Goal: Task Accomplishment & Management: Manage account settings

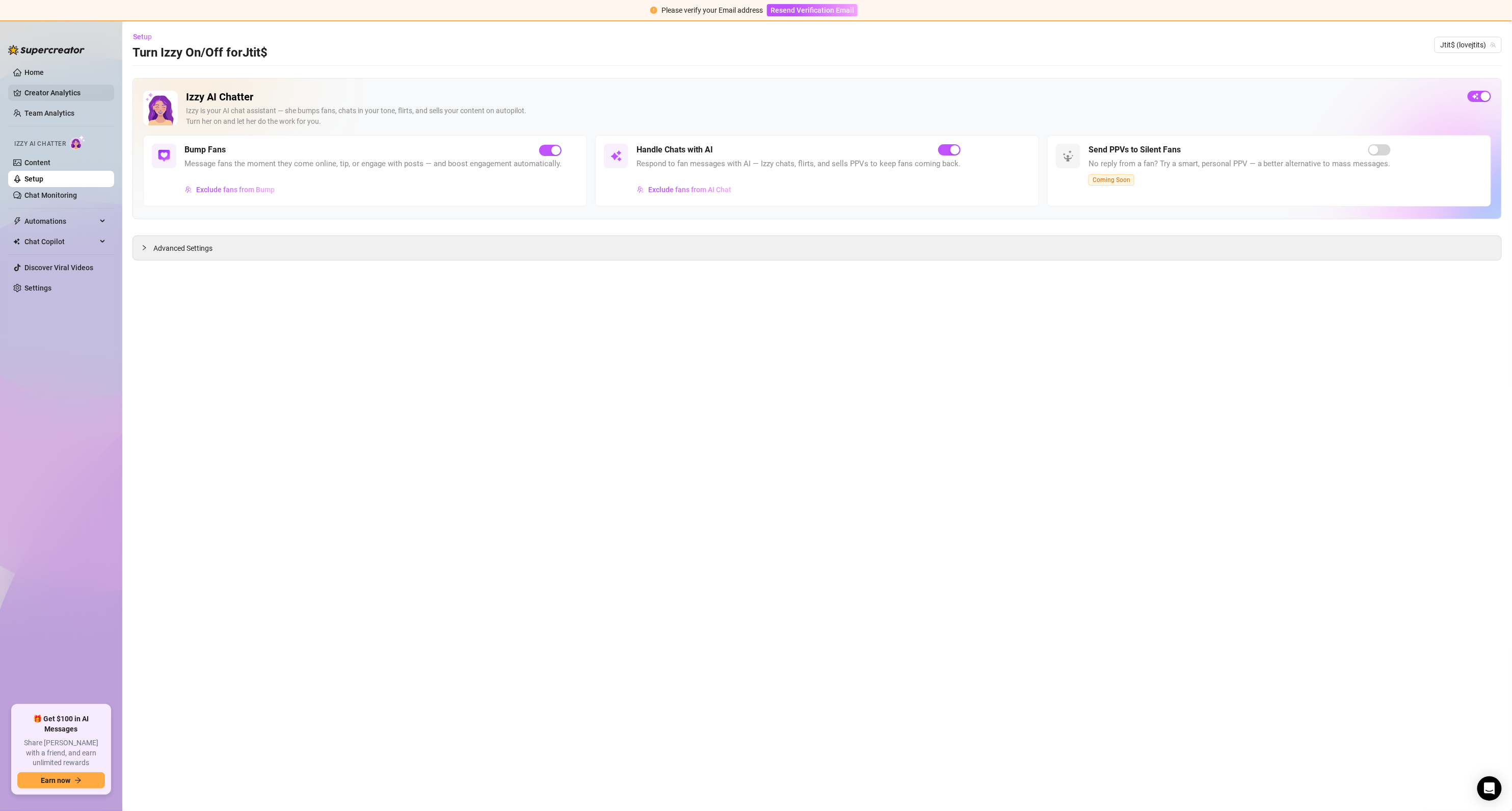
click at [41, 90] on link "Creator Analytics" at bounding box center [65, 92] width 82 height 16
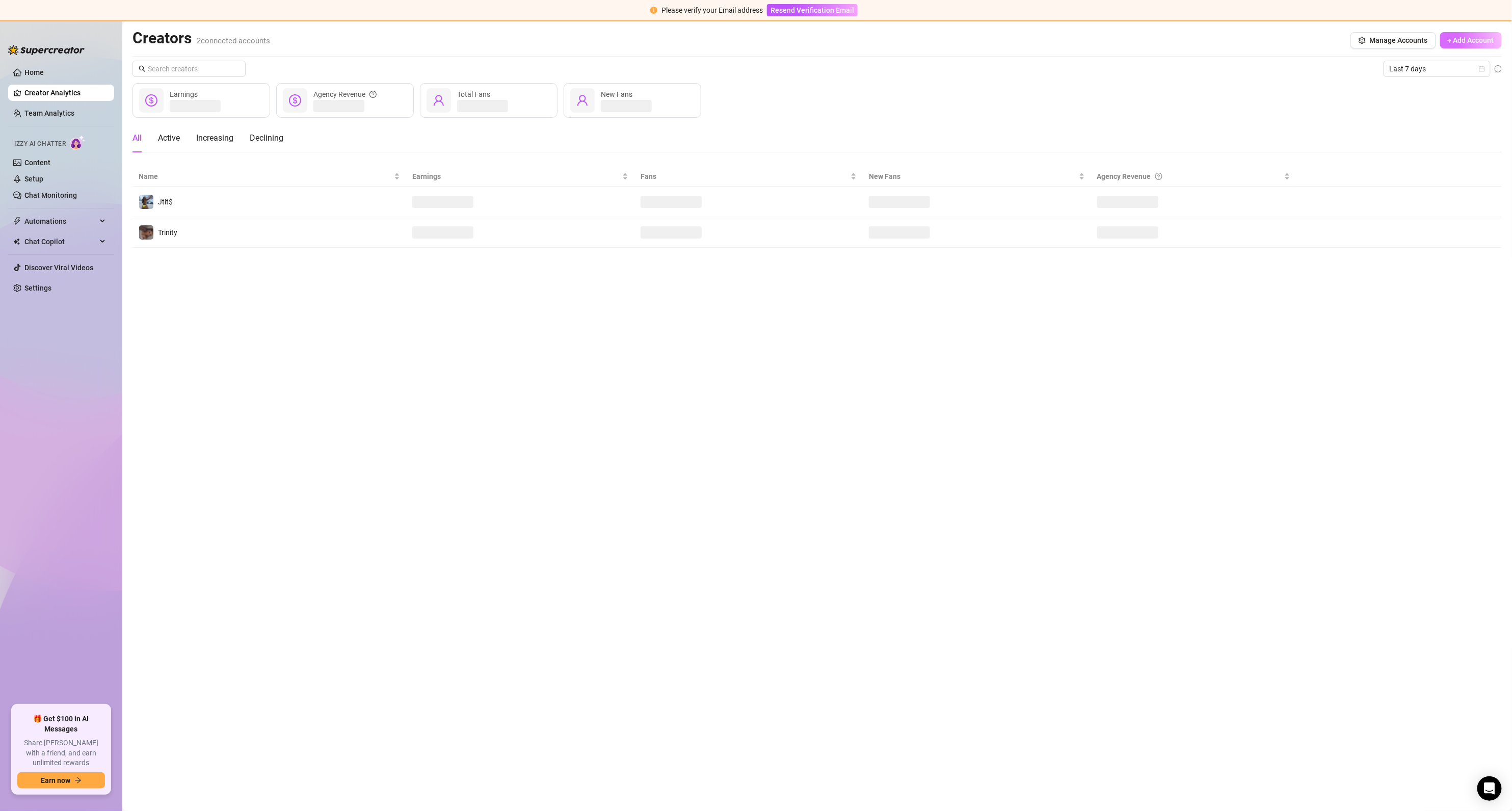
click at [1459, 41] on span "+ Add Account" at bounding box center [1471, 40] width 46 height 8
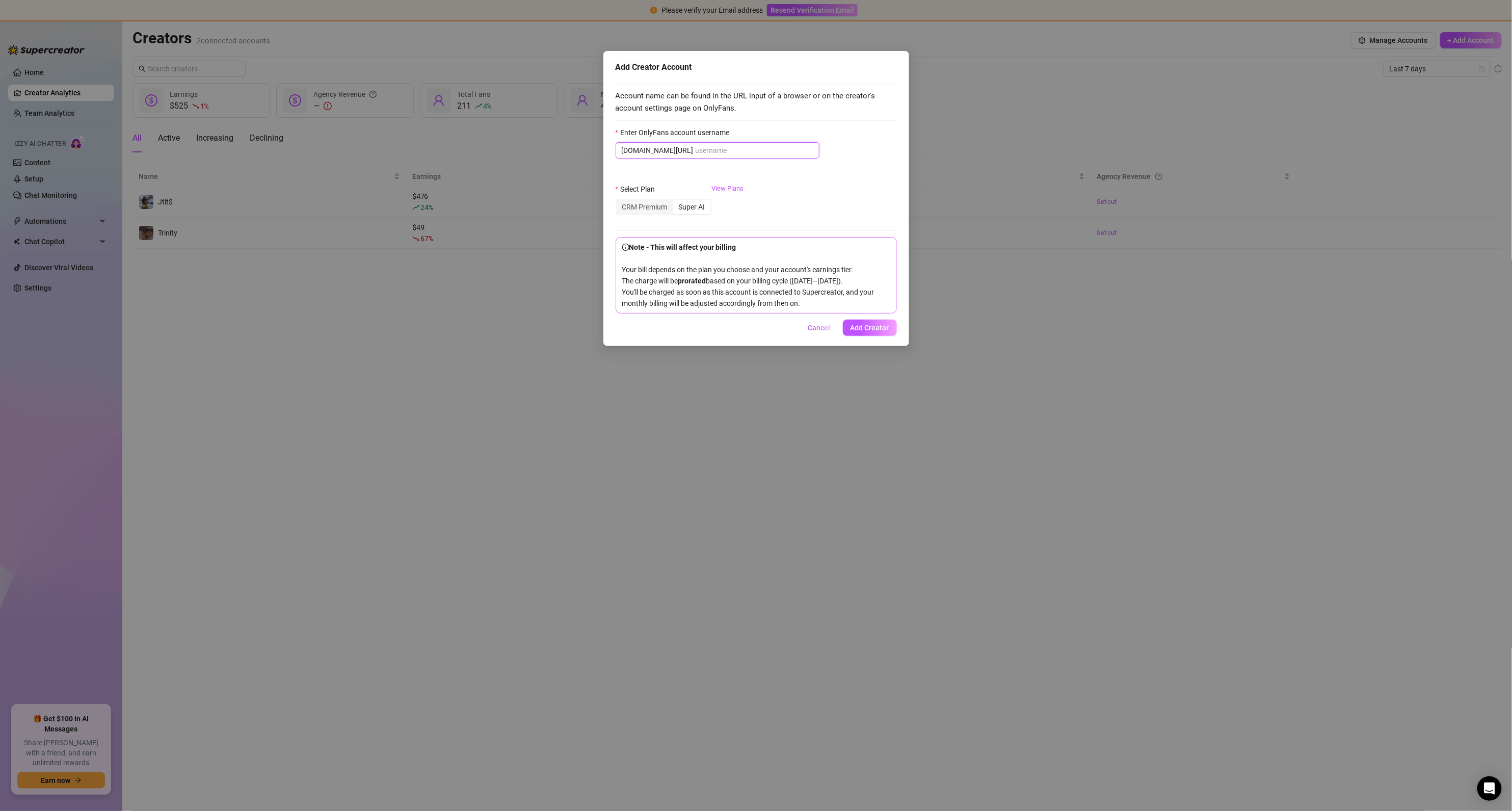
click at [696, 154] on input "Enter OnlyFans account username" at bounding box center [754, 151] width 118 height 11
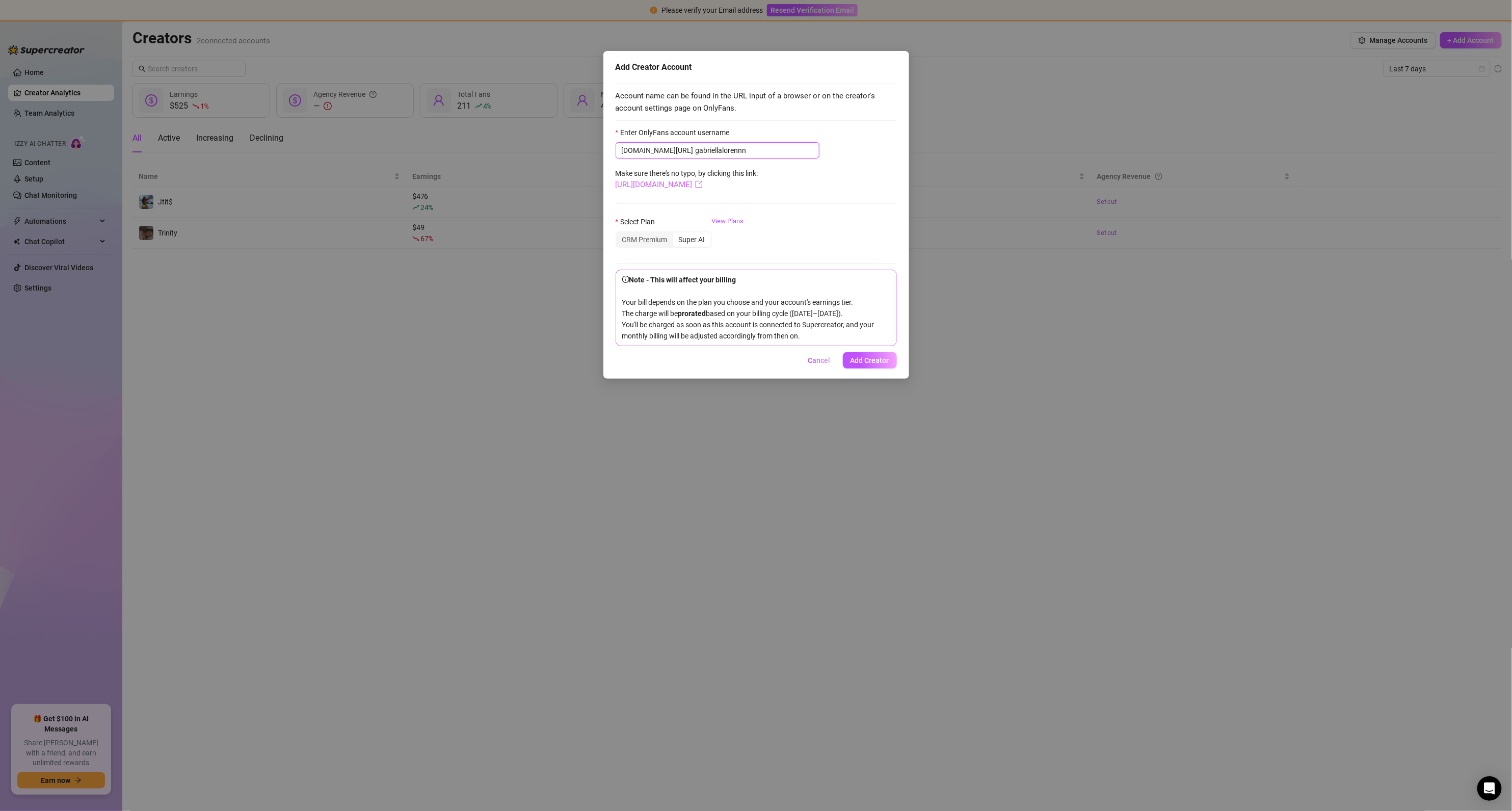
type input "gabriellalorennn"
click at [687, 187] on link "https://onlyfans.com/gabriellalorennn" at bounding box center [658, 185] width 87 height 9
click at [656, 244] on div "CRM Premium" at bounding box center [644, 239] width 57 height 14
click at [619, 234] on input "CRM Premium" at bounding box center [619, 234] width 0 height 0
click at [876, 368] on button "Add Creator" at bounding box center [870, 360] width 54 height 16
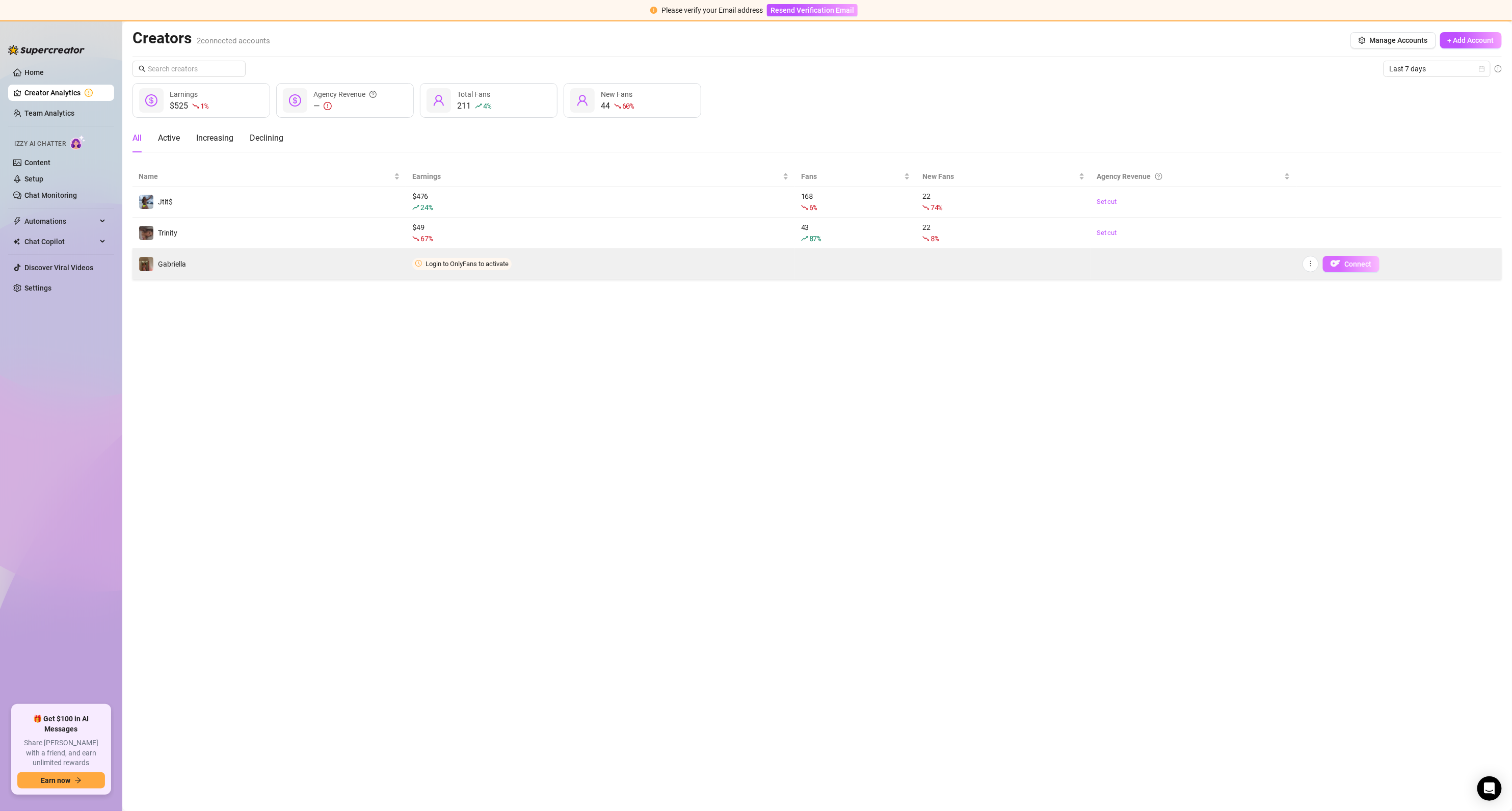
click at [1358, 264] on span "Connect" at bounding box center [1358, 264] width 27 height 8
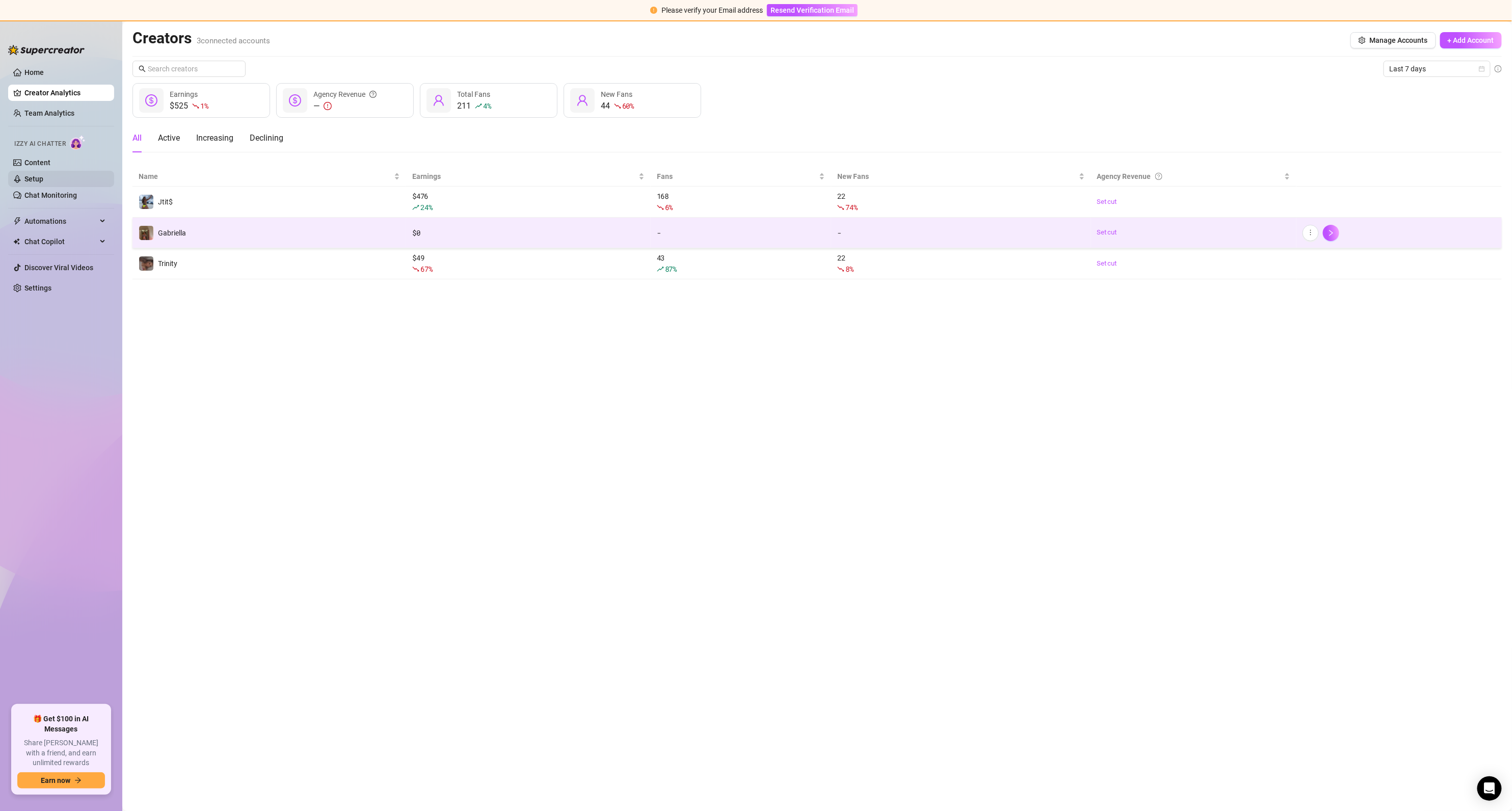
click at [43, 178] on link "Setup" at bounding box center [34, 179] width 19 height 8
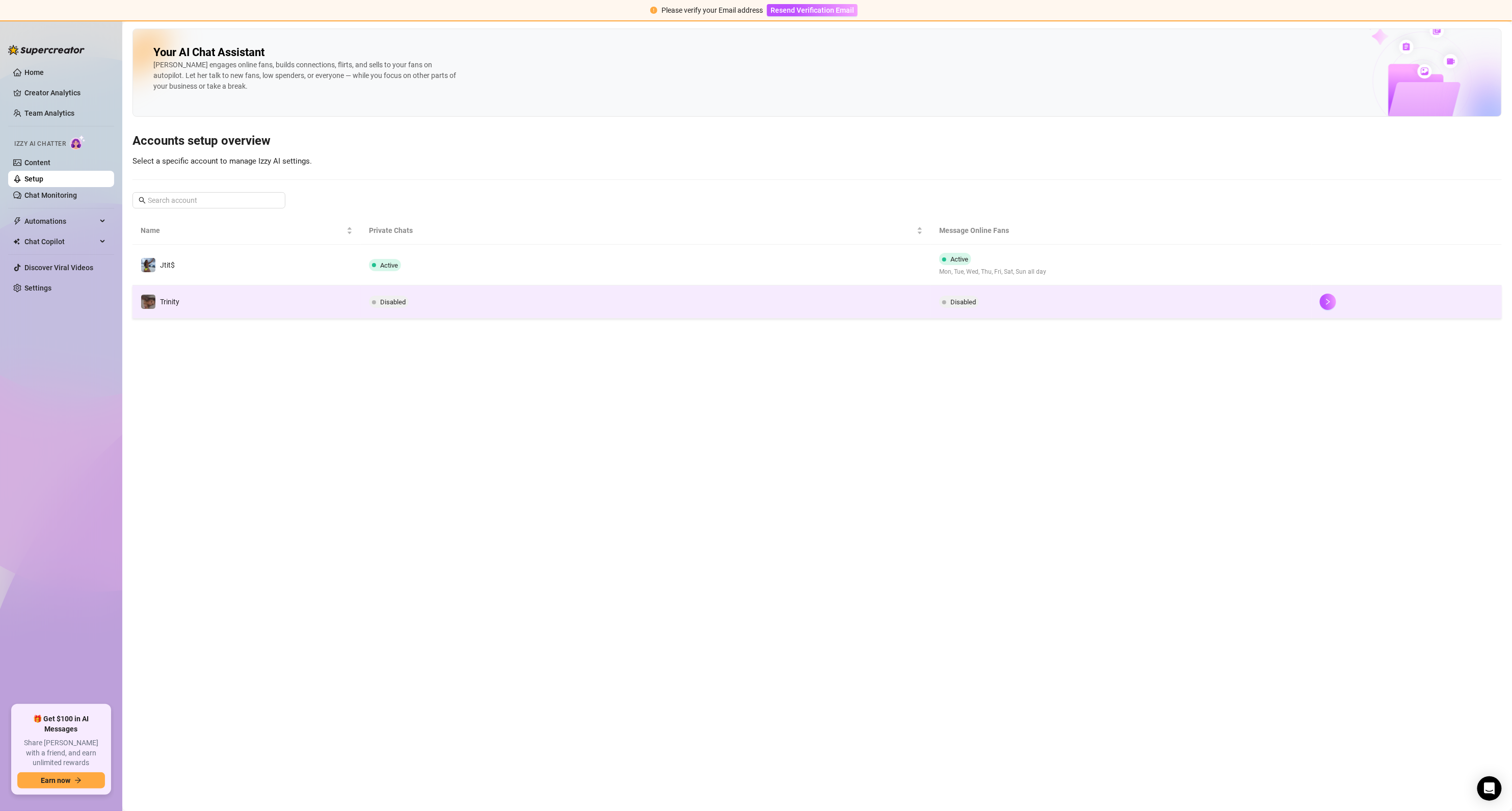
click at [215, 303] on td "Trinity" at bounding box center [247, 301] width 228 height 33
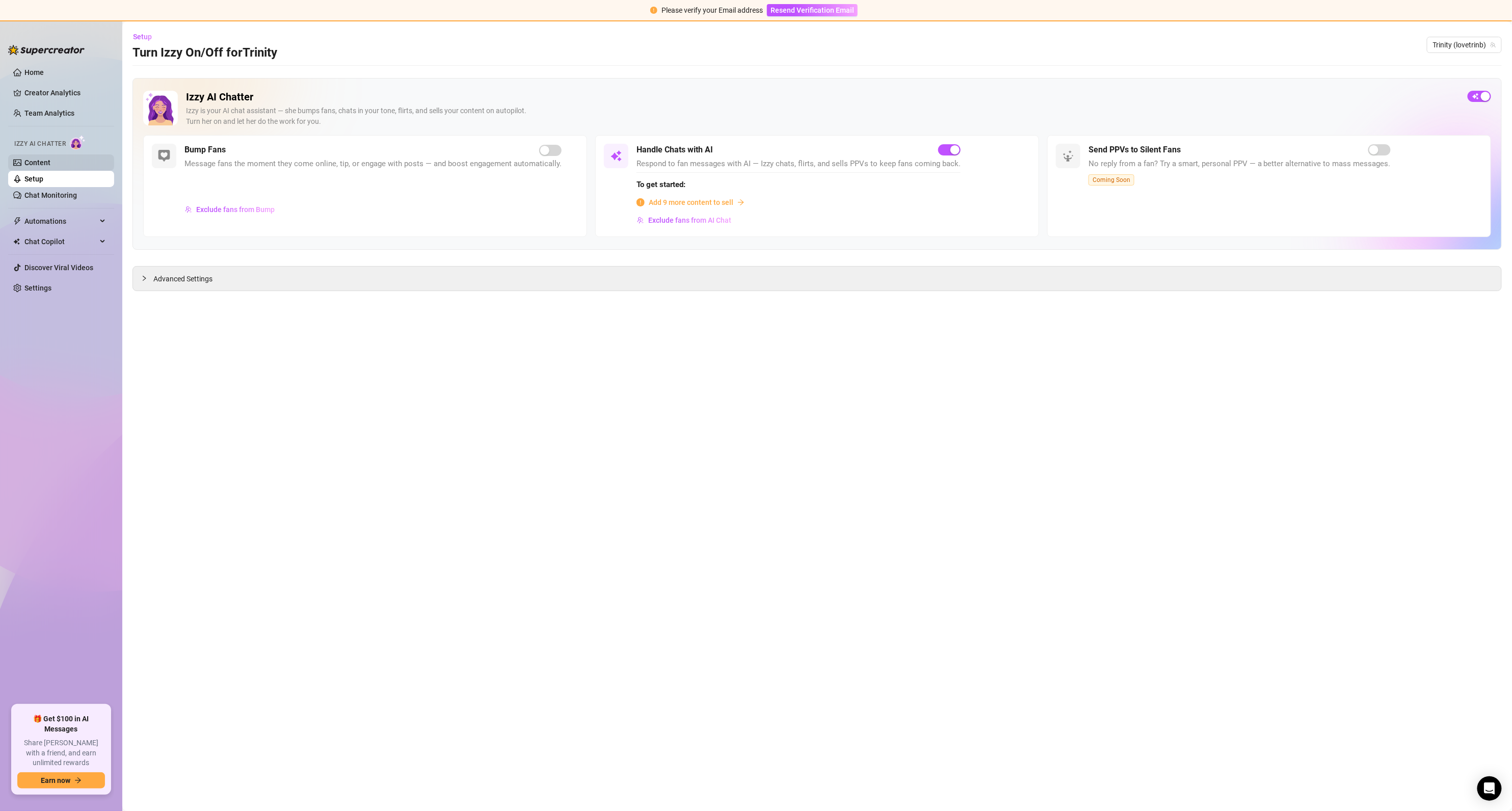
click at [51, 163] on link "Content" at bounding box center [38, 162] width 26 height 8
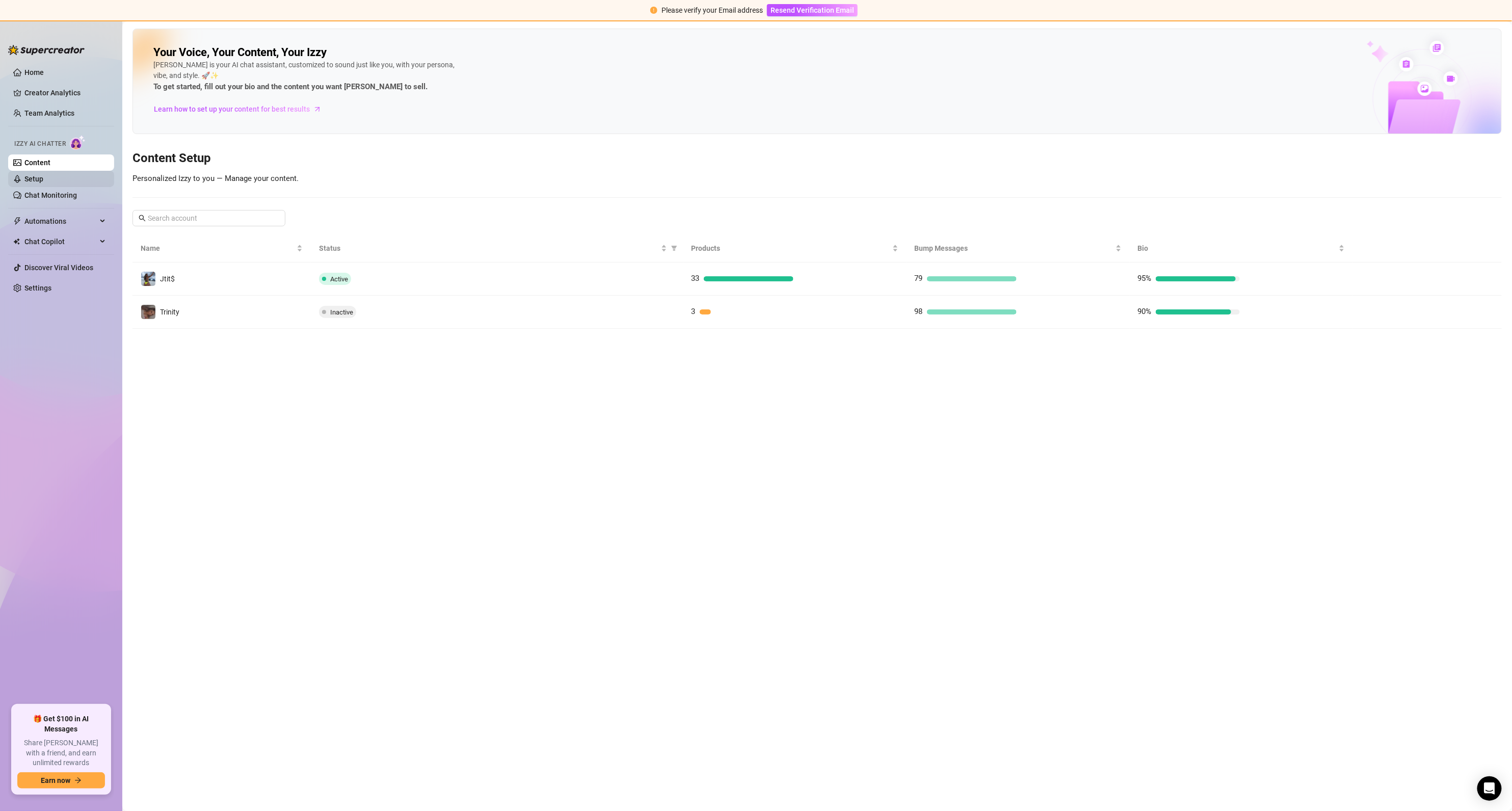
click at [43, 179] on link "Setup" at bounding box center [34, 179] width 19 height 8
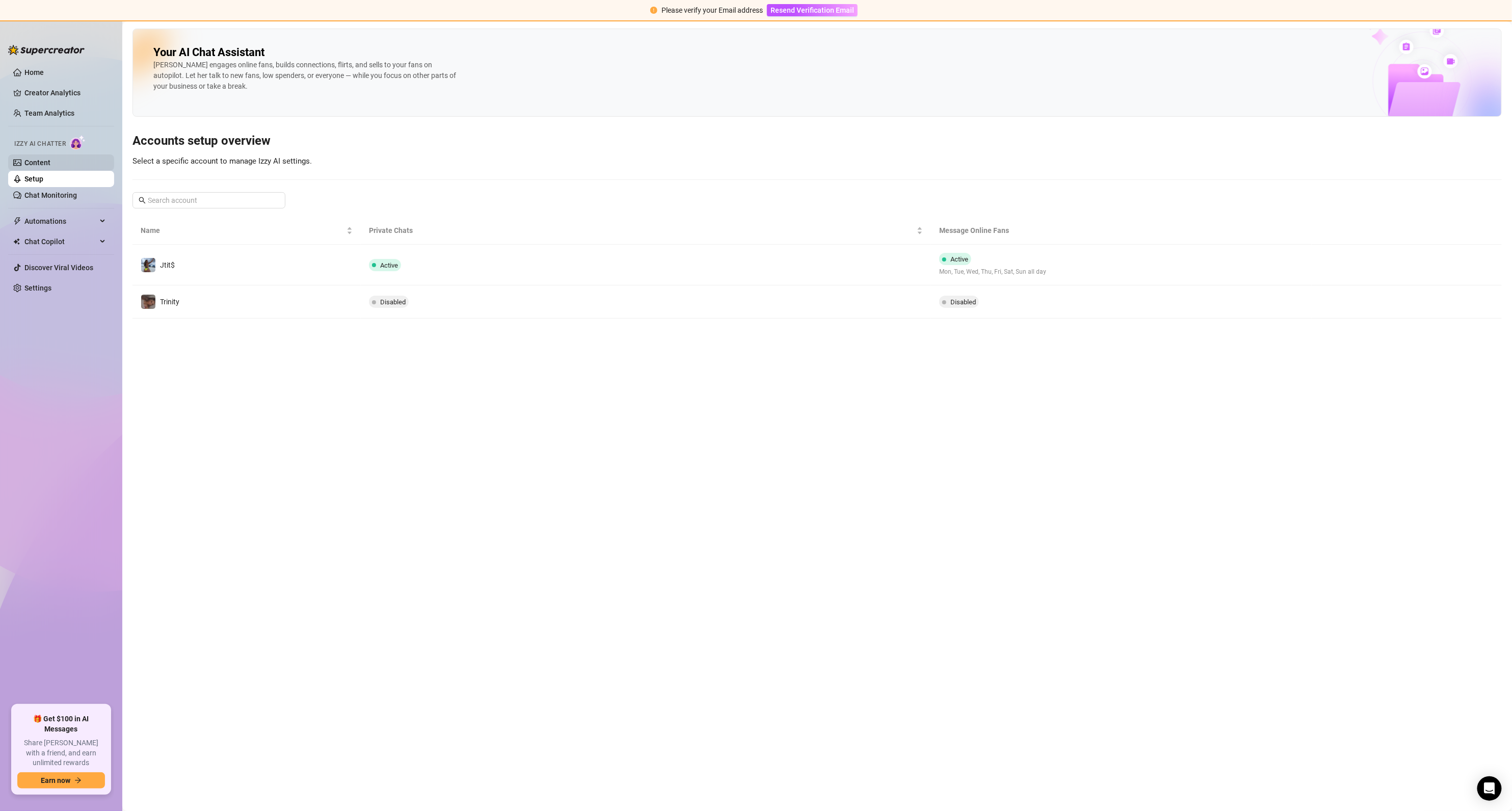
click at [51, 165] on link "Content" at bounding box center [38, 162] width 26 height 8
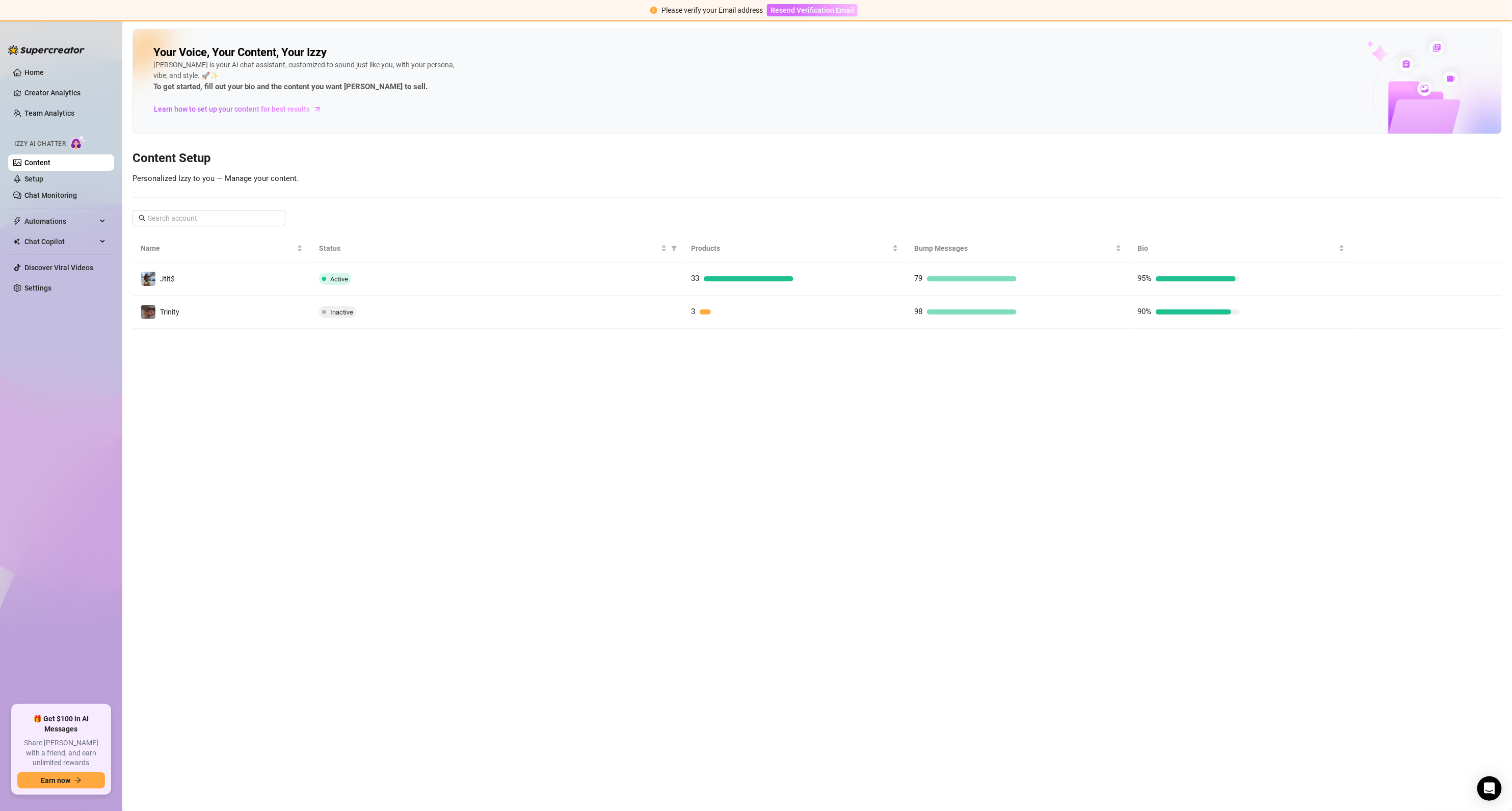
click at [807, 13] on span "Resend Verification Email" at bounding box center [812, 9] width 84 height 8
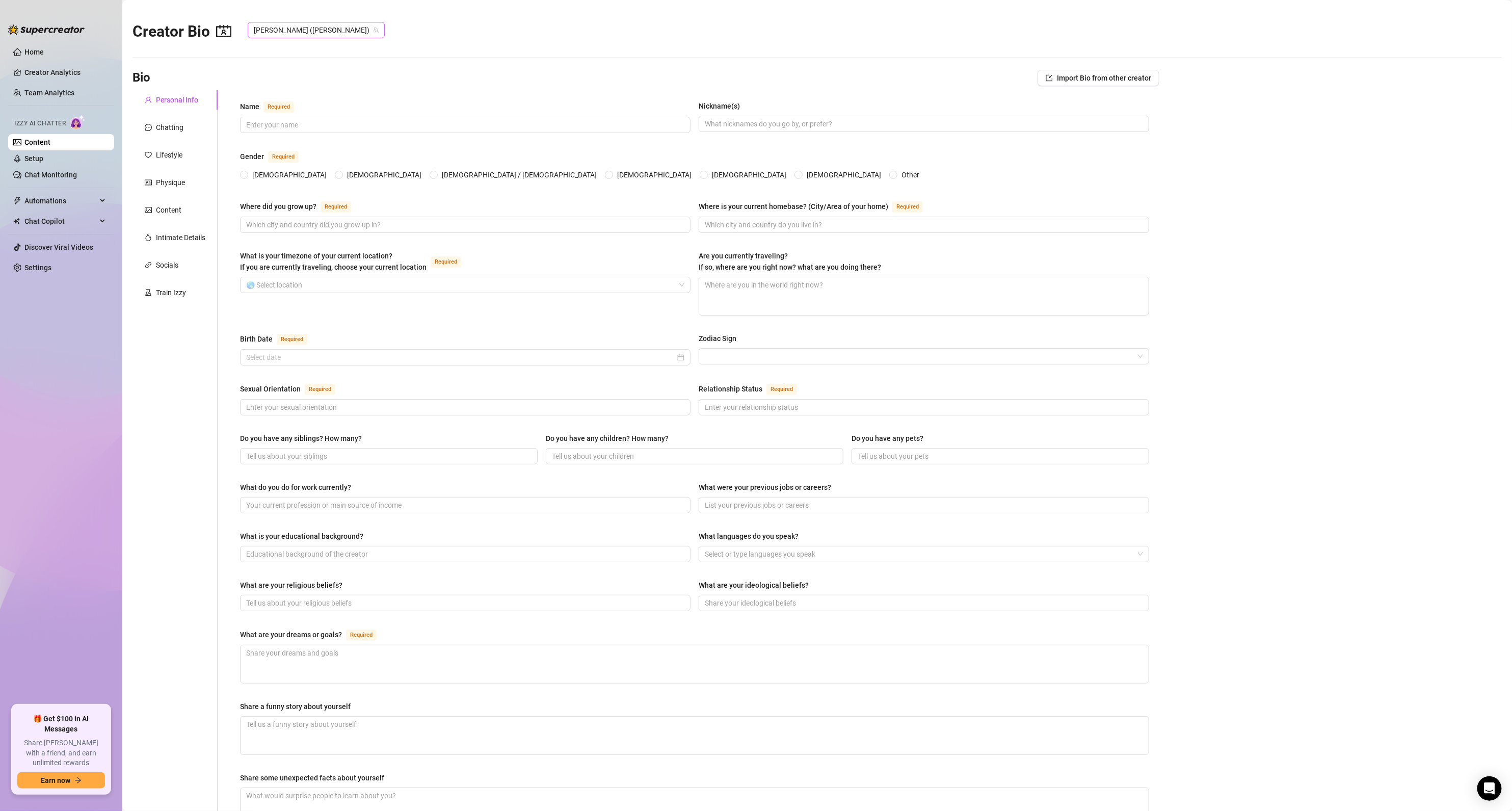
click at [328, 32] on span "[PERSON_NAME] ([PERSON_NAME])" at bounding box center [316, 30] width 125 height 15
click at [431, 41] on div "Creator Bio [PERSON_NAME] ([PERSON_NAME])" at bounding box center [817, 29] width 1369 height 44
click at [275, 122] on input "Name Required" at bounding box center [463, 125] width 436 height 11
click at [246, 175] on input "[DEMOGRAPHIC_DATA]" at bounding box center [244, 175] width 4 height 7
radio input "true"
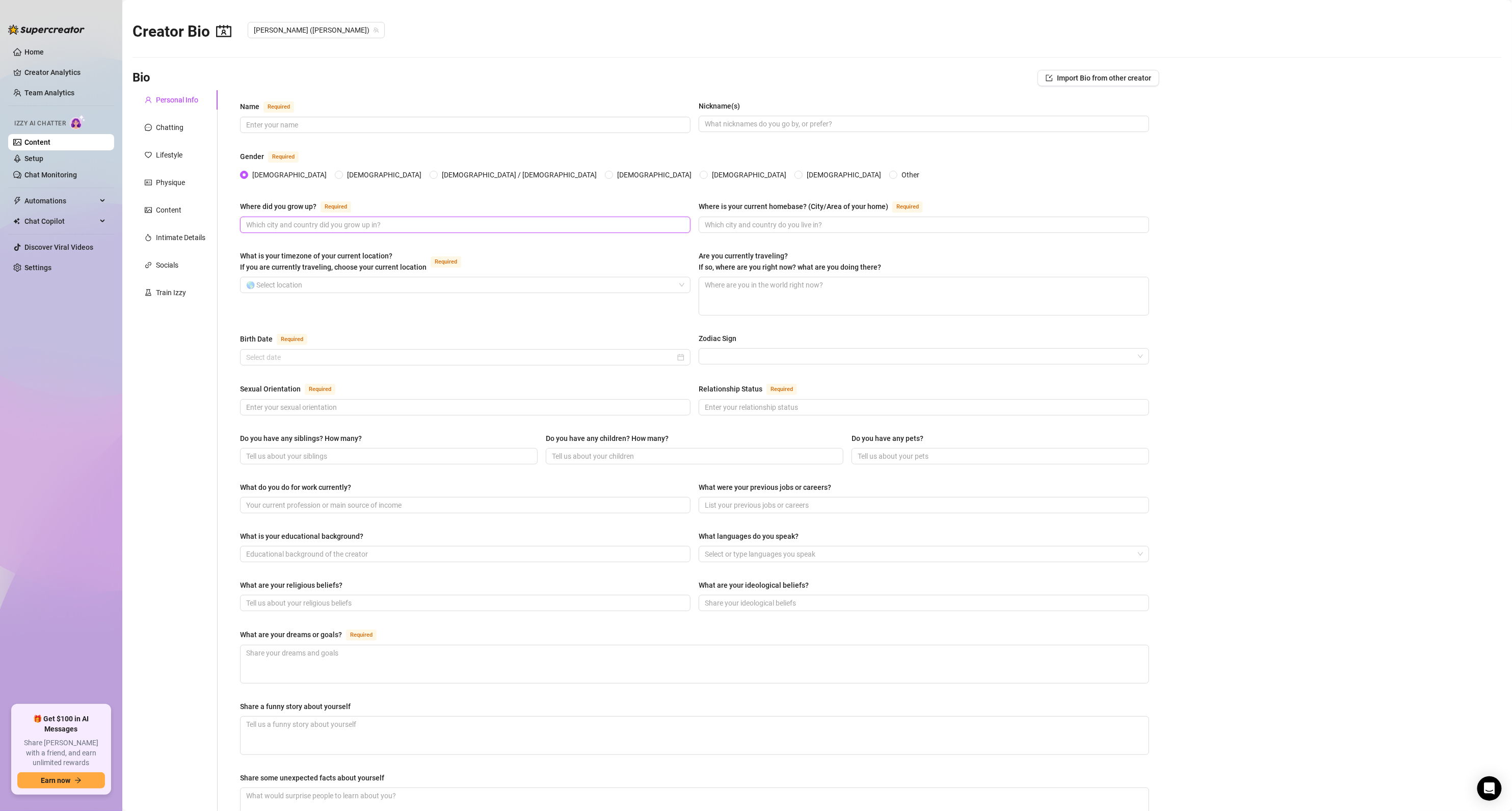
click at [266, 227] on input "Where did you grow up? Required" at bounding box center [463, 225] width 436 height 11
type input "the [GEOGRAPHIC_DATA], [GEOGRAPHIC_DATA]"
click at [311, 351] on input "Birth Date Required" at bounding box center [460, 357] width 429 height 11
click at [252, 378] on span "Last year (Control + left)" at bounding box center [250, 377] width 5 height 5
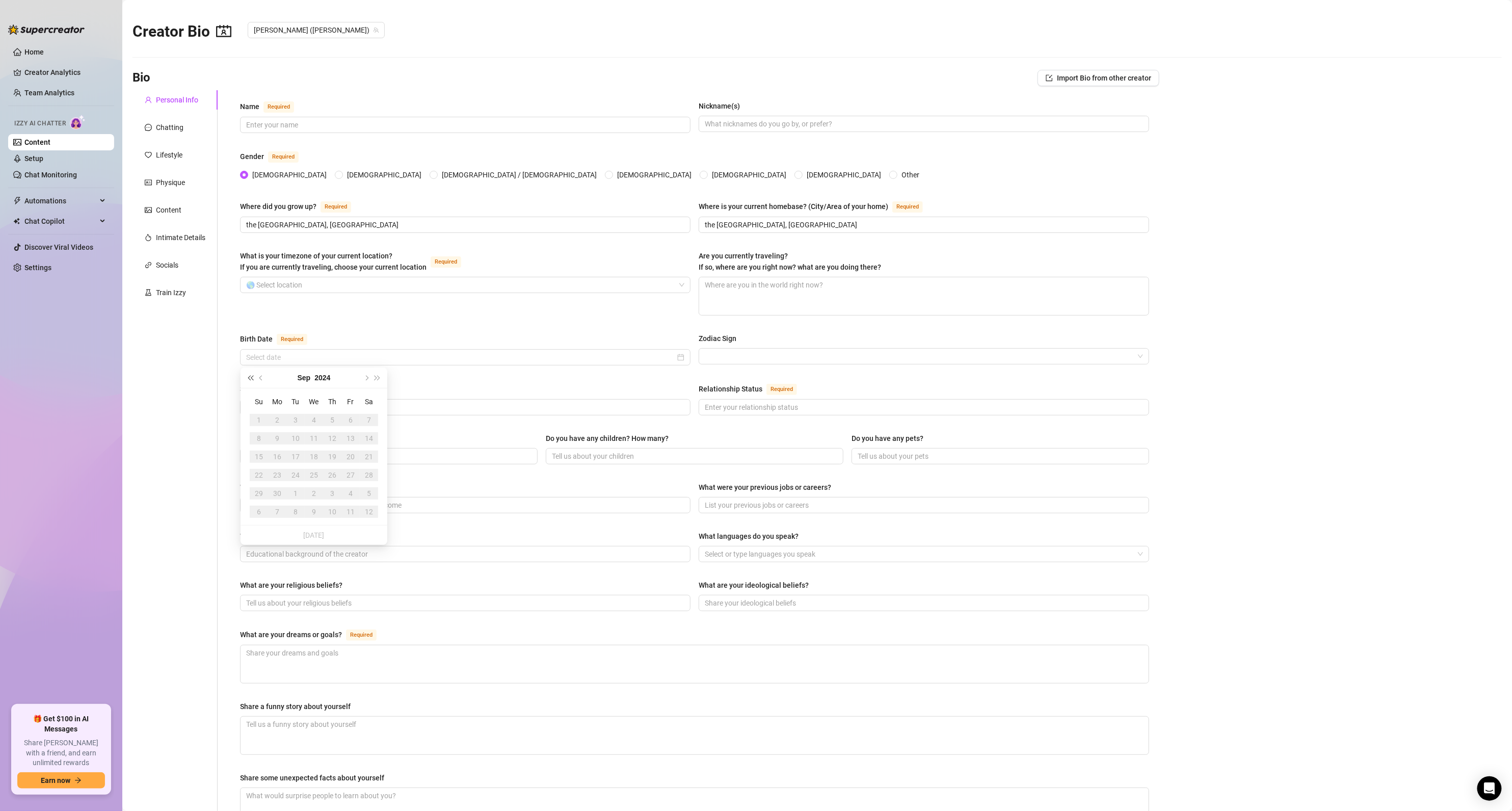
click at [252, 378] on span "Last year (Control + left)" at bounding box center [250, 377] width 5 height 5
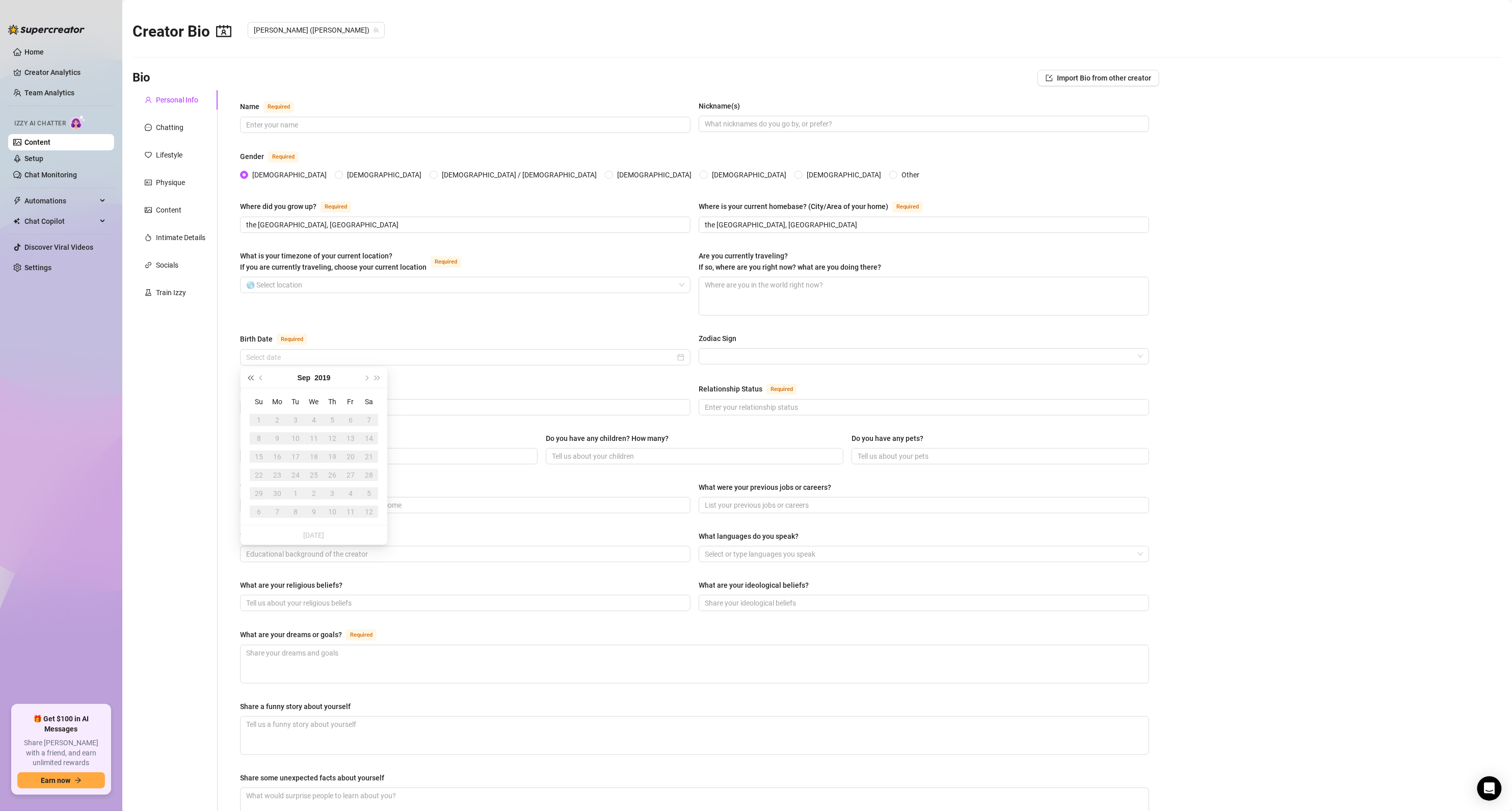
click at [252, 378] on span "Last year (Control + left)" at bounding box center [250, 377] width 5 height 5
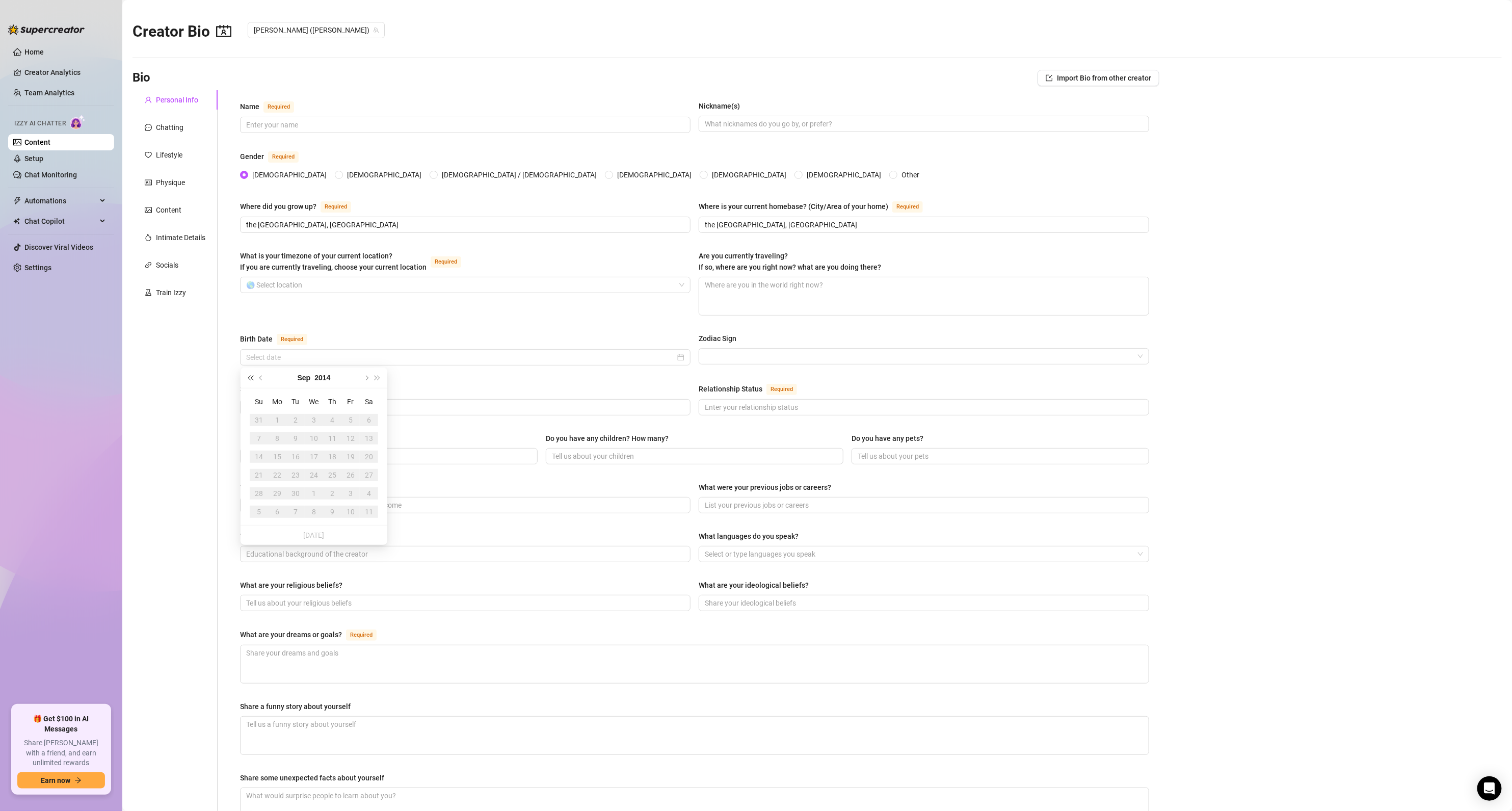
click at [252, 378] on span "Last year (Control + left)" at bounding box center [250, 377] width 5 height 5
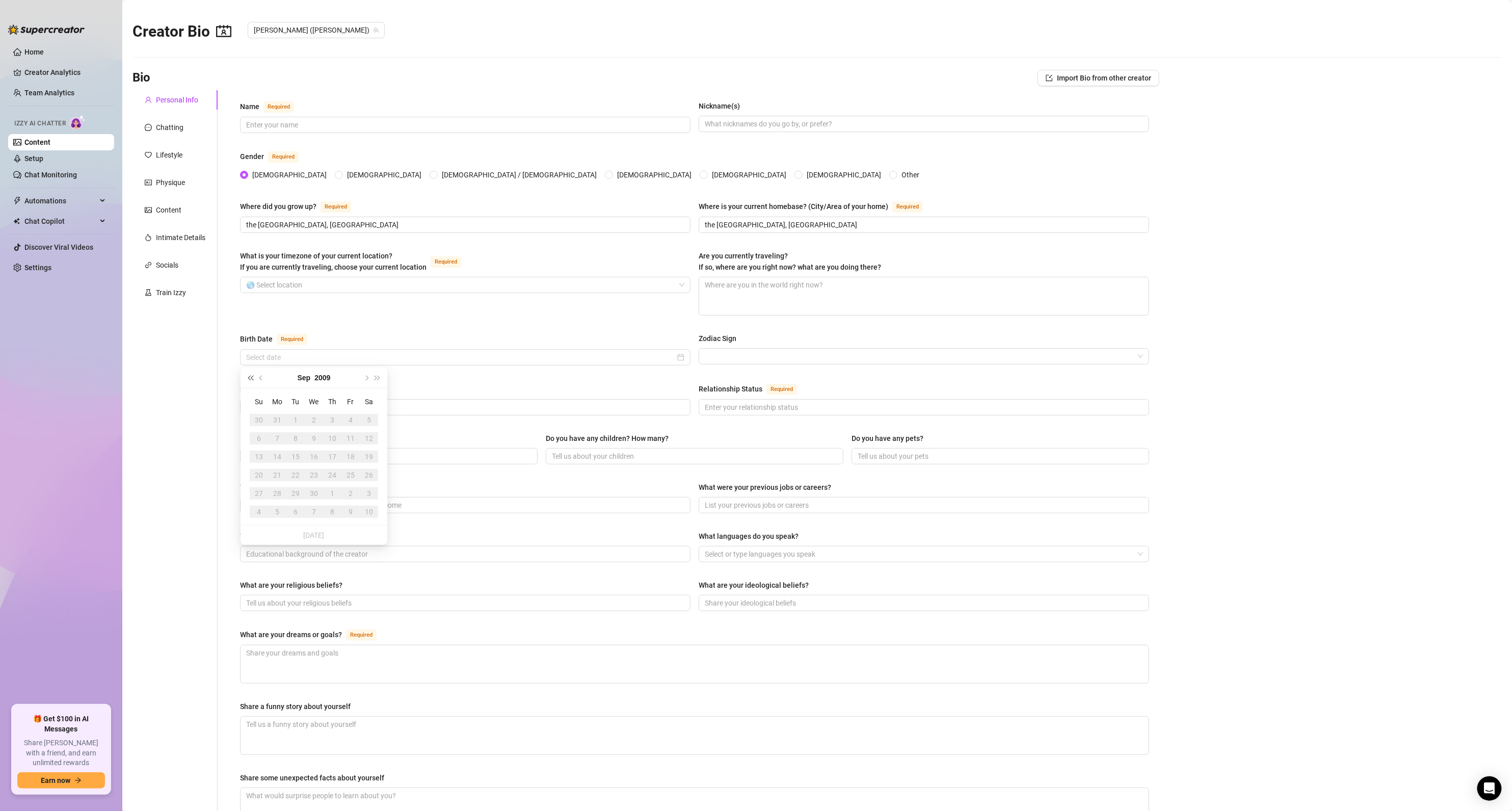
click at [252, 378] on span "Last year (Control + left)" at bounding box center [250, 377] width 5 height 5
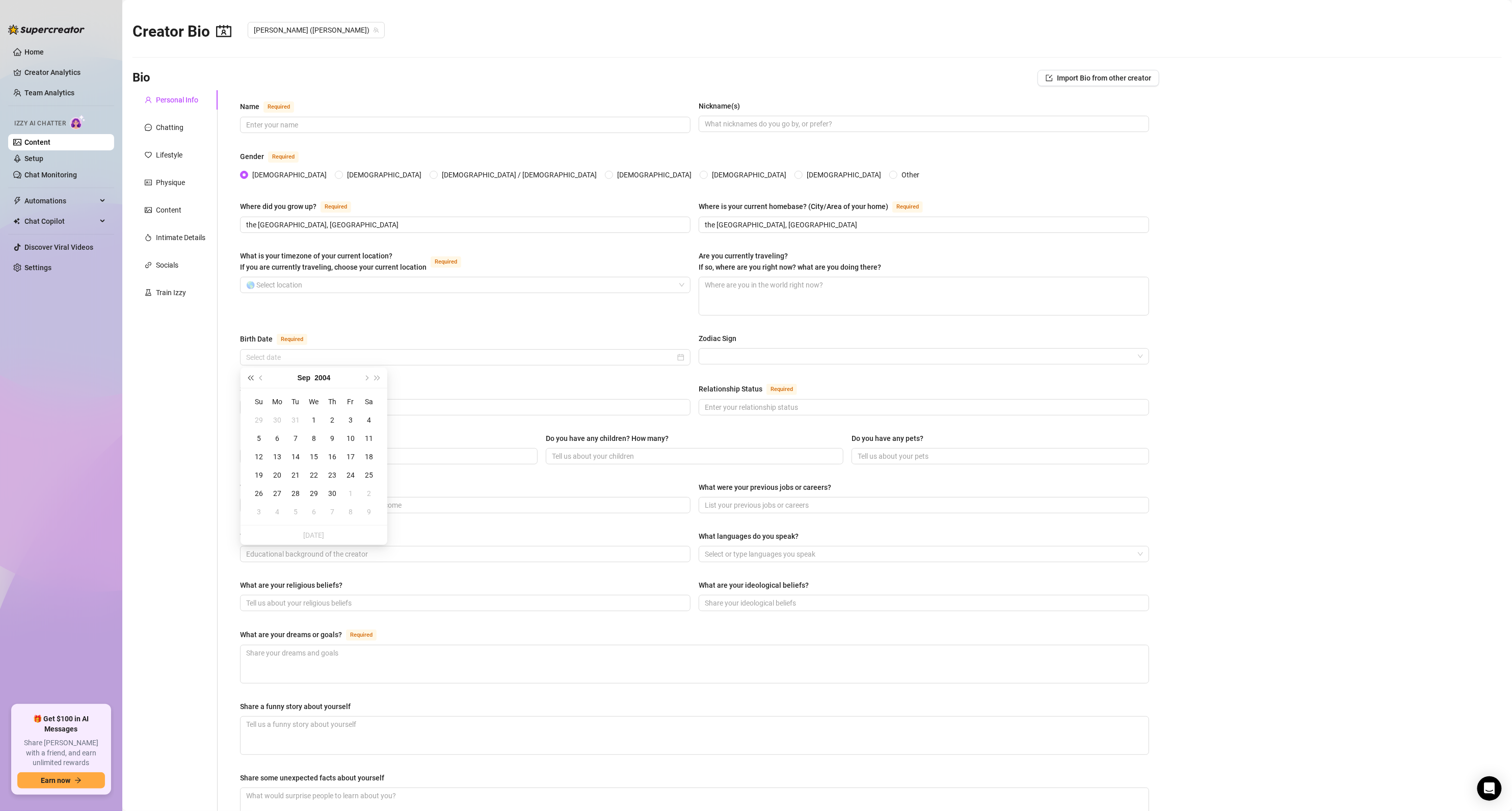
click at [252, 378] on span "Last year (Control + left)" at bounding box center [250, 377] width 5 height 5
click at [263, 378] on span "Previous month (PageUp)" at bounding box center [261, 377] width 5 height 5
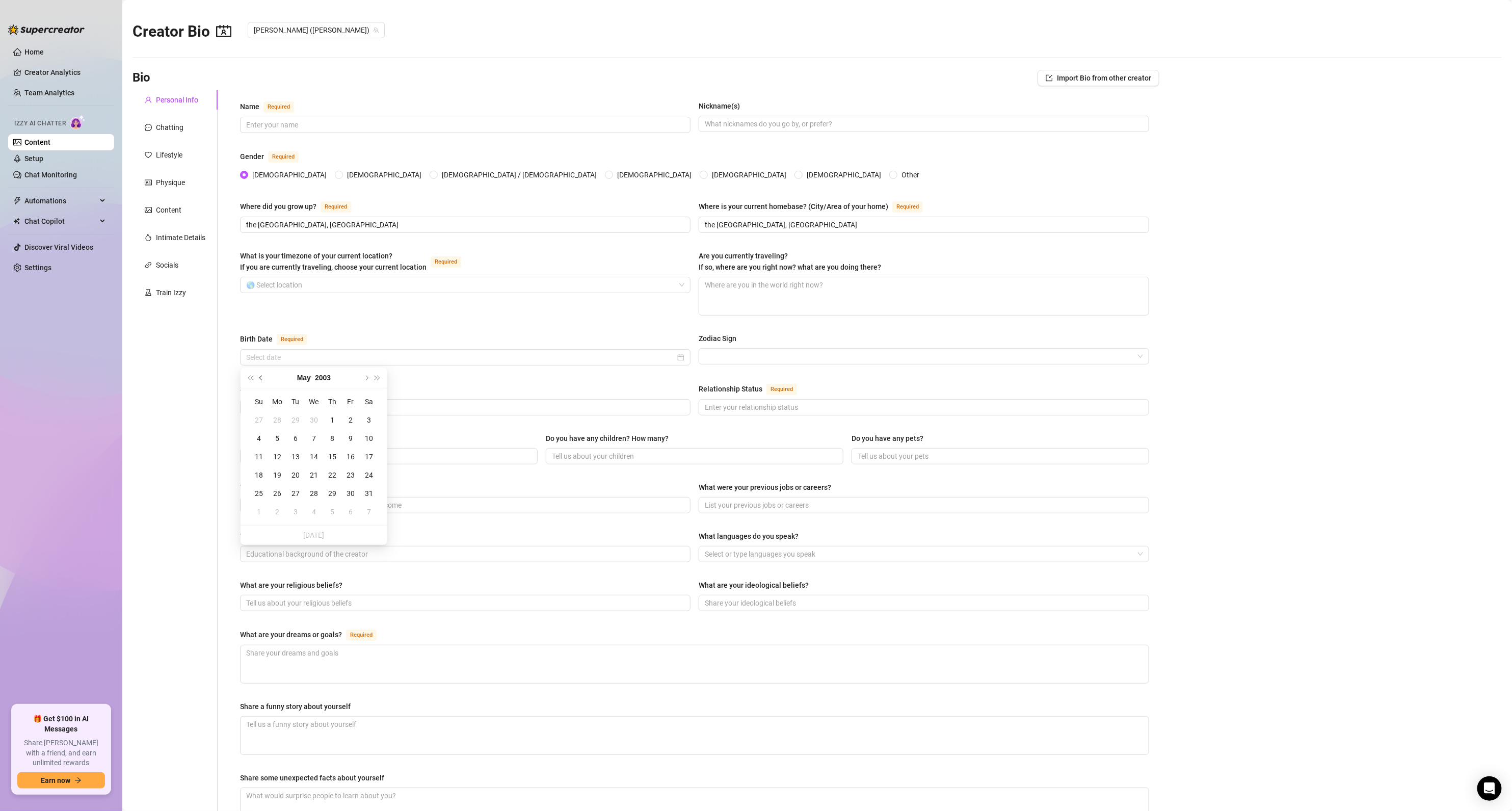
click at [263, 378] on span "Previous month (PageUp)" at bounding box center [261, 377] width 5 height 5
click at [296, 475] on div "21" at bounding box center [295, 475] width 12 height 12
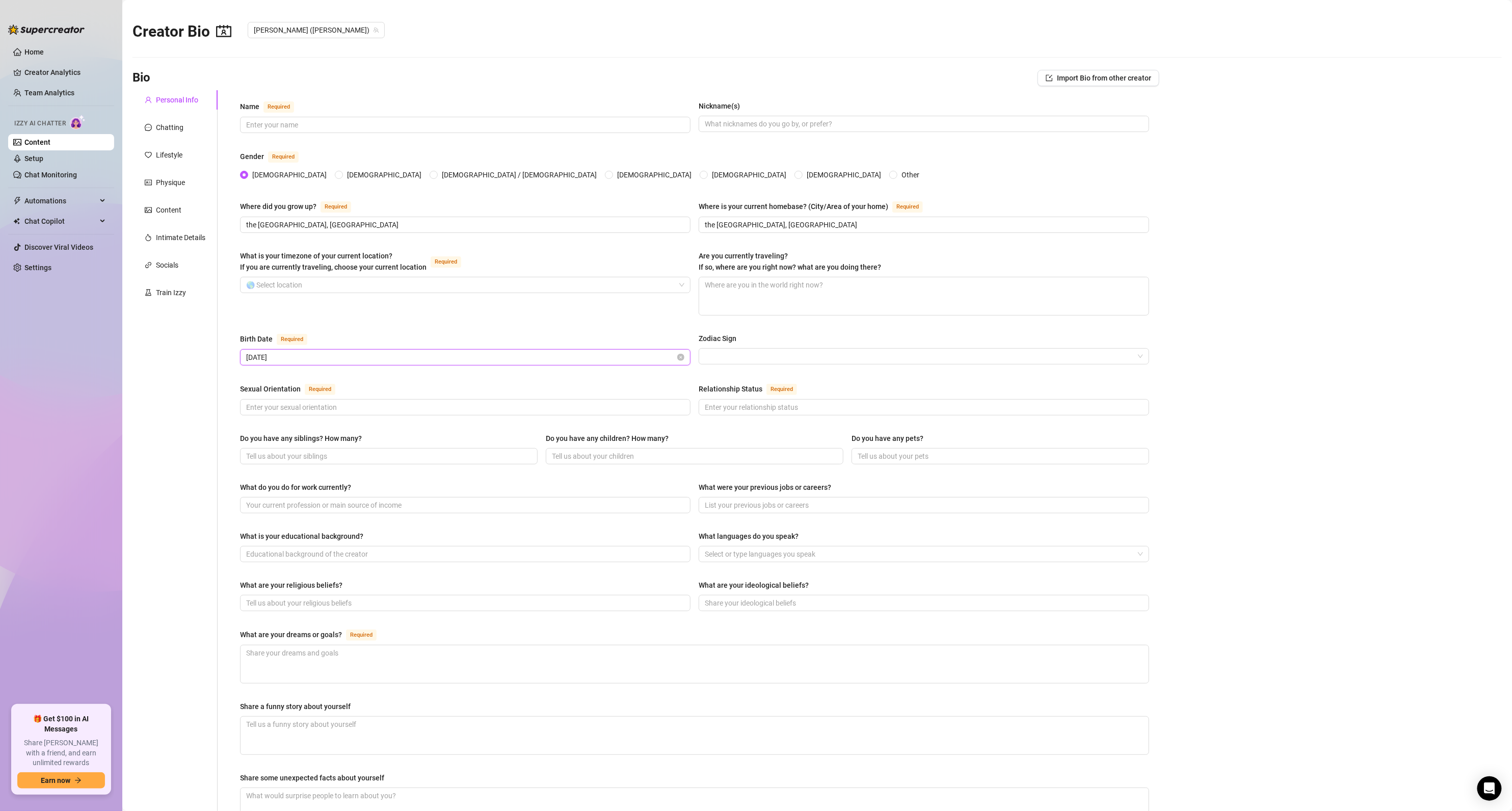
click at [314, 357] on input "[DATE]" at bounding box center [460, 357] width 429 height 11
click at [258, 381] on button "Previous month (PageUp)" at bounding box center [262, 378] width 11 height 21
click at [366, 381] on button "Next month (PageDown)" at bounding box center [366, 378] width 11 height 21
click at [248, 374] on button "Last year (Control + left)" at bounding box center [251, 378] width 11 height 21
type input "[DATE]"
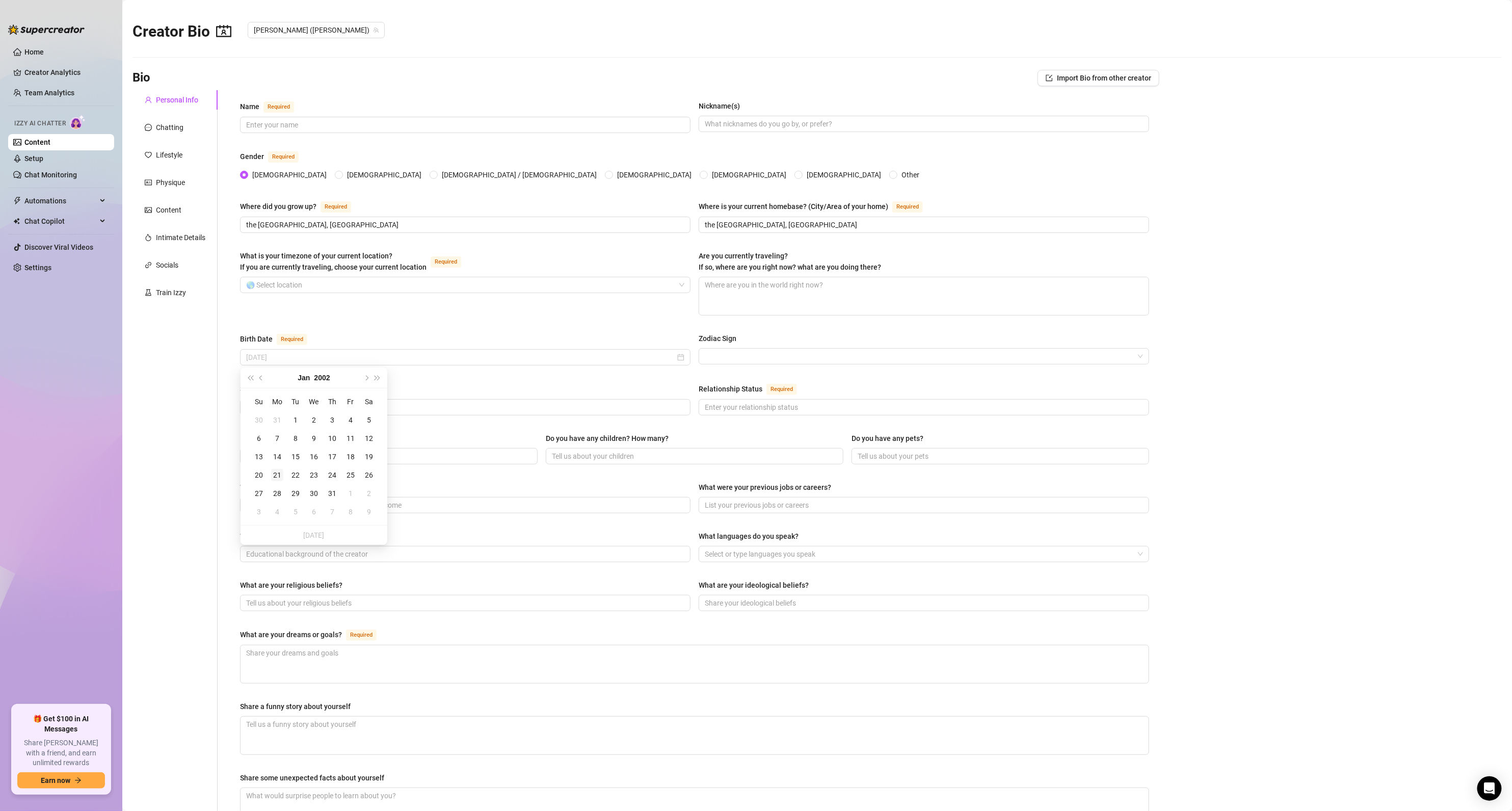
click at [278, 478] on div "21" at bounding box center [277, 475] width 12 height 12
click at [298, 285] on input "What is your timezone of your current location? If you are currently traveling,…" at bounding box center [460, 284] width 429 height 15
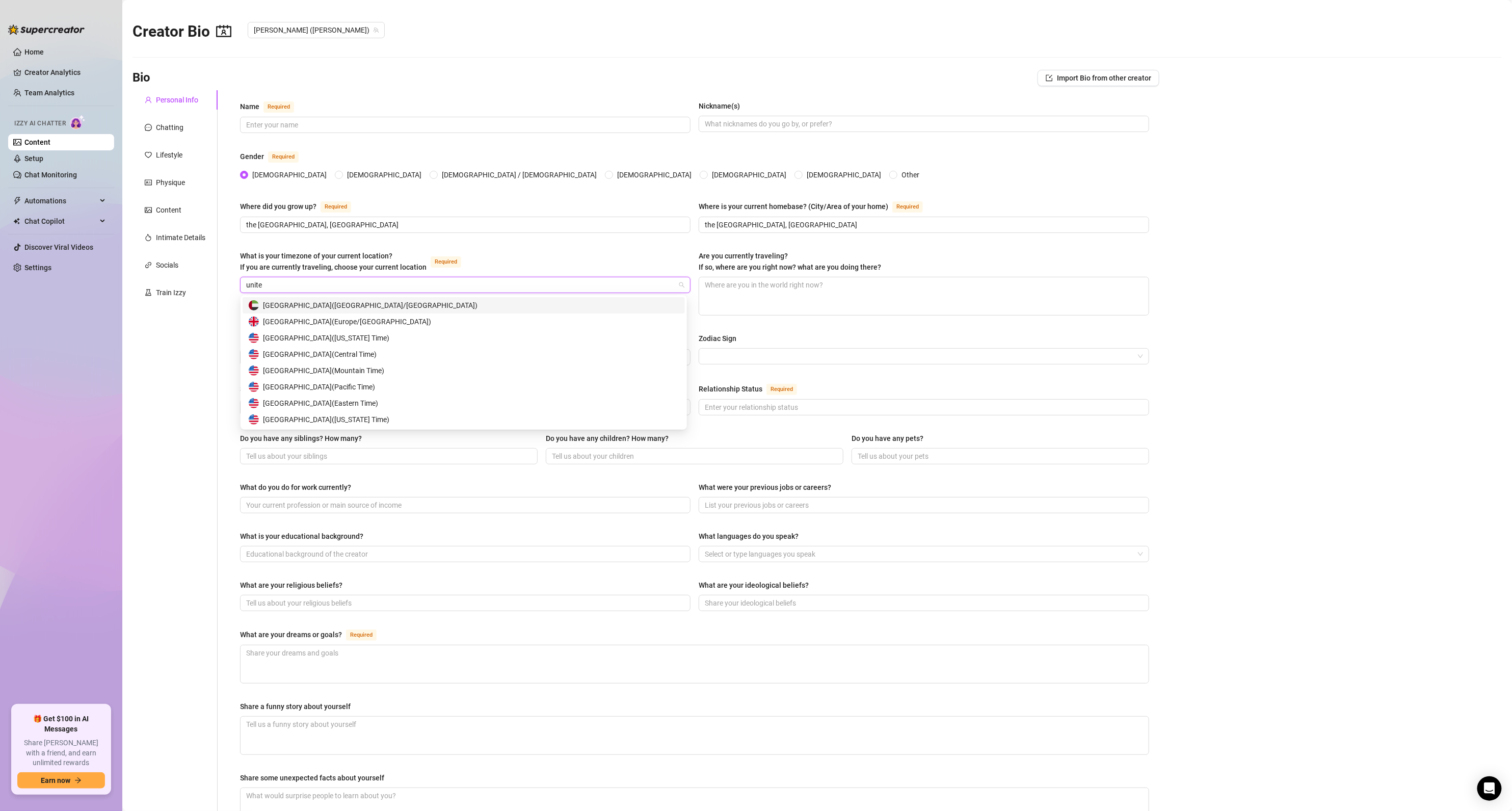
type input "united"
click at [301, 351] on span "[GEOGRAPHIC_DATA] ( Central Time )" at bounding box center [319, 354] width 114 height 11
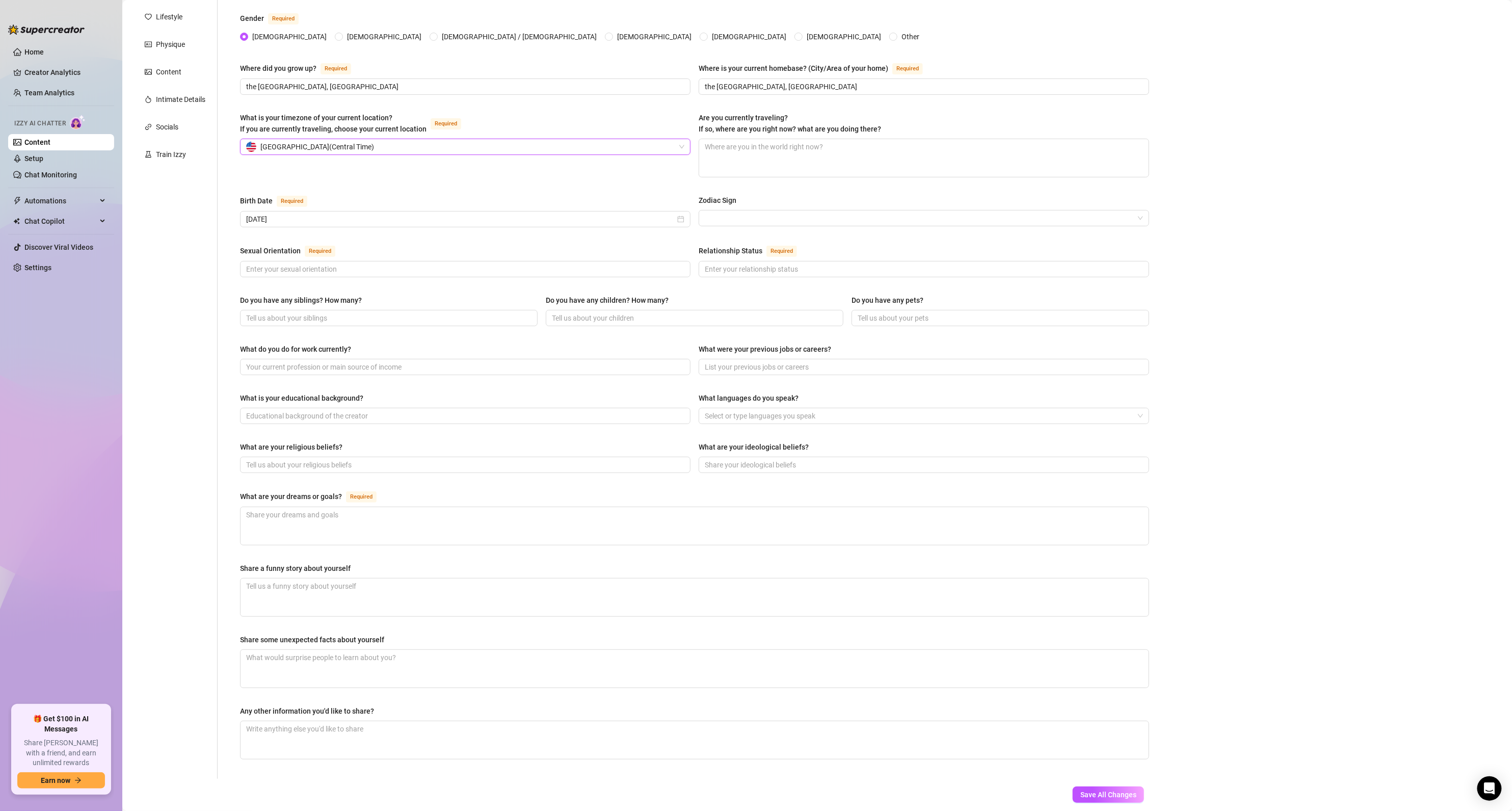
scroll to position [179, 0]
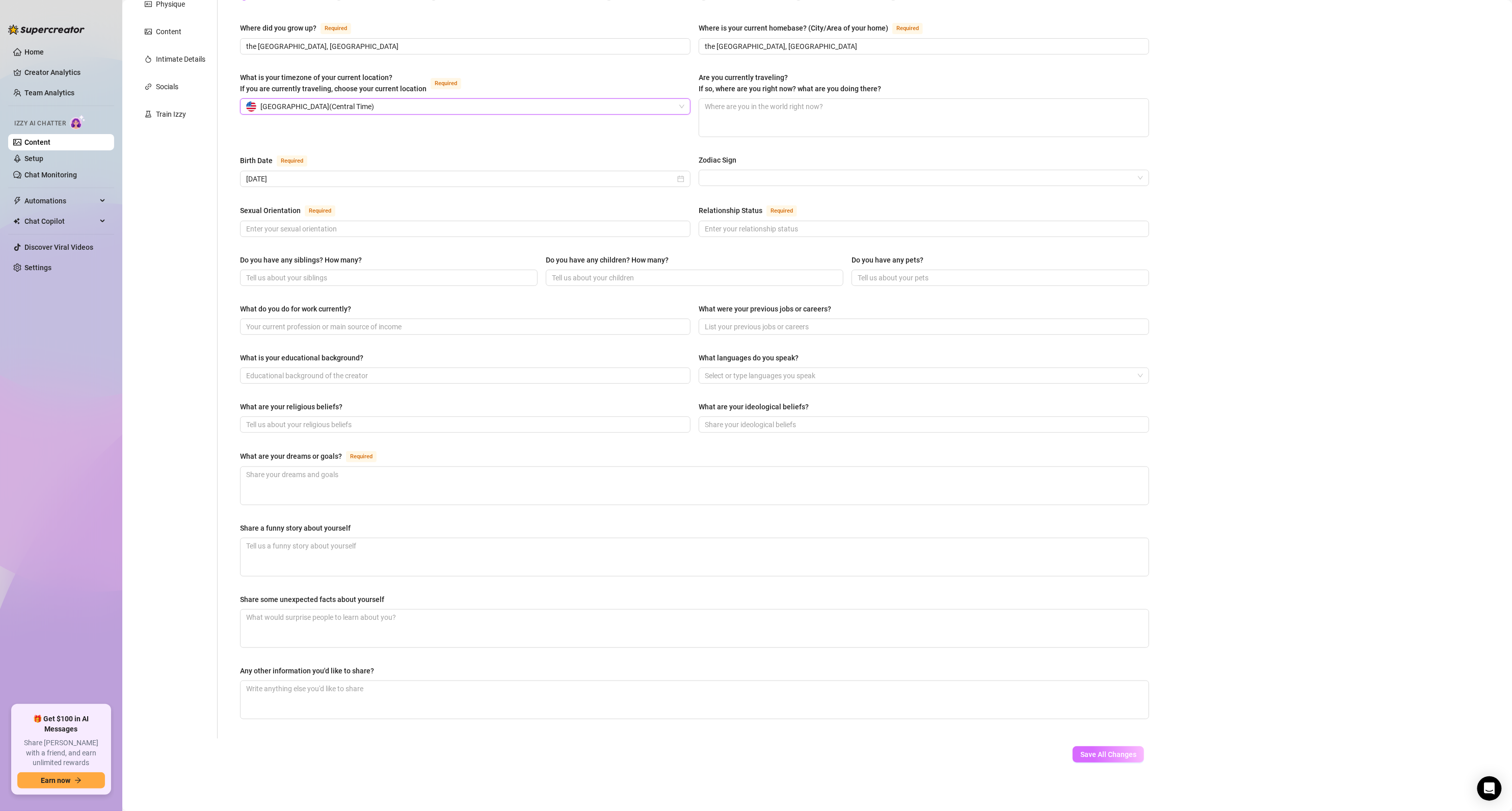
click at [1104, 762] on button "Save All Changes" at bounding box center [1109, 754] width 72 height 16
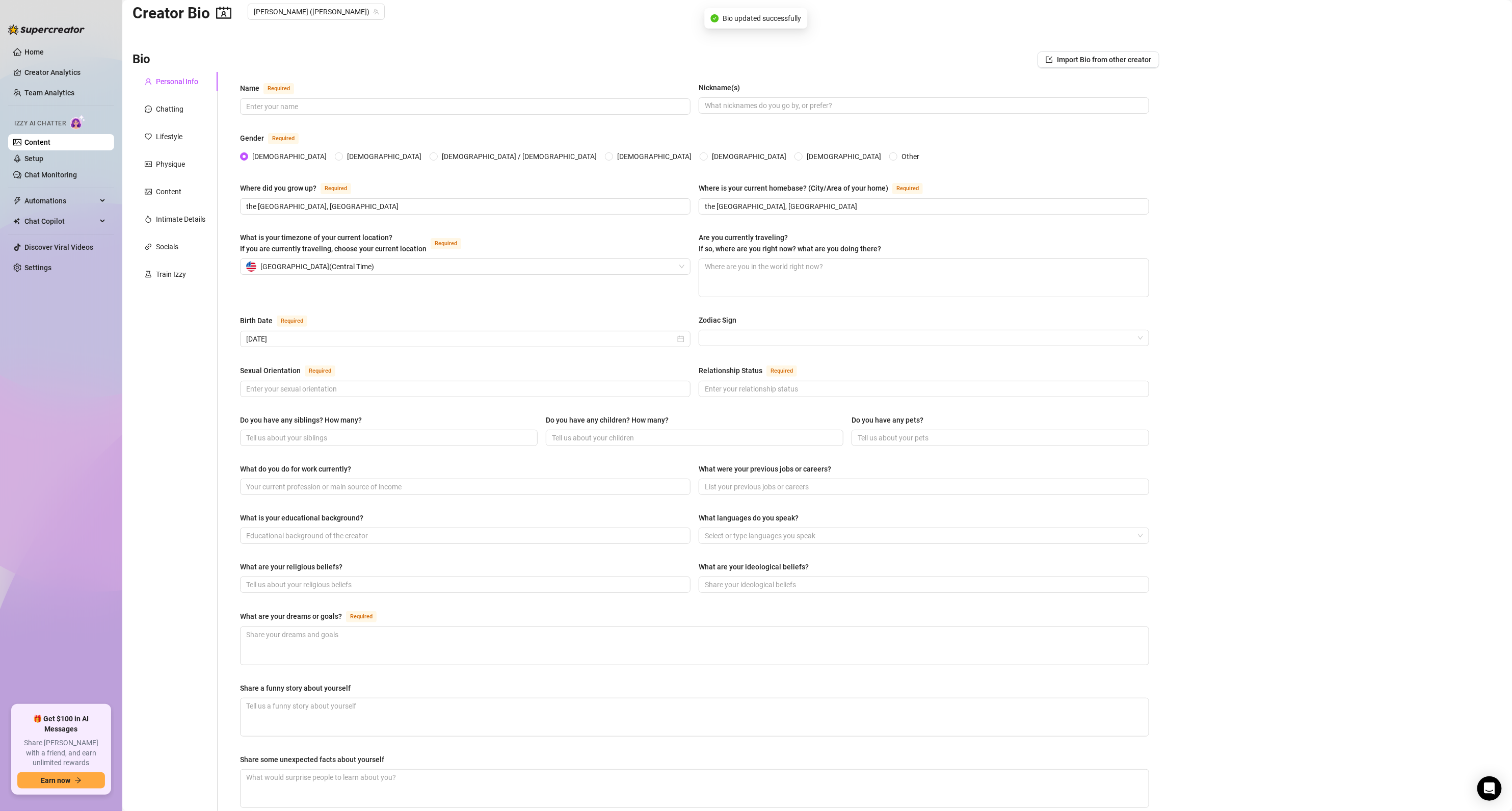
scroll to position [0, 0]
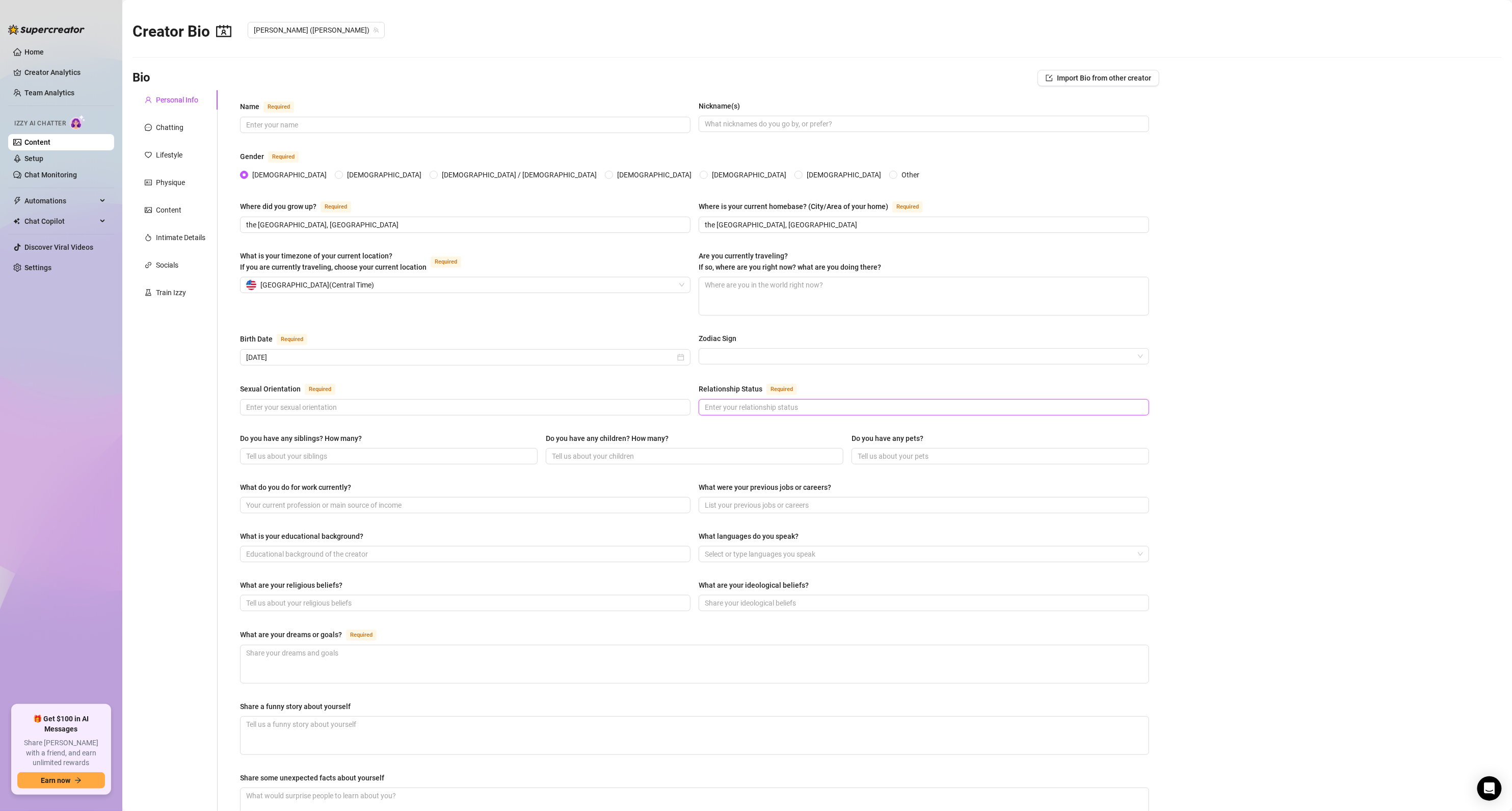
click at [731, 407] on input "Relationship Status Required" at bounding box center [922, 407] width 436 height 11
type input "Single"
click at [287, 408] on input "Sexual Orientation Required" at bounding box center [463, 407] width 436 height 11
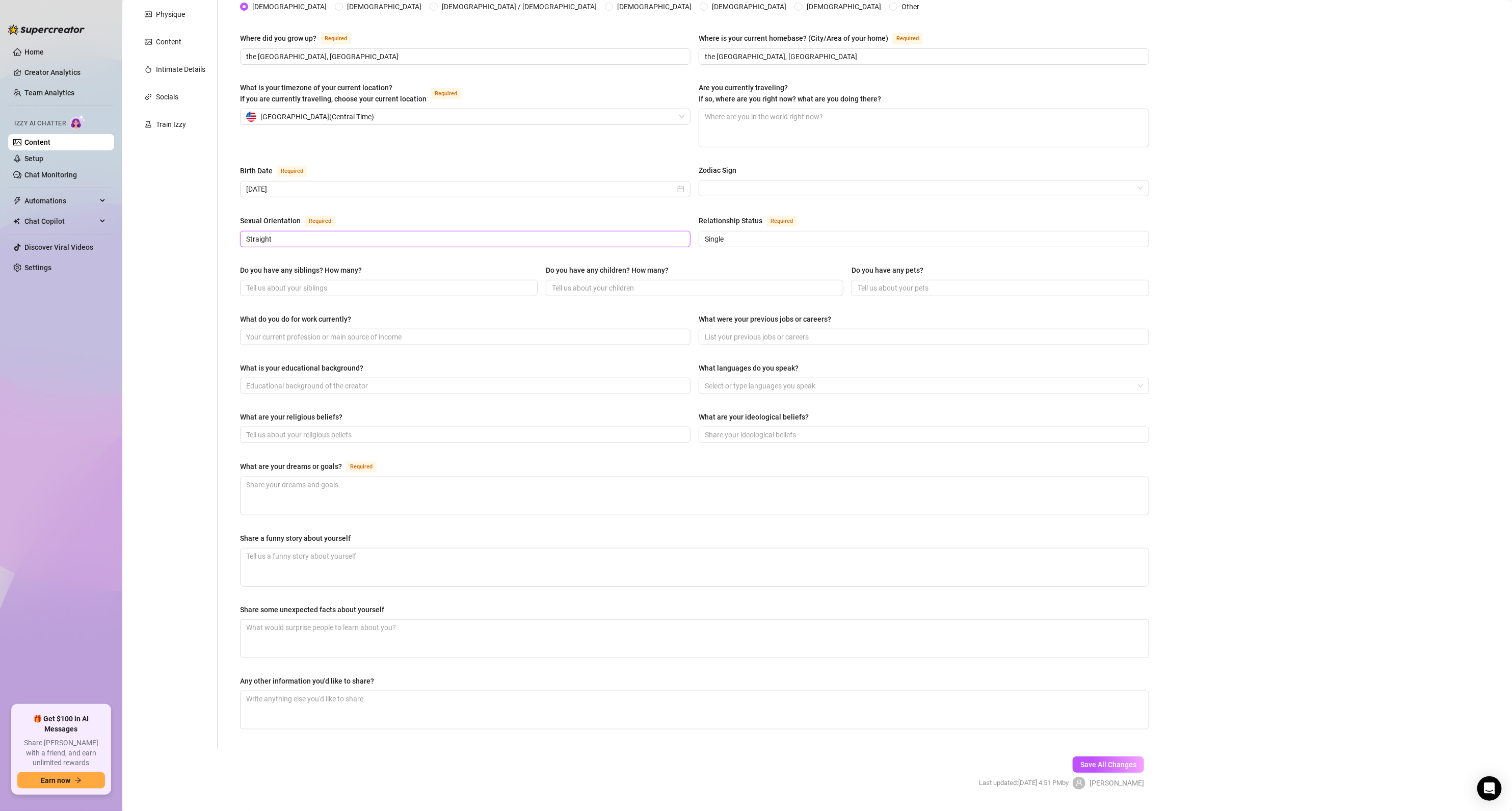
scroll to position [196, 0]
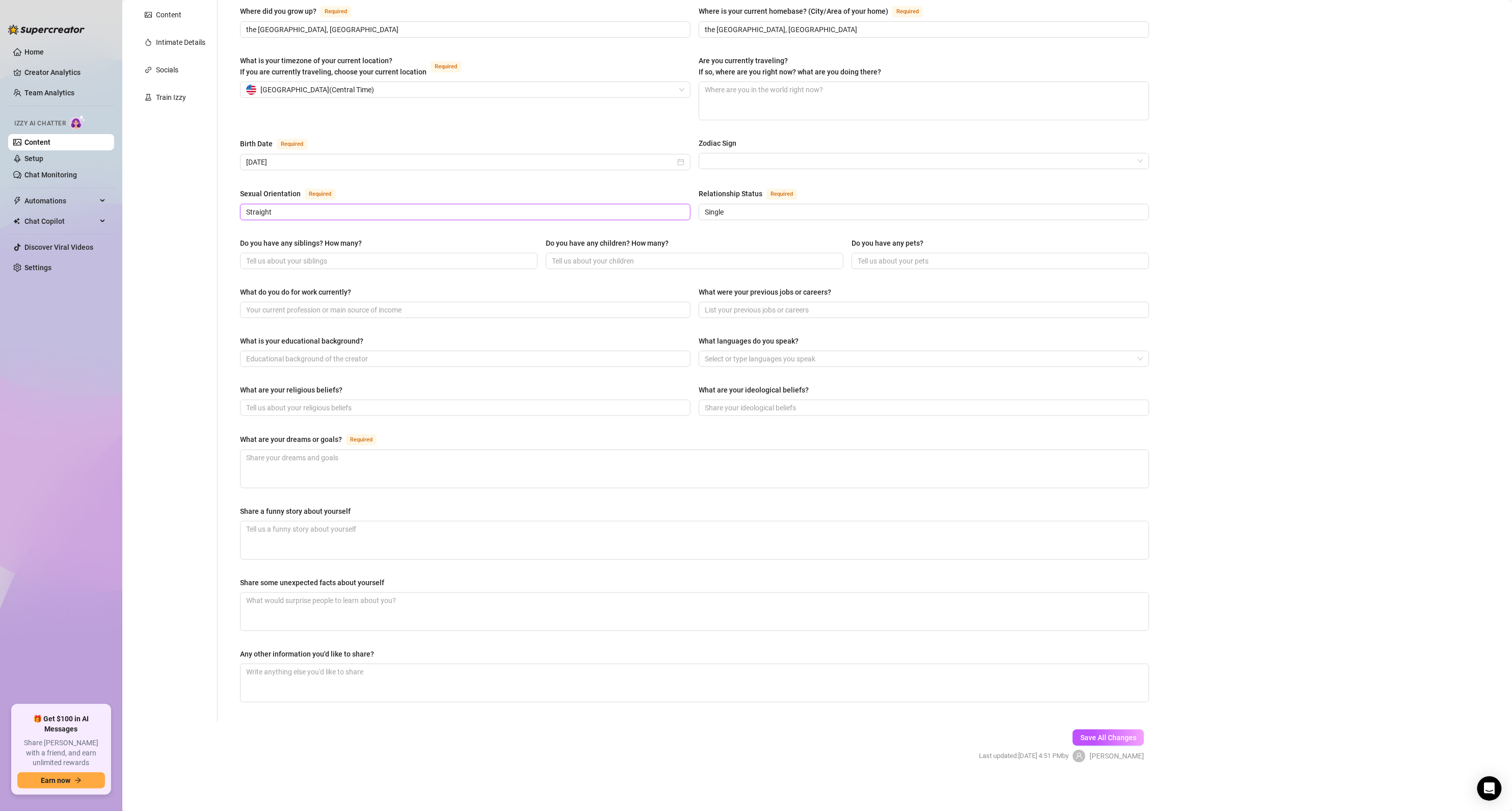
type input "Straight"
click at [1081, 739] on span "Save All Changes" at bounding box center [1108, 737] width 56 height 8
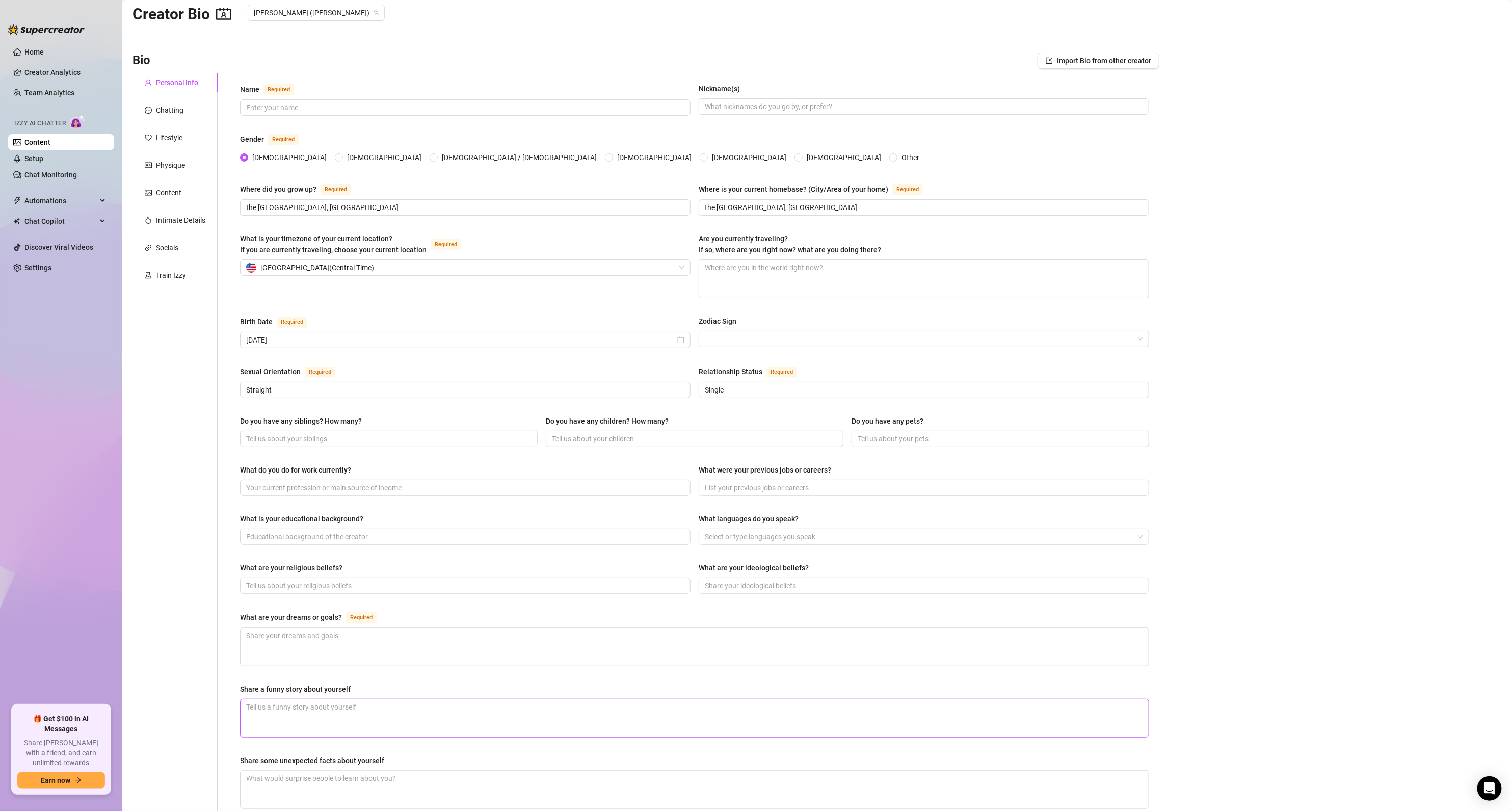
scroll to position [0, 0]
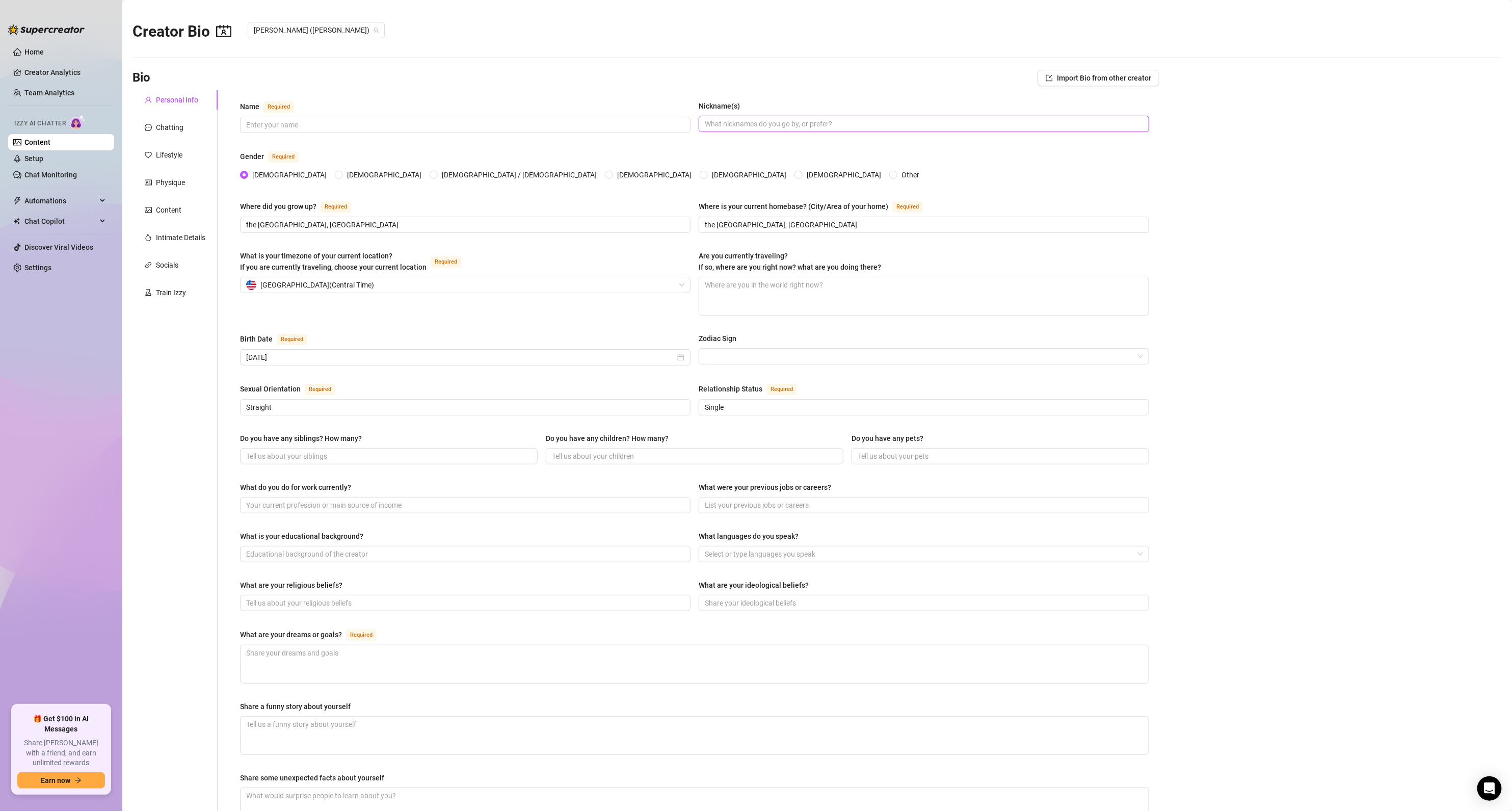
click at [733, 123] on input "Nickname(s)" at bounding box center [922, 123] width 436 height 11
click at [403, 130] on input "Name Required" at bounding box center [463, 125] width 436 height 11
click at [314, 127] on input "Name Required" at bounding box center [463, 125] width 436 height 11
type input "G"
type input "[PERSON_NAME]"
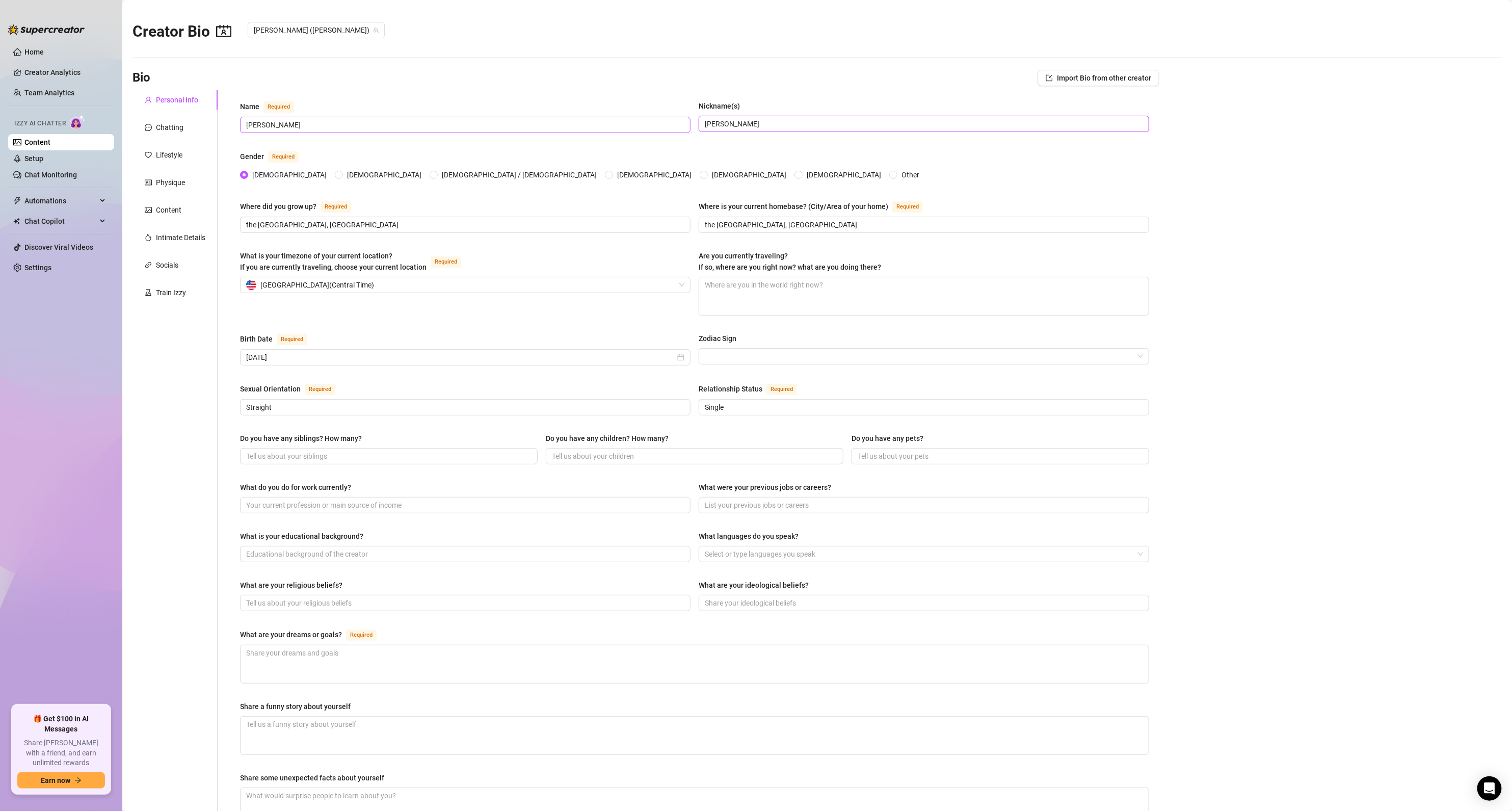
type input "[PERSON_NAME]"
click at [320, 120] on span "[PERSON_NAME]" at bounding box center [465, 124] width 450 height 16
click at [719, 121] on input "[PERSON_NAME]" at bounding box center [922, 123] width 436 height 11
click at [520, 125] on input "[PERSON_NAME]" at bounding box center [463, 125] width 436 height 11
click at [753, 123] on input "[PERSON_NAME]" at bounding box center [922, 123] width 436 height 11
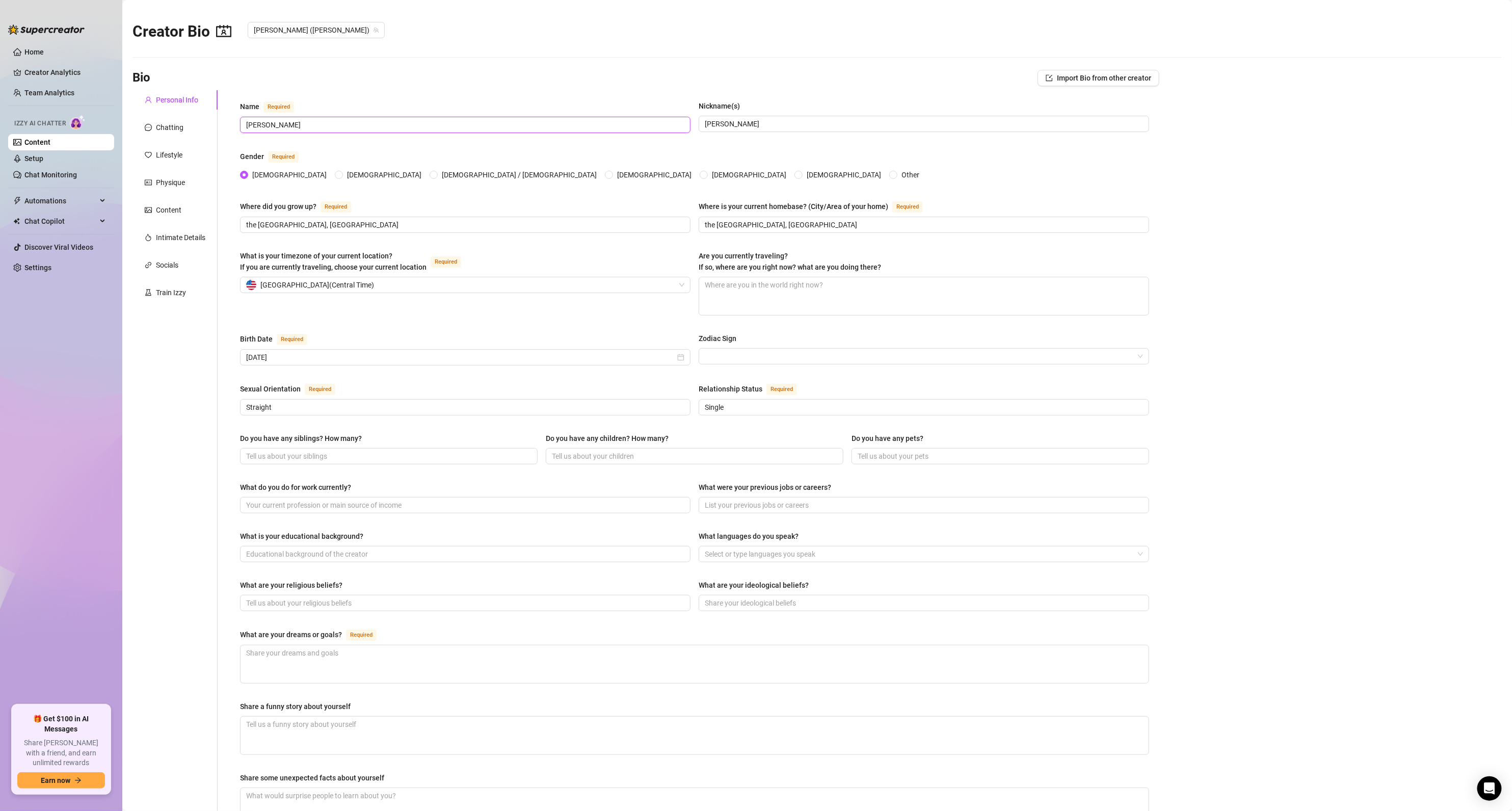
click at [587, 124] on input "[PERSON_NAME]" at bounding box center [463, 125] width 436 height 11
click at [711, 123] on input "[PERSON_NAME]" at bounding box center [922, 123] width 436 height 11
click at [638, 123] on input "[PERSON_NAME]" at bounding box center [463, 125] width 436 height 11
click at [707, 124] on input "[PERSON_NAME]" at bounding box center [922, 123] width 436 height 11
drag, startPoint x: 628, startPoint y: 126, endPoint x: 698, endPoint y: 129, distance: 70.1
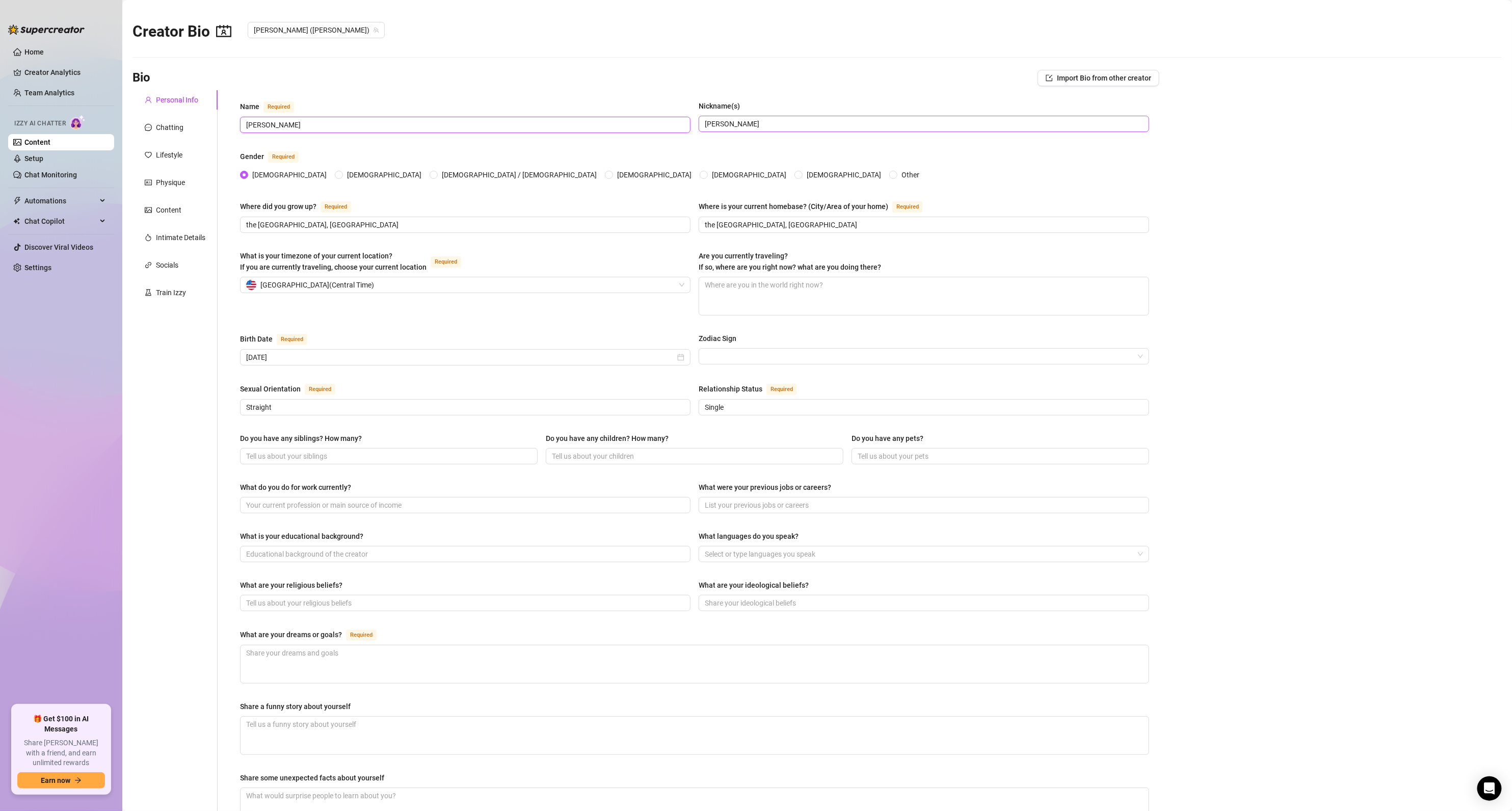
click at [633, 127] on input "[PERSON_NAME]" at bounding box center [463, 125] width 436 height 11
click at [706, 129] on input "[PERSON_NAME]" at bounding box center [922, 123] width 436 height 11
click at [721, 123] on input "[PERSON_NAME]" at bounding box center [922, 123] width 436 height 11
click at [668, 123] on input "[PERSON_NAME]" at bounding box center [463, 125] width 436 height 11
drag, startPoint x: 684, startPoint y: 121, endPoint x: 622, endPoint y: 121, distance: 62.0
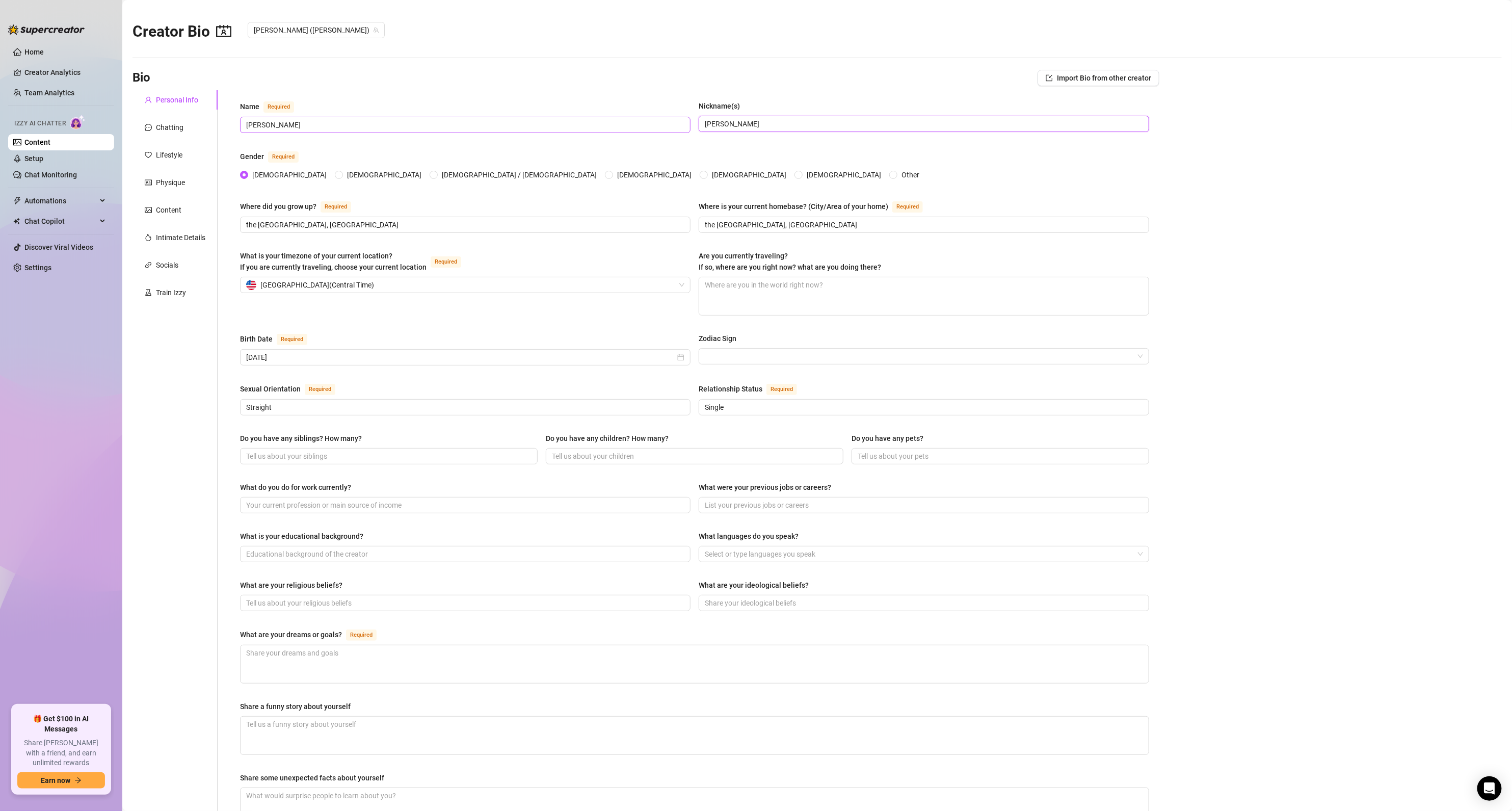
click at [658, 121] on div "Name Required [PERSON_NAME](s) [PERSON_NAME]" at bounding box center [694, 122] width 909 height 41
drag, startPoint x: 553, startPoint y: 123, endPoint x: 676, endPoint y: 124, distance: 123.0
click at [555, 125] on input "[PERSON_NAME]" at bounding box center [463, 125] width 436 height 11
click at [676, 124] on input "[PERSON_NAME]" at bounding box center [463, 125] width 436 height 11
click at [722, 118] on input "[PERSON_NAME]" at bounding box center [922, 123] width 436 height 11
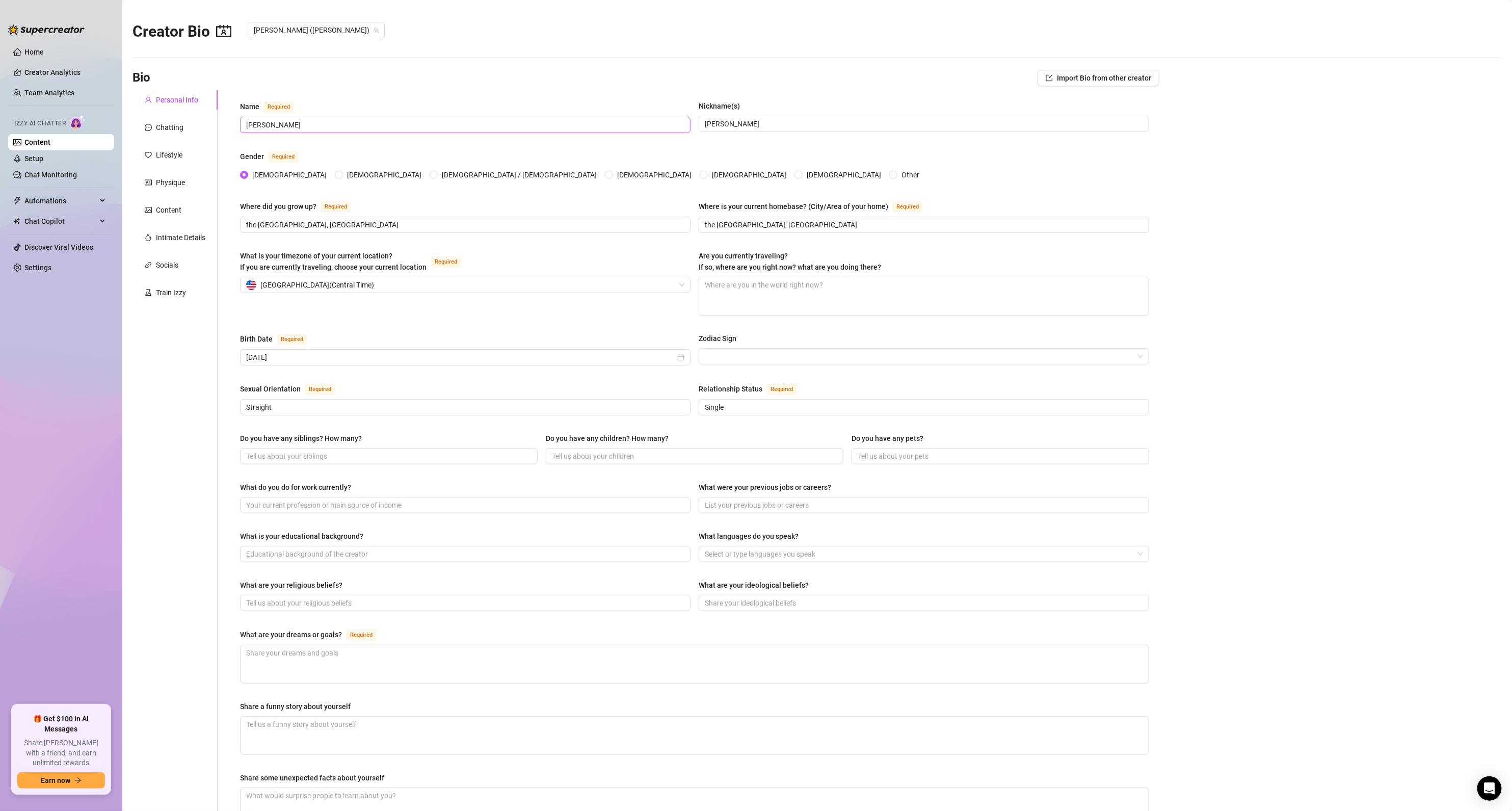
click at [616, 118] on span "[PERSON_NAME]" at bounding box center [465, 124] width 450 height 16
drag, startPoint x: 726, startPoint y: 118, endPoint x: 627, endPoint y: 121, distance: 99.0
click at [725, 118] on input "[PERSON_NAME]" at bounding box center [922, 123] width 436 height 11
click at [627, 121] on input "[PERSON_NAME]" at bounding box center [463, 125] width 436 height 11
drag, startPoint x: 746, startPoint y: 121, endPoint x: 691, endPoint y: 118, distance: 55.1
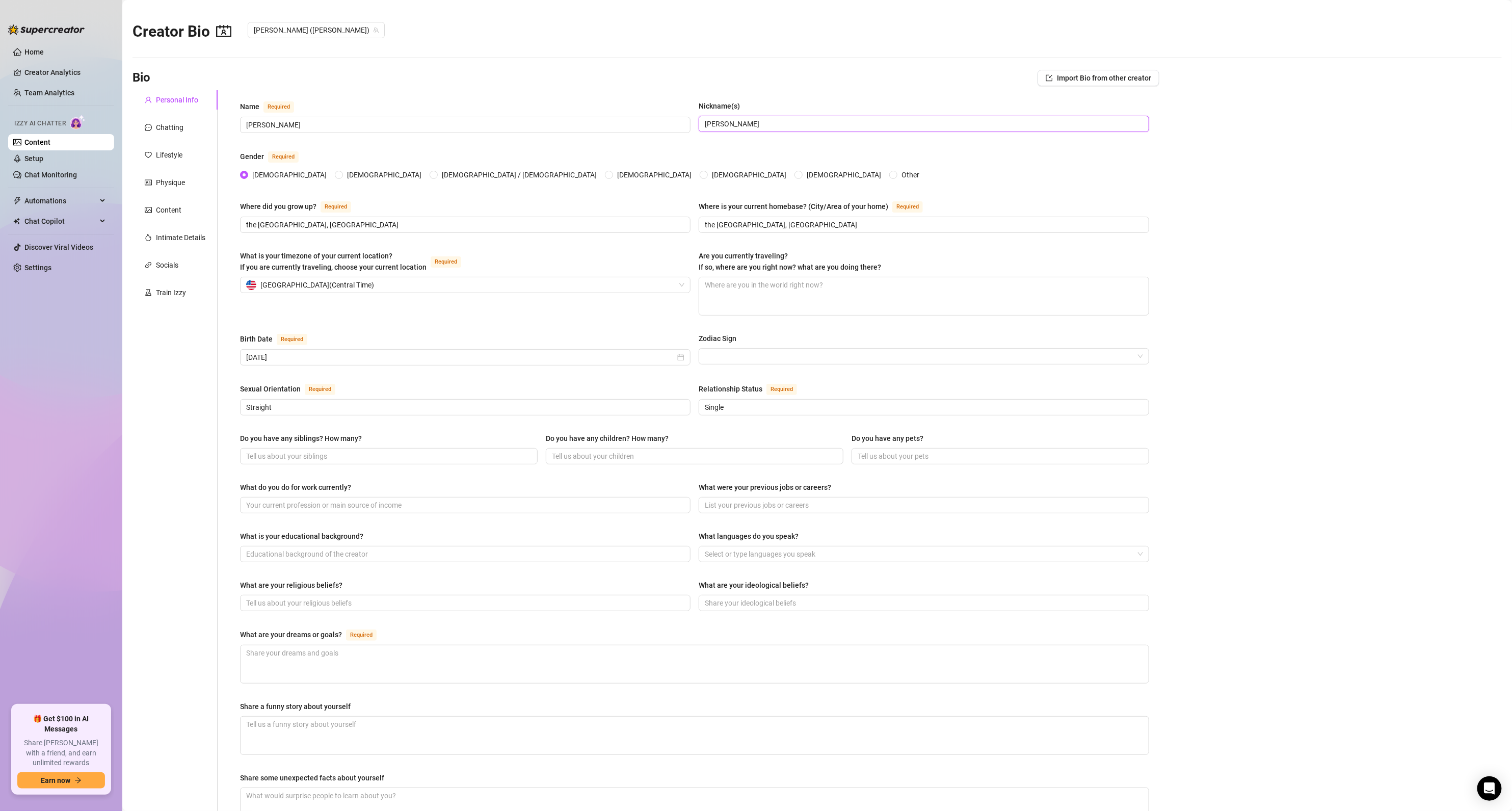
click at [730, 118] on input "[PERSON_NAME]" at bounding box center [922, 123] width 436 height 11
drag, startPoint x: 595, startPoint y: 120, endPoint x: 708, endPoint y: 124, distance: 113.1
click at [598, 122] on input "[PERSON_NAME]" at bounding box center [463, 125] width 436 height 11
drag, startPoint x: 708, startPoint y: 124, endPoint x: 603, endPoint y: 123, distance: 105.0
click at [705, 123] on input "[PERSON_NAME]" at bounding box center [922, 123] width 436 height 11
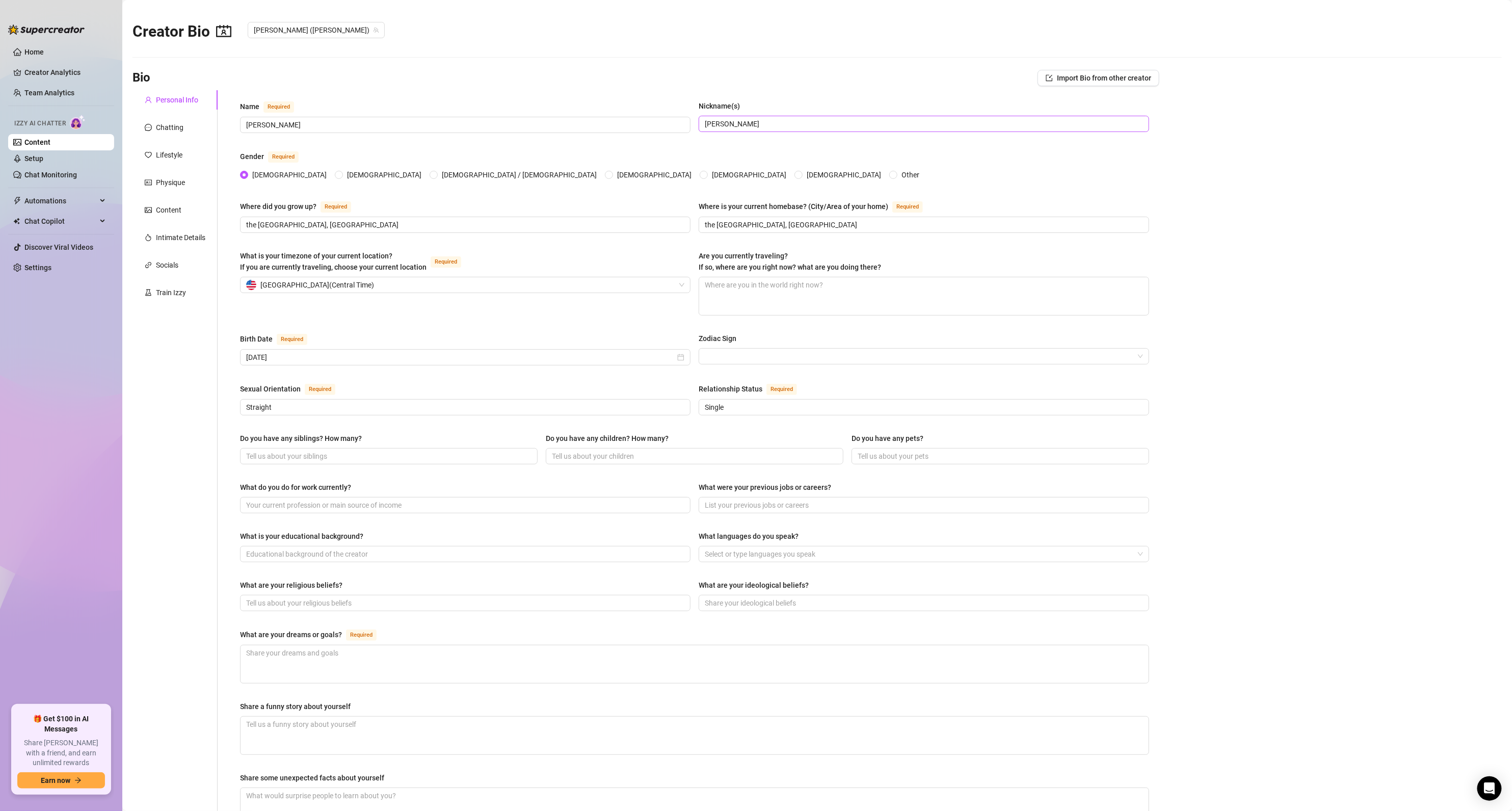
click at [715, 129] on span "[PERSON_NAME]" at bounding box center [924, 123] width 450 height 16
drag, startPoint x: 725, startPoint y: 125, endPoint x: 637, endPoint y: 122, distance: 88.1
click at [638, 122] on div "Name Required [PERSON_NAME](s) [PERSON_NAME]" at bounding box center [694, 122] width 909 height 41
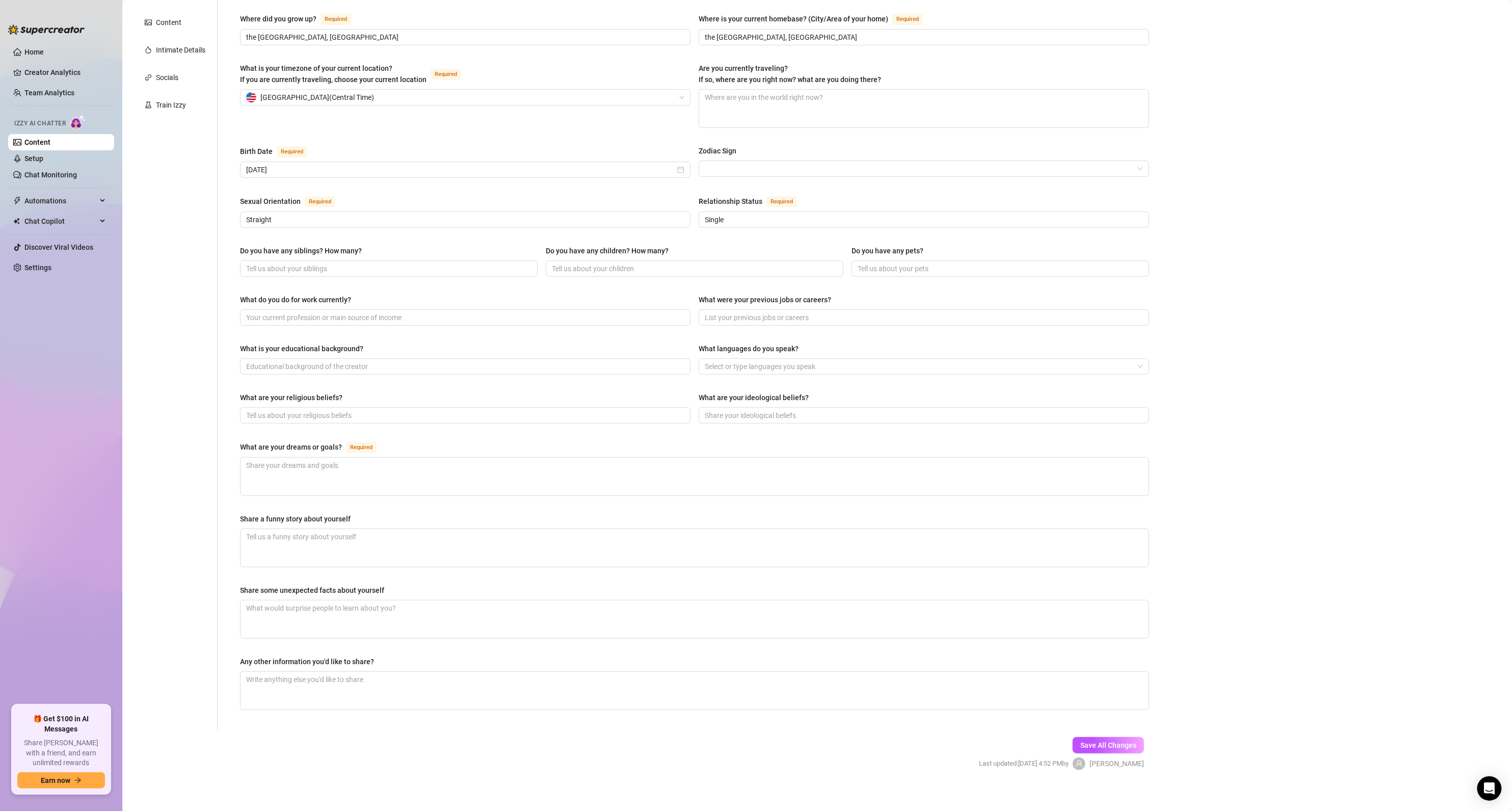
scroll to position [196, 0]
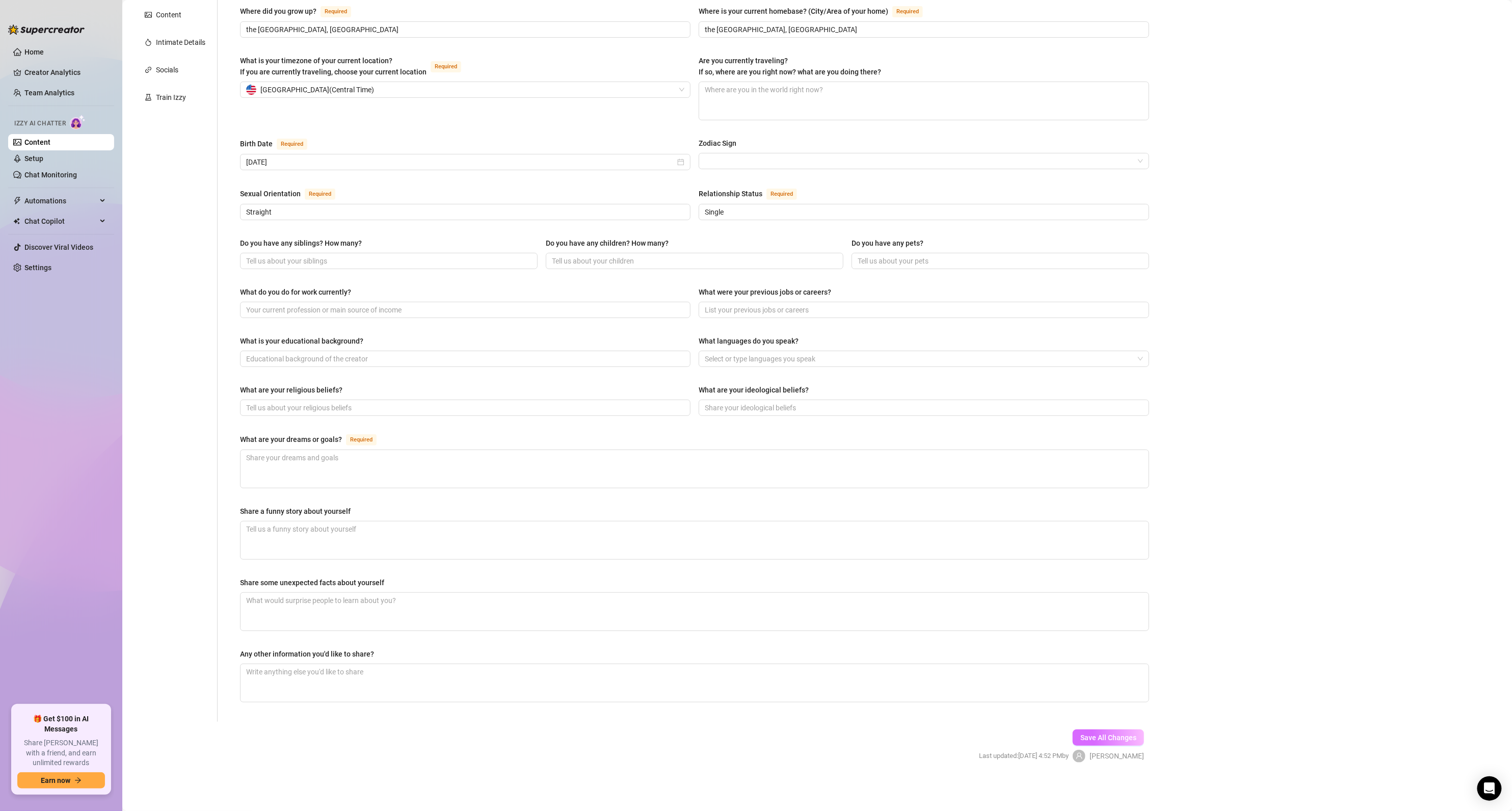
click at [1089, 742] on button "Save All Changes" at bounding box center [1109, 737] width 72 height 16
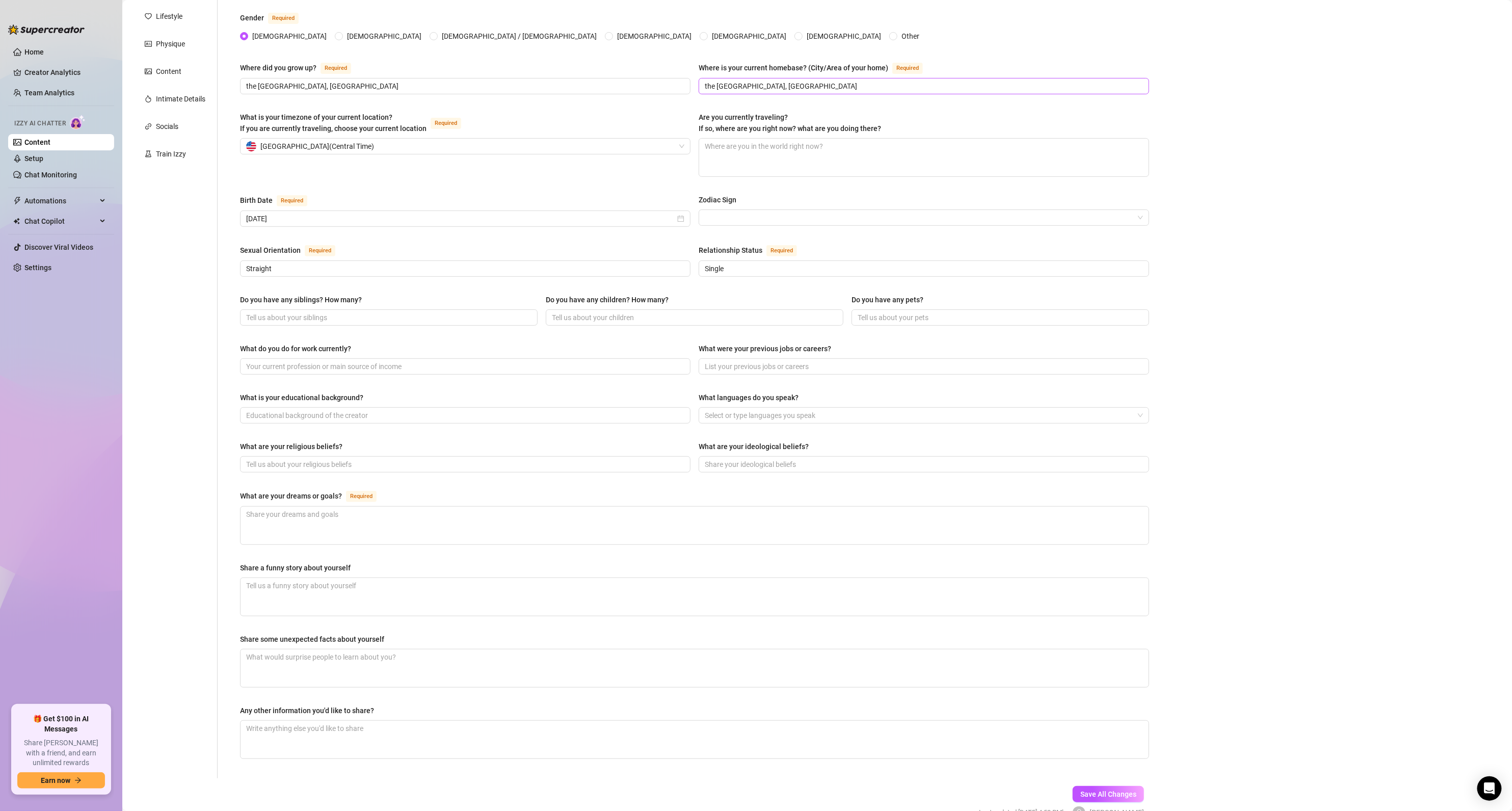
scroll to position [0, 0]
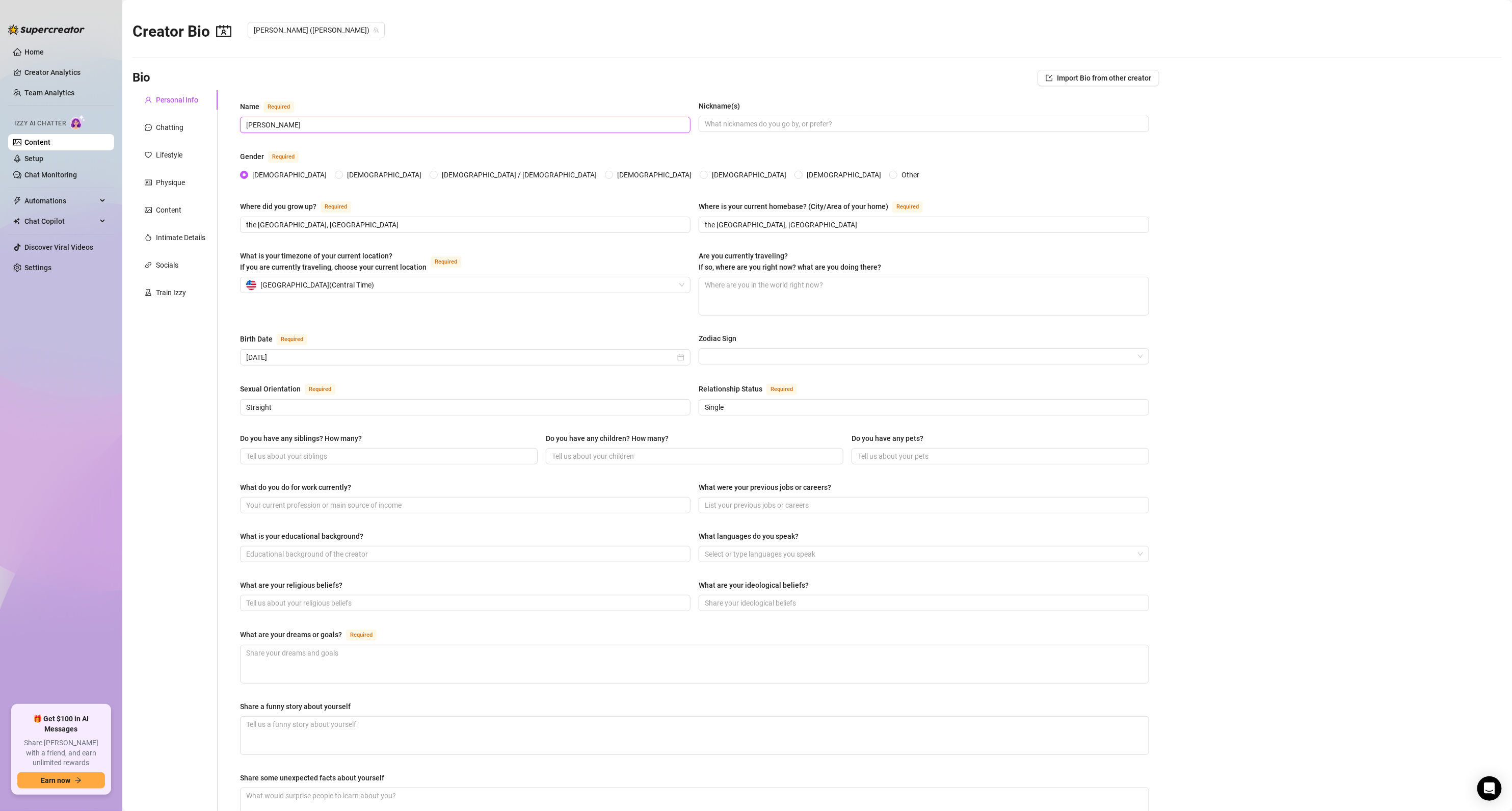
drag, startPoint x: 363, startPoint y: 128, endPoint x: 219, endPoint y: 128, distance: 144.0
click at [360, 128] on input "[PERSON_NAME]" at bounding box center [463, 125] width 436 height 11
drag, startPoint x: 219, startPoint y: 128, endPoint x: 160, endPoint y: 129, distance: 59.0
click at [164, 129] on div "Personal Info Chatting Lifestyle Physique Content Intimate Details Socials Trai…" at bounding box center [646, 503] width 1027 height 826
type input "Gabriella"
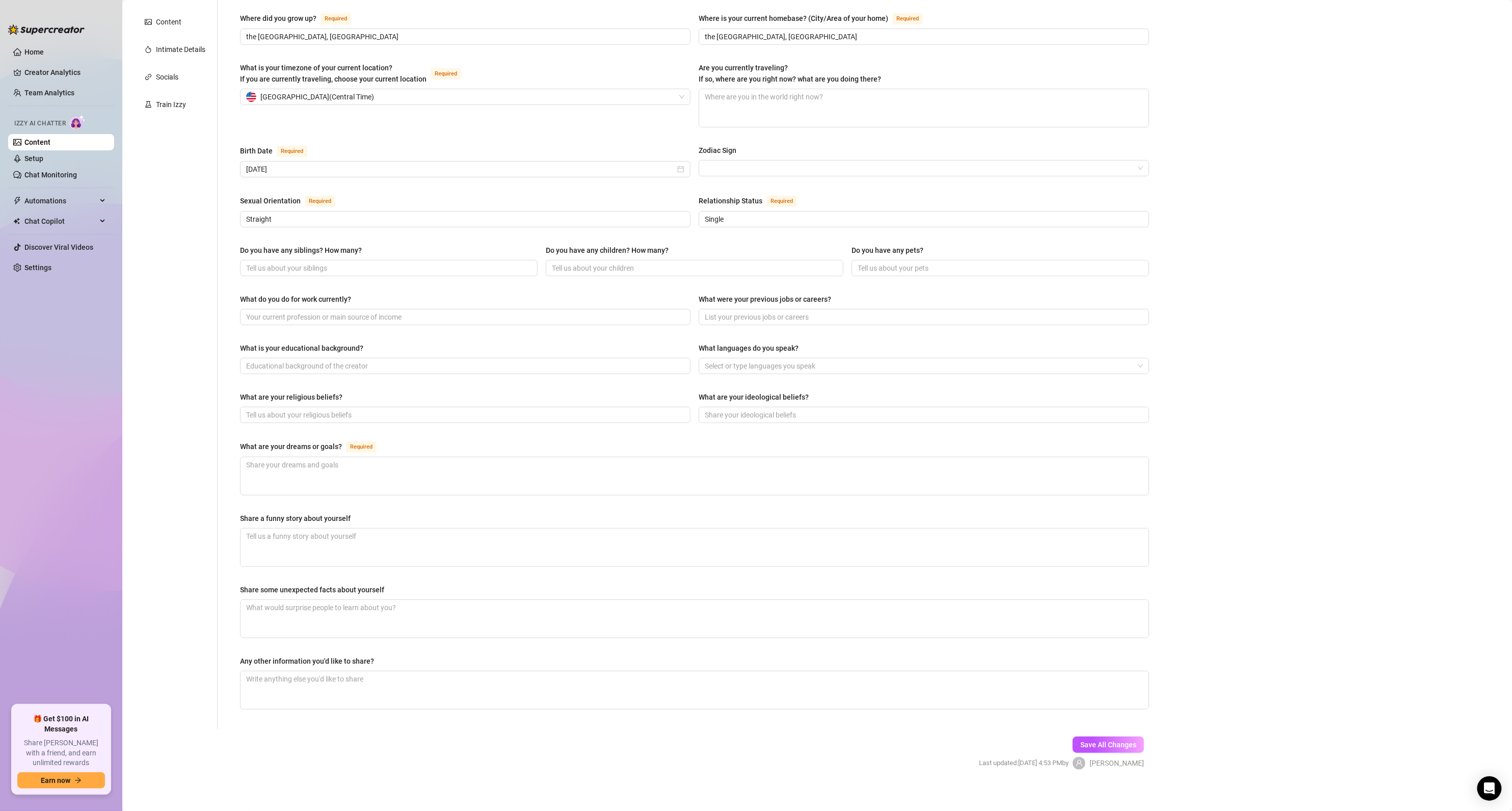
scroll to position [196, 0]
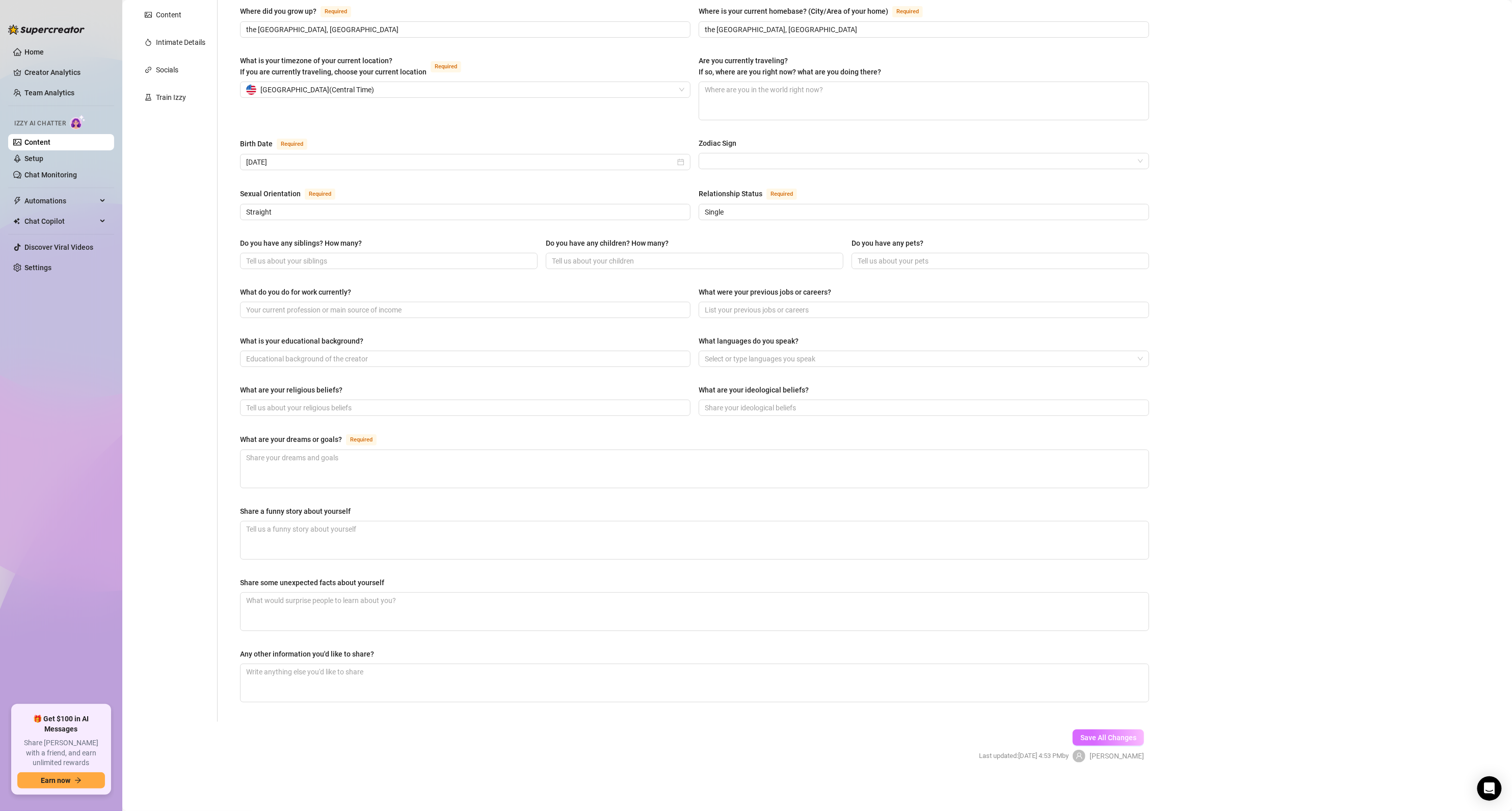
type input "[PERSON_NAME]"
click at [1102, 738] on span "Save All Changes" at bounding box center [1108, 737] width 56 height 8
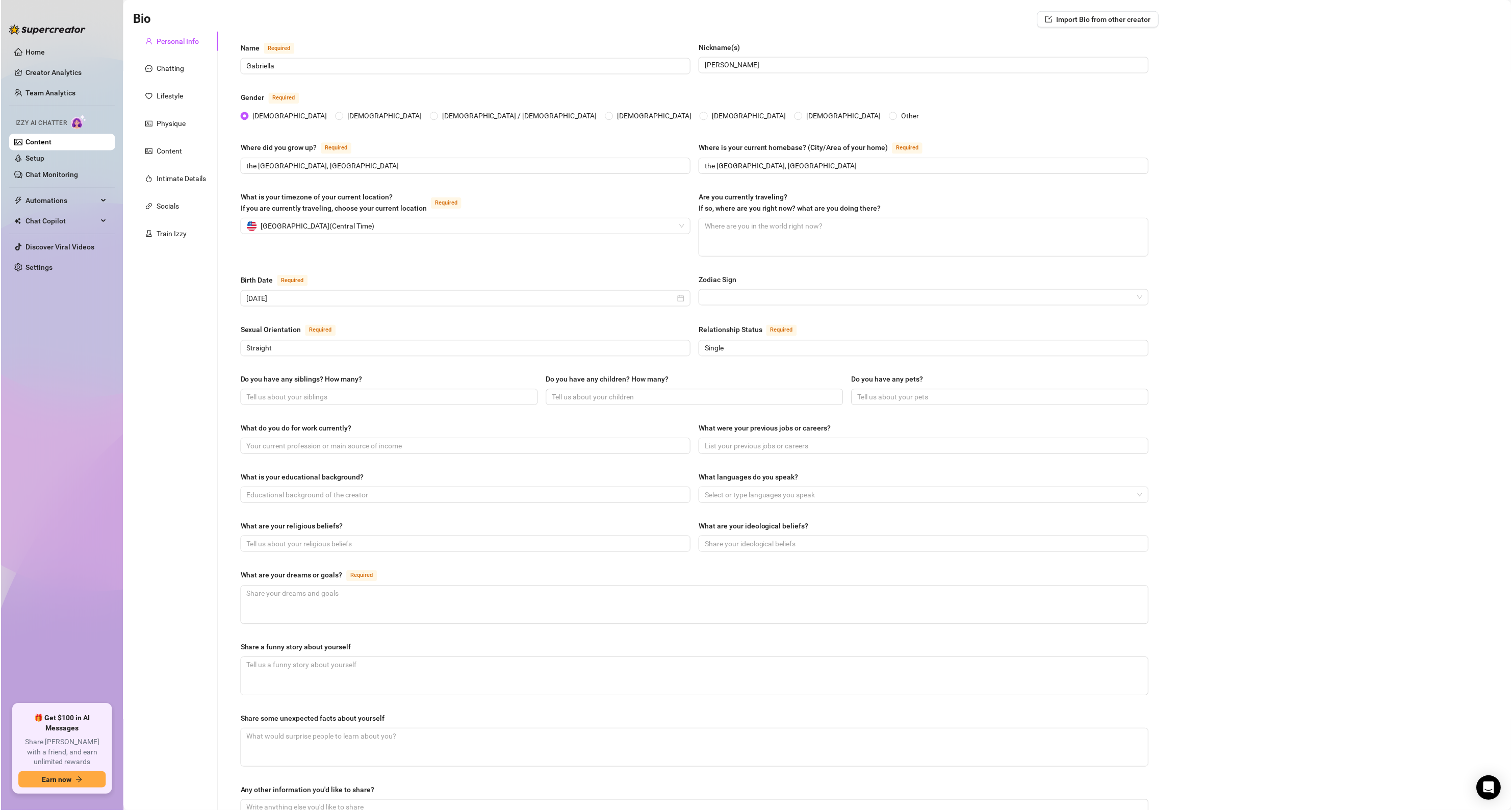
scroll to position [0, 0]
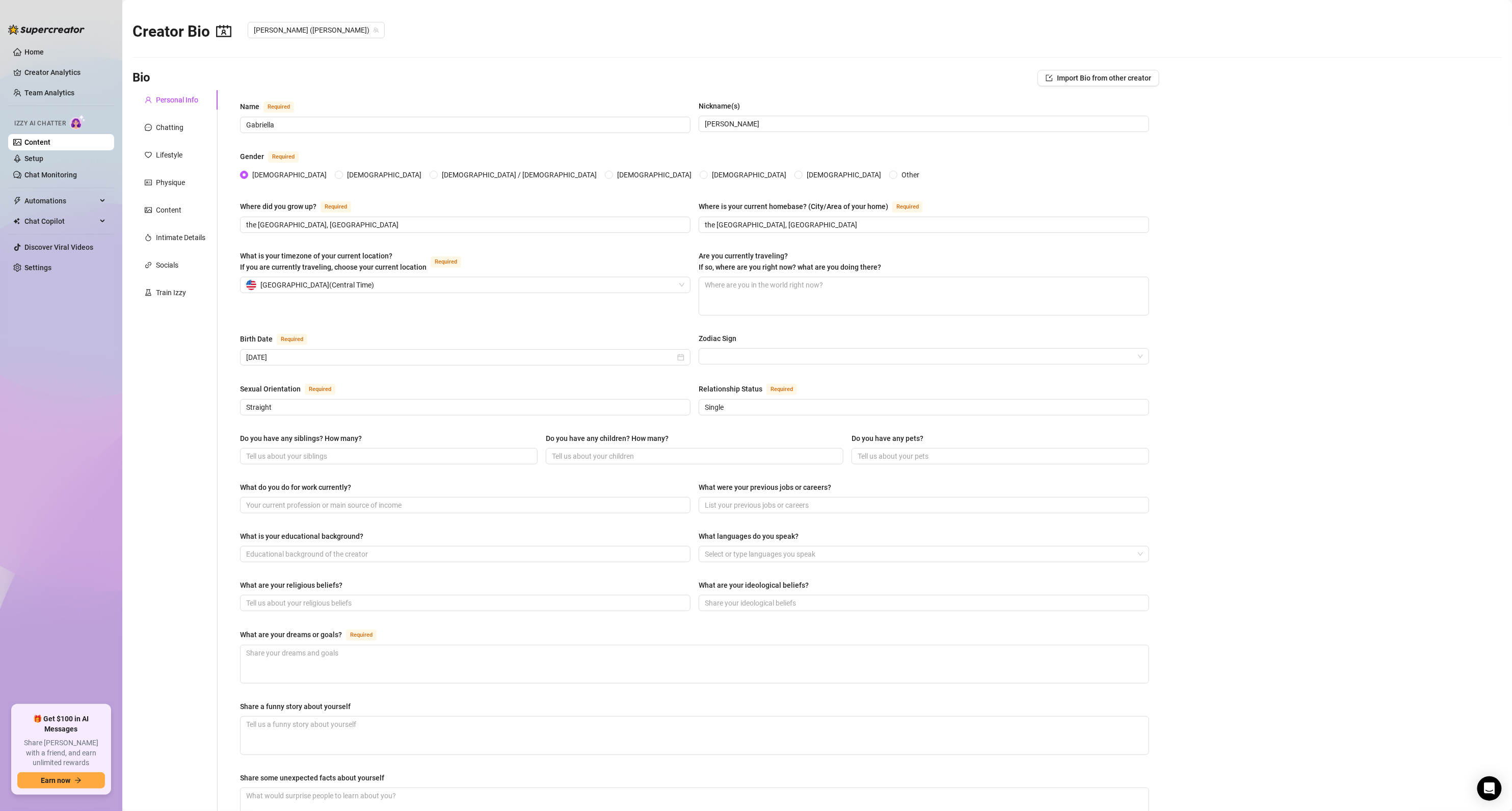
drag, startPoint x: 194, startPoint y: 227, endPoint x: 148, endPoint y: 326, distance: 109.2
click at [148, 326] on div "Personal Info Chatting Lifestyle Physique Content Intimate Details Socials Trai…" at bounding box center [175, 503] width 85 height 826
click at [175, 294] on div "Train Izzy" at bounding box center [171, 293] width 30 height 11
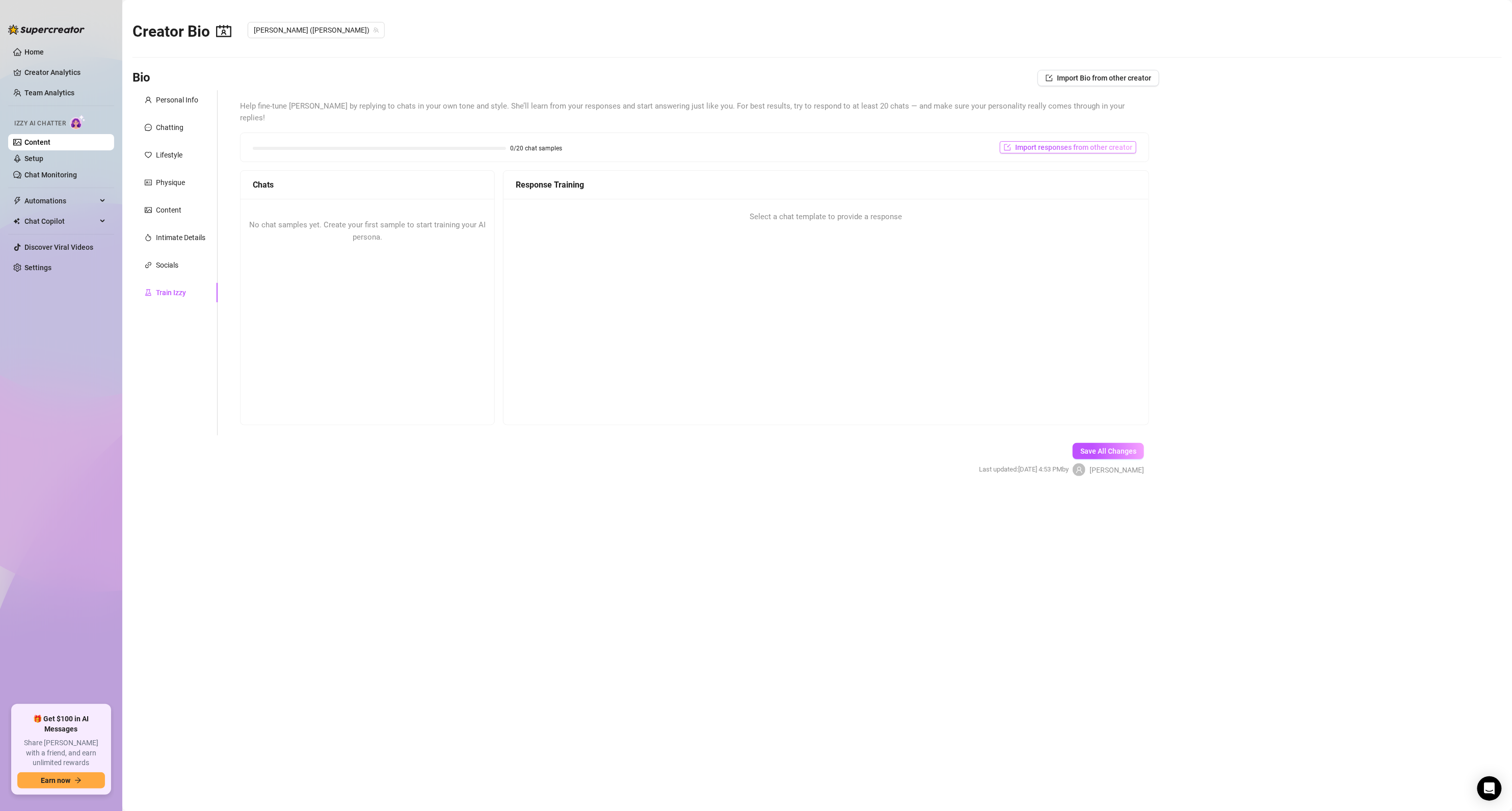
click at [1077, 143] on span "Import responses from other creator" at bounding box center [1073, 147] width 117 height 8
click at [1065, 164] on input "search" at bounding box center [1064, 162] width 80 height 15
click at [1055, 188] on span "Jtit$" at bounding box center [1049, 183] width 15 height 11
click at [1102, 182] on span "Import" at bounding box center [1105, 180] width 22 height 8
click at [1103, 182] on span "Import" at bounding box center [1104, 180] width 22 height 8
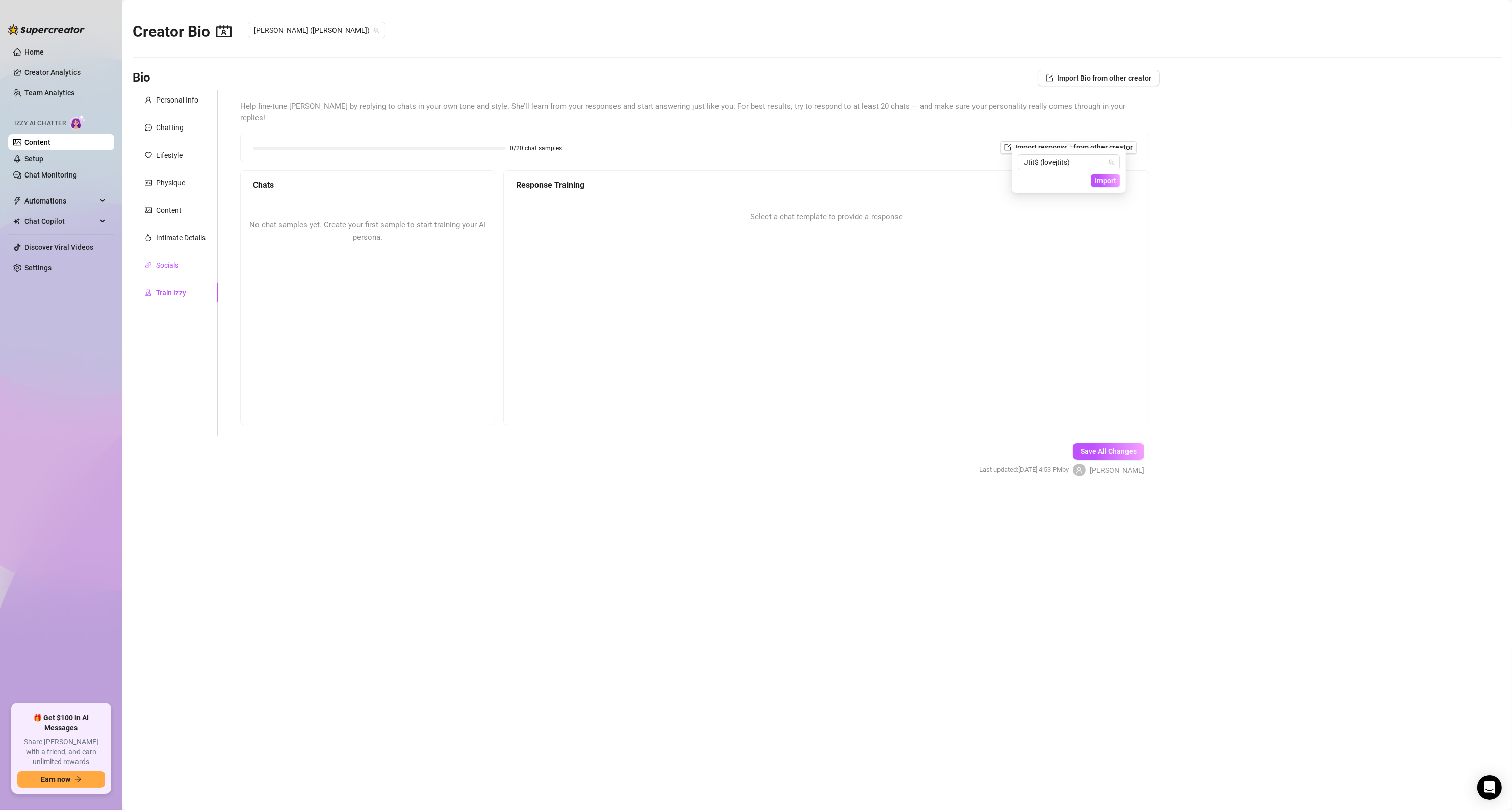
click at [177, 263] on div "Socials" at bounding box center [168, 265] width 23 height 11
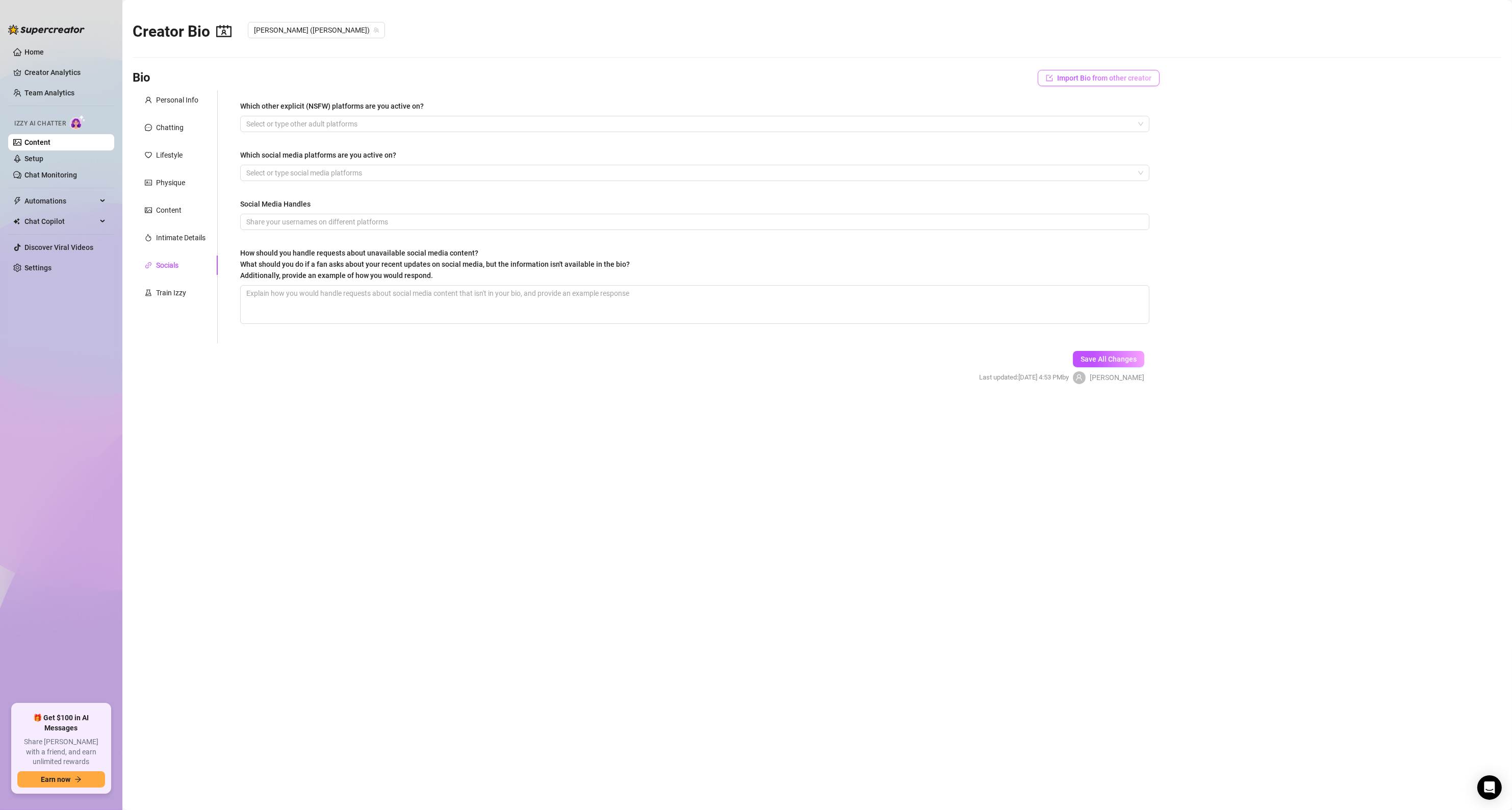
click at [1124, 80] on span "Import Bio from other creator" at bounding box center [1104, 77] width 94 height 8
click at [1092, 106] on input "search" at bounding box center [1093, 107] width 80 height 15
click at [1093, 127] on span "( lovejtits )" at bounding box center [1106, 127] width 29 height 11
click at [1138, 127] on span "Import" at bounding box center [1135, 124] width 22 height 8
click at [1083, 358] on span "Save All Changes" at bounding box center [1108, 358] width 56 height 8
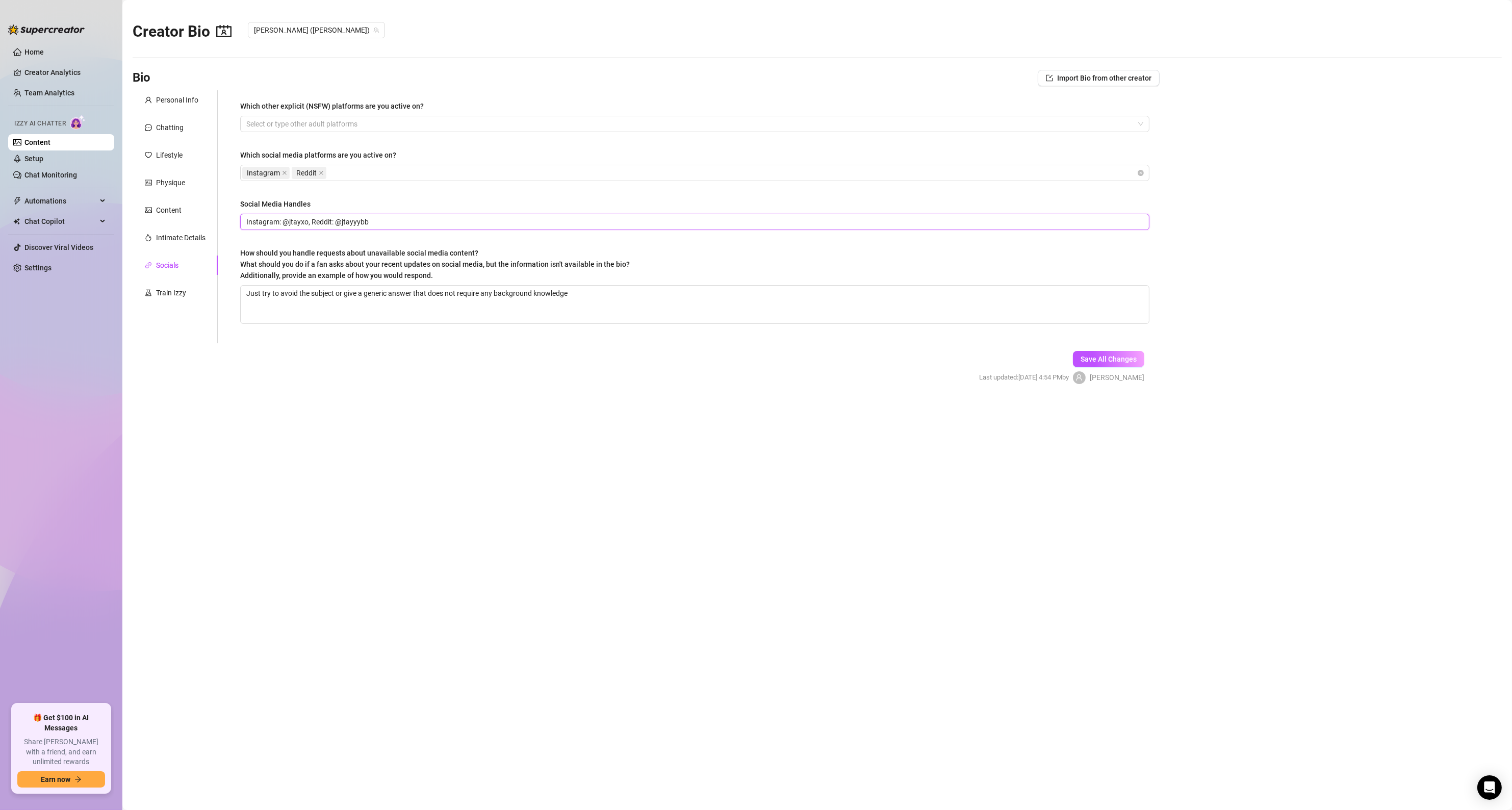
click at [375, 222] on input "Instagram: @jtayxo, Reddit: @jtayyybb" at bounding box center [693, 222] width 895 height 11
click at [306, 220] on input "Instagram: @jtayxo, Reddit: @attagurl300" at bounding box center [693, 222] width 895 height 11
type input "Instagram: @sweet_ellalo, Reddit: @attagurl300"
click at [1101, 362] on span "Save All Changes" at bounding box center [1108, 358] width 56 height 8
click at [167, 211] on div "Content" at bounding box center [169, 210] width 25 height 11
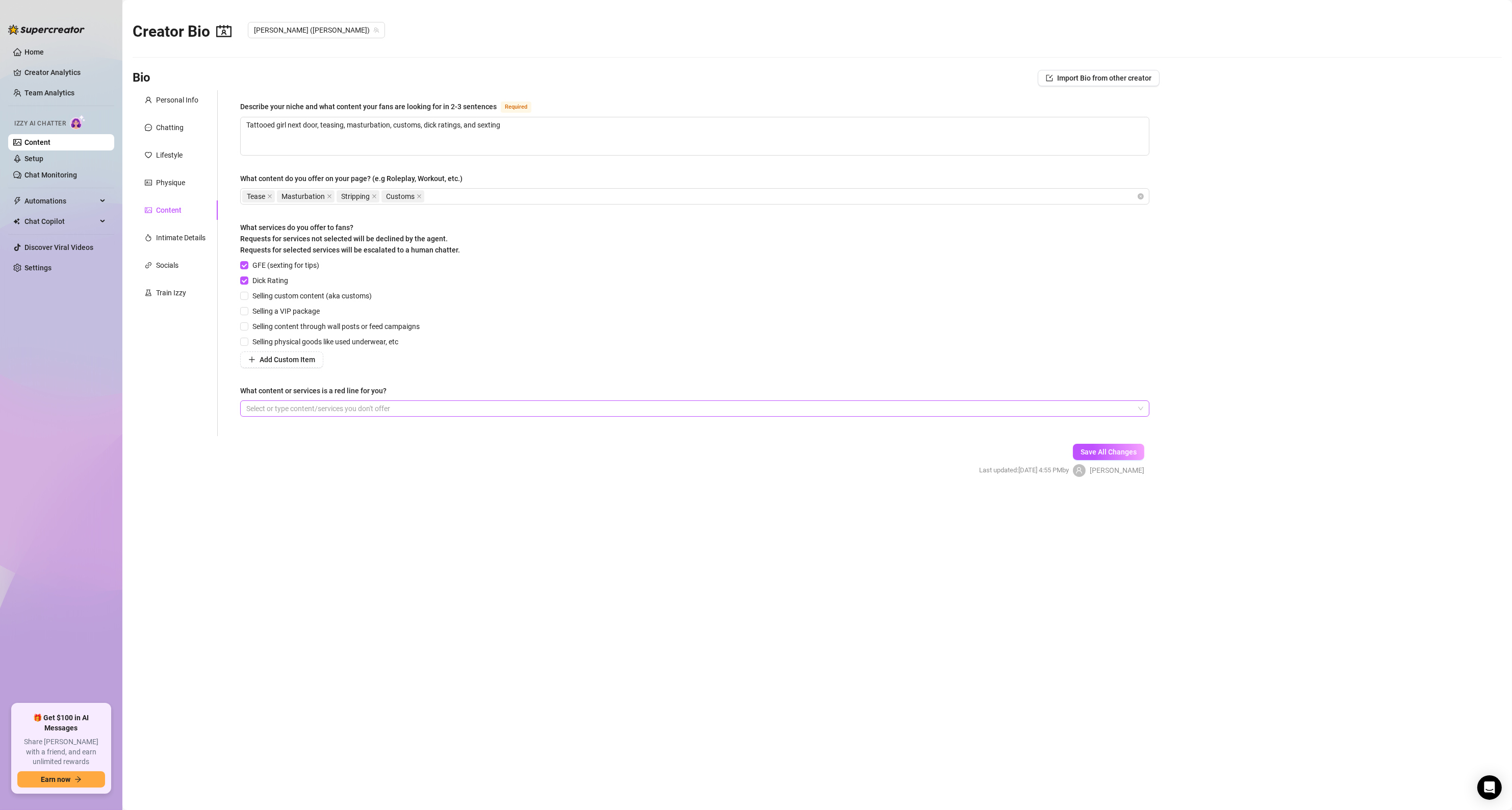
click at [273, 410] on div at bounding box center [689, 408] width 895 height 14
click at [205, 405] on div "Personal Info Chatting Lifestyle Physique Content Intimate Details Socials Trai…" at bounding box center [175, 263] width 85 height 346
click at [172, 182] on div "Physique" at bounding box center [171, 183] width 29 height 11
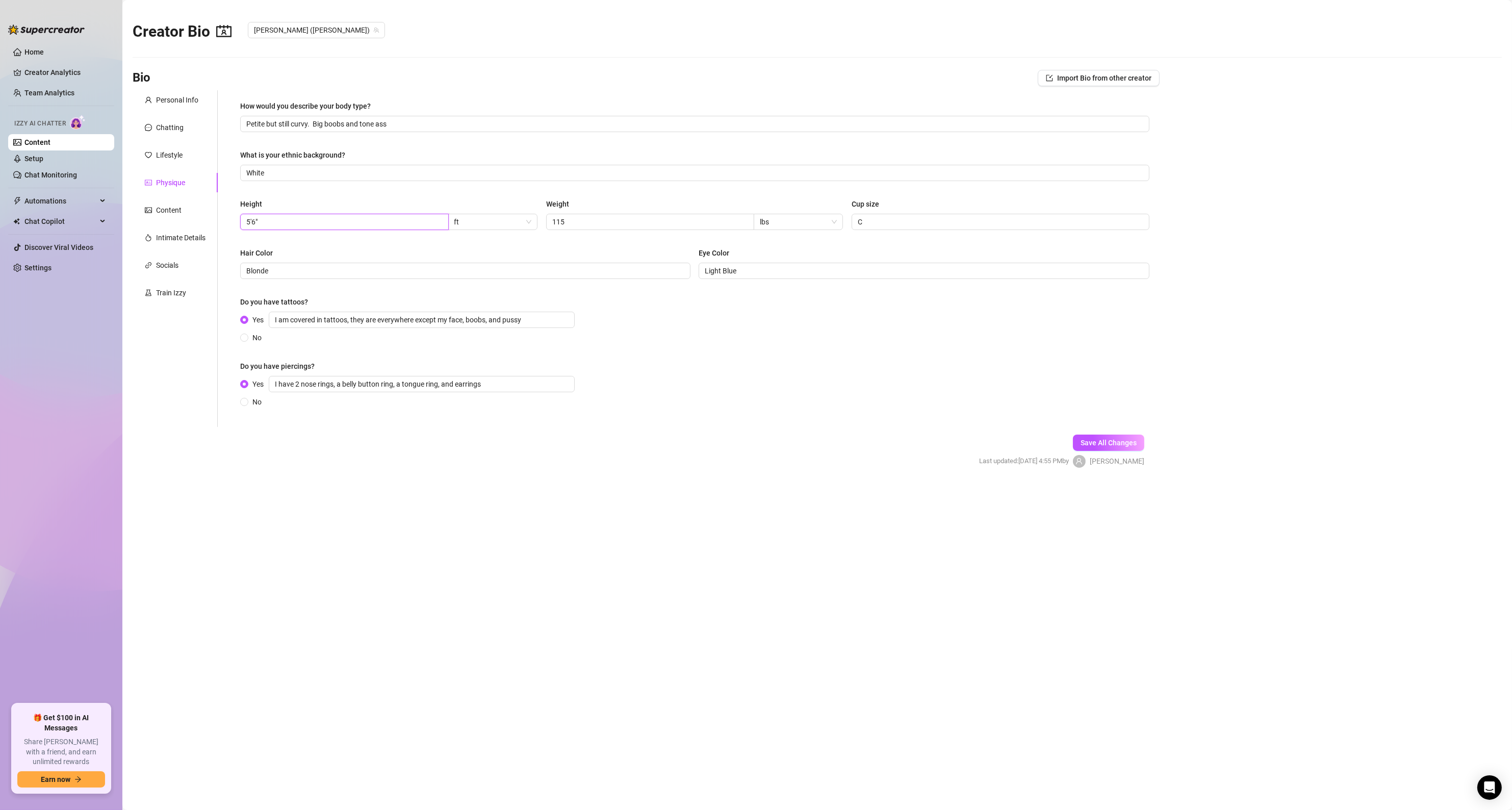
click at [256, 222] on input "5'6"" at bounding box center [343, 222] width 194 height 11
type input "5'3""
click at [583, 222] on input "115" at bounding box center [649, 222] width 194 height 11
drag, startPoint x: 583, startPoint y: 222, endPoint x: 484, endPoint y: 232, distance: 99.5
click at [484, 232] on div "Height 5'3" ft Weight 115 lbs Cup size C" at bounding box center [695, 218] width 909 height 41
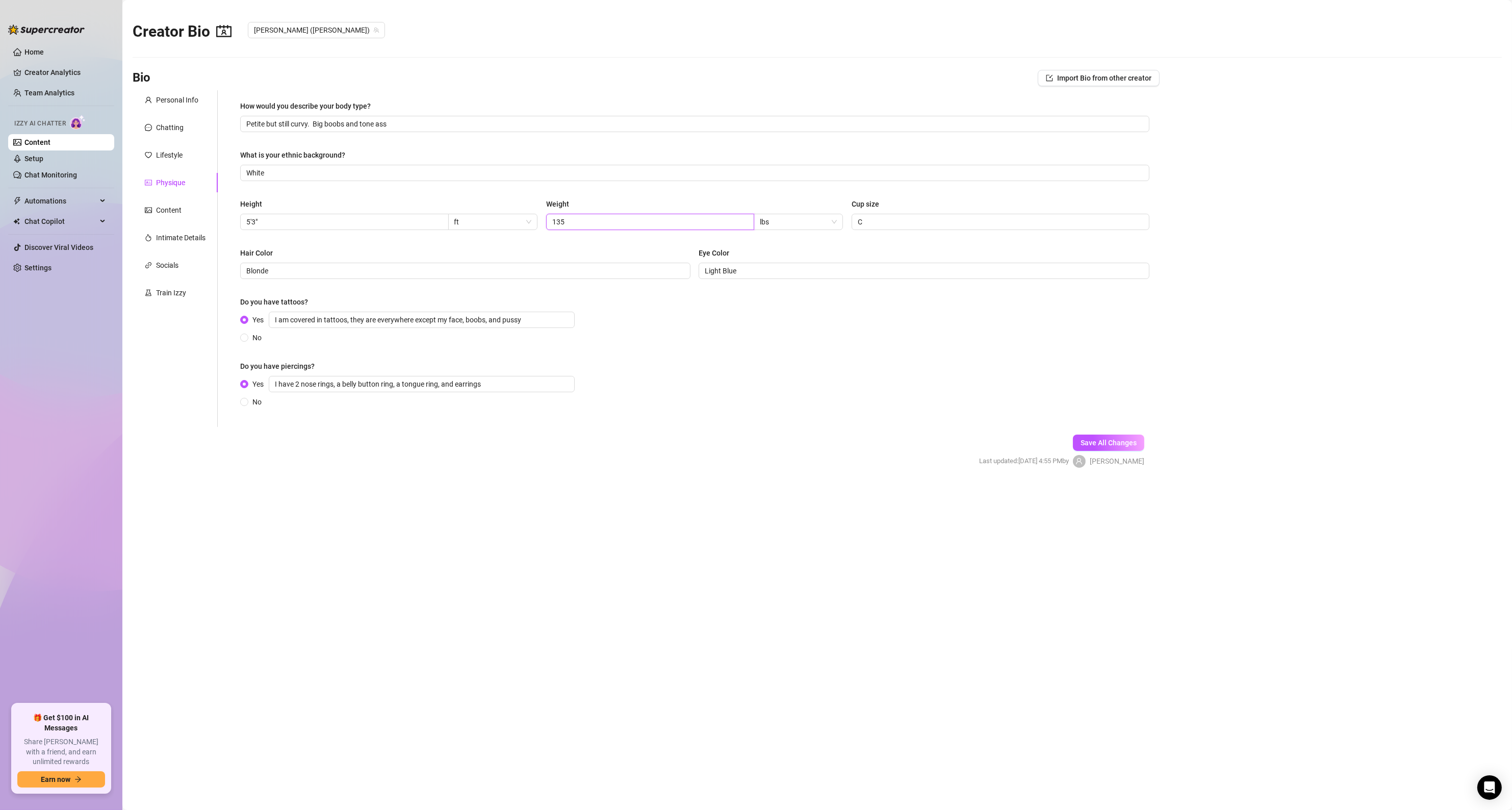
type input "135"
click at [478, 236] on div "Height 5'3" ft Weight 135 lbs Cup size C" at bounding box center [695, 218] width 909 height 41
click at [179, 208] on div "Content" at bounding box center [169, 210] width 25 height 11
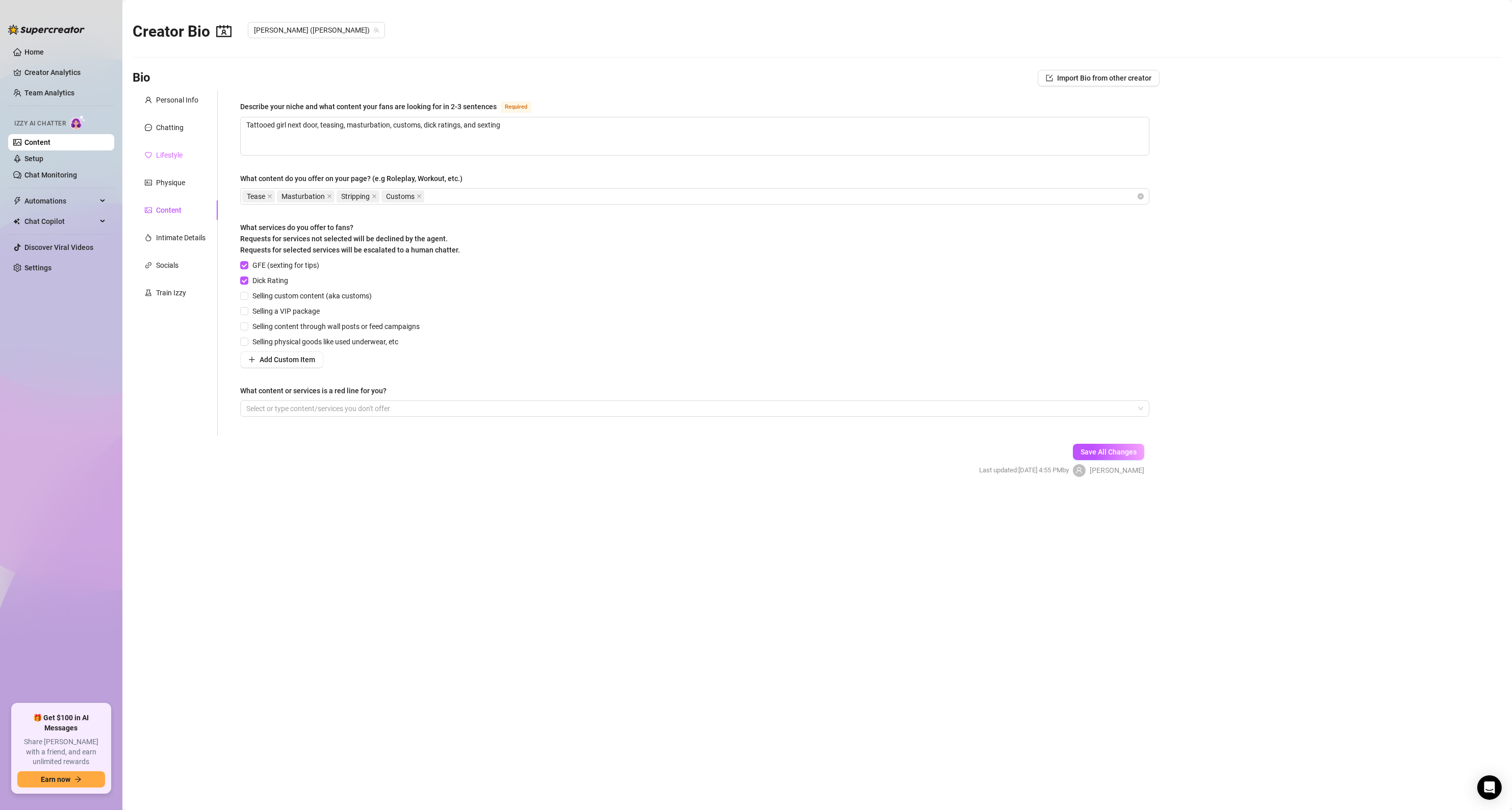
click at [171, 163] on div "Lifestyle" at bounding box center [175, 155] width 85 height 20
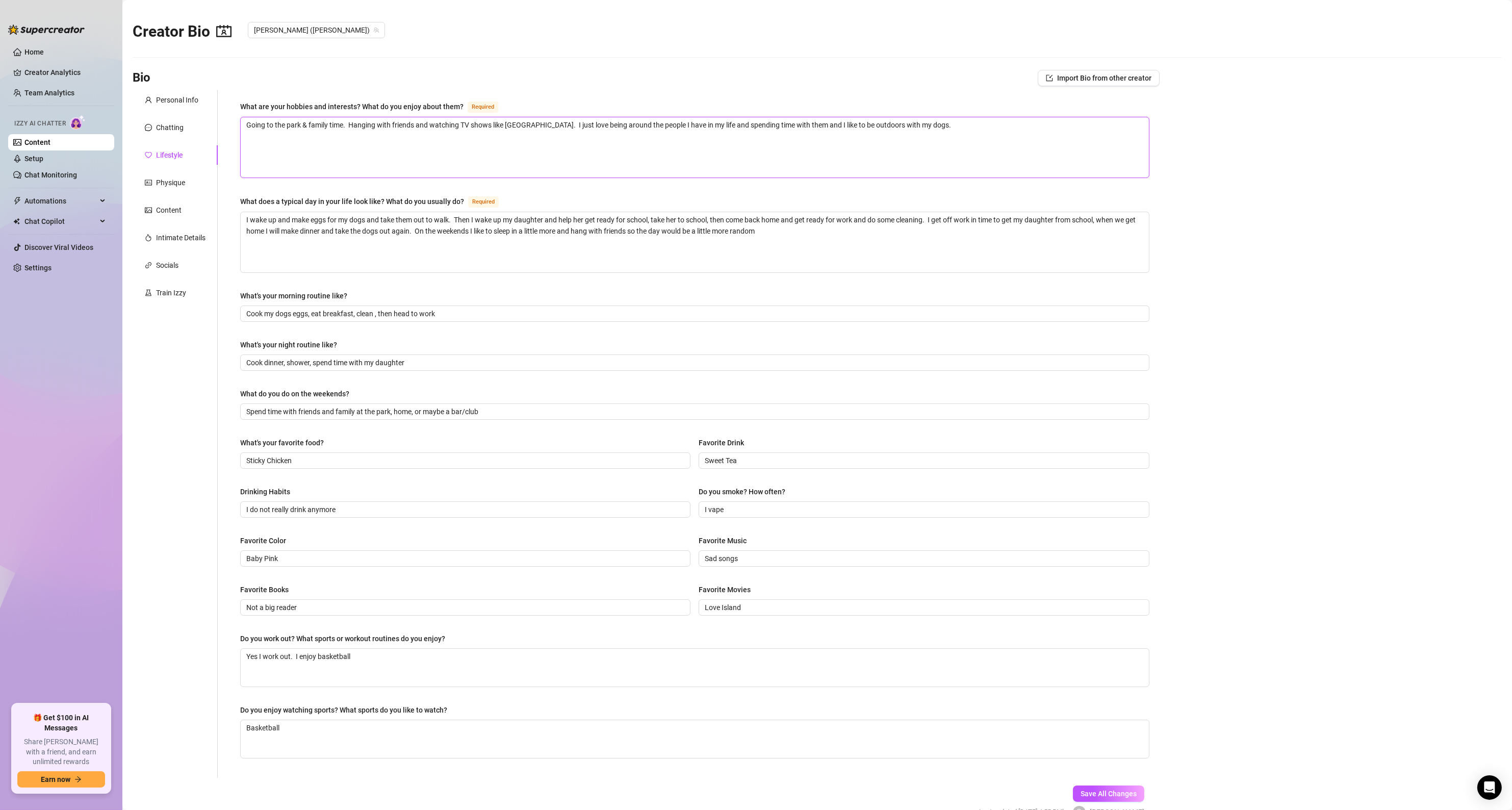
drag, startPoint x: 171, startPoint y: 163, endPoint x: 289, endPoint y: 144, distance: 119.5
click at [289, 144] on textarea "Going to the park & family time. Hanging with friends and watching TV shows lik…" at bounding box center [694, 147] width 908 height 60
click at [165, 126] on div "Chatting" at bounding box center [170, 127] width 27 height 11
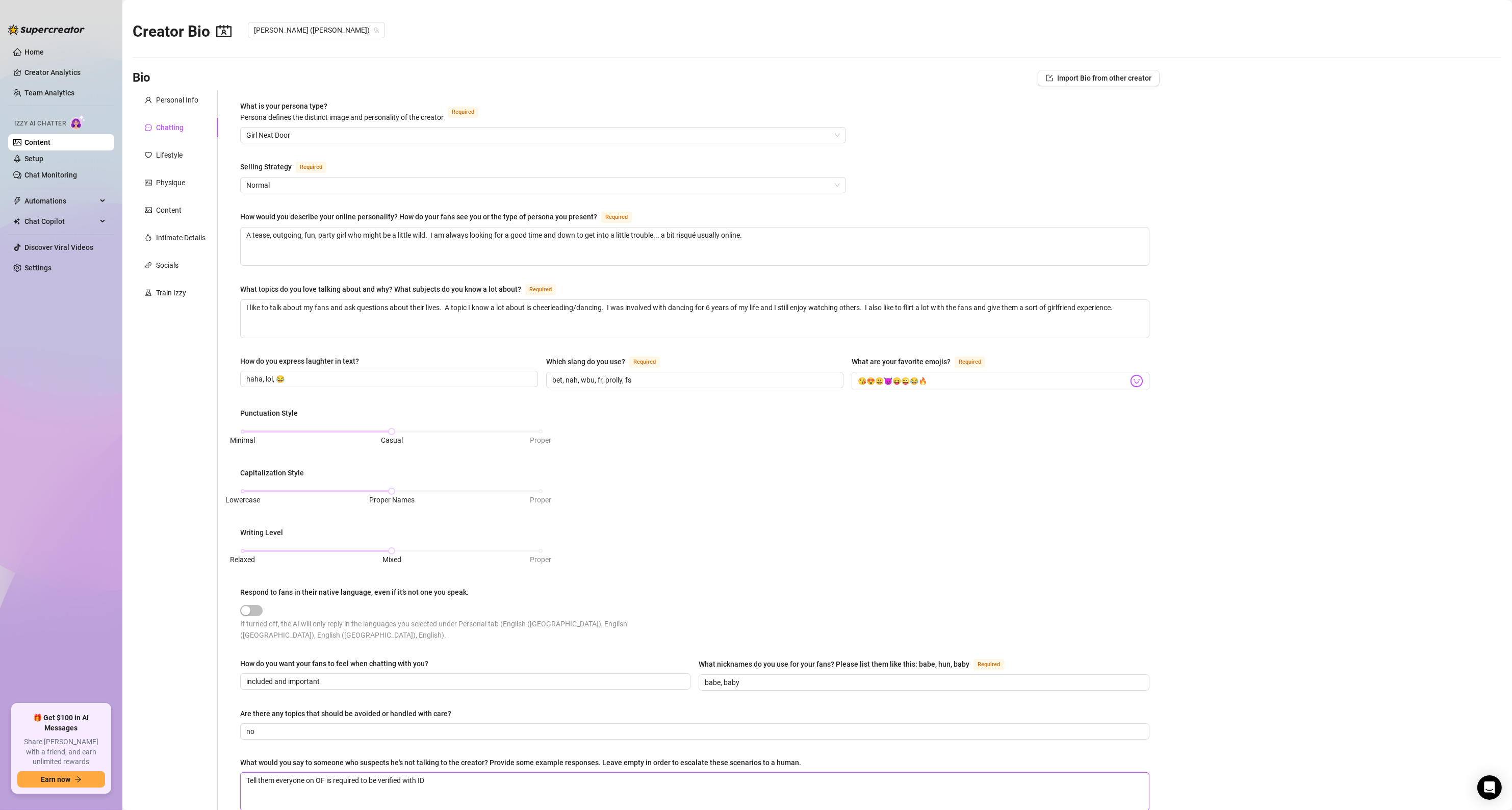
drag, startPoint x: 527, startPoint y: 775, endPoint x: 134, endPoint y: 785, distance: 393.1
click at [134, 785] on div "Personal Info Chatting Lifestyle Physique Content Intimate Details Socials Trai…" at bounding box center [646, 460] width 1027 height 740
click at [195, 671] on div "Personal Info Chatting Lifestyle Physique Content Intimate Details Socials Trai…" at bounding box center [175, 460] width 85 height 740
click at [166, 106] on div "Personal Info" at bounding box center [175, 100] width 85 height 20
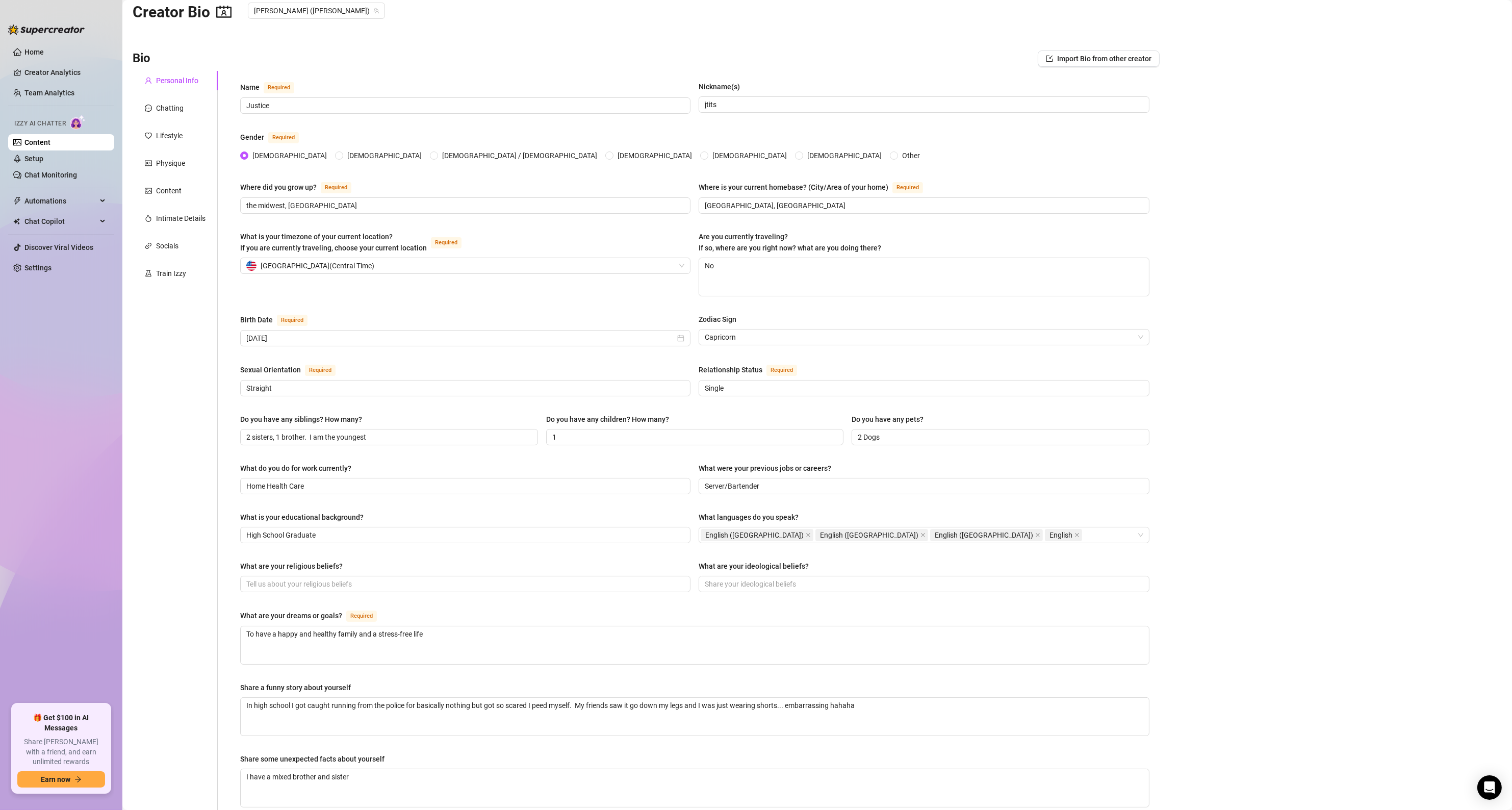
scroll to position [61, 0]
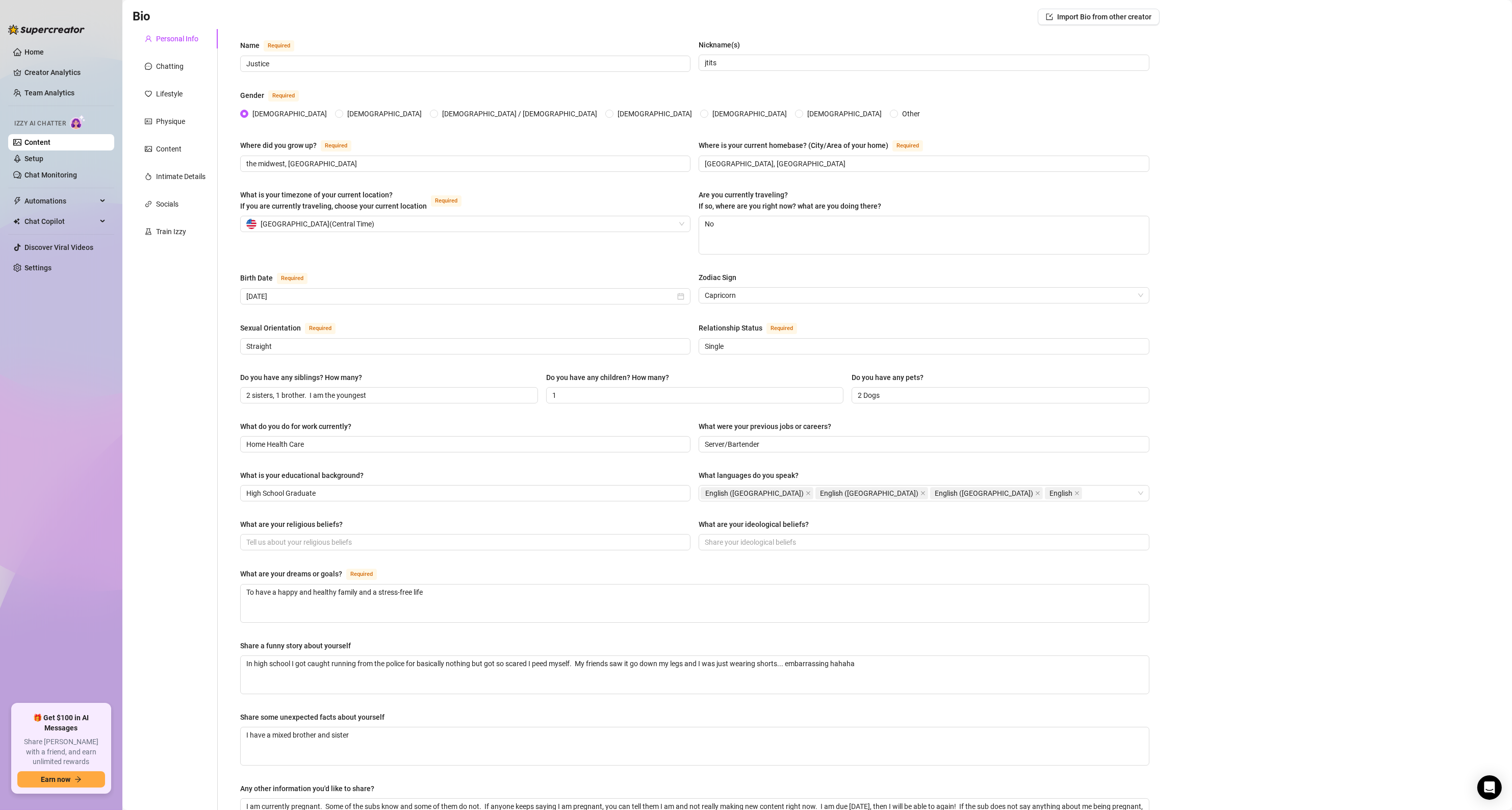
drag, startPoint x: 173, startPoint y: 87, endPoint x: 163, endPoint y: 346, distance: 259.2
click at [163, 346] on div "Personal Info Chatting Lifestyle Physique Content Intimate Details Socials Trai…" at bounding box center [175, 442] width 85 height 827
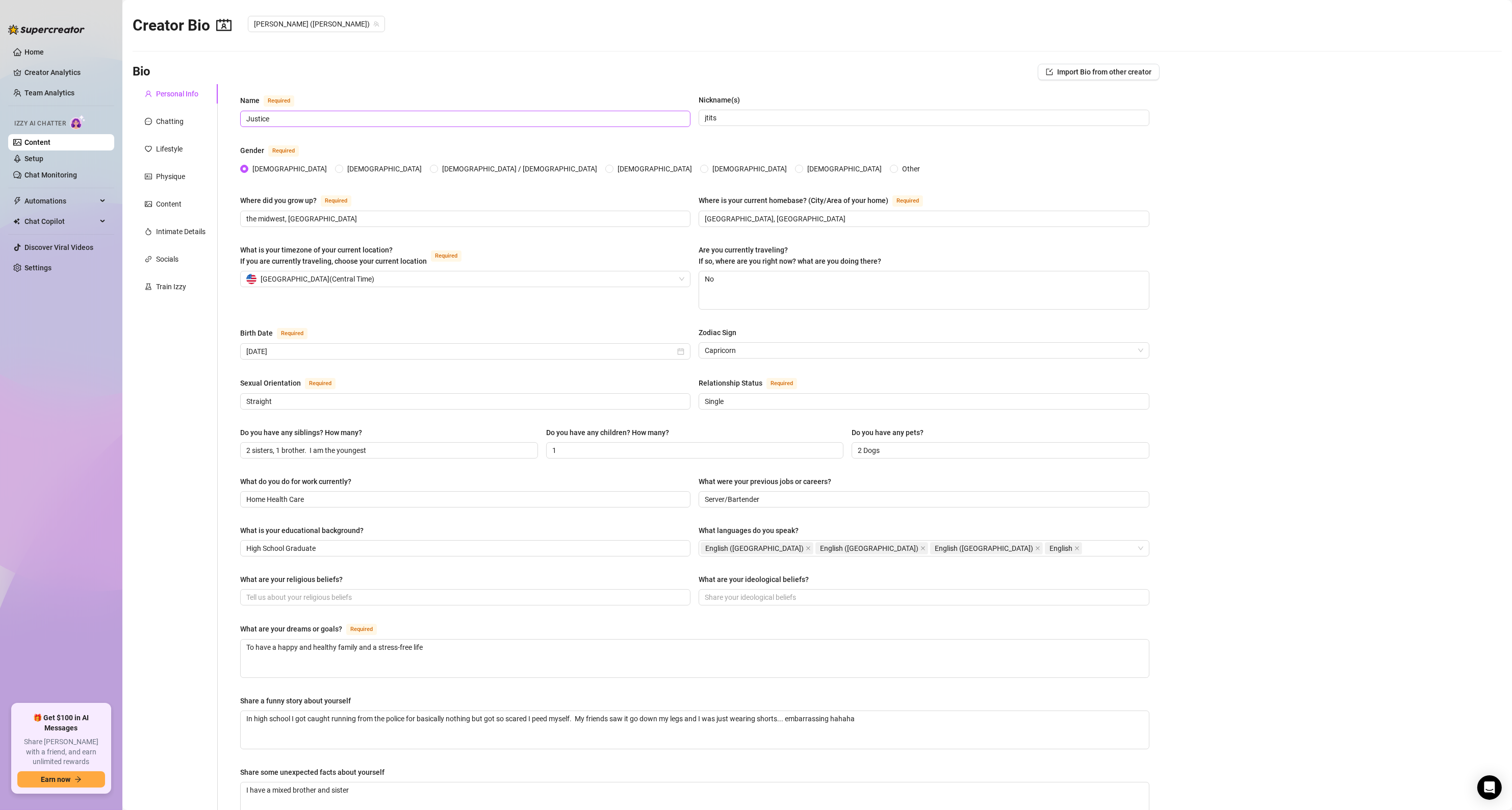
scroll to position [0, 0]
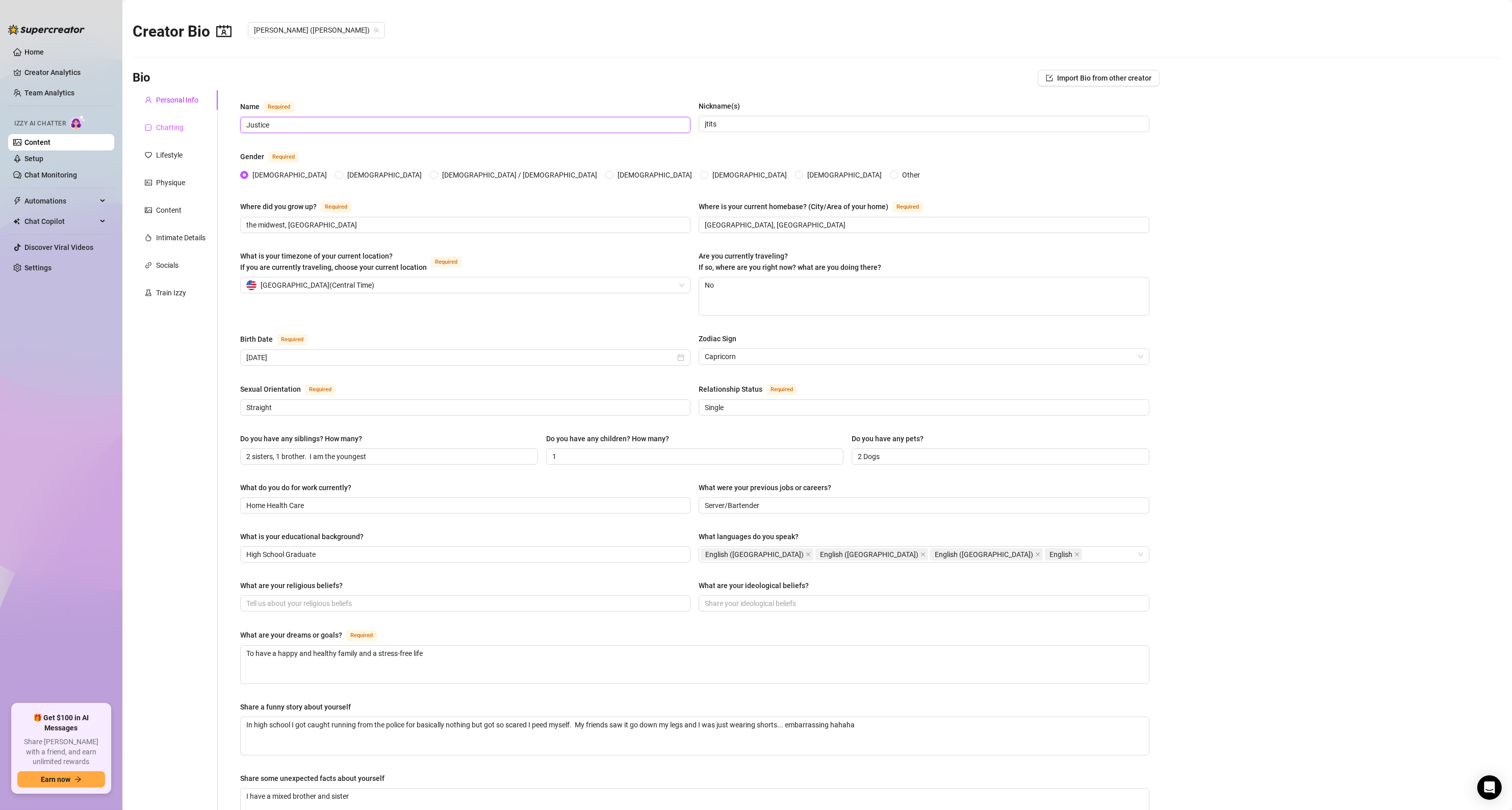
drag, startPoint x: 314, startPoint y: 124, endPoint x: 206, endPoint y: 128, distance: 108.1
click at [206, 127] on div "Personal Info Chatting Lifestyle Physique Content Intimate Details Socials Trai…" at bounding box center [646, 504] width 1027 height 827
type input "Gabriella"
click at [739, 117] on span "jtits" at bounding box center [924, 124] width 451 height 16
click at [736, 118] on span "jtits" at bounding box center [924, 124] width 451 height 16
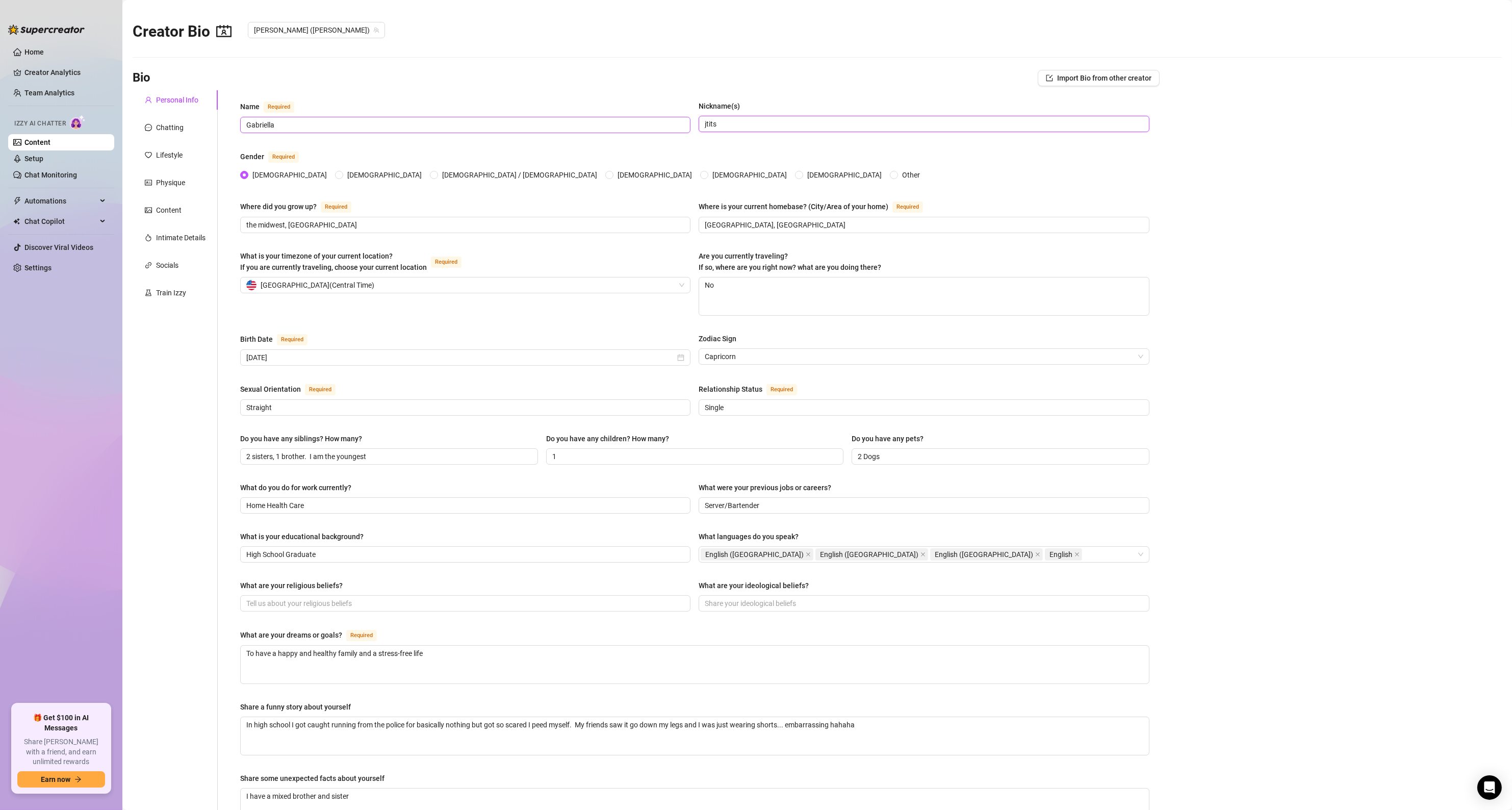
drag, startPoint x: 732, startPoint y: 121, endPoint x: 672, endPoint y: 128, distance: 60.4
click at [679, 126] on div "Name Required [PERSON_NAME](s) jtits" at bounding box center [695, 122] width 909 height 41
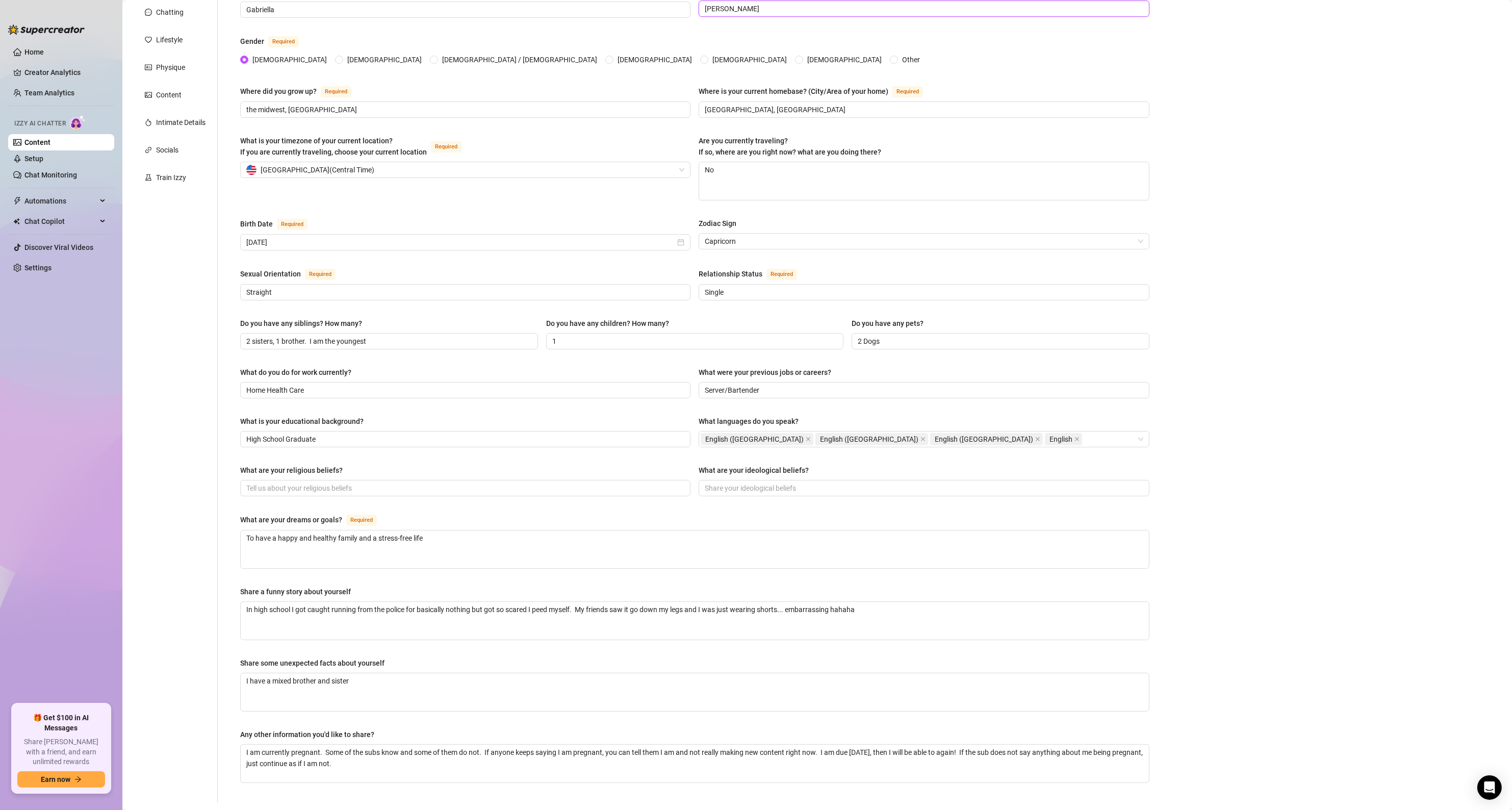
scroll to position [123, 0]
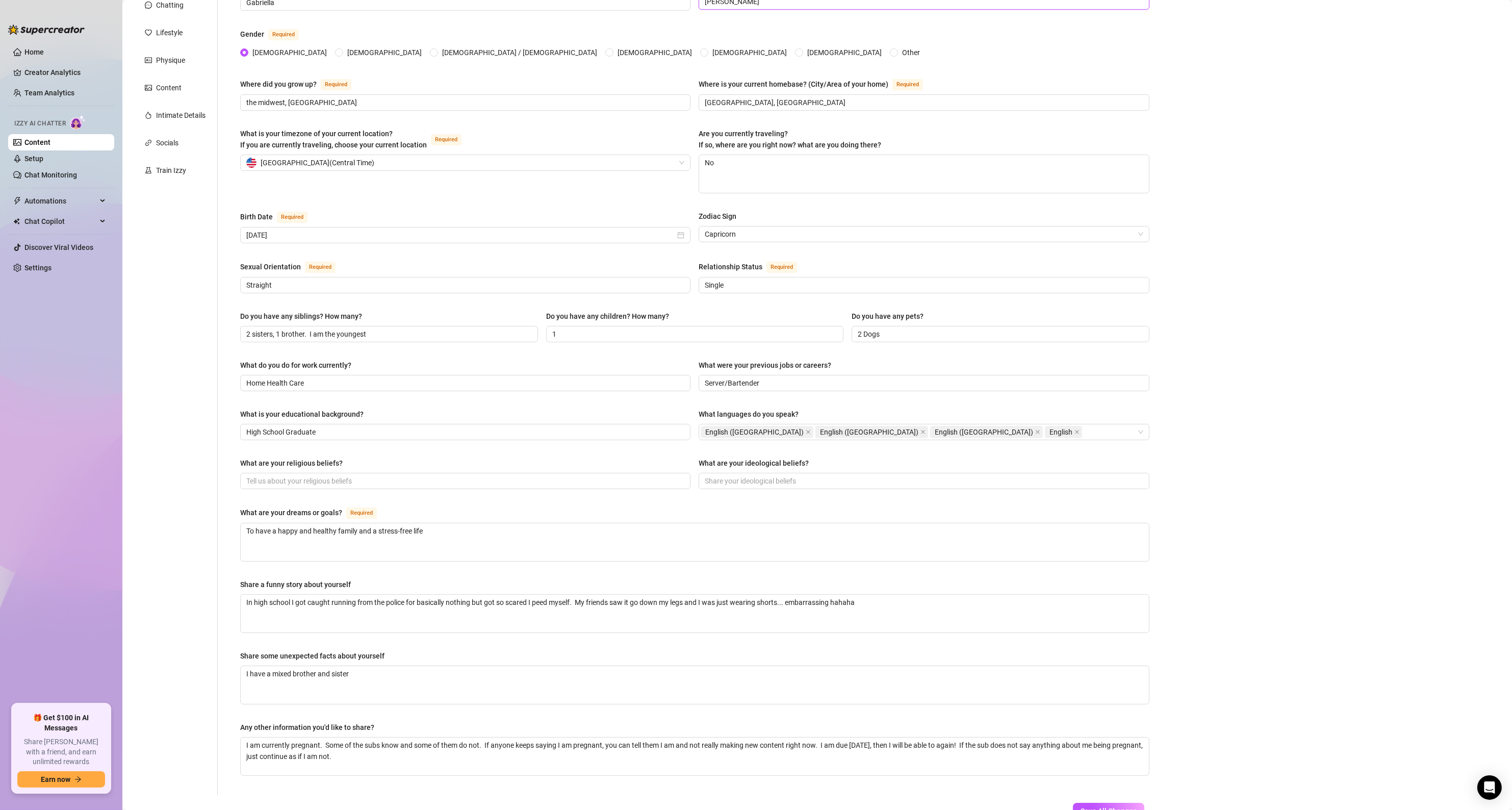
type input "[PERSON_NAME]"
drag, startPoint x: 378, startPoint y: 196, endPoint x: 289, endPoint y: 236, distance: 97.6
click at [289, 236] on input "[DATE]" at bounding box center [460, 235] width 429 height 11
type input "[DATE]"
click at [276, 354] on div "21" at bounding box center [277, 353] width 12 height 12
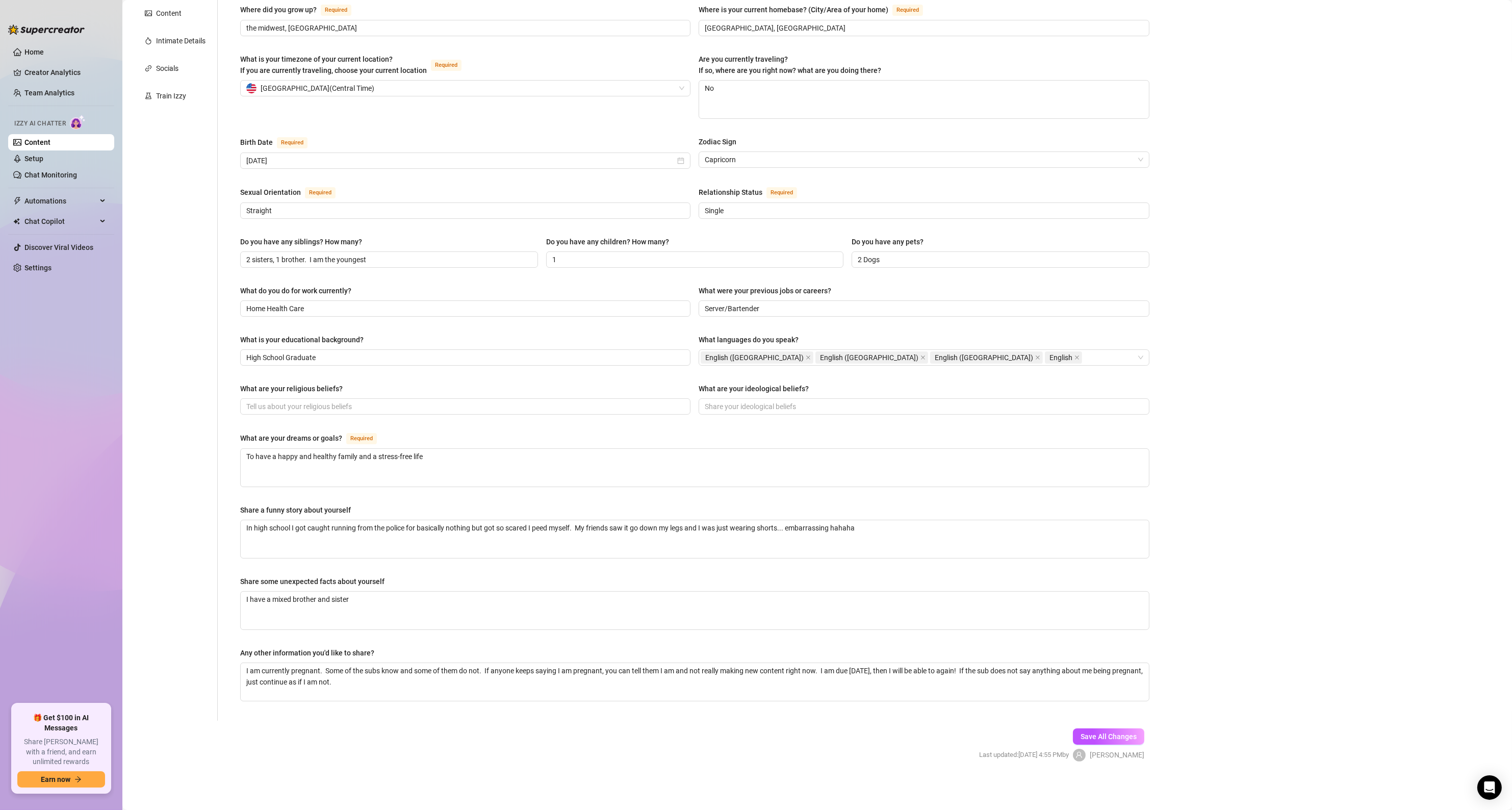
scroll to position [197, 0]
drag, startPoint x: 377, startPoint y: 257, endPoint x: 222, endPoint y: 250, distance: 155.2
click at [222, 250] on div "Name Required [PERSON_NAME](s) [PERSON_NAME] Gender Required [DEMOGRAPHIC_DATA]…" at bounding box center [688, 306] width 942 height 827
drag, startPoint x: 580, startPoint y: 260, endPoint x: 512, endPoint y: 258, distance: 68.0
click at [512, 258] on div "Do you have any siblings? How many? Do you have any children? How many? 1 Do yo…" at bounding box center [695, 256] width 909 height 41
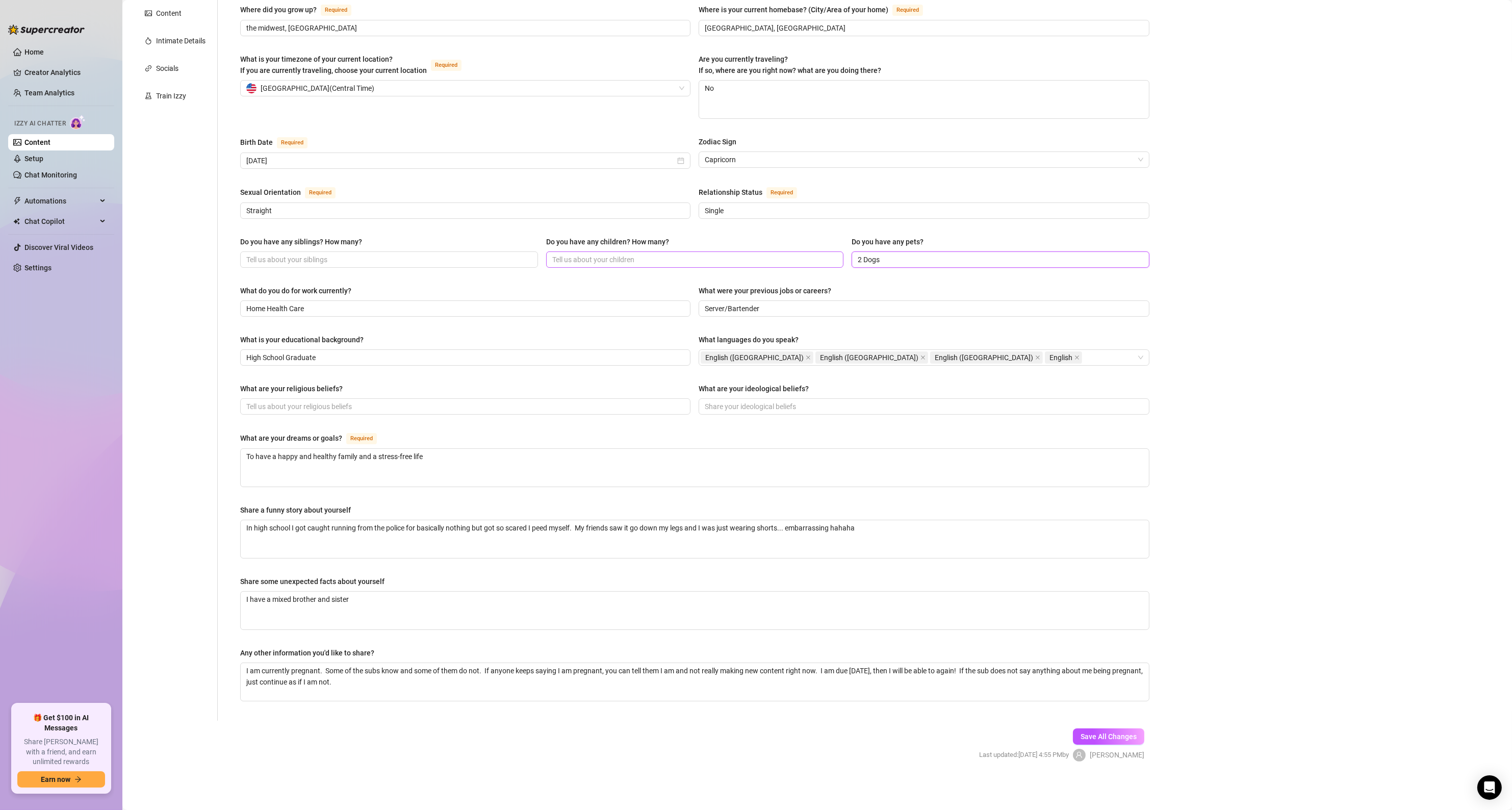
drag, startPoint x: 918, startPoint y: 257, endPoint x: 738, endPoint y: 260, distance: 180.0
click at [748, 259] on div "Do you have any siblings? How many? Do you have any children? How many? Do you …" at bounding box center [695, 256] width 909 height 41
drag, startPoint x: 446, startPoint y: 462, endPoint x: 38, endPoint y: 458, distance: 408.0
click at [122, 456] on div "Home Creator Analytics Team Analytics Izzy AI Chatter Content Setup Chat Monito…" at bounding box center [756, 405] width 1512 height 810
drag, startPoint x: 863, startPoint y: 535, endPoint x: 81, endPoint y: 553, distance: 782.2
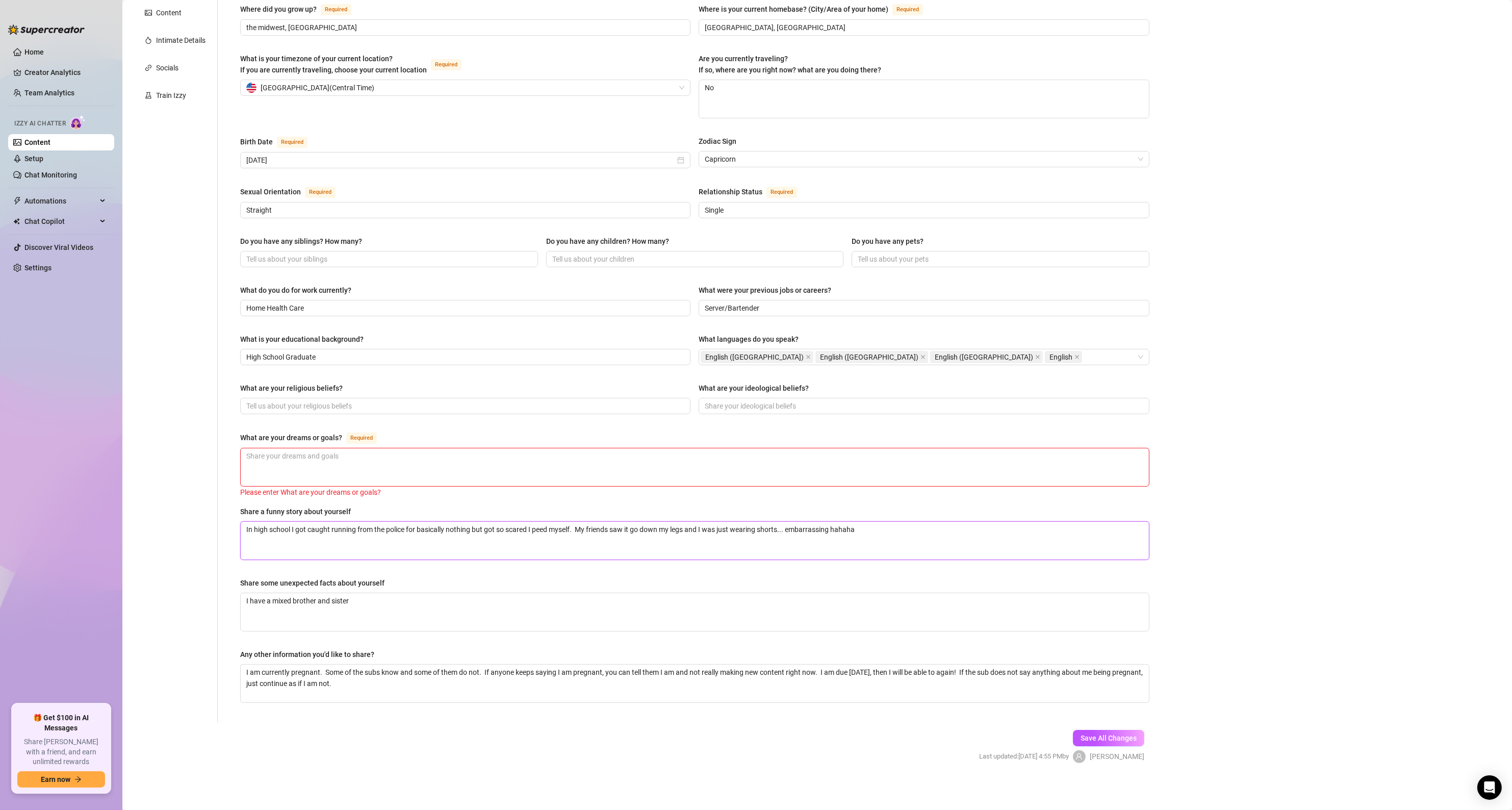
click at [85, 552] on div "Home Creator Analytics Team Analytics Izzy AI Chatter Content Setup Chat Monito…" at bounding box center [756, 405] width 1512 height 810
click at [426, 550] on textarea "In high school I got caught running from the police for basically nothing but g…" at bounding box center [694, 540] width 908 height 38
drag, startPoint x: 389, startPoint y: 609, endPoint x: 385, endPoint y: 614, distance: 6.4
click at [388, 609] on textarea "I have a mixed brother and sister" at bounding box center [694, 612] width 908 height 38
drag, startPoint x: 383, startPoint y: 614, endPoint x: 141, endPoint y: 622, distance: 242.1
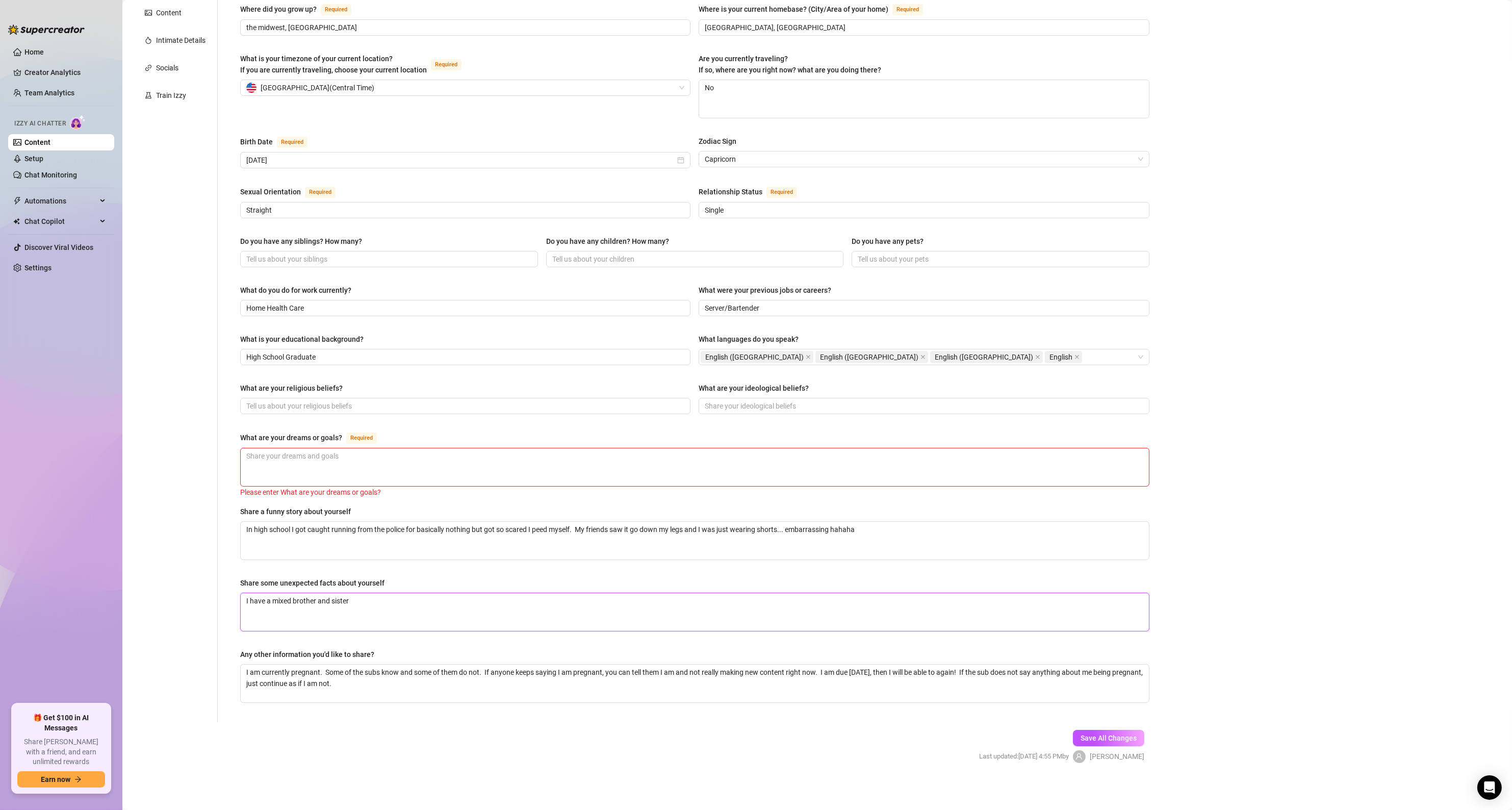
click at [142, 622] on div "Personal Info Chatting Lifestyle Physique Content Intimate Details Socials Trai…" at bounding box center [646, 307] width 1027 height 830
drag, startPoint x: 413, startPoint y: 686, endPoint x: -26, endPoint y: 664, distance: 439.6
click at [0, 664] on html "Home Creator Analytics Team Analytics Izzy AI Chatter Content Setup Chat Monito…" at bounding box center [756, 405] width 1512 height 810
drag, startPoint x: 1085, startPoint y: 744, endPoint x: 1015, endPoint y: 744, distance: 70.0
click at [1086, 744] on button "Save All Changes" at bounding box center [1109, 737] width 72 height 16
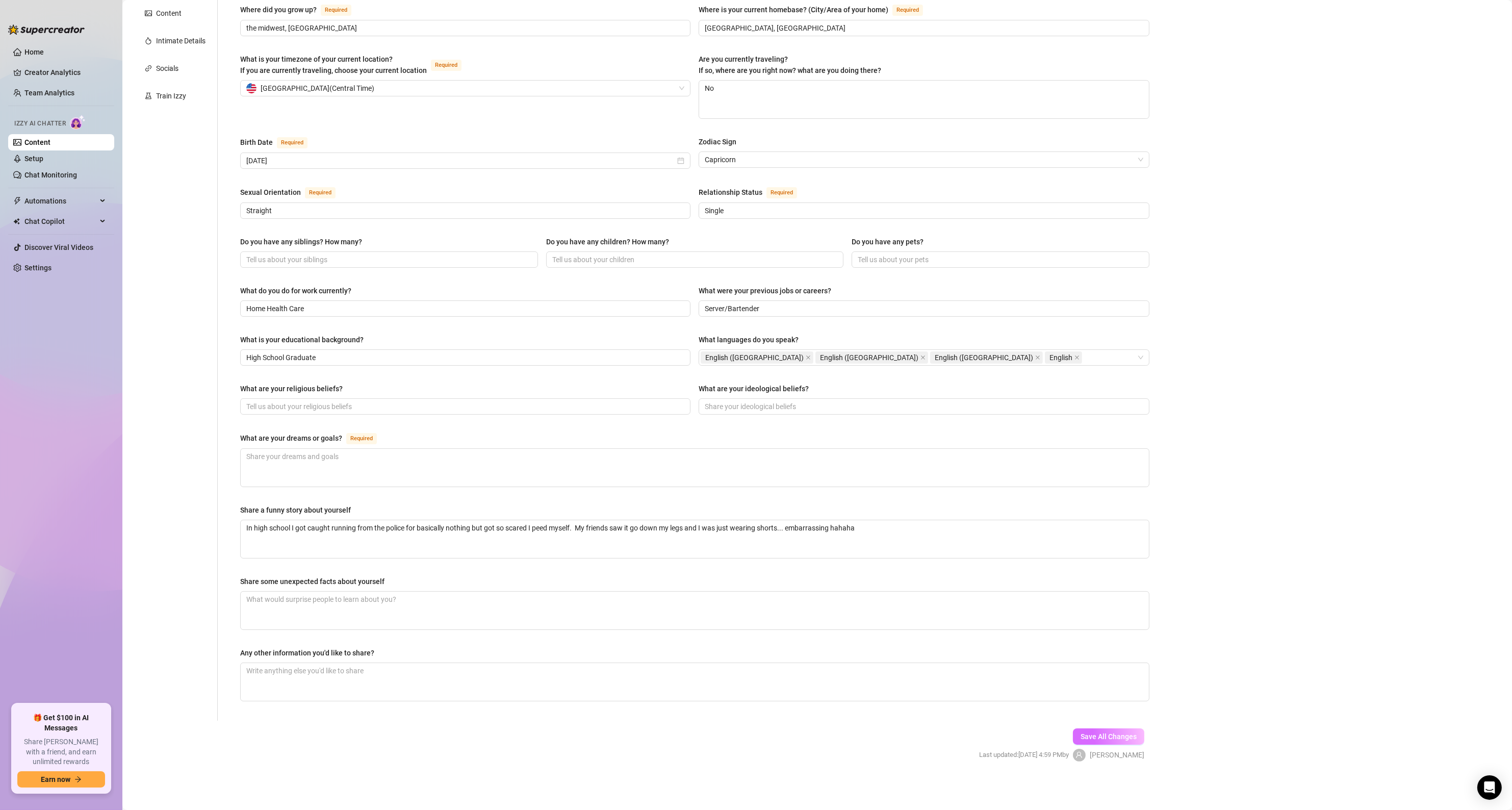
click at [1087, 738] on span "Save All Changes" at bounding box center [1108, 736] width 56 height 8
click at [178, 70] on div "Socials" at bounding box center [168, 69] width 23 height 11
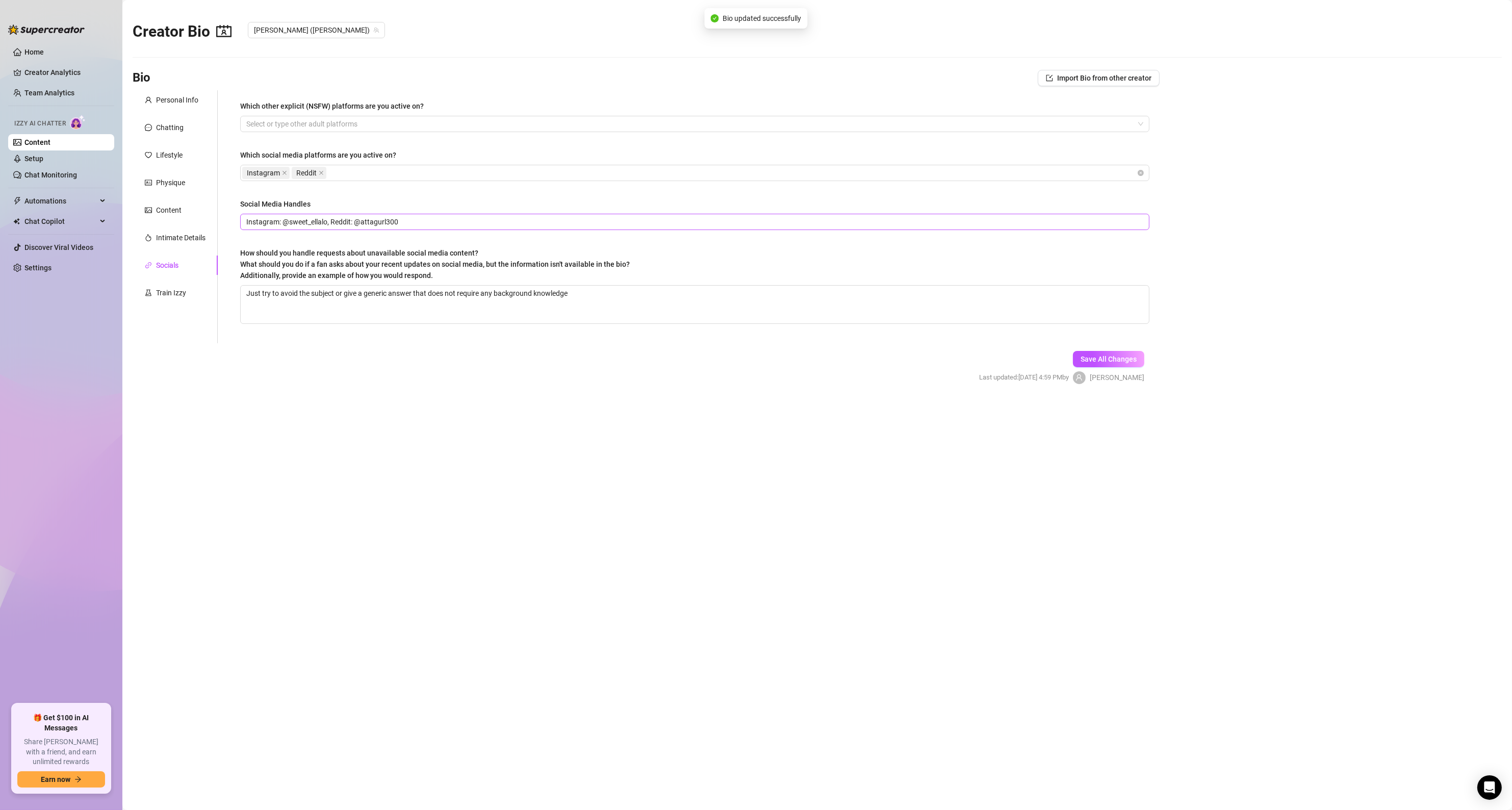
scroll to position [0, 0]
click at [159, 237] on div "Intimate Details" at bounding box center [181, 238] width 49 height 11
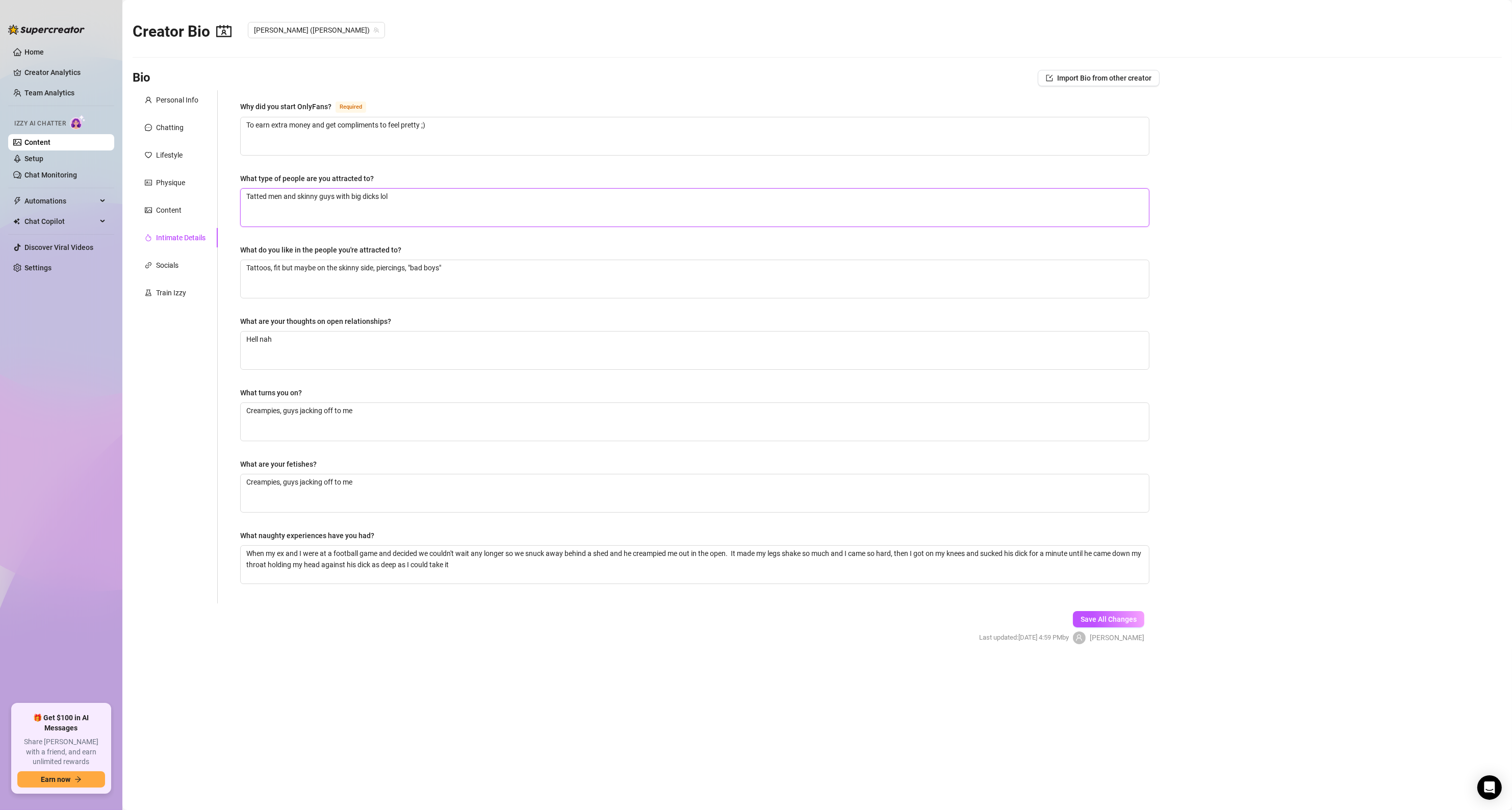
drag, startPoint x: 402, startPoint y: 205, endPoint x: 115, endPoint y: 206, distance: 287.0
click at [116, 206] on div "Home Creator Analytics Team Analytics Izzy AI Chatter Content Setup Chat Monito…" at bounding box center [756, 405] width 1512 height 810
drag, startPoint x: 446, startPoint y: 267, endPoint x: 482, endPoint y: 276, distance: 37.1
click at [448, 268] on textarea "Tattoos, fit but maybe on the skinny side, piercings, "bad boys"" at bounding box center [694, 279] width 908 height 38
drag, startPoint x: 326, startPoint y: 258, endPoint x: 122, endPoint y: 257, distance: 204.0
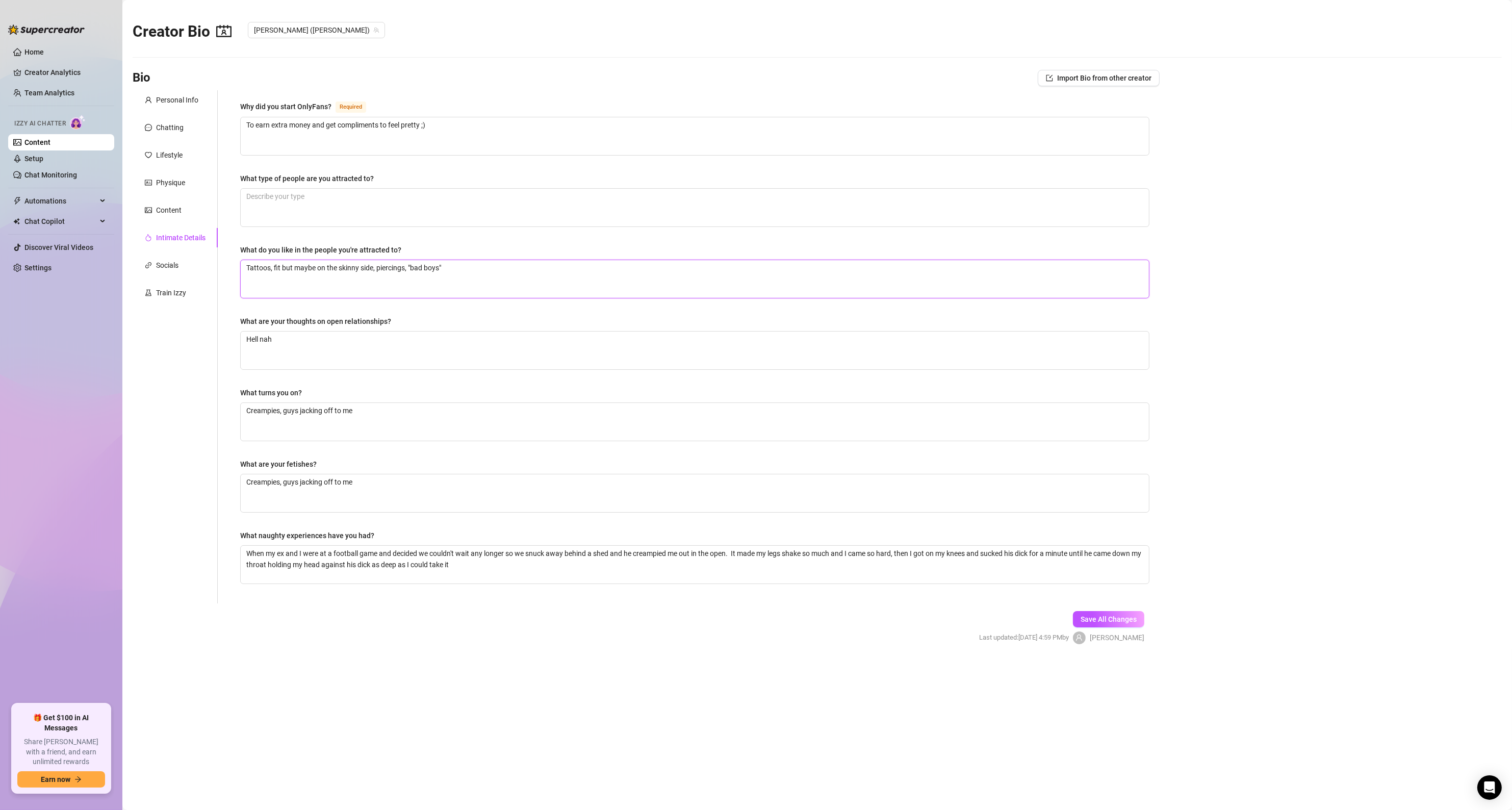
click at [125, 256] on main "Creator Bio [PERSON_NAME] ([PERSON_NAME]) Bio Import Bio from other creator Per…" at bounding box center [817, 405] width 1389 height 810
drag, startPoint x: 351, startPoint y: 344, endPoint x: 139, endPoint y: 335, distance: 212.2
click at [141, 335] on div "Personal Info Chatting Lifestyle Physique Content Intimate Details Socials Trai…" at bounding box center [646, 347] width 1027 height 513
drag, startPoint x: 396, startPoint y: 422, endPoint x: 116, endPoint y: 428, distance: 280.1
click at [83, 418] on div "Home Creator Analytics Team Analytics Izzy AI Chatter Content Setup Chat Monito…" at bounding box center [756, 405] width 1512 height 810
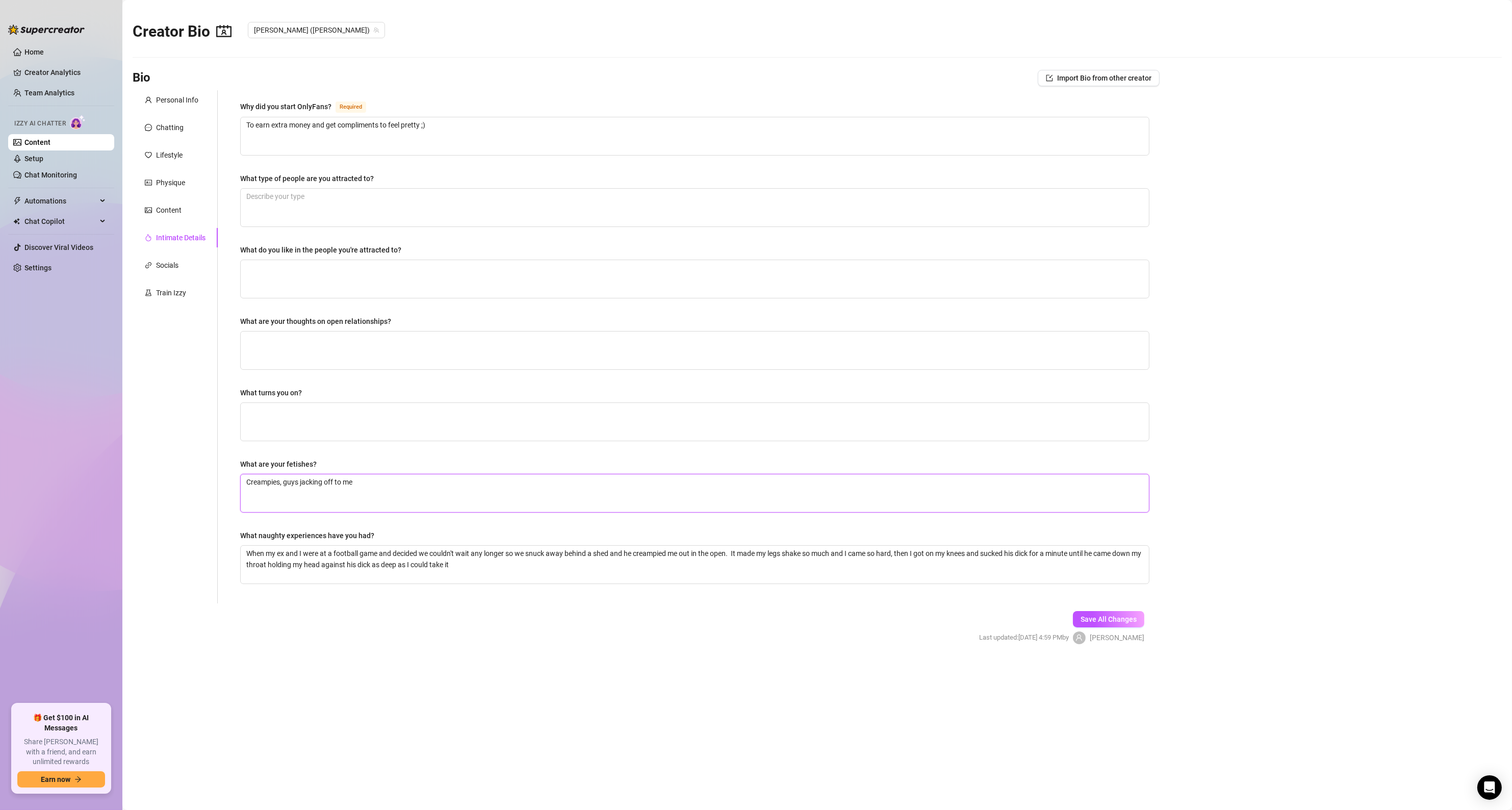
drag, startPoint x: 447, startPoint y: 486, endPoint x: 92, endPoint y: 490, distance: 355.0
click at [94, 490] on div "Home Creator Analytics Team Analytics Izzy AI Chatter Content Setup Chat Monito…" at bounding box center [756, 405] width 1512 height 810
drag, startPoint x: 204, startPoint y: 553, endPoint x: 47, endPoint y: 549, distance: 157.1
click at [58, 551] on div "Home Creator Analytics Team Analytics Izzy AI Chatter Content Setup Chat Monito…" at bounding box center [756, 405] width 1512 height 810
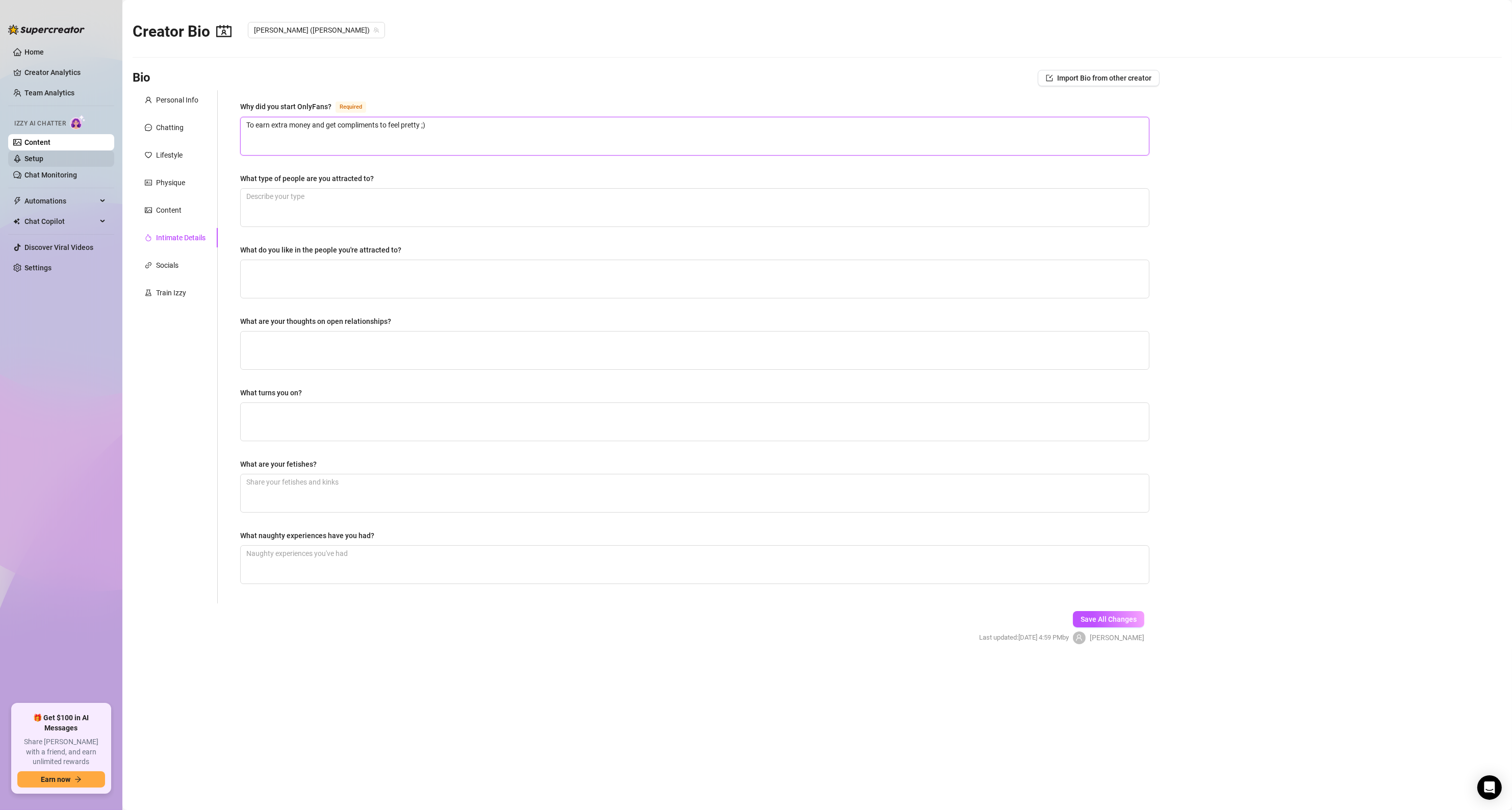
drag, startPoint x: 340, startPoint y: 136, endPoint x: 107, endPoint y: 151, distance: 233.5
click at [118, 151] on div "Home Creator Analytics Team Analytics Izzy AI Chatter Content Setup Chat Monito…" at bounding box center [756, 405] width 1512 height 810
click at [425, 126] on textarea "Why did you start OnlyFans? Required" at bounding box center [694, 136] width 908 height 38
click at [1093, 621] on span "Save All Changes" at bounding box center [1108, 620] width 56 height 8
click at [175, 209] on div "Content" at bounding box center [169, 210] width 25 height 11
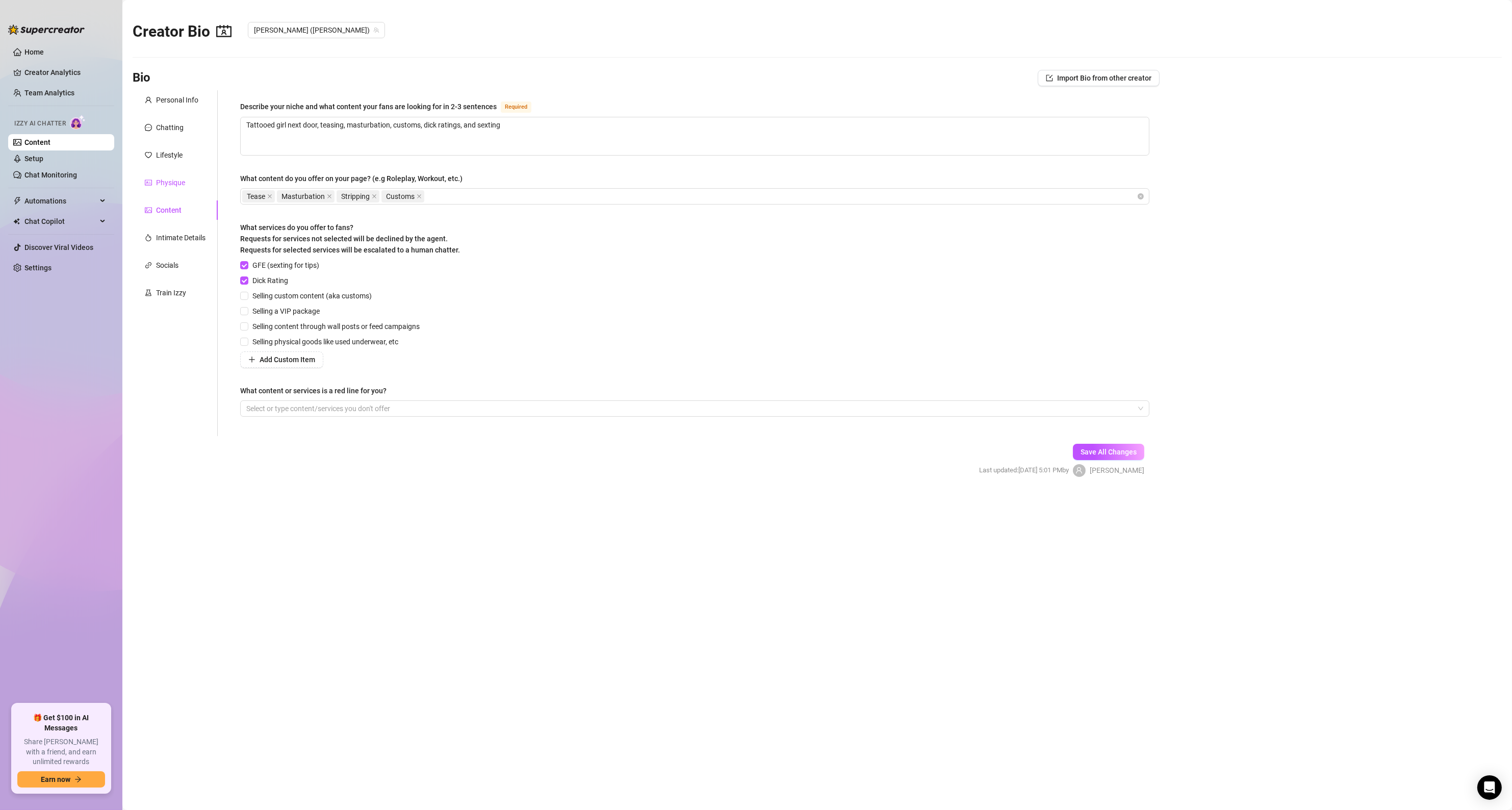
click at [161, 178] on div "Physique" at bounding box center [171, 183] width 29 height 11
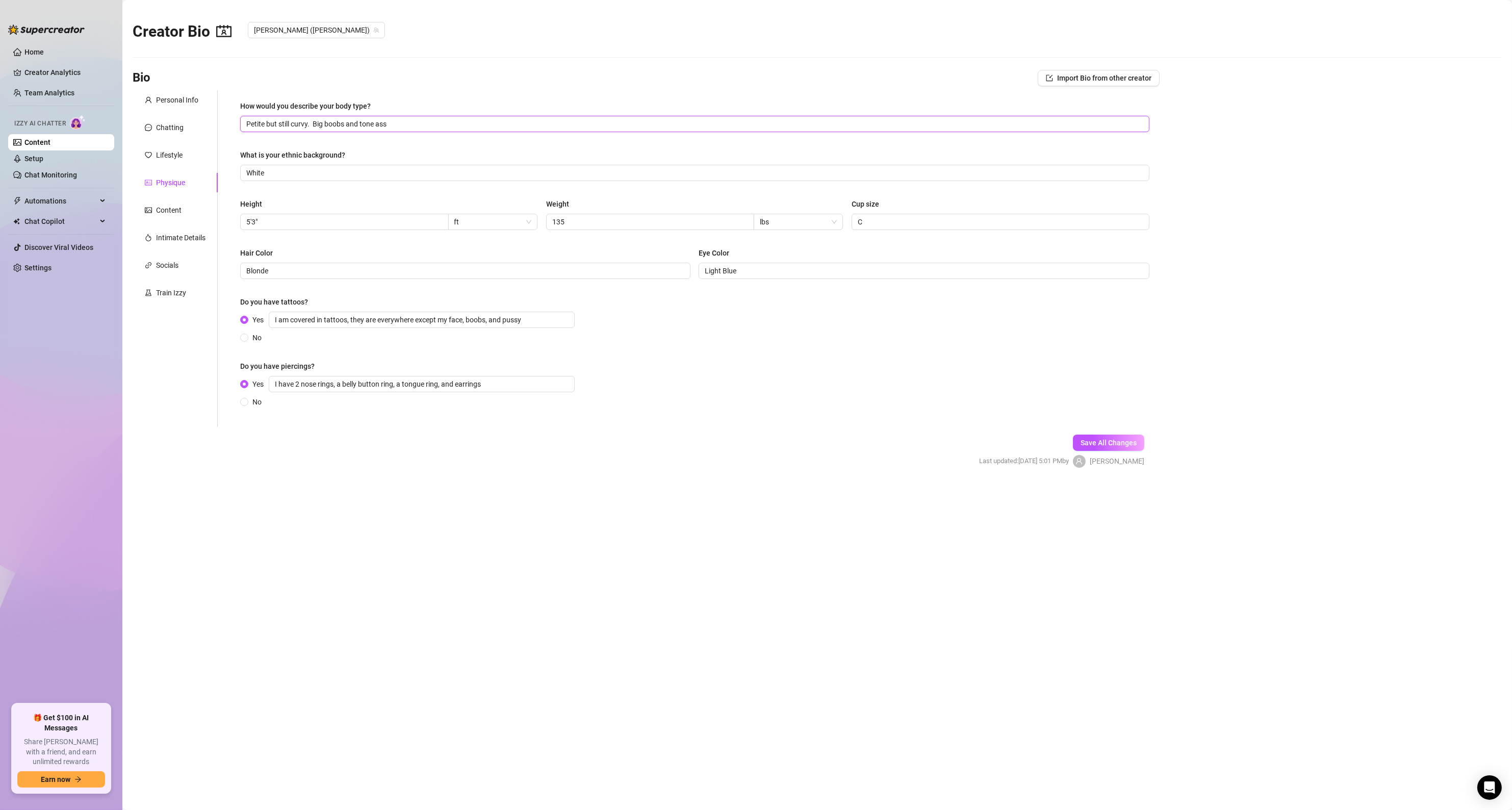
drag, startPoint x: 398, startPoint y: 124, endPoint x: 124, endPoint y: 130, distance: 274.1
click at [124, 130] on main "Creator Bio [PERSON_NAME] ([PERSON_NAME]) Bio Import Bio from other creator Per…" at bounding box center [817, 405] width 1389 height 810
type input "Slim Thick shorty. I have C cup boobs and a fat ass... most people are into my …"
drag, startPoint x: 501, startPoint y: 388, endPoint x: 250, endPoint y: 388, distance: 251.0
click at [250, 388] on span "Yes I have 2 nose rings, a belly button ring, a tongue ring, and earrings" at bounding box center [413, 384] width 331 height 16
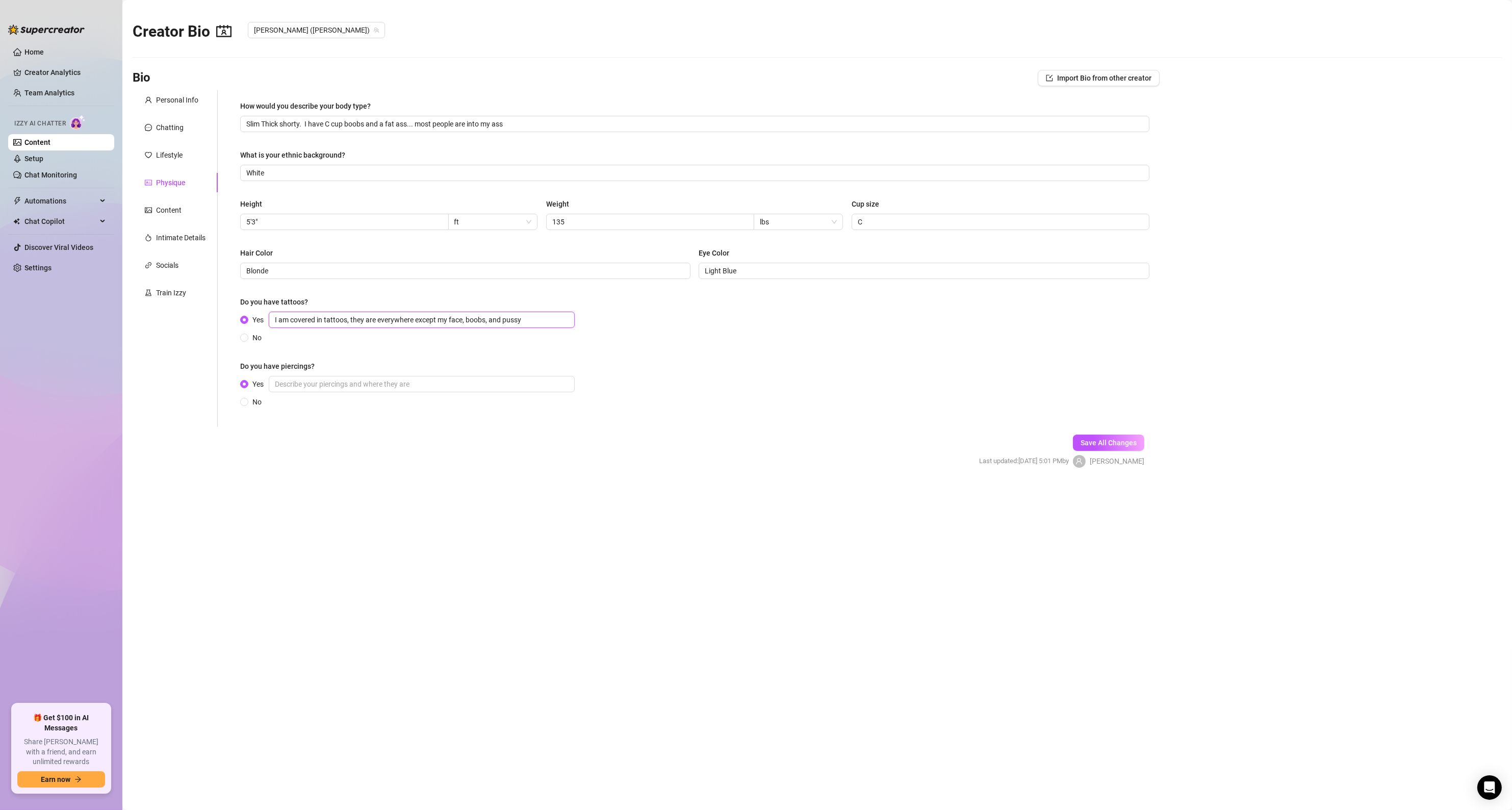
click at [539, 319] on input "I am covered in tattoos, they are everywhere except my face, boobs, and pussy" at bounding box center [421, 319] width 306 height 16
drag, startPoint x: 450, startPoint y: 317, endPoint x: 173, endPoint y: 316, distance: 277.0
click at [173, 316] on div "Personal Info Chatting Lifestyle Physique Content Intimate Details Socials Trai…" at bounding box center [646, 258] width 1027 height 337
click at [283, 388] on input "Yes" at bounding box center [421, 384] width 306 height 16
drag, startPoint x: 1089, startPoint y: 444, endPoint x: 950, endPoint y: 458, distance: 139.7
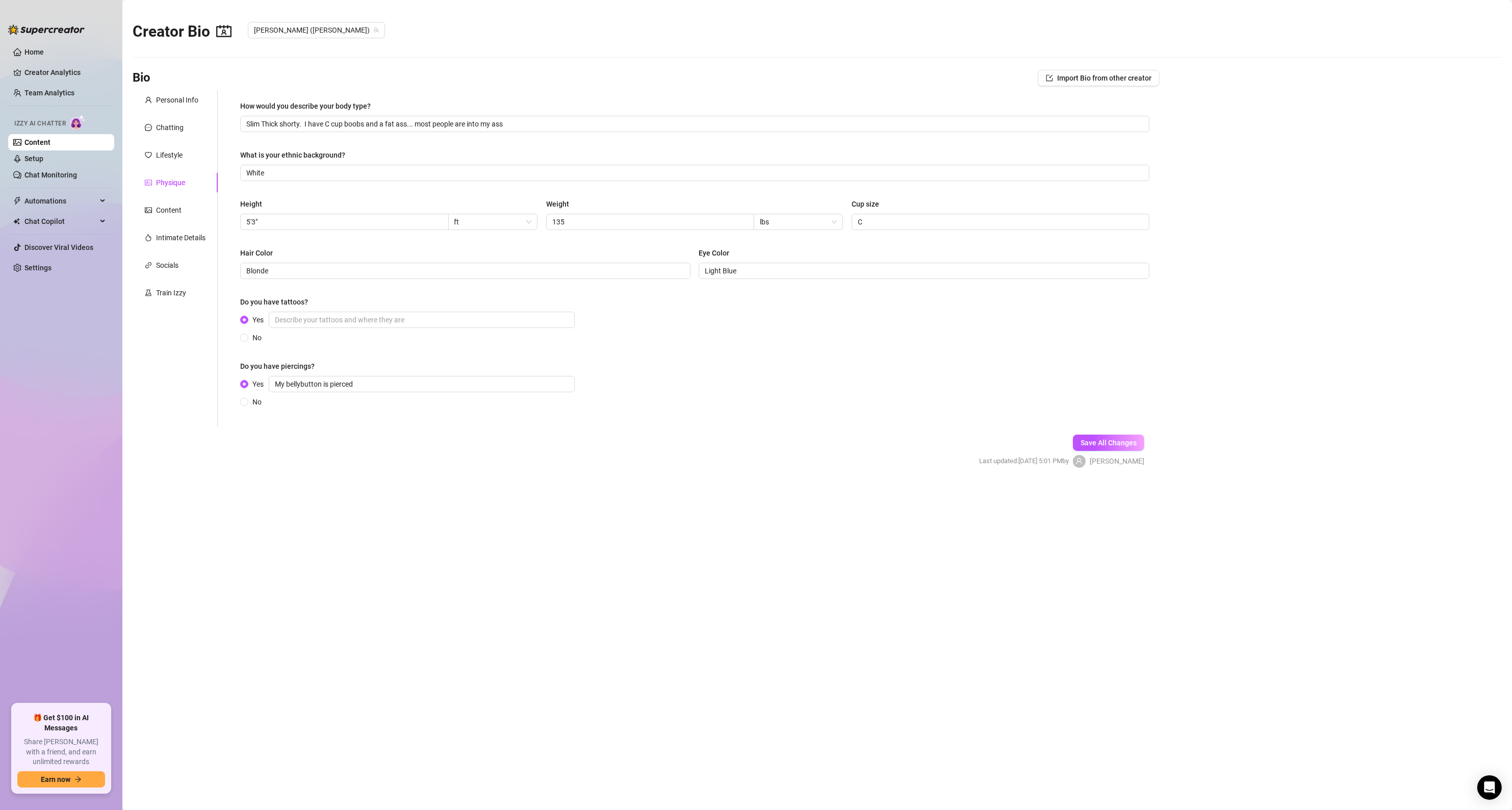
click at [1089, 443] on span "Save All Changes" at bounding box center [1108, 442] width 56 height 8
click at [376, 388] on input "My bellybutton is pierced" at bounding box center [421, 384] width 306 height 16
type input "My bellybutton is pierced and my ears are piereced"
click at [1124, 439] on span "Save All Changes" at bounding box center [1108, 442] width 56 height 8
click at [167, 125] on div "Chatting" at bounding box center [170, 127] width 27 height 11
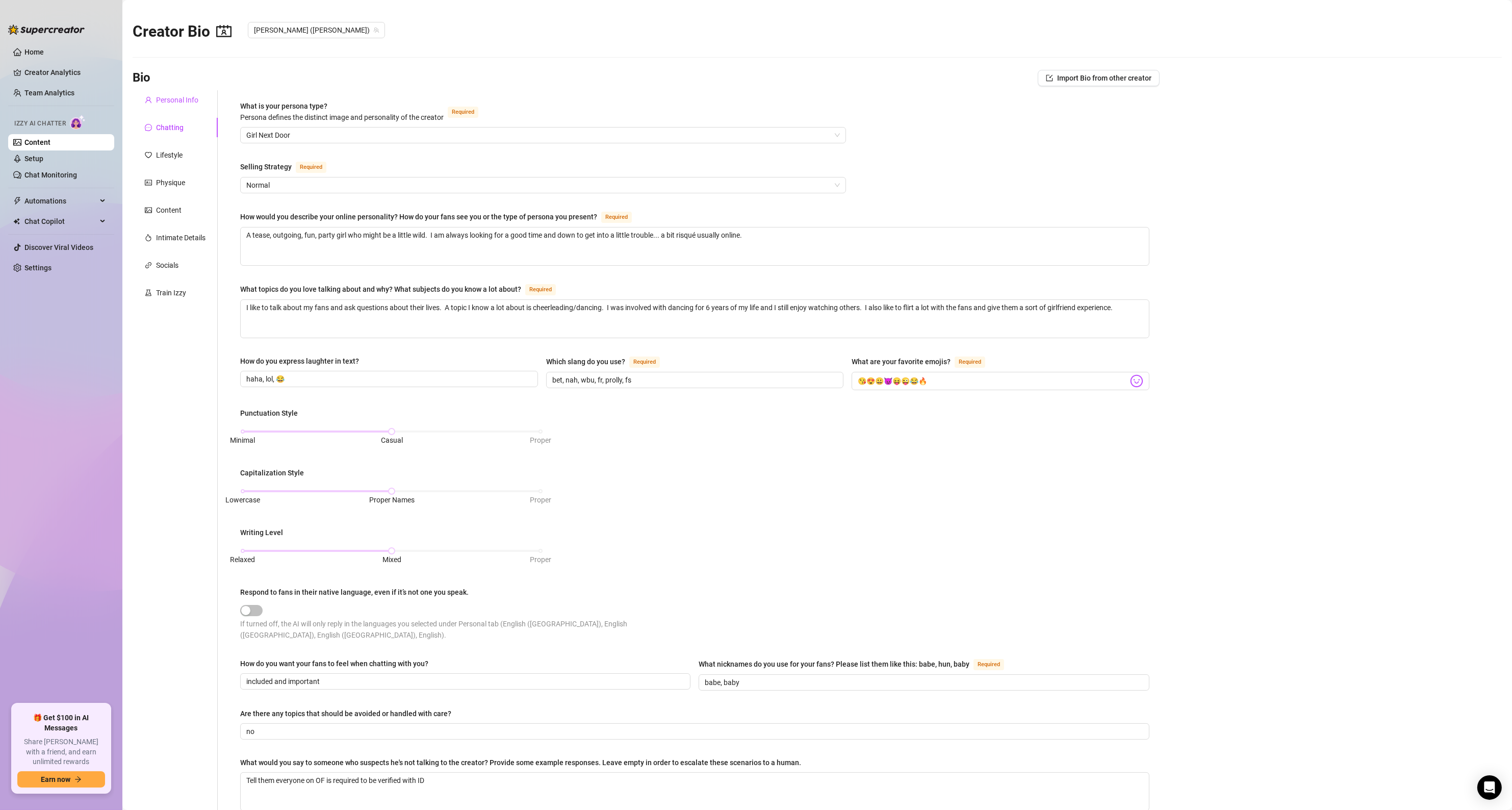
click at [175, 99] on div "Personal Info" at bounding box center [177, 100] width 42 height 11
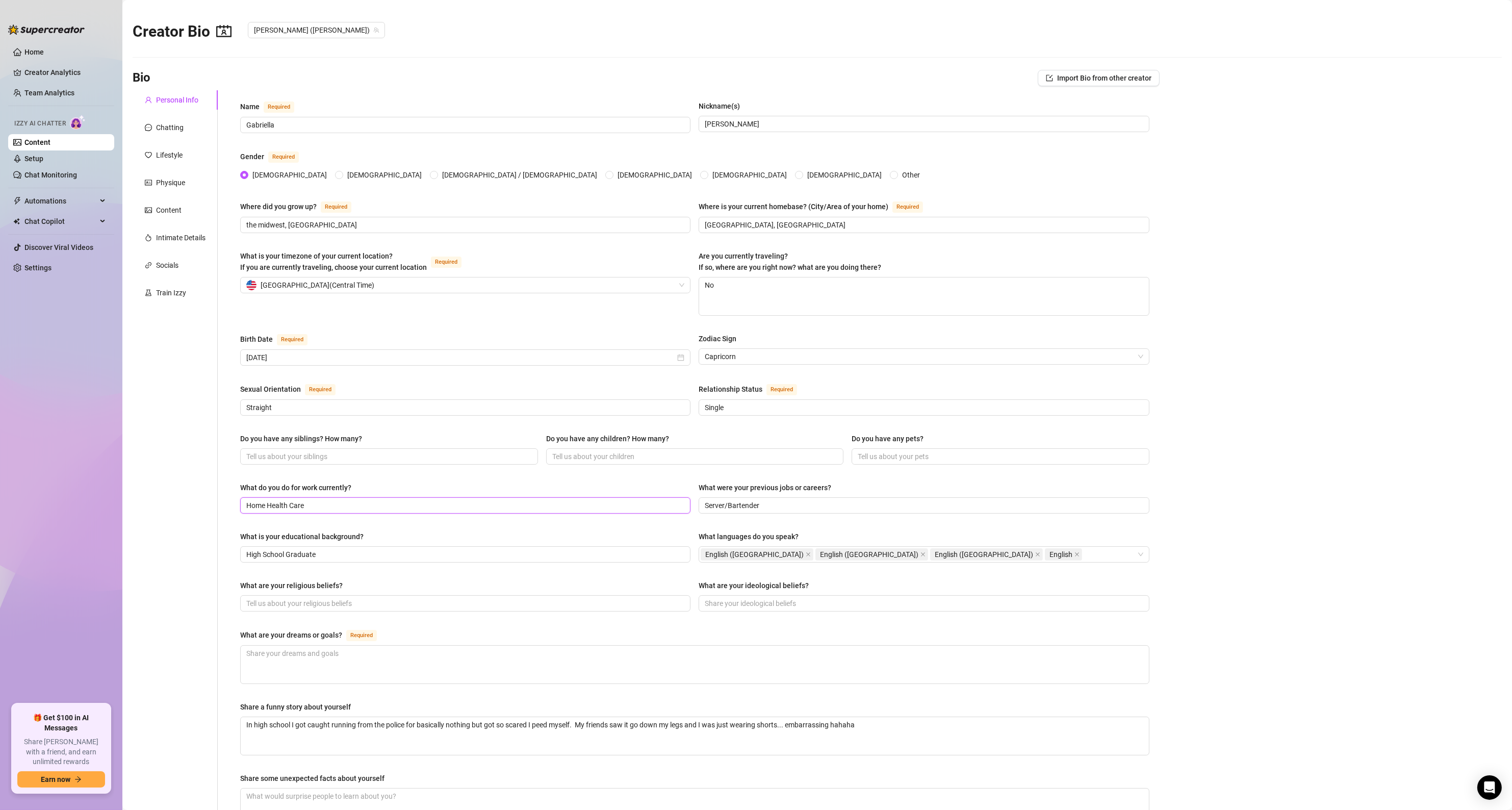
drag, startPoint x: 331, startPoint y: 507, endPoint x: 173, endPoint y: 514, distance: 158.2
click at [173, 514] on div "Personal Info Chatting Lifestyle Physique Content Intimate Details Socials Trai…" at bounding box center [646, 504] width 1027 height 827
click at [179, 481] on div "Personal Info Chatting Lifestyle Physique Content Intimate Details Socials Trai…" at bounding box center [175, 504] width 85 height 827
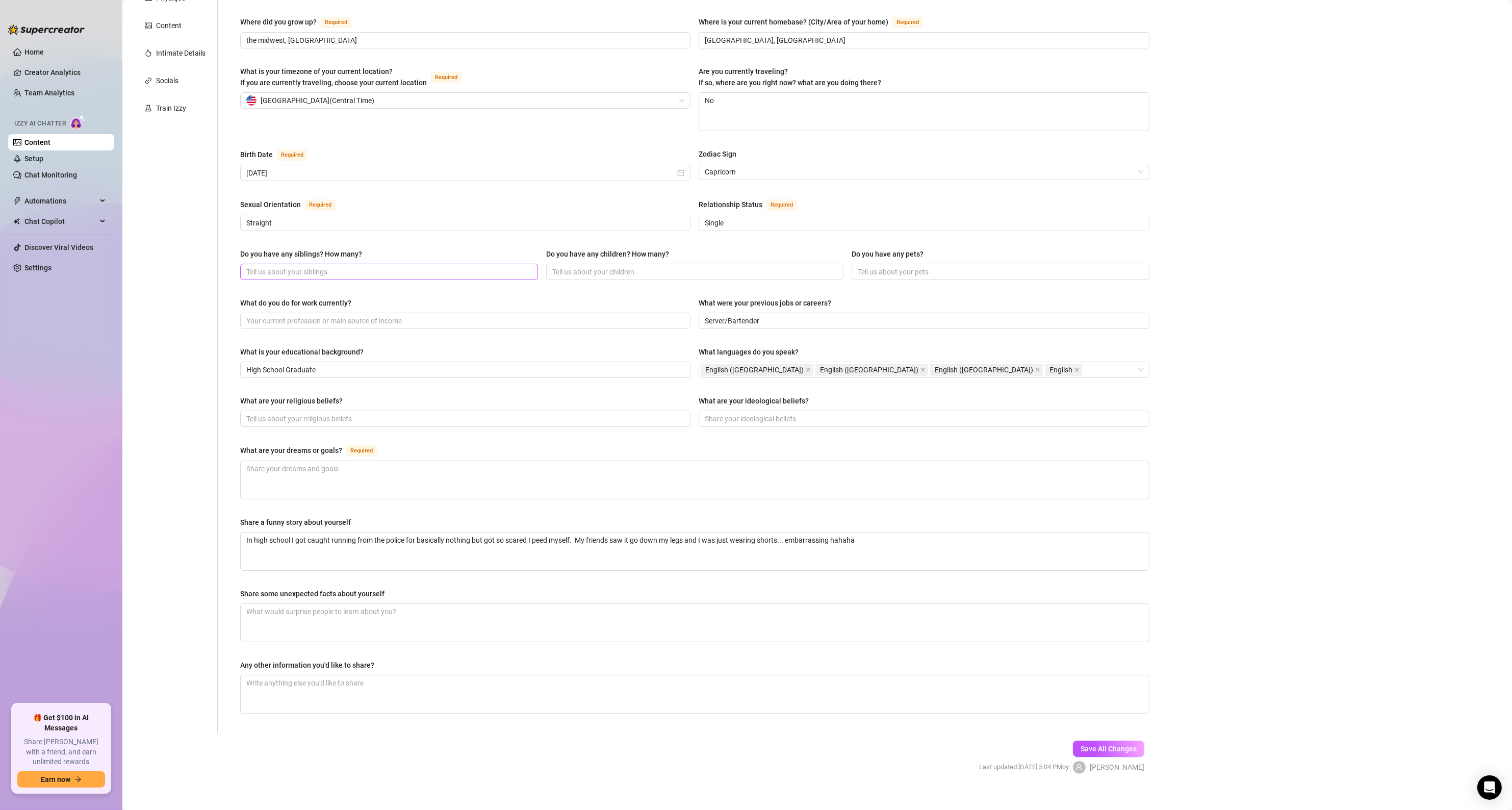
scroll to position [197, 0]
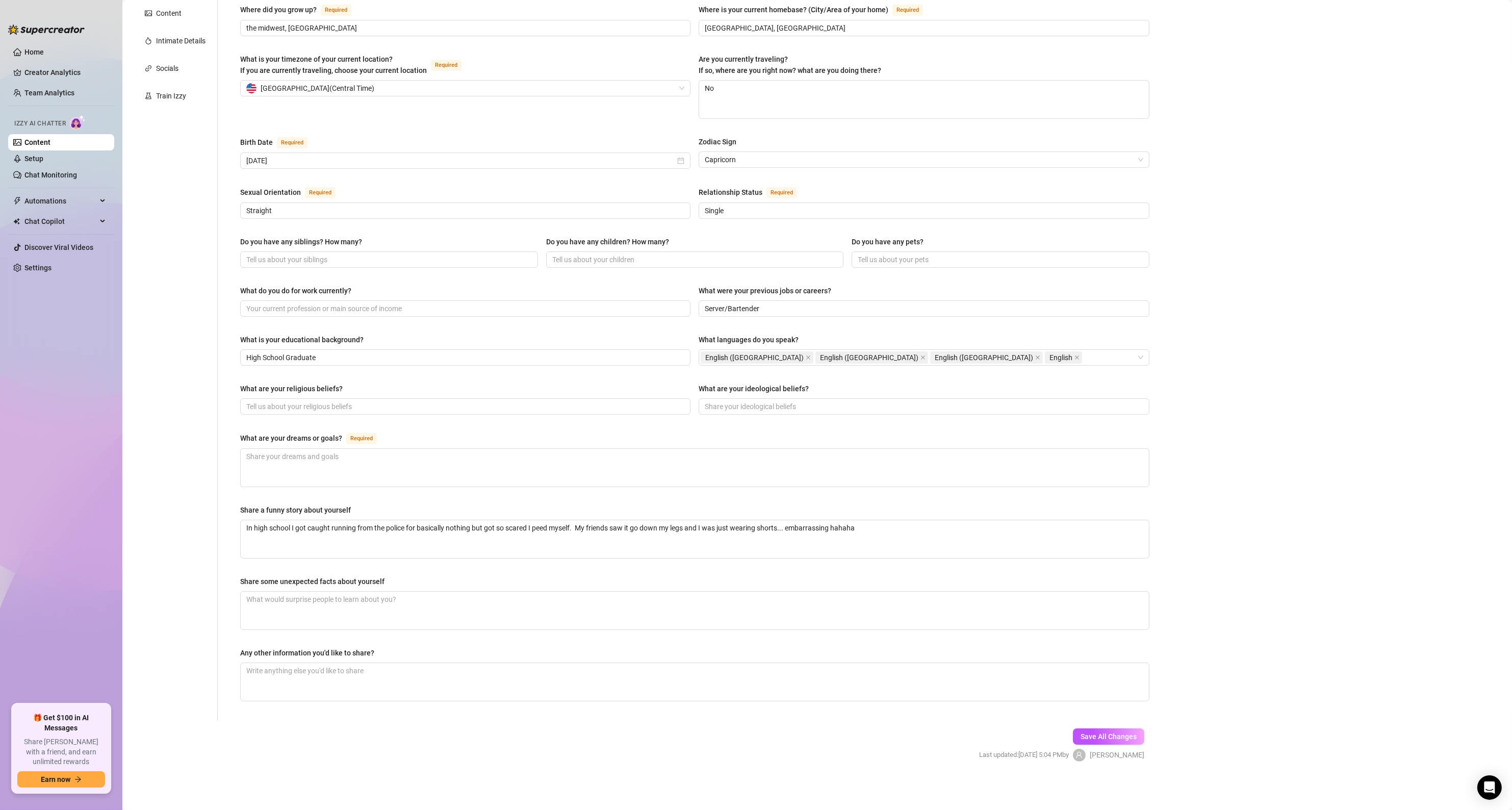
drag, startPoint x: 1081, startPoint y: 733, endPoint x: 882, endPoint y: 733, distance: 199.0
click at [1080, 733] on span "Save All Changes" at bounding box center [1108, 736] width 56 height 8
drag, startPoint x: 773, startPoint y: 309, endPoint x: 650, endPoint y: 368, distance: 136.4
click at [772, 309] on input "Server/Bartender" at bounding box center [923, 308] width 436 height 11
type input "Server/Bartender at a strip club"
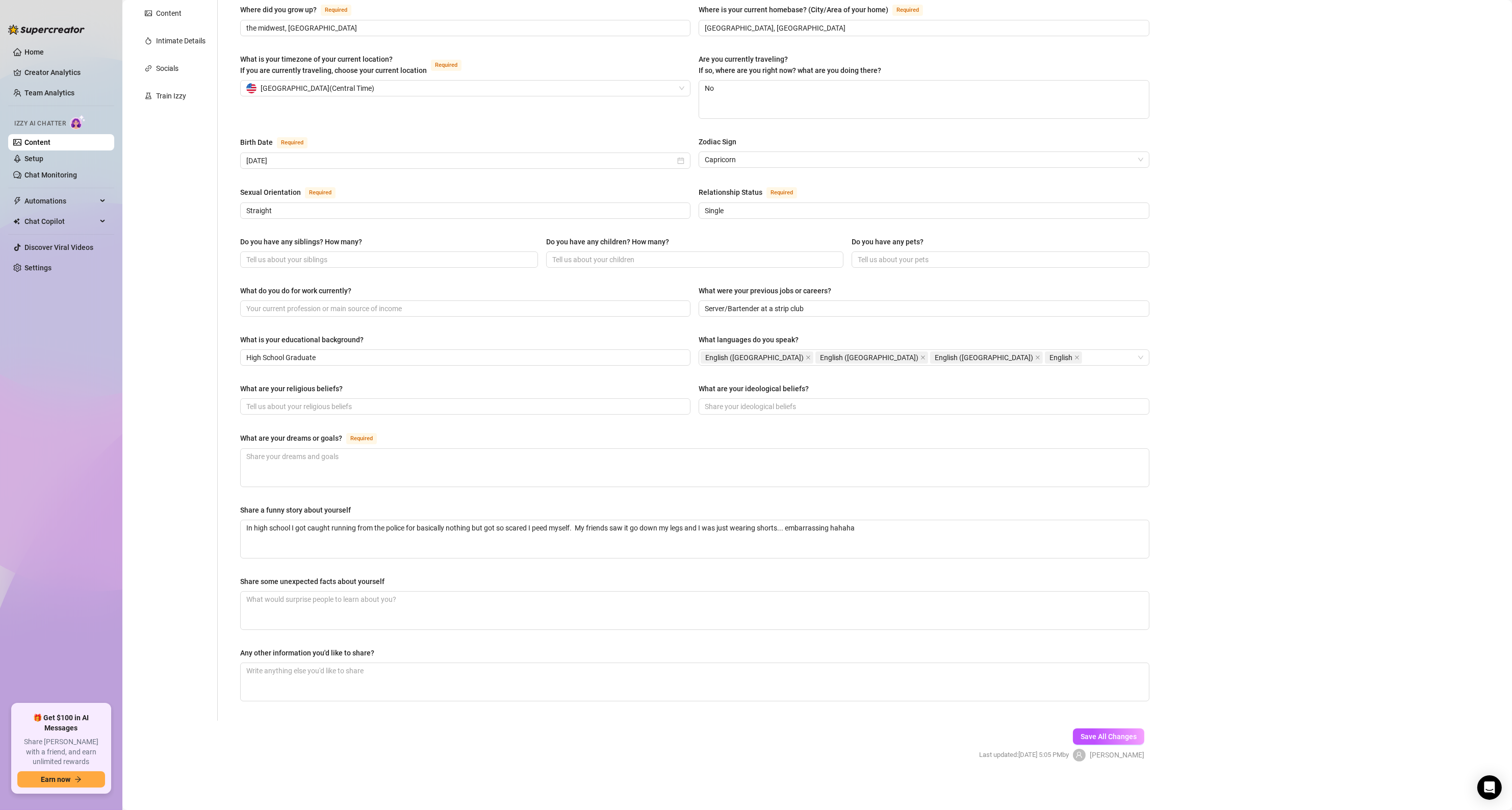
drag, startPoint x: 1102, startPoint y: 739, endPoint x: 959, endPoint y: 752, distance: 143.6
click at [1102, 739] on span "Save All Changes" at bounding box center [1108, 736] width 56 height 8
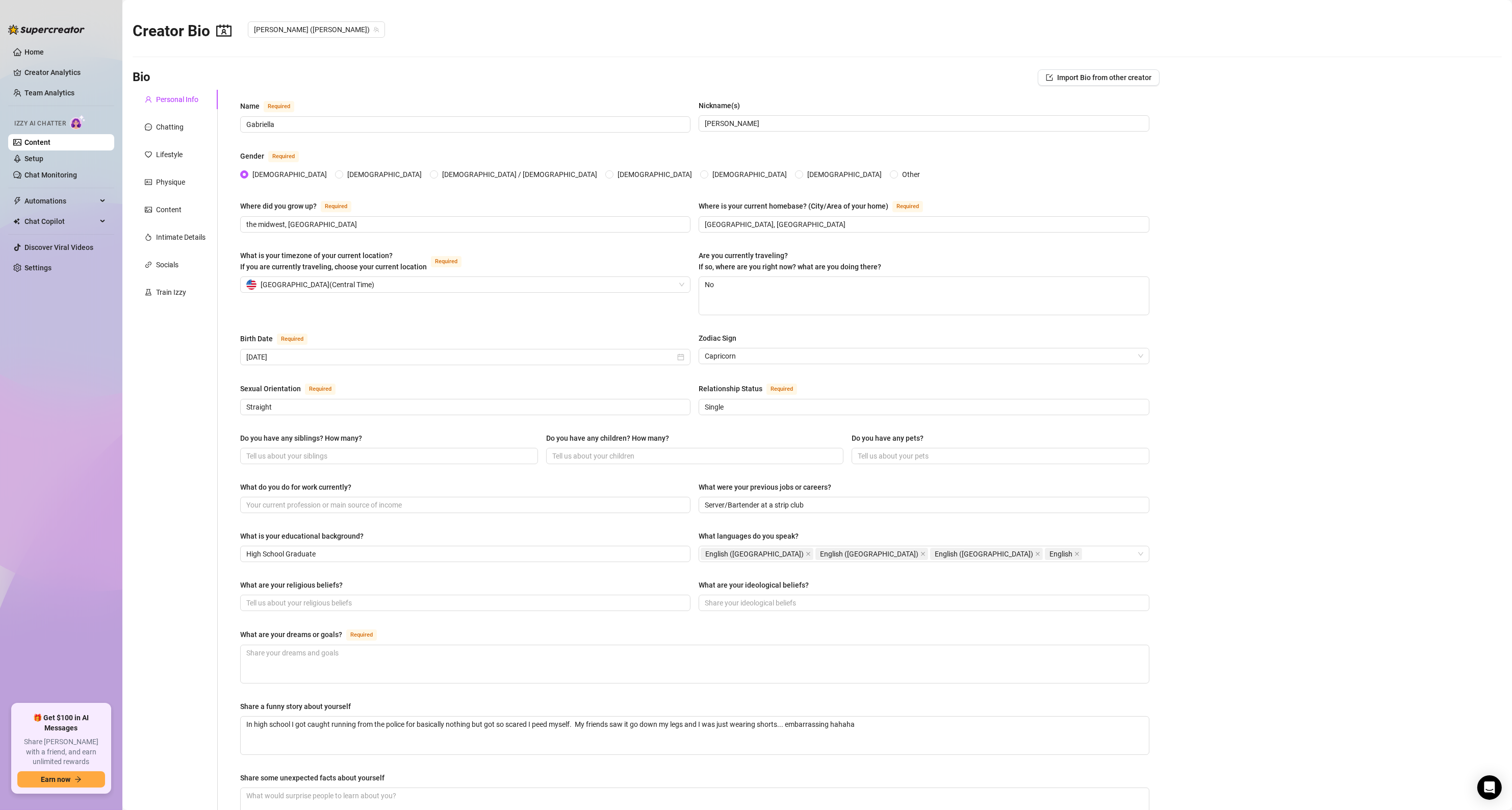
scroll to position [0, 0]
click at [160, 207] on div "Content" at bounding box center [169, 210] width 25 height 11
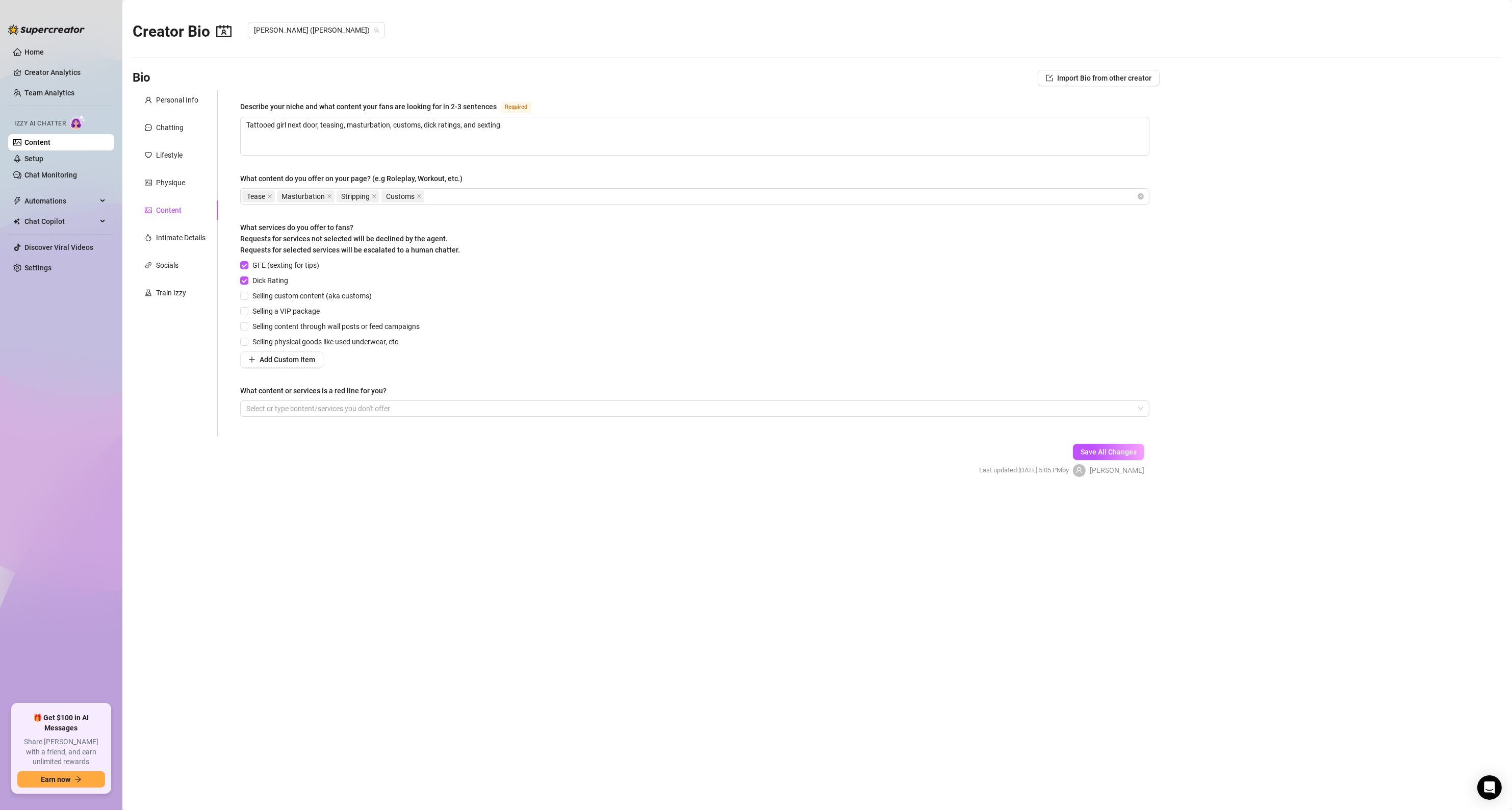
click at [32, 139] on link "Content" at bounding box center [38, 142] width 26 height 8
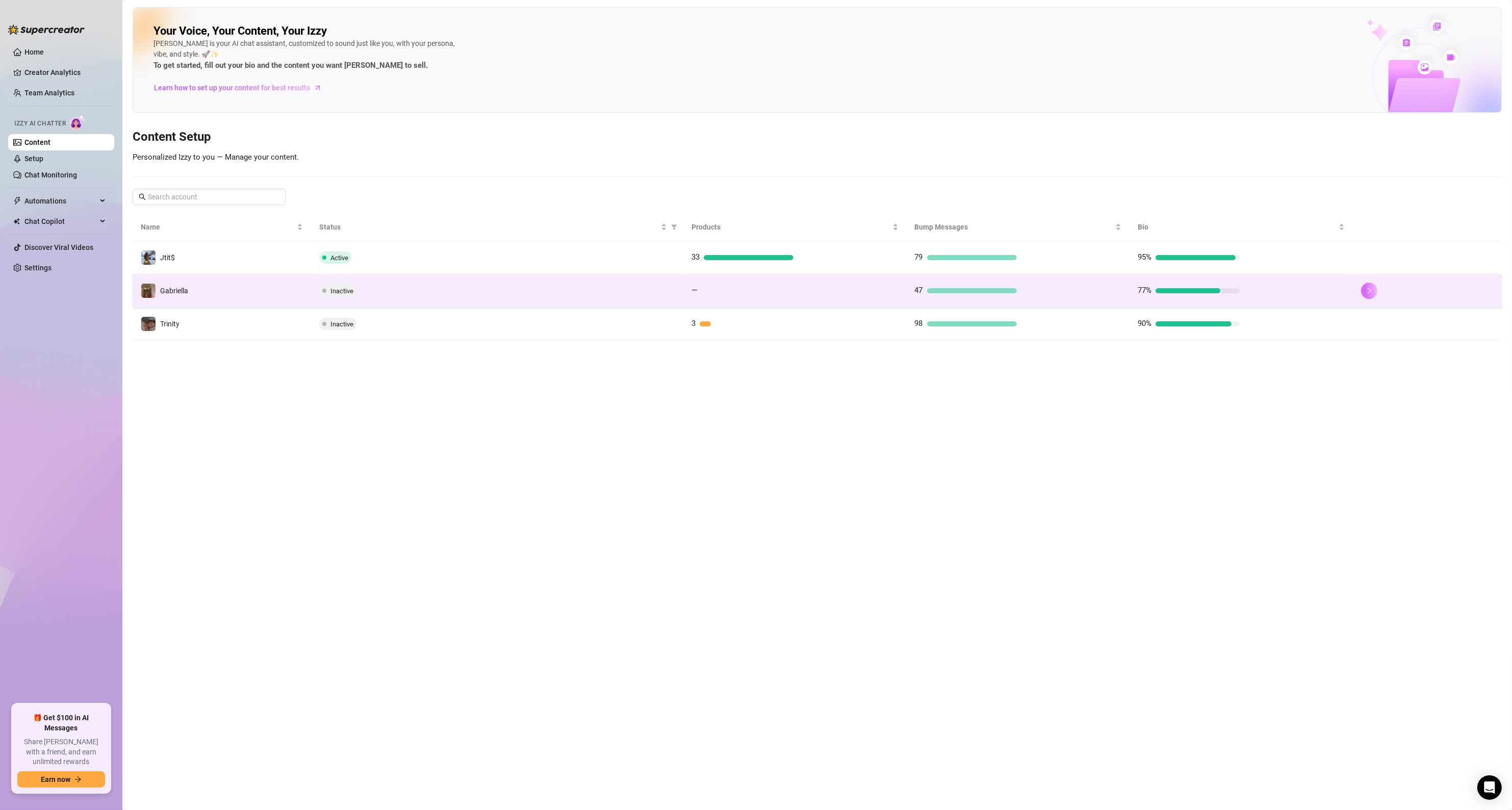
click at [1368, 287] on button "button" at bounding box center [1369, 290] width 16 height 16
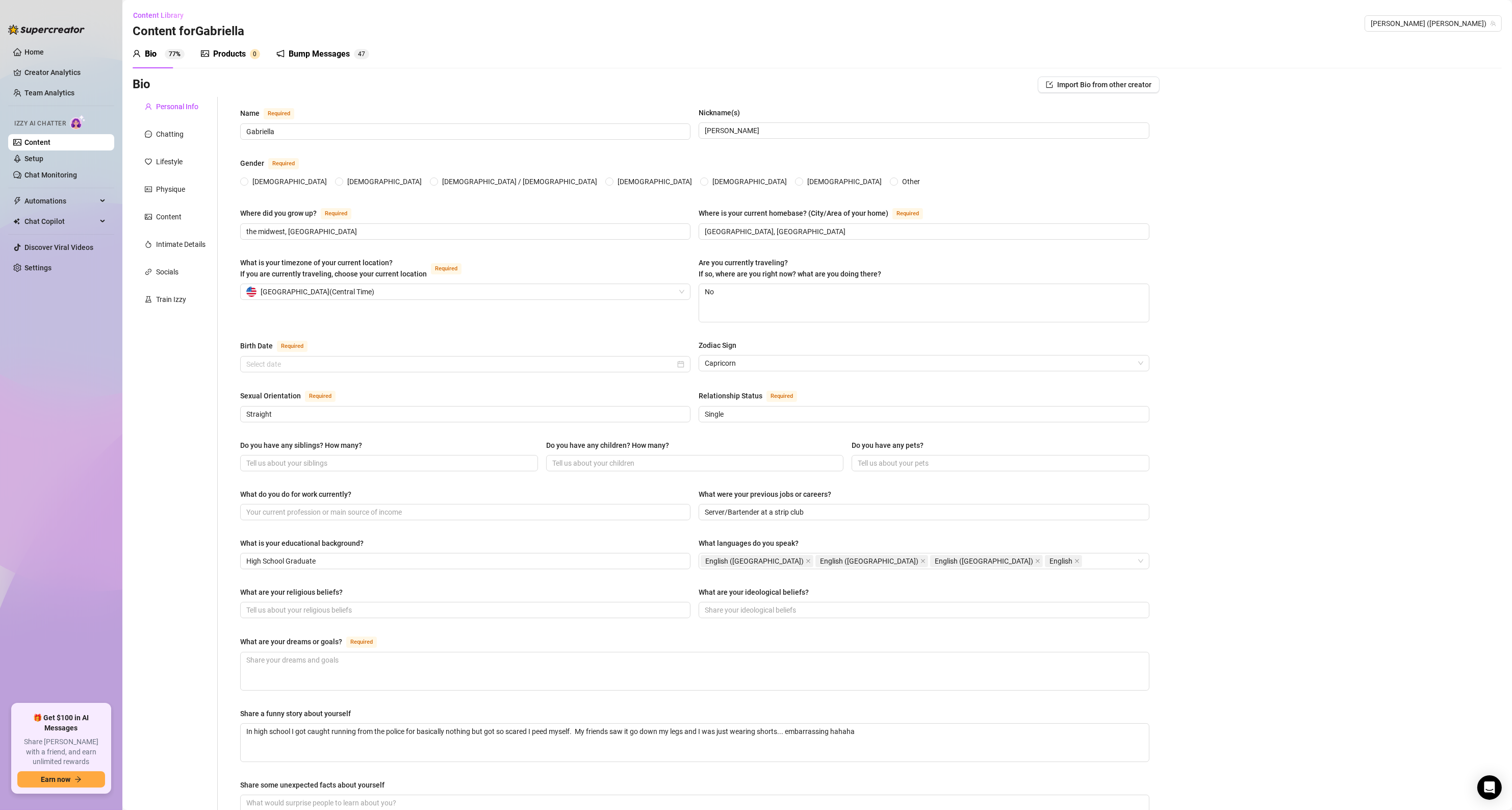
radio input "true"
type input "[DATE]"
click at [222, 55] on div "Products" at bounding box center [229, 54] width 33 height 12
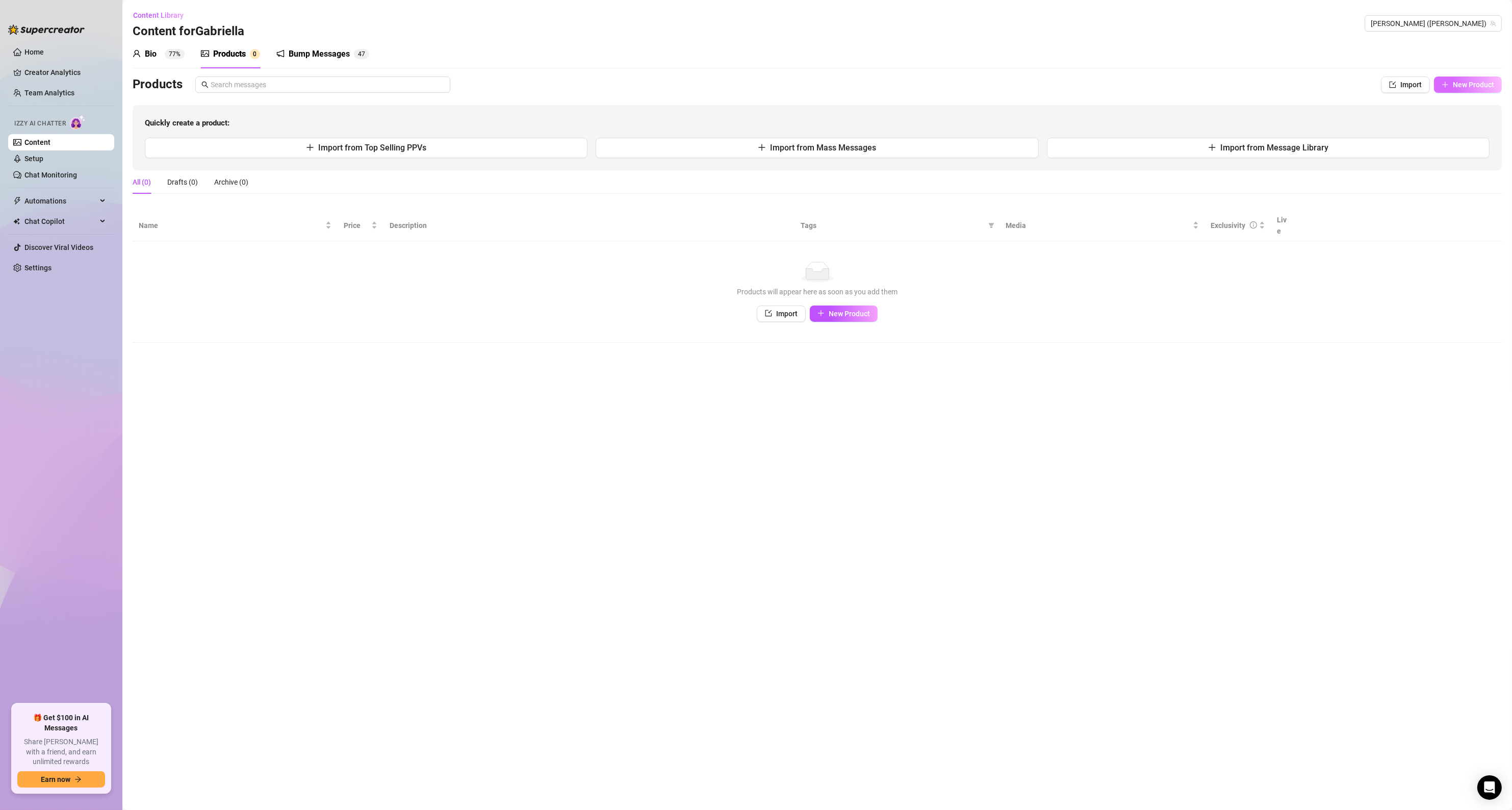
click at [1466, 84] on span "New Product" at bounding box center [1473, 84] width 41 height 8
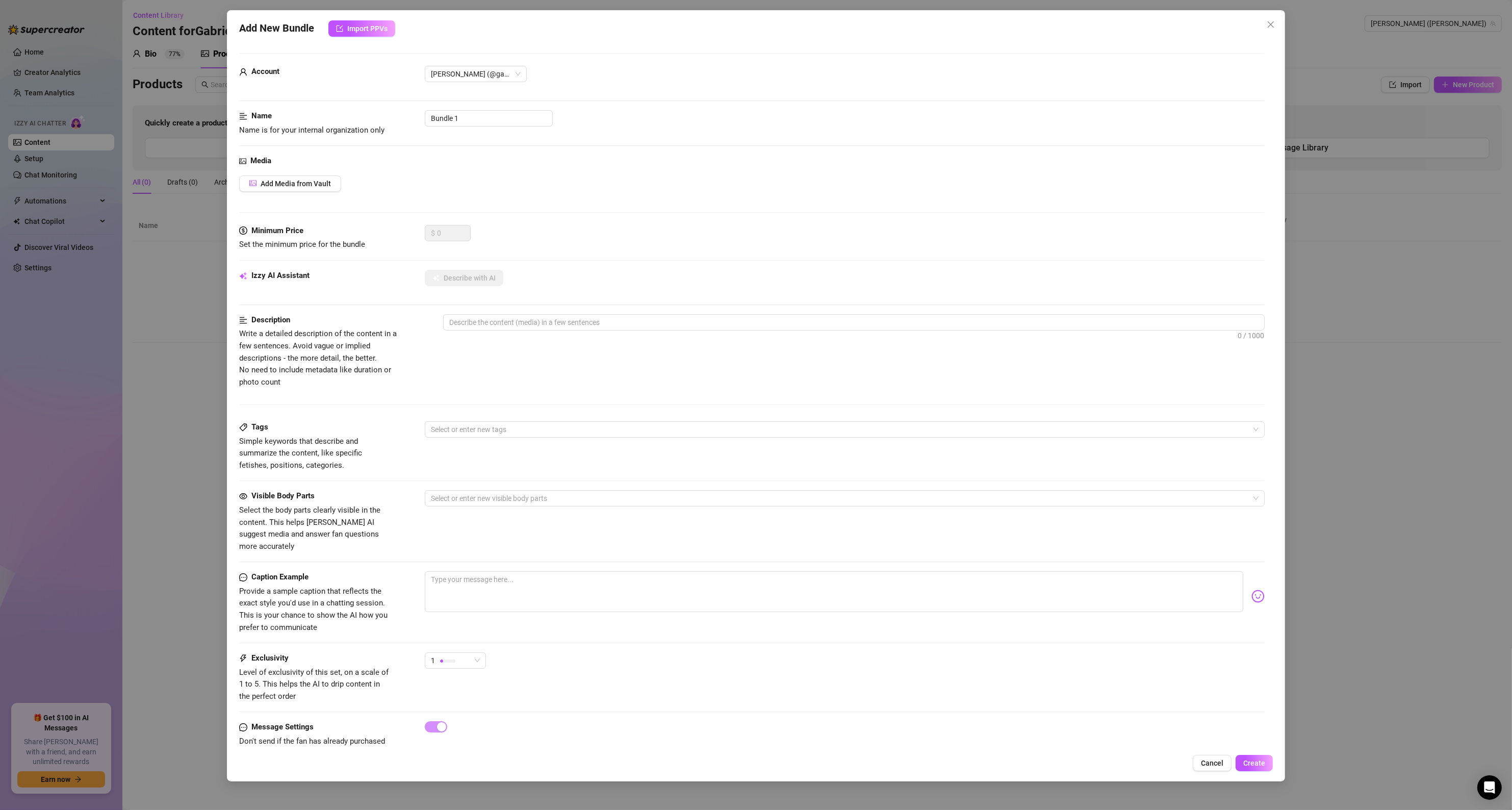
drag, startPoint x: 1212, startPoint y: 766, endPoint x: 1221, endPoint y: 750, distance: 18.4
click at [1212, 766] on span "Cancel" at bounding box center [1212, 763] width 23 height 8
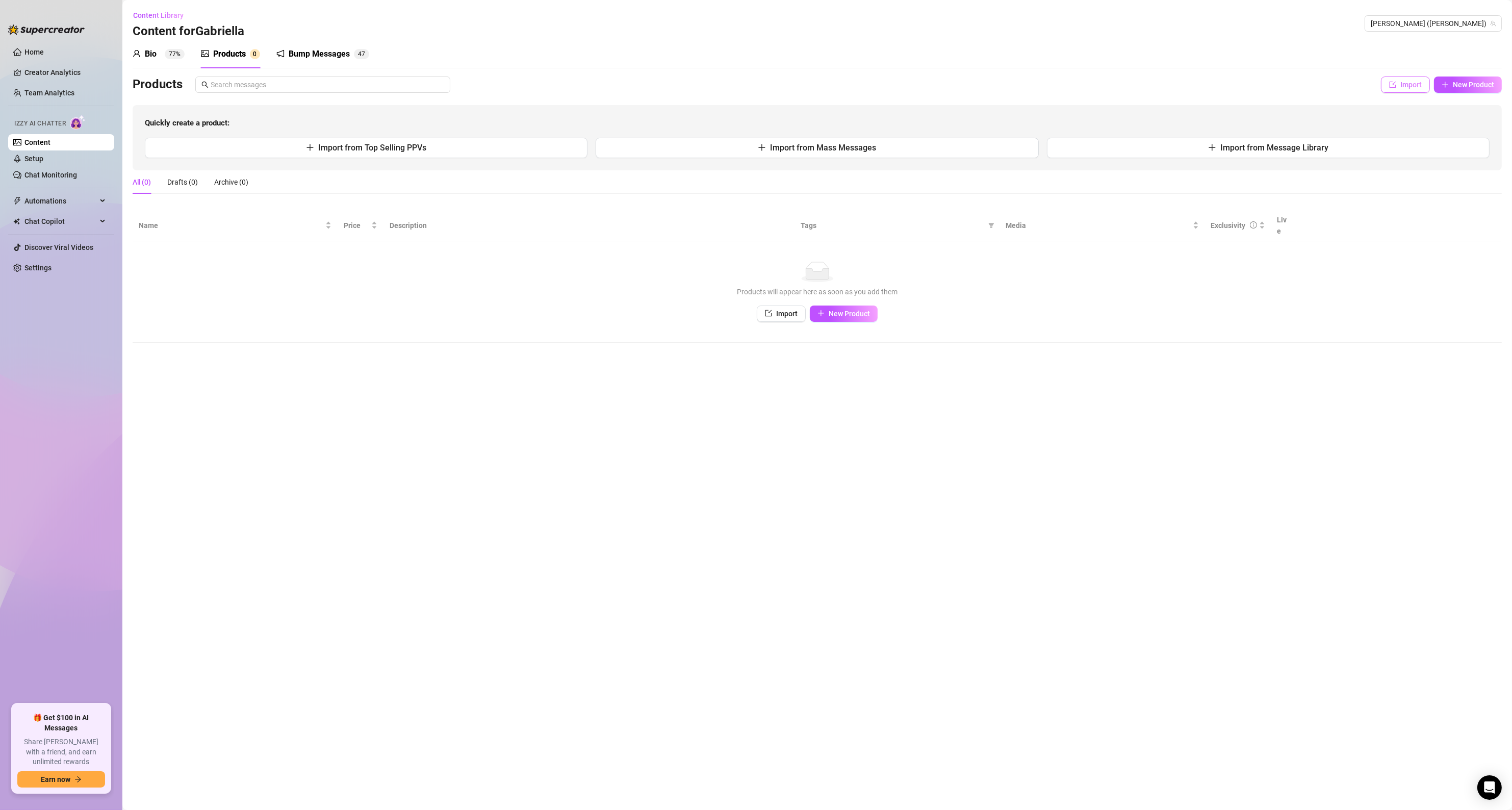
click at [1408, 86] on span "Import" at bounding box center [1410, 84] width 22 height 8
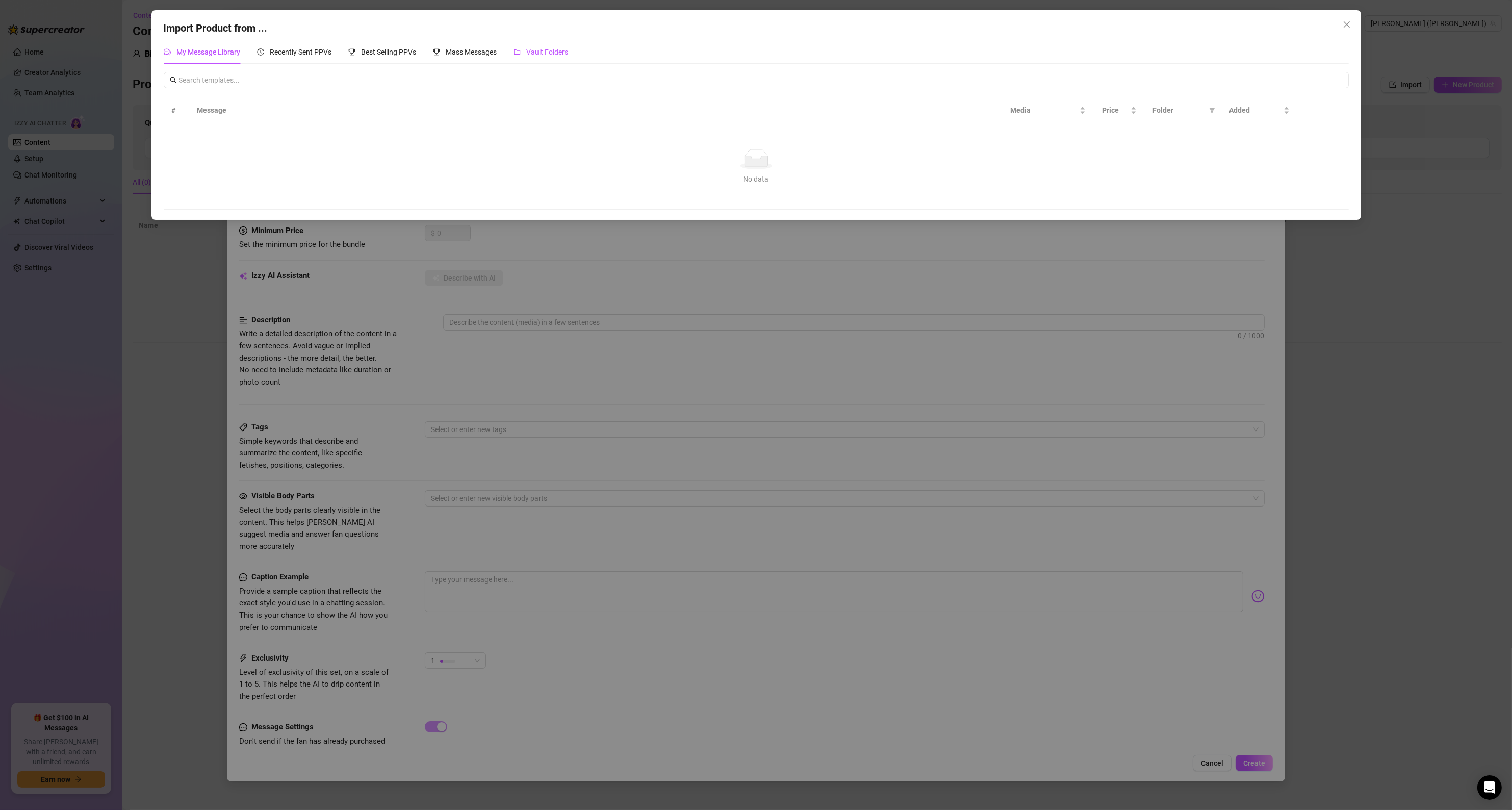
click at [529, 53] on span "Vault Folders" at bounding box center [548, 52] width 41 height 8
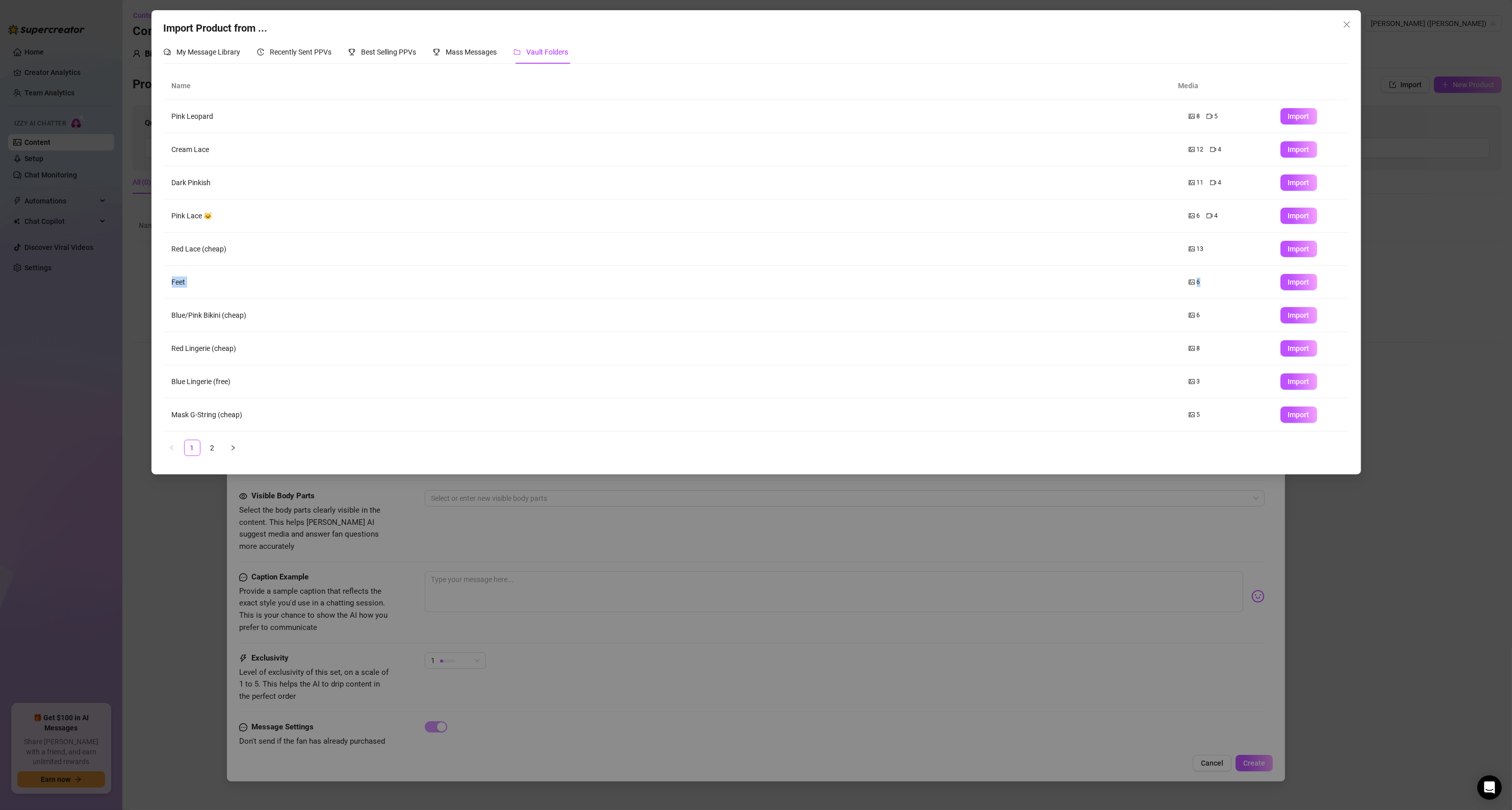
drag, startPoint x: 172, startPoint y: 283, endPoint x: 1247, endPoint y: 285, distance: 1075.0
click at [1247, 285] on tr "Feet 6 Import" at bounding box center [756, 282] width 1185 height 33
click at [1288, 285] on span "Import" at bounding box center [1298, 282] width 22 height 8
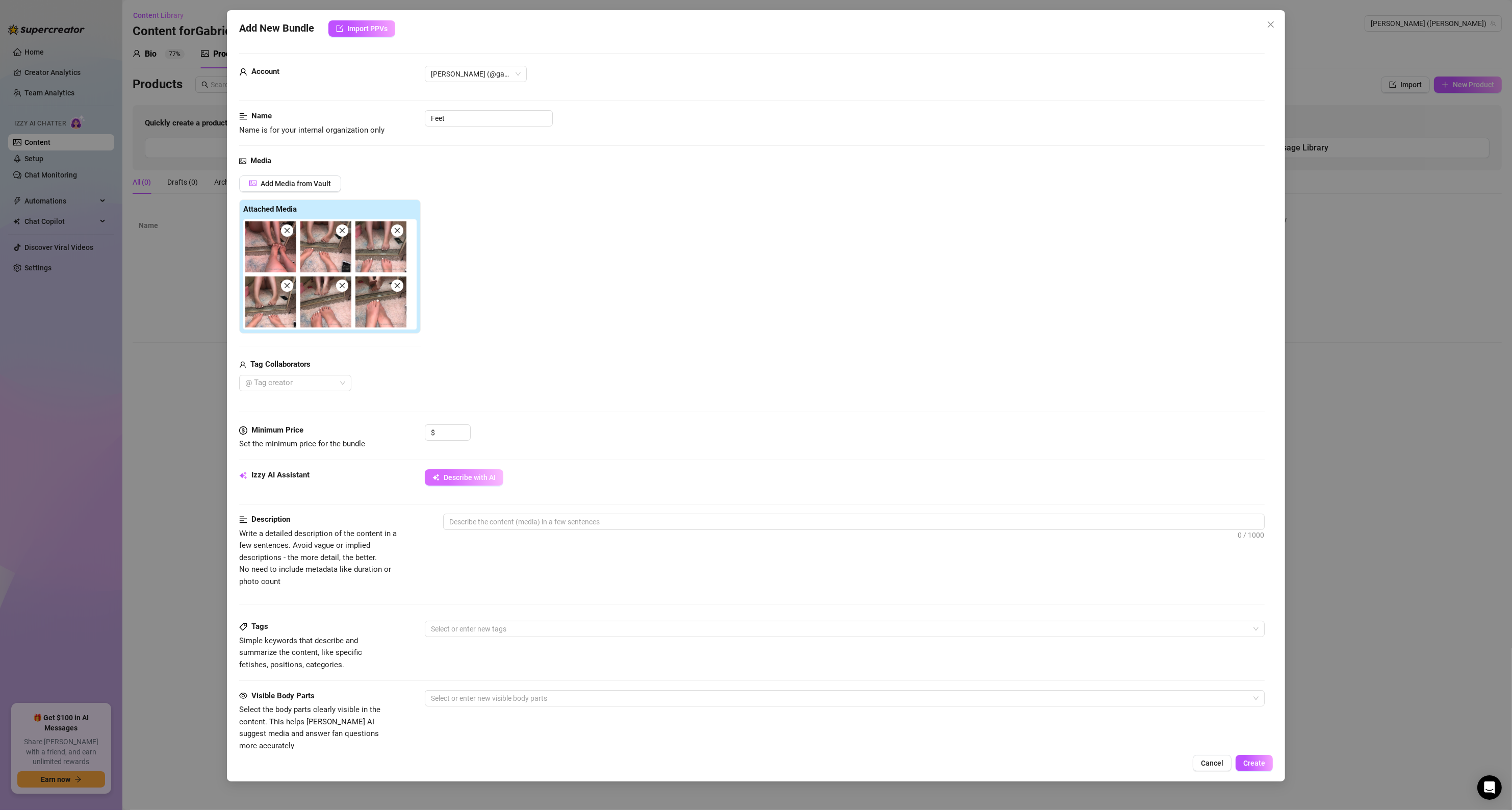
click at [452, 476] on span "Describe with AI" at bounding box center [469, 477] width 52 height 8
type textarea "Gabriella"
type textarea "[PERSON_NAME] shows"
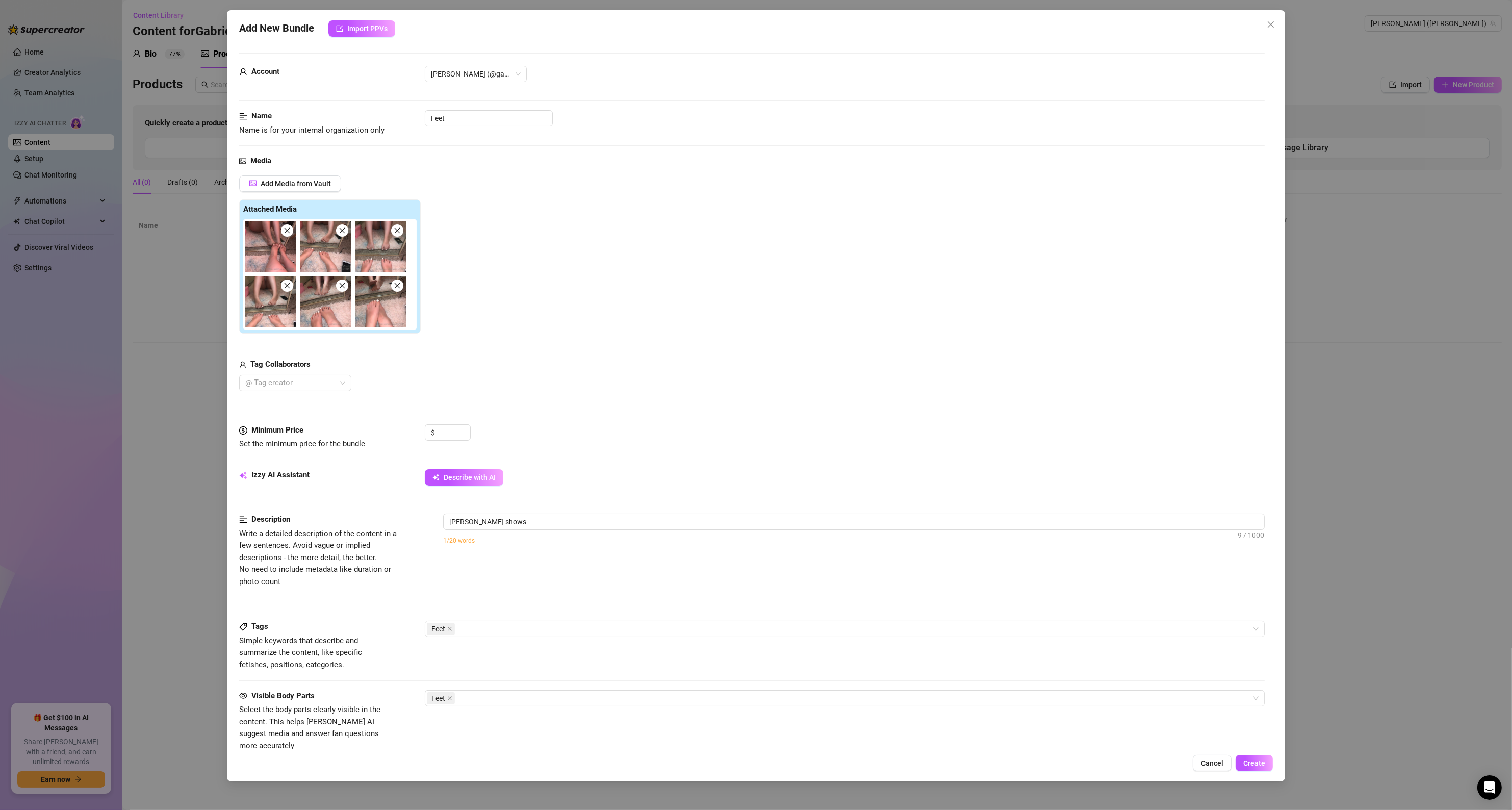
type textarea "[PERSON_NAME] shows off"
type textarea "[PERSON_NAME] shows off her"
type textarea "[PERSON_NAME] shows off her freshly"
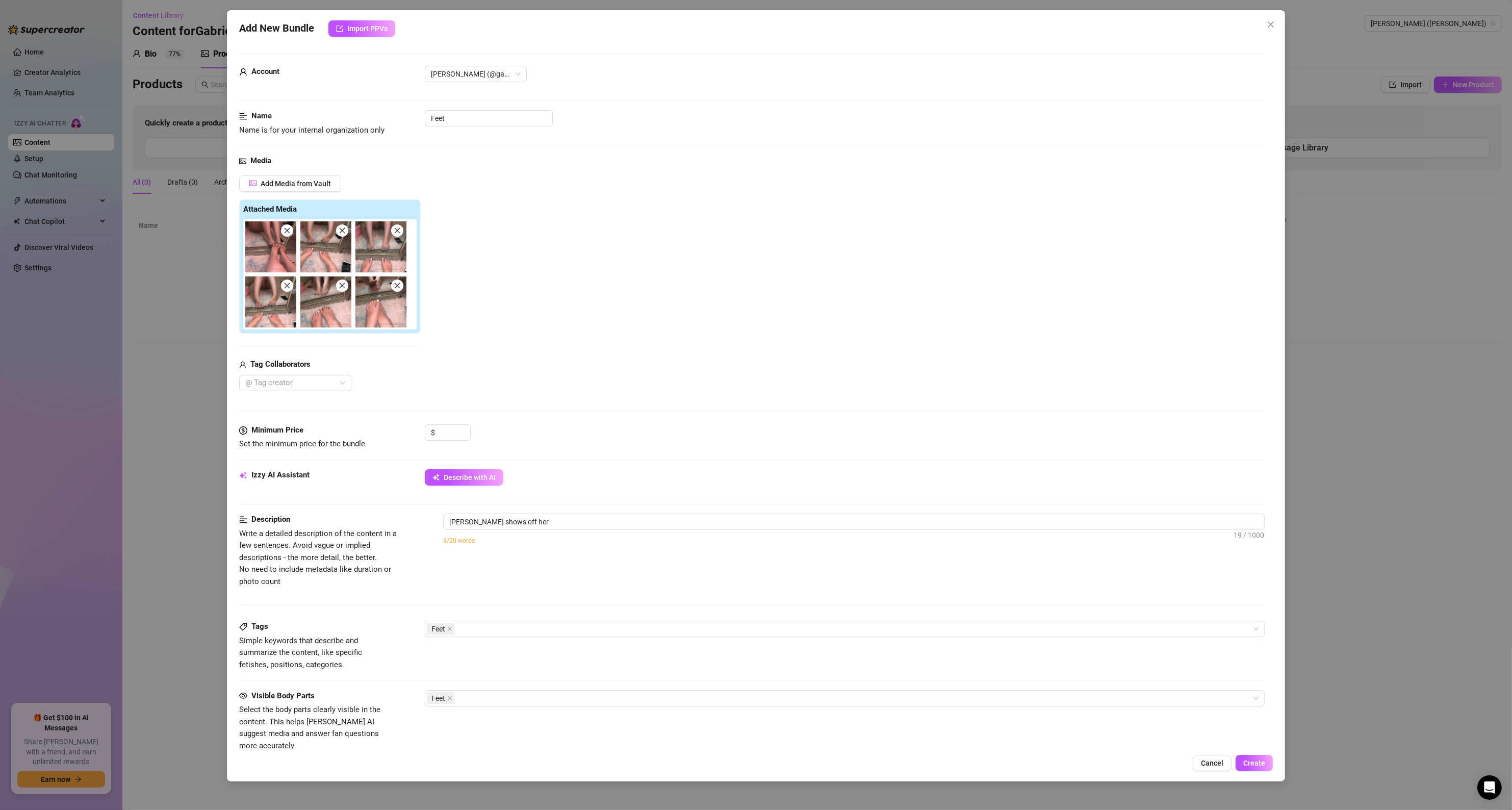
type textarea "[PERSON_NAME] shows off her freshly"
type textarea "[PERSON_NAME] shows off her freshly pedicured"
type textarea "[PERSON_NAME] shows off her freshly pedicured feet"
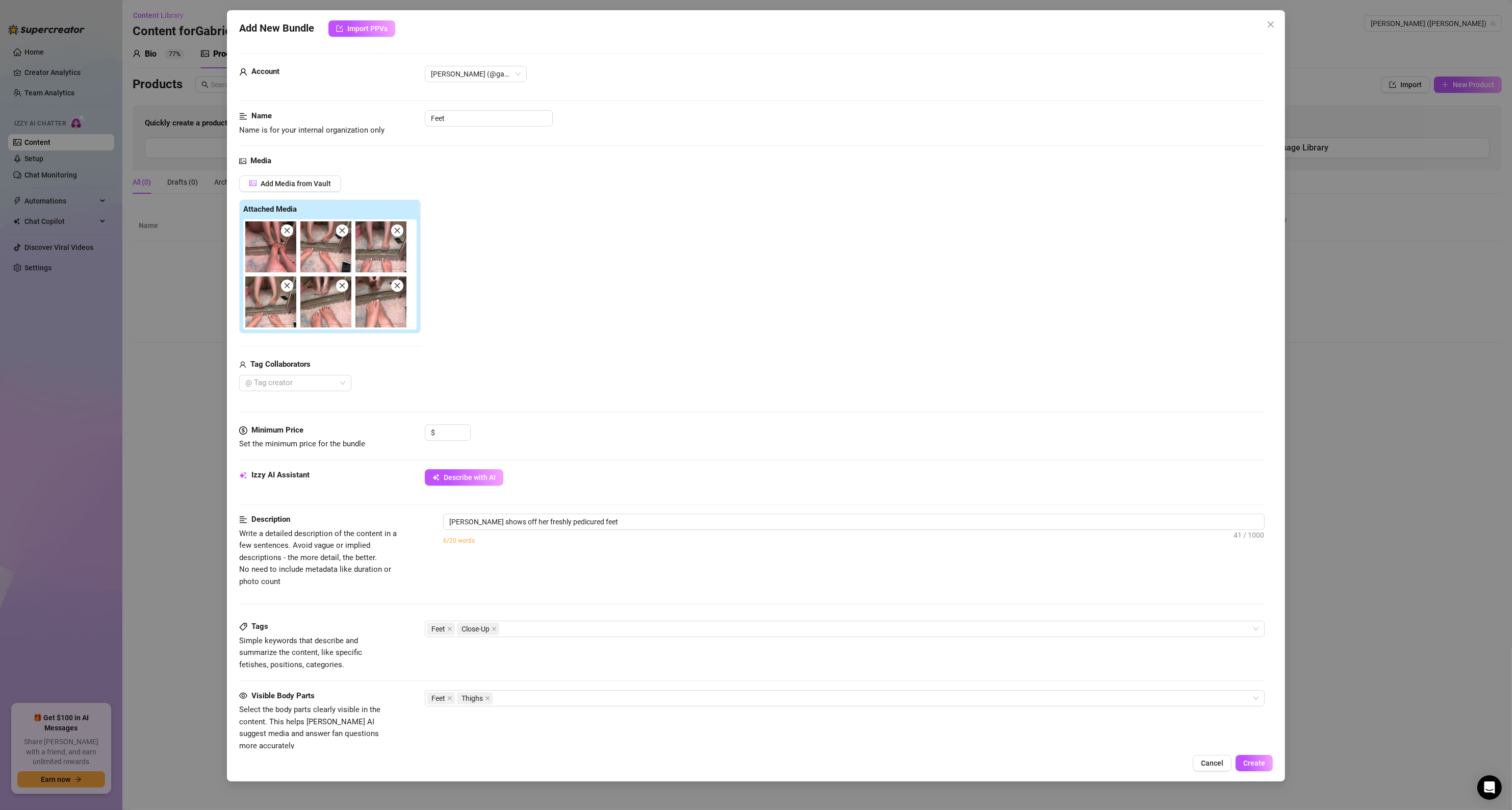
type textarea "[PERSON_NAME] shows off her freshly pedicured feet with"
type textarea "[PERSON_NAME] shows off her freshly pedicured feet with white-painted"
type textarea "[PERSON_NAME] shows off her freshly pedicured feet with white-painted toes"
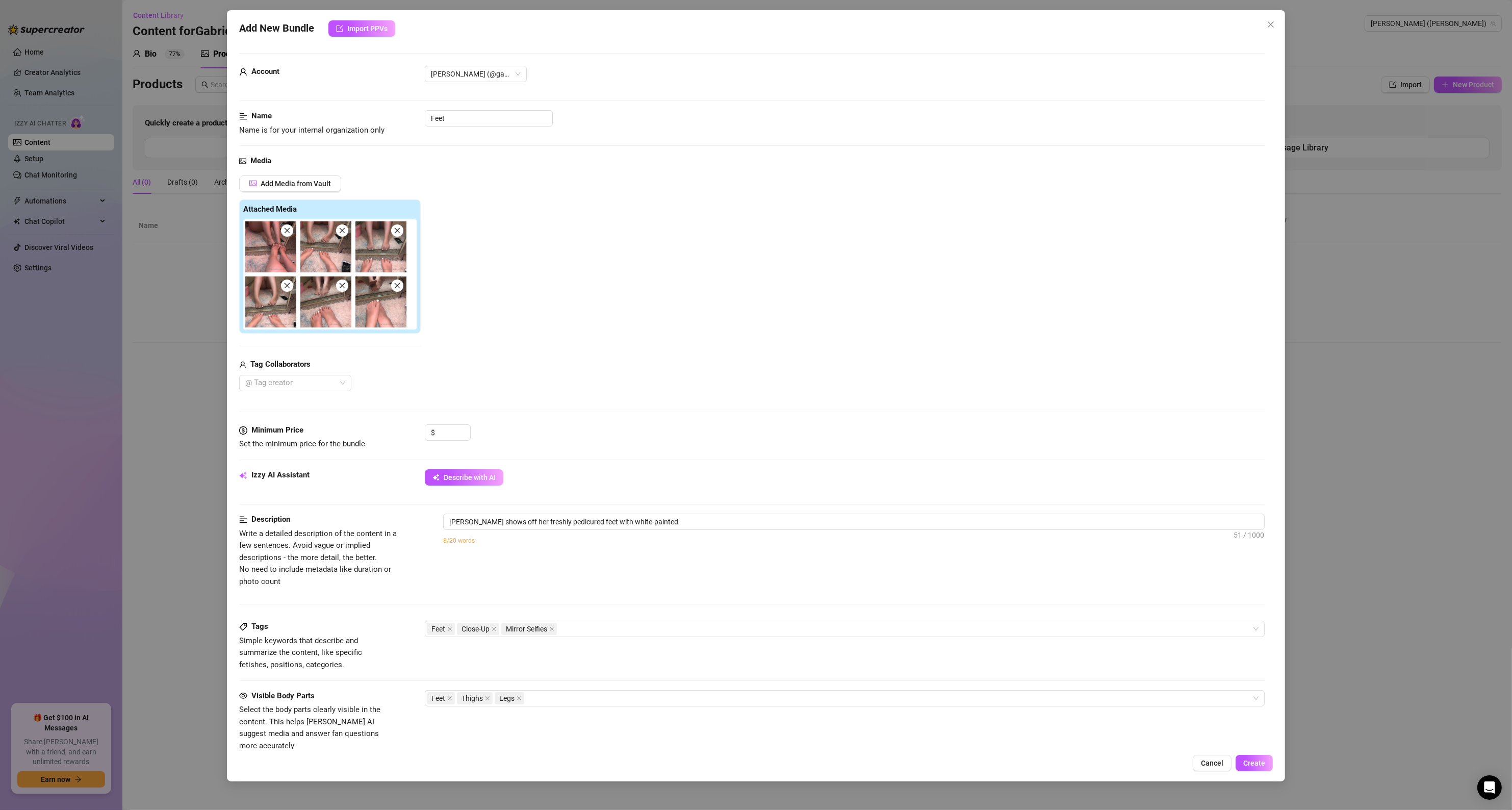
type textarea "[PERSON_NAME] shows off her freshly pedicured feet with white-painted toes"
type textarea "[PERSON_NAME] shows off her freshly pedicured feet with white-painted toes in"
type textarea "[PERSON_NAME] shows off her freshly pedicured feet with white-painted toes in a"
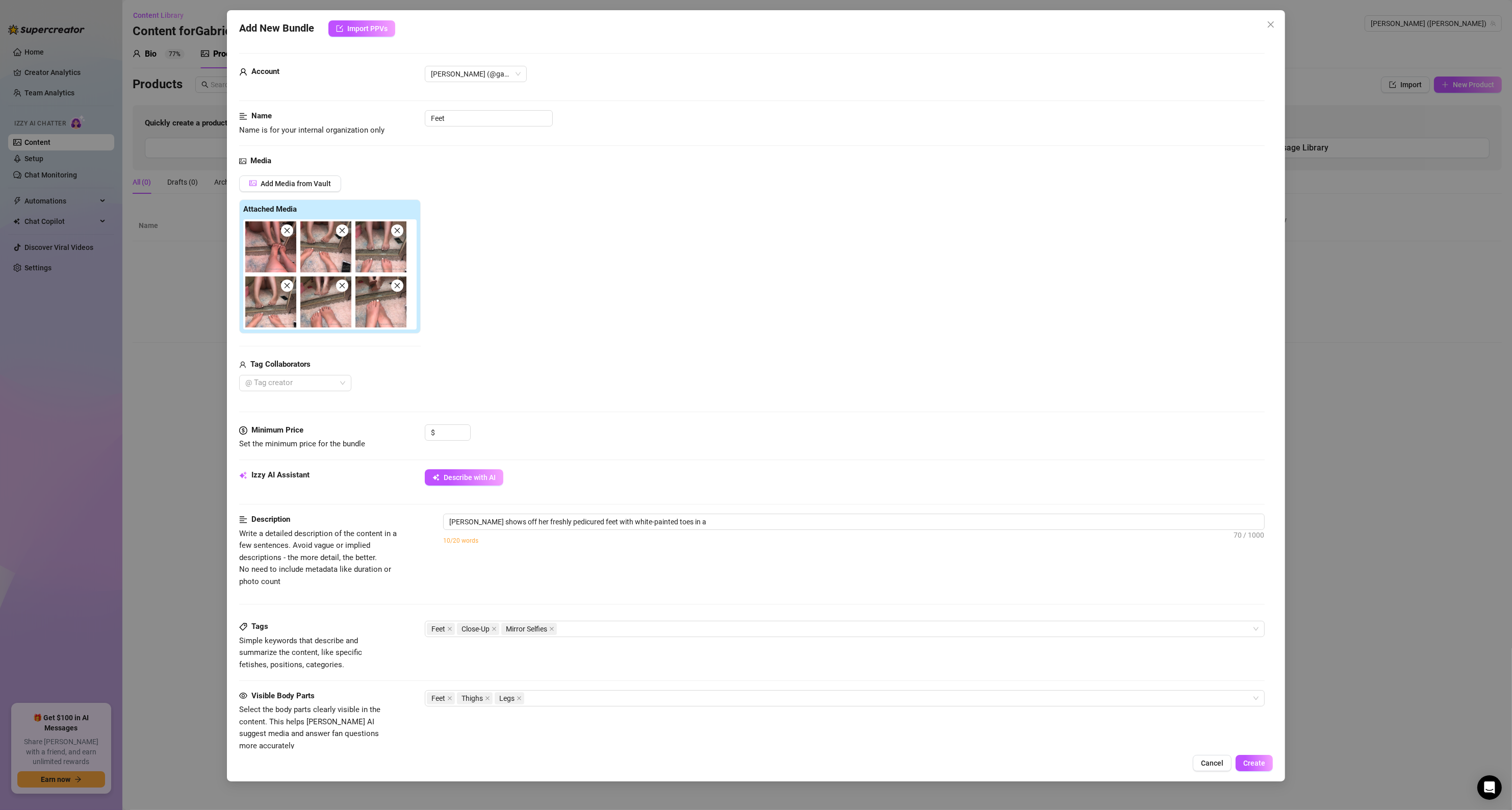
type textarea "[PERSON_NAME] shows off her freshly pedicured feet with white-painted toes in a…"
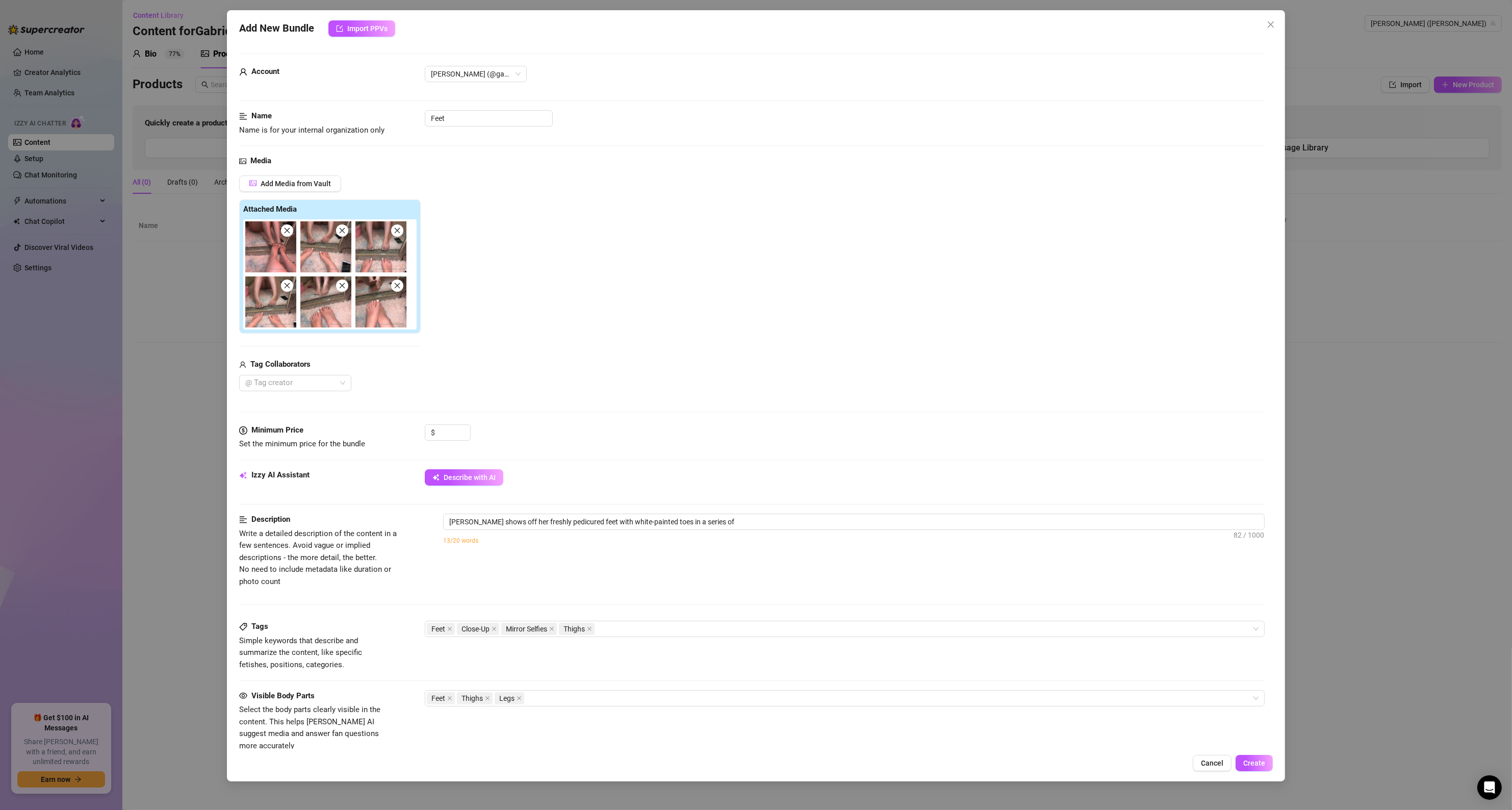
type textarea "[PERSON_NAME] shows off her freshly pedicured feet with white-painted toes in a…"
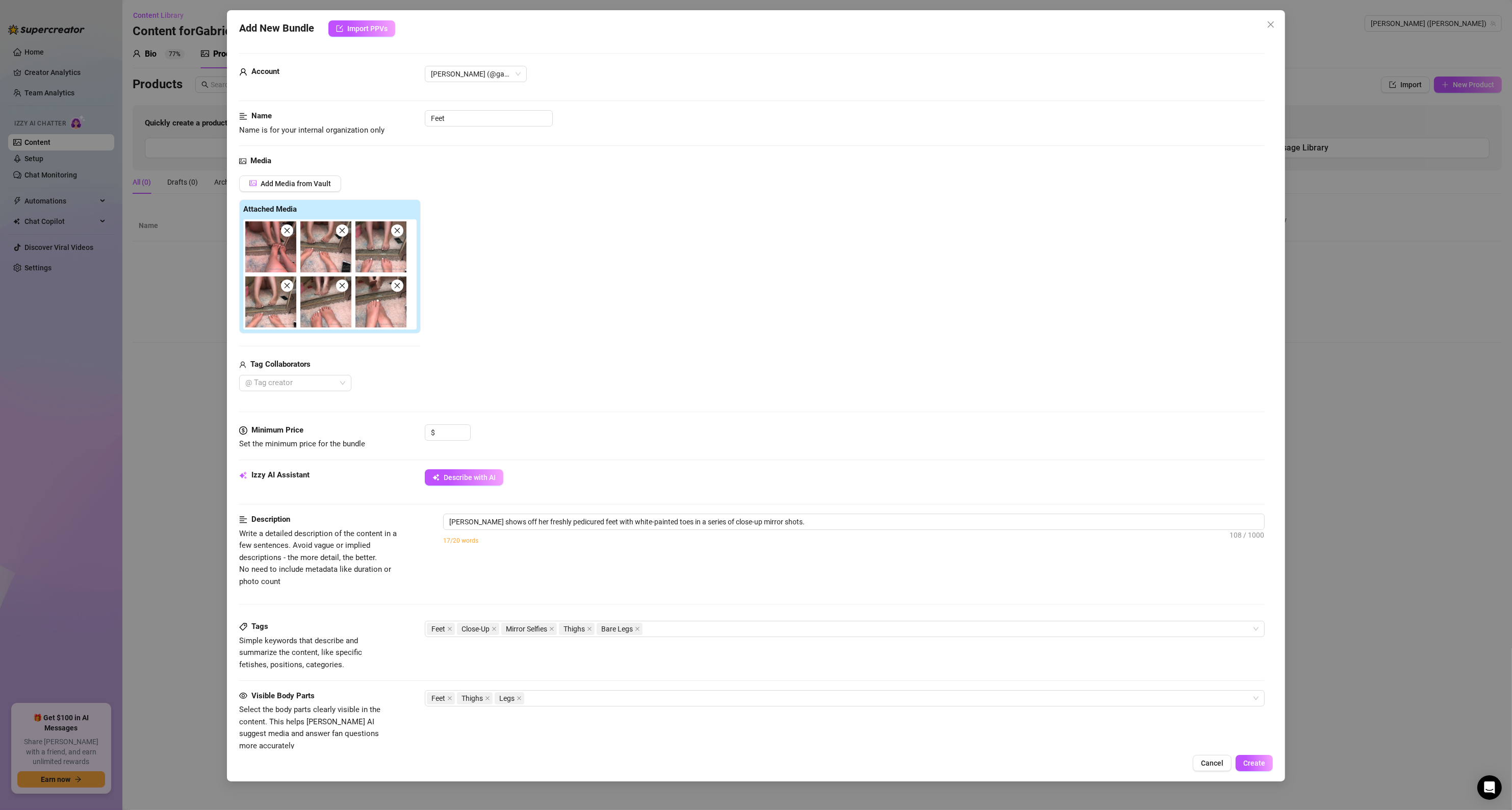
type textarea "[PERSON_NAME] shows off her freshly pedicured feet with white-painted toes in a…"
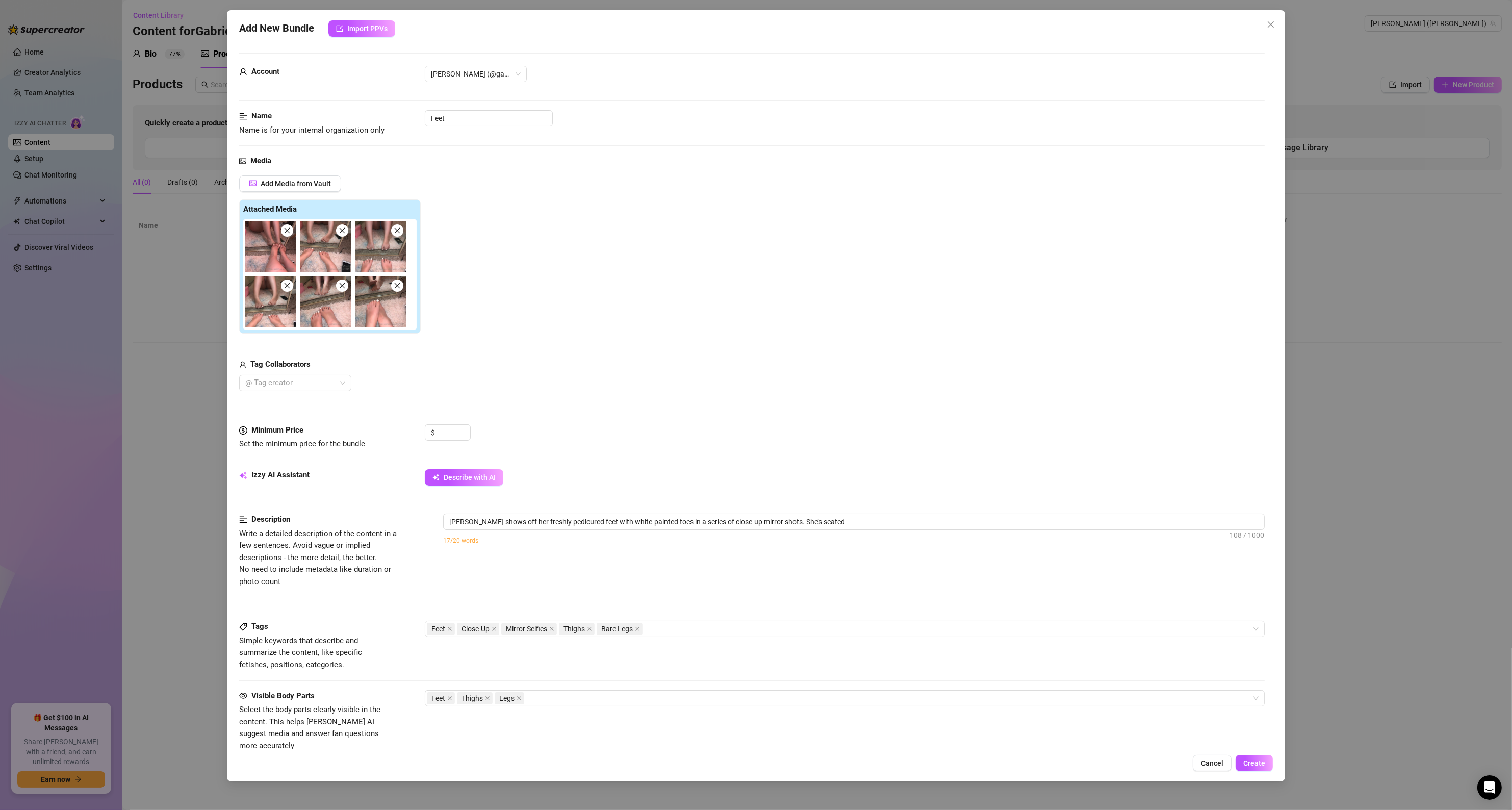
type textarea "[PERSON_NAME] shows off her freshly pedicured feet with white-painted toes in a…"
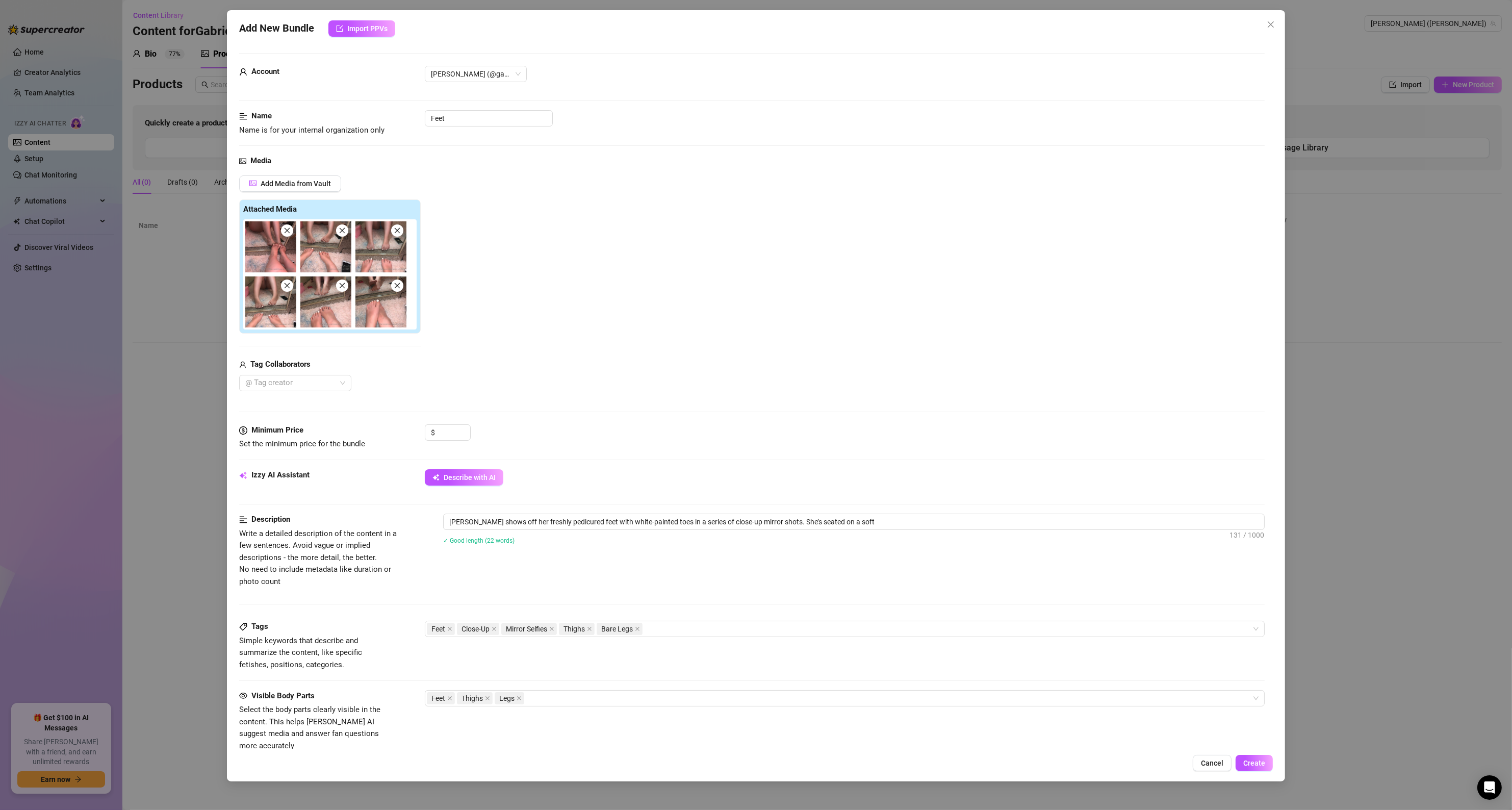
type textarea "[PERSON_NAME] shows off her freshly pedicured feet with white-painted toes in a…"
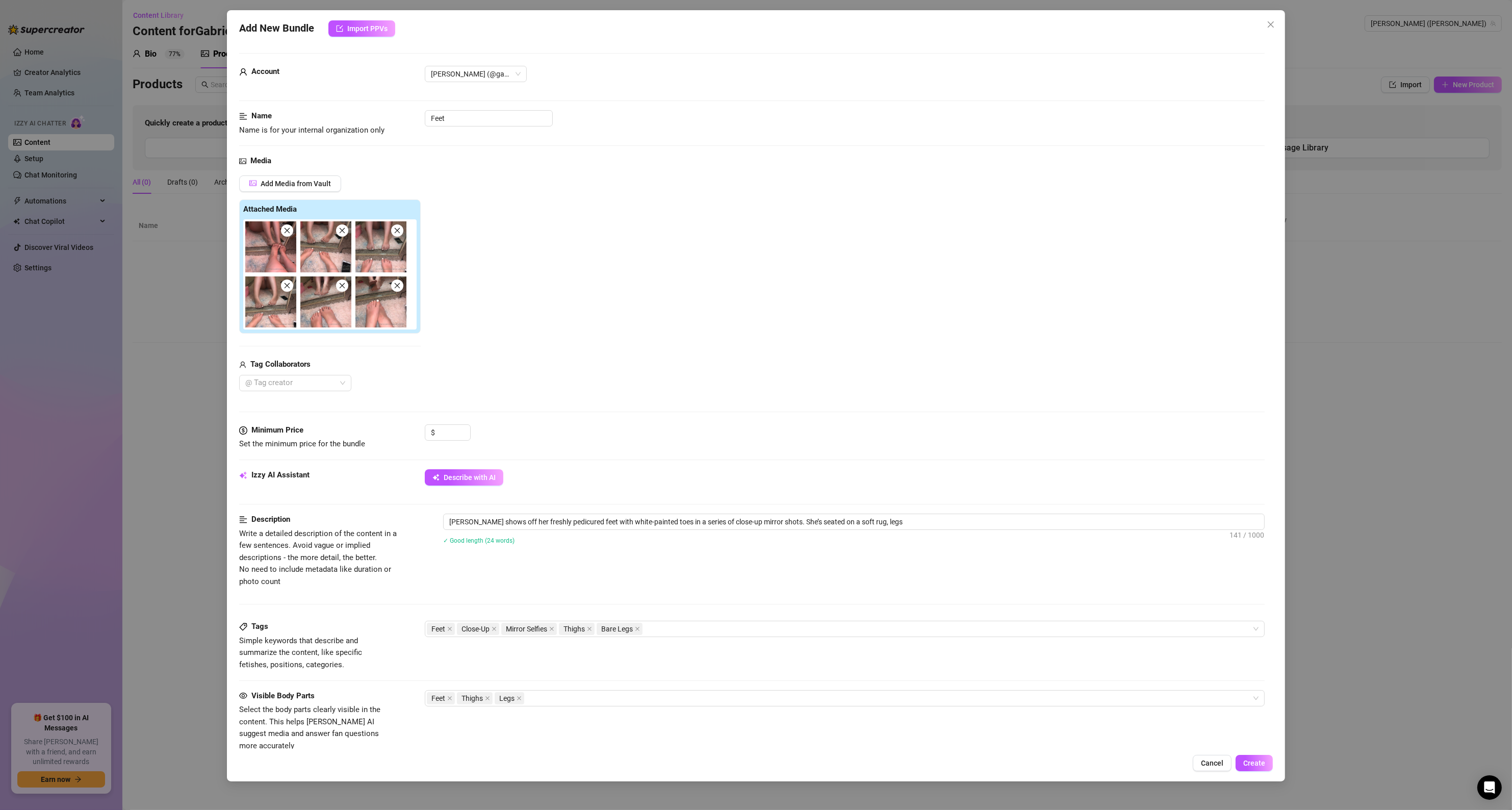
type textarea "[PERSON_NAME] shows off her freshly pedicured feet with white-painted toes in a…"
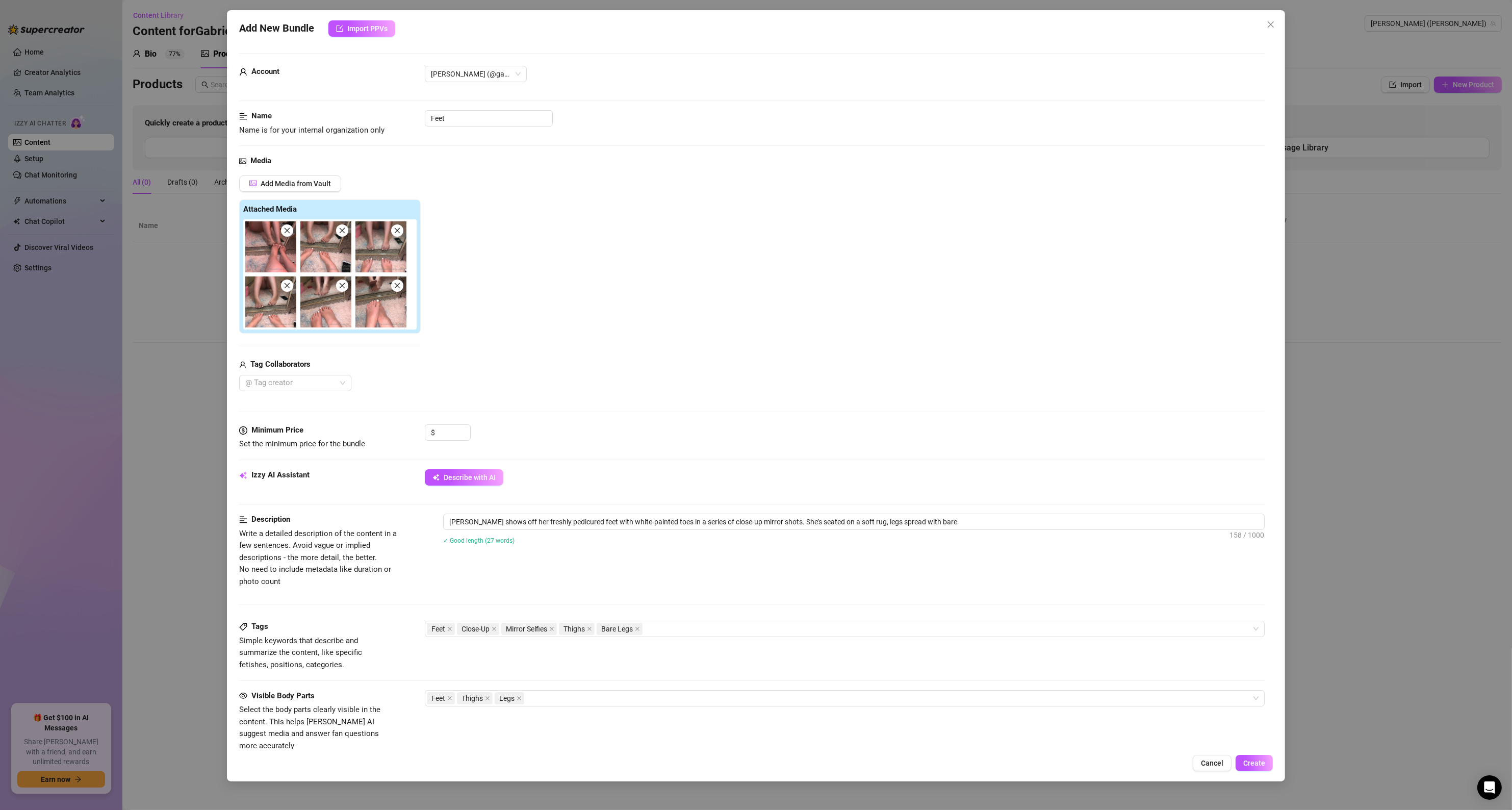
type textarea "[PERSON_NAME] shows off her freshly pedicured feet with white-painted toes in a…"
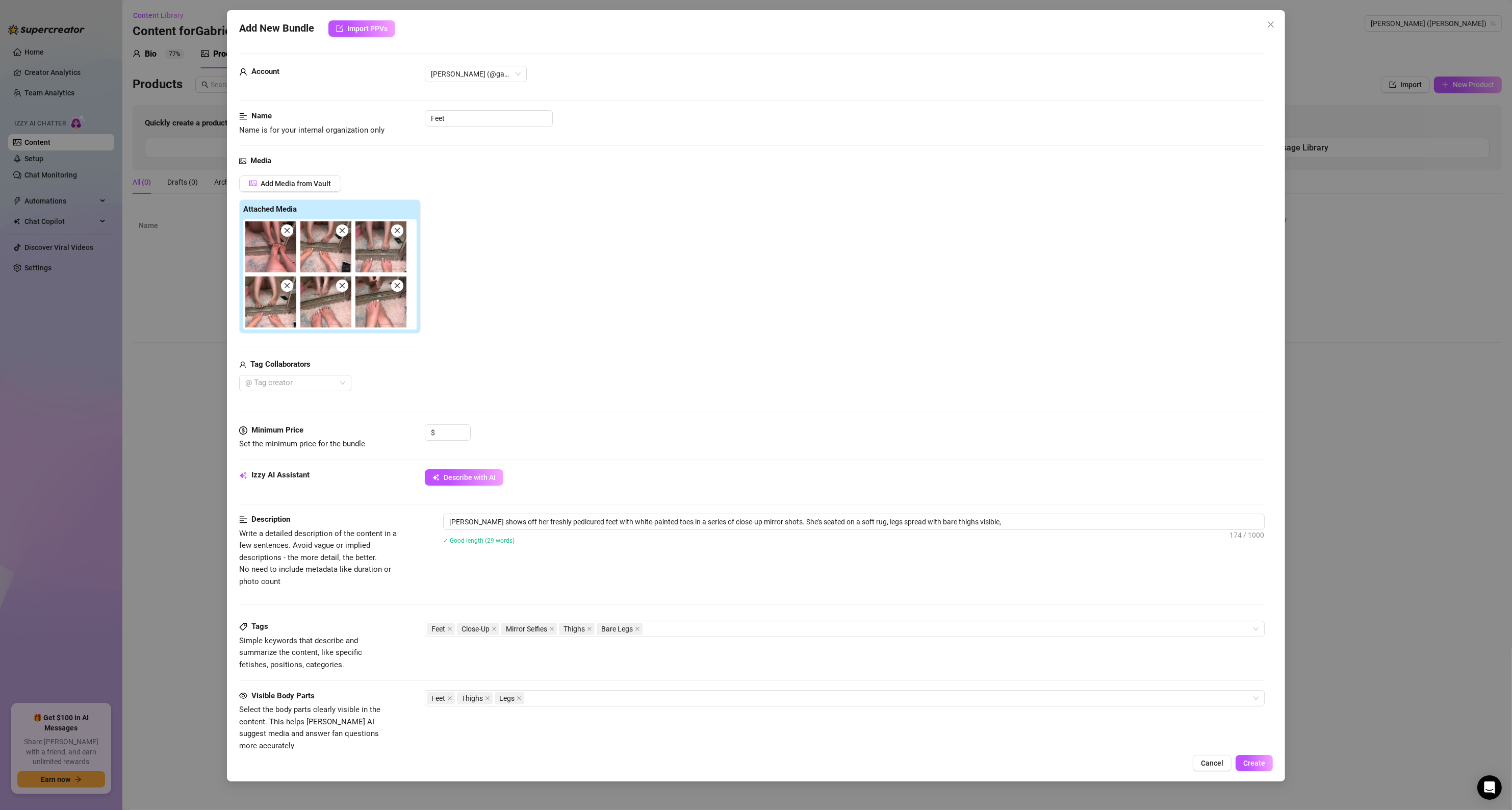
type textarea "[PERSON_NAME] shows off her freshly pedicured feet with white-painted toes in a…"
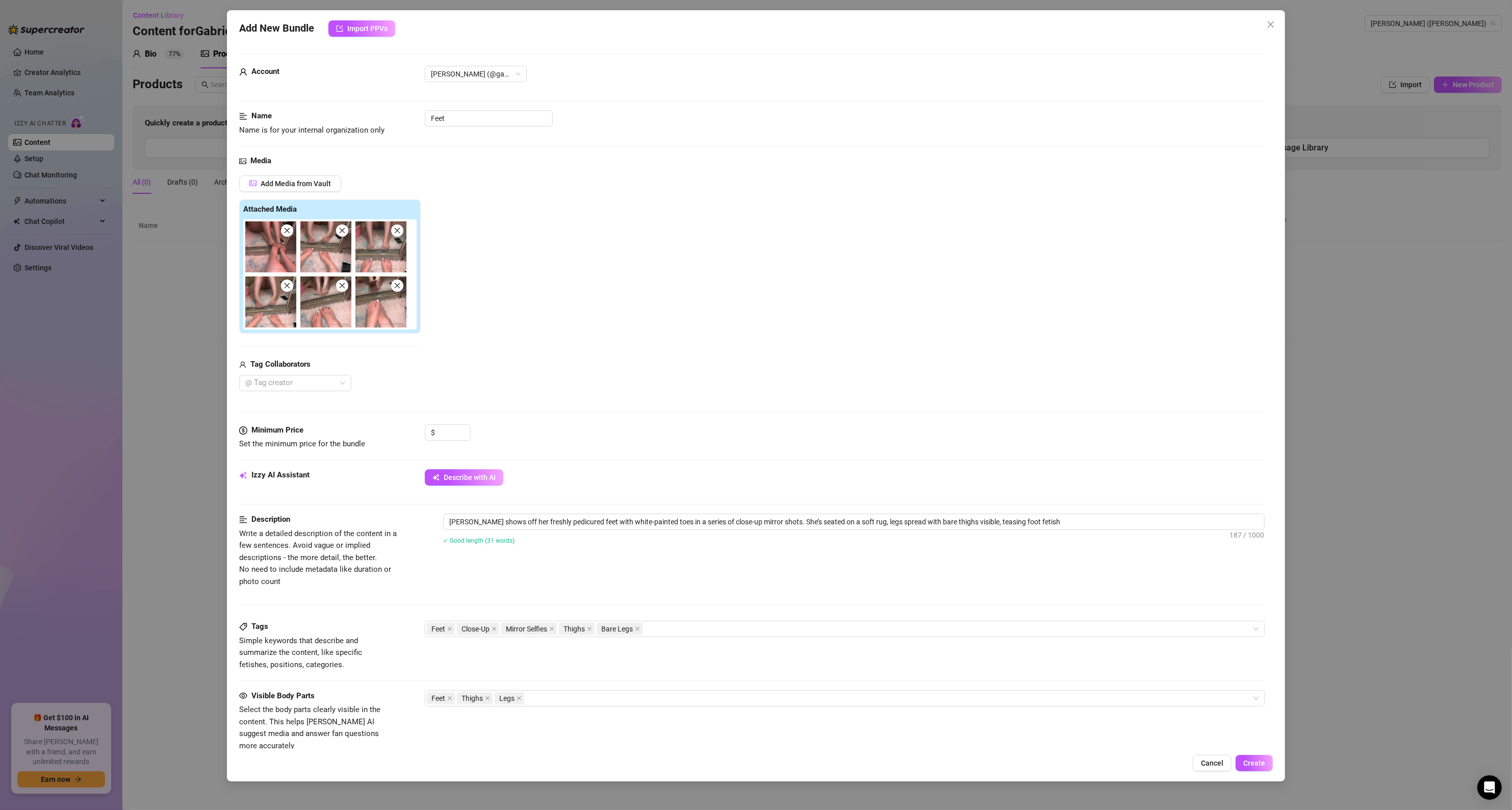
type textarea "[PERSON_NAME] shows off her freshly pedicured feet with white-painted toes in a…"
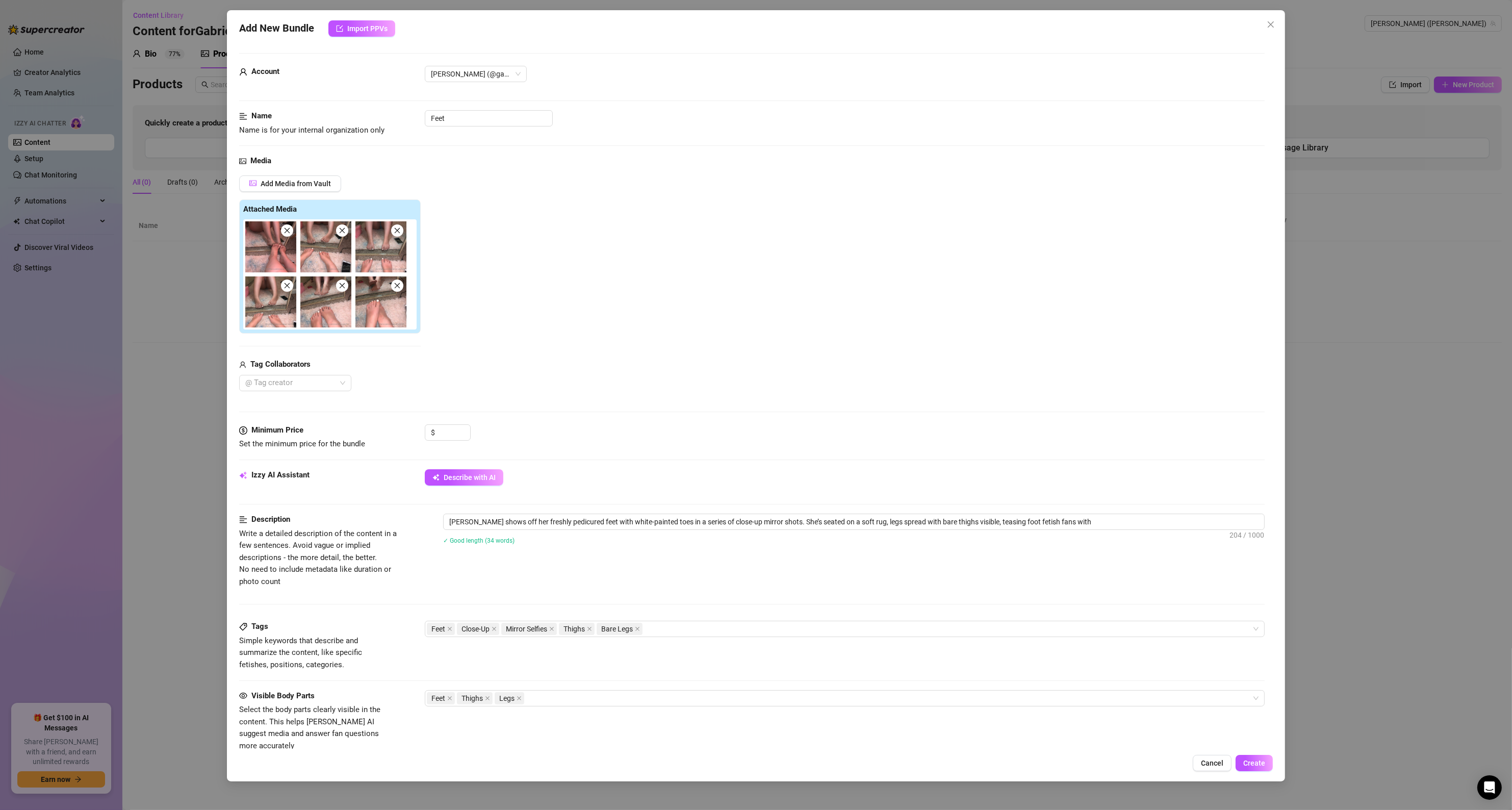
type textarea "[PERSON_NAME] shows off her freshly pedicured feet with white-painted toes in a…"
drag, startPoint x: 478, startPoint y: 521, endPoint x: 435, endPoint y: 521, distance: 43.0
click at [436, 521] on div "Description Write a detailed description of the content in a few sentences. Avo…" at bounding box center [752, 551] width 1026 height 74
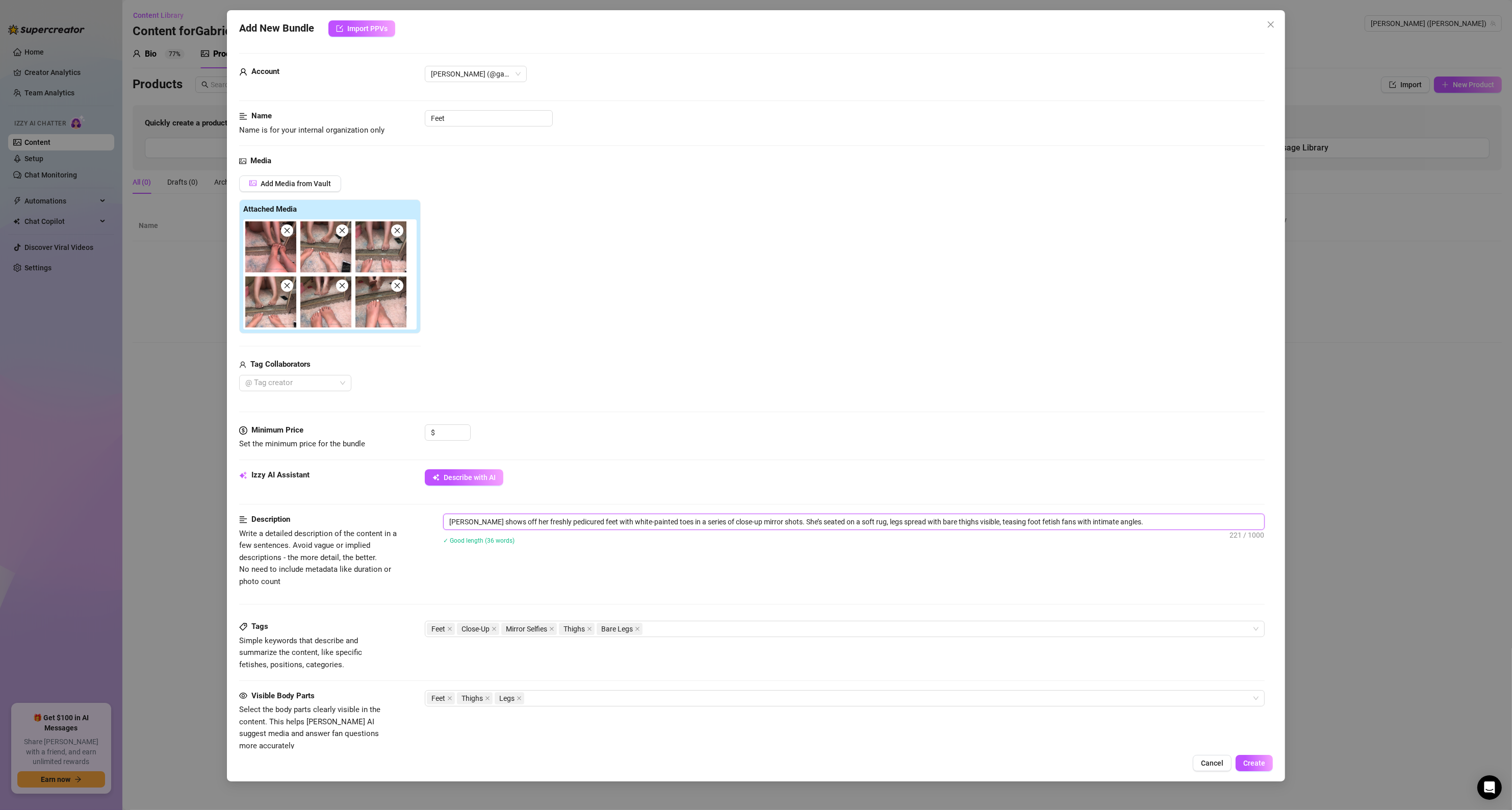
type textarea "Eshows off her freshly pedicured feet with white-painted toes in a series of cl…"
type textarea "[PERSON_NAME] off her freshly pedicured feet with white-painted toes in a serie…"
type textarea "Ellshows off her freshly pedicured feet with white-painted toes in a series of …"
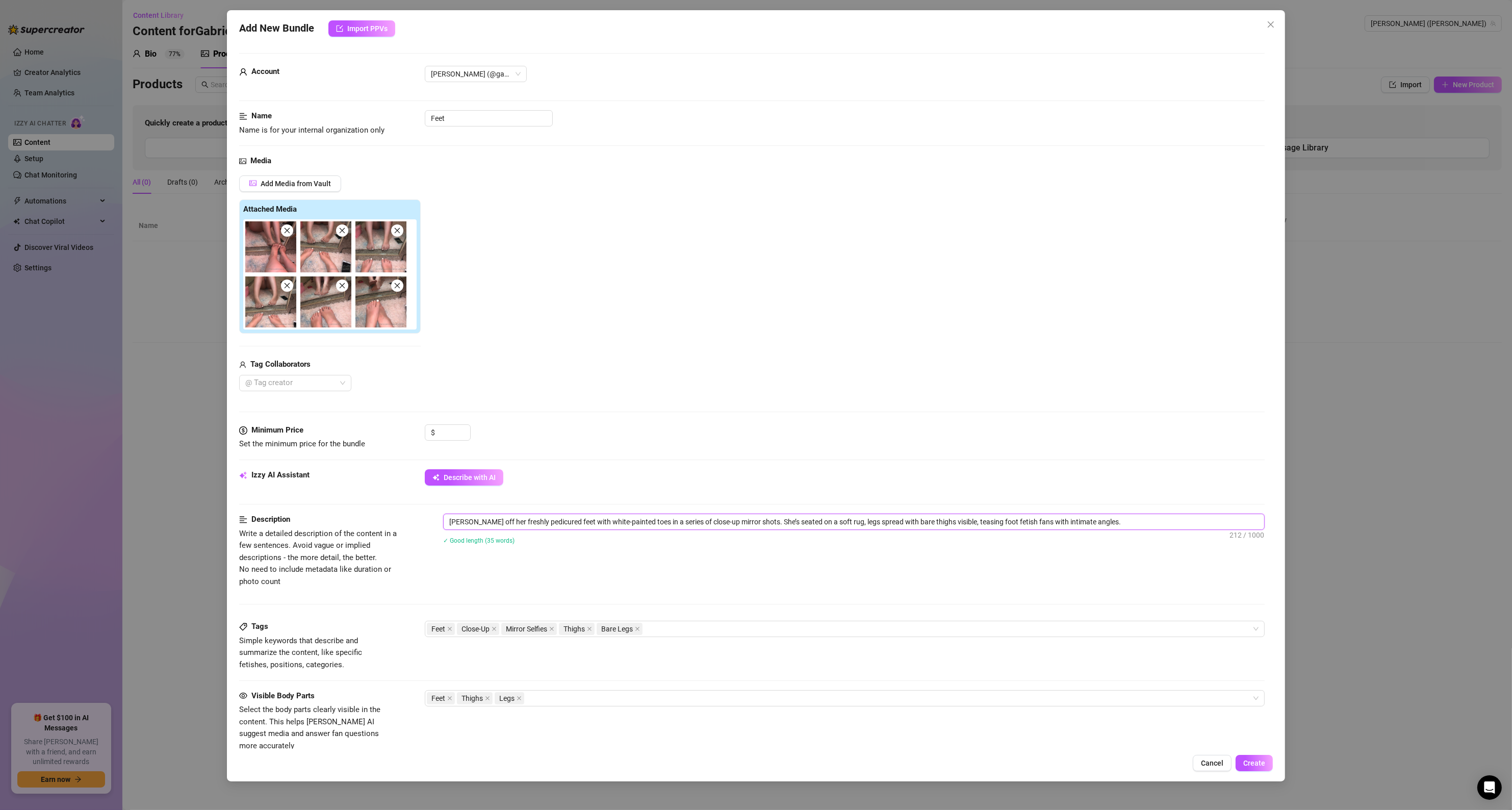
type textarea "Ellshows off her freshly pedicured feet with white-painted toes in a series of …"
type textarea "Ellashows off her freshly pedicured feet with white-painted toes in a series of…"
type textarea "[PERSON_NAME] shows off her freshly pedicured feet with white-painted toes in a…"
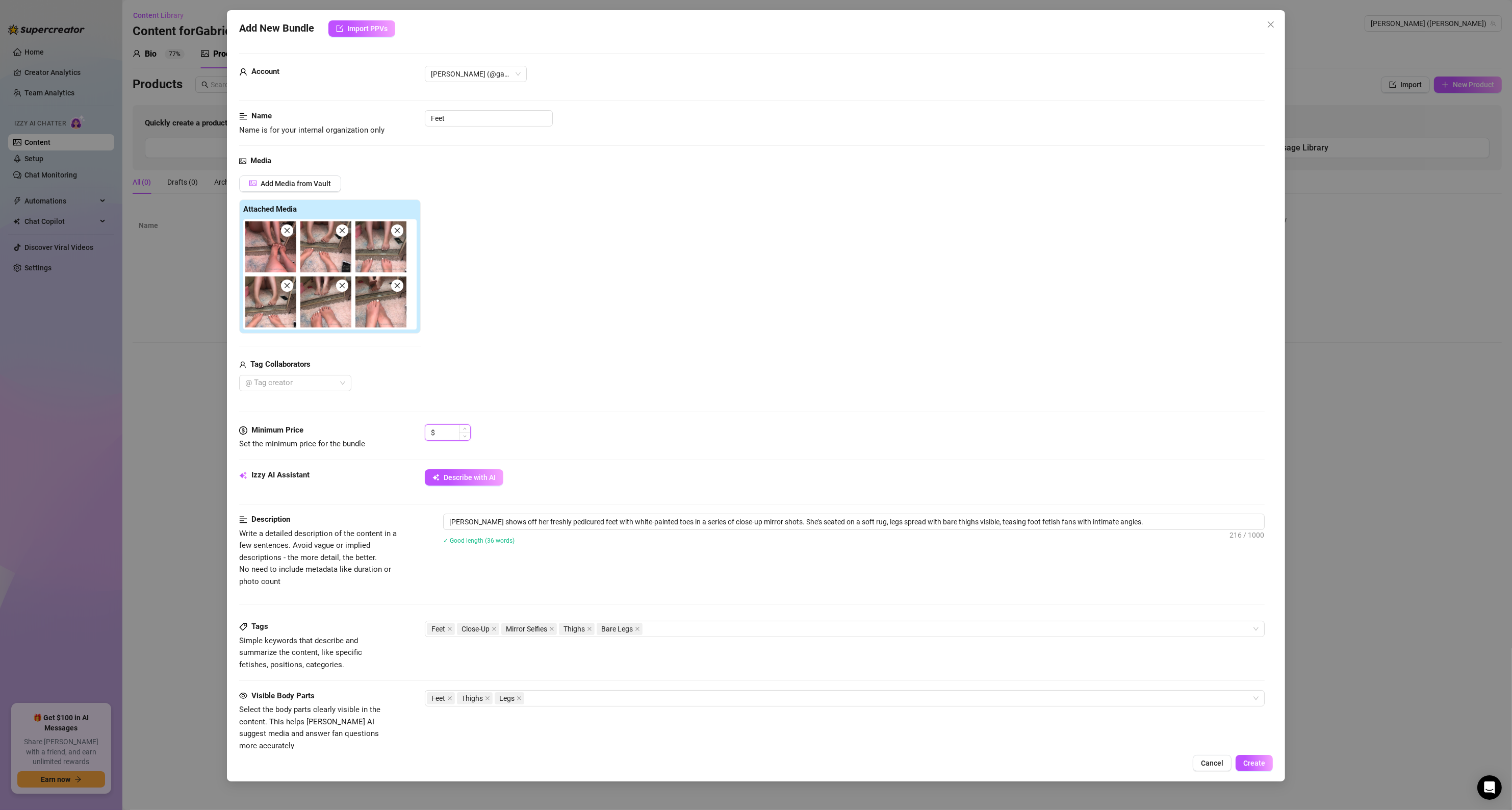
click at [449, 438] on input at bounding box center [453, 433] width 33 height 15
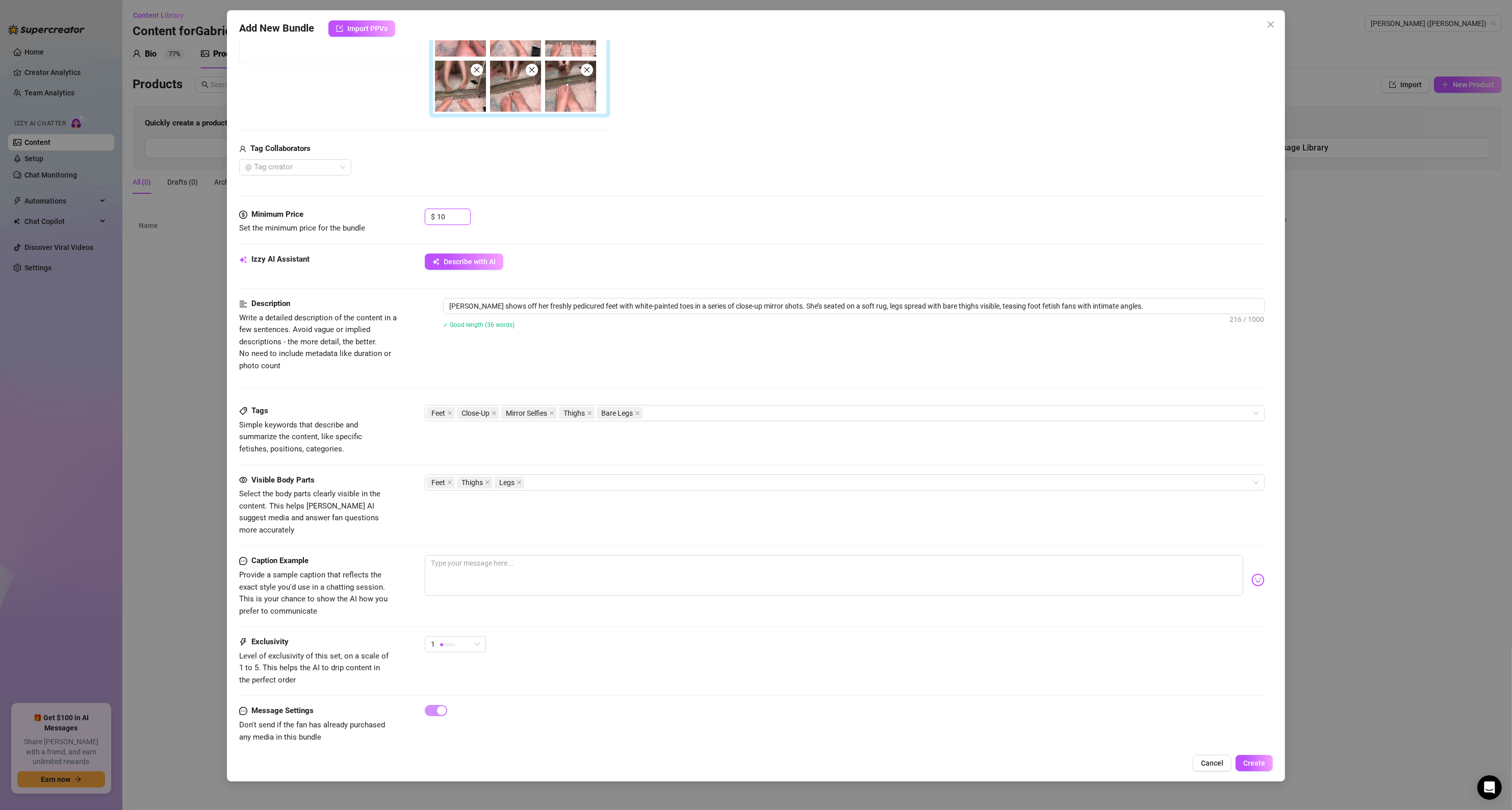
scroll to position [219, 0]
type input "10"
click at [471, 565] on textarea at bounding box center [834, 572] width 819 height 41
type textarea "D"
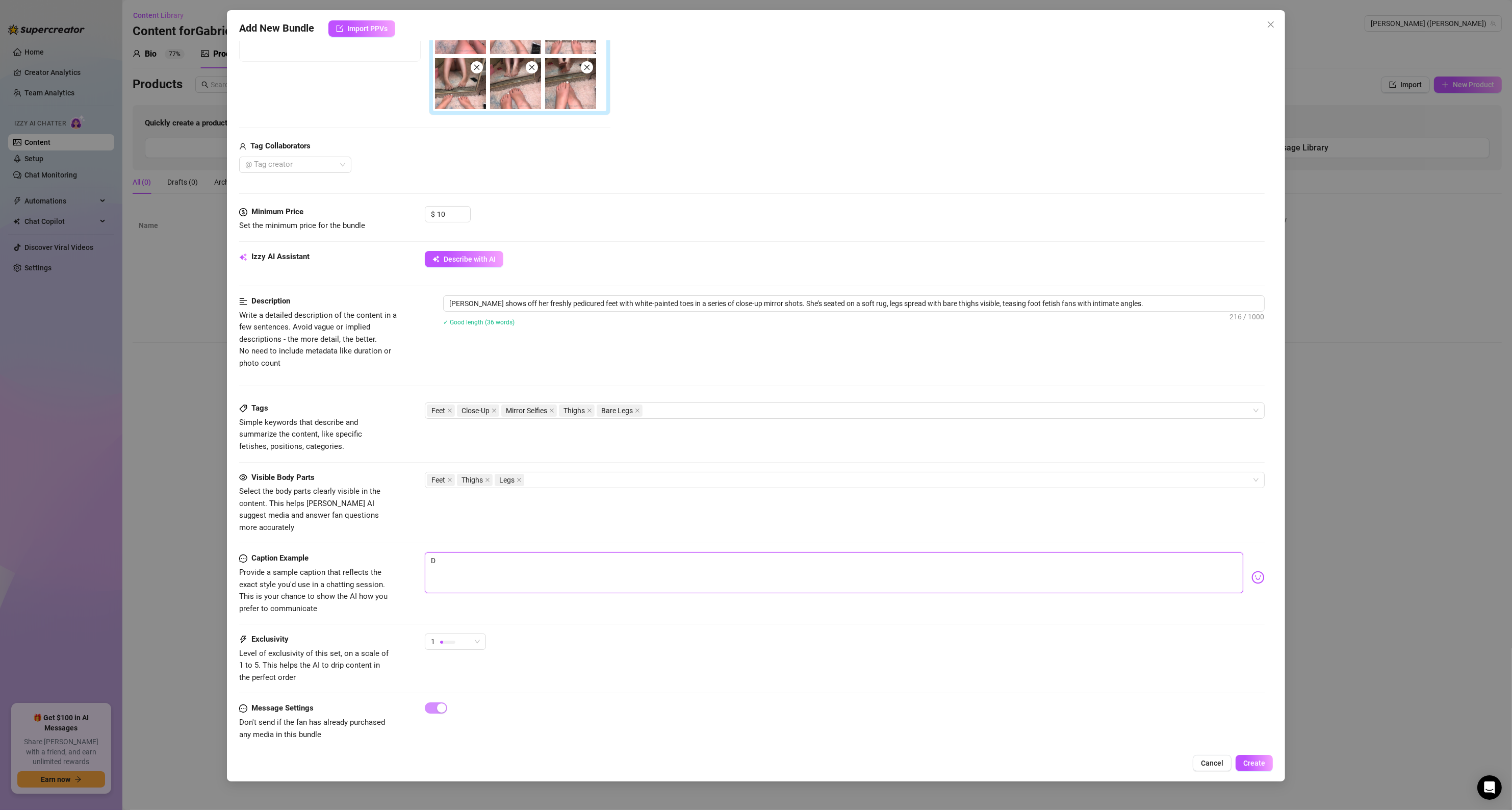
type textarea "Do"
type textarea "Do y"
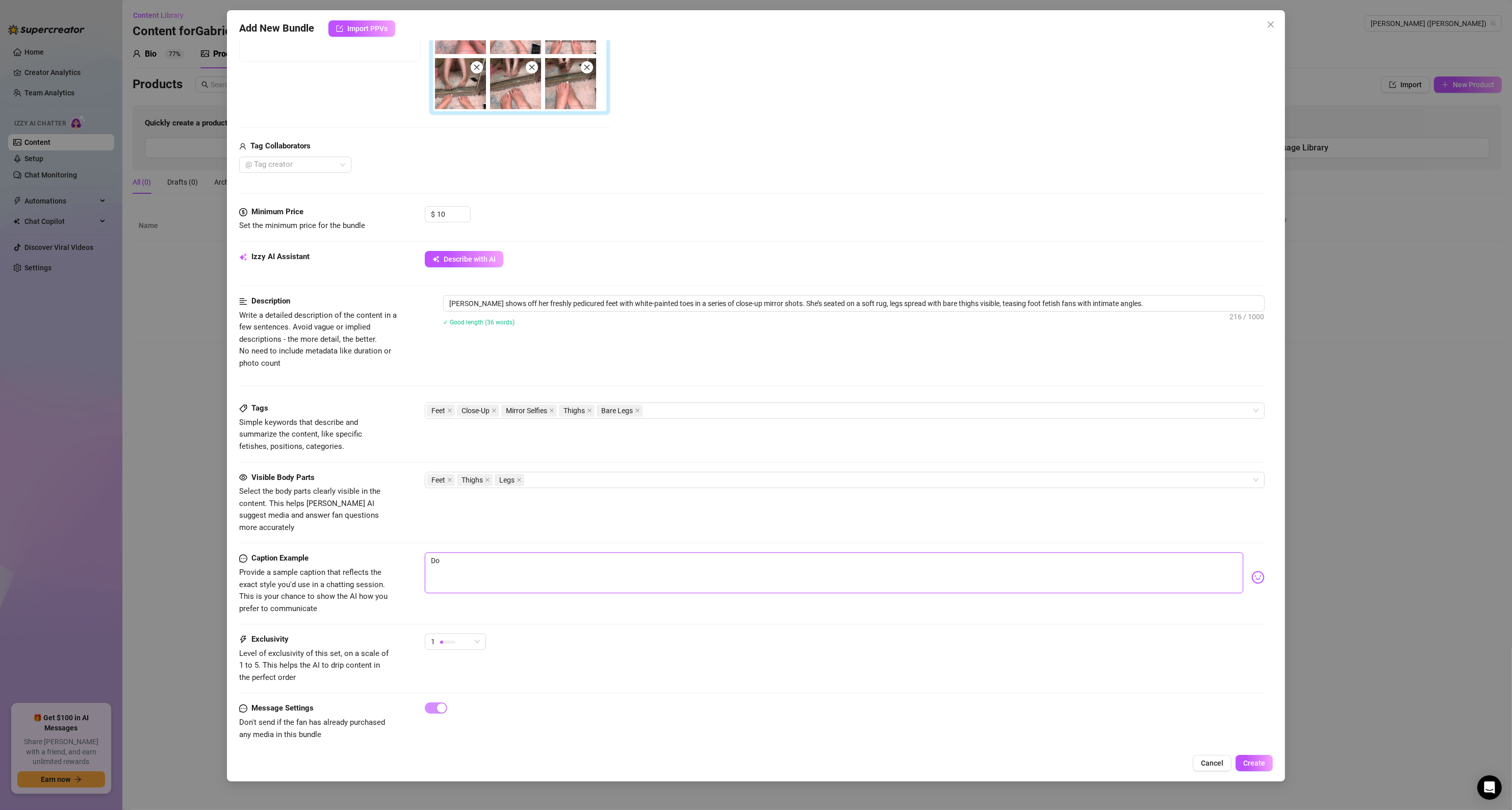
type textarea "Do y"
type textarea "Do yo"
type textarea "Do you"
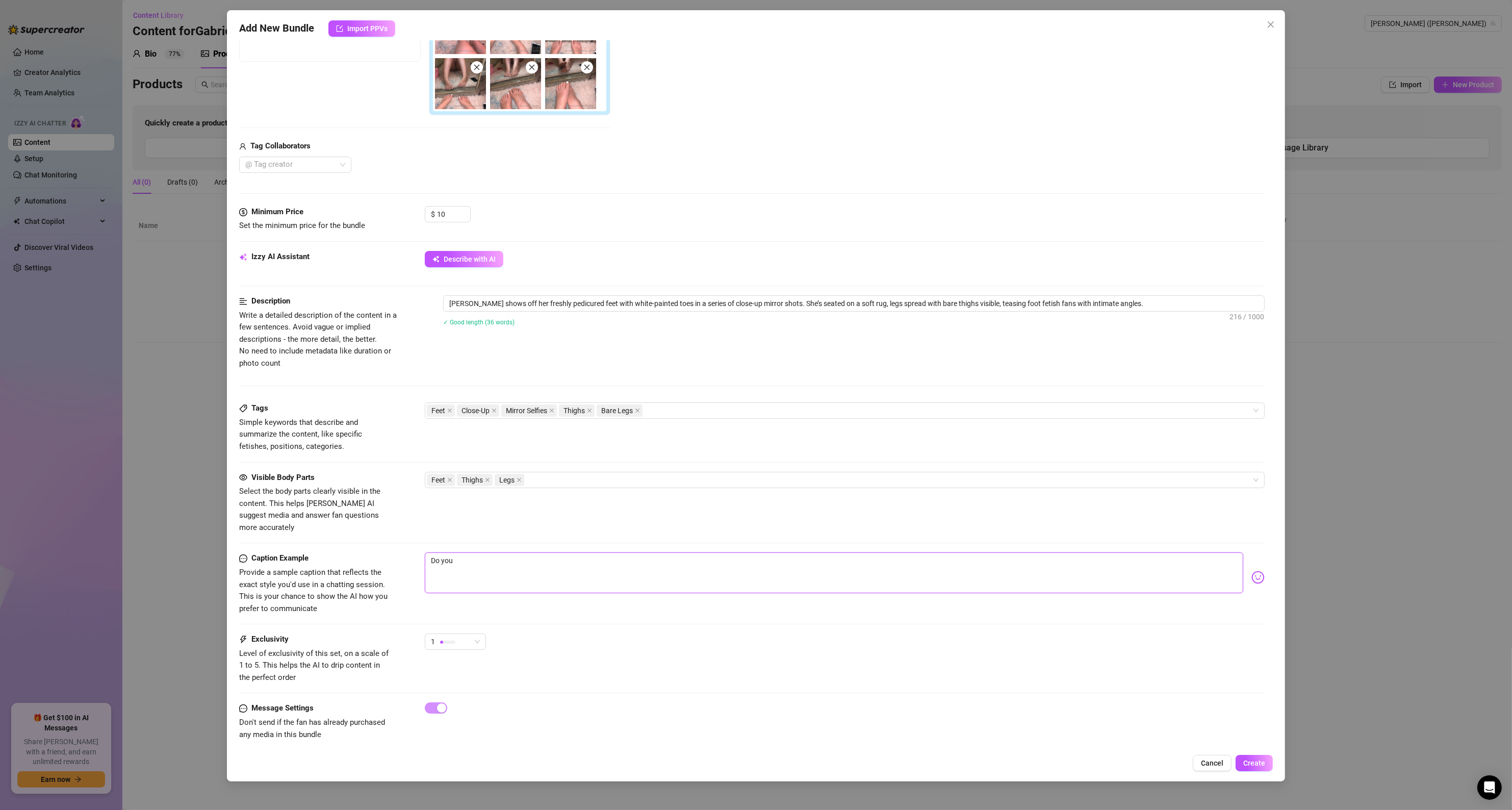
type textarea "Do you"
type textarea "Do you w"
type textarea "Do you wa"
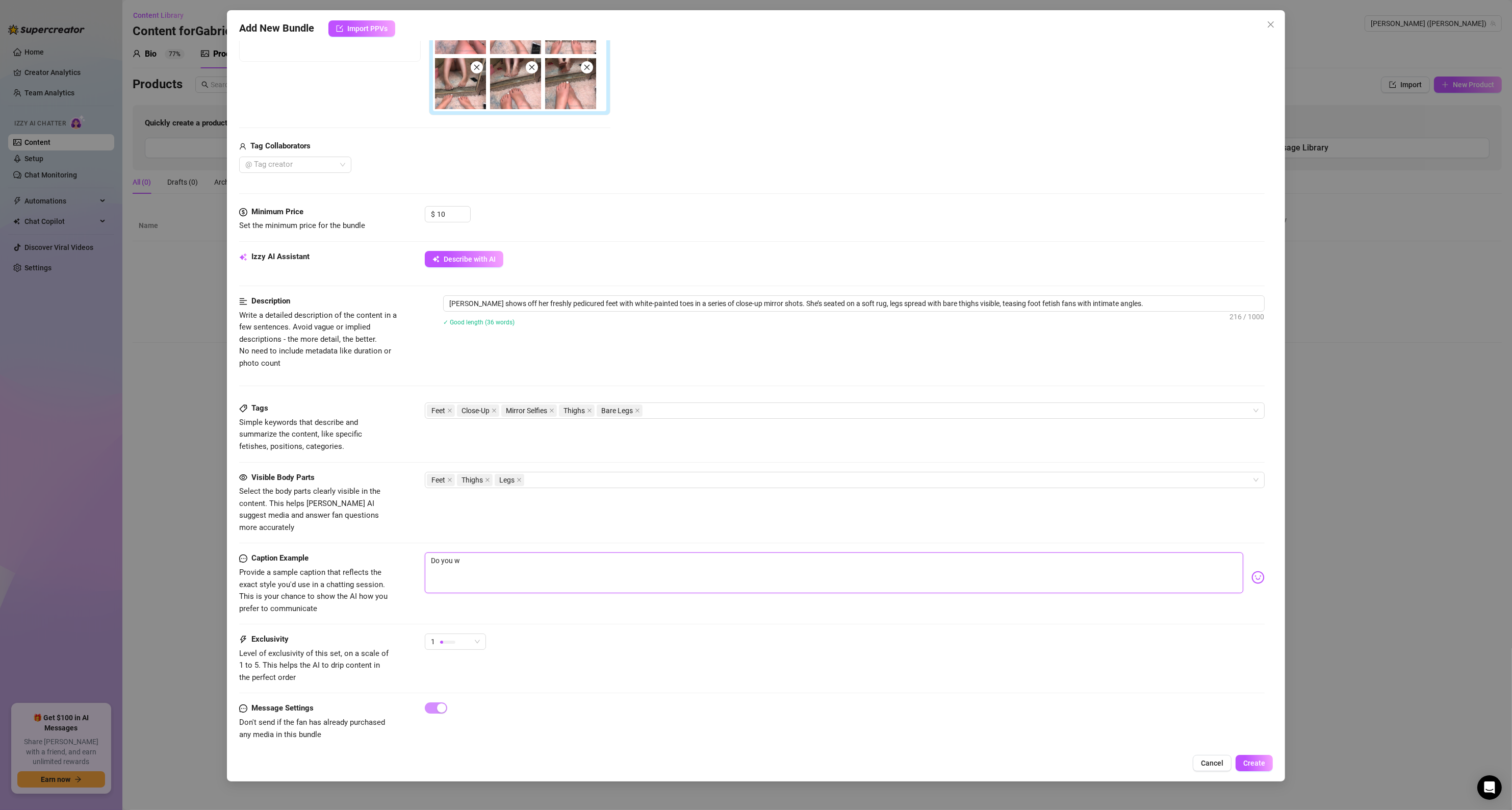
type textarea "Do you wa"
type textarea "Do you wan"
type textarea "Do you [PERSON_NAME]"
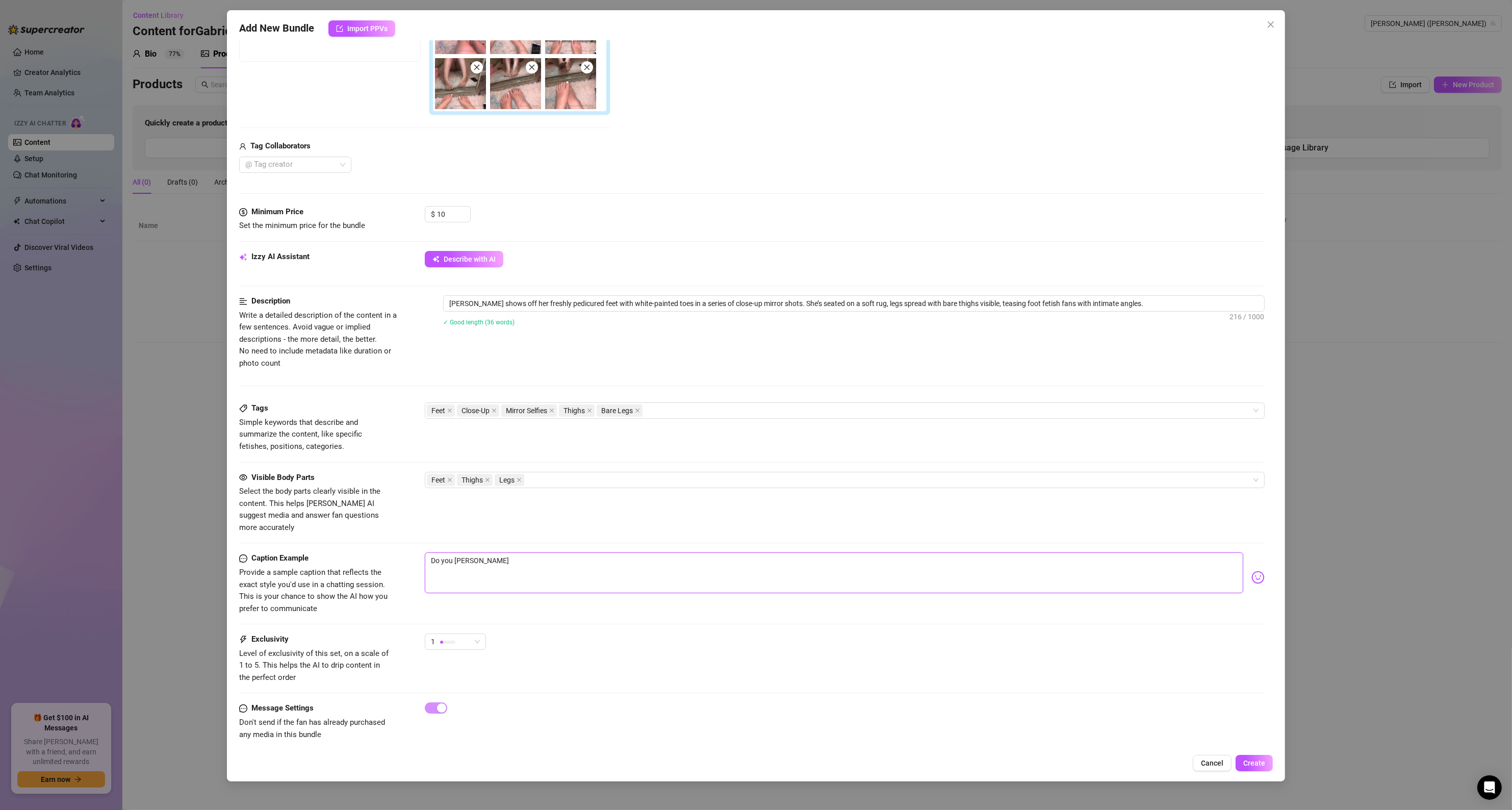
type textarea "Do you wanna"
type textarea "Do you wanna s"
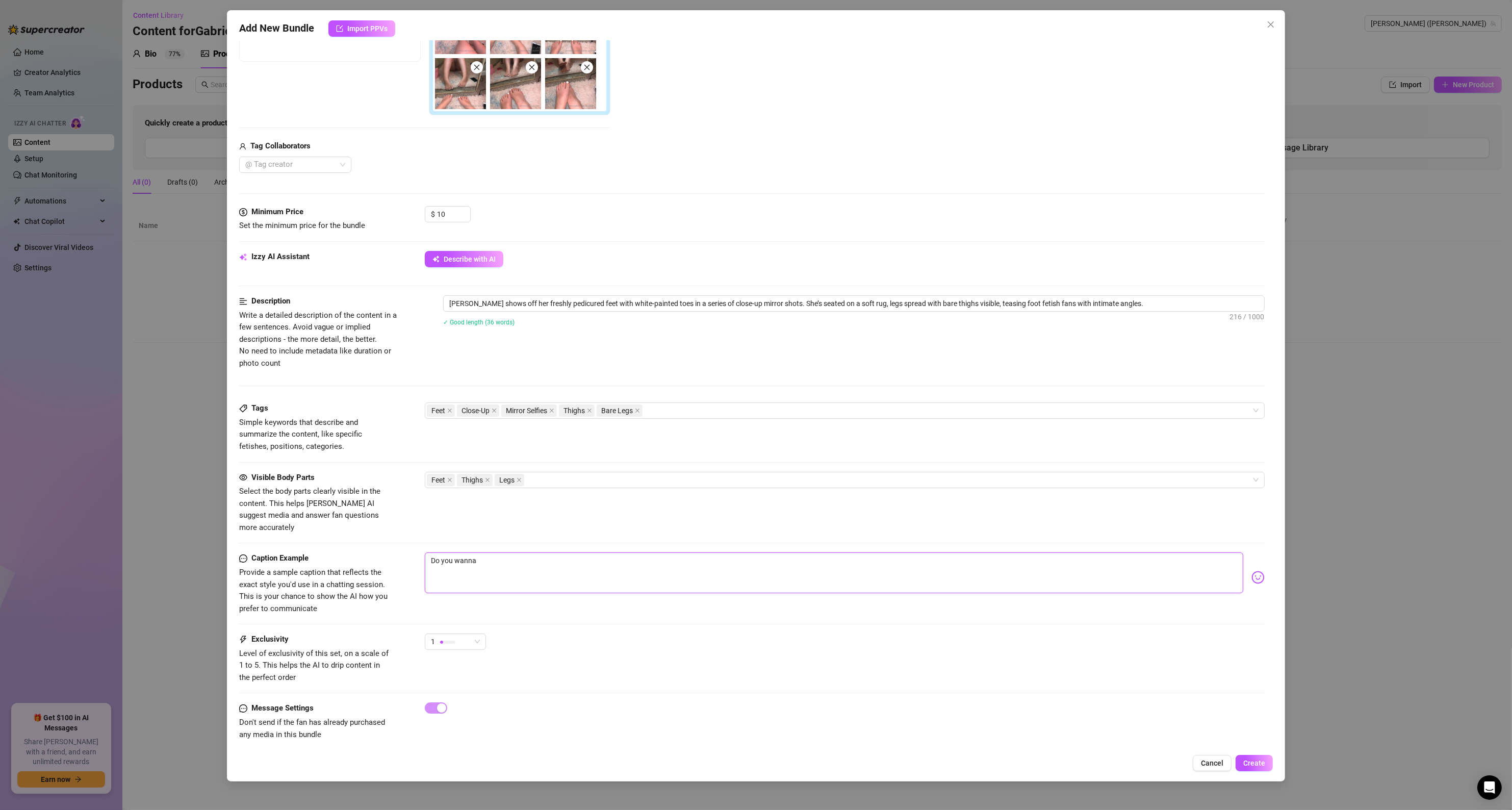
type textarea "Do you wanna s"
type textarea "Do you wanna se"
type textarea "Do you wanna see"
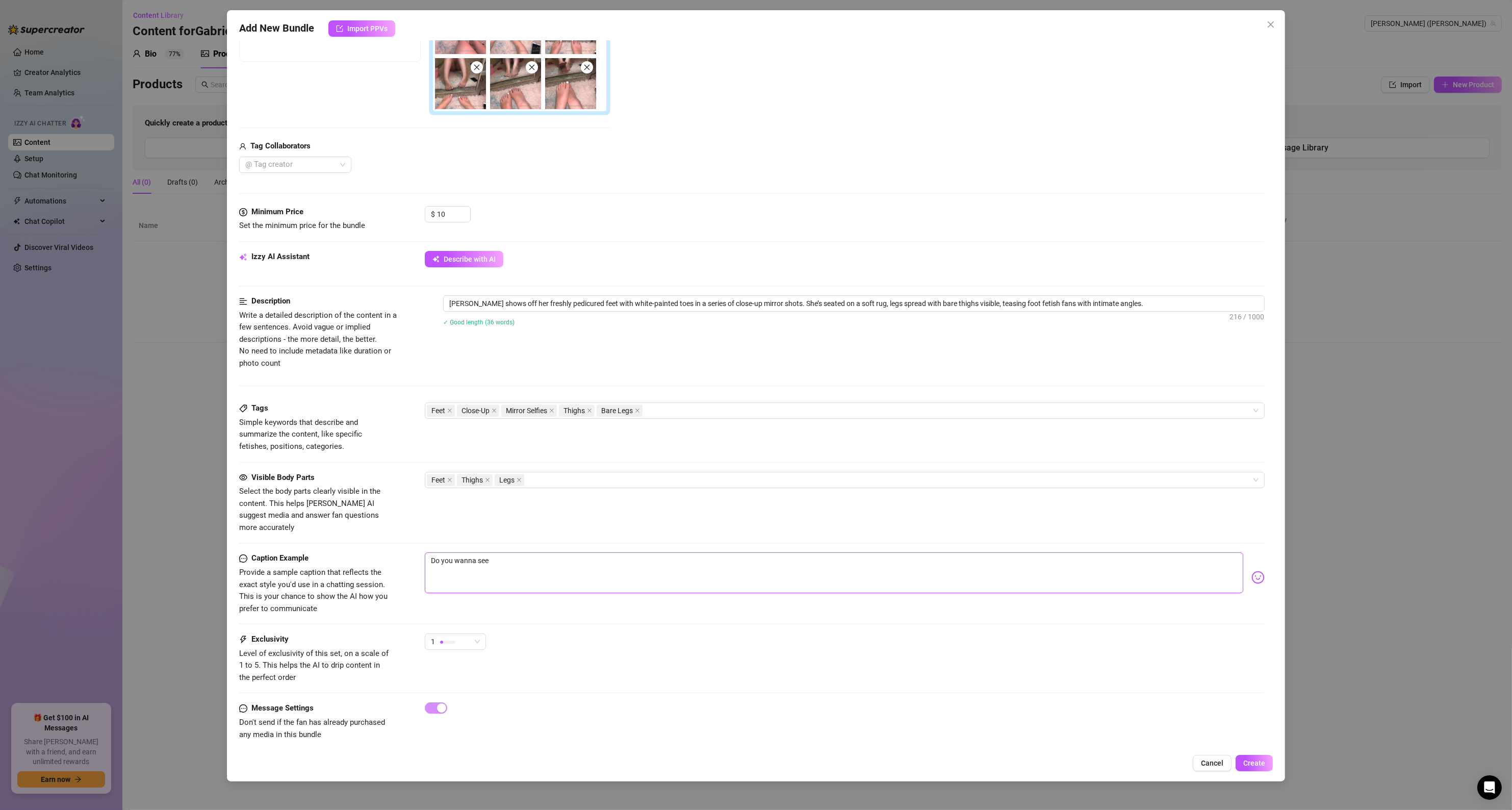
type textarea "Do you wanna see"
type textarea "Do you wanna see m"
type textarea "Do you wanna see my"
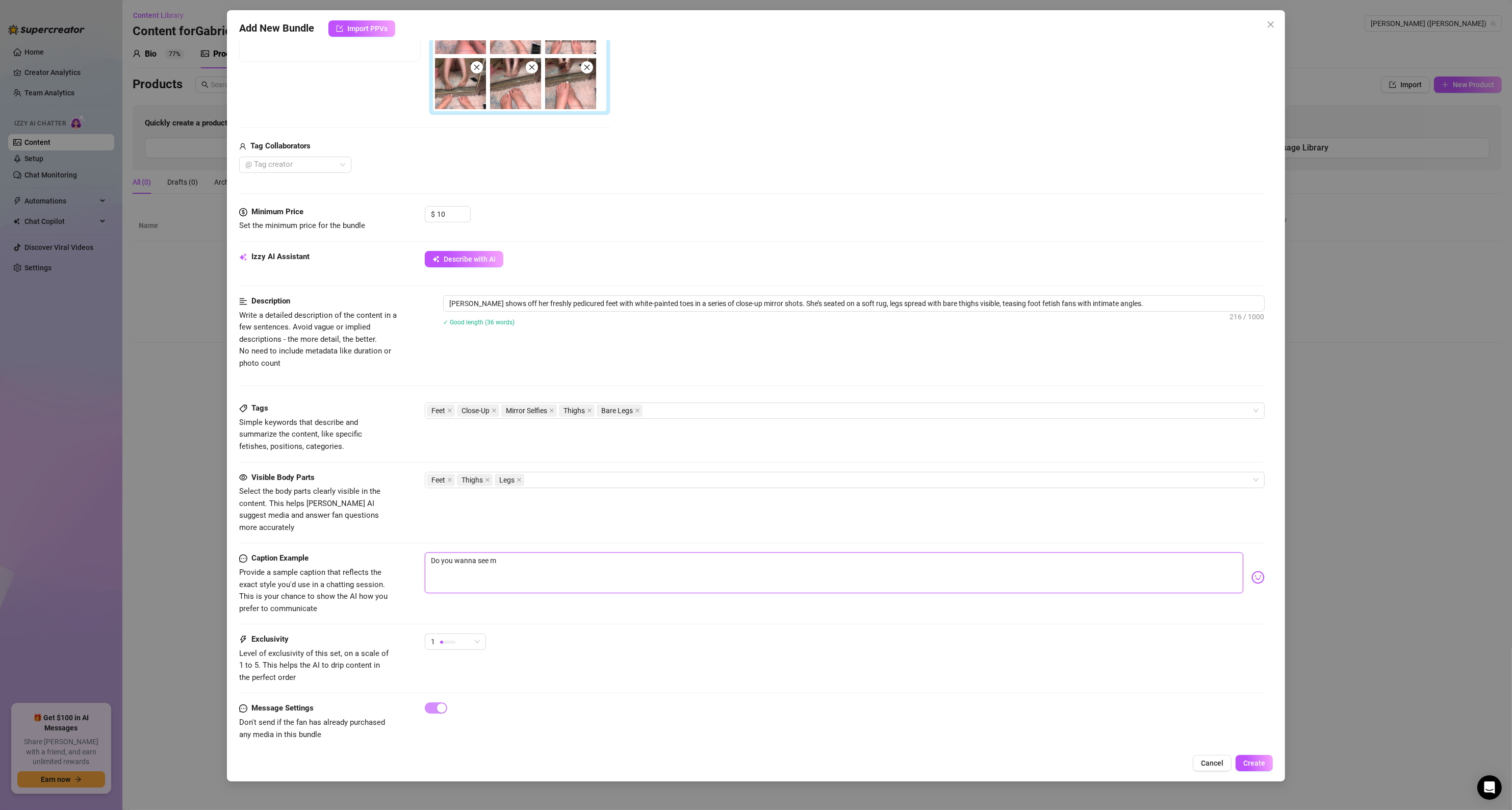
type textarea "Do you wanna see my"
type textarea "Do you wanna see my p"
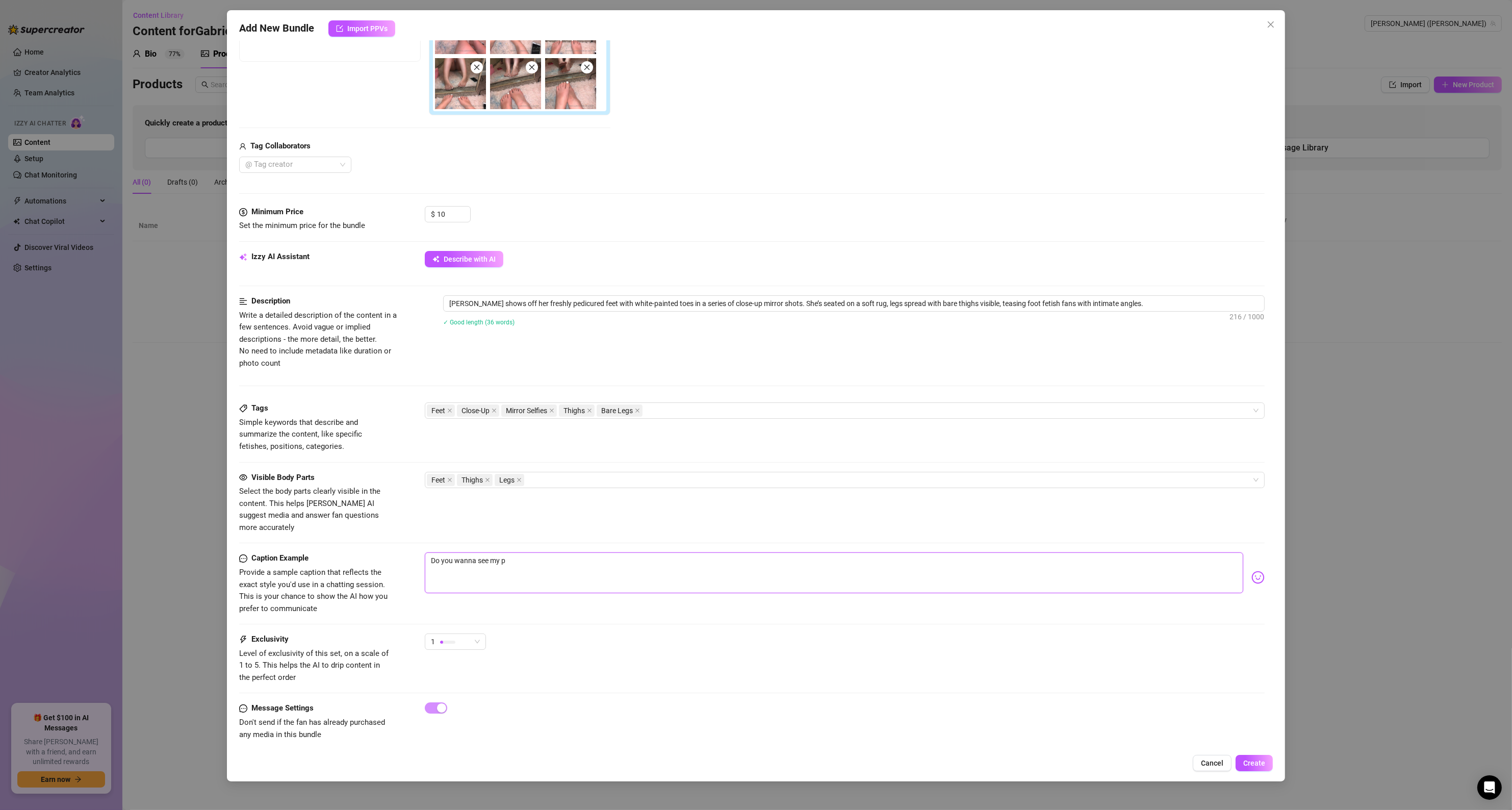
type textarea "Do you wanna see my pr"
type textarea "Do you wanna see my pre"
type textarea "Do you wanna see my pret"
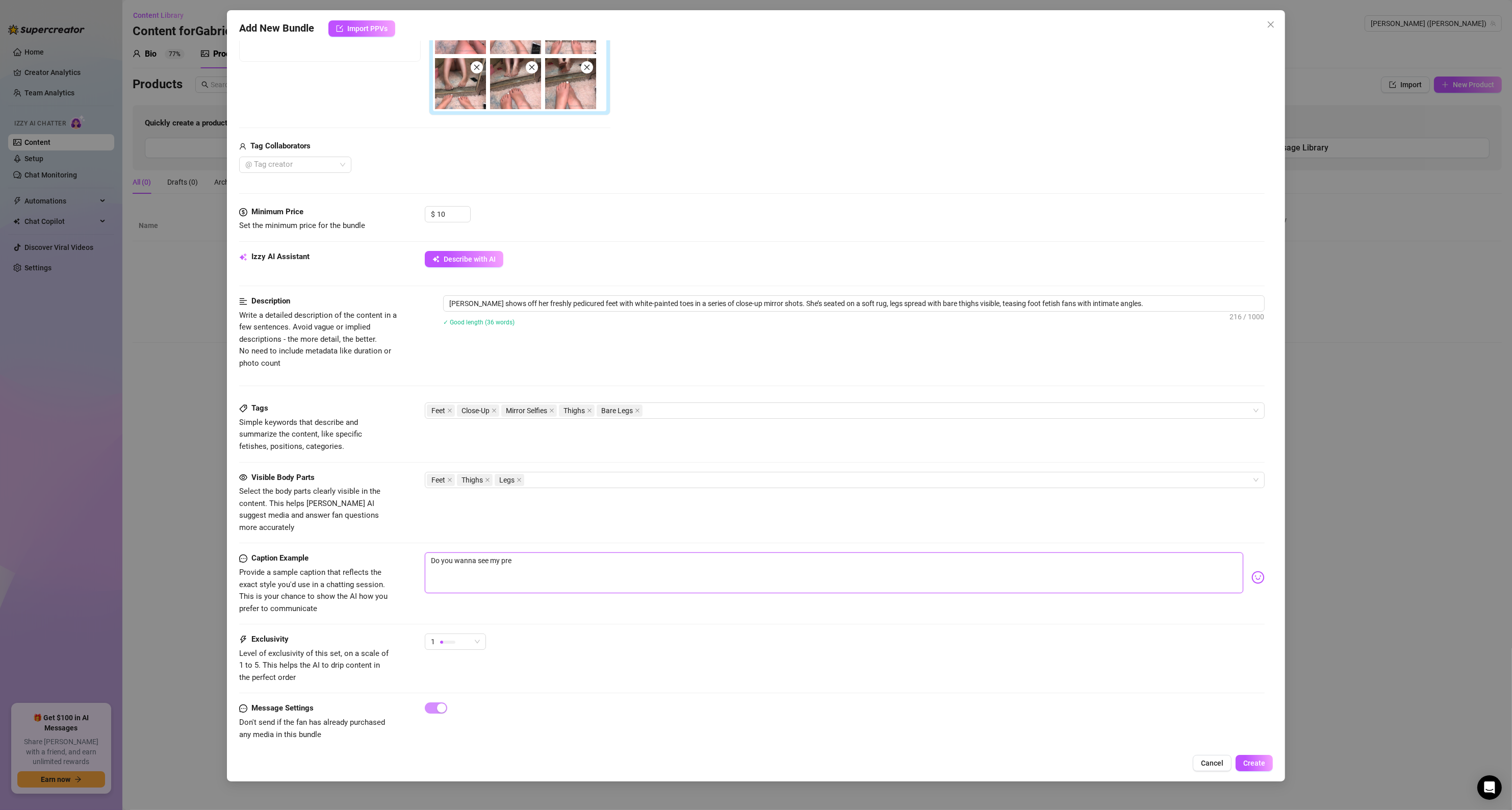
type textarea "Do you wanna see my pret"
type textarea "Do you wanna see my prett"
type textarea "Do you wanna see my pretty"
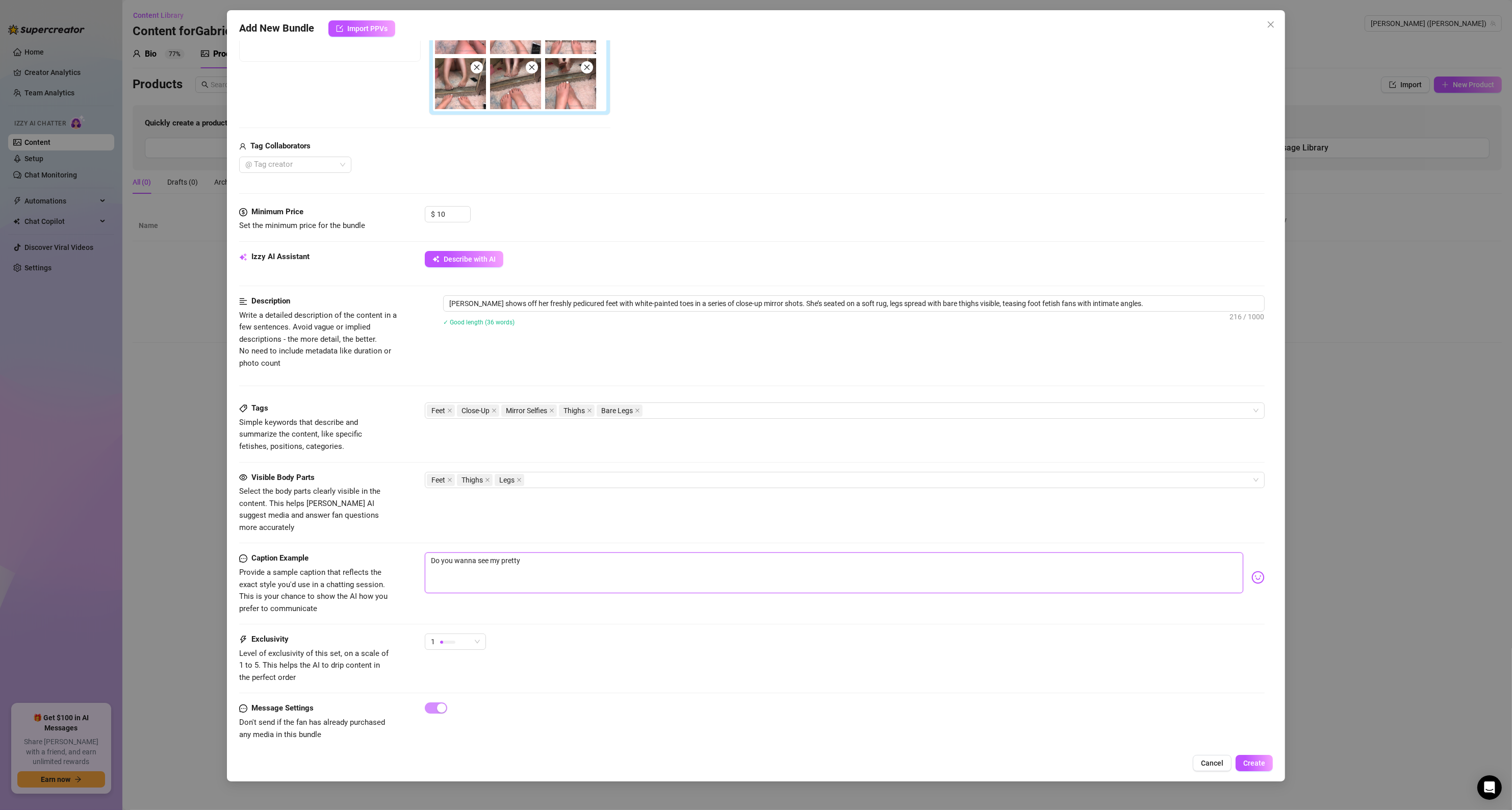
type textarea "Do you wanna see my pretty"
type textarea "Do you wanna see my pretty p"
type textarea "Do you wanna see my pretty pa"
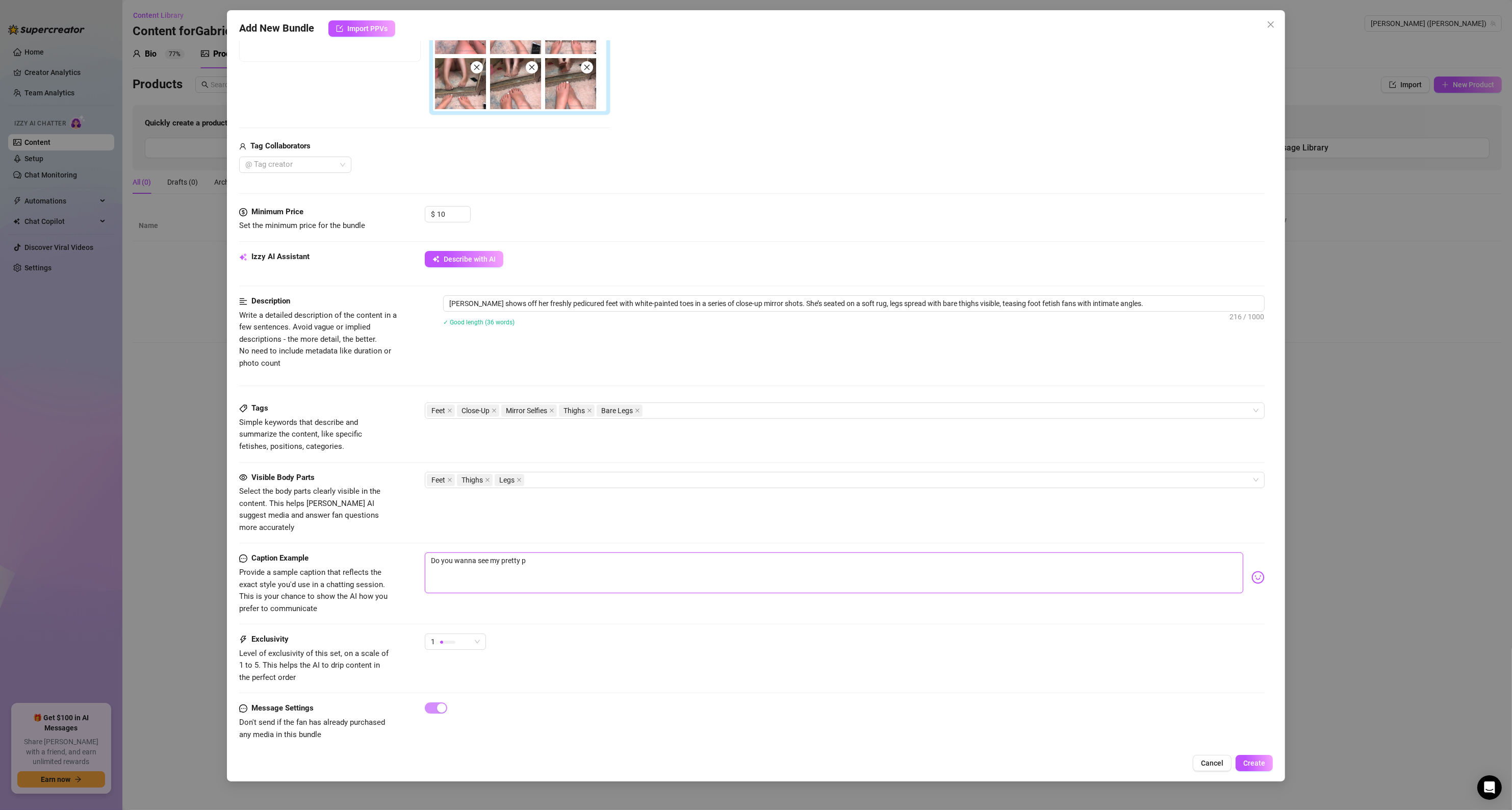
type textarea "Do you wanna see my pretty pa"
type textarea "Do you wanna see my pretty pai"
click at [1251, 571] on img at bounding box center [1257, 577] width 13 height 13
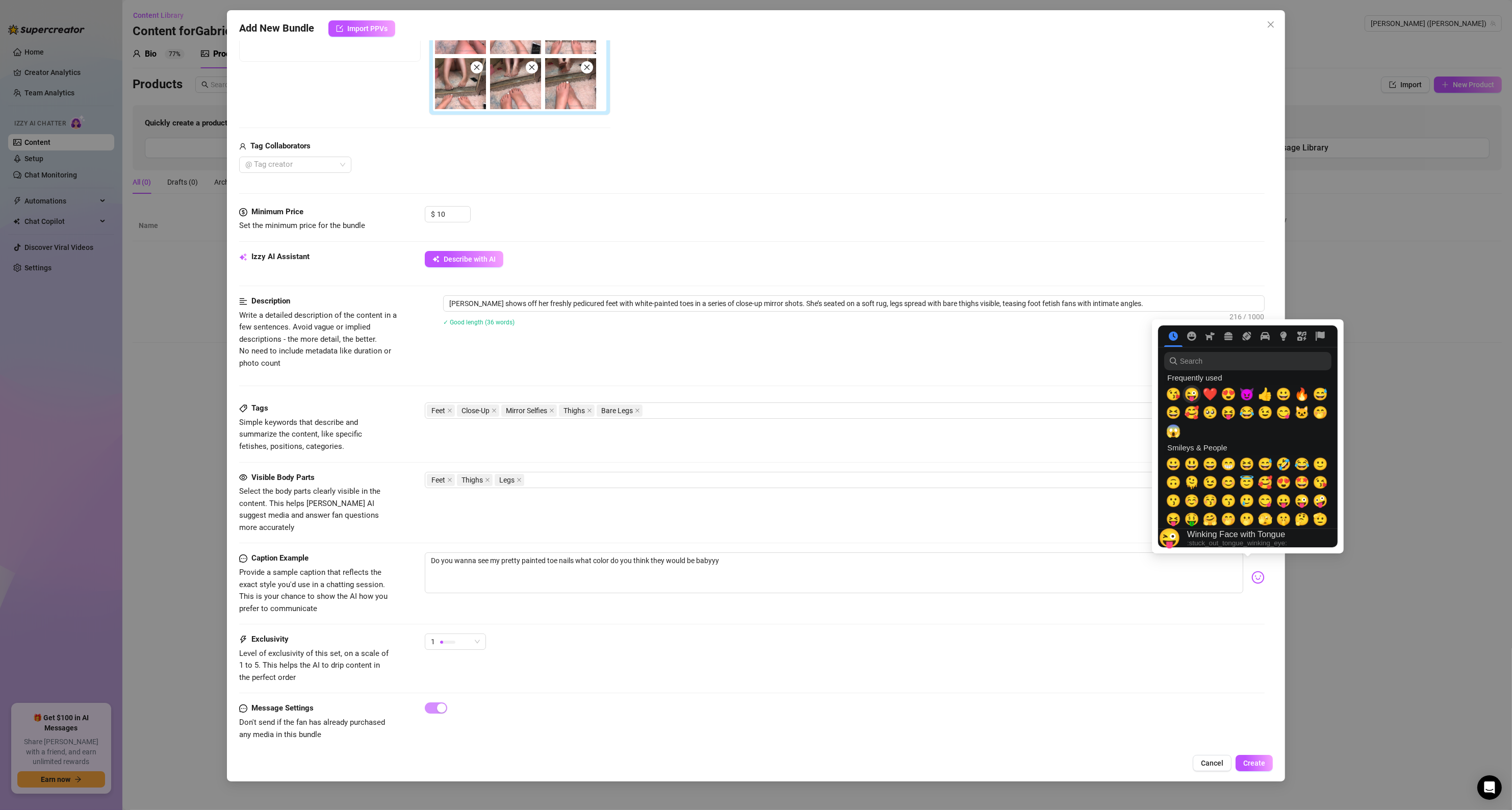
click at [1191, 396] on span "😜" at bounding box center [1192, 394] width 15 height 14
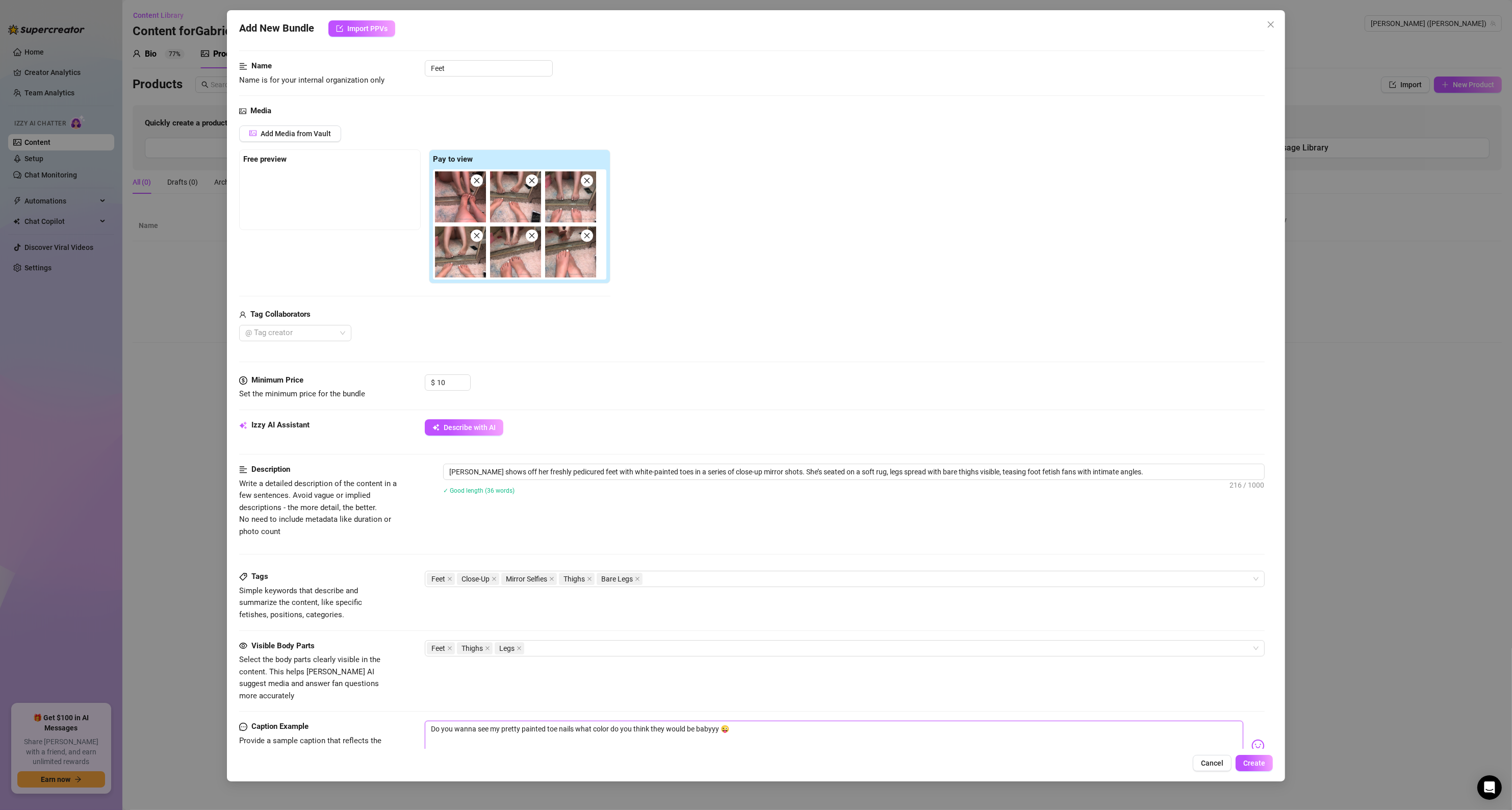
scroll to position [0, 0]
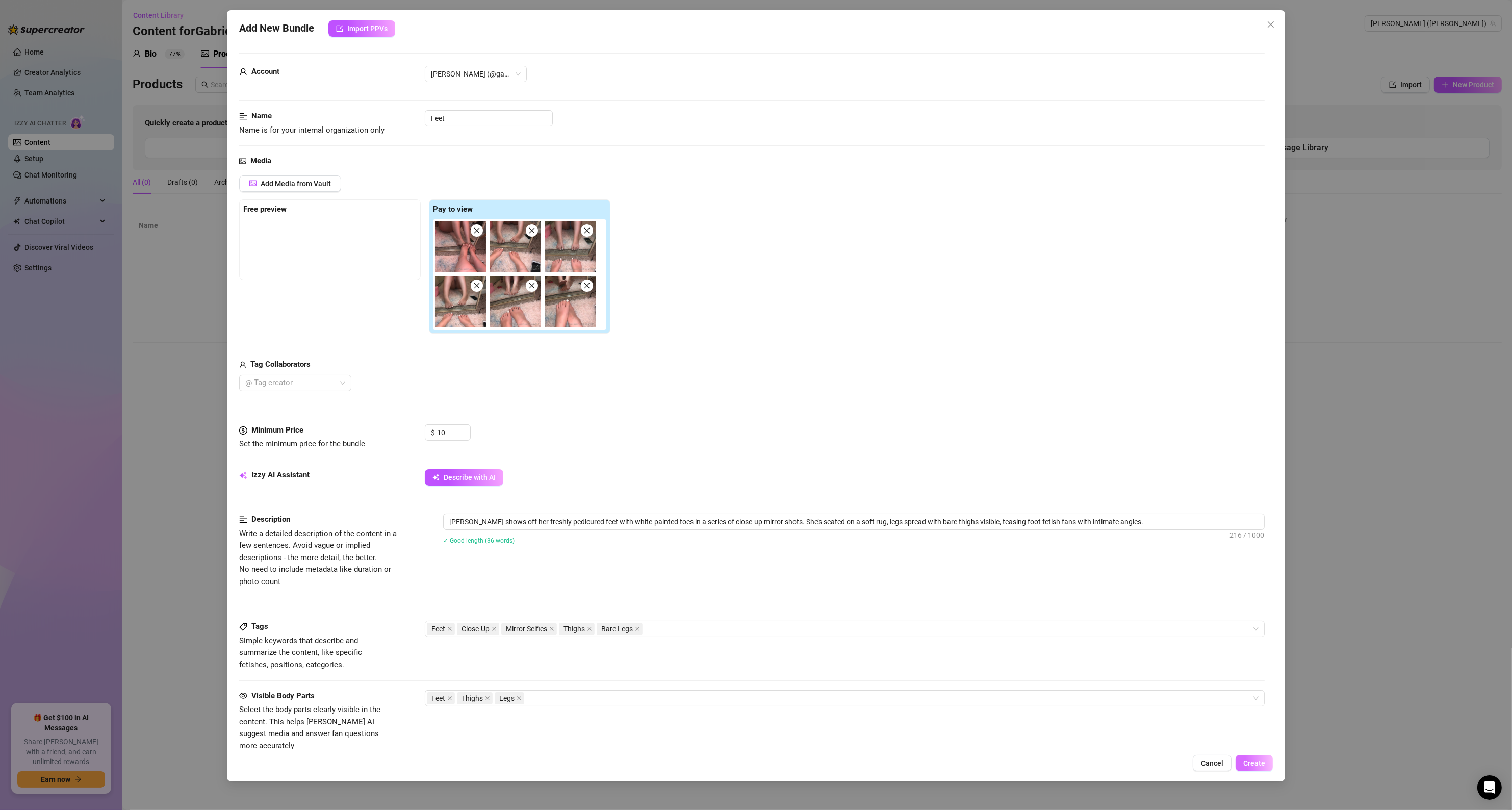
click at [1246, 767] on span "Create" at bounding box center [1254, 763] width 22 height 8
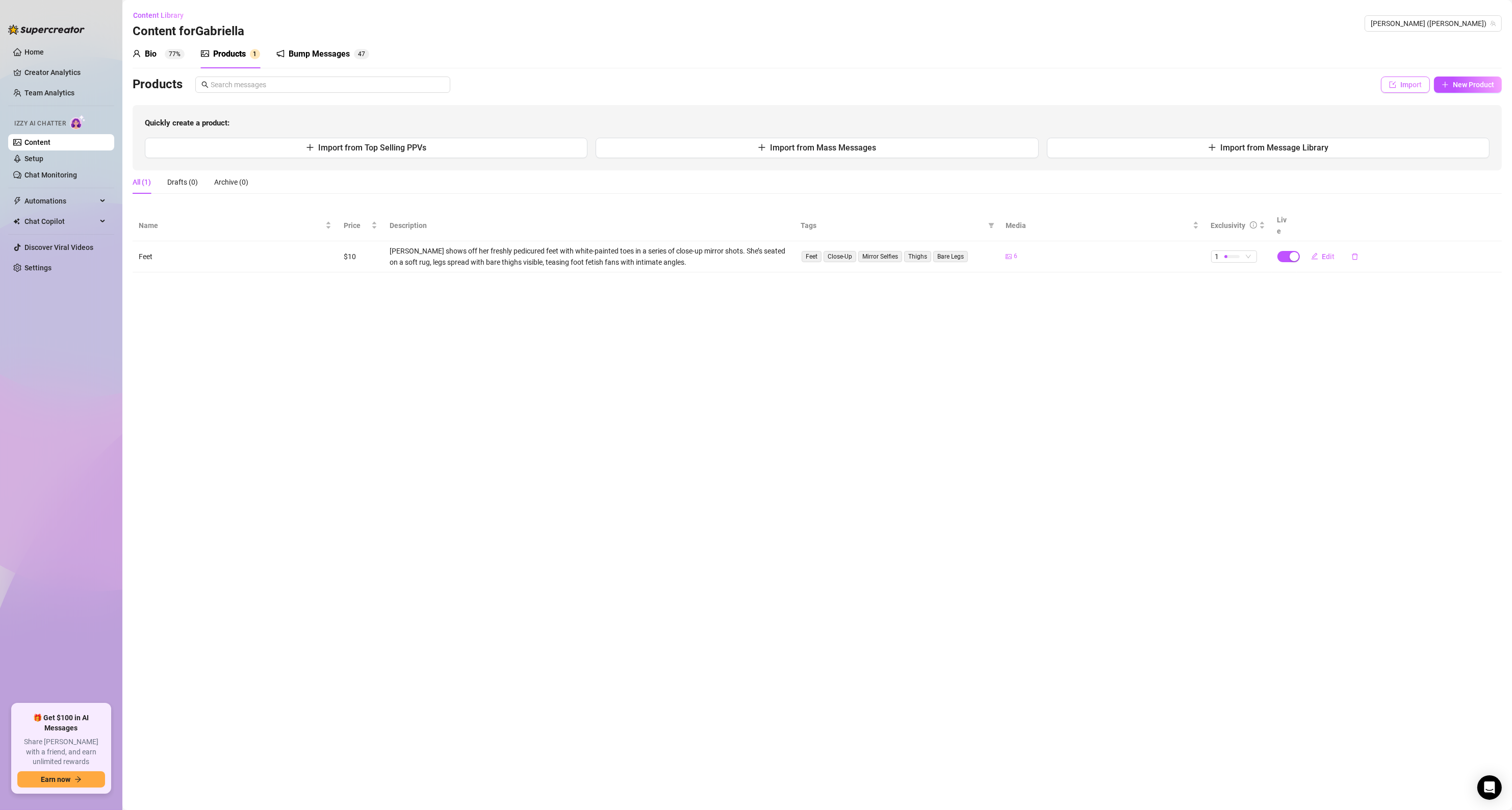
click at [1395, 90] on button "Import" at bounding box center [1405, 84] width 49 height 16
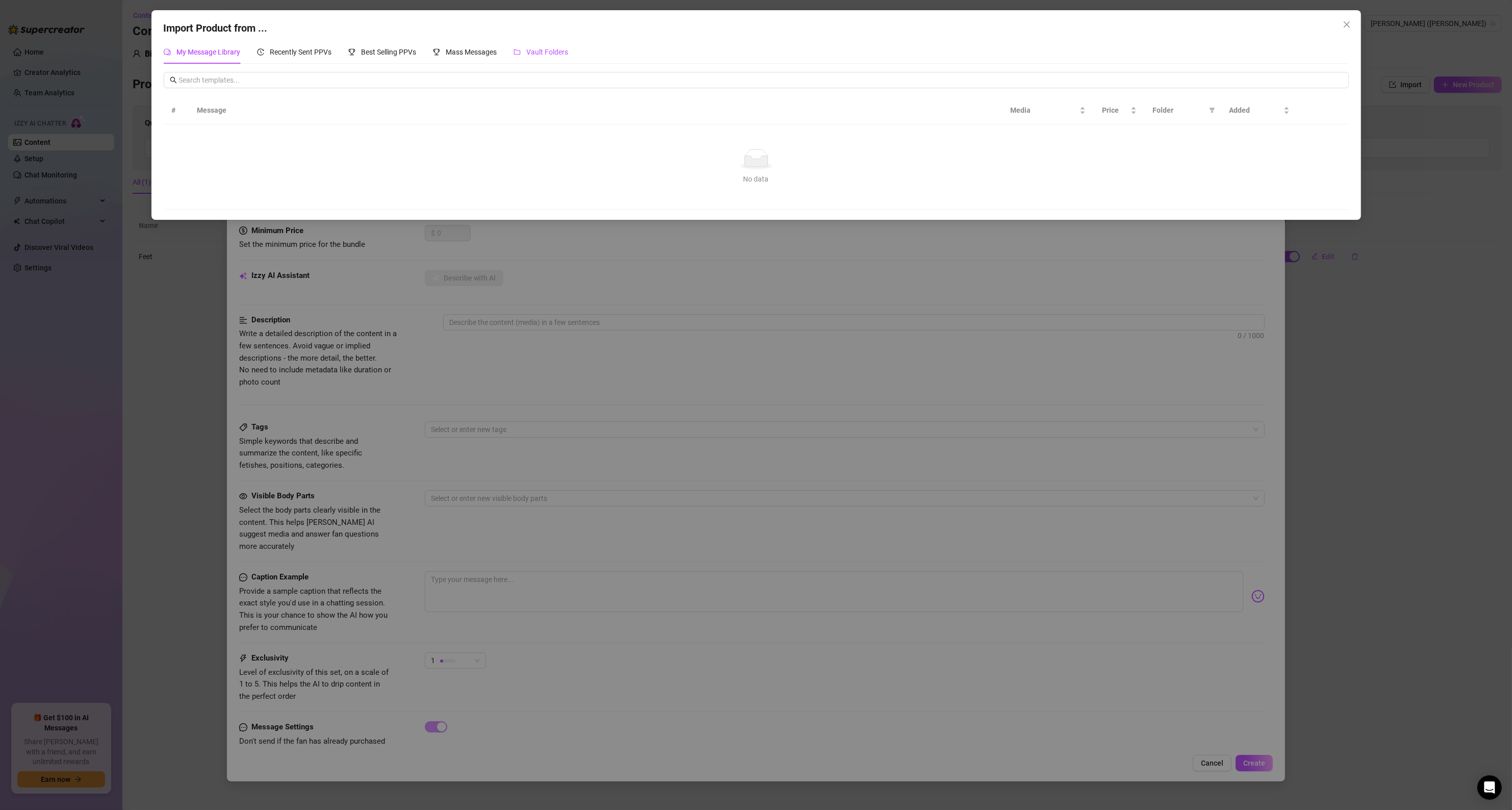
click at [545, 54] on span "Vault Folders" at bounding box center [548, 52] width 41 height 8
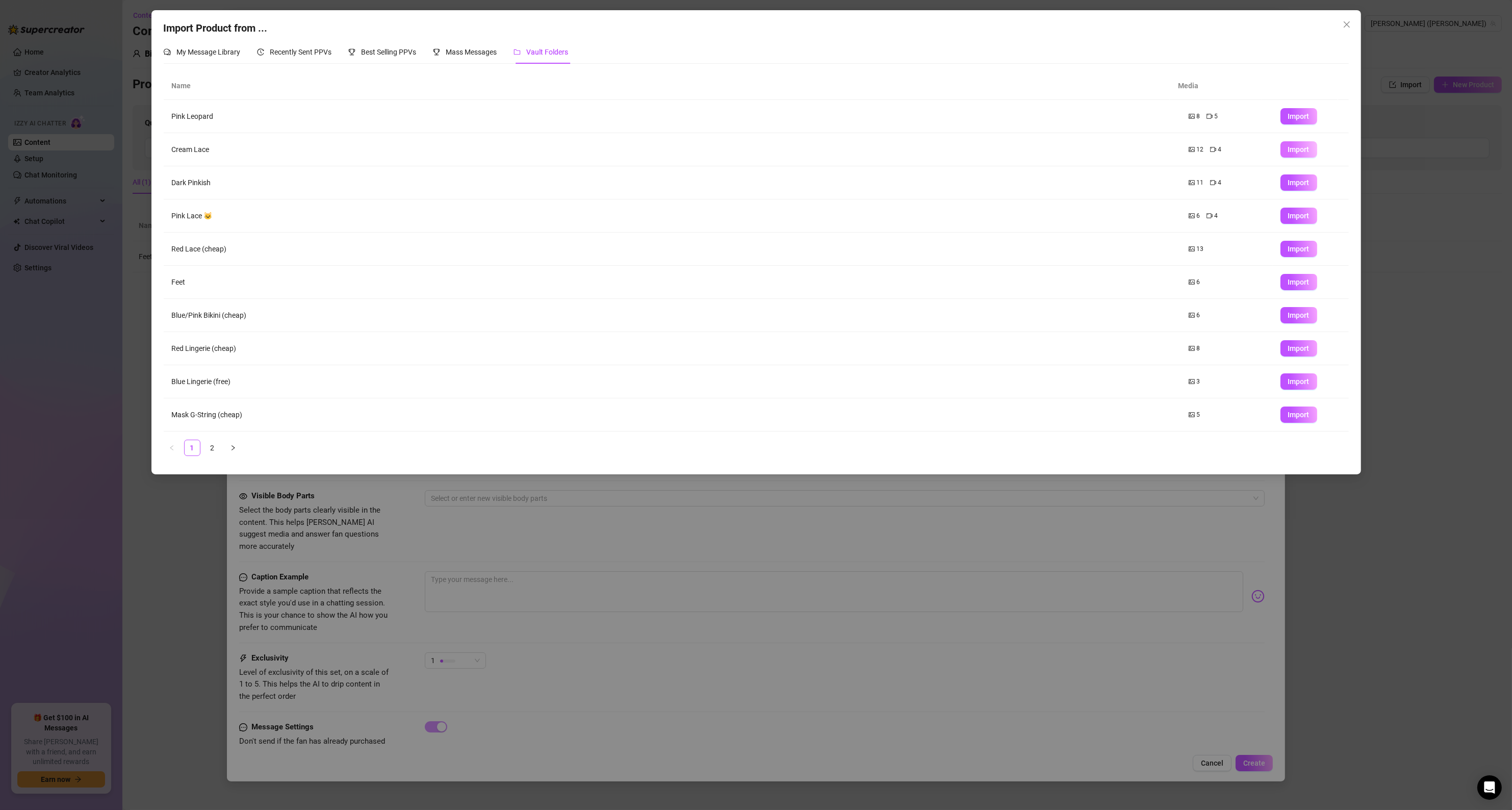
click at [1288, 149] on span "Import" at bounding box center [1298, 149] width 22 height 8
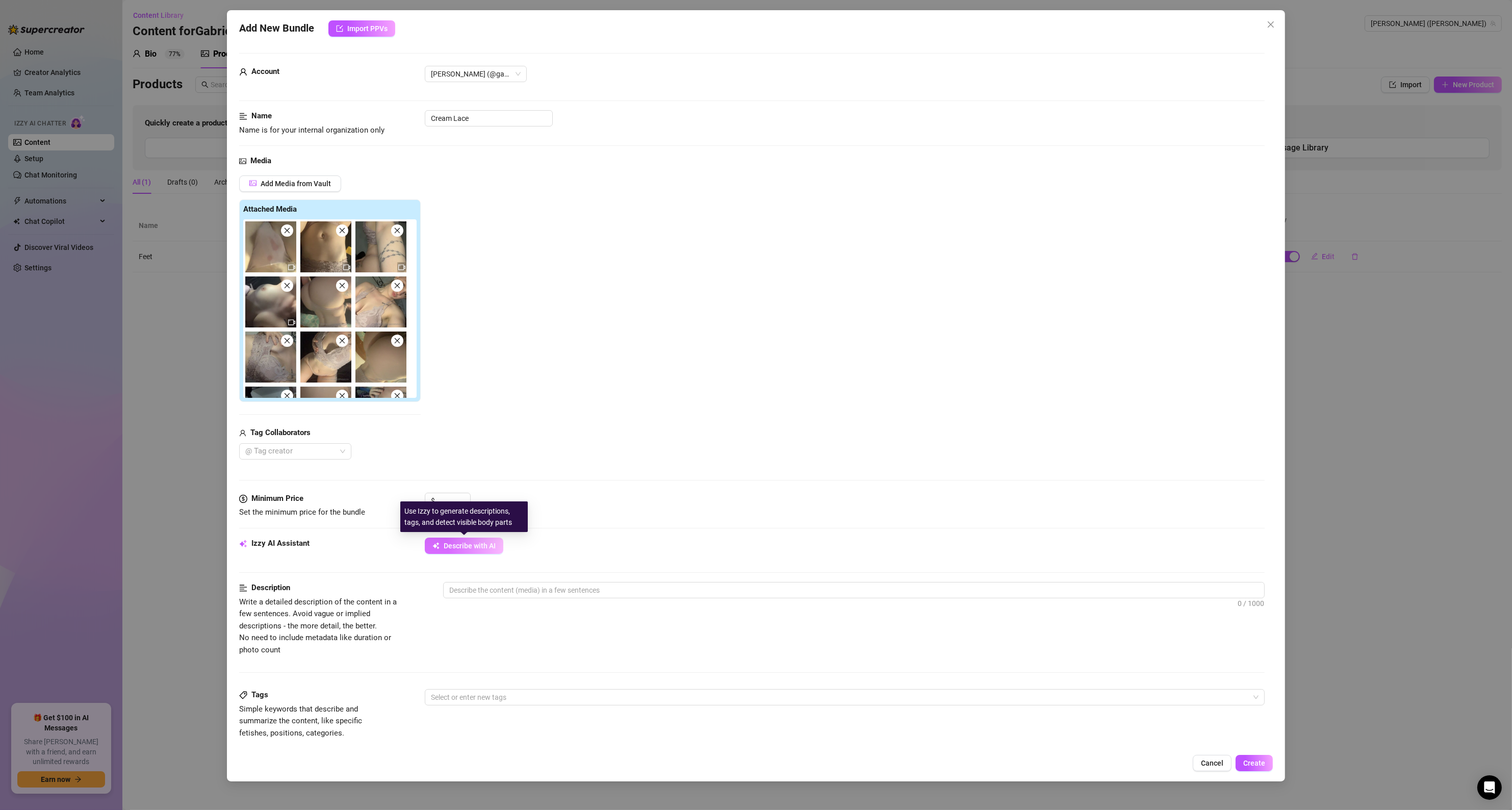
click at [472, 552] on button "Describe with AI" at bounding box center [464, 545] width 78 height 16
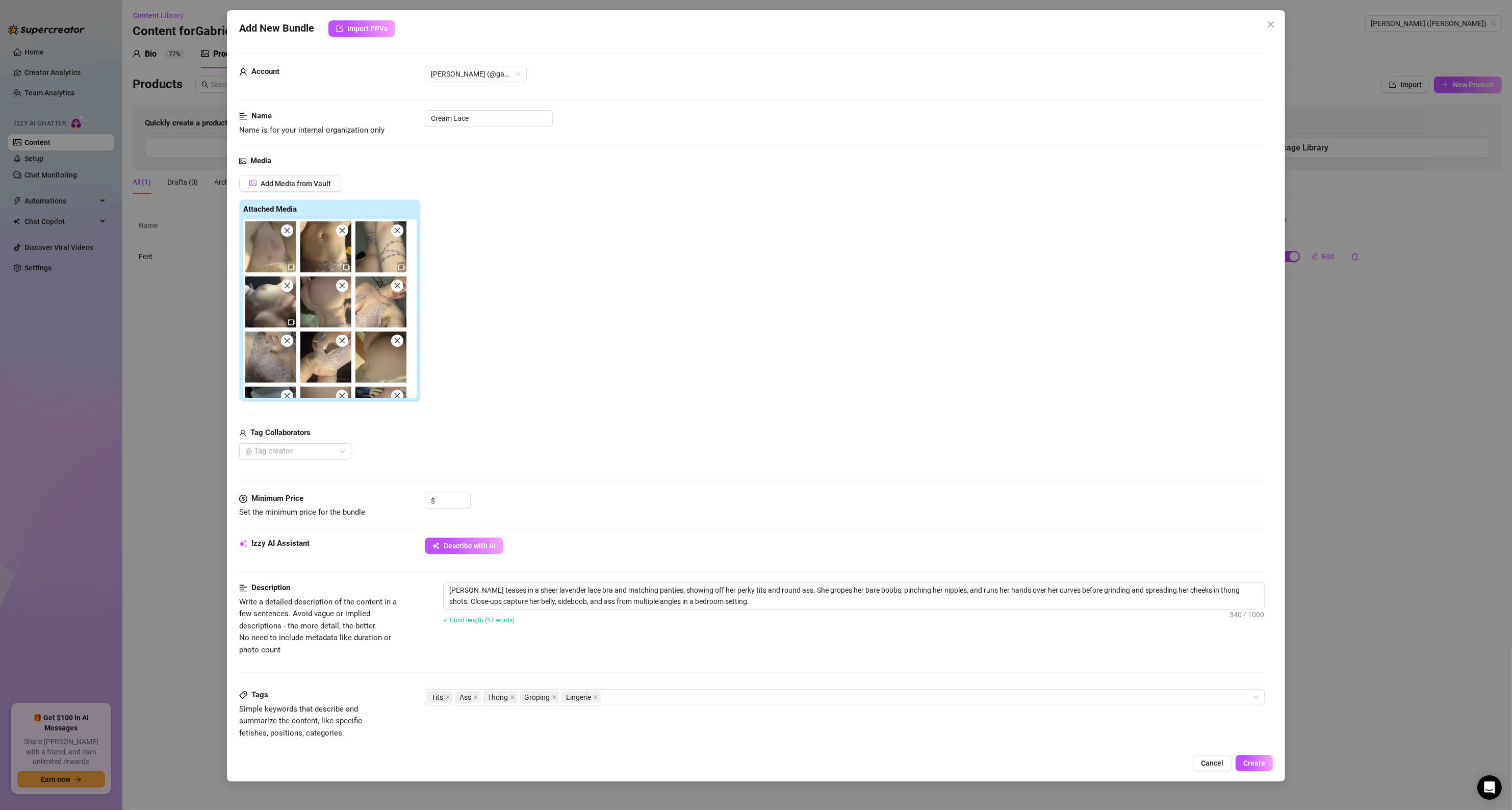
click at [377, 307] on img at bounding box center [381, 302] width 51 height 51
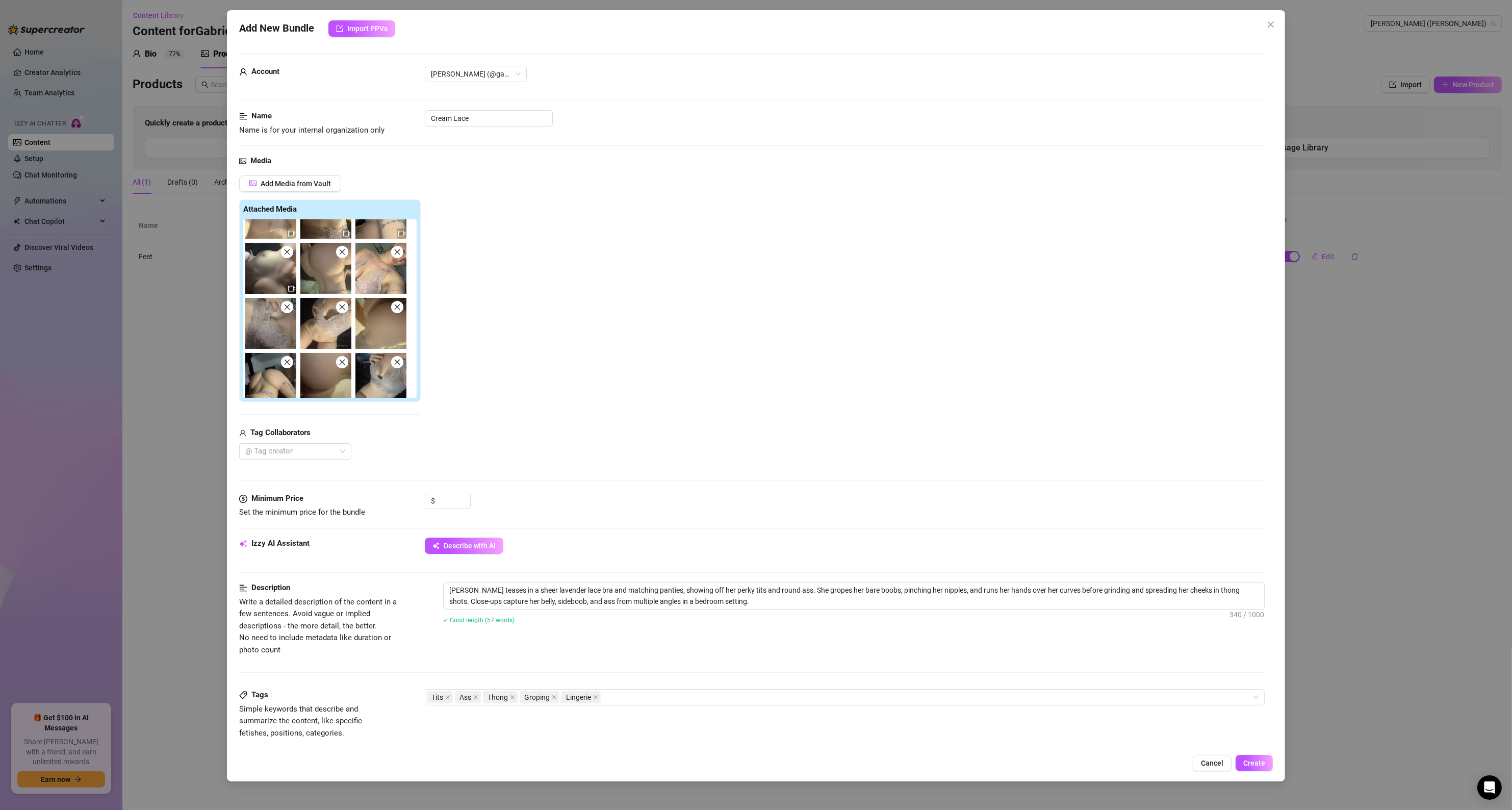
scroll to position [152, 0]
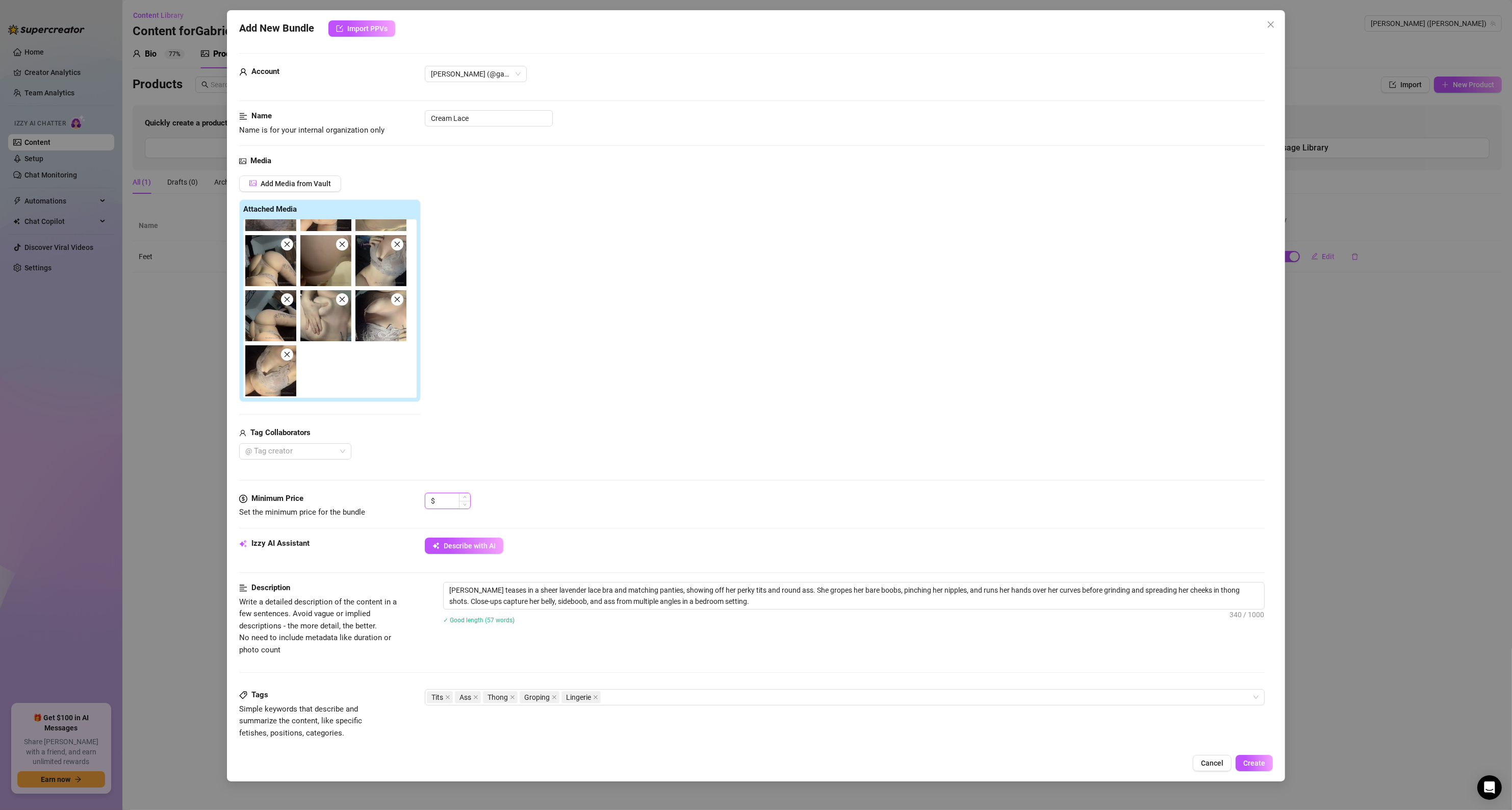
click at [454, 502] on input at bounding box center [453, 501] width 33 height 15
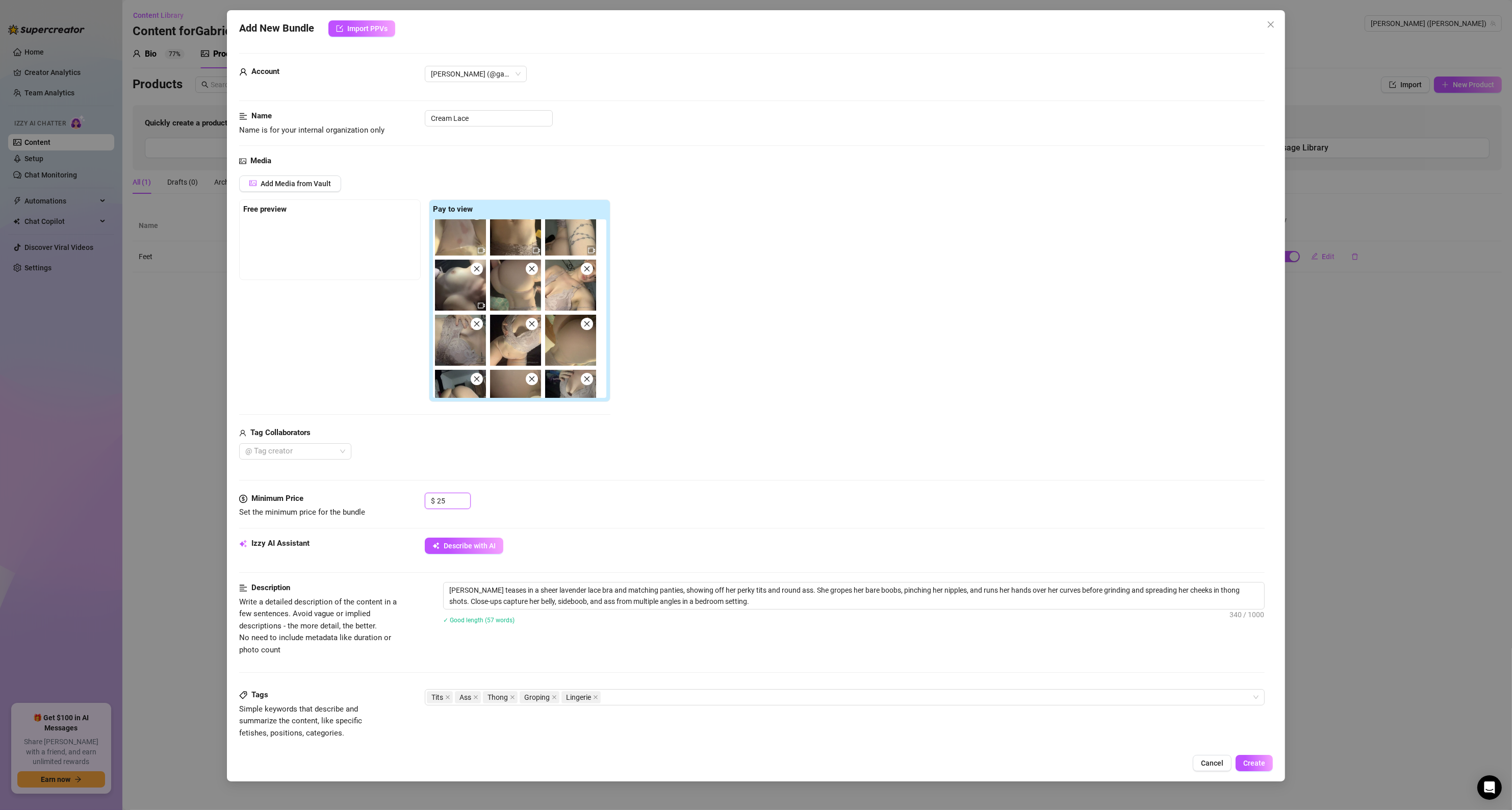
scroll to position [0, 0]
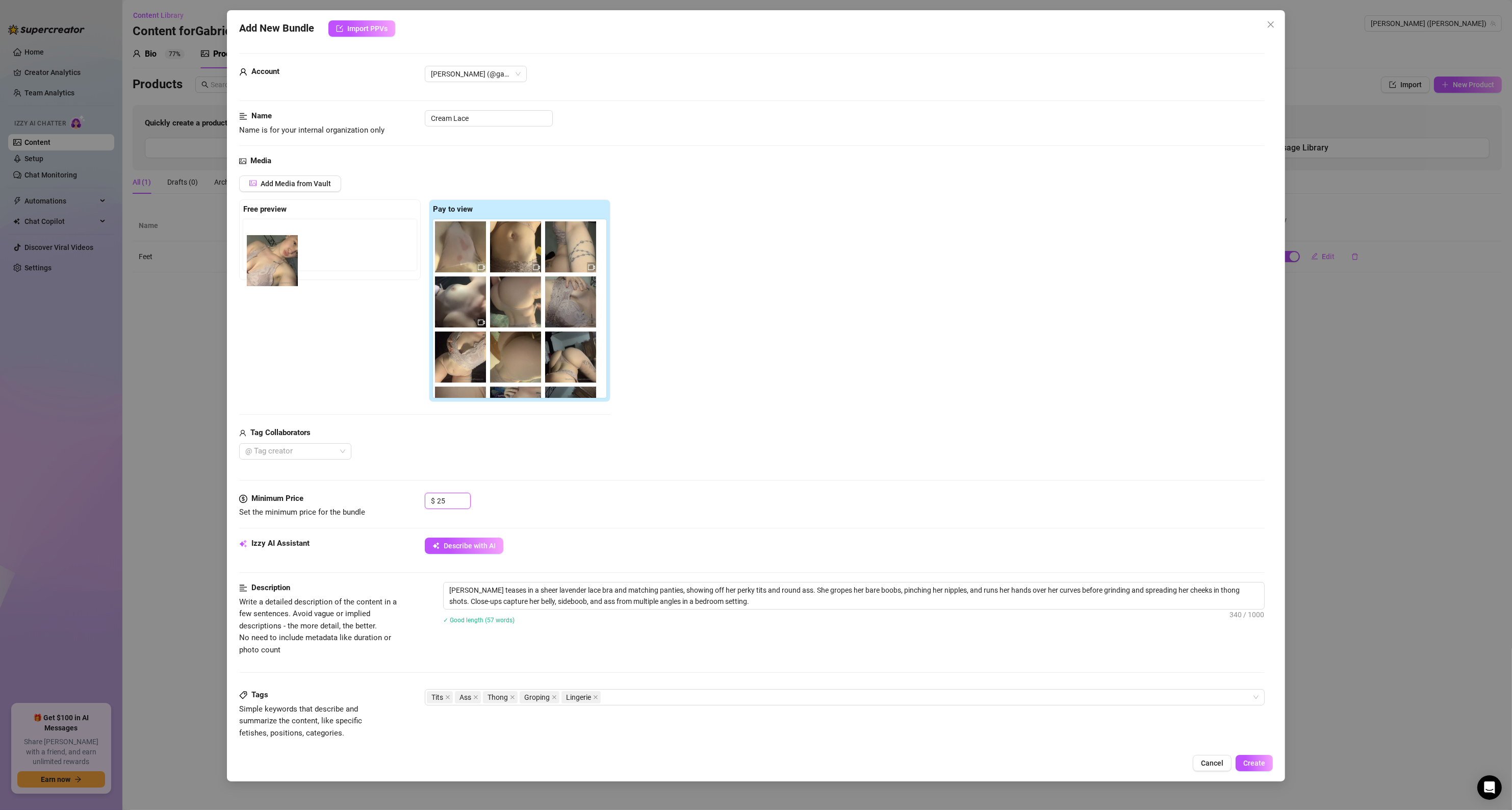
drag, startPoint x: 557, startPoint y: 309, endPoint x: 263, endPoint y: 261, distance: 297.9
click at [263, 261] on div "Free preview Pay to view" at bounding box center [425, 300] width 371 height 203
drag, startPoint x: 562, startPoint y: 309, endPoint x: 257, endPoint y: 211, distance: 320.4
click at [257, 211] on div "Free preview Pay to view" at bounding box center [425, 300] width 371 height 203
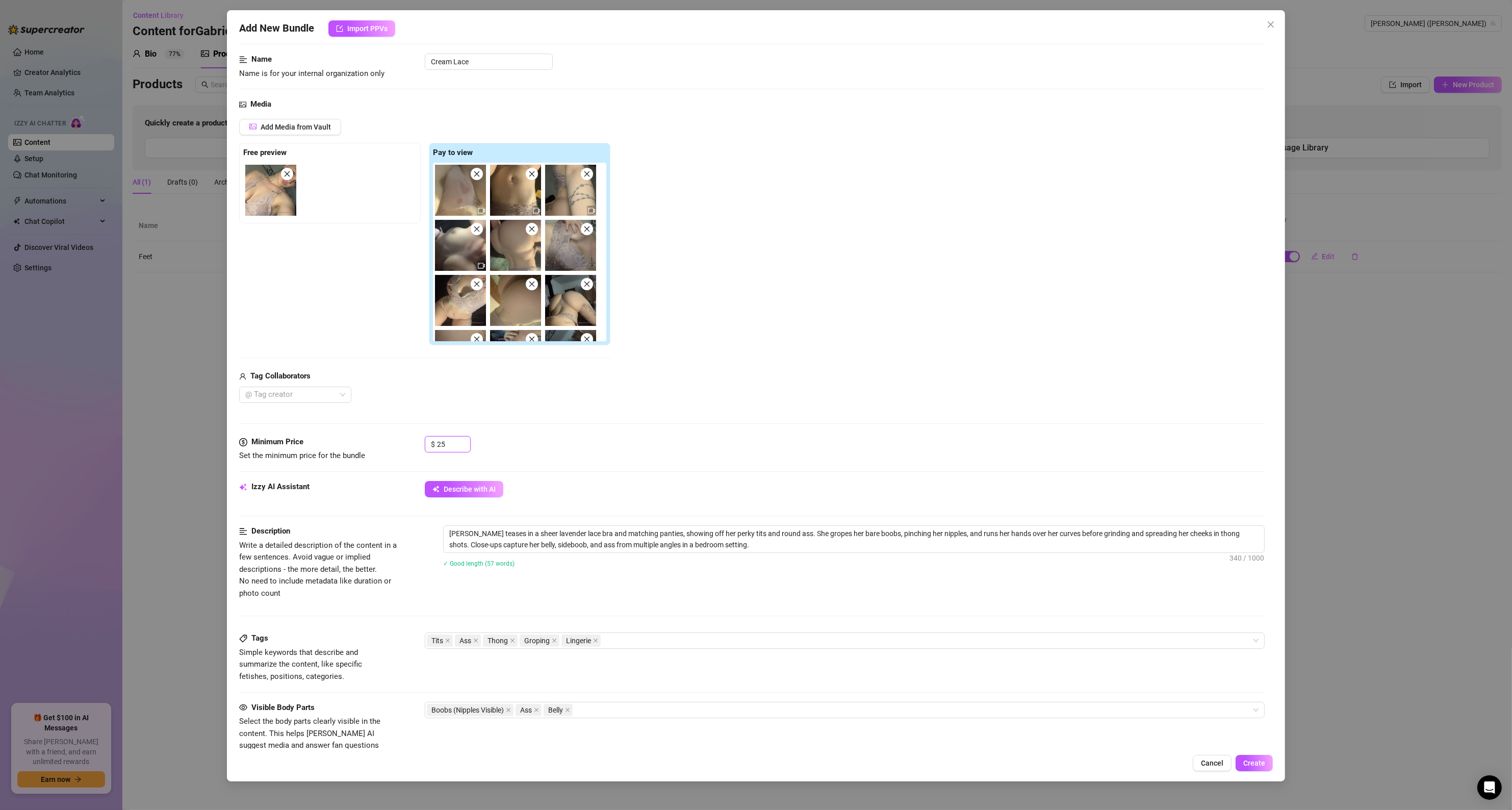
scroll to position [61, 0]
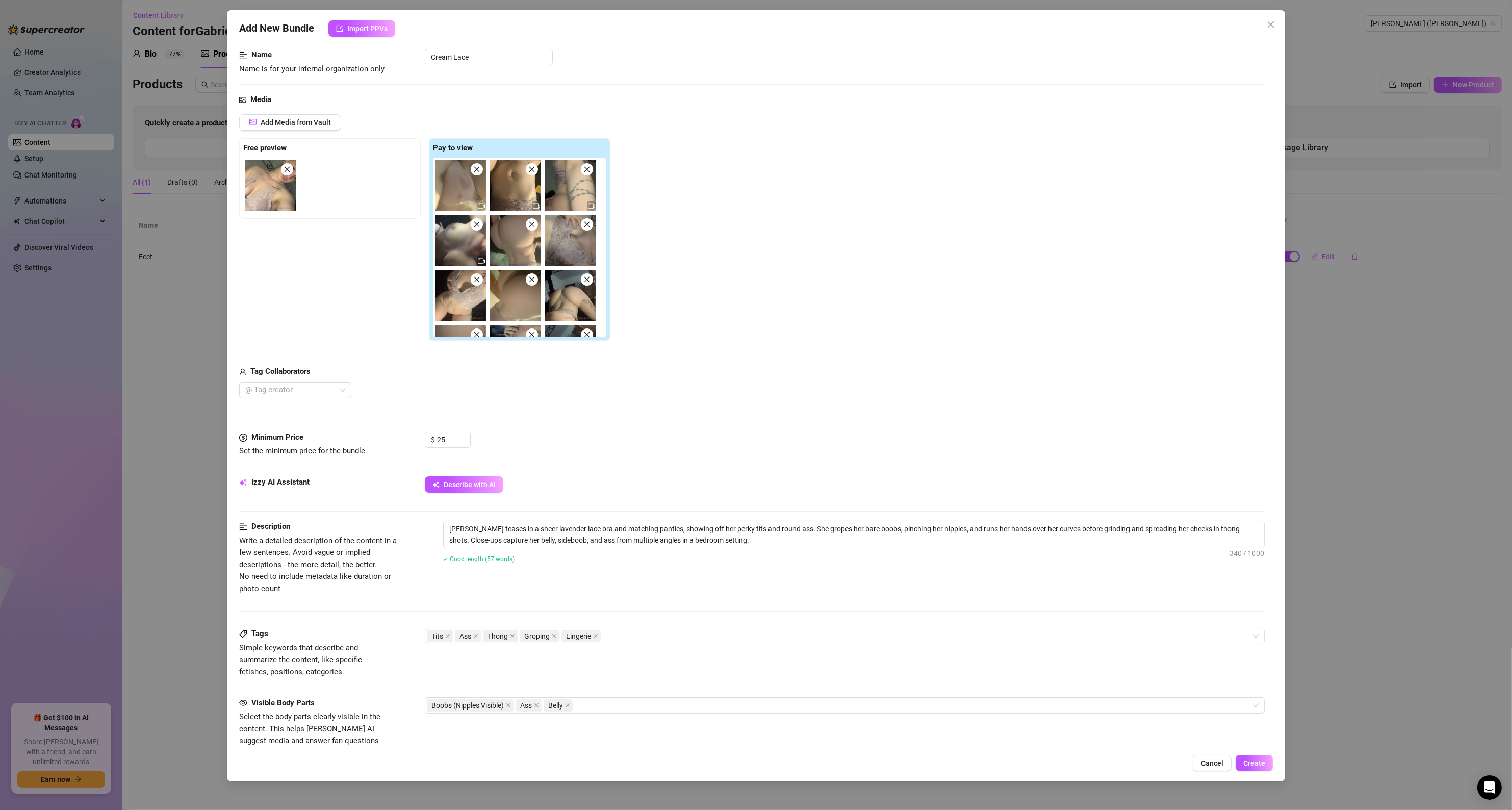
click at [637, 422] on div "Media Add Media from Vault Free preview Pay to view Tag Collaborators @ Tag cre…" at bounding box center [752, 263] width 1026 height 338
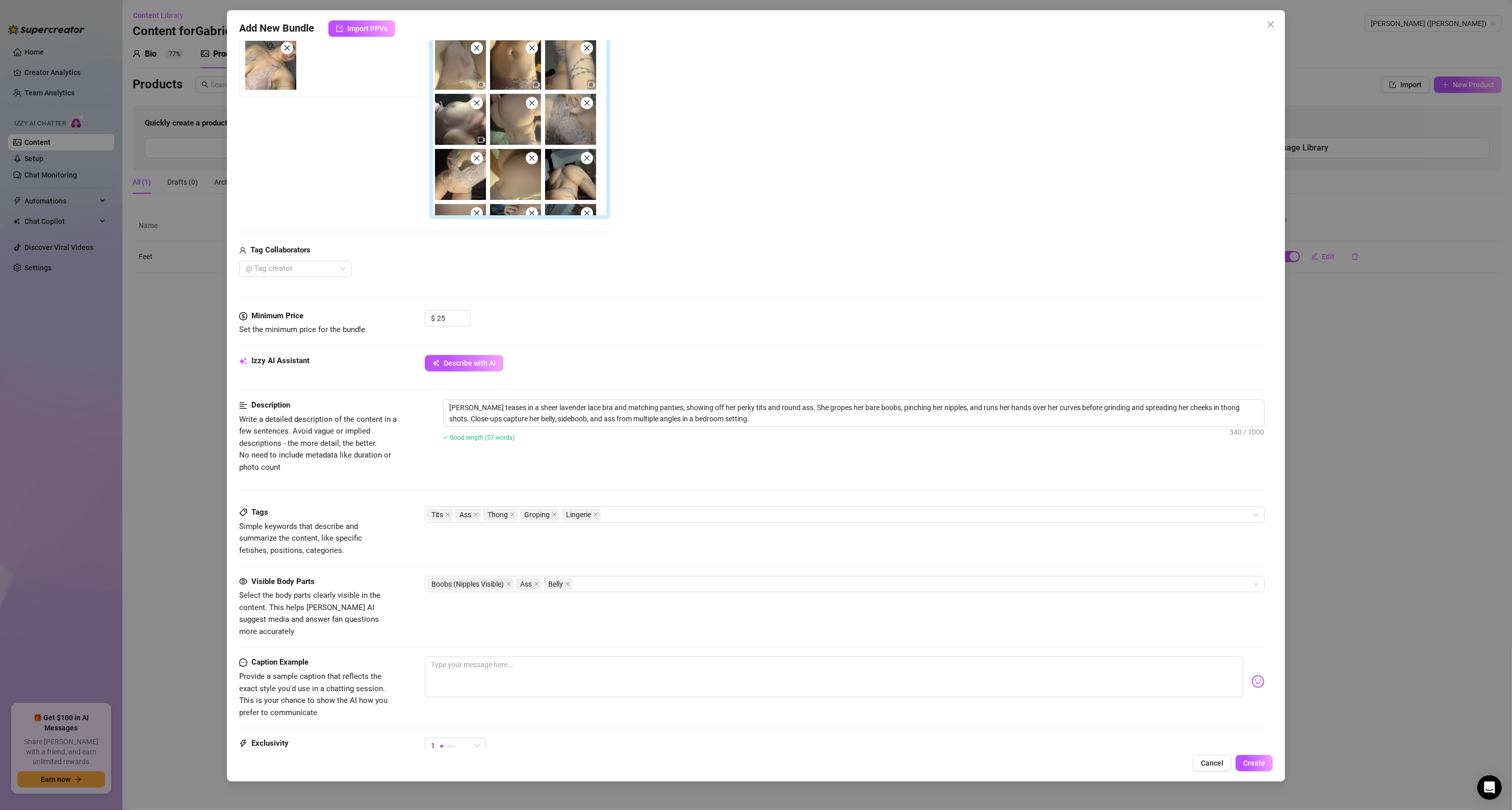
scroll to position [184, 0]
click at [556, 655] on textarea at bounding box center [834, 675] width 819 height 41
drag, startPoint x: 454, startPoint y: 320, endPoint x: 407, endPoint y: 317, distance: 47.1
click at [417, 317] on div "Minimum Price Set the minimum price for the bundle $ 25" at bounding box center [752, 322] width 1026 height 26
click at [490, 328] on div "$ 50" at bounding box center [845, 322] width 840 height 25
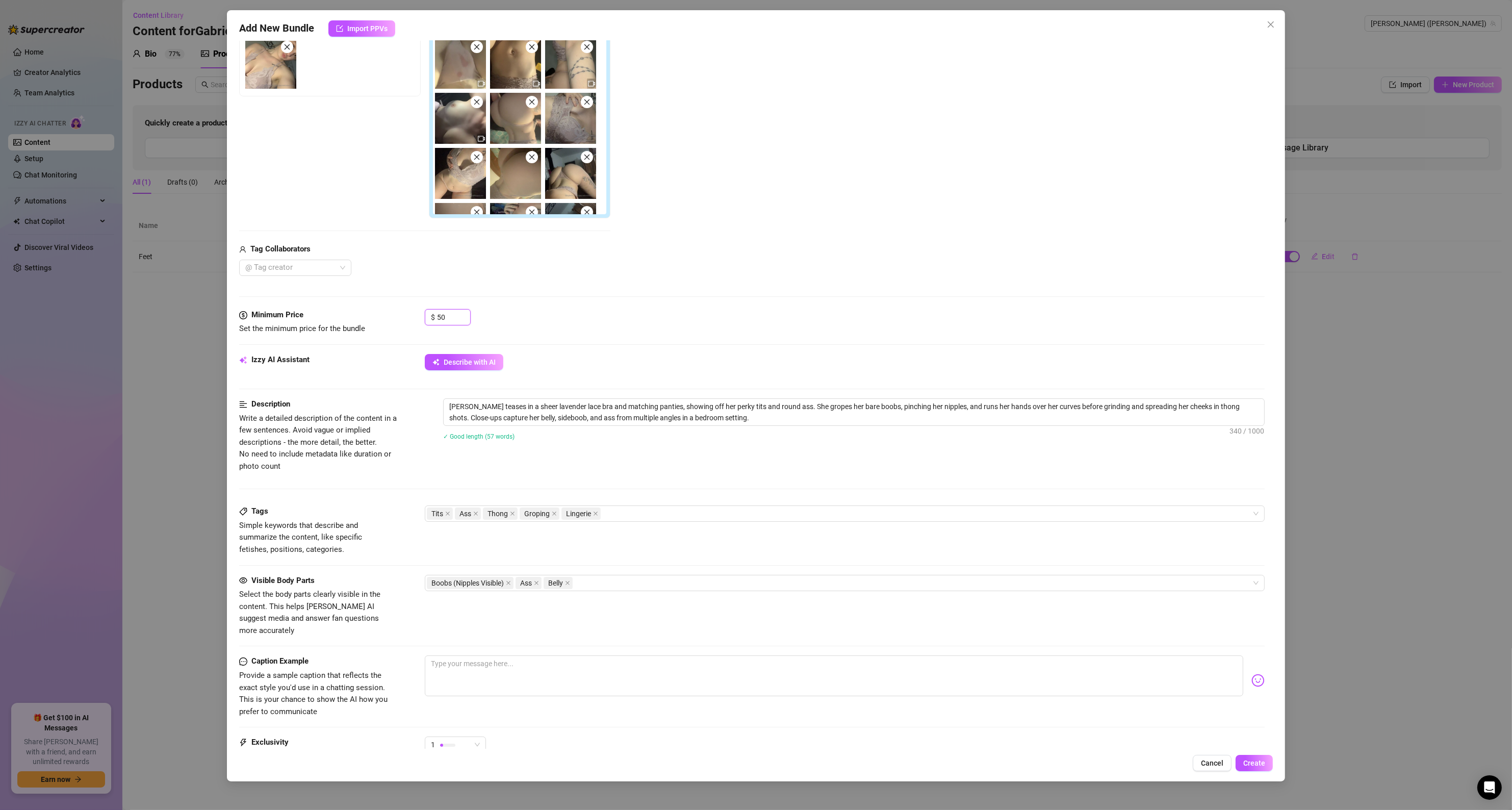
drag, startPoint x: 449, startPoint y: 317, endPoint x: 390, endPoint y: 322, distance: 59.2
click at [408, 319] on div "Minimum Price Set the minimum price for the bundle $ 50" at bounding box center [752, 322] width 1026 height 26
click at [520, 309] on div "Media Add Media from Vault Free preview Pay to view Tag Collaborators @ Tag cre…" at bounding box center [752, 141] width 1026 height 338
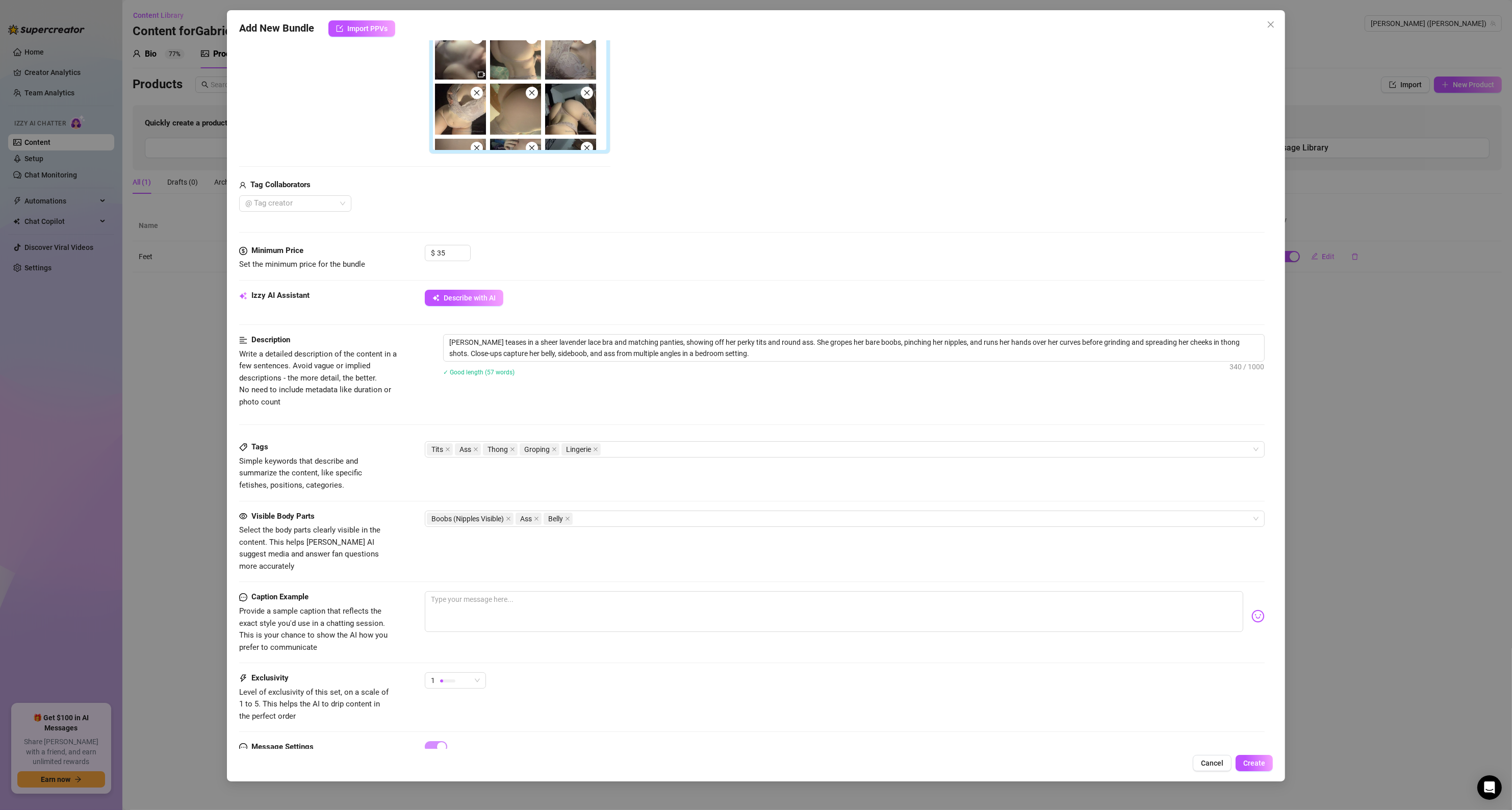
scroll to position [286, 0]
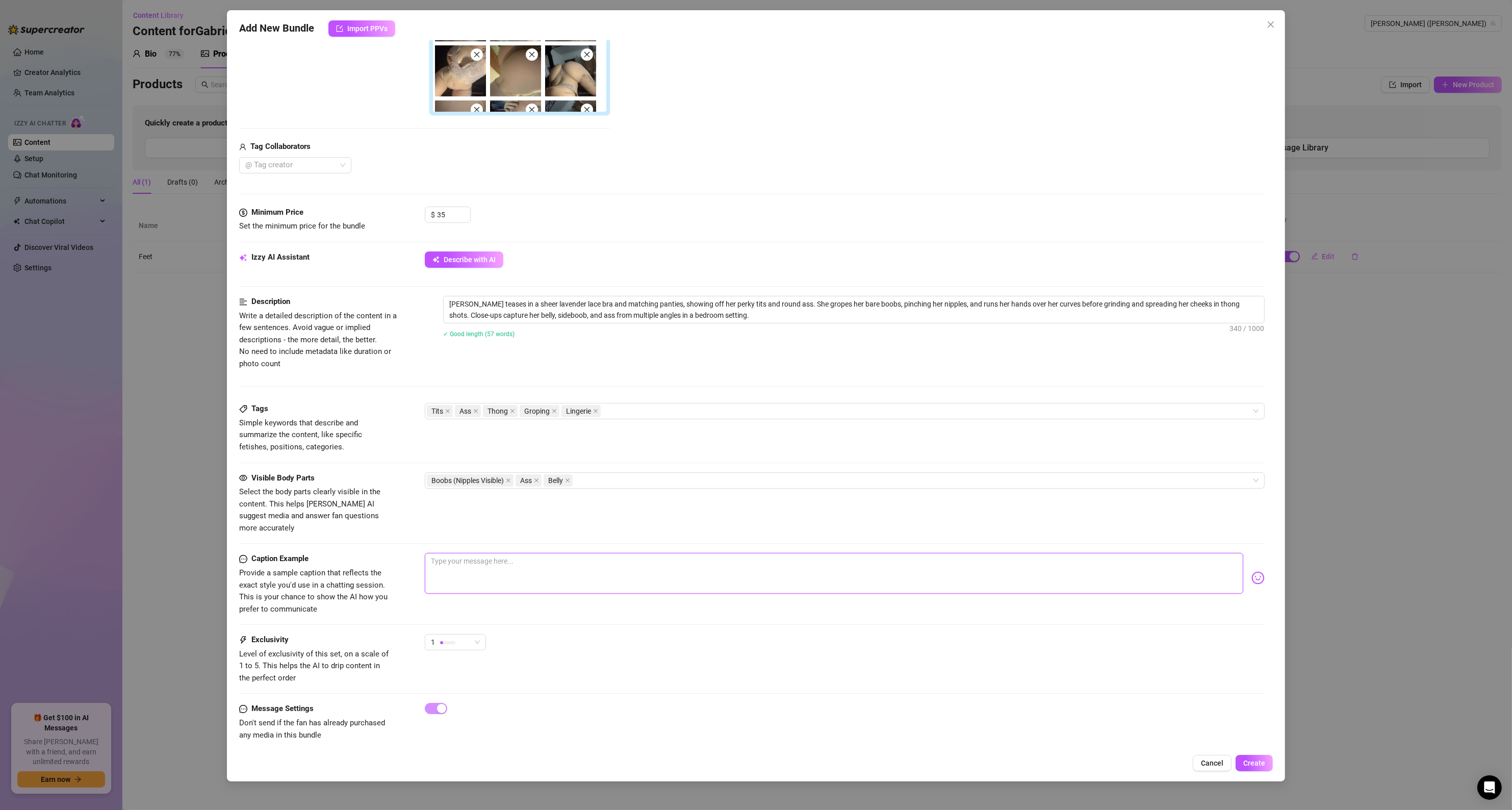
click at [448, 557] on textarea at bounding box center [834, 572] width 819 height 41
click at [1251, 571] on img at bounding box center [1257, 578] width 13 height 13
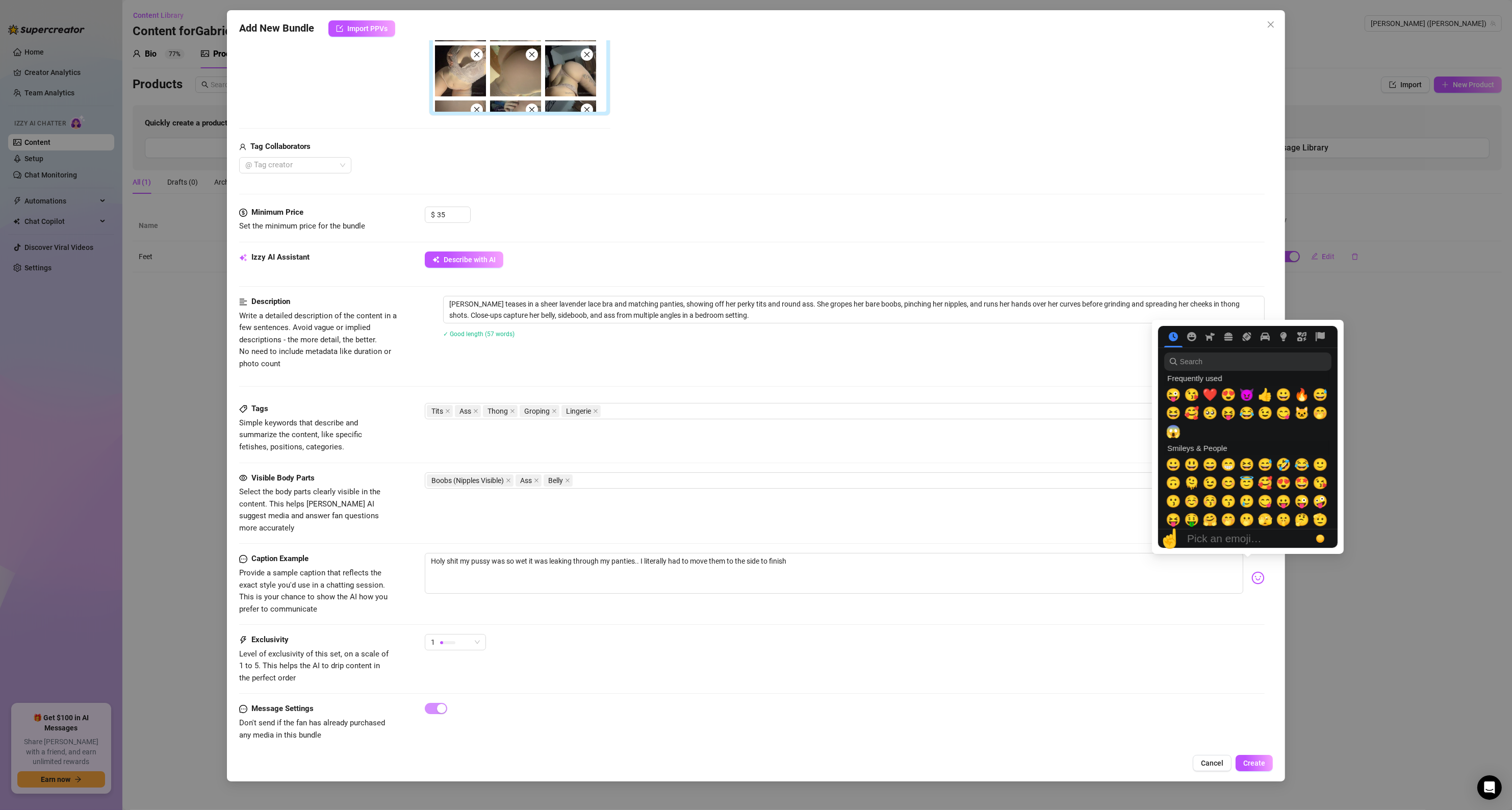
click at [1251, 571] on img at bounding box center [1257, 578] width 13 height 13
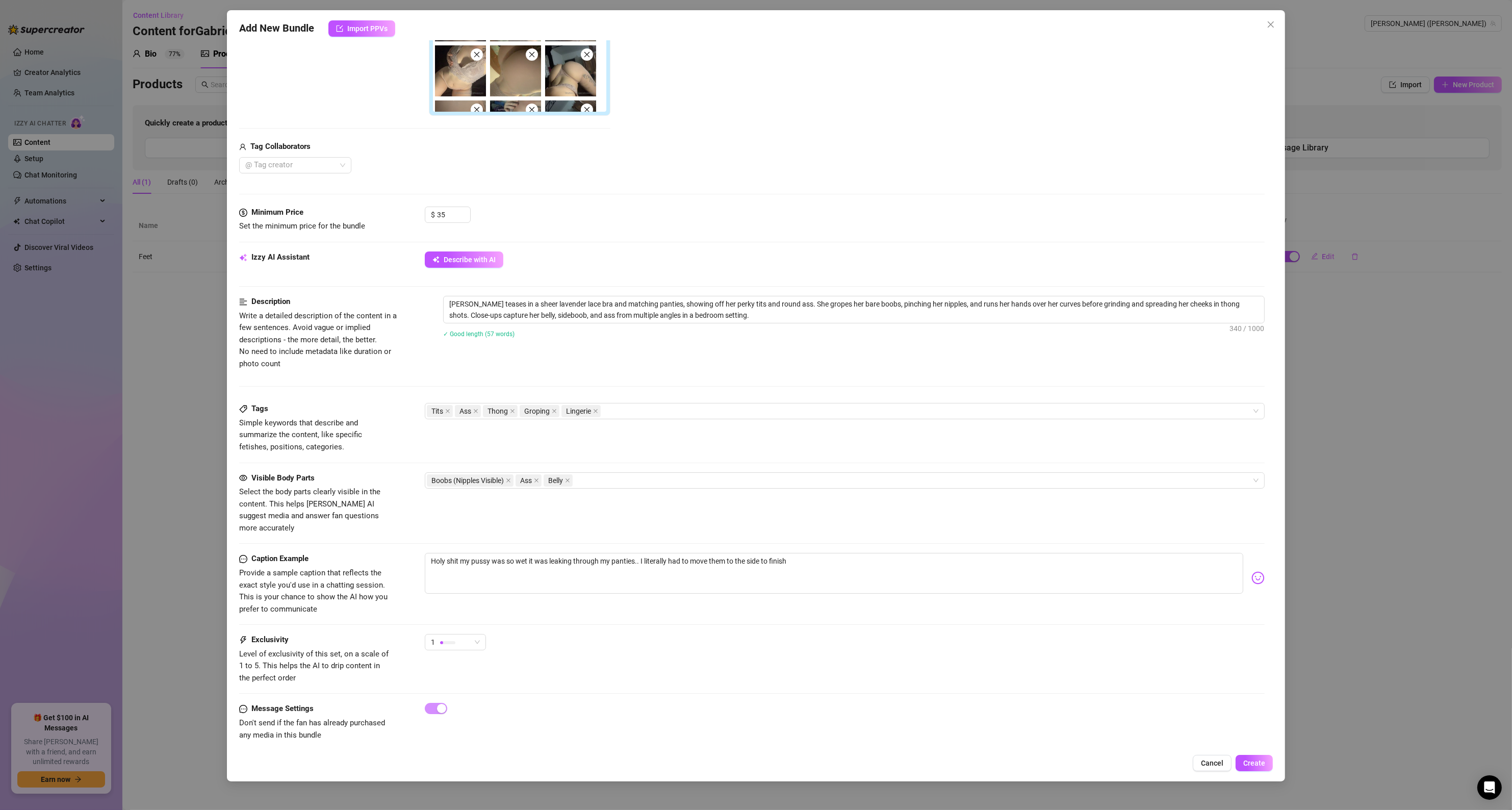
click at [1251, 571] on img at bounding box center [1257, 578] width 13 height 13
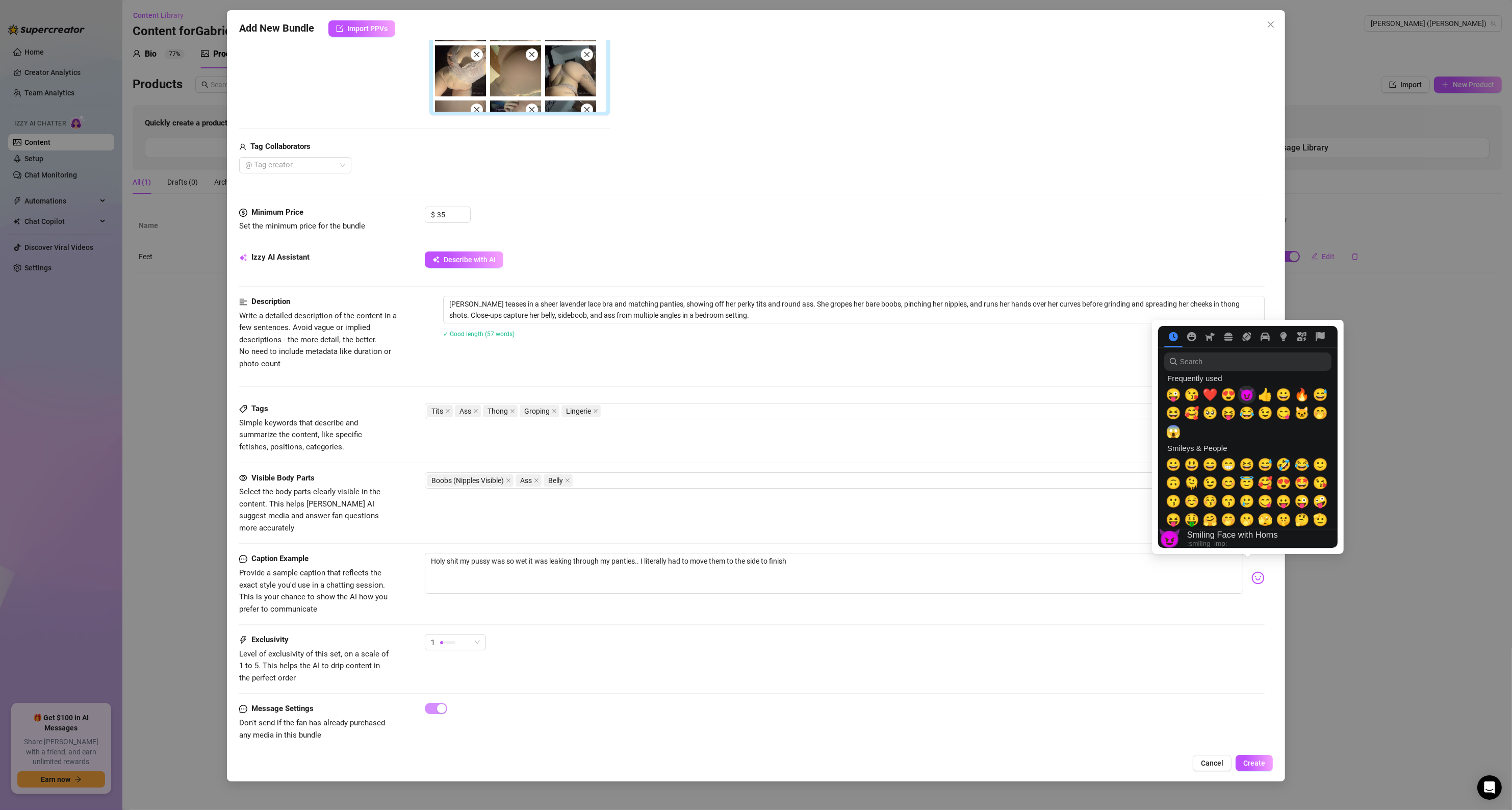
click at [1243, 398] on span "😈" at bounding box center [1246, 394] width 15 height 14
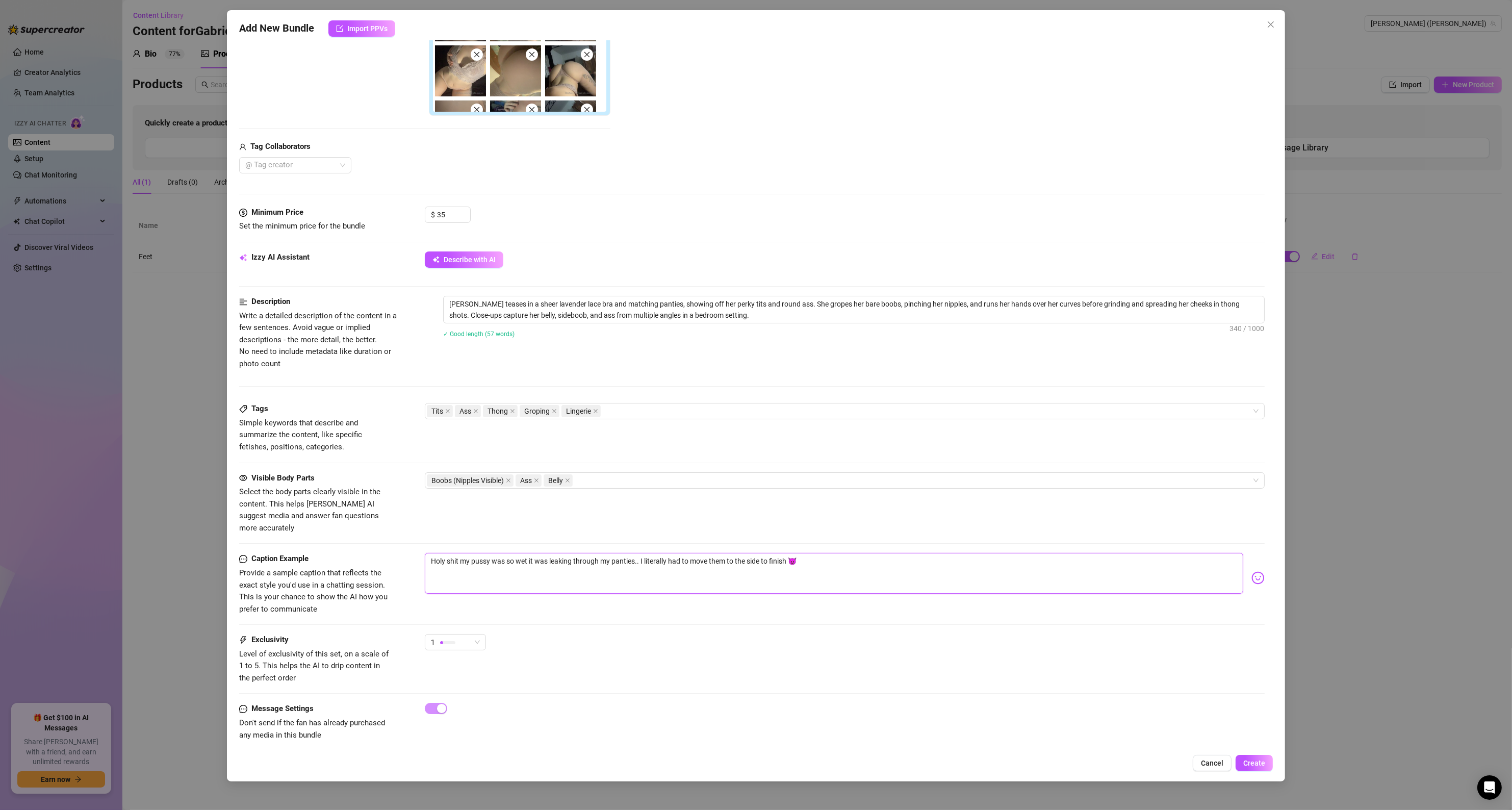
click at [850, 553] on textarea "Holy shit my pussy was so wet it was leaking through my panties.. I literally h…" at bounding box center [834, 572] width 819 height 41
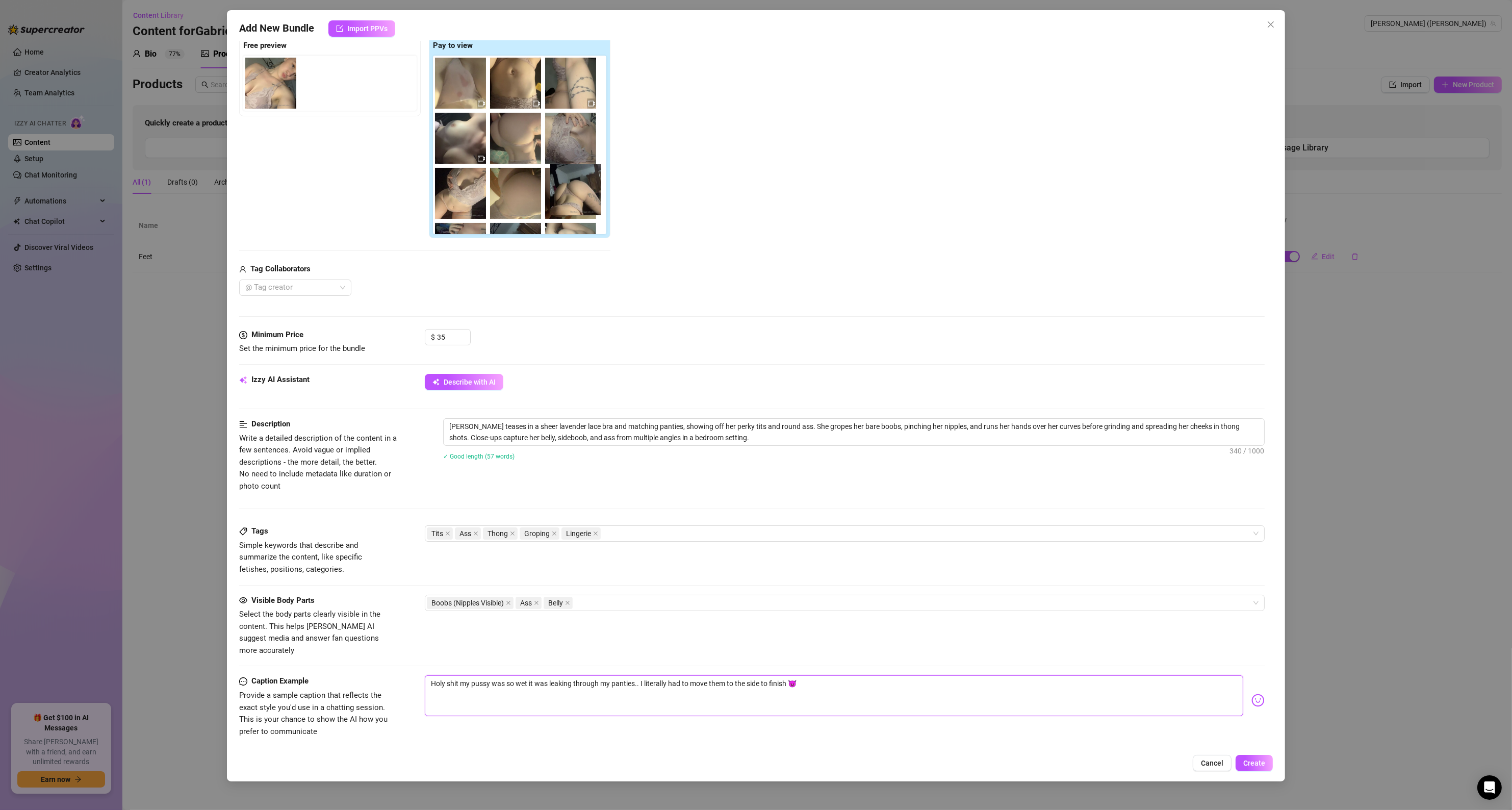
scroll to position [0, 20]
click at [582, 196] on div at bounding box center [521, 144] width 177 height 178
click at [530, 675] on textarea "Holy shit my pussy was so wet it was leaking through my panties.. I literally h…" at bounding box center [834, 695] width 819 height 41
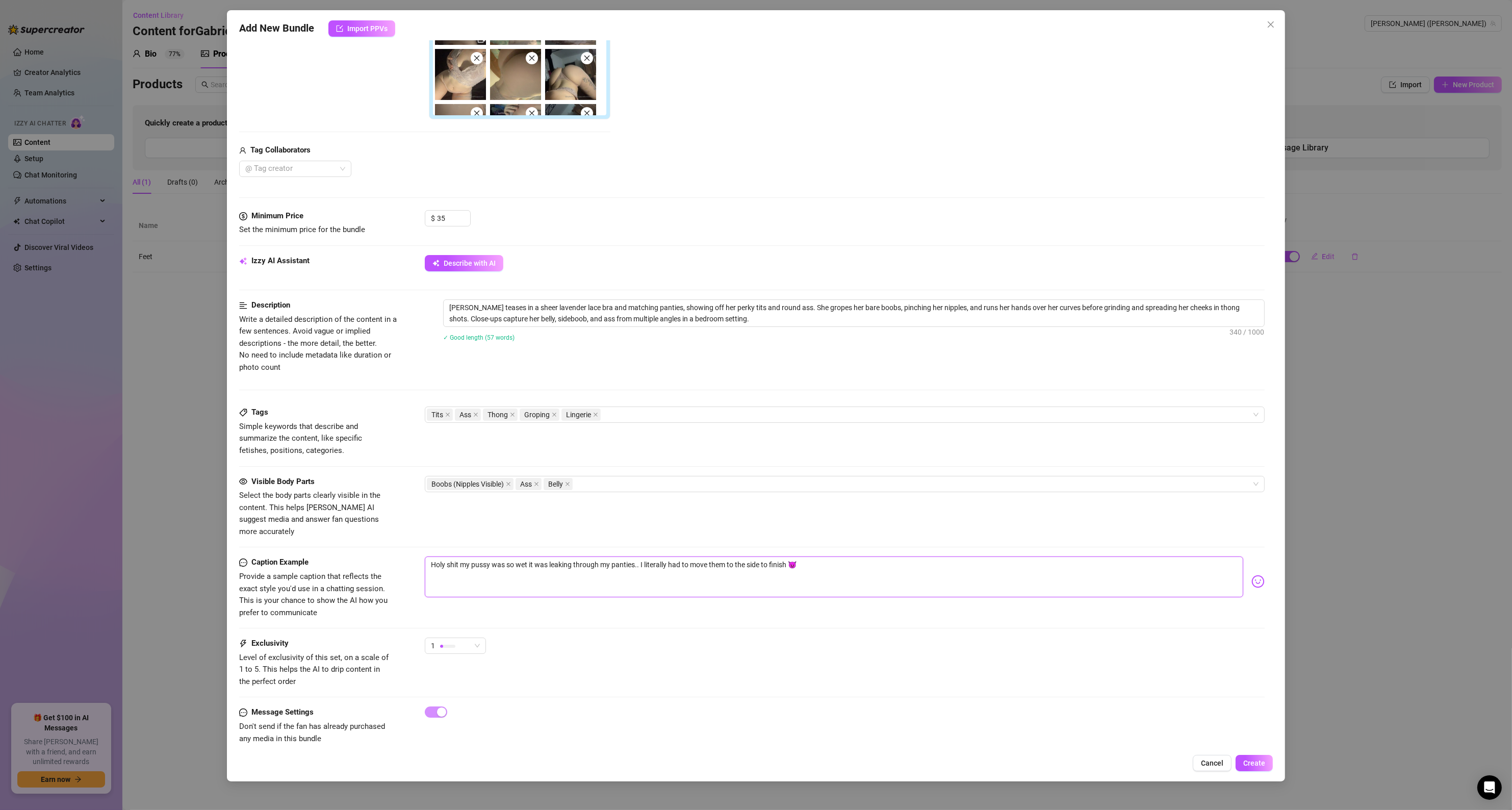
scroll to position [286, 0]
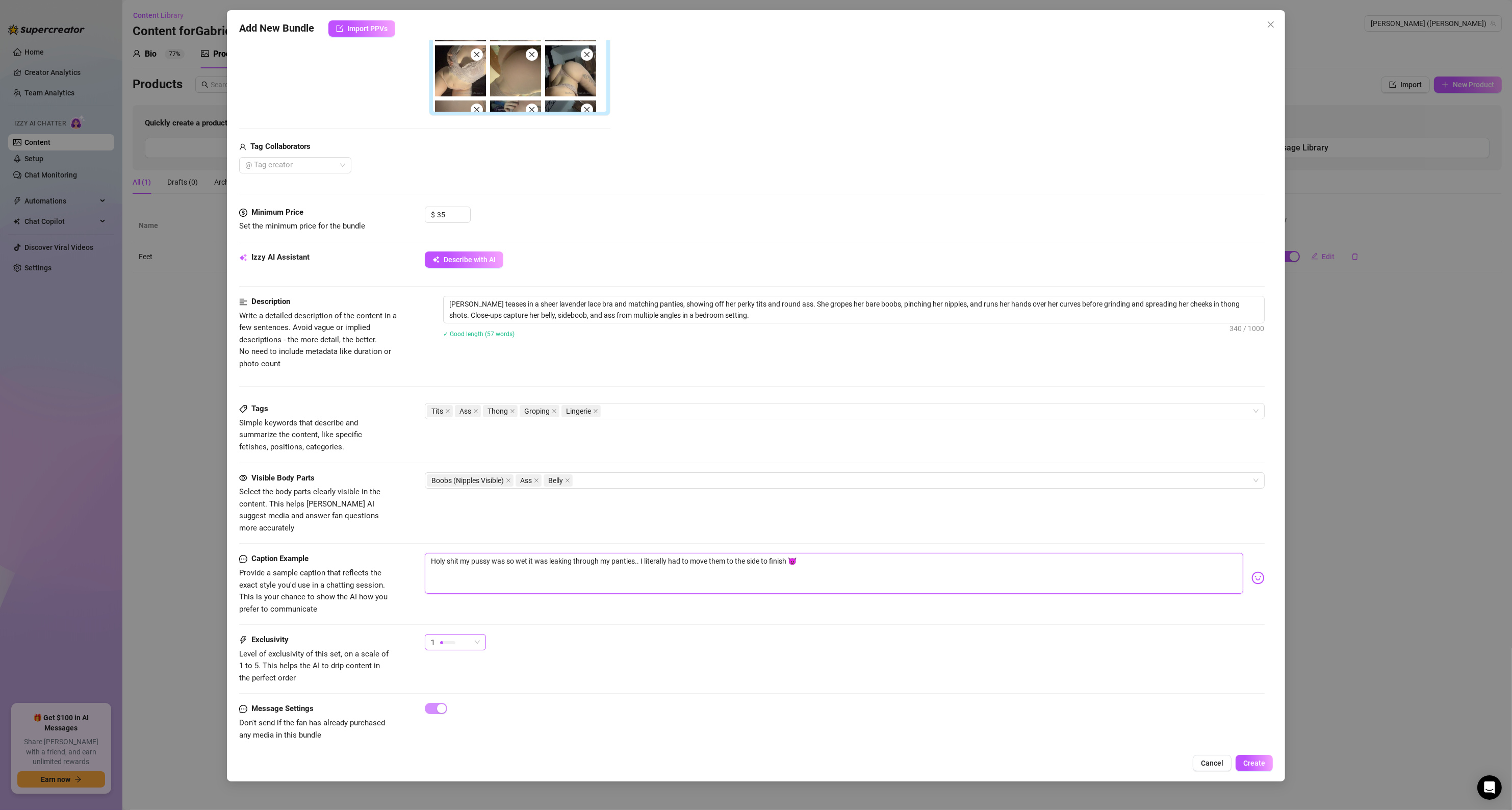
click at [461, 635] on div "1" at bounding box center [451, 642] width 40 height 15
click at [456, 668] on span "2" at bounding box center [466, 669] width 66 height 11
click at [662, 662] on div "Exclusivity Level of exclusivity of this set, on a scale of 1 to 5. This helps …" at bounding box center [752, 658] width 1026 height 50
click at [463, 638] on div "2" at bounding box center [451, 642] width 40 height 15
click at [452, 683] on span "3" at bounding box center [466, 685] width 66 height 11
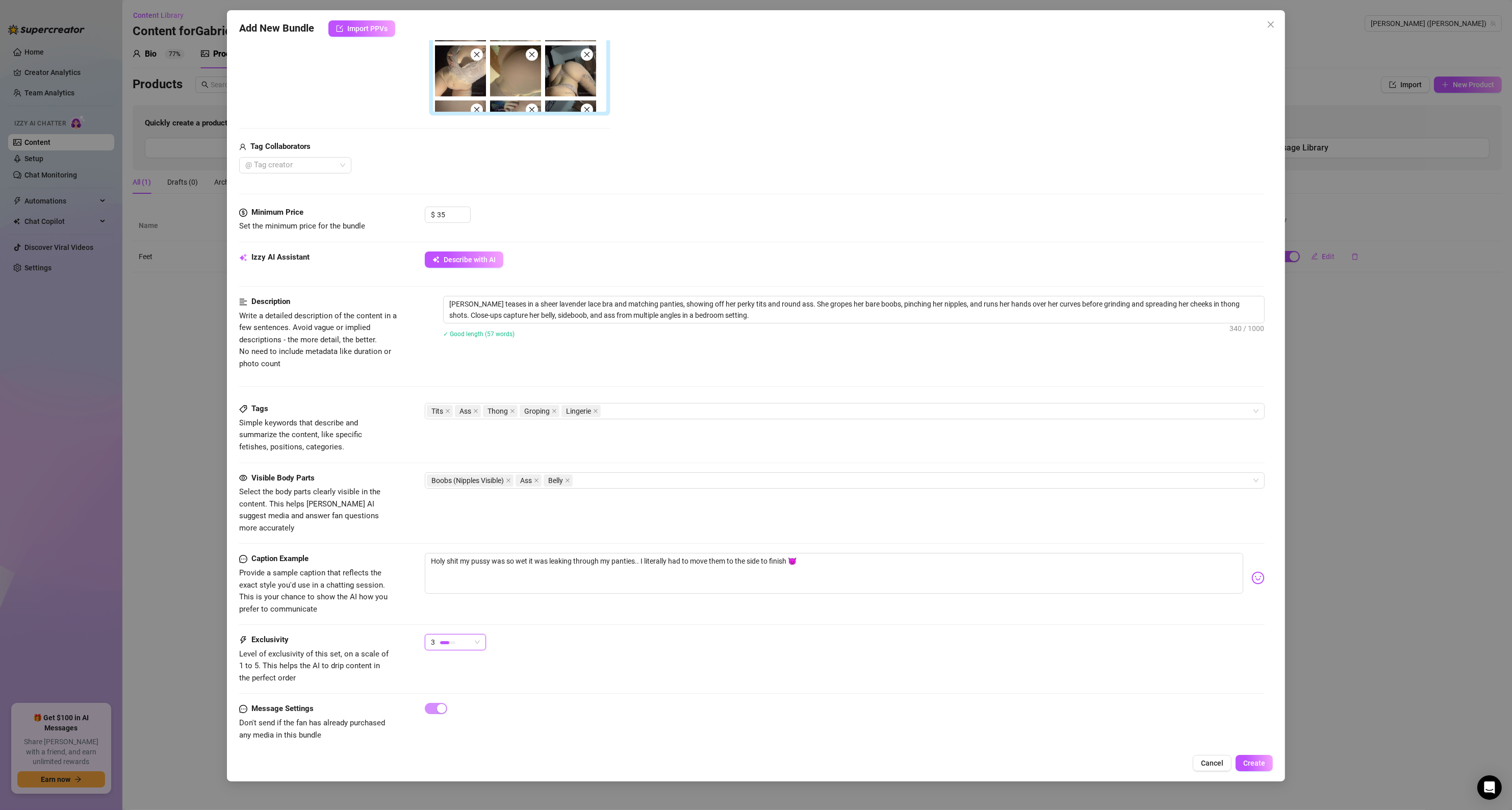
click at [579, 647] on div "3 3" at bounding box center [845, 646] width 840 height 25
click at [1250, 766] on span "Create" at bounding box center [1254, 763] width 22 height 8
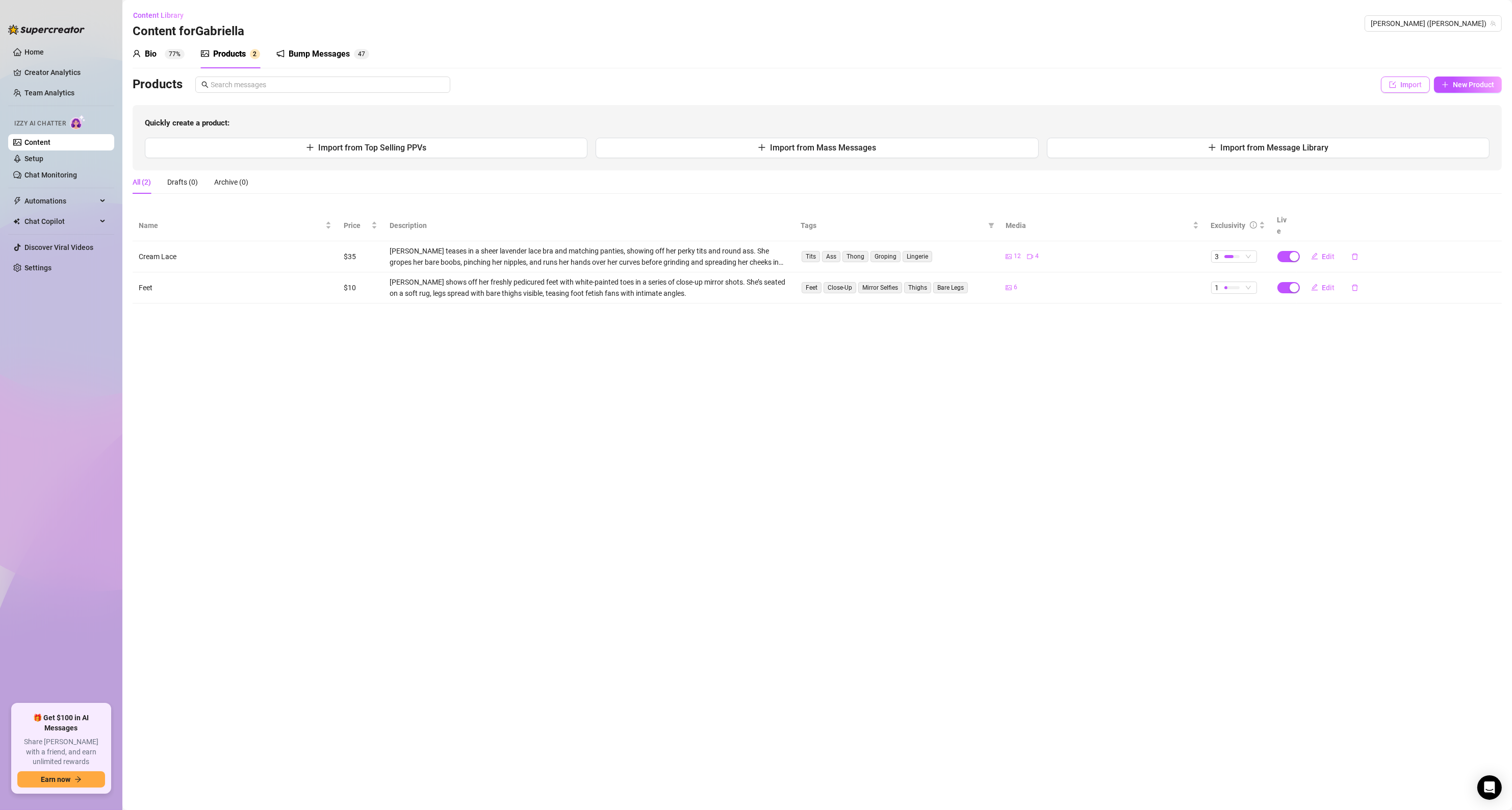
click at [1394, 88] on span "button" at bounding box center [1392, 84] width 8 height 8
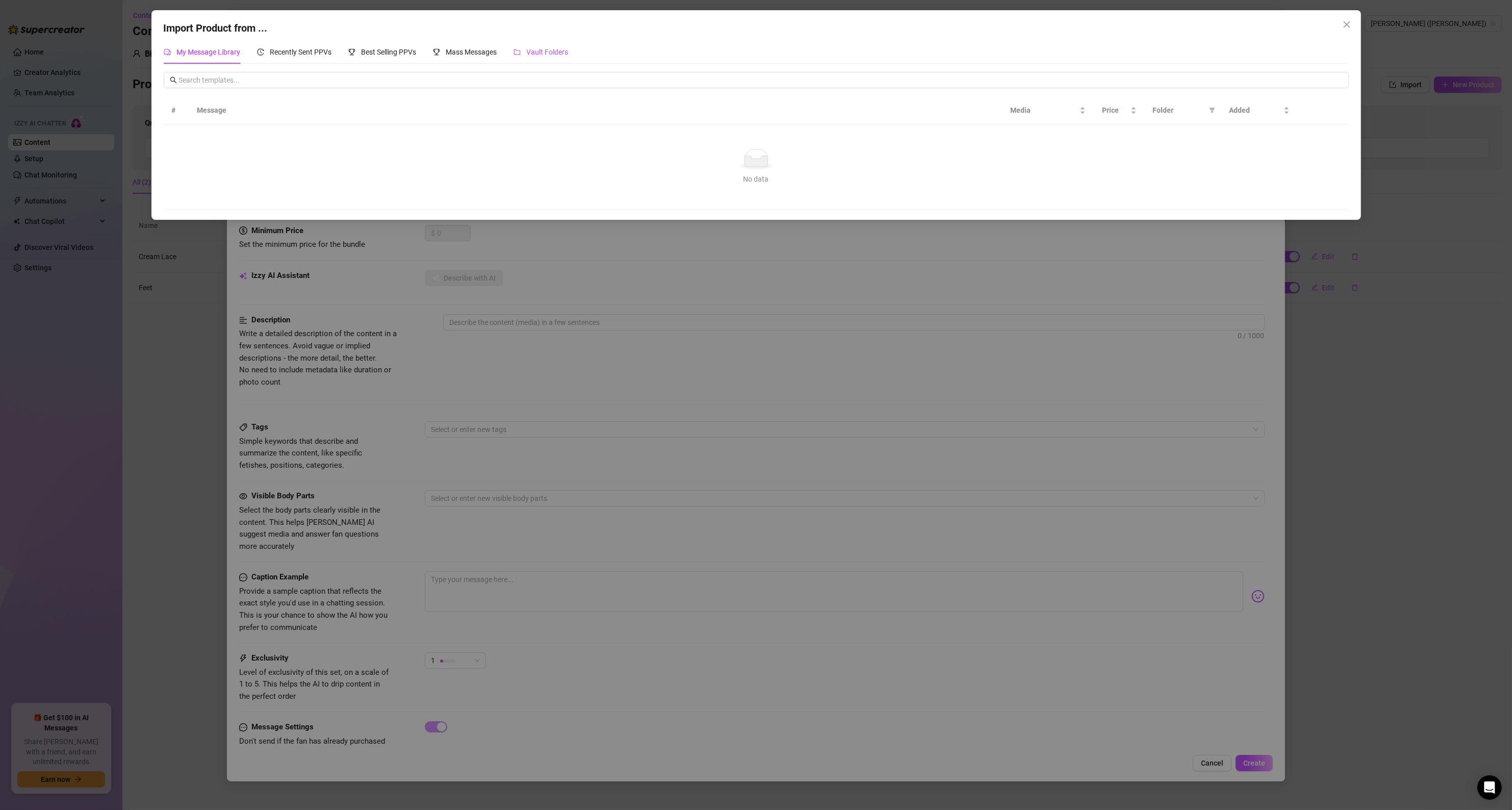
click at [548, 52] on span "Vault Folders" at bounding box center [548, 52] width 41 height 8
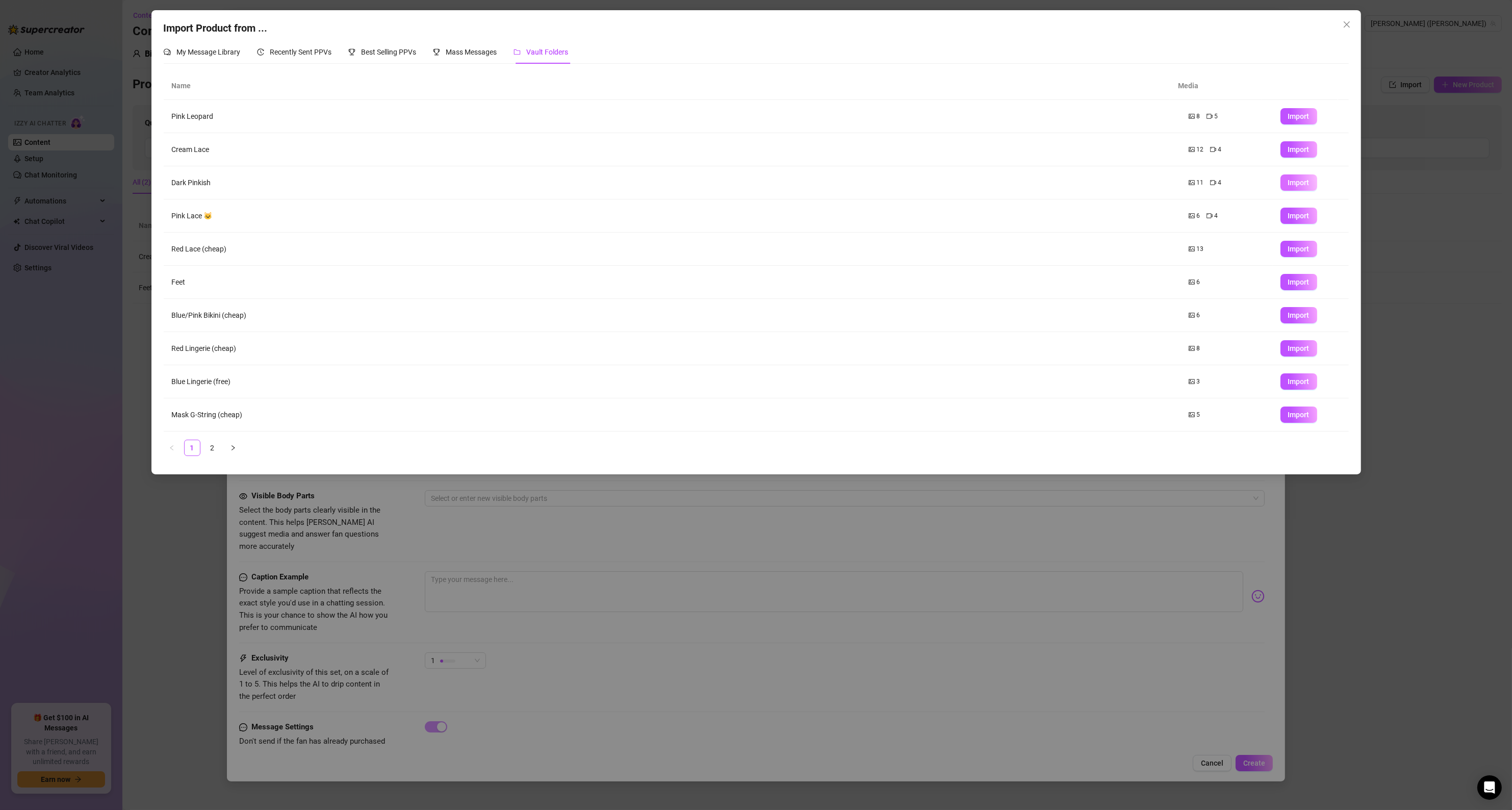
click at [1300, 186] on button "Import" at bounding box center [1298, 182] width 37 height 16
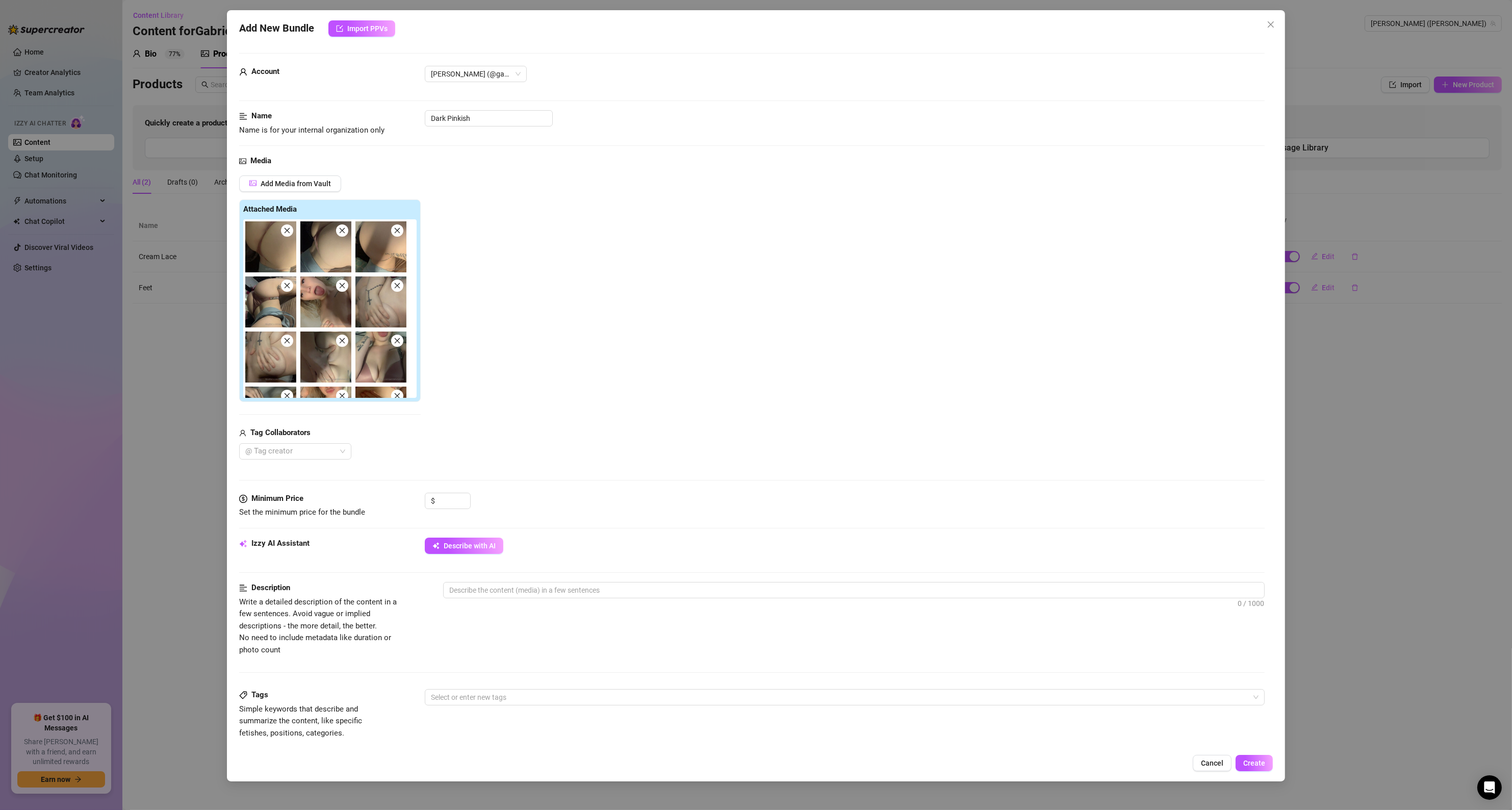
click at [519, 28] on div "Add New Bundle Import PPVs" at bounding box center [756, 28] width 1034 height 16
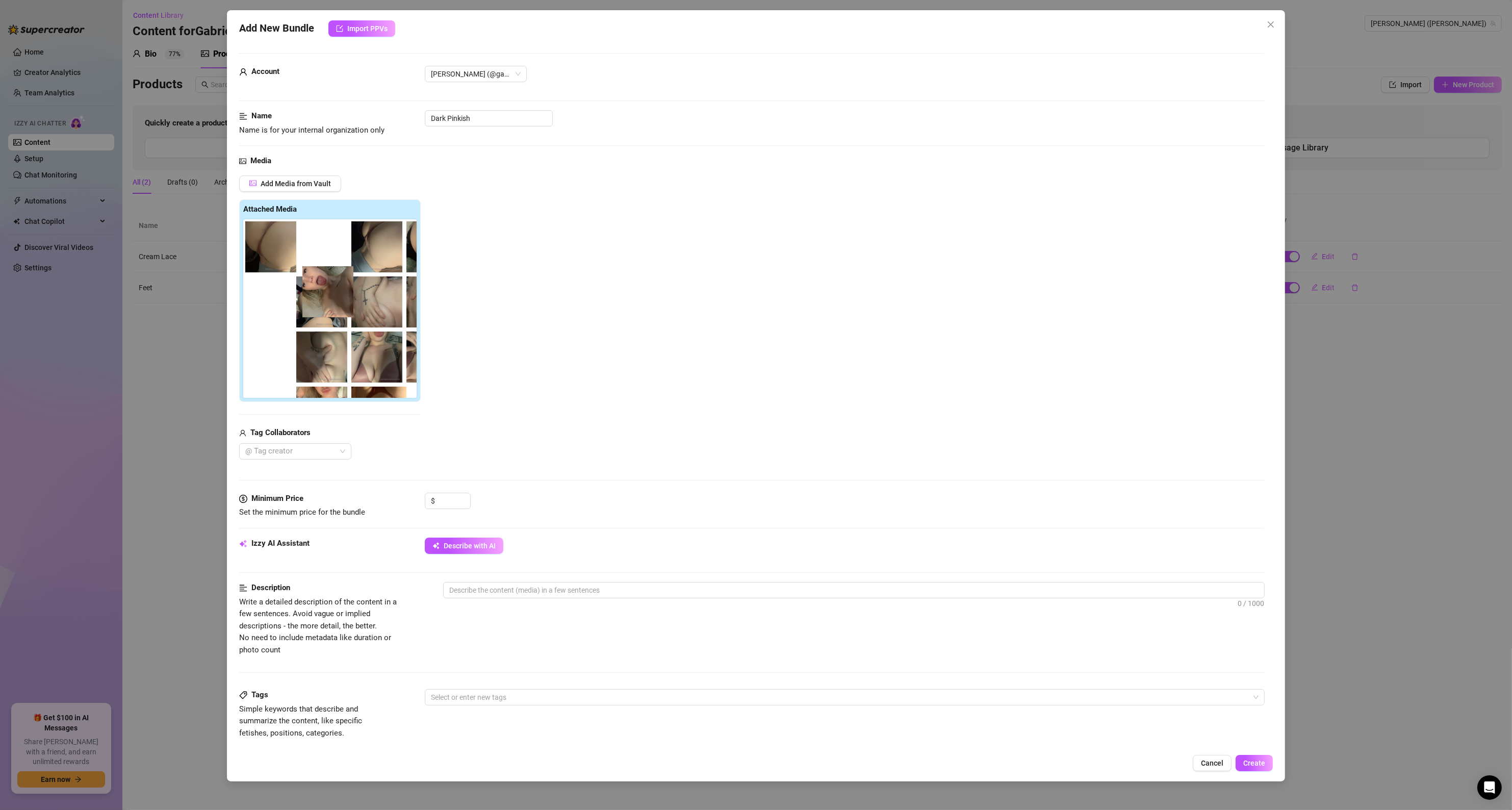
drag, startPoint x: 329, startPoint y: 312, endPoint x: 339, endPoint y: 303, distance: 13.5
click at [339, 303] on div at bounding box center [332, 308] width 177 height 178
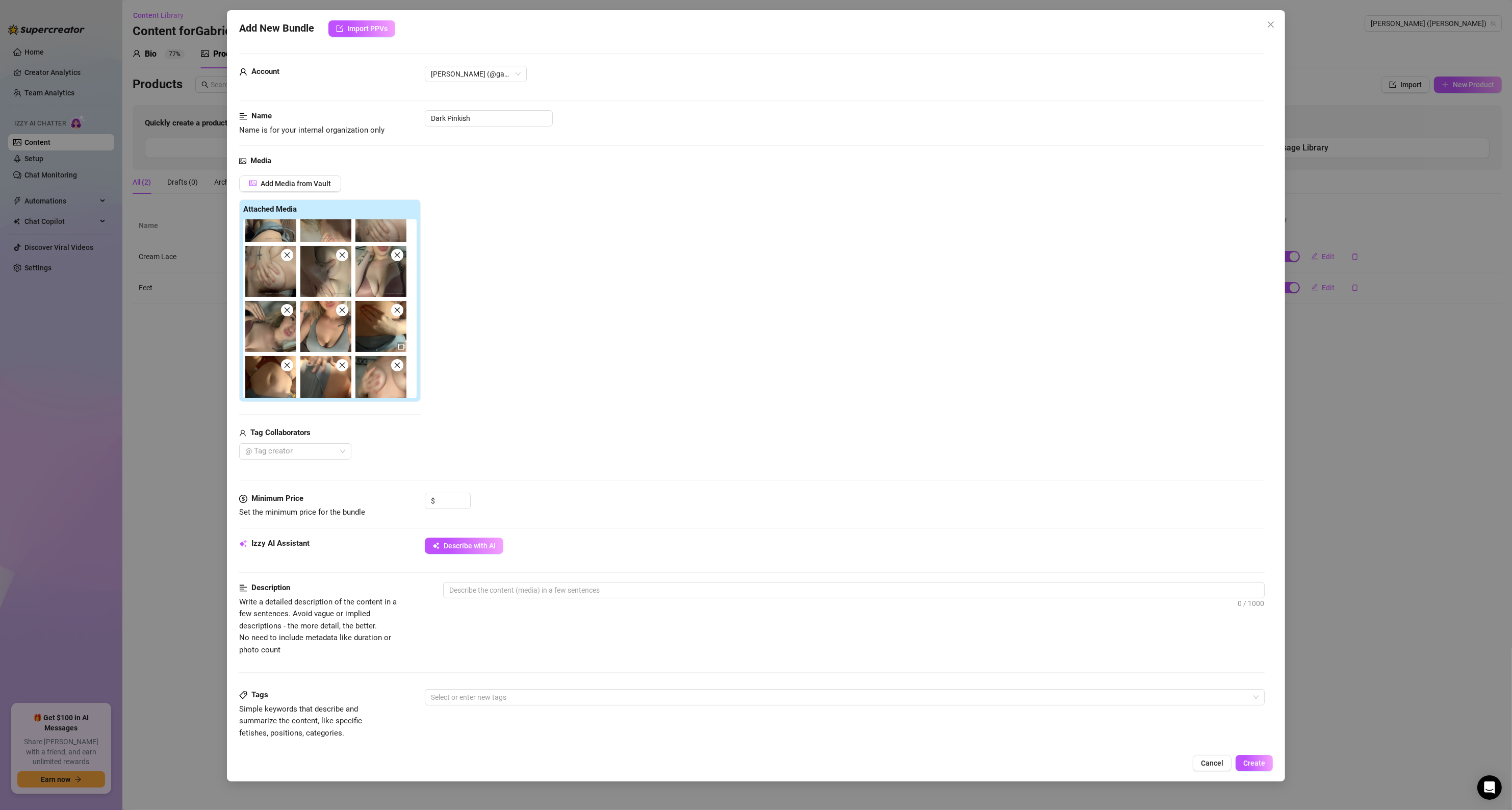
scroll to position [96, 0]
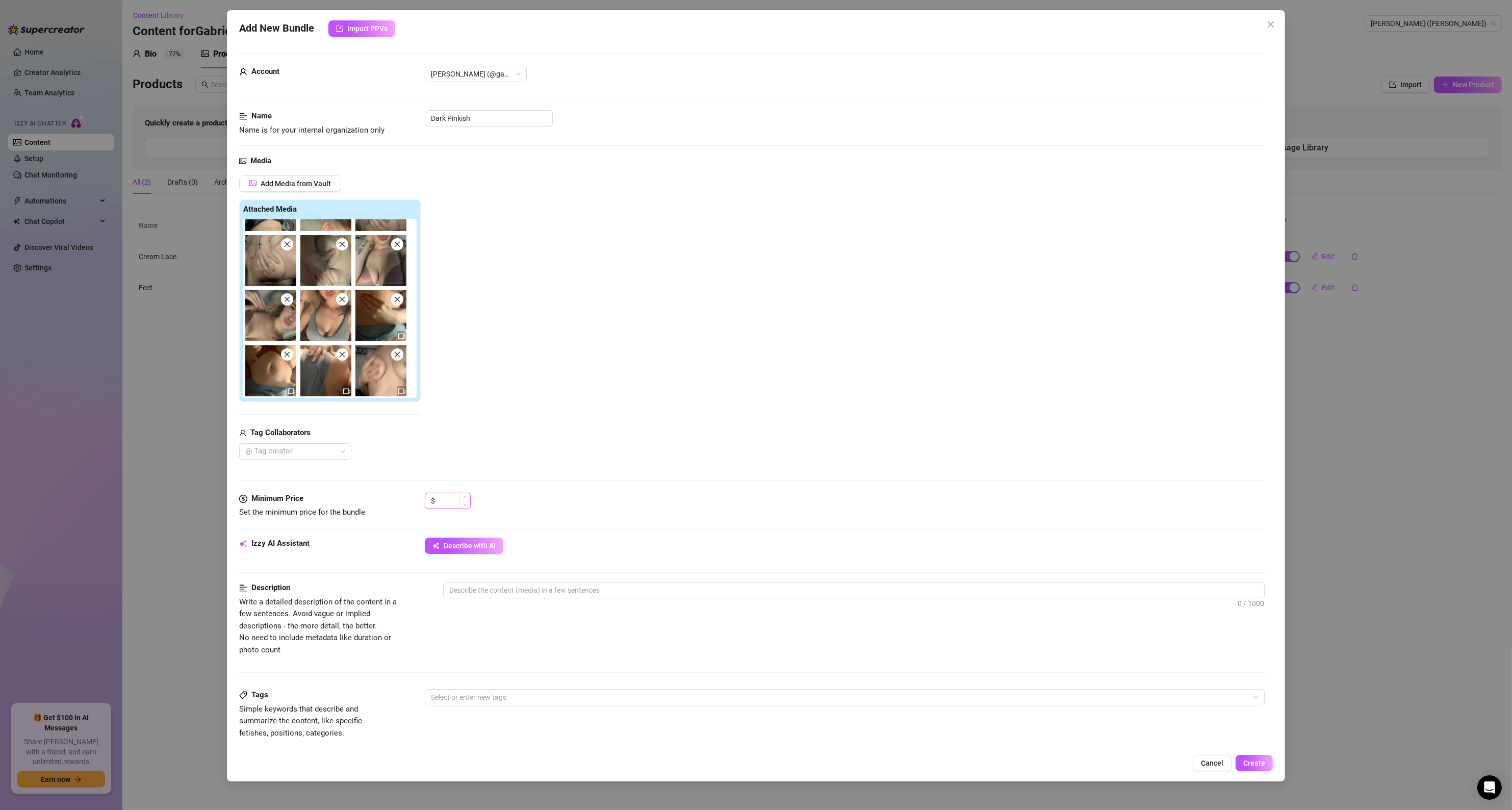
click at [440, 503] on input at bounding box center [453, 501] width 33 height 15
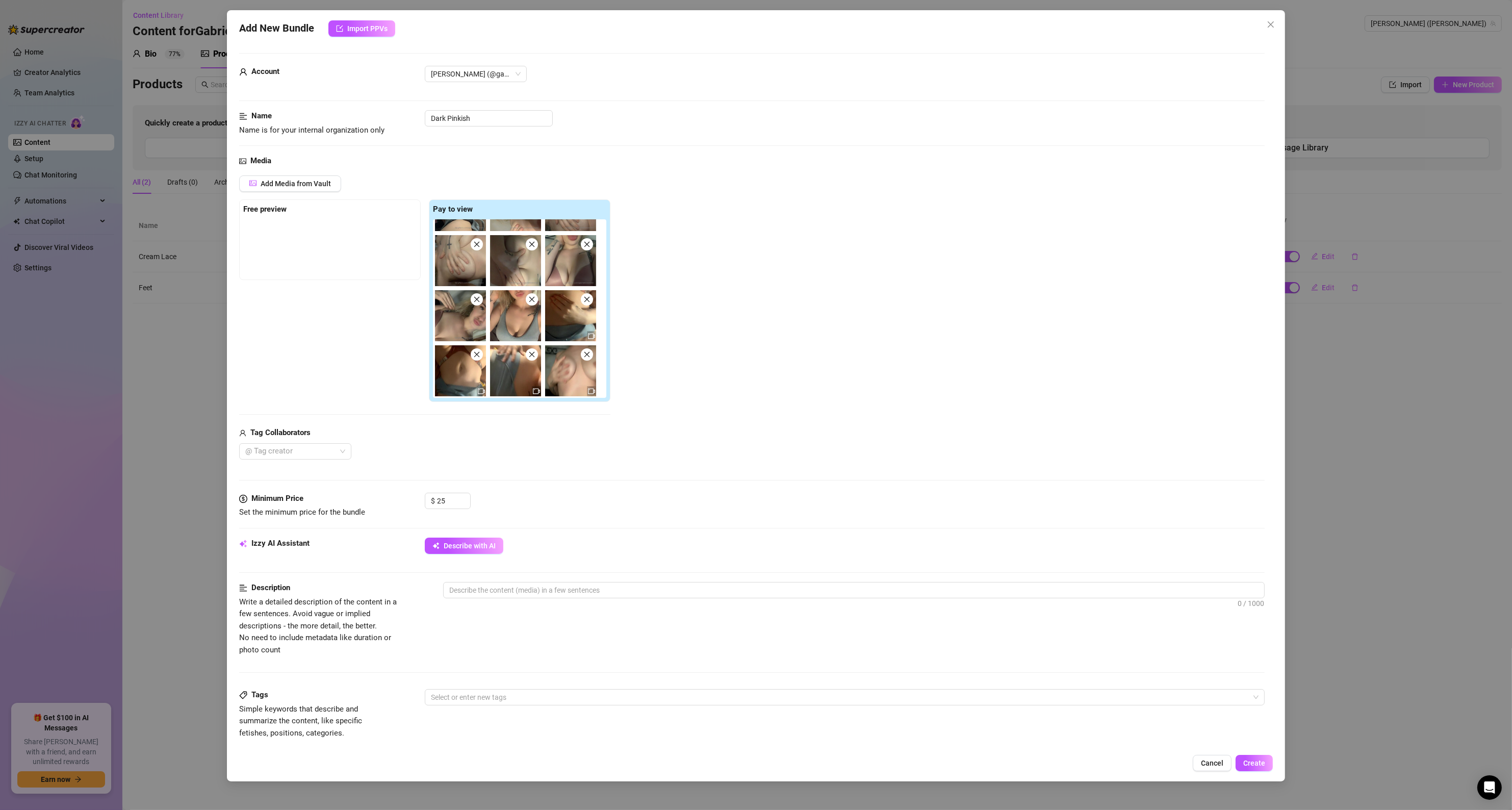
click at [594, 500] on div "$ 25" at bounding box center [845, 505] width 840 height 25
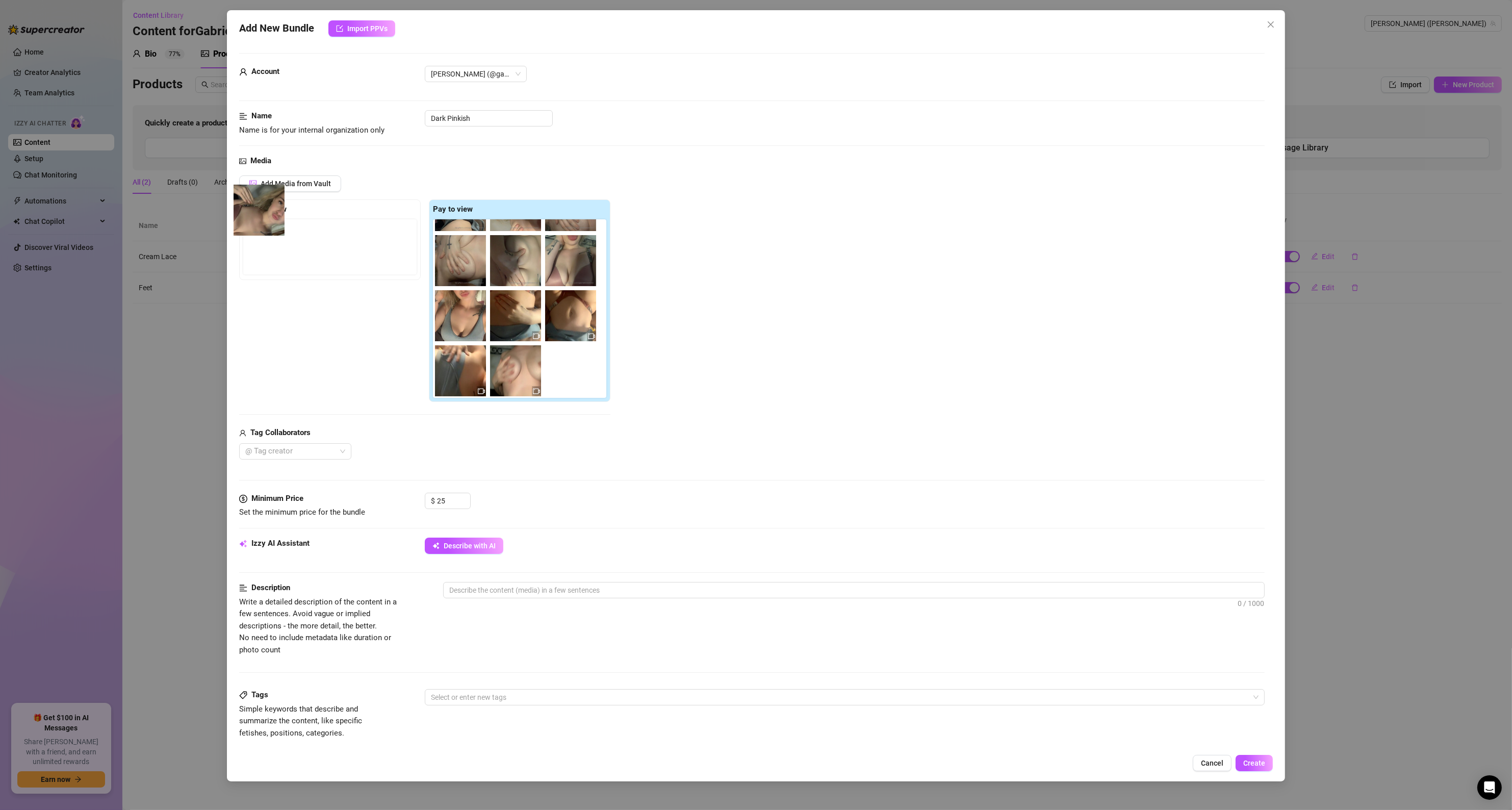
drag, startPoint x: 466, startPoint y: 319, endPoint x: 261, endPoint y: 213, distance: 230.8
click at [261, 213] on div "Free preview Pay to view" at bounding box center [425, 300] width 371 height 203
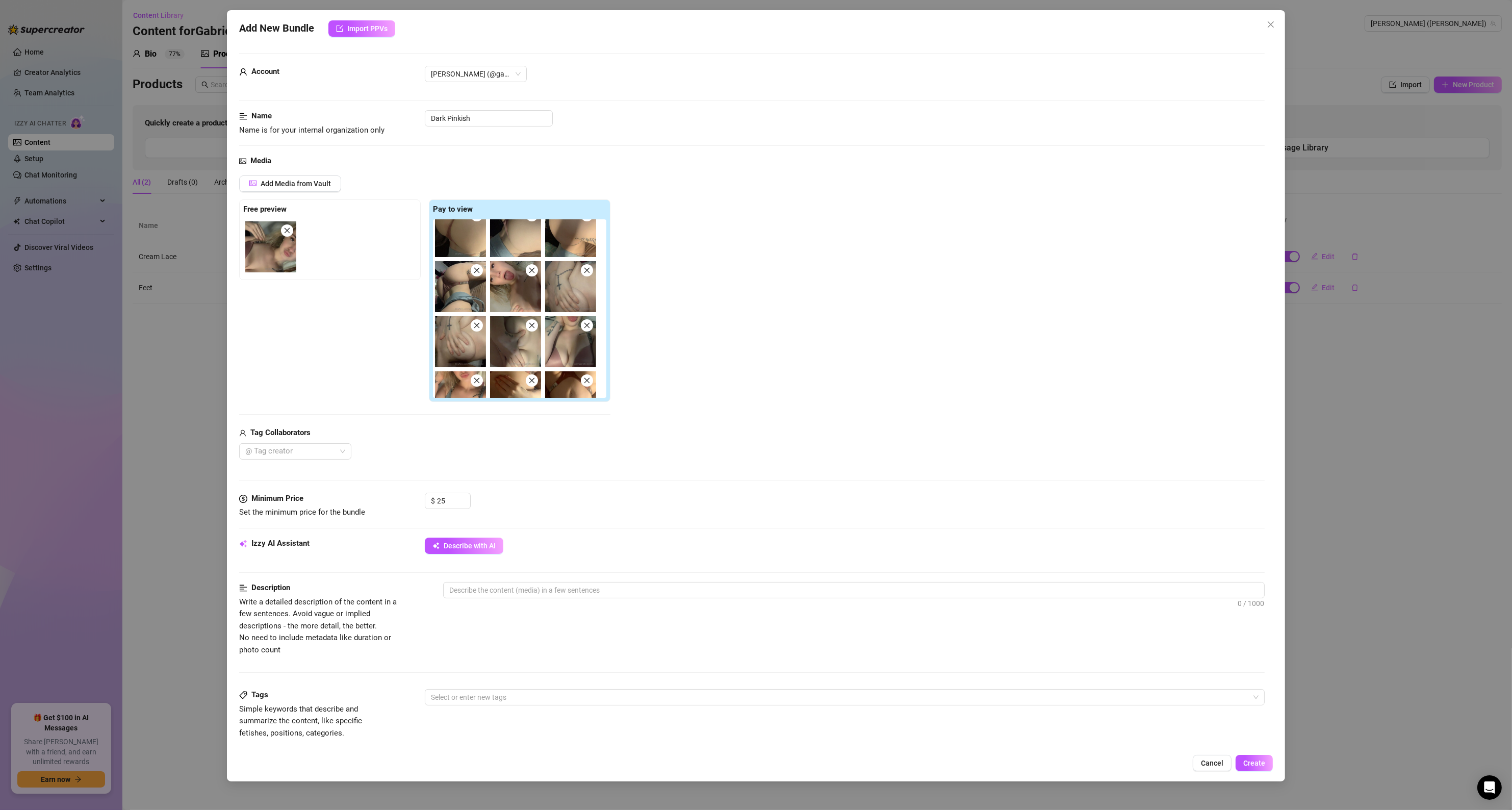
scroll to position [0, 0]
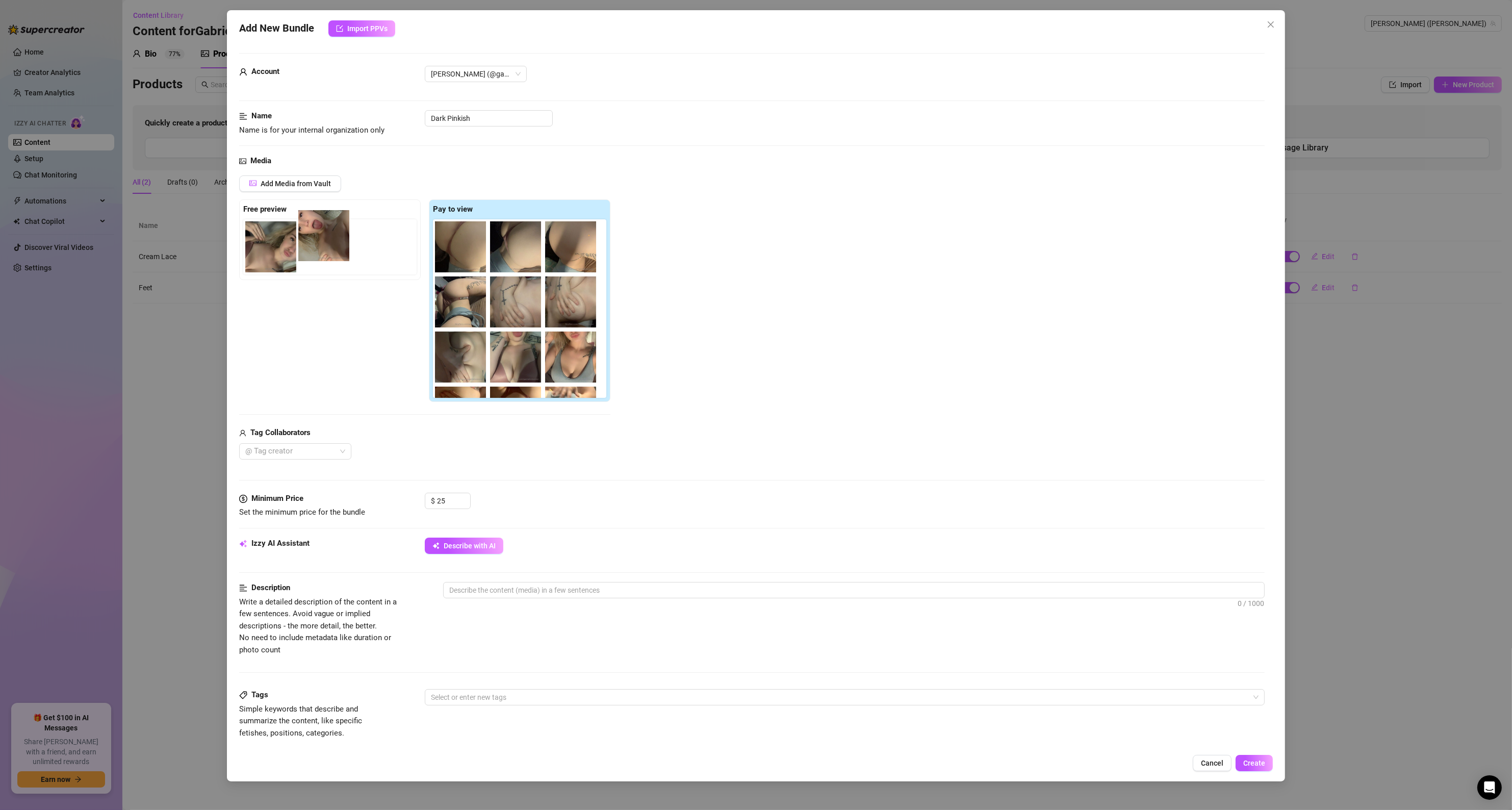
drag, startPoint x: 503, startPoint y: 309, endPoint x: 304, endPoint y: 240, distance: 210.6
click at [304, 240] on div "Free preview Pay to view" at bounding box center [425, 300] width 371 height 203
click at [472, 550] on span "Describe with AI" at bounding box center [469, 545] width 52 height 8
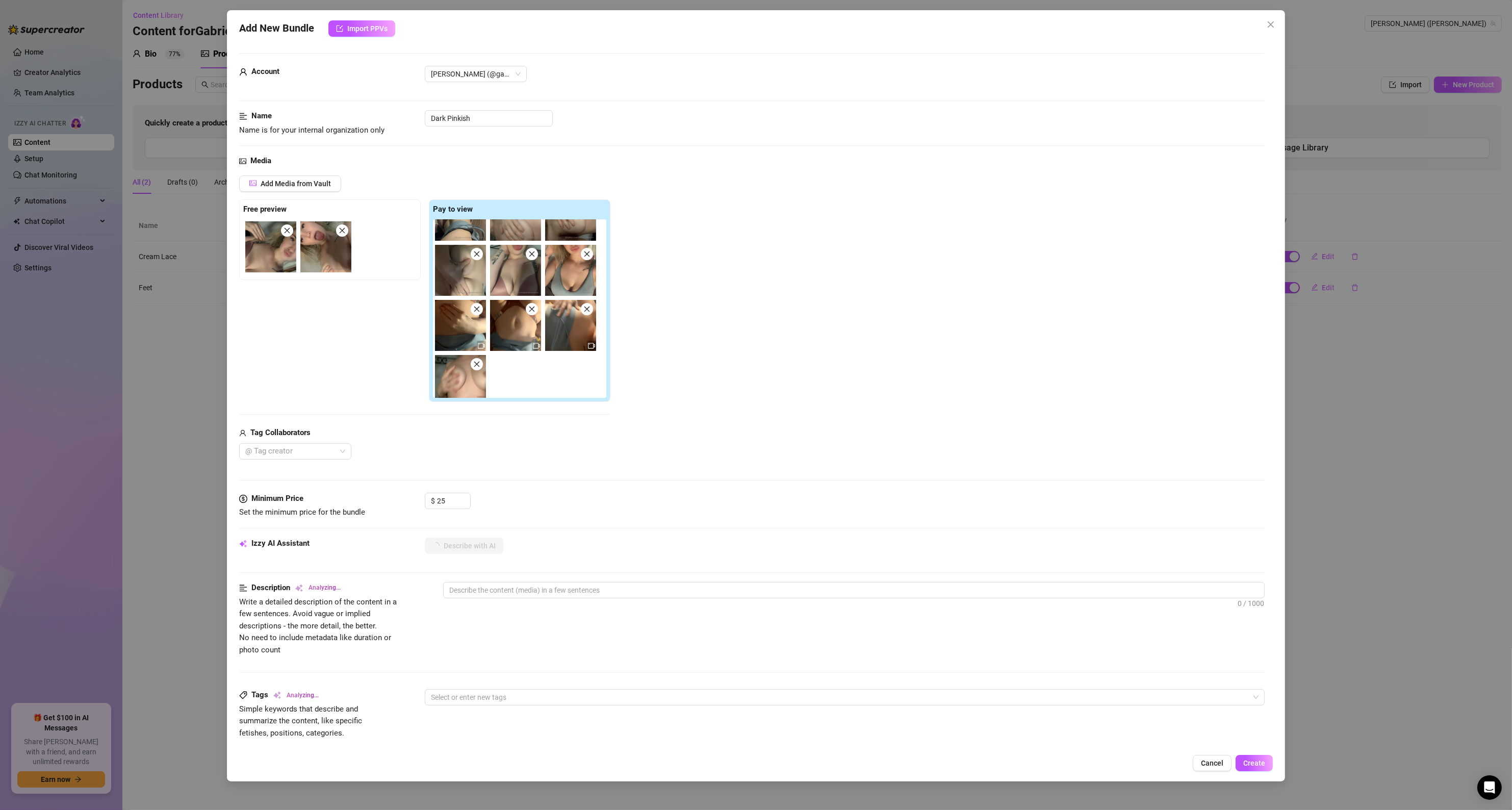
scroll to position [96, 0]
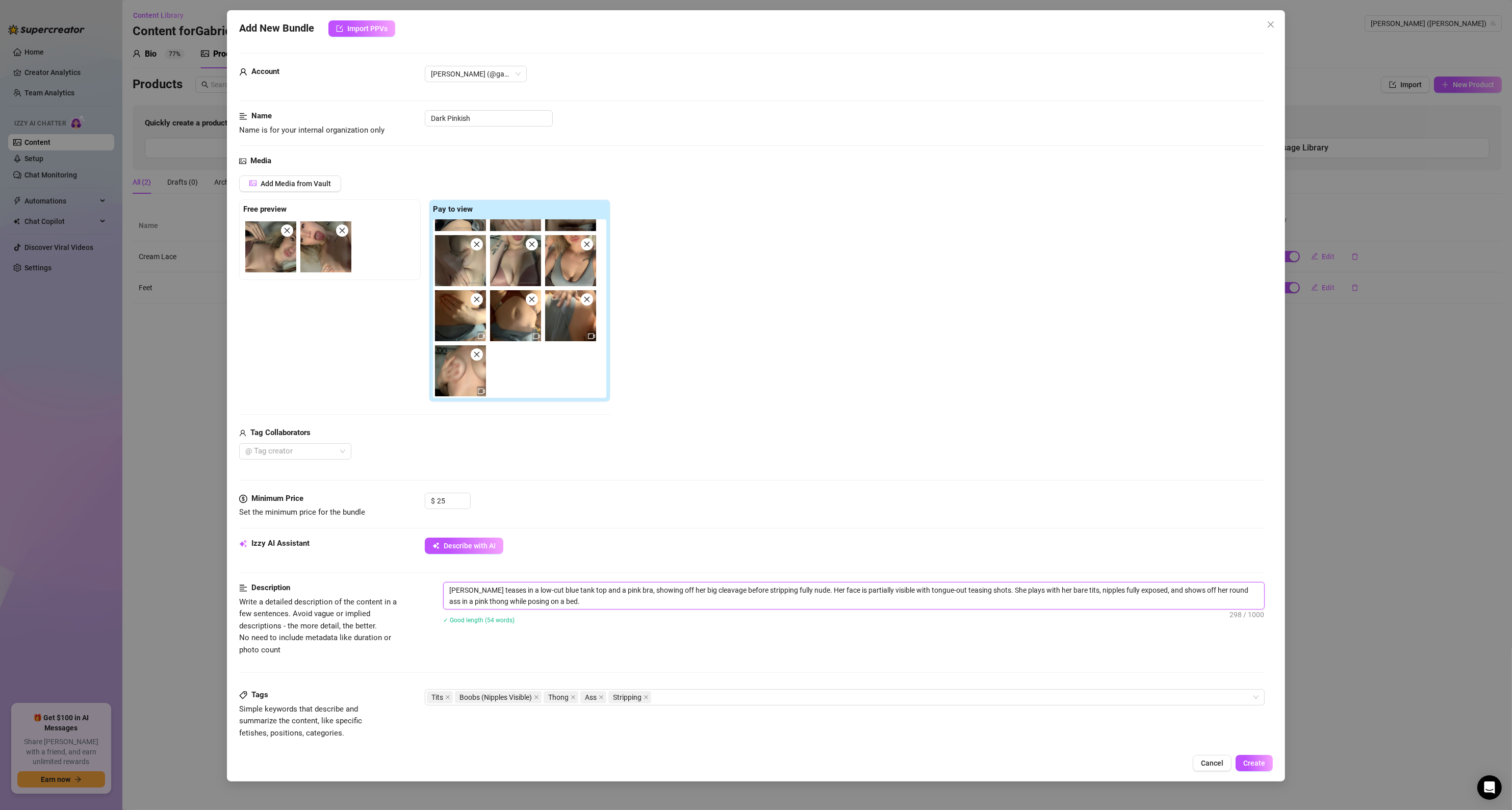
drag, startPoint x: 476, startPoint y: 588, endPoint x: 439, endPoint y: 590, distance: 37.1
click at [440, 590] on div "Description Write a detailed description of the content in a few sentences. Avo…" at bounding box center [752, 619] width 1026 height 74
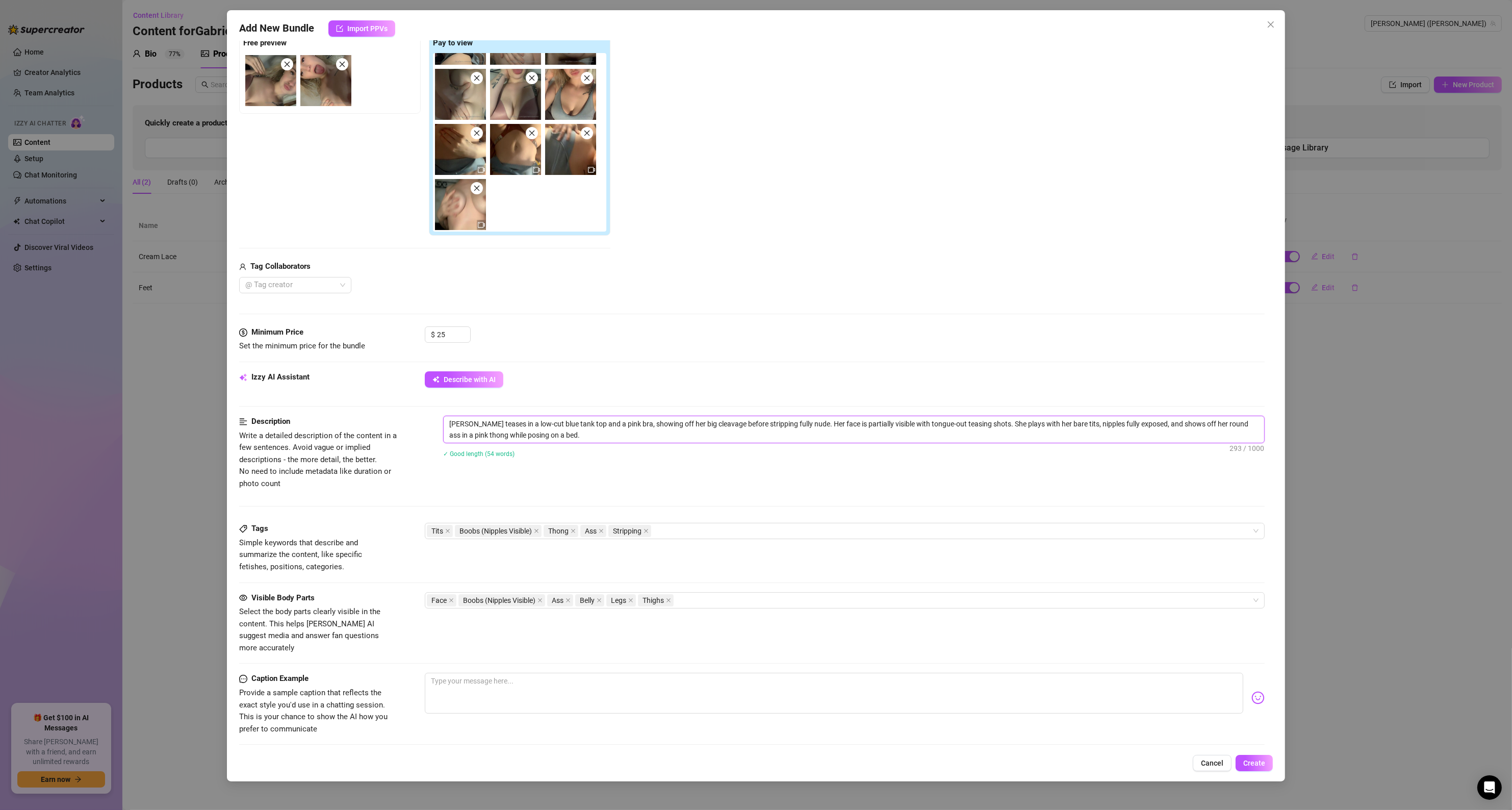
scroll to position [184, 0]
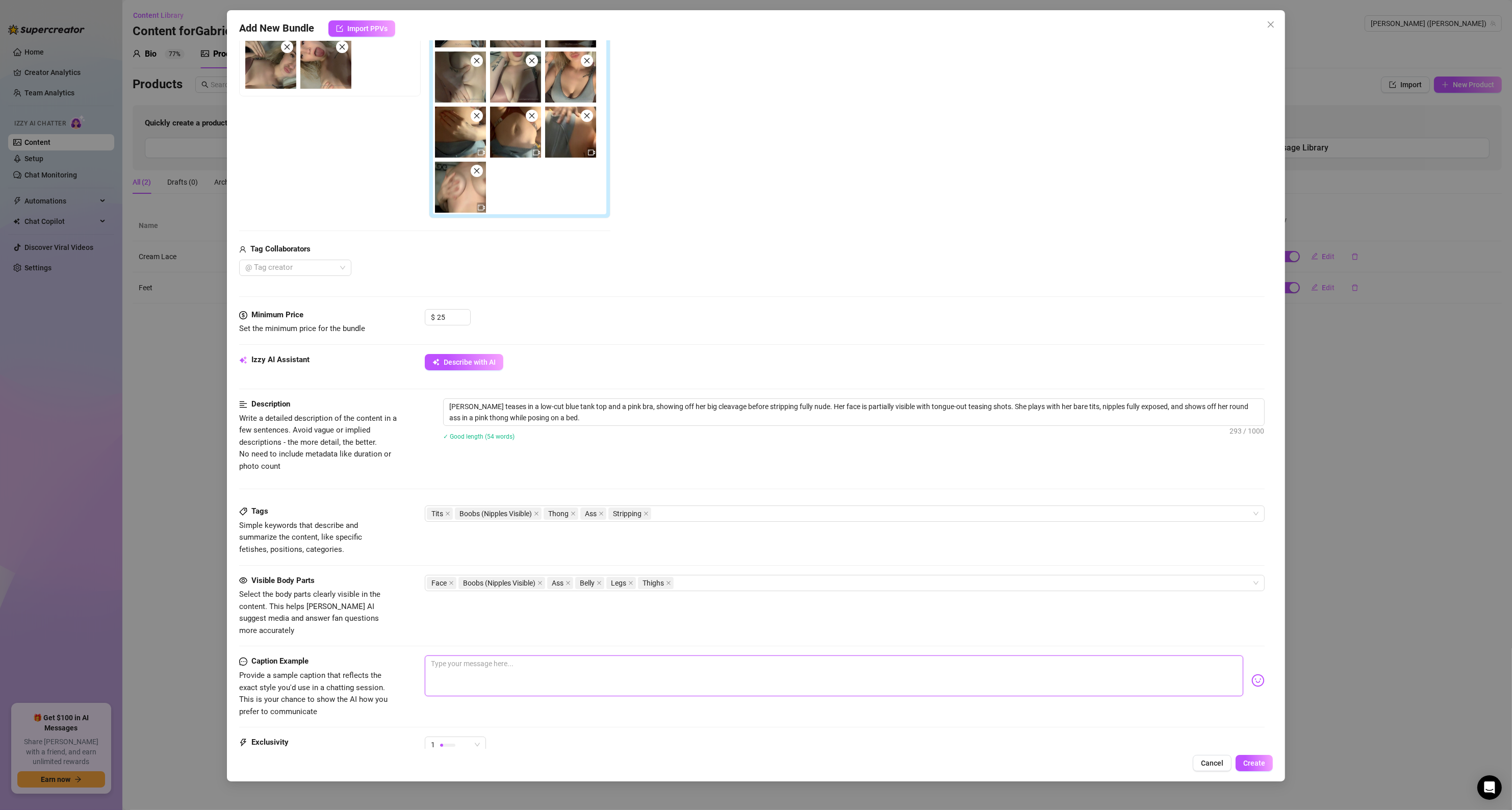
click at [481, 668] on textarea at bounding box center [834, 675] width 819 height 41
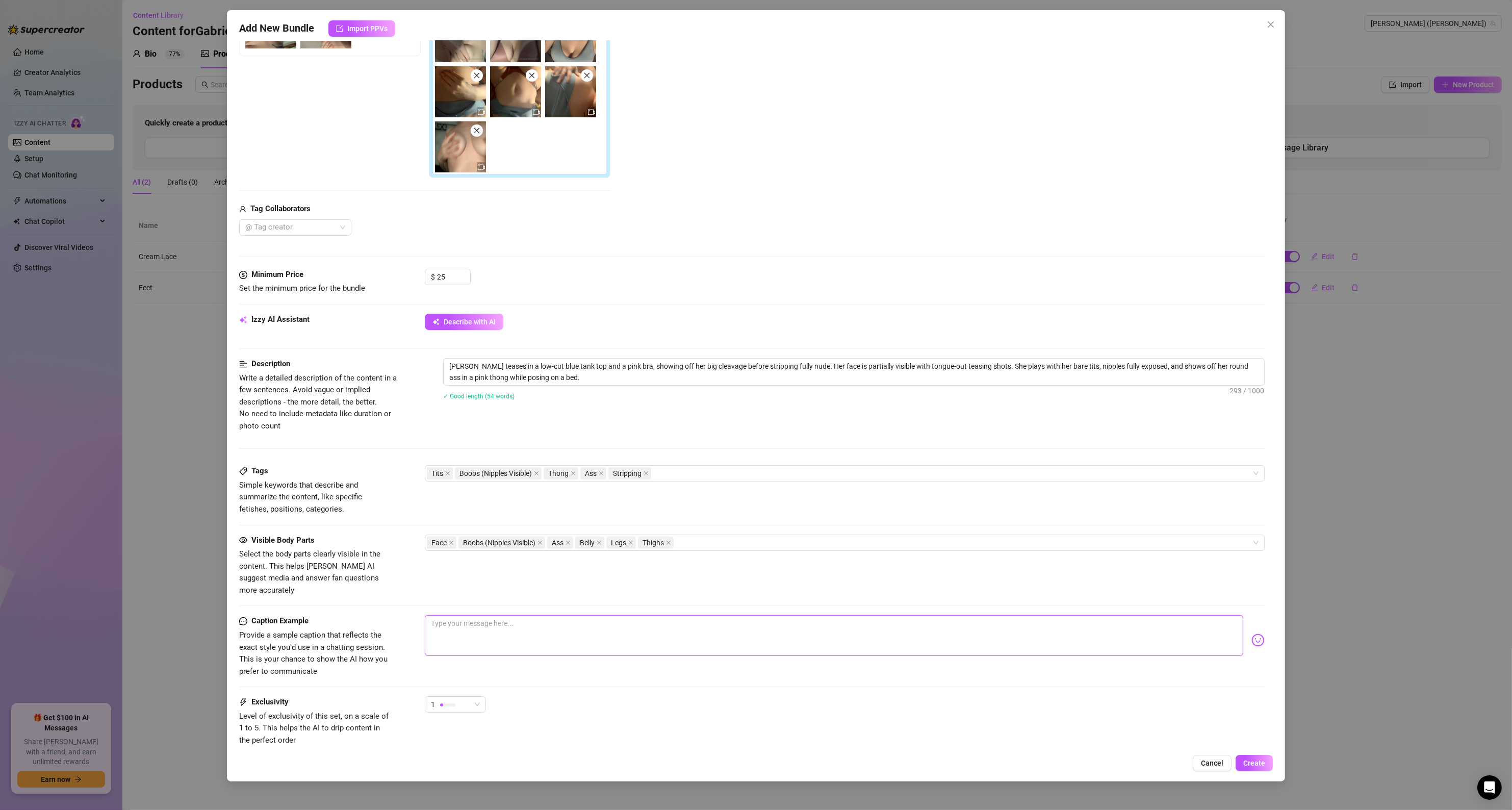
scroll to position [225, 0]
click at [1254, 769] on button "Create" at bounding box center [1254, 763] width 37 height 16
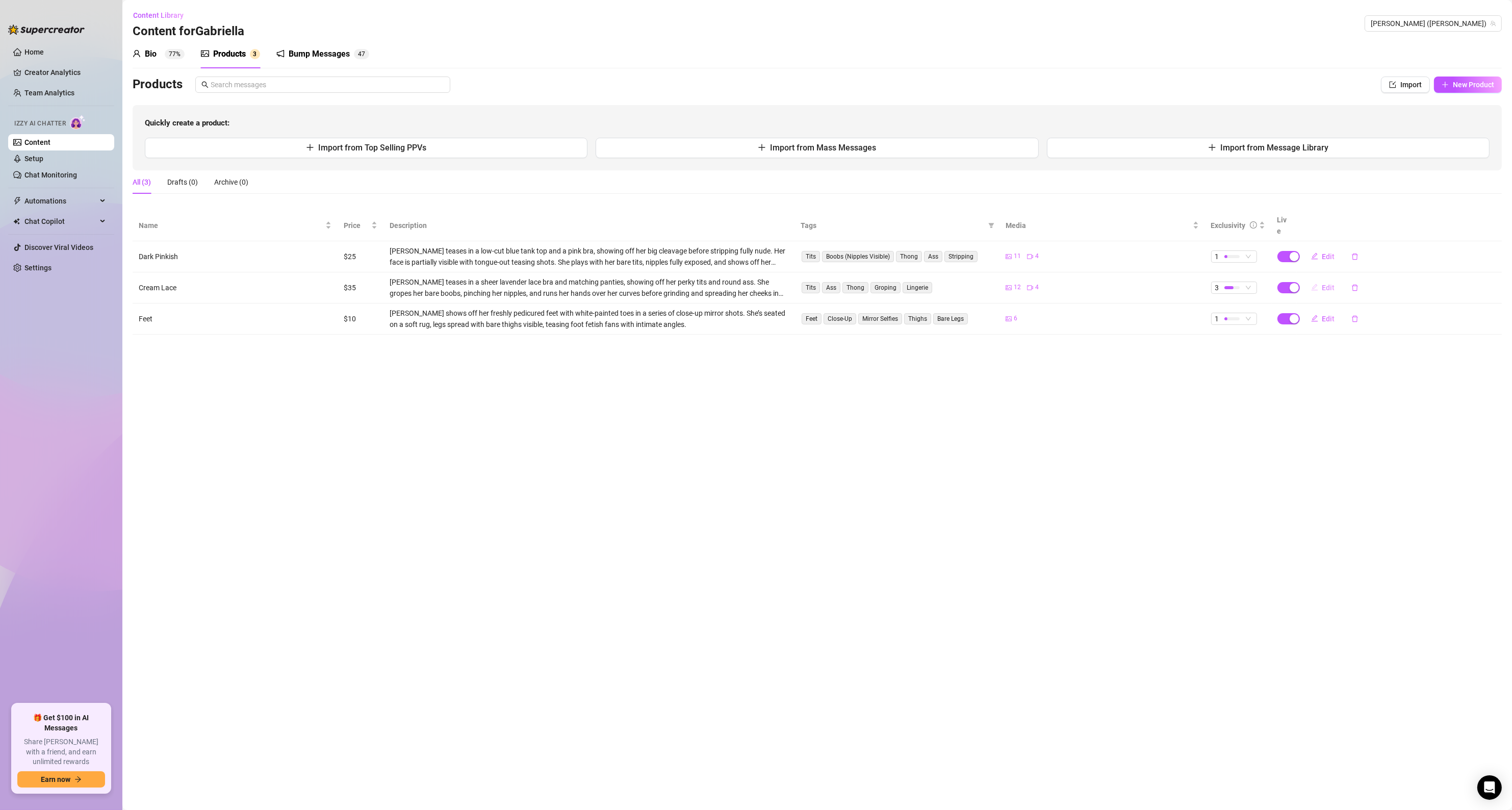
click at [1317, 284] on icon "edit" at bounding box center [1315, 288] width 8 height 8
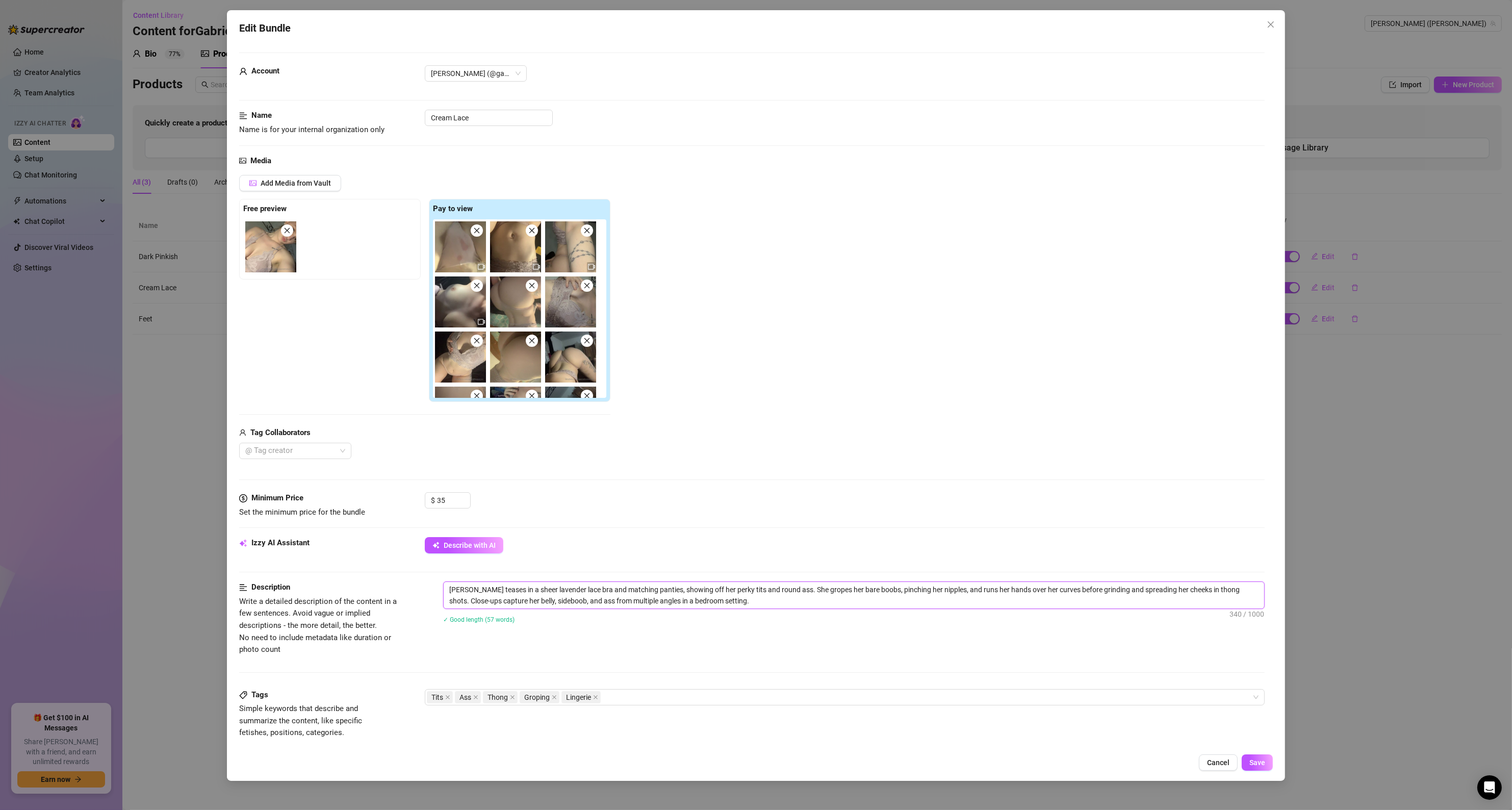
drag, startPoint x: 476, startPoint y: 591, endPoint x: 419, endPoint y: 591, distance: 57.0
click at [422, 591] on div "Description Write a detailed description of the content in a few sentences. Avo…" at bounding box center [752, 619] width 1026 height 74
click at [817, 653] on div "Description Write a detailed description of the content in a few sentences. Avo…" at bounding box center [752, 619] width 1026 height 74
click at [1252, 763] on span "Save" at bounding box center [1257, 762] width 16 height 8
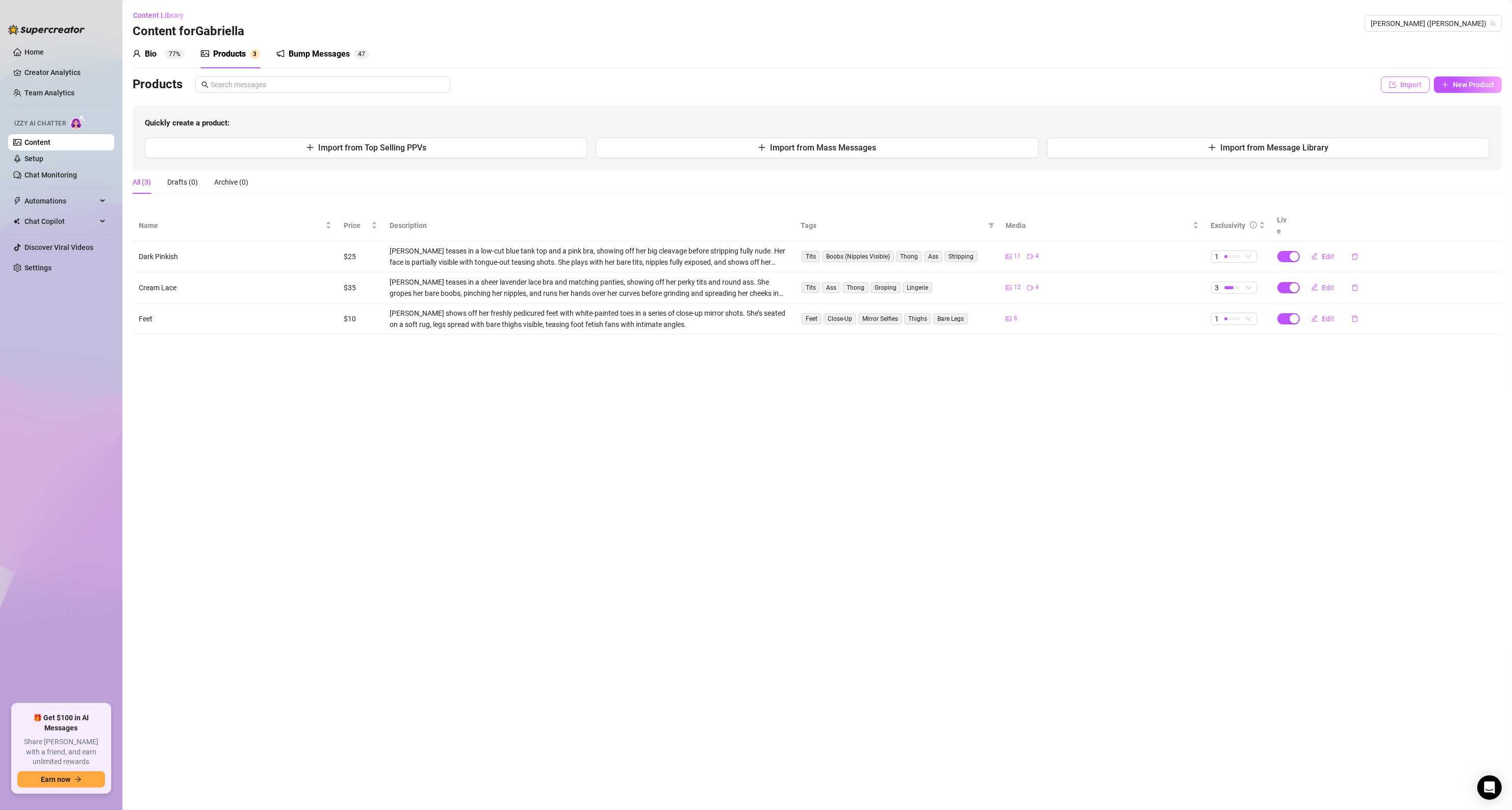
click at [1397, 86] on button "Import" at bounding box center [1405, 84] width 49 height 16
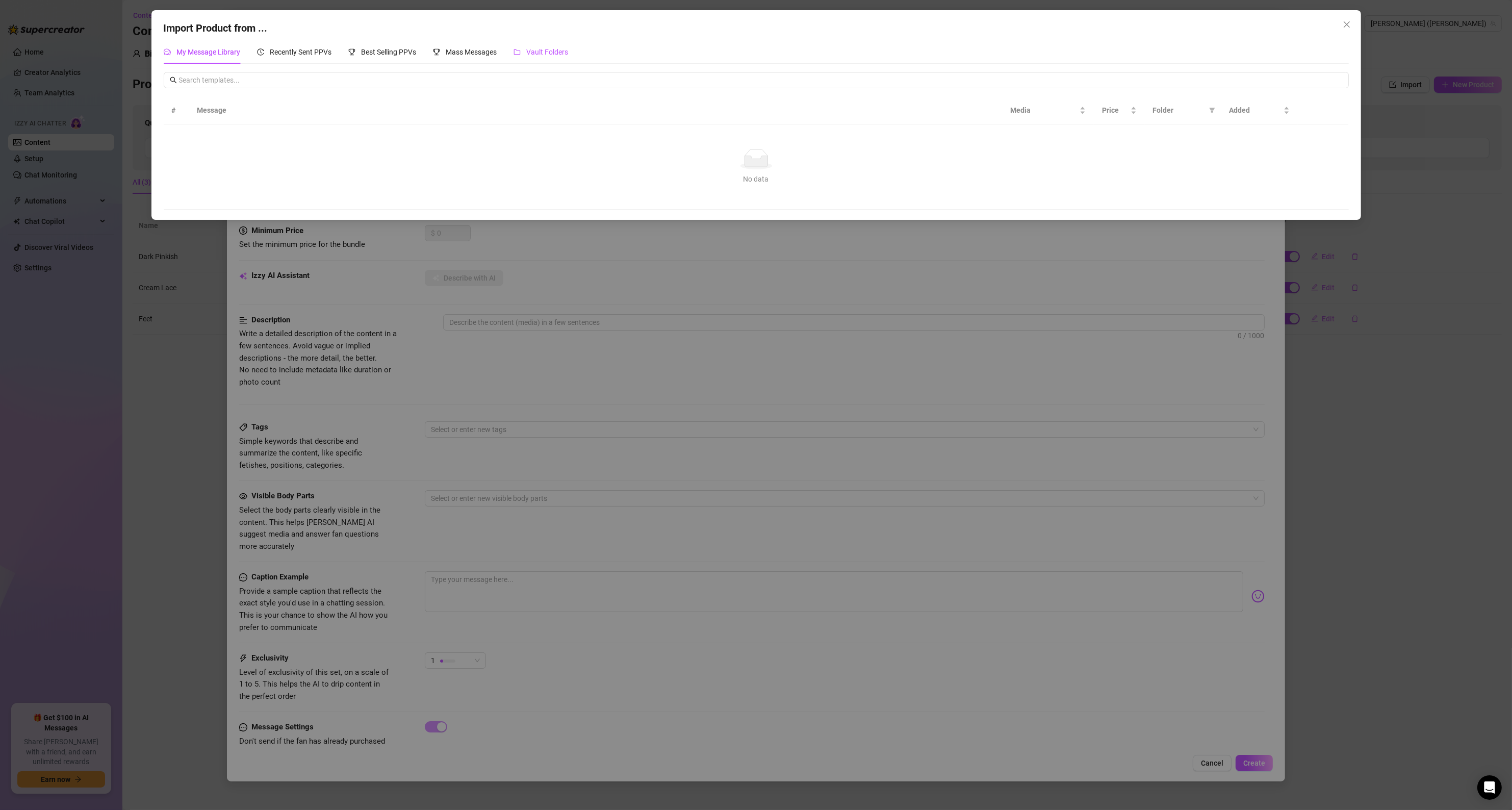
click at [564, 49] on span "Vault Folders" at bounding box center [548, 52] width 41 height 8
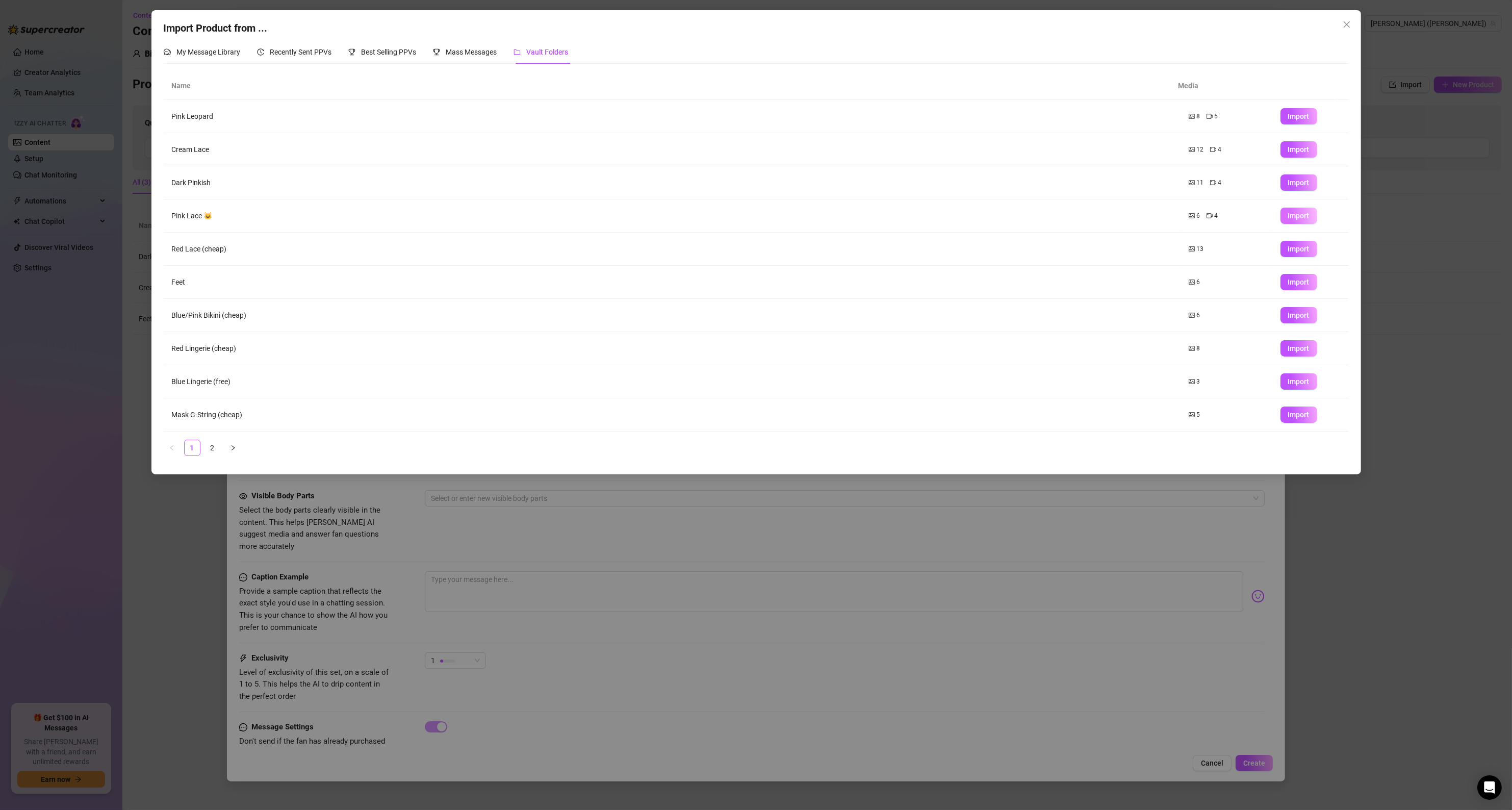
click at [1288, 215] on span "Import" at bounding box center [1298, 215] width 22 height 8
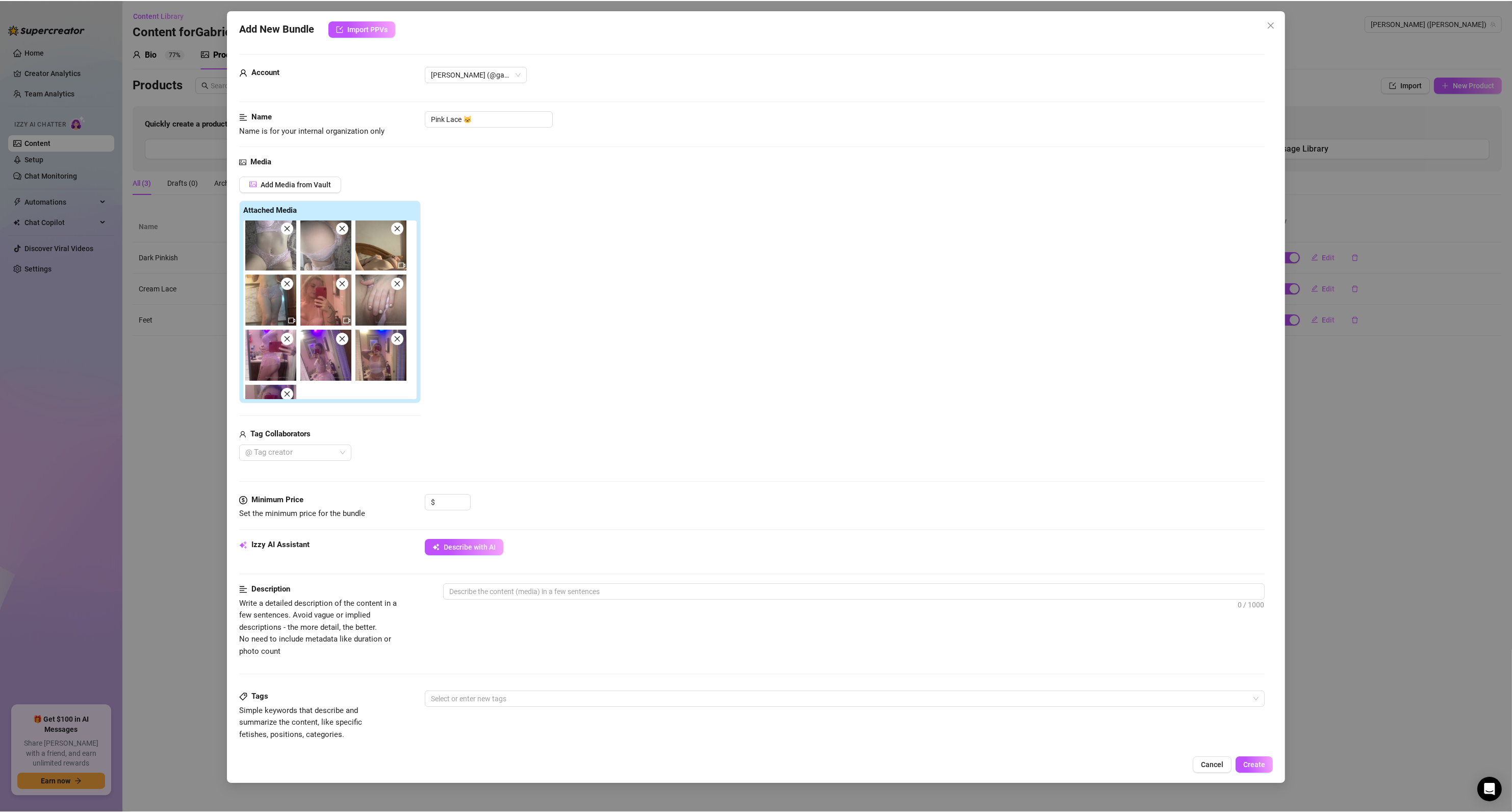
scroll to position [0, 0]
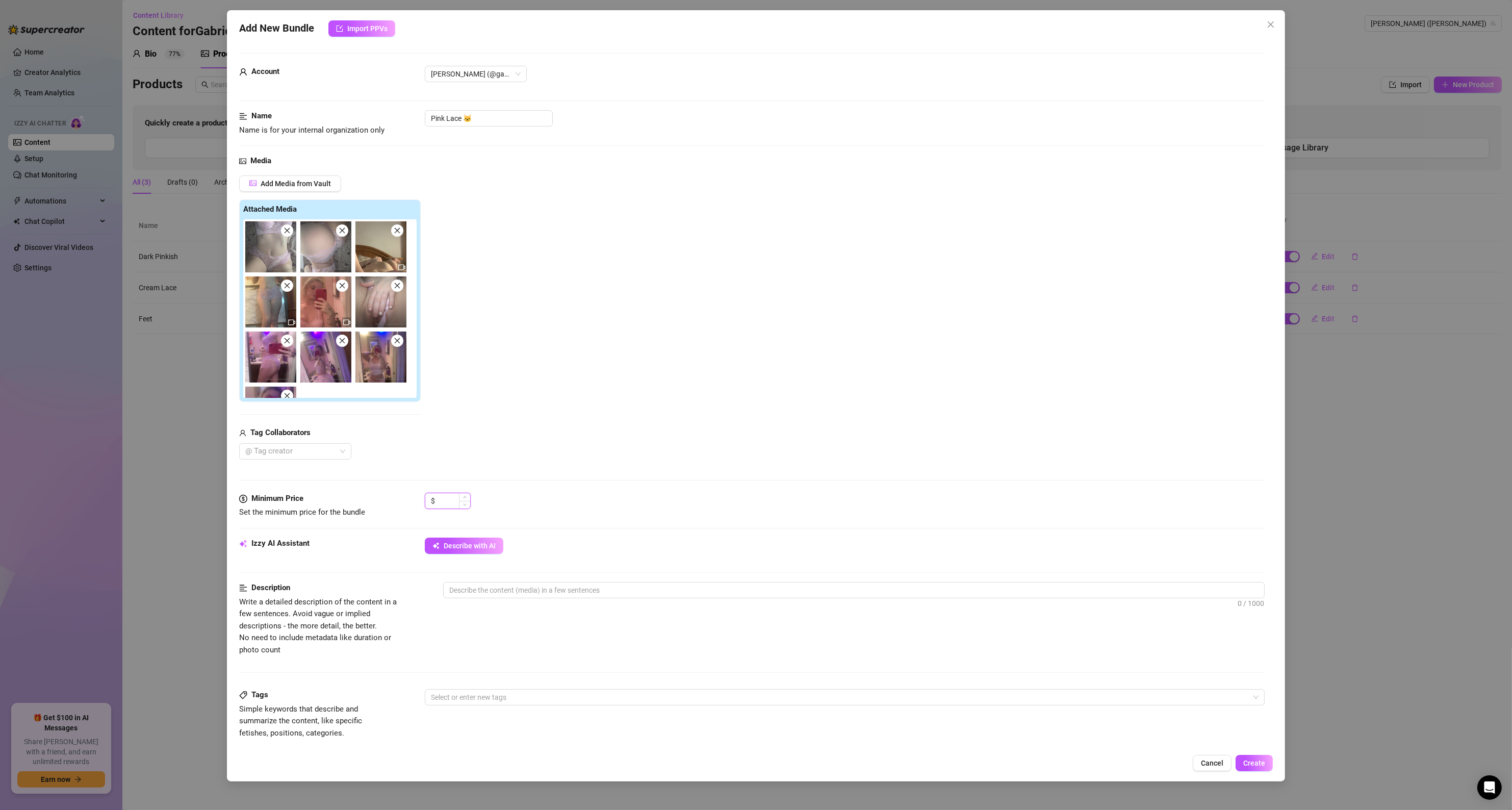
click at [451, 500] on input at bounding box center [453, 501] width 33 height 15
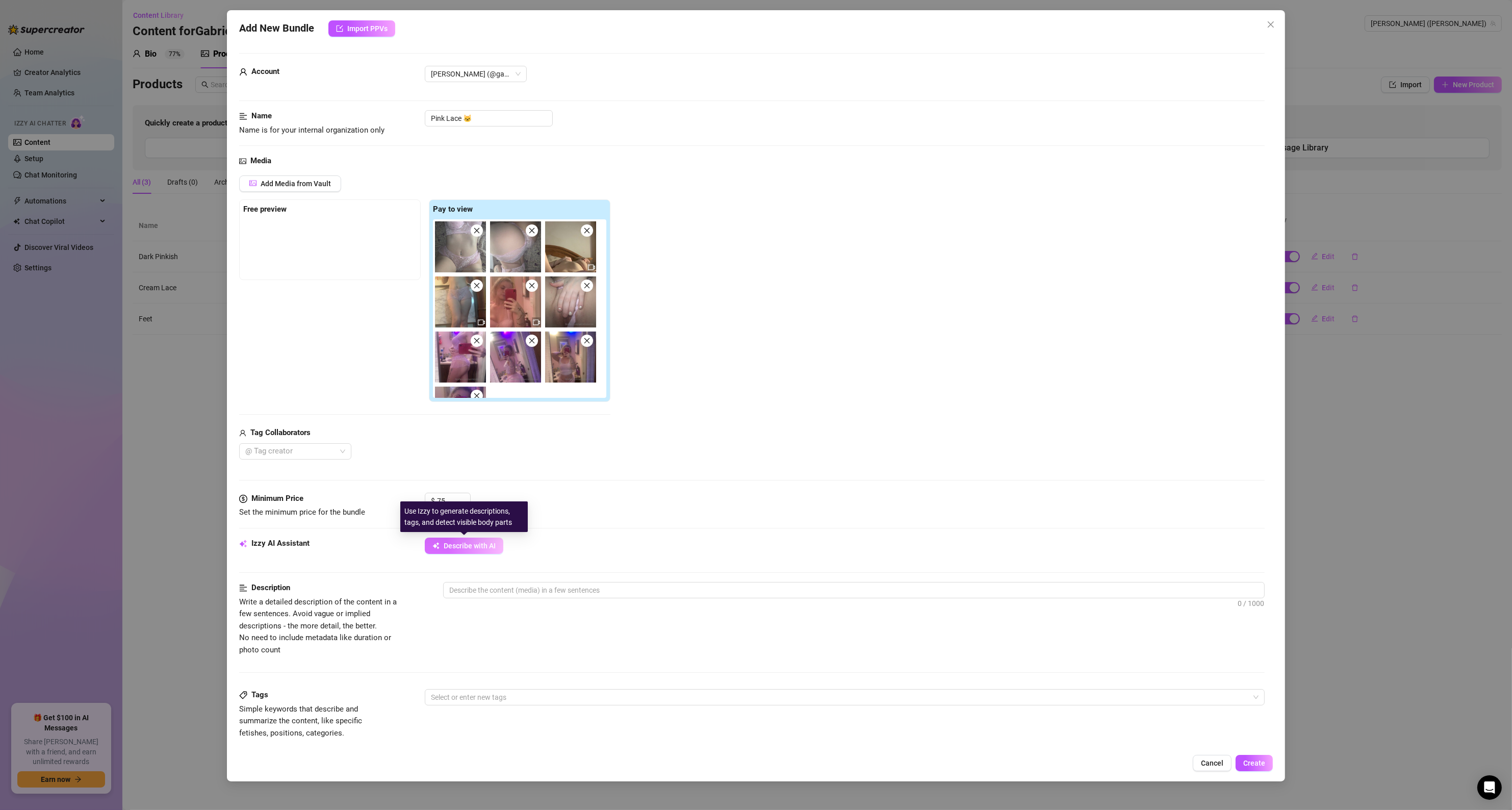
click at [465, 552] on button "Describe with AI" at bounding box center [464, 545] width 78 height 16
click at [452, 546] on span "Describe with AI" at bounding box center [469, 545] width 52 height 8
click at [456, 546] on span "Describe with AI" at bounding box center [469, 545] width 52 height 8
click at [1217, 761] on span "Cancel" at bounding box center [1212, 763] width 23 height 8
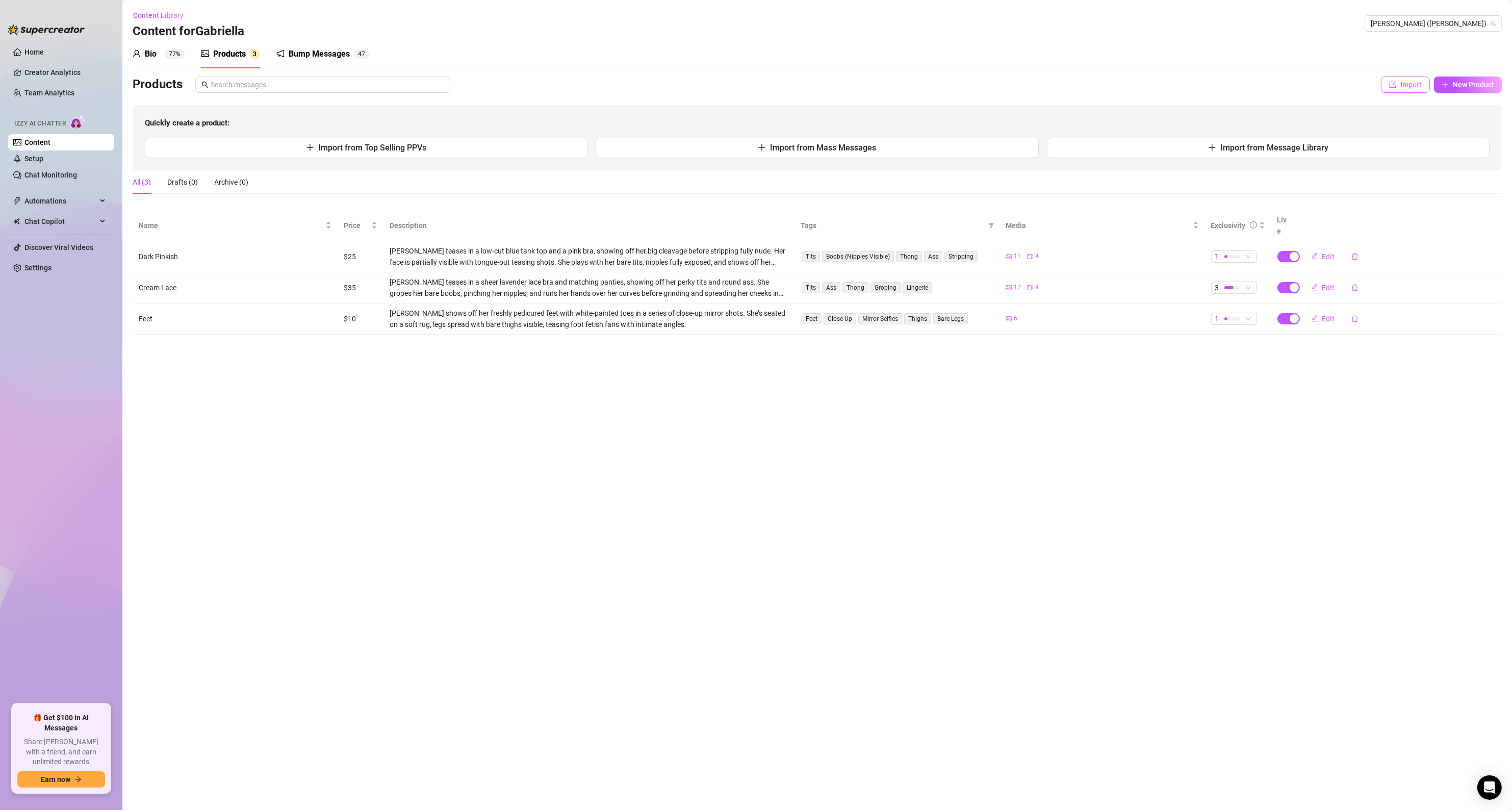
click at [1389, 90] on button "Import" at bounding box center [1405, 84] width 49 height 16
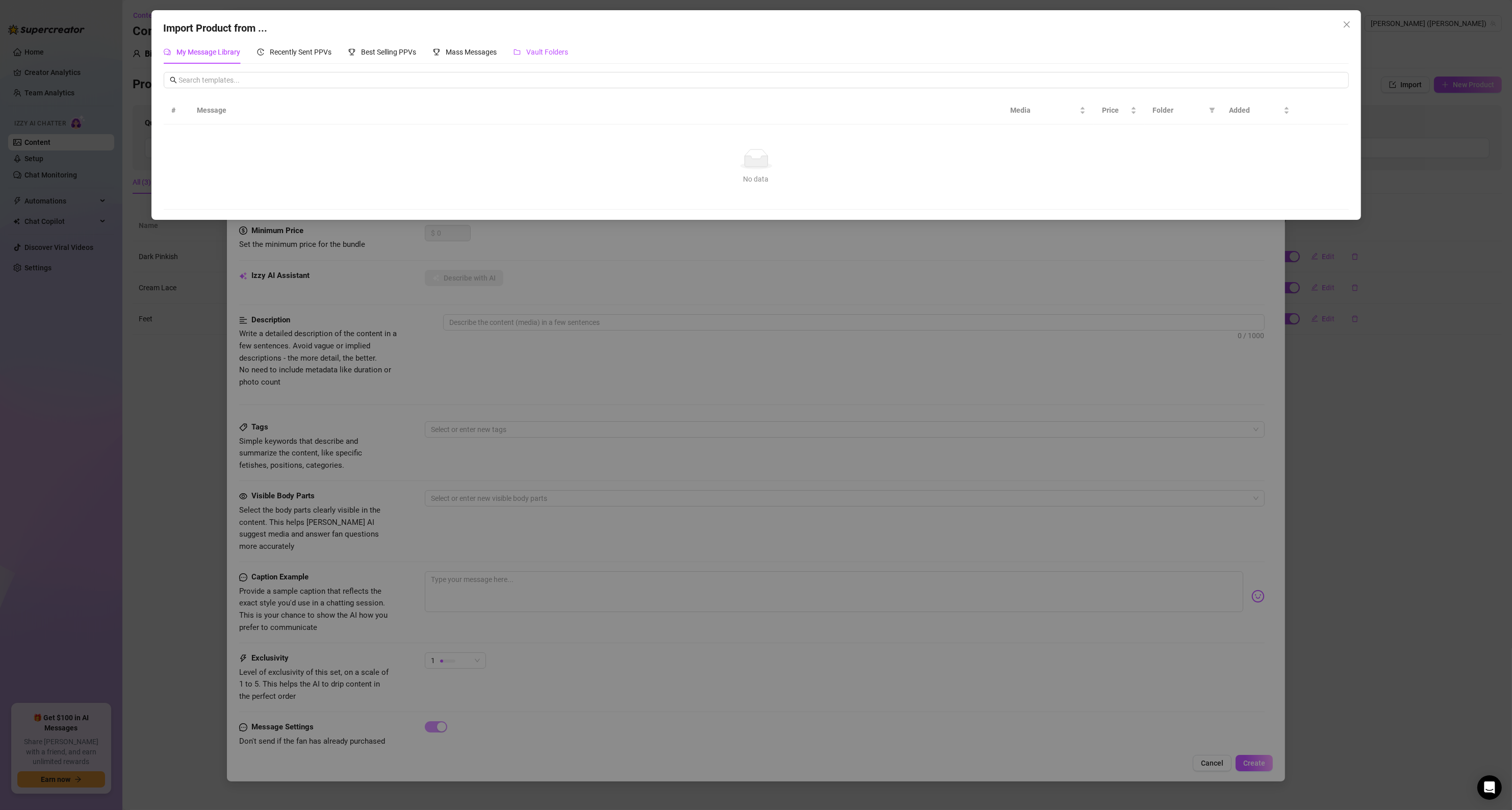
click at [546, 53] on span "Vault Folders" at bounding box center [548, 52] width 41 height 8
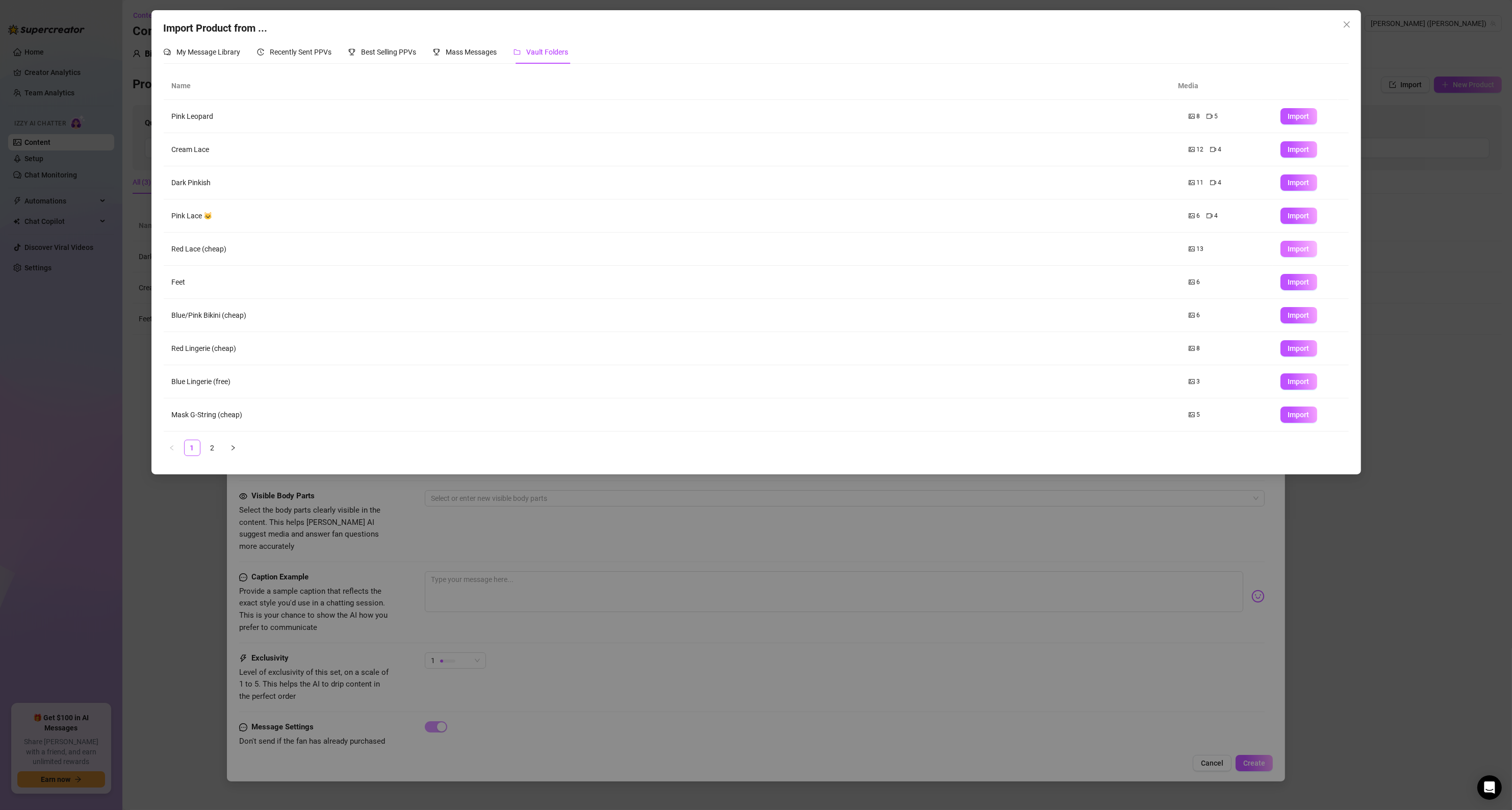
click at [1288, 253] on span "Import" at bounding box center [1298, 249] width 22 height 8
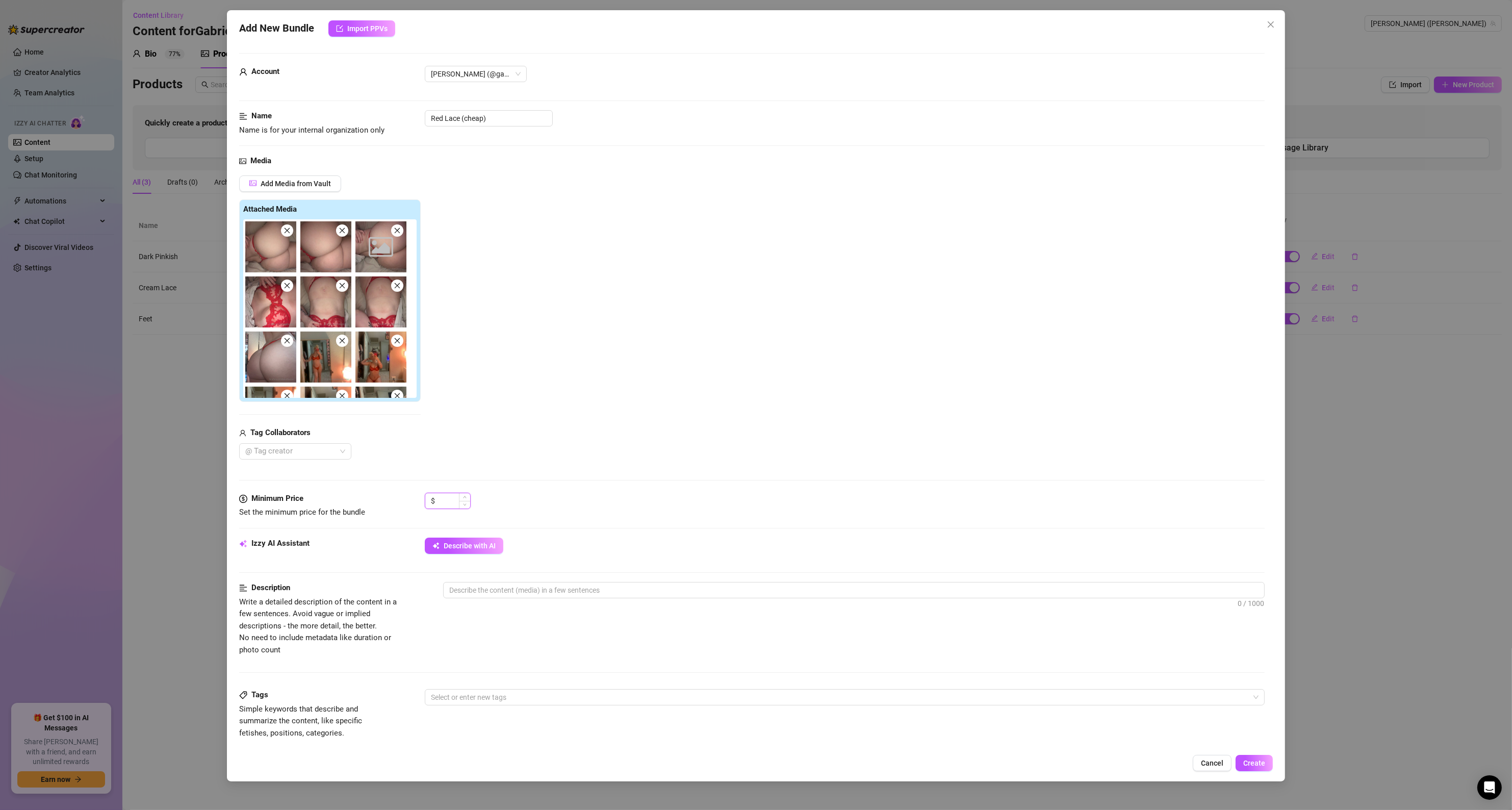
click at [452, 503] on input at bounding box center [453, 501] width 33 height 15
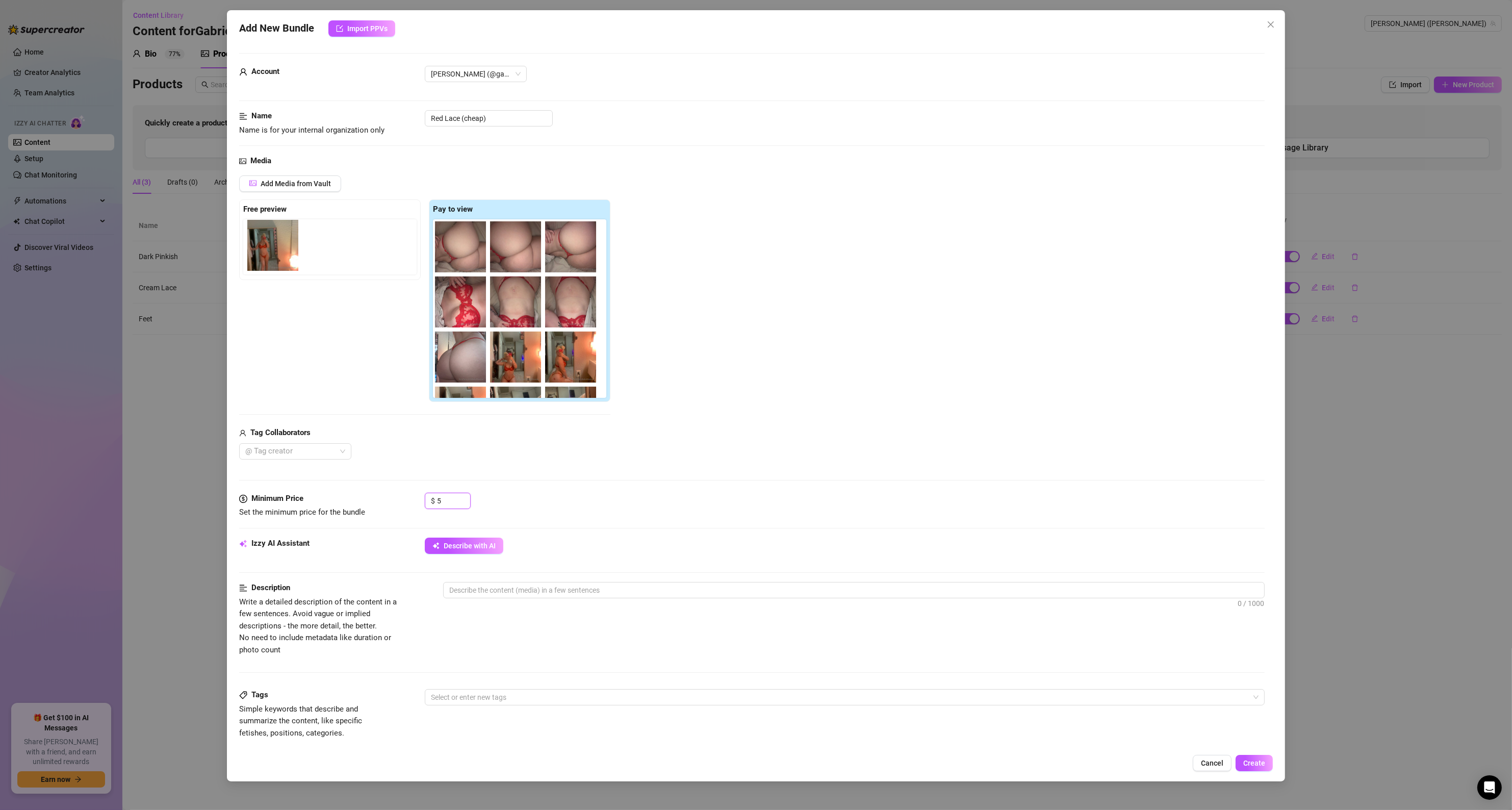
drag, startPoint x: 523, startPoint y: 362, endPoint x: 280, endPoint y: 245, distance: 269.7
click at [280, 245] on div "Free preview Pay to view" at bounding box center [425, 300] width 371 height 203
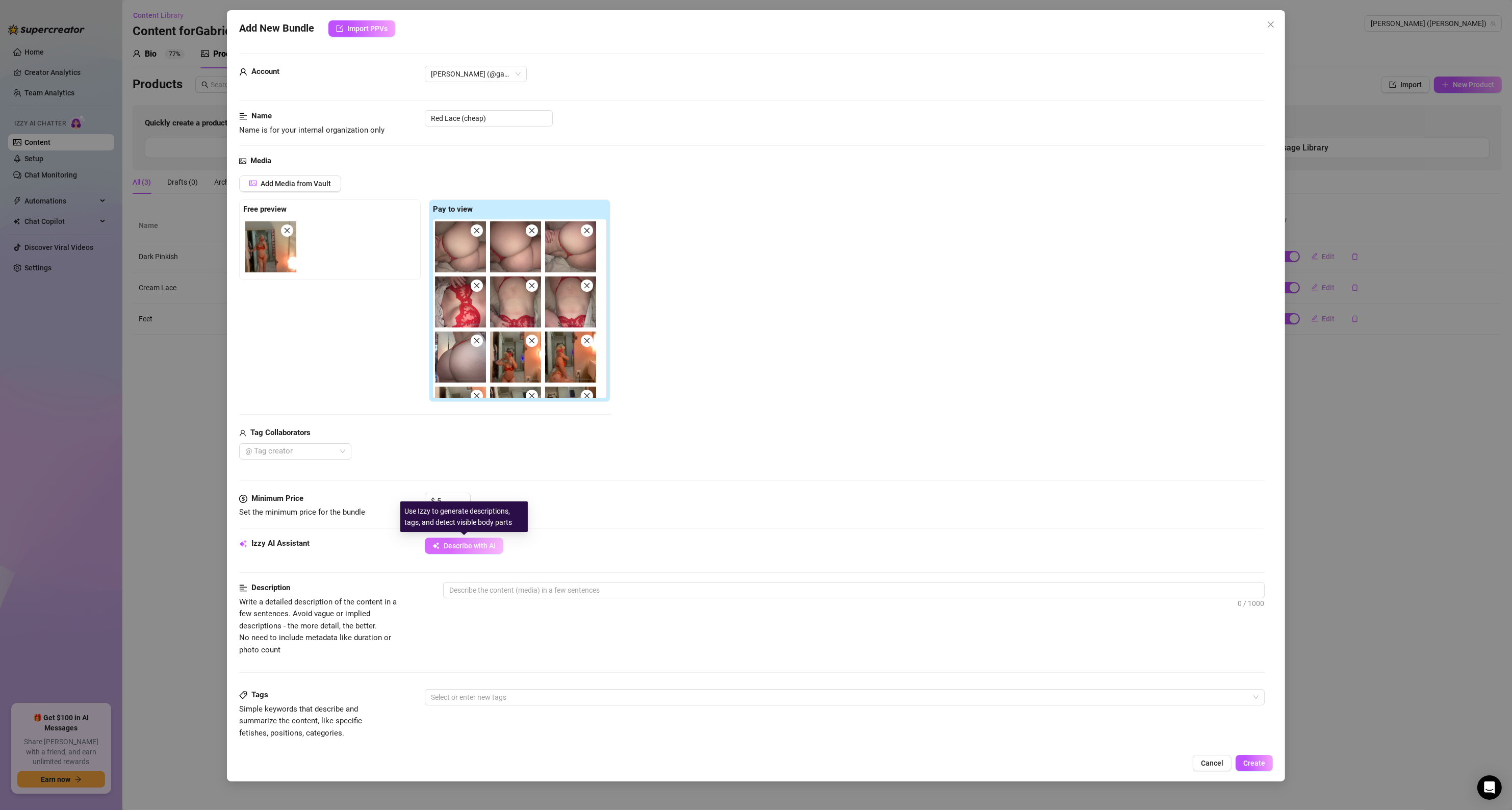
click at [433, 537] on button "Describe with AI" at bounding box center [464, 545] width 78 height 16
click at [444, 552] on button "Describe with AI" at bounding box center [464, 545] width 78 height 16
click at [1210, 757] on button "Cancel" at bounding box center [1211, 763] width 39 height 16
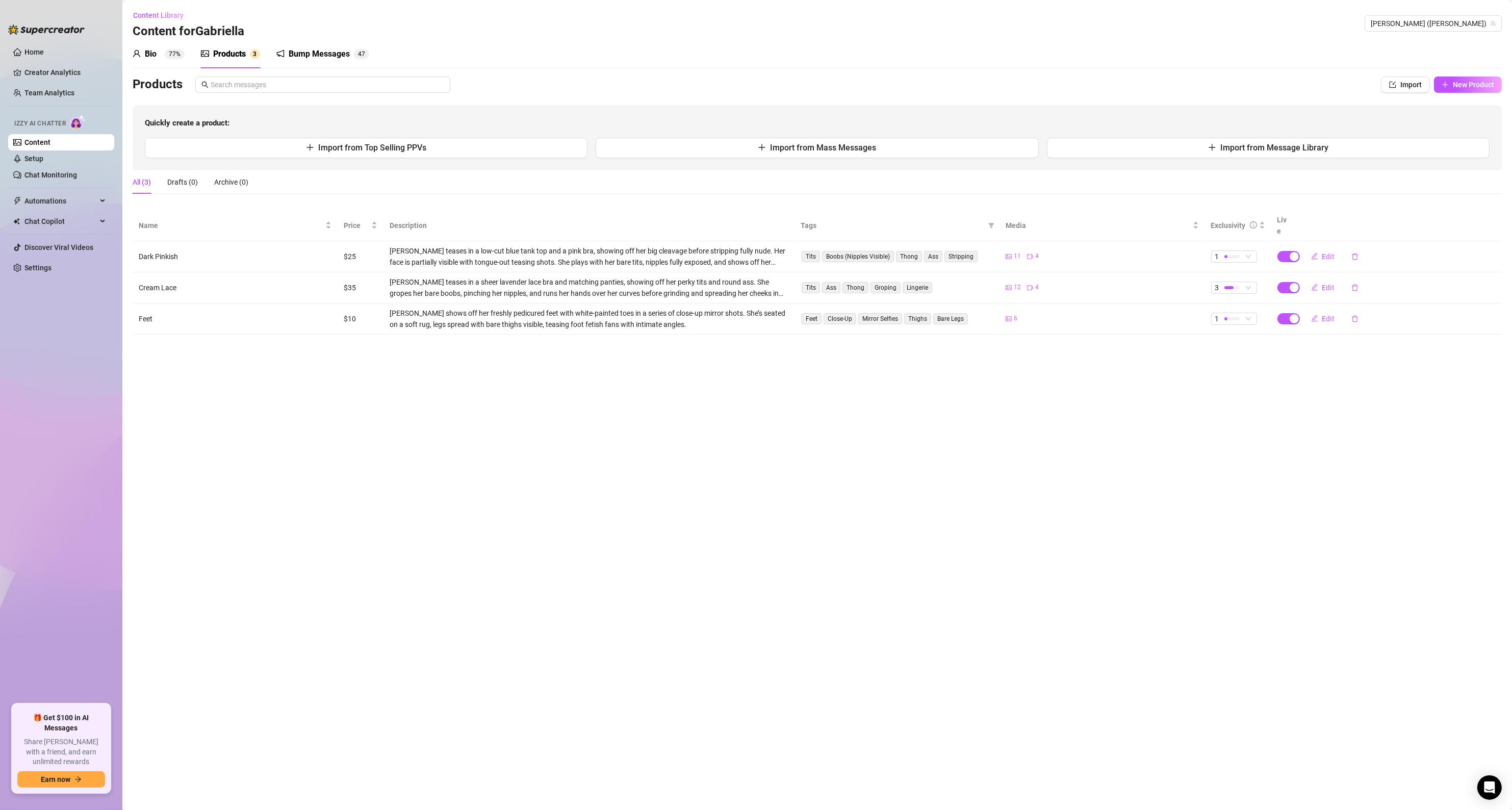
click at [320, 51] on div "Bump Messages" at bounding box center [319, 54] width 61 height 12
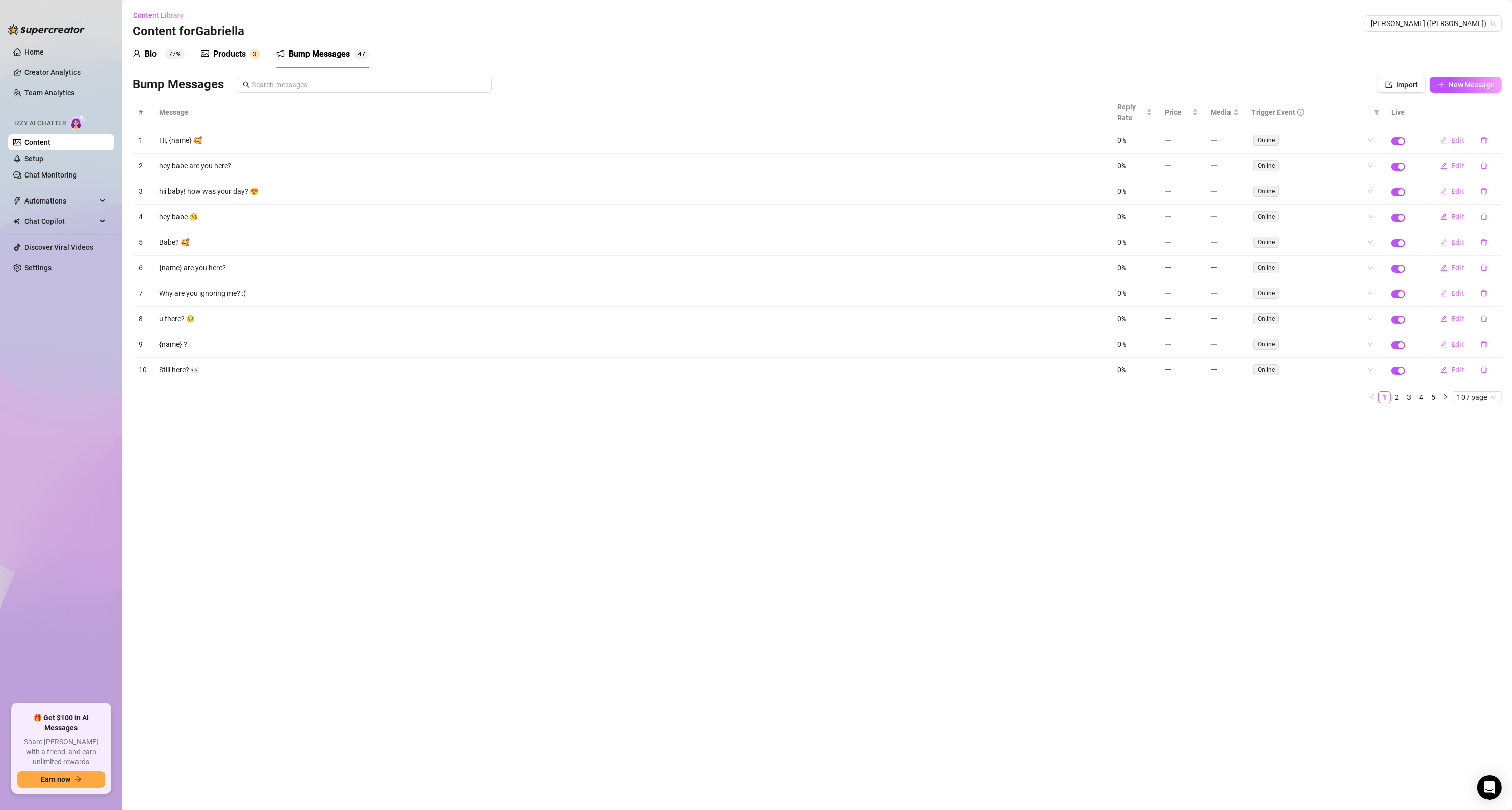
click at [163, 56] on div "Bio 77%" at bounding box center [158, 54] width 52 height 12
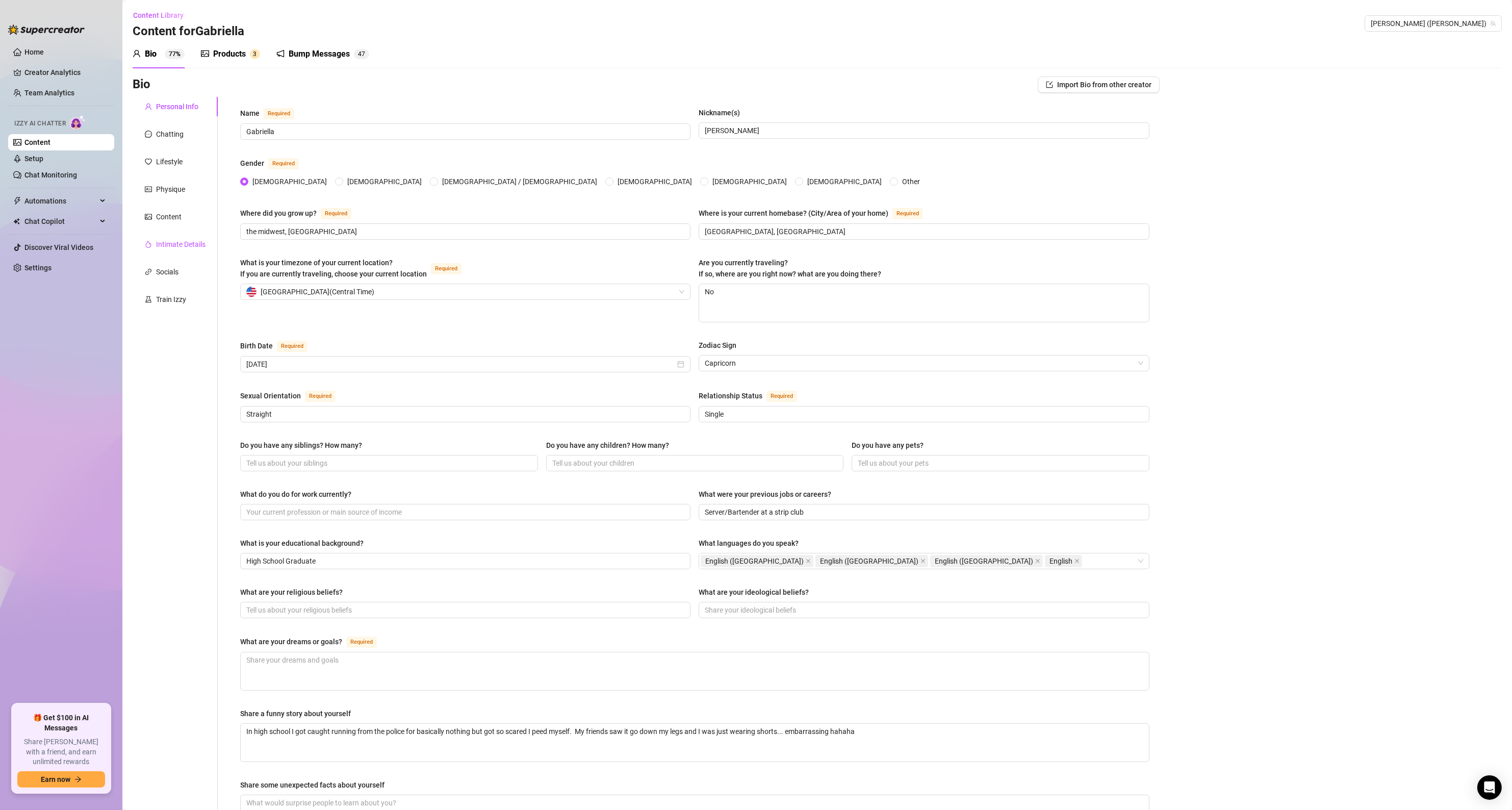
click at [175, 246] on div "Intimate Details" at bounding box center [181, 244] width 49 height 11
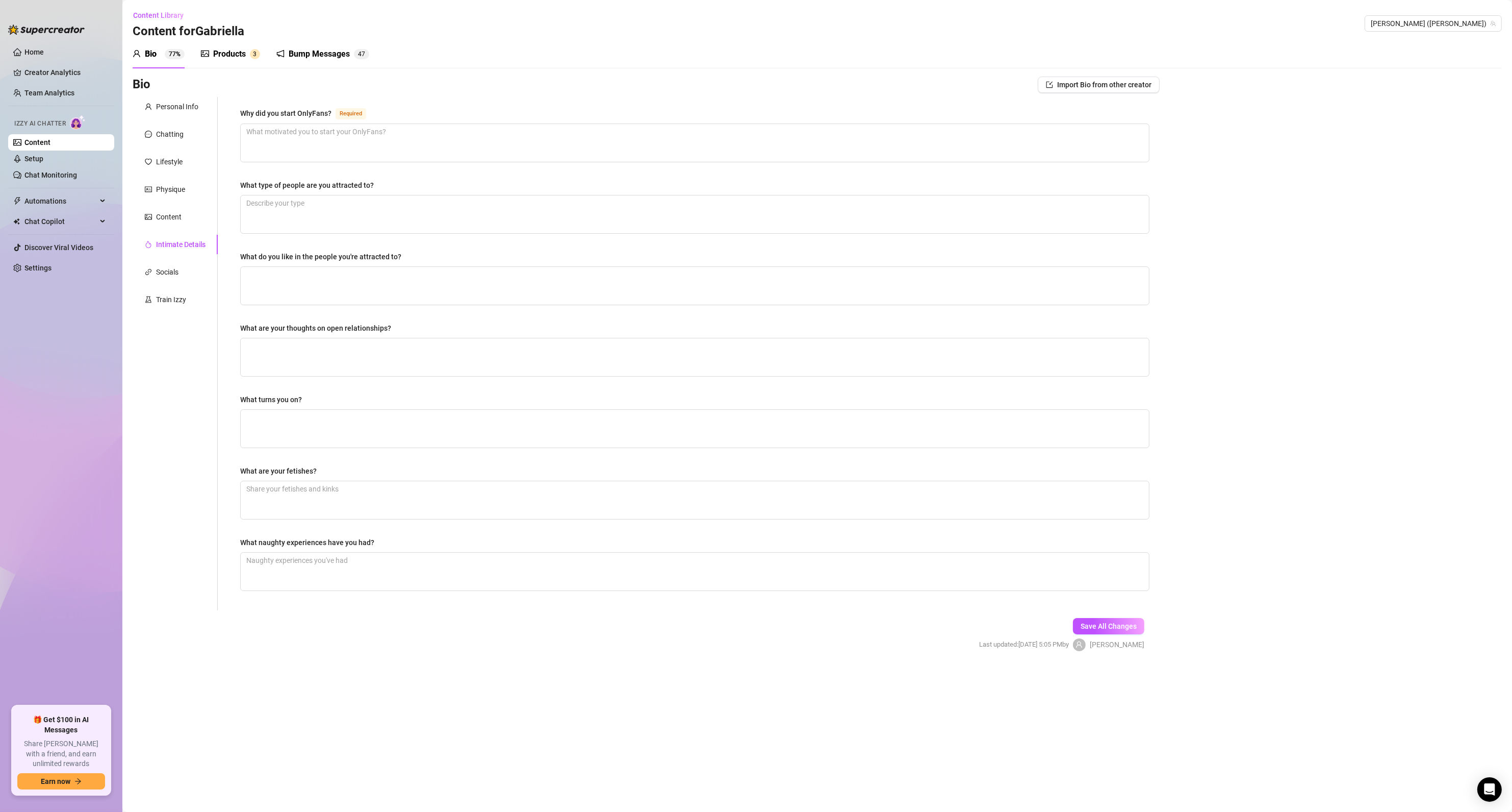
click at [231, 40] on div "Products 3" at bounding box center [230, 54] width 59 height 28
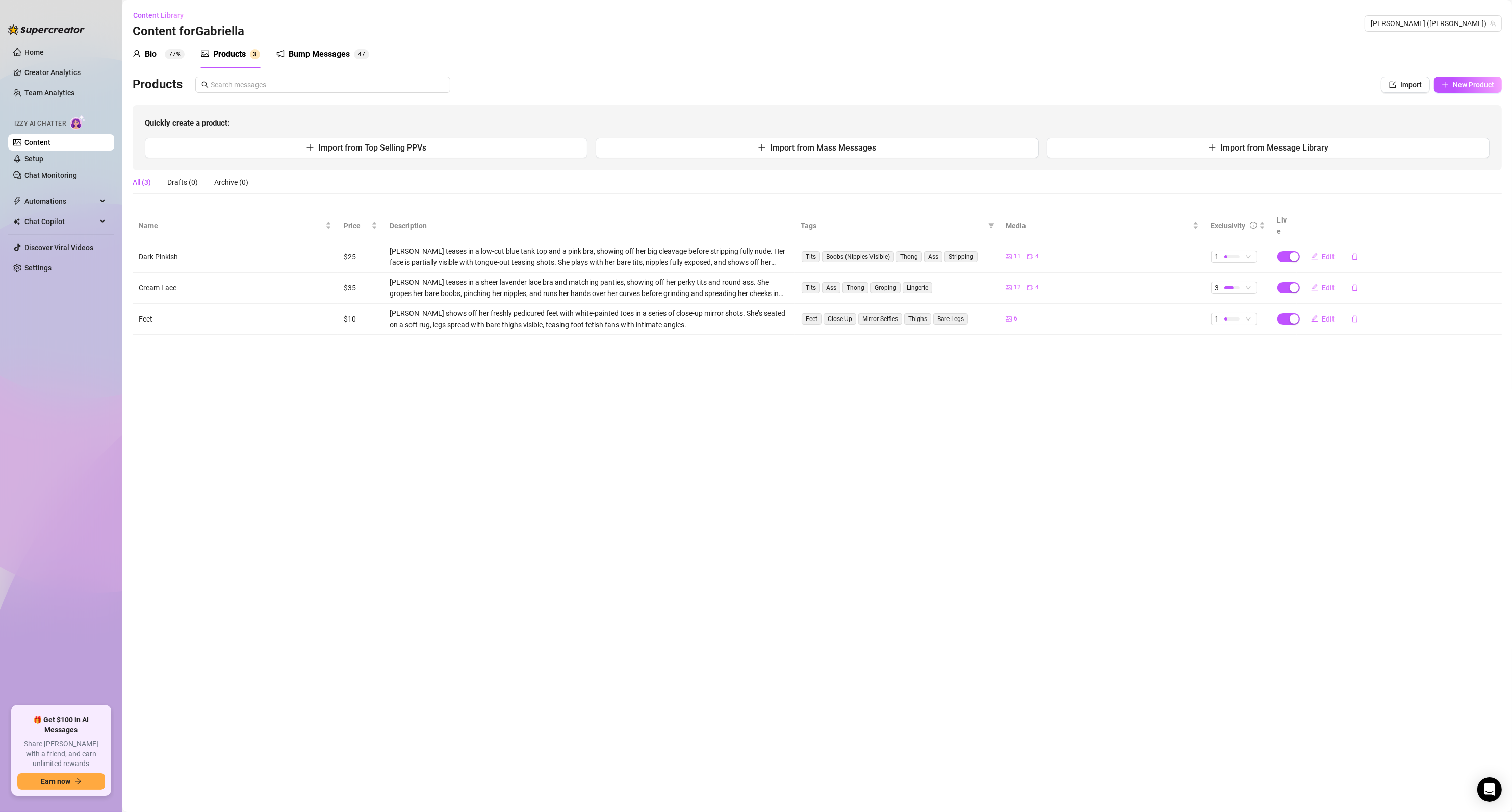
click at [230, 50] on div "Products" at bounding box center [229, 54] width 33 height 12
click at [1405, 86] on span "Import" at bounding box center [1410, 84] width 22 height 8
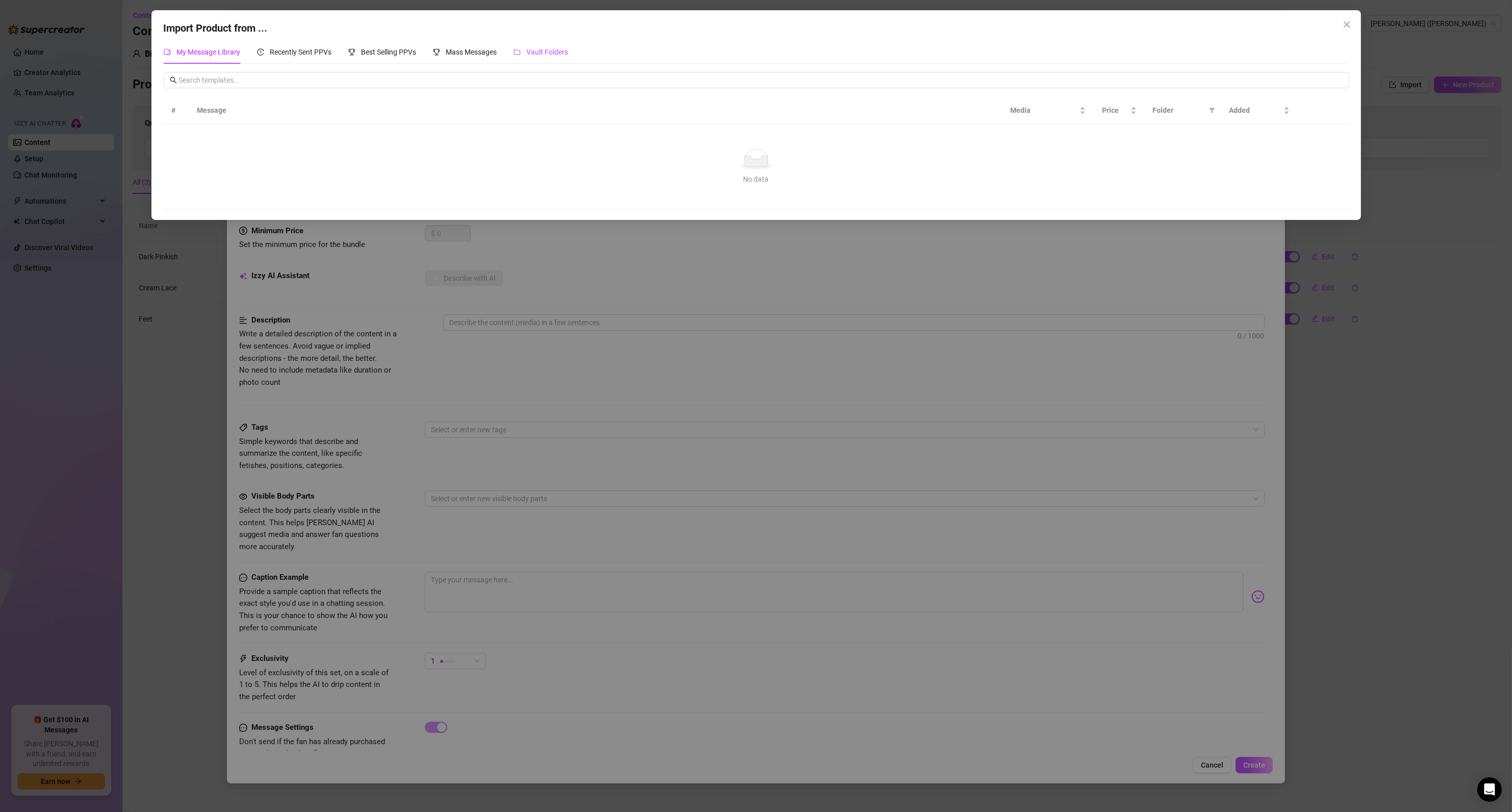
click at [536, 51] on span "Vault Folders" at bounding box center [548, 52] width 41 height 8
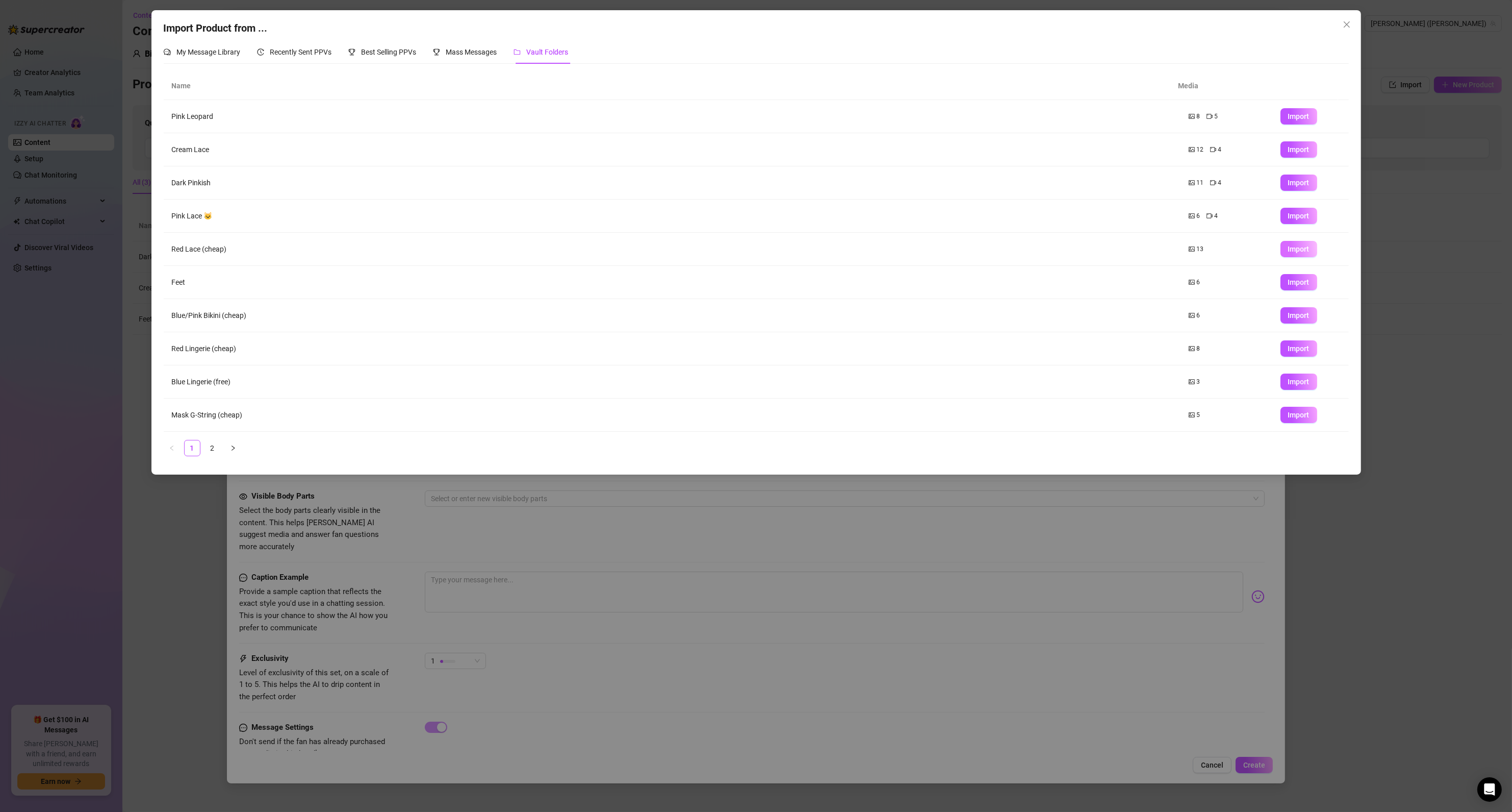
click at [1288, 249] on span "Import" at bounding box center [1298, 249] width 22 height 8
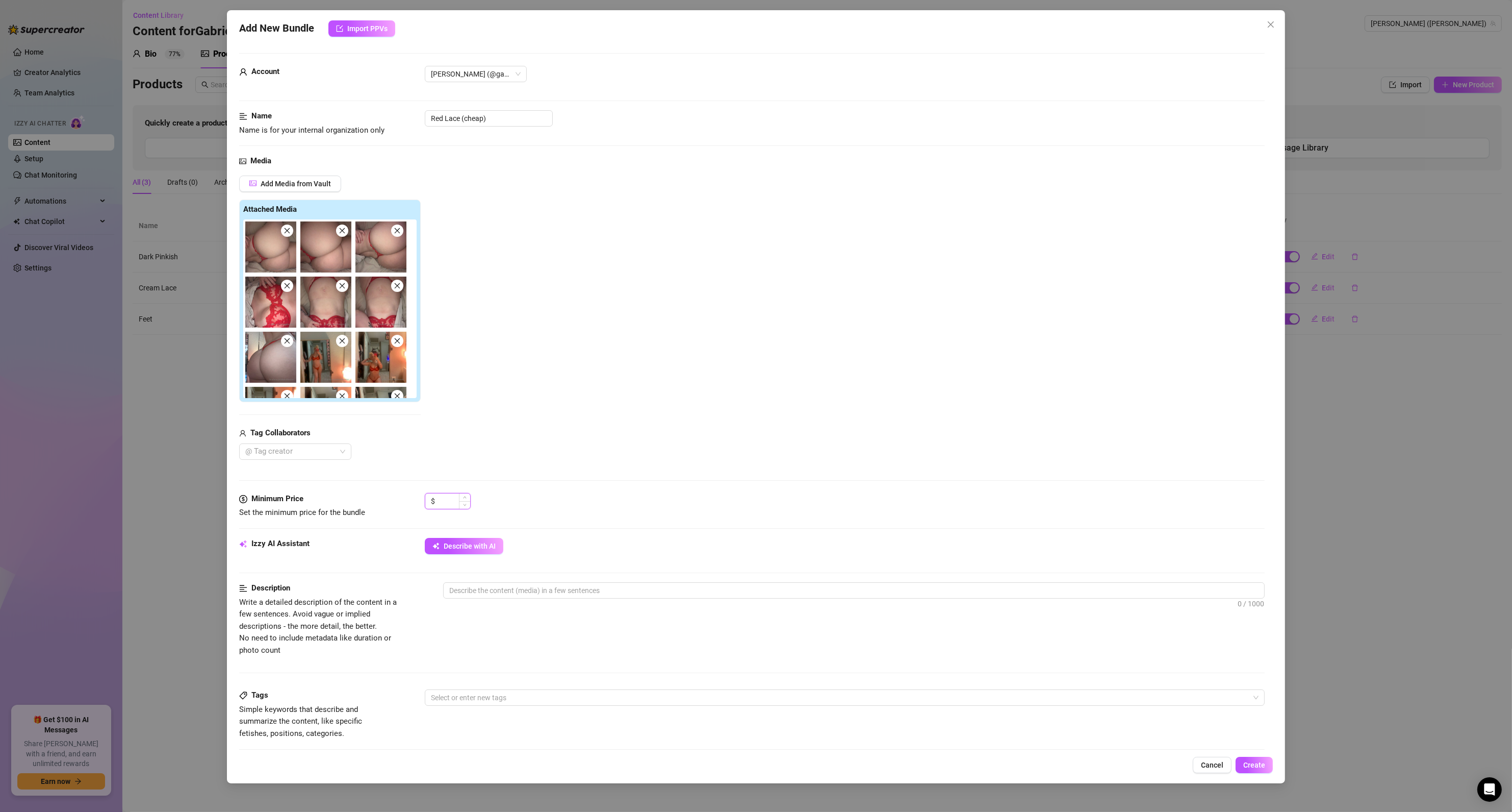
click at [453, 496] on input at bounding box center [453, 501] width 33 height 15
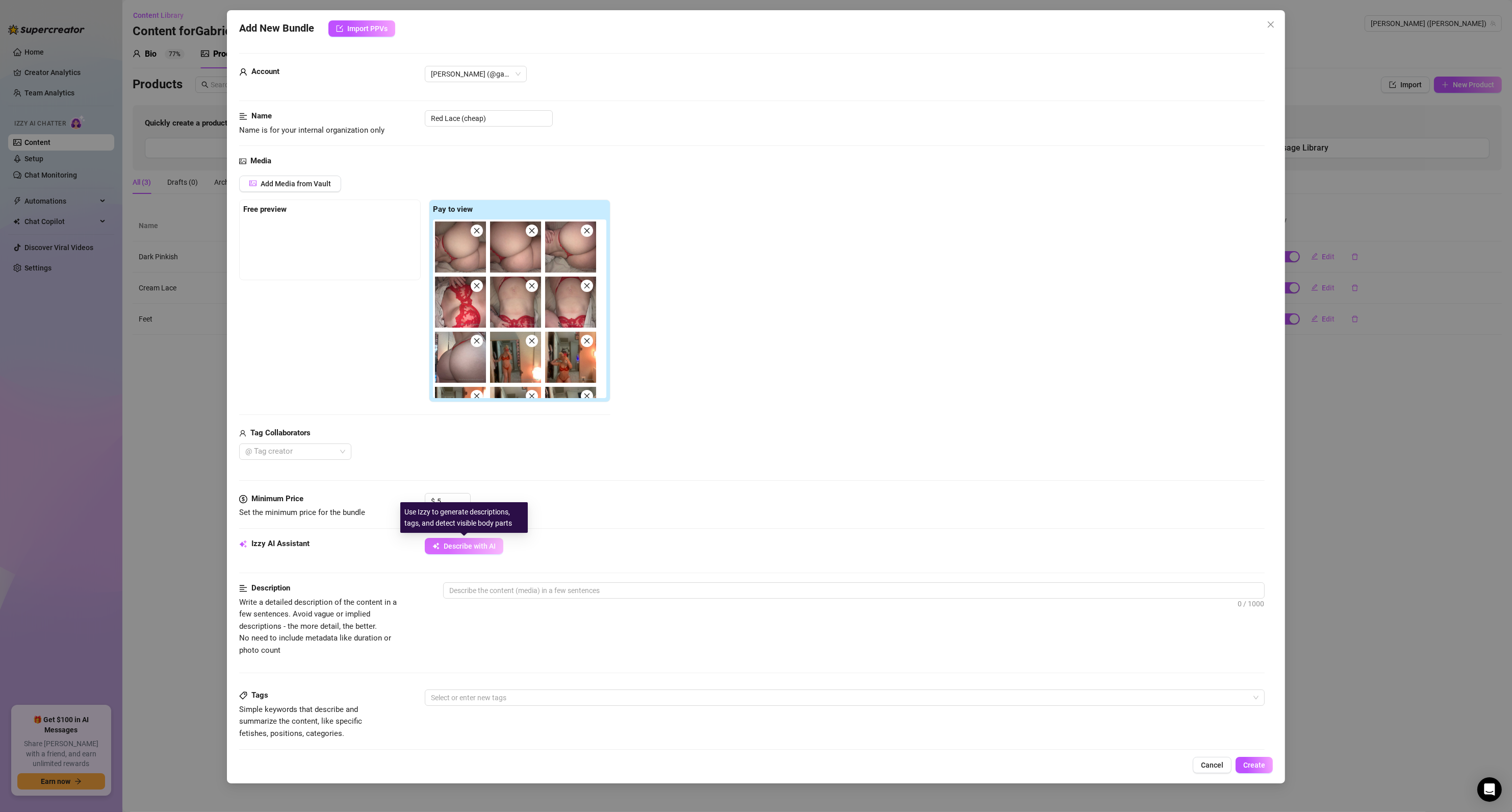
click at [469, 545] on span "Describe with AI" at bounding box center [469, 545] width 52 height 8
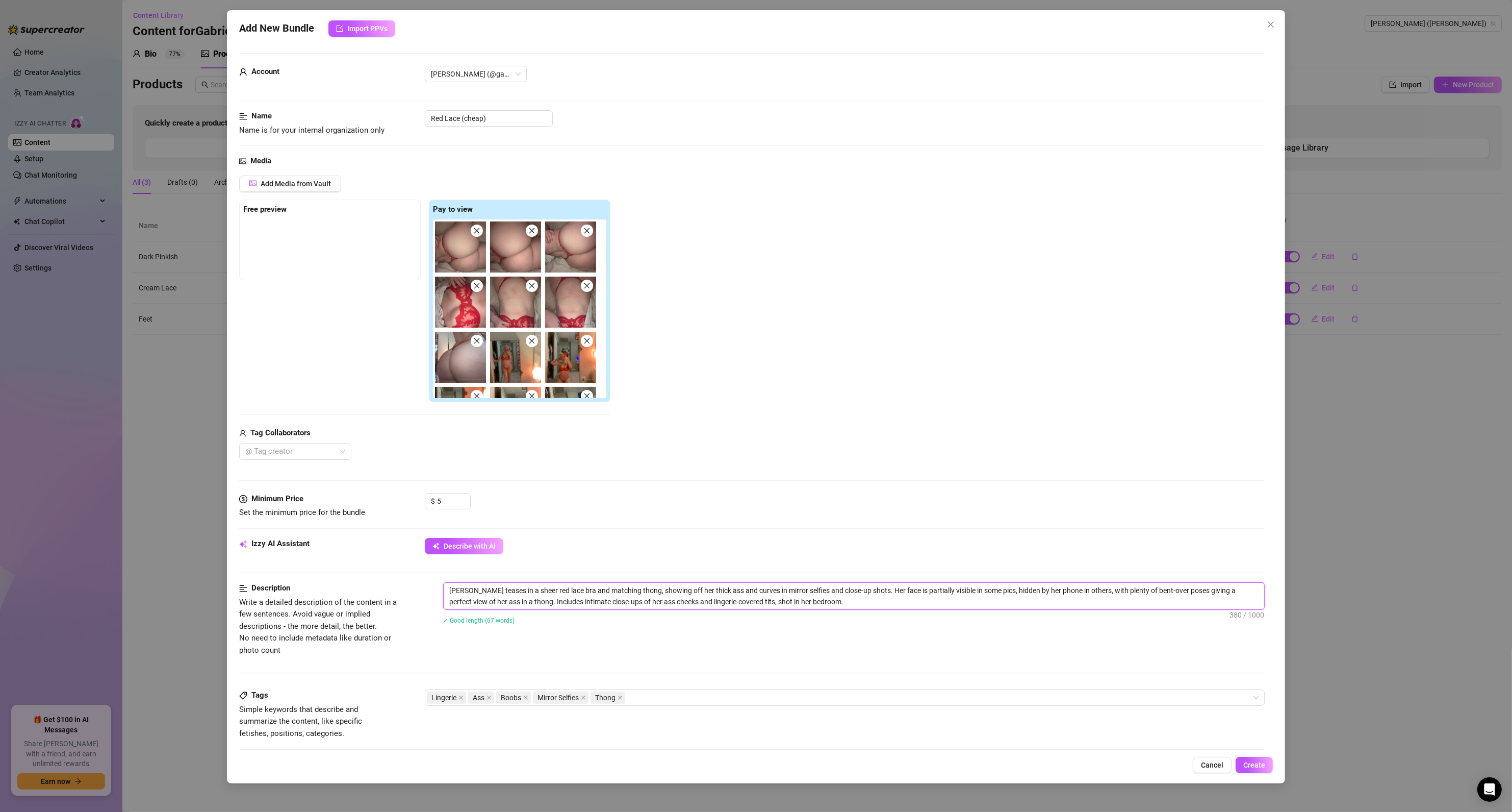
drag, startPoint x: 476, startPoint y: 591, endPoint x: 392, endPoint y: 597, distance: 84.2
click at [397, 596] on div "Description Write a detailed description of the content in a few sentences. Avo…" at bounding box center [752, 619] width 1026 height 74
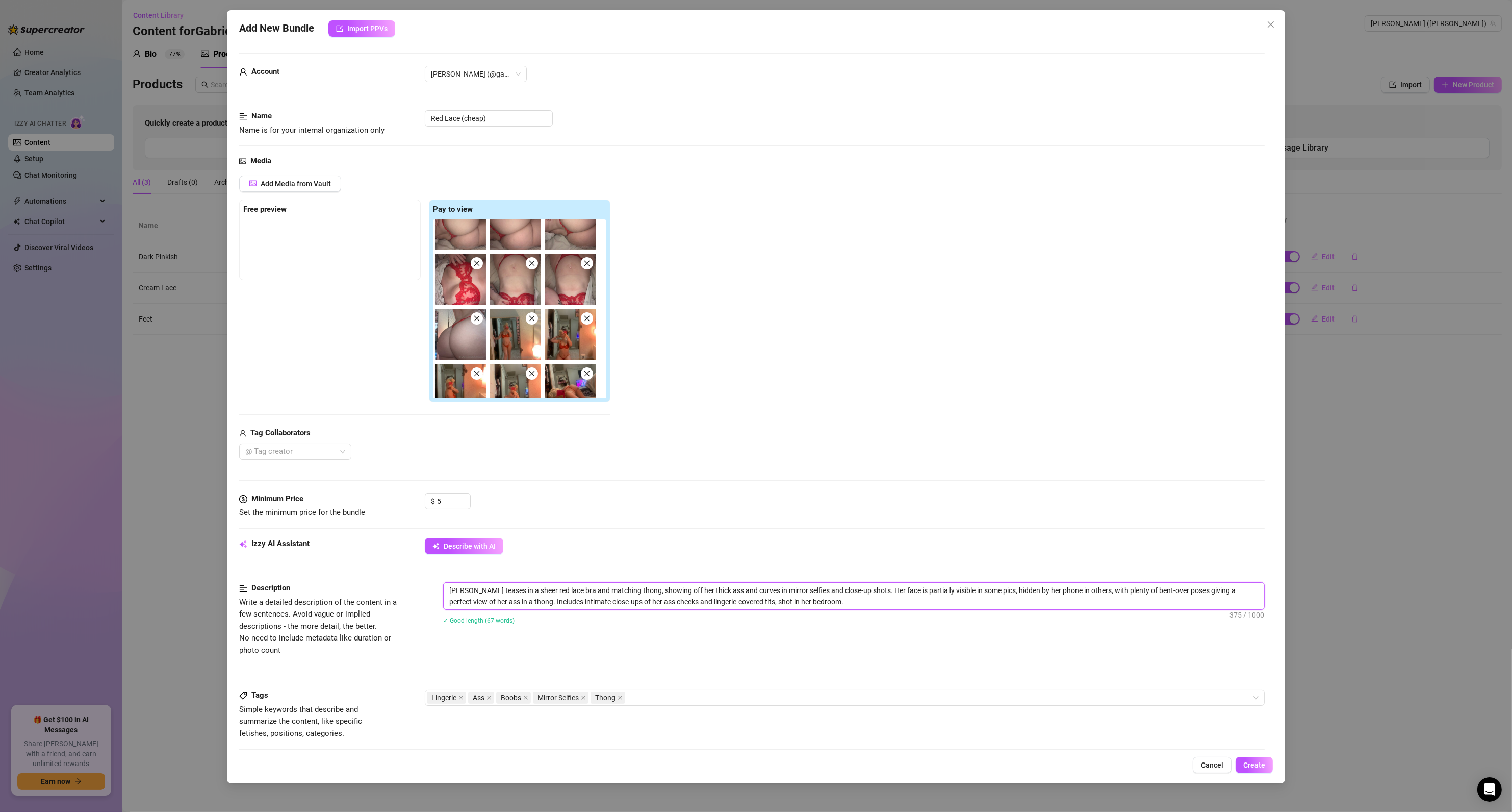
scroll to position [61, 0]
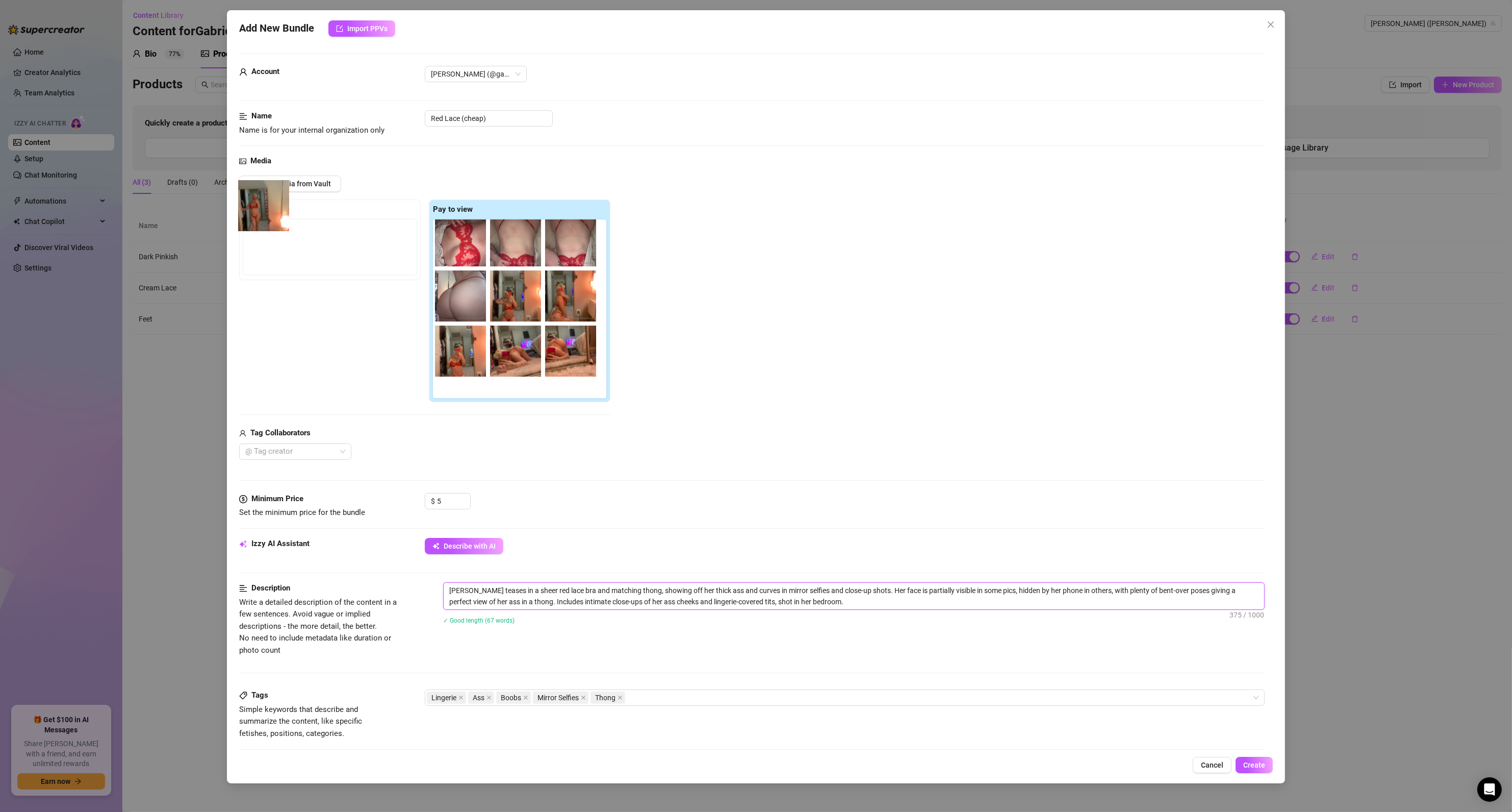
drag, startPoint x: 518, startPoint y: 304, endPoint x: 262, endPoint y: 211, distance: 272.4
click at [262, 211] on div "Free preview Pay to view" at bounding box center [425, 300] width 371 height 203
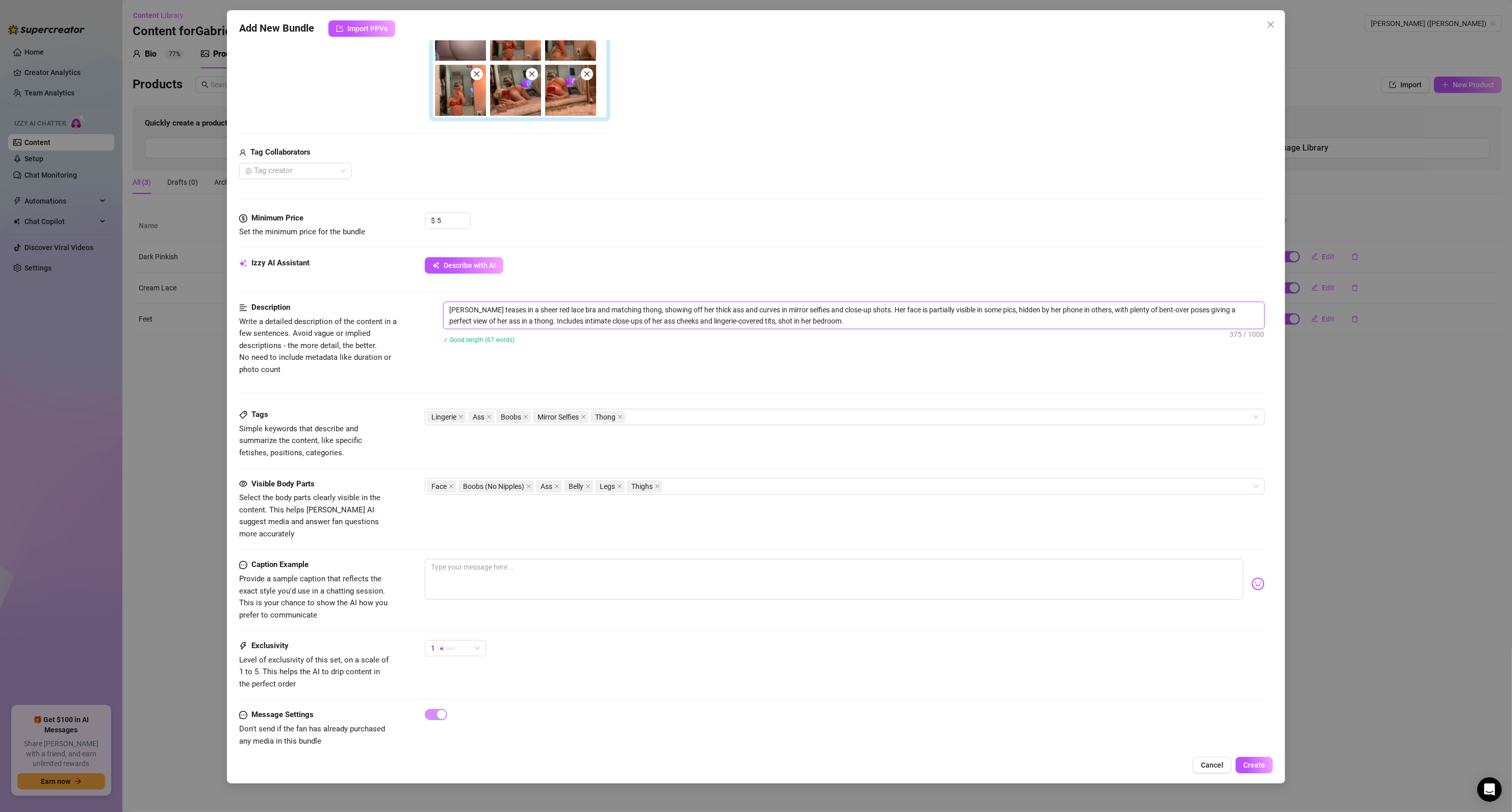
scroll to position [285, 0]
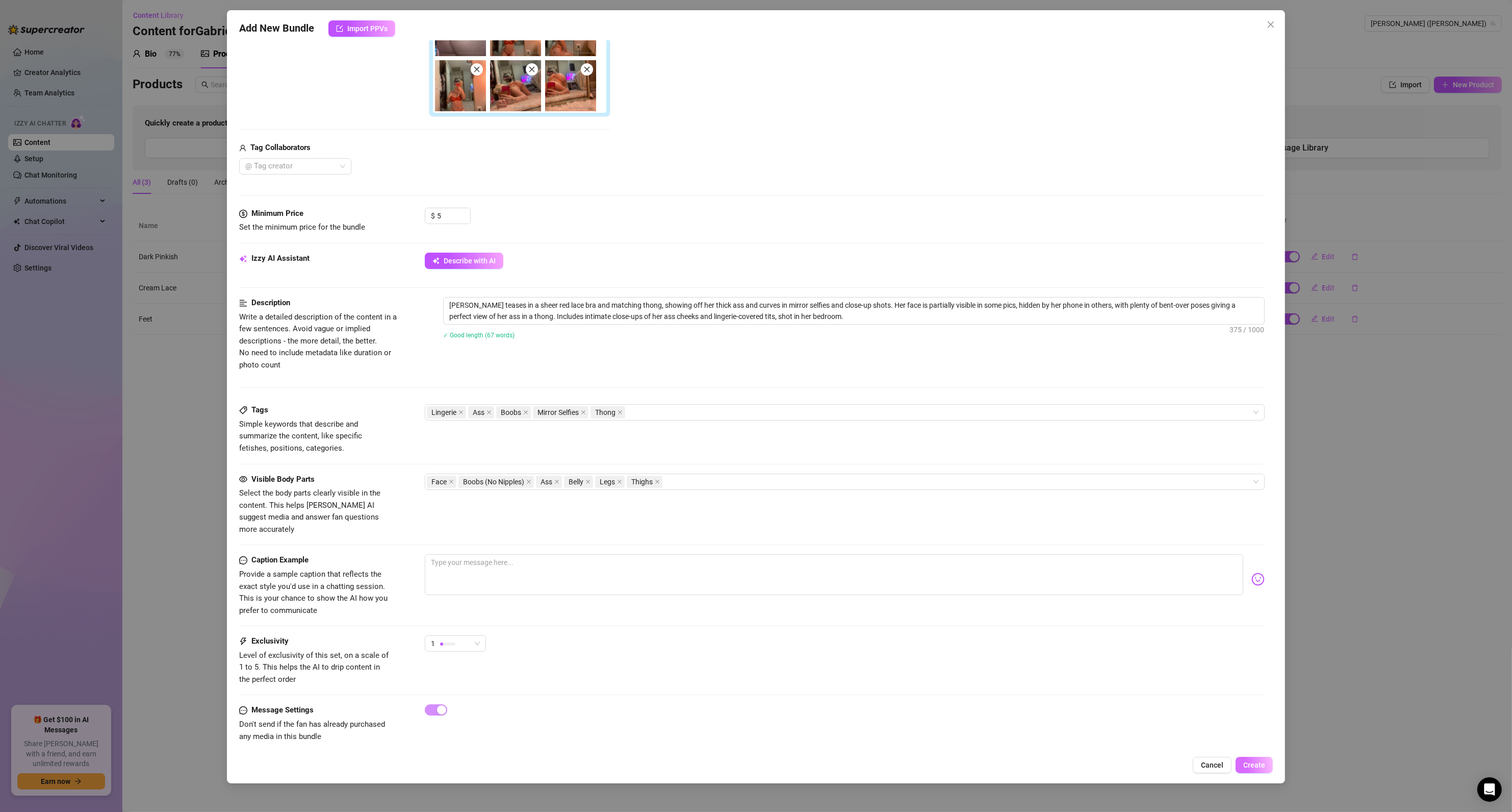
click at [1262, 769] on span "Create" at bounding box center [1254, 764] width 22 height 8
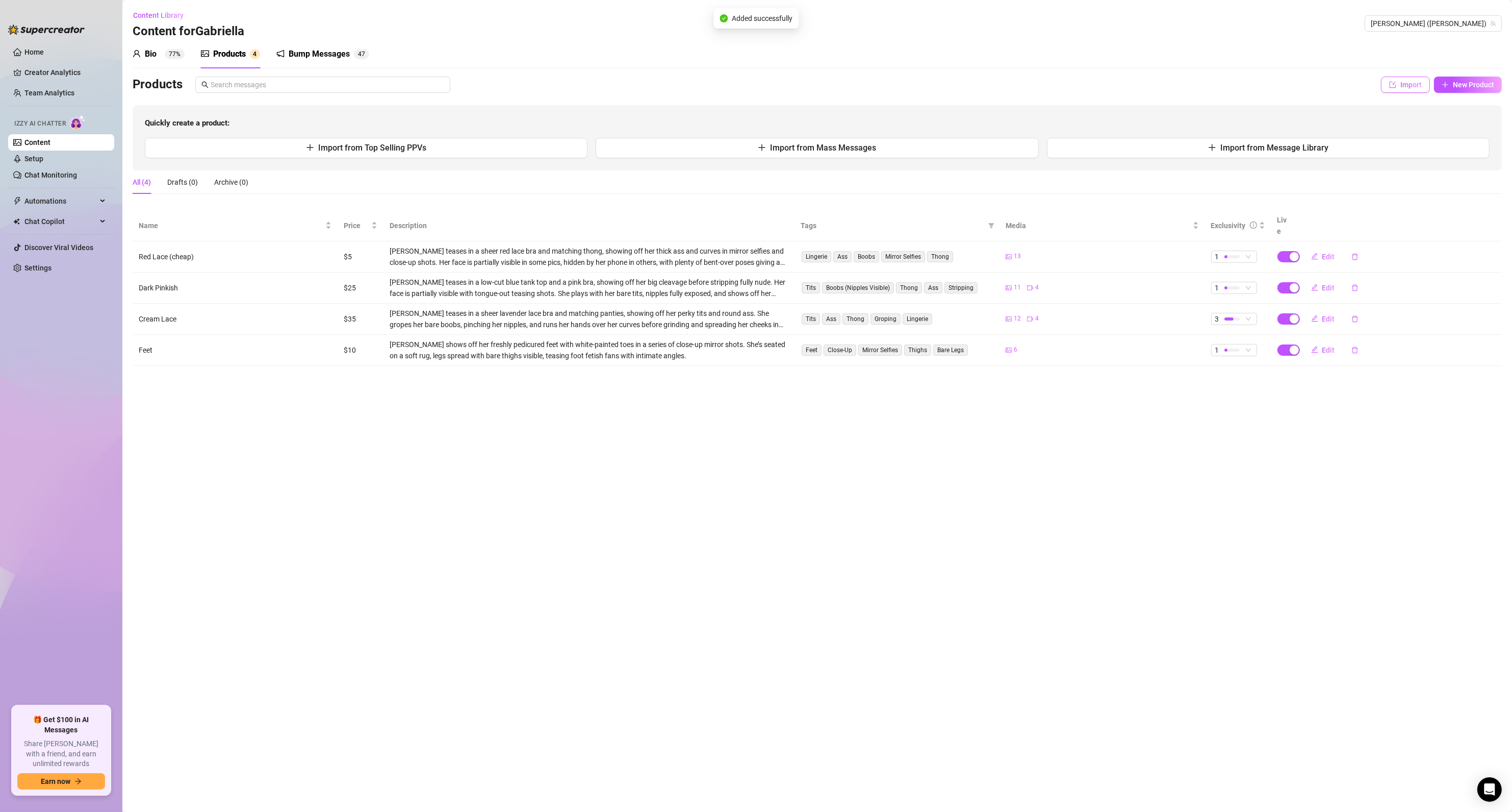
click at [1405, 90] on button "Import" at bounding box center [1405, 84] width 49 height 16
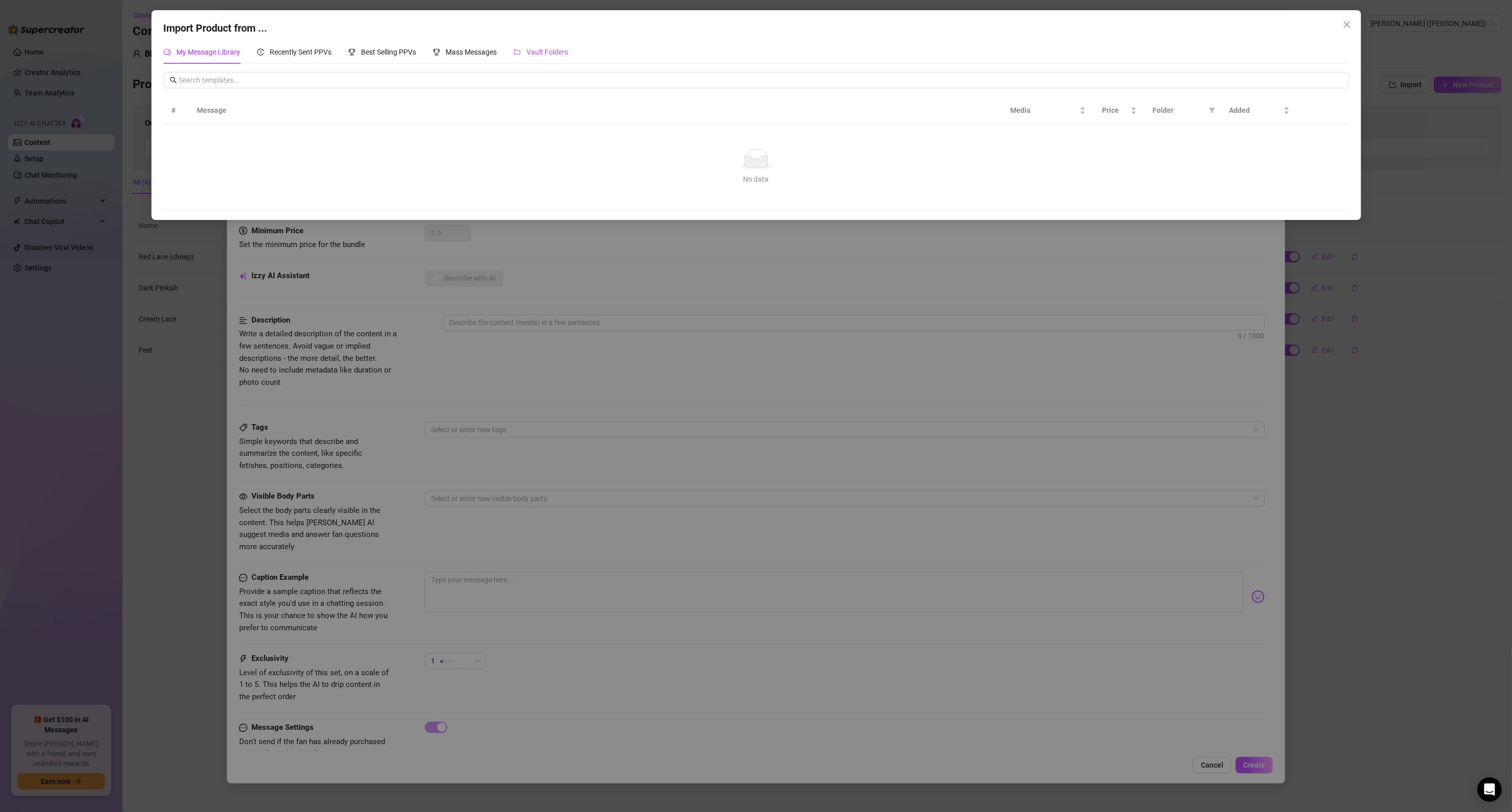
click at [538, 52] on span "Vault Folders" at bounding box center [548, 52] width 41 height 8
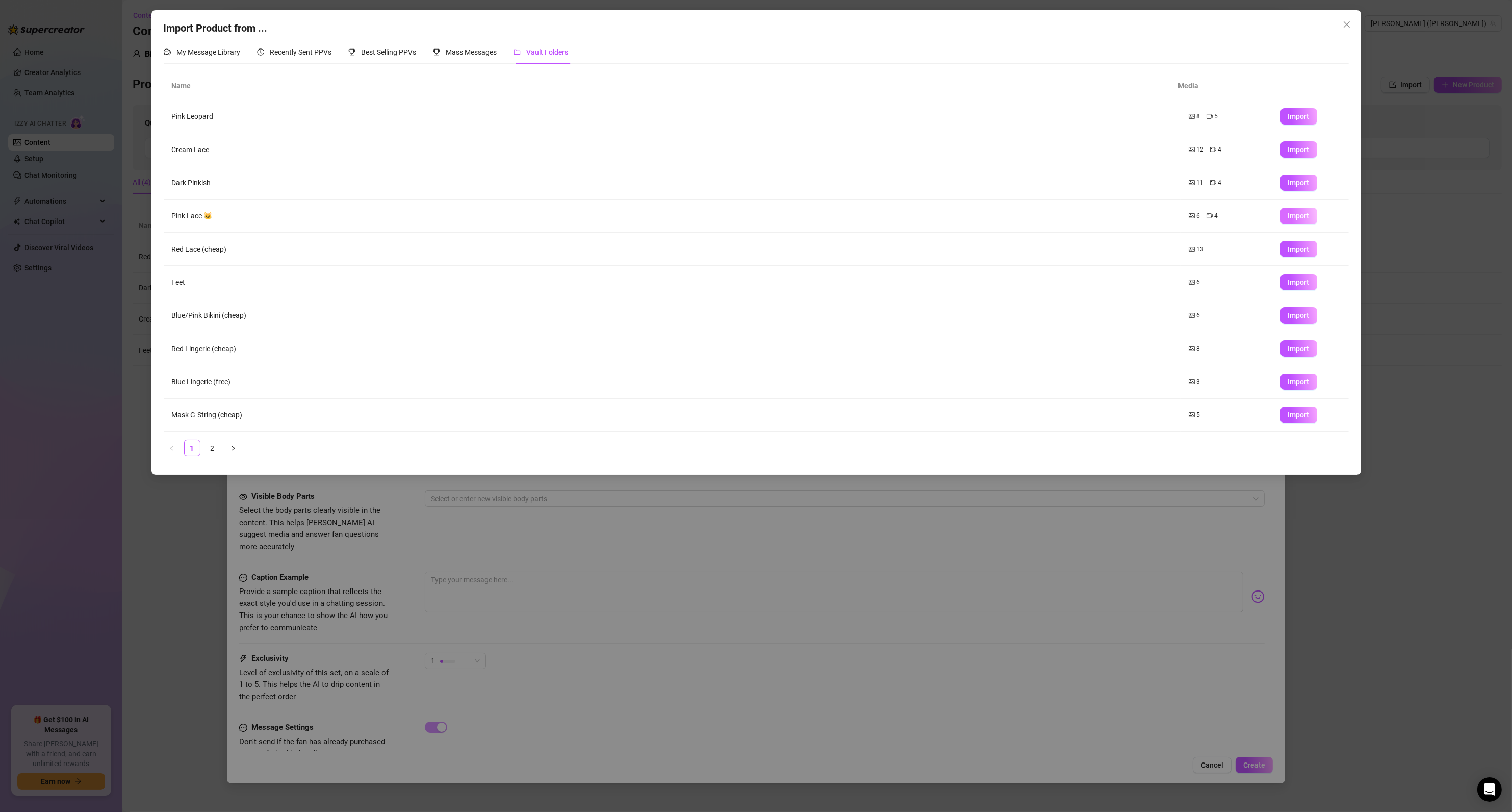
click at [1288, 215] on span "Import" at bounding box center [1298, 215] width 22 height 8
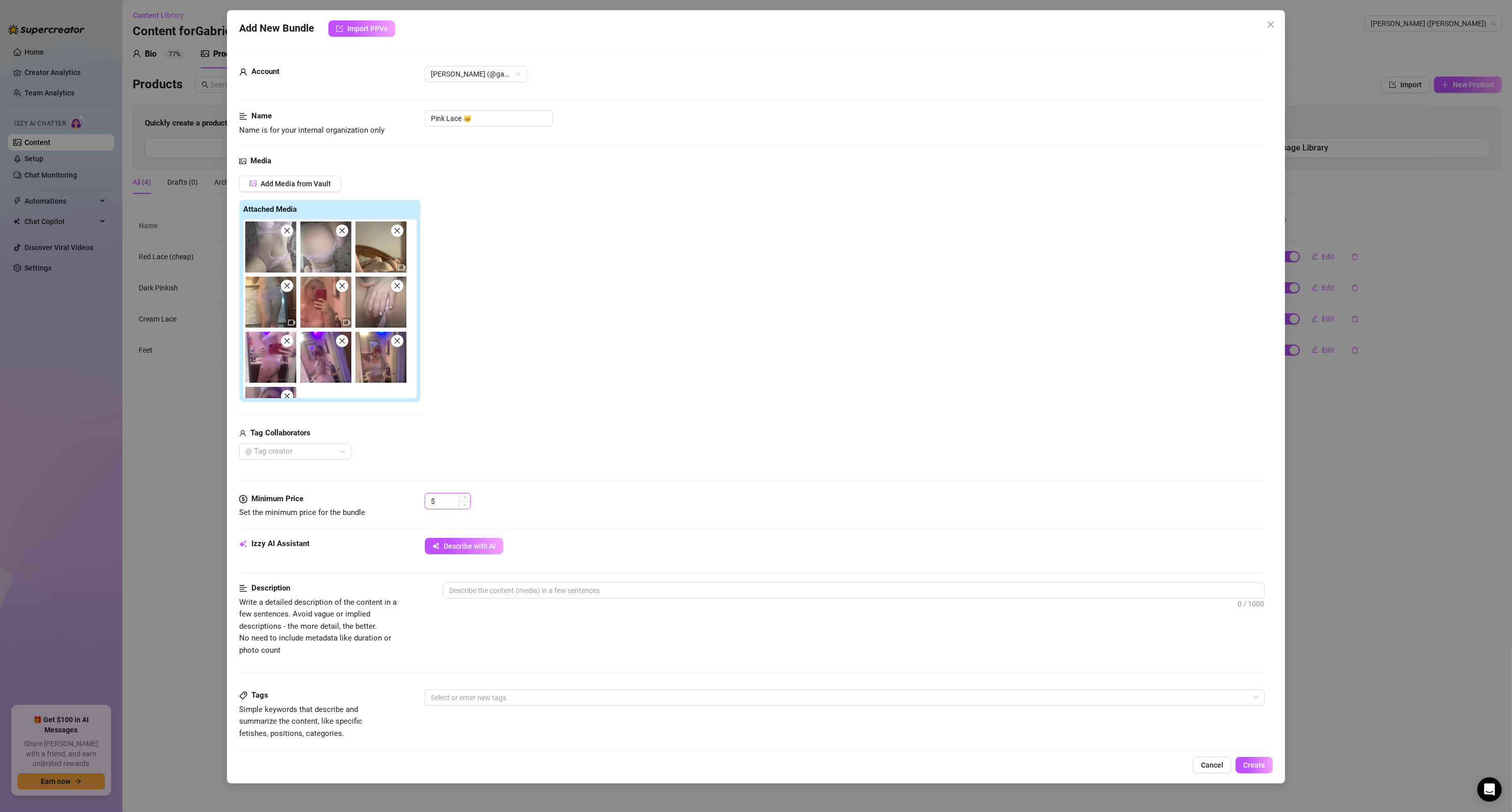
click at [445, 503] on input at bounding box center [453, 501] width 33 height 15
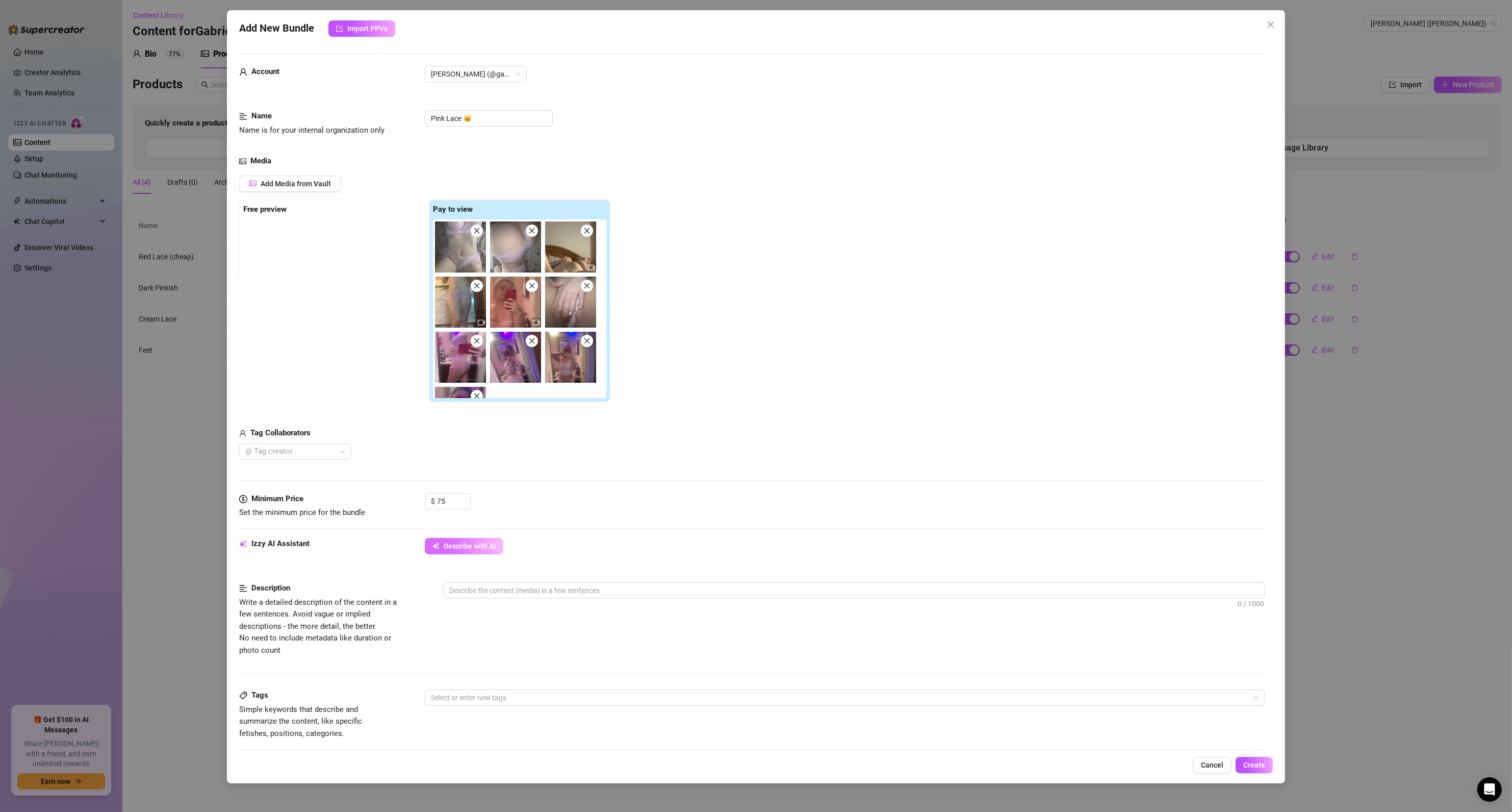
click at [487, 548] on span "Describe with AI" at bounding box center [469, 545] width 52 height 8
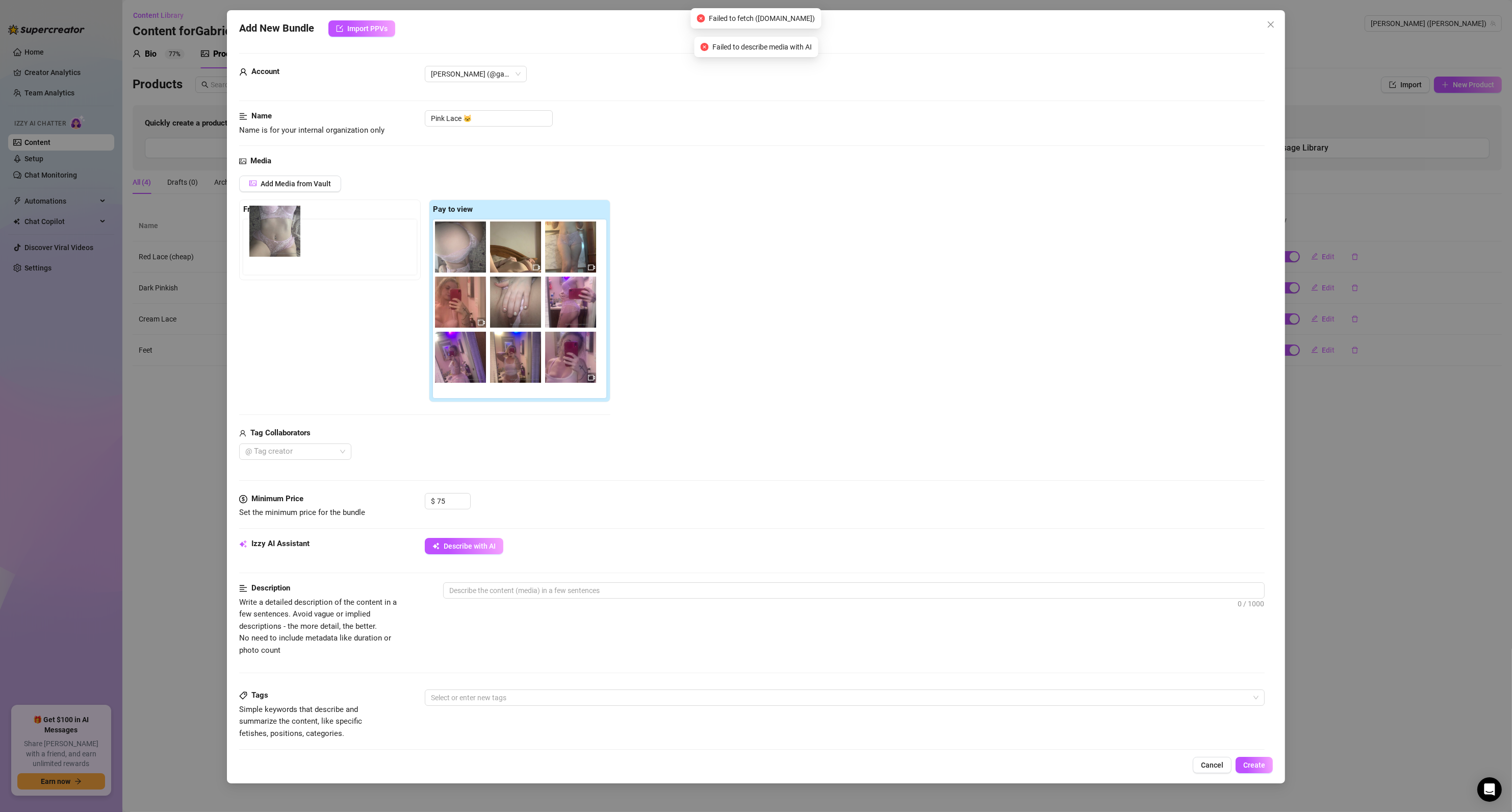
drag, startPoint x: 361, startPoint y: 234, endPoint x: 270, endPoint y: 230, distance: 91.1
click at [270, 230] on div "Free preview Pay to view" at bounding box center [425, 300] width 371 height 203
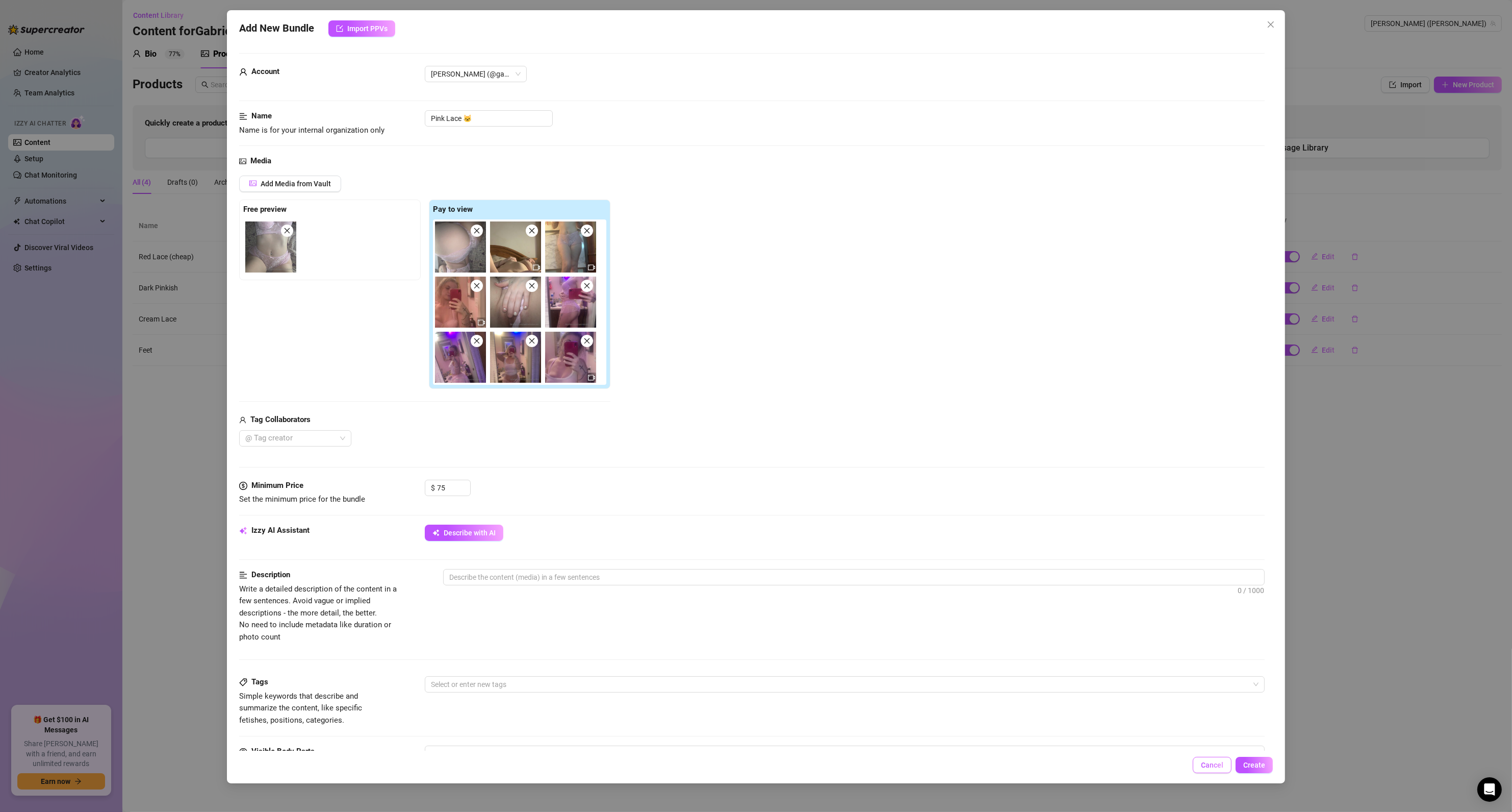
click at [1207, 762] on span "Cancel" at bounding box center [1212, 764] width 23 height 8
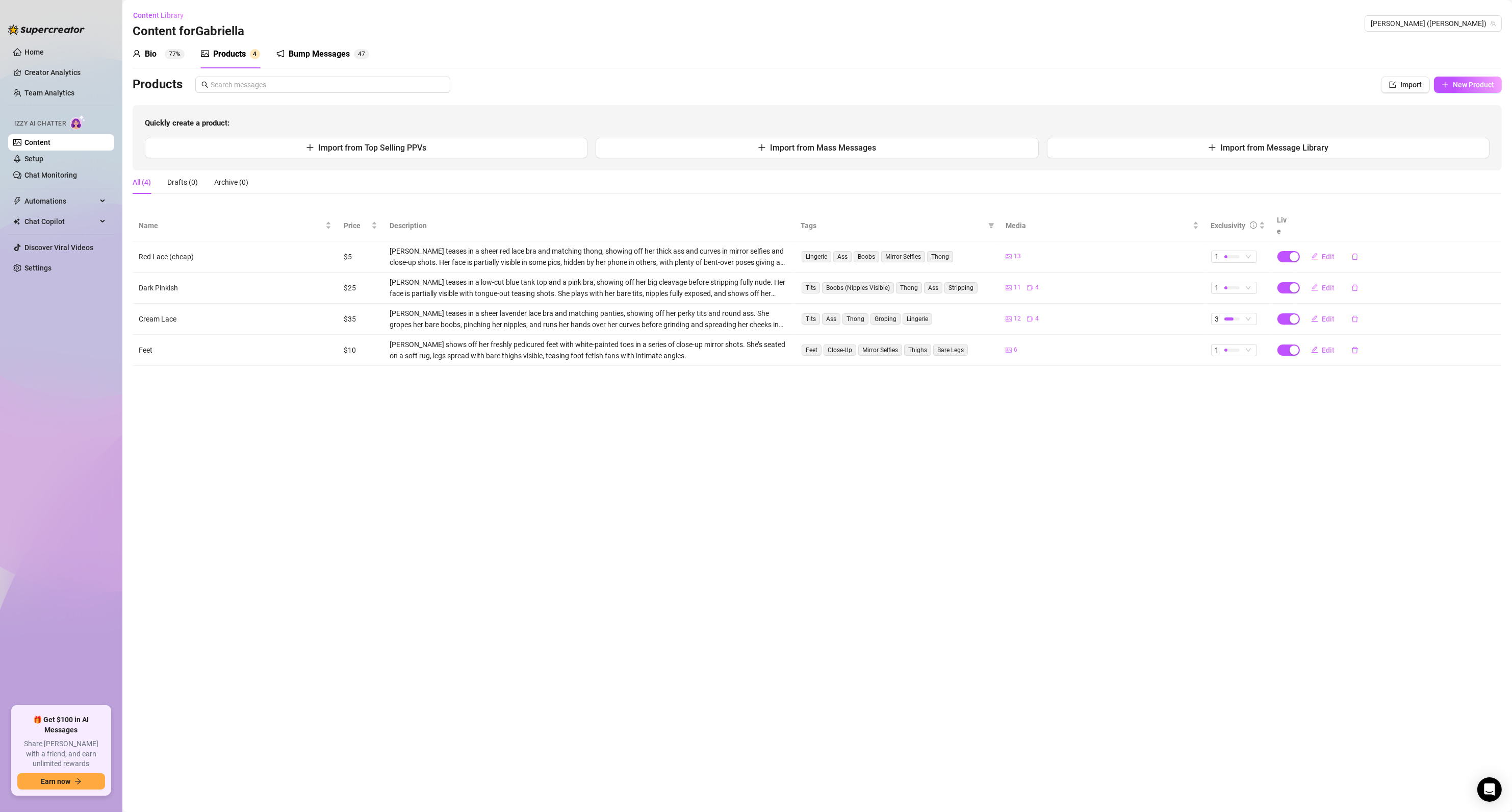
click at [720, 494] on main "Content Library Content for [PERSON_NAME] ([PERSON_NAME]) Bio 77% Products 4 Bu…" at bounding box center [817, 406] width 1389 height 812
click at [1405, 86] on span "Import" at bounding box center [1410, 84] width 22 height 8
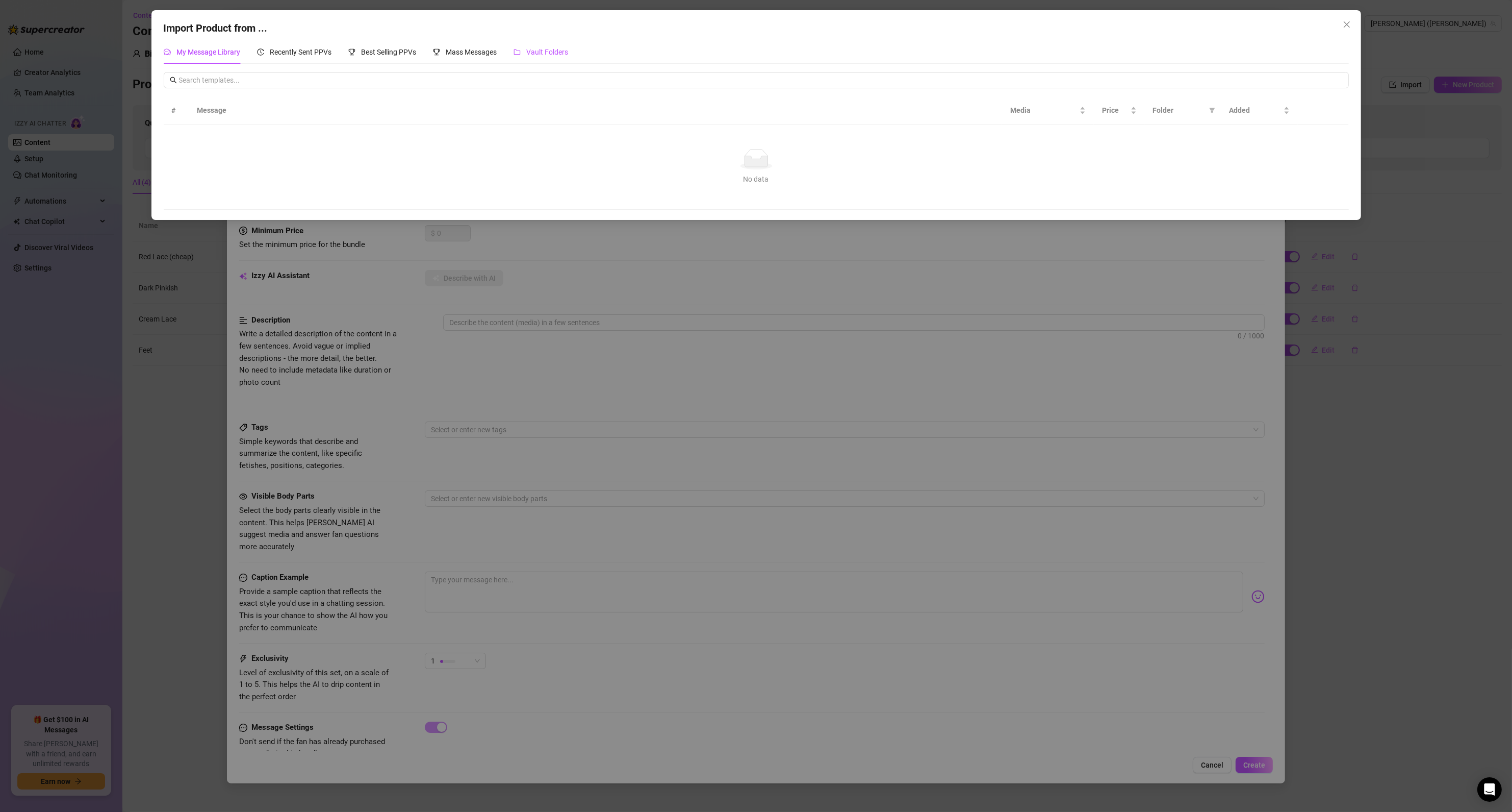
click at [548, 49] on span "Vault Folders" at bounding box center [548, 52] width 41 height 8
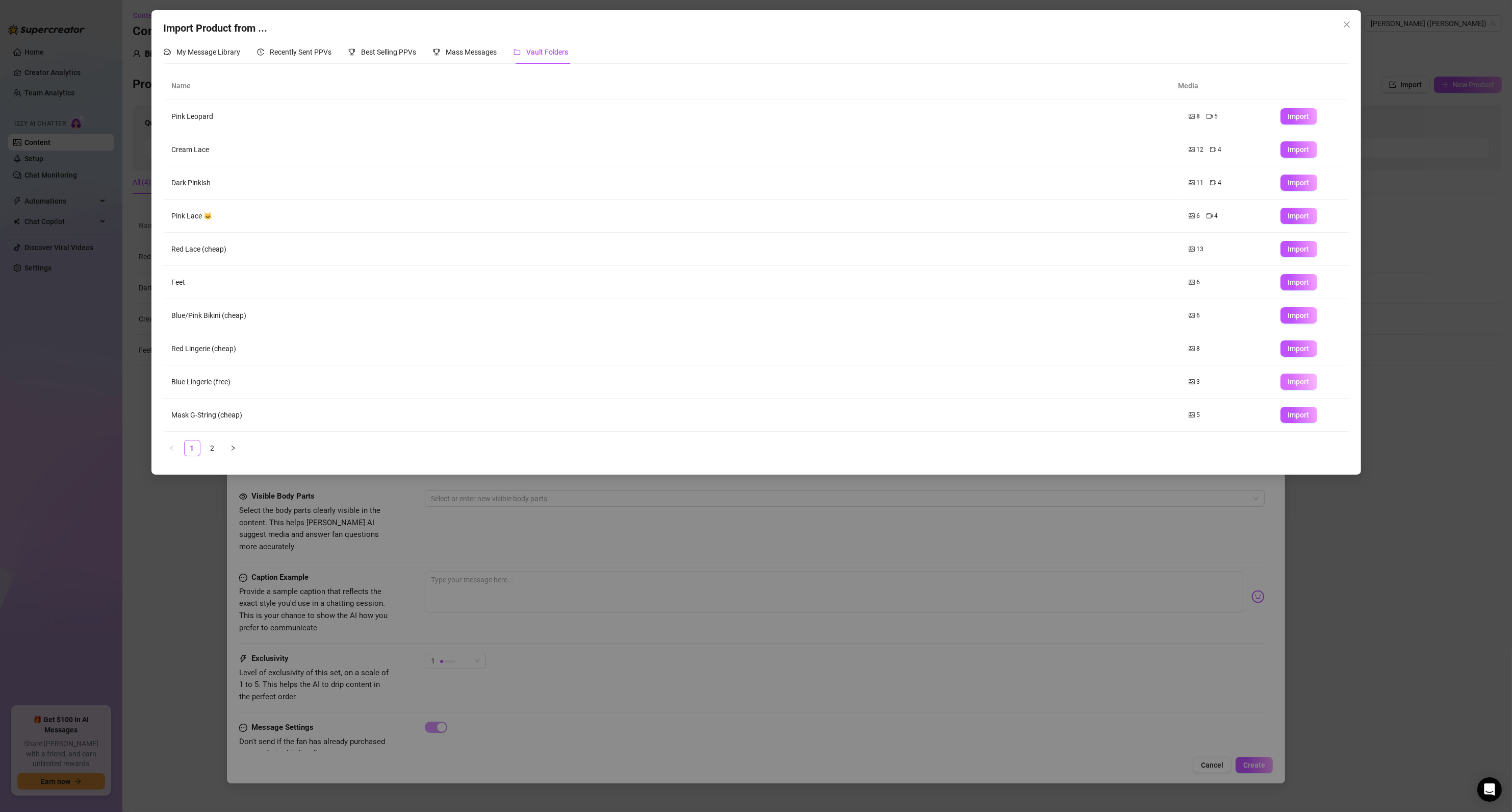
click at [1294, 380] on span "Import" at bounding box center [1298, 381] width 22 height 8
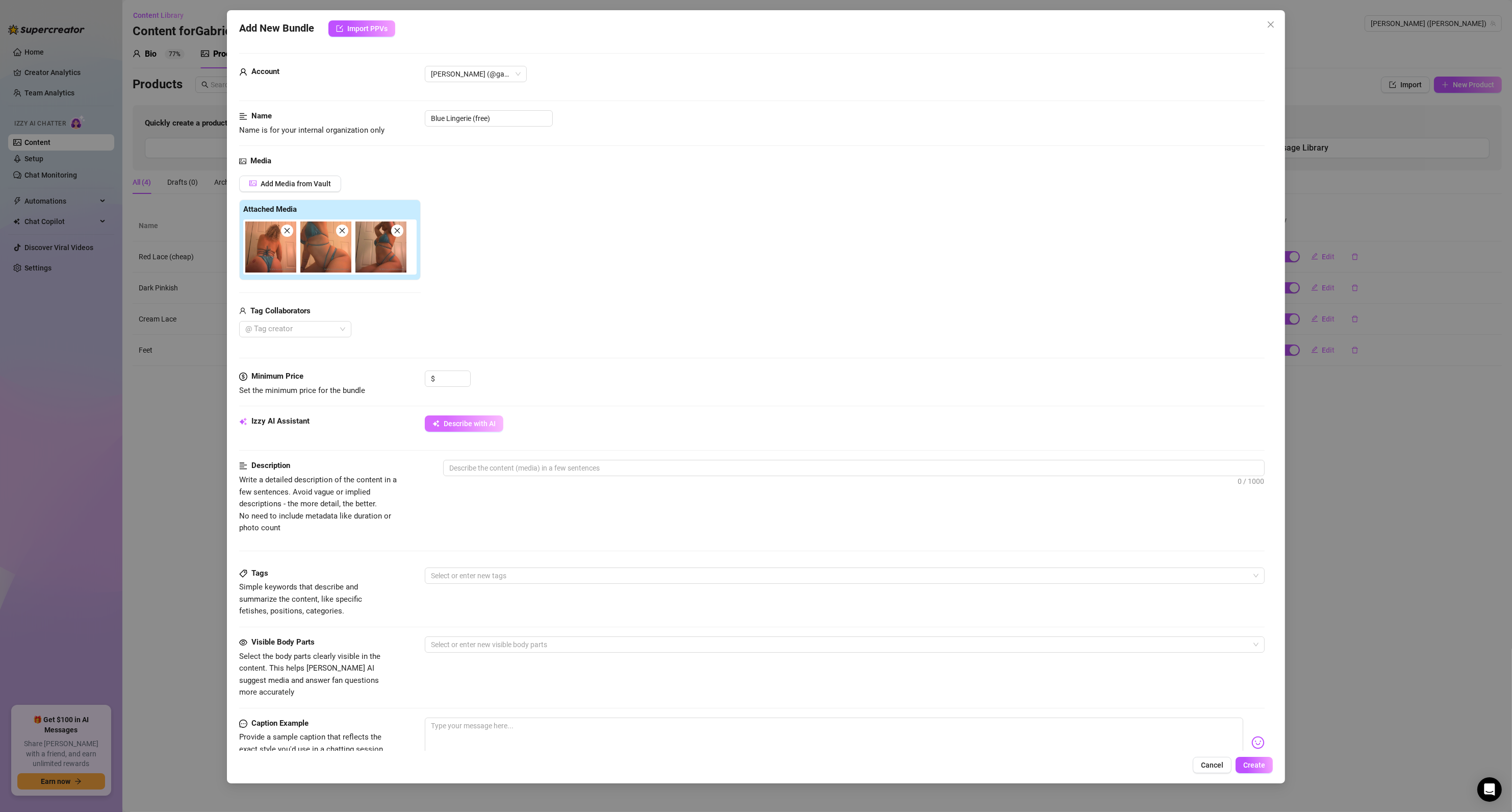
click at [478, 420] on button "Describe with AI" at bounding box center [464, 423] width 78 height 16
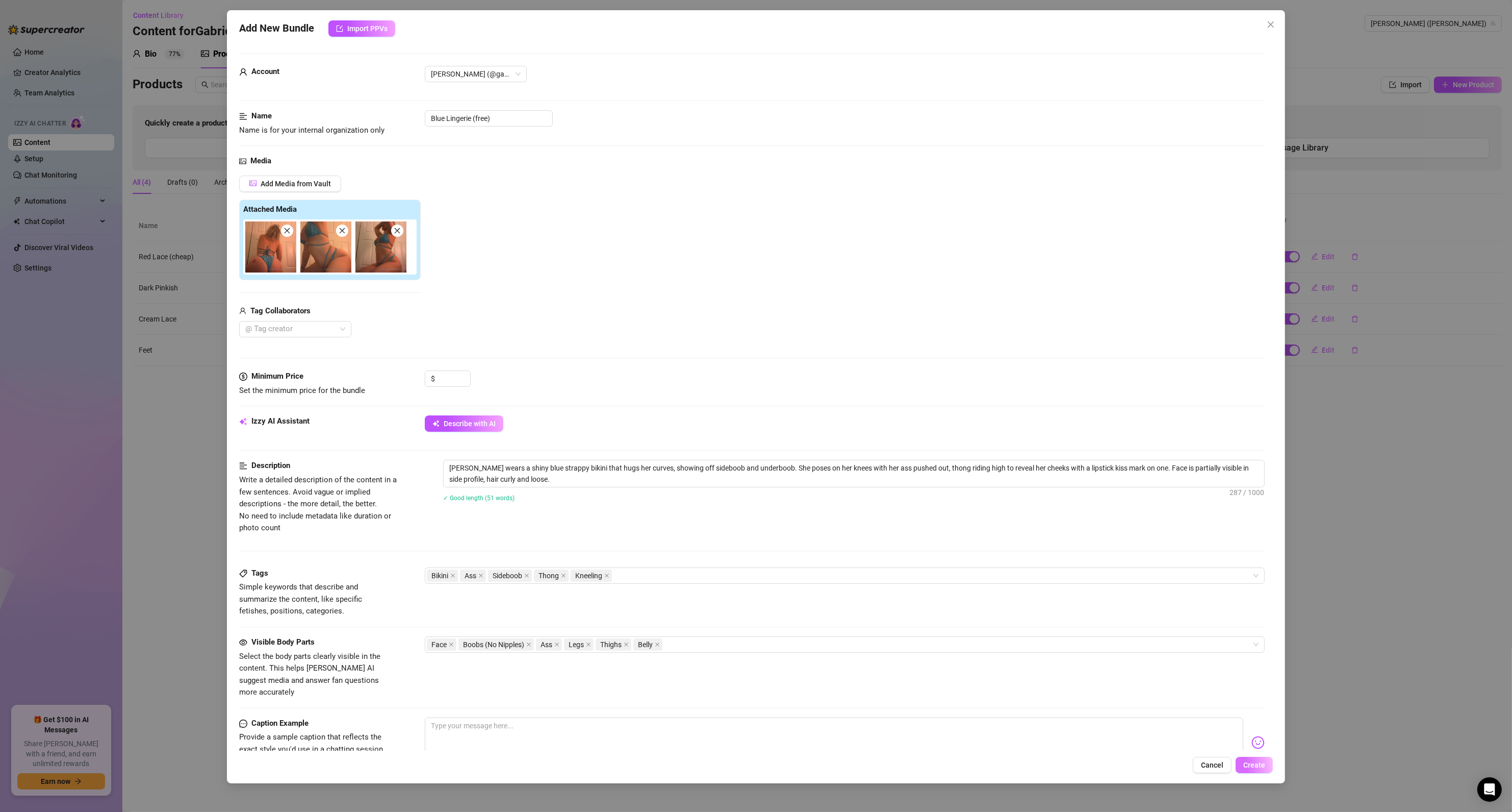
click at [1240, 763] on button "Create" at bounding box center [1254, 764] width 37 height 16
click at [1274, 738] on span "Yes, save as freebie" at bounding box center [1295, 737] width 65 height 8
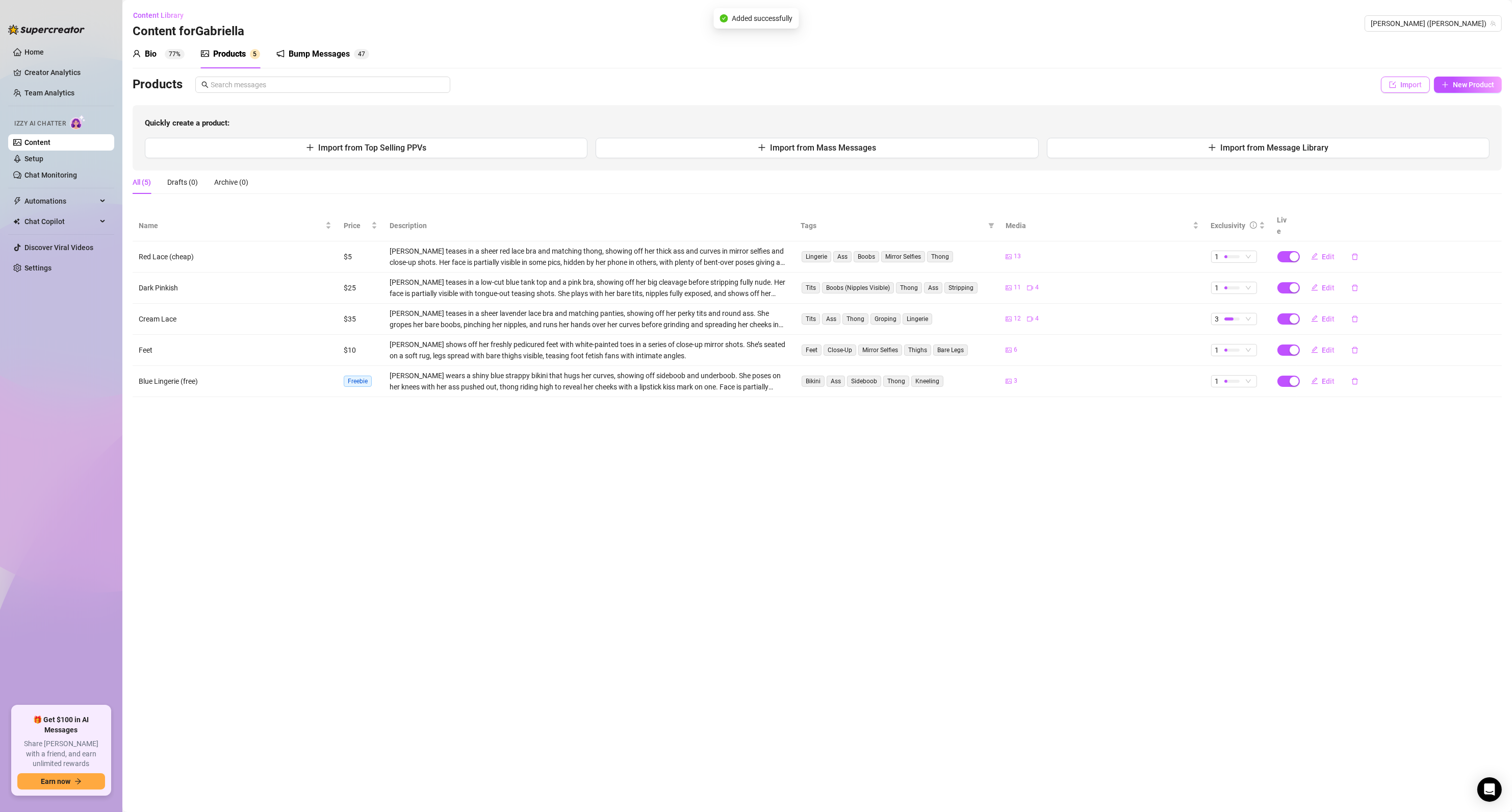
click at [1389, 86] on icon "import" at bounding box center [1392, 85] width 8 height 8
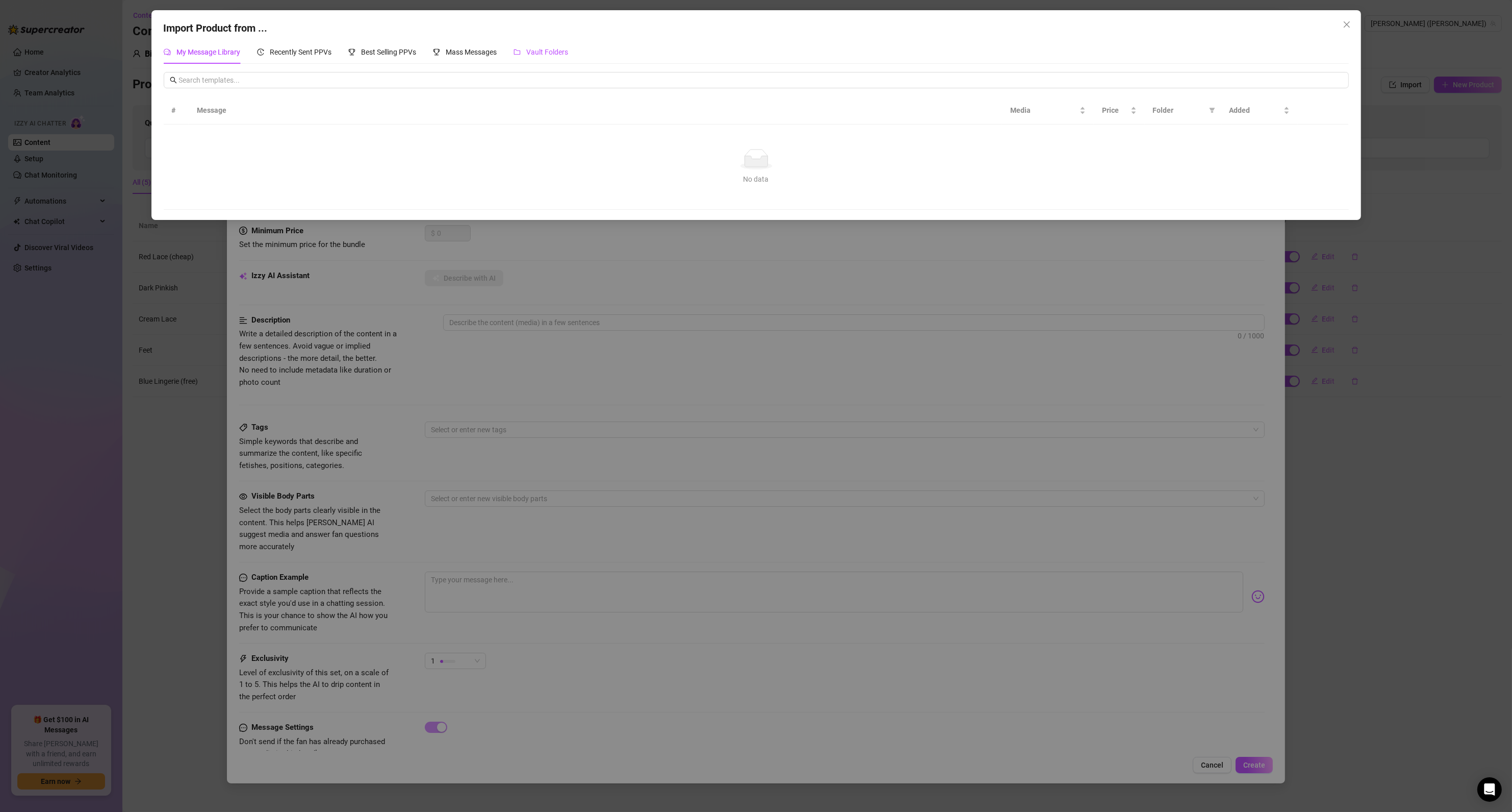
click at [535, 51] on span "Vault Folders" at bounding box center [548, 52] width 41 height 8
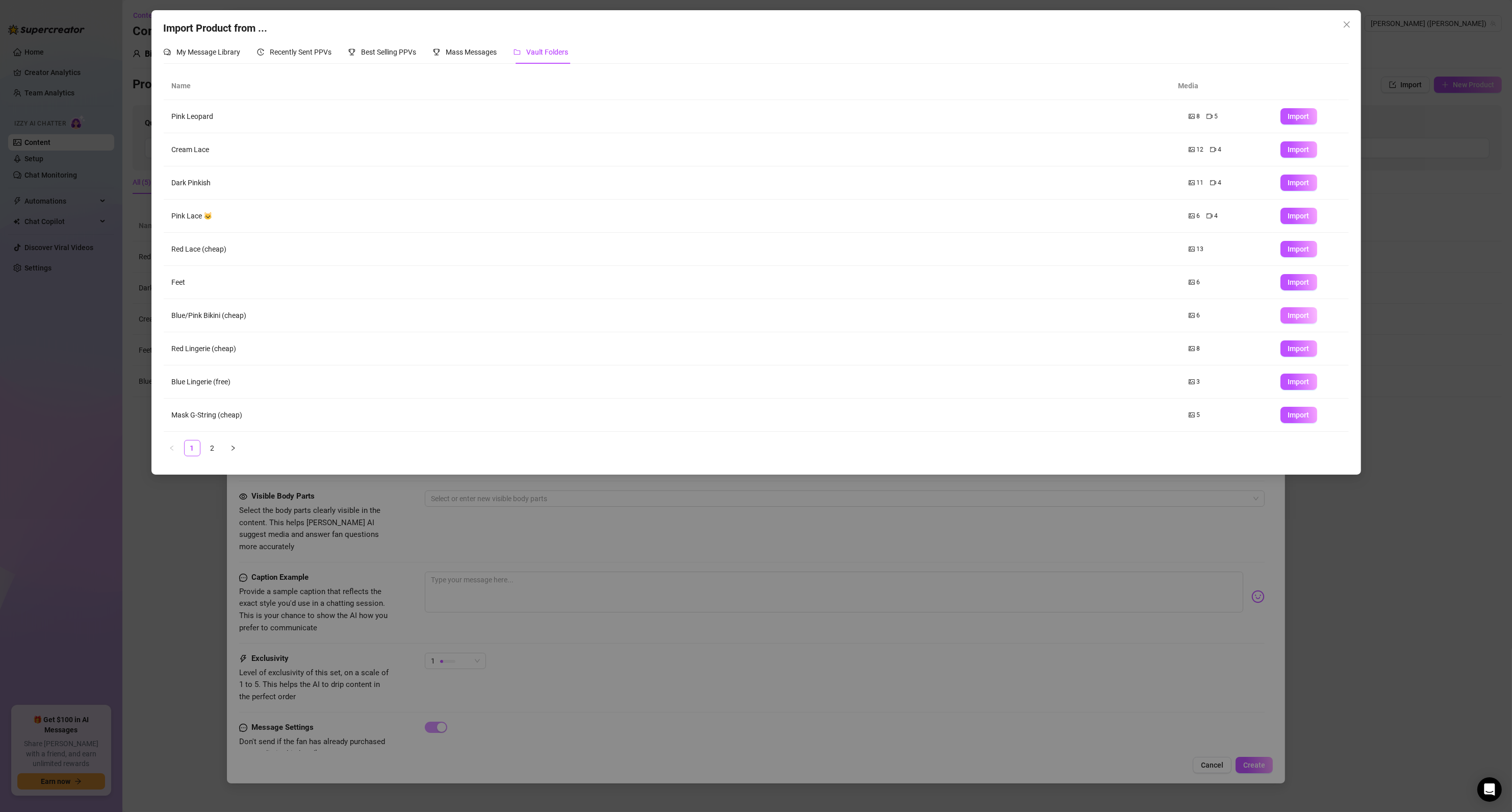
click at [1288, 316] on span "Import" at bounding box center [1298, 315] width 22 height 8
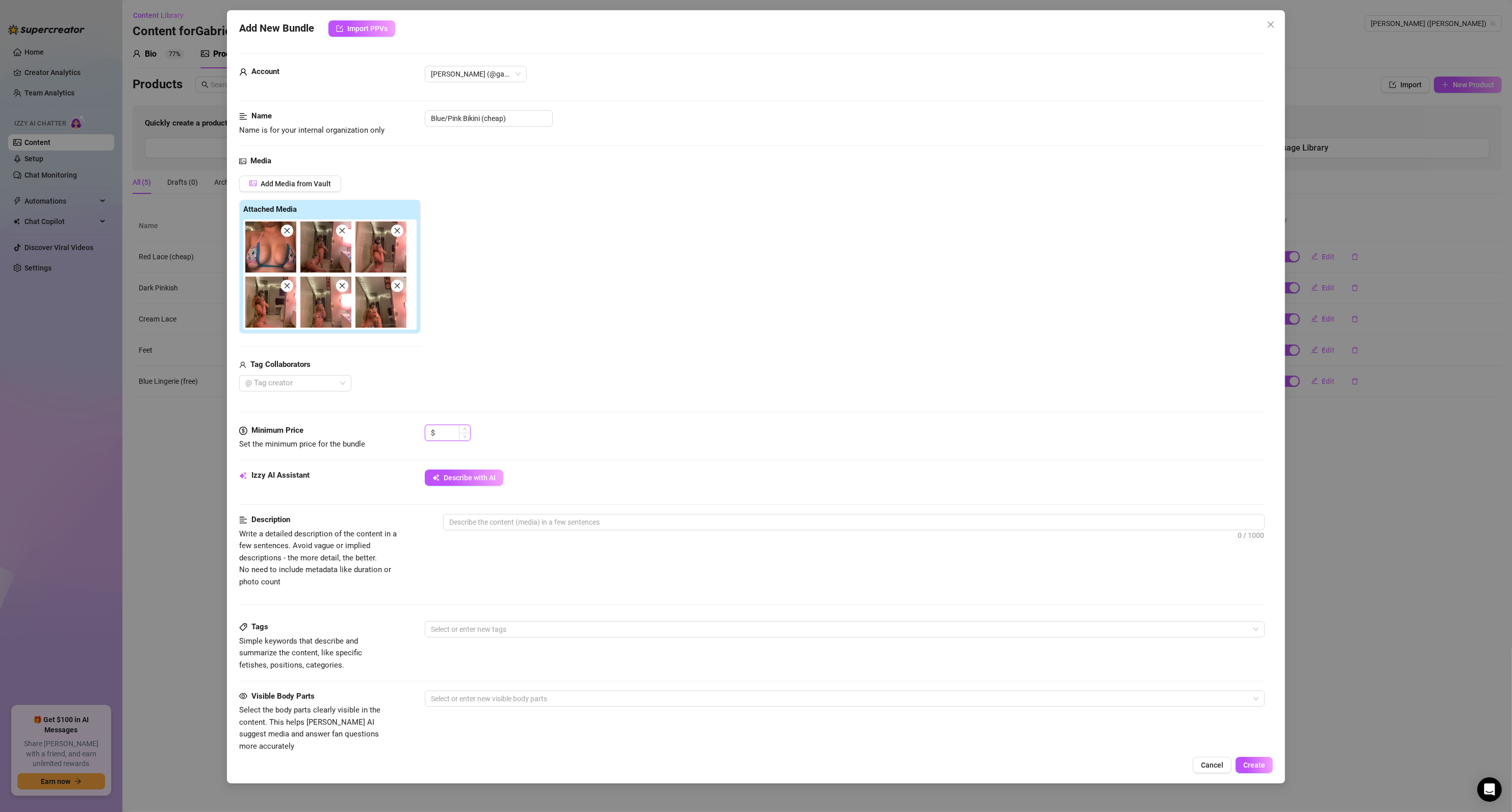
click at [453, 438] on input at bounding box center [453, 433] width 33 height 15
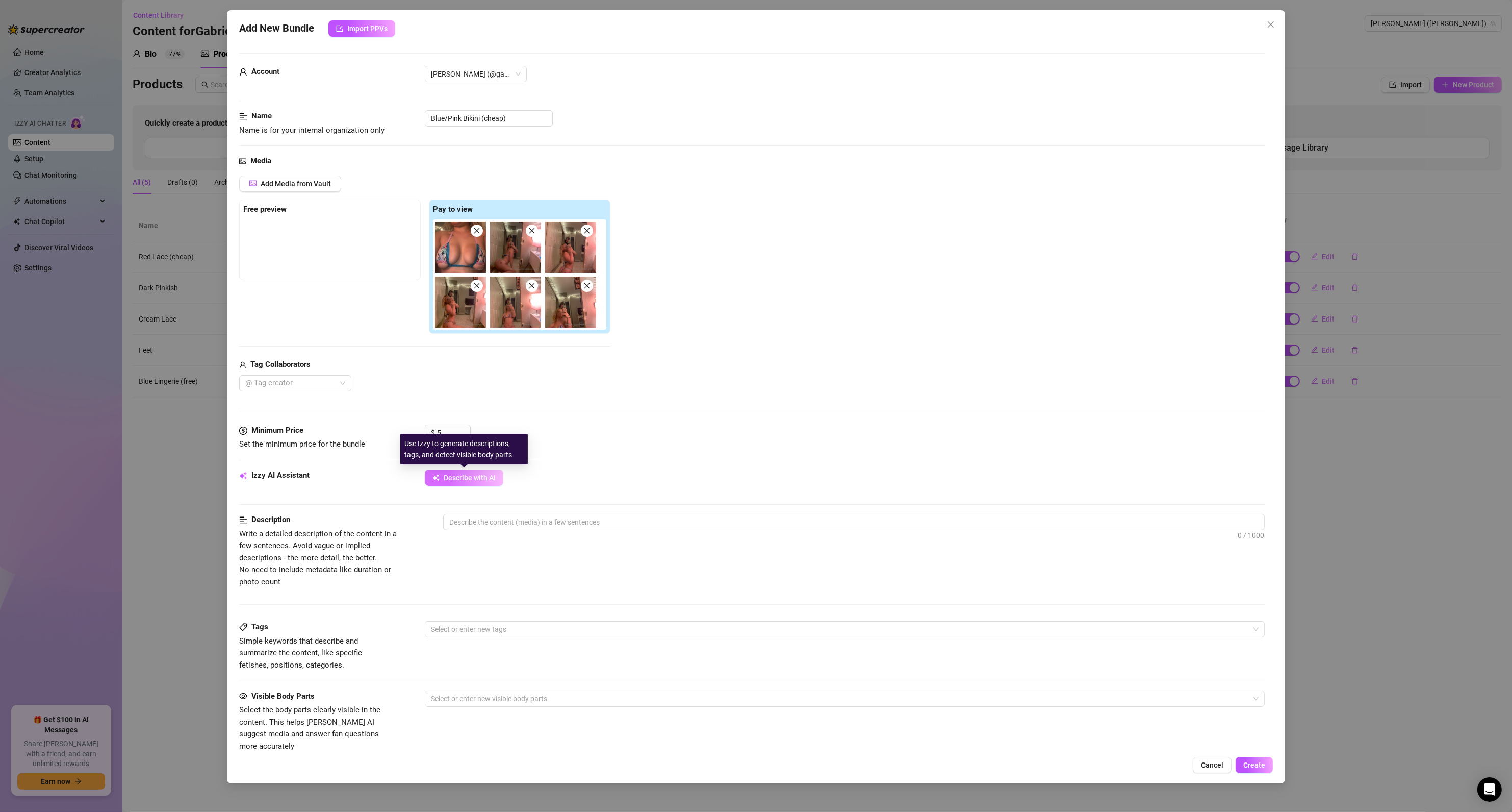
click at [476, 479] on span "Describe with AI" at bounding box center [469, 477] width 52 height 8
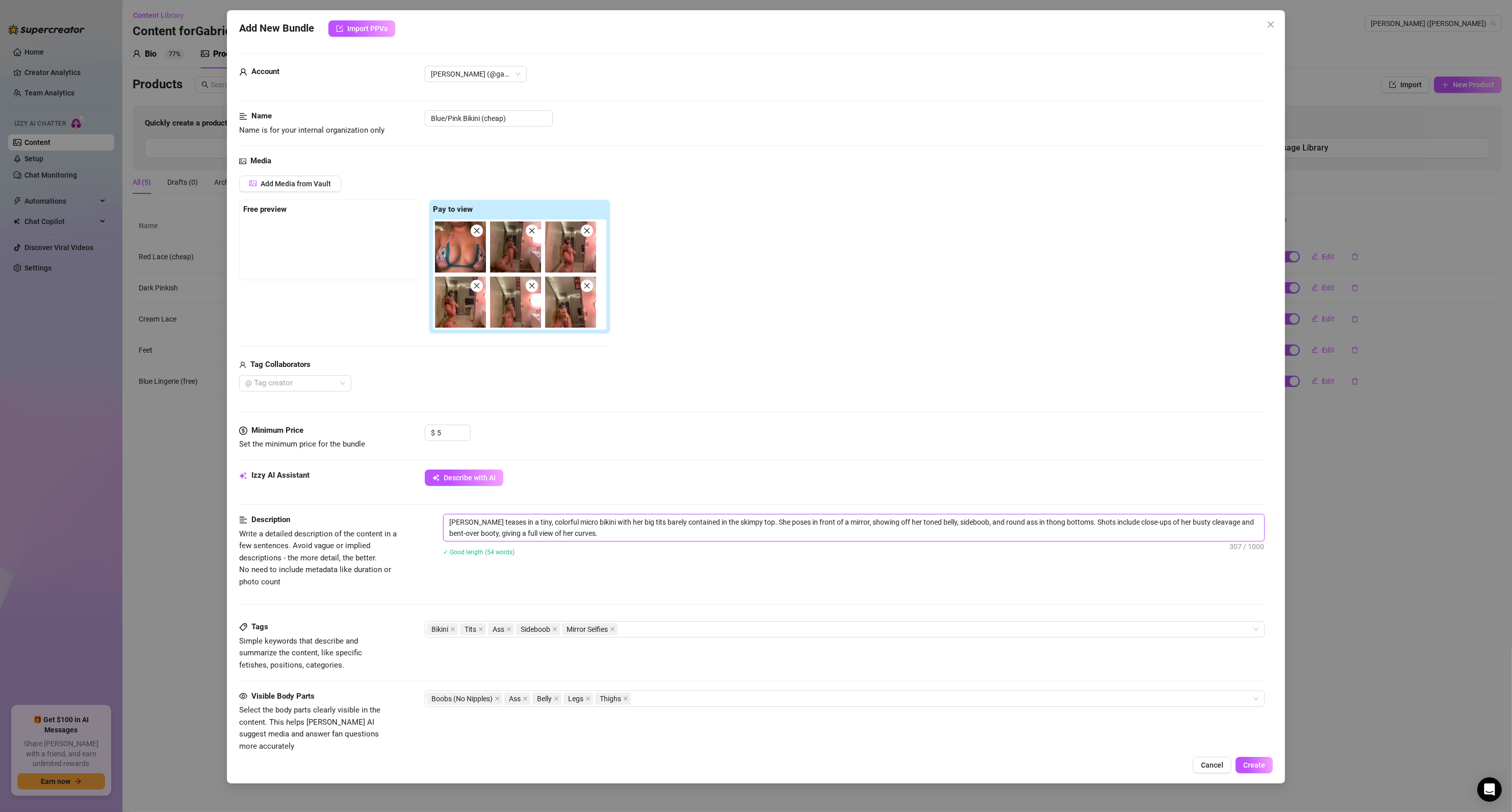
drag, startPoint x: 477, startPoint y: 522, endPoint x: 441, endPoint y: 524, distance: 36.1
click at [443, 524] on span "[PERSON_NAME] teases in a tiny, colorful micro bikini with her big tits barely …" at bounding box center [854, 527] width 822 height 27
click at [564, 582] on div "Description Write a detailed description of the content in a few sentences. Avo…" at bounding box center [752, 551] width 1026 height 74
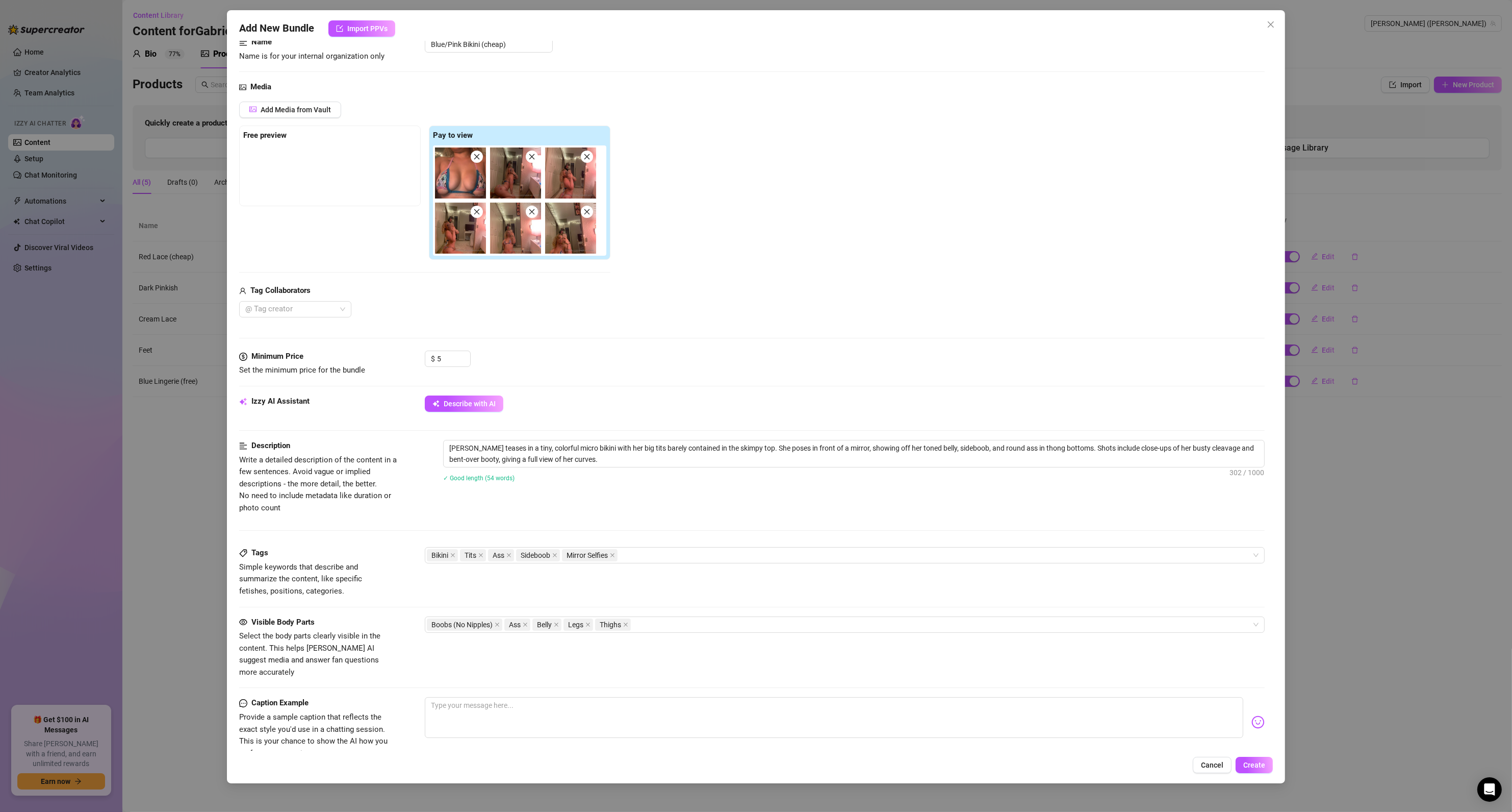
scroll to position [217, 0]
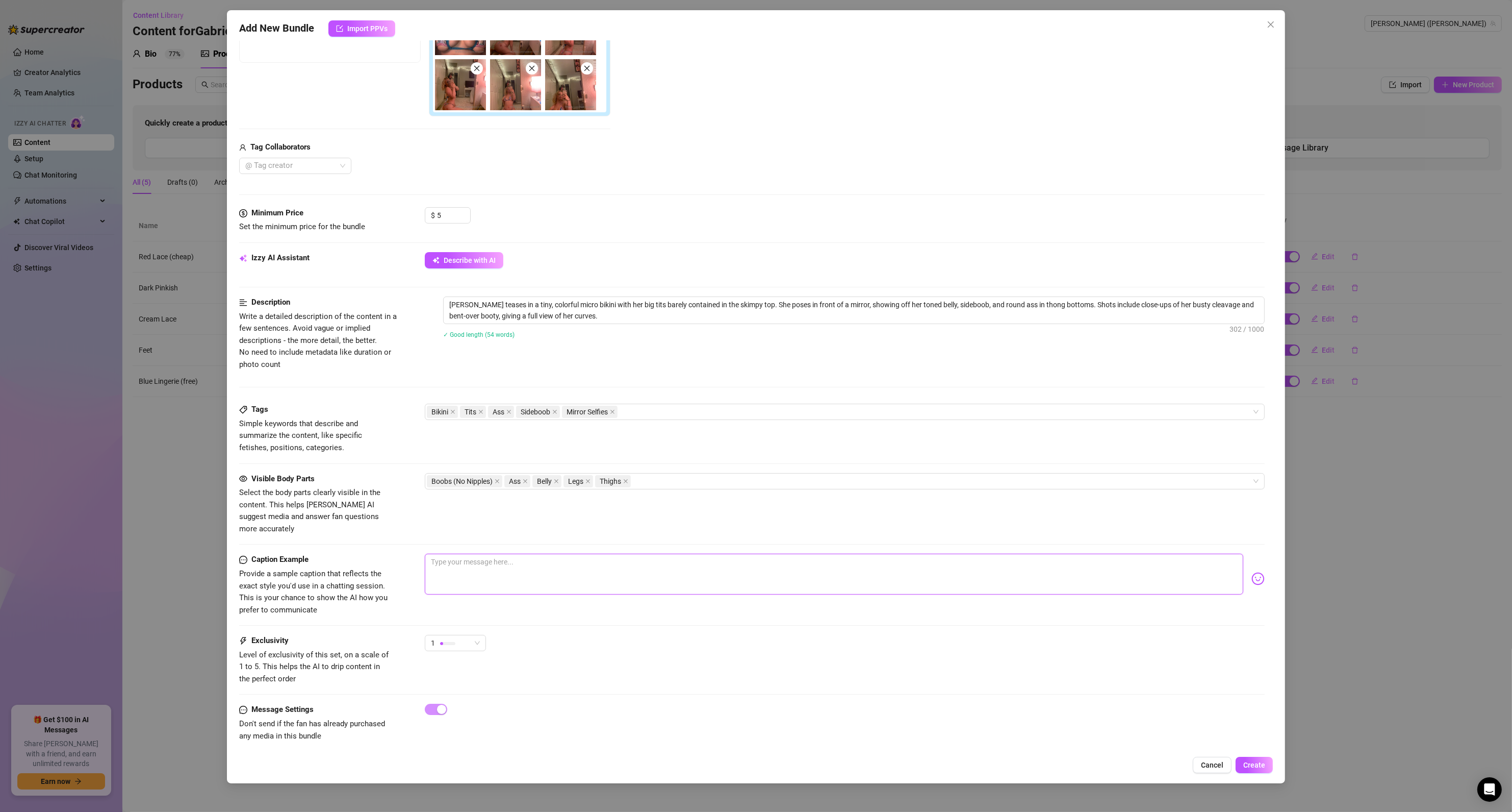
click at [545, 570] on textarea at bounding box center [834, 573] width 819 height 41
click at [473, 635] on span "1" at bounding box center [455, 642] width 49 height 15
click at [564, 645] on div "1" at bounding box center [845, 647] width 840 height 25
click at [463, 638] on div "1" at bounding box center [451, 642] width 40 height 15
click at [594, 665] on div "Exclusivity Level of exclusivity of this set, on a scale of 1 to 5. This helps …" at bounding box center [752, 659] width 1026 height 50
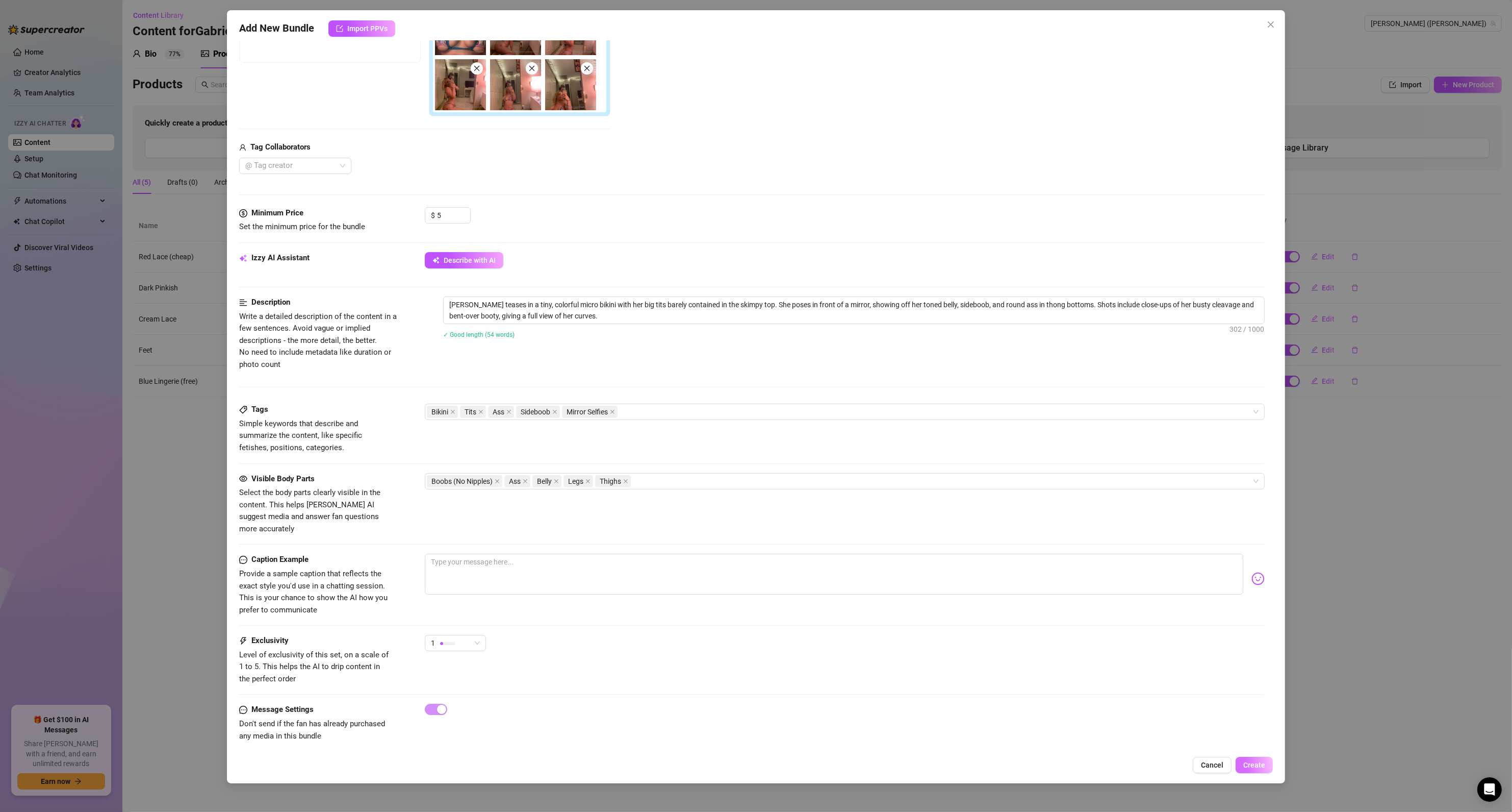
click at [1250, 764] on span "Create" at bounding box center [1254, 764] width 22 height 8
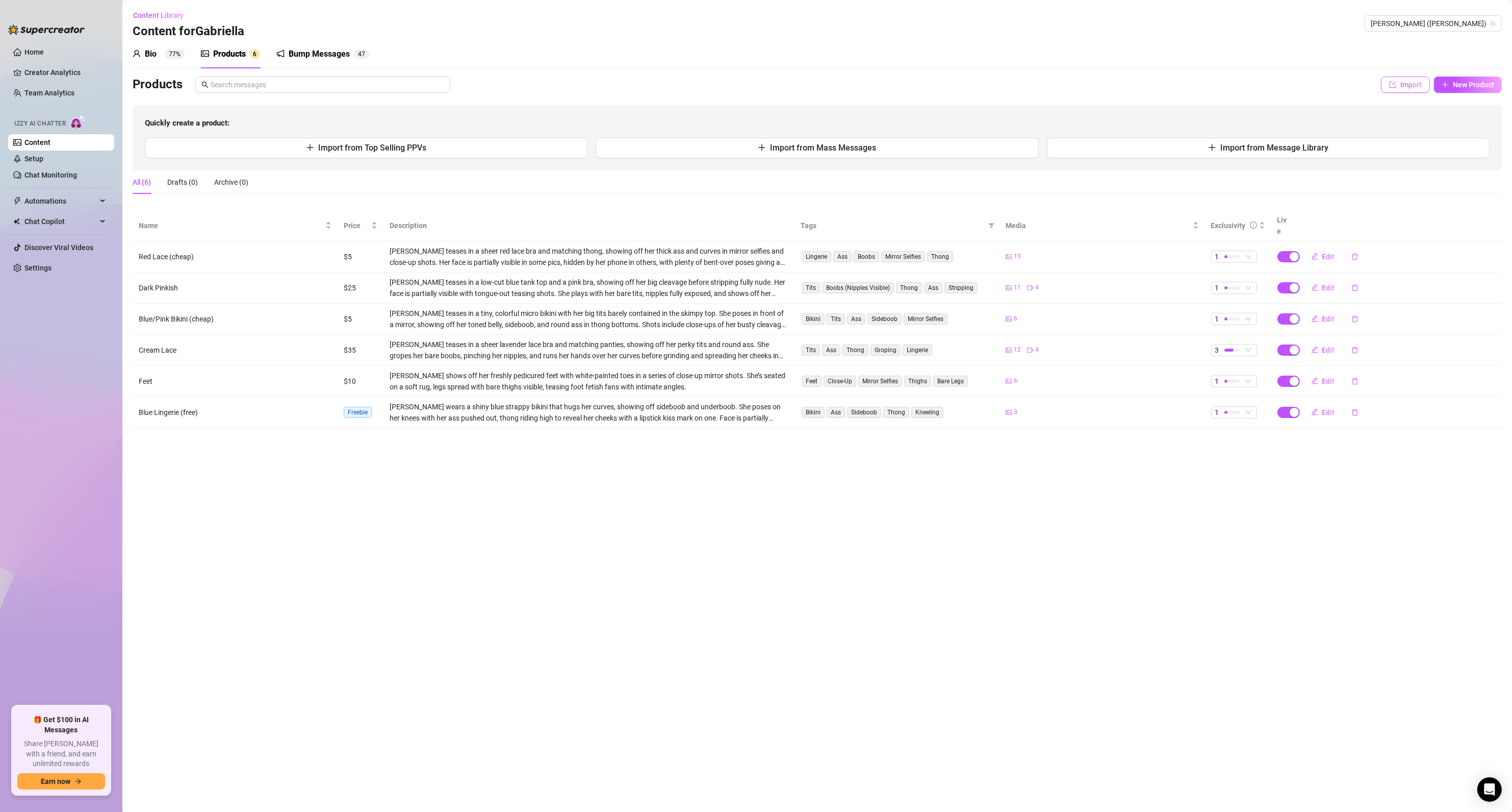
click at [1399, 83] on button "Import" at bounding box center [1405, 84] width 49 height 16
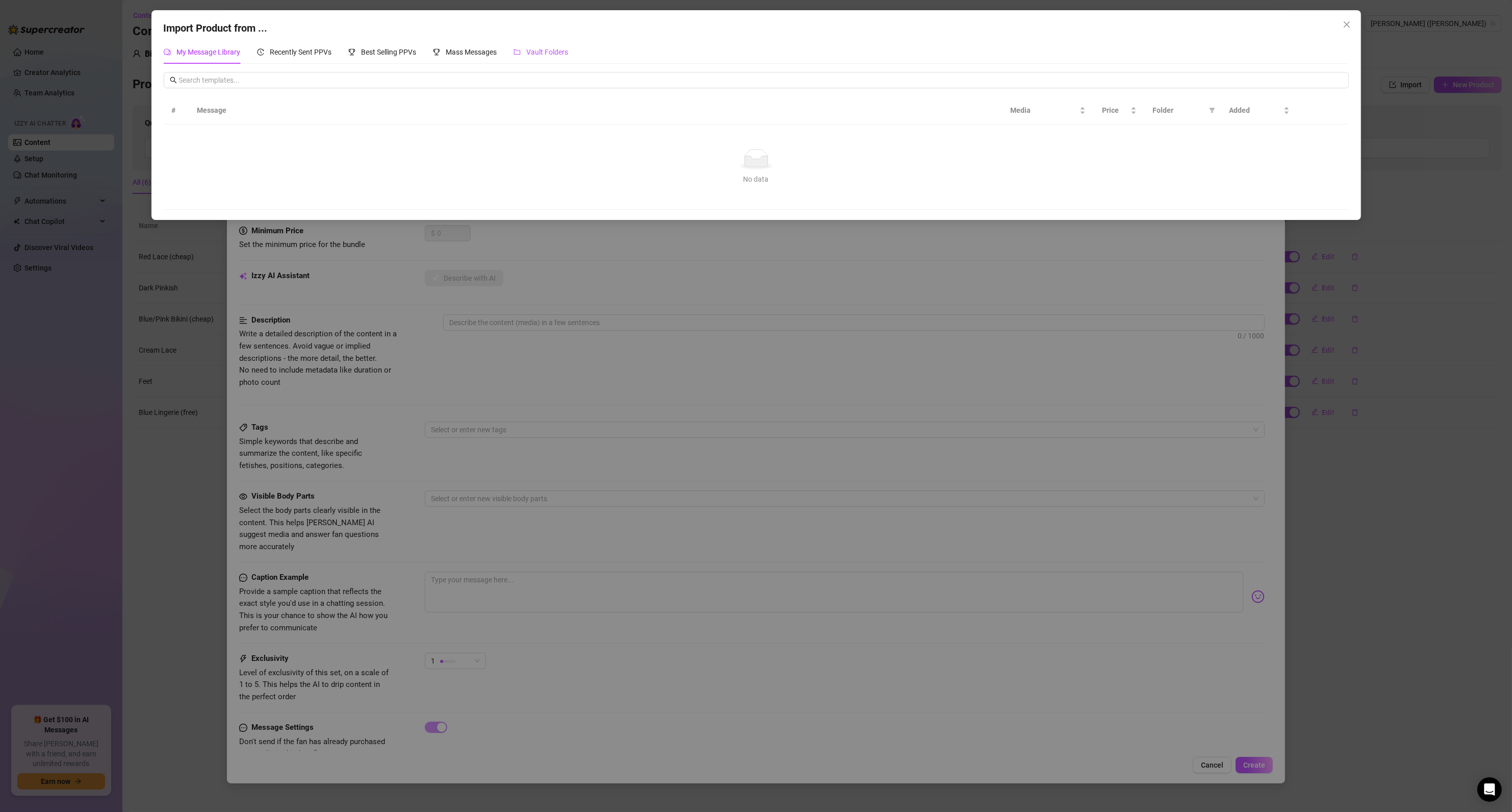
click at [561, 49] on span "Vault Folders" at bounding box center [548, 52] width 41 height 8
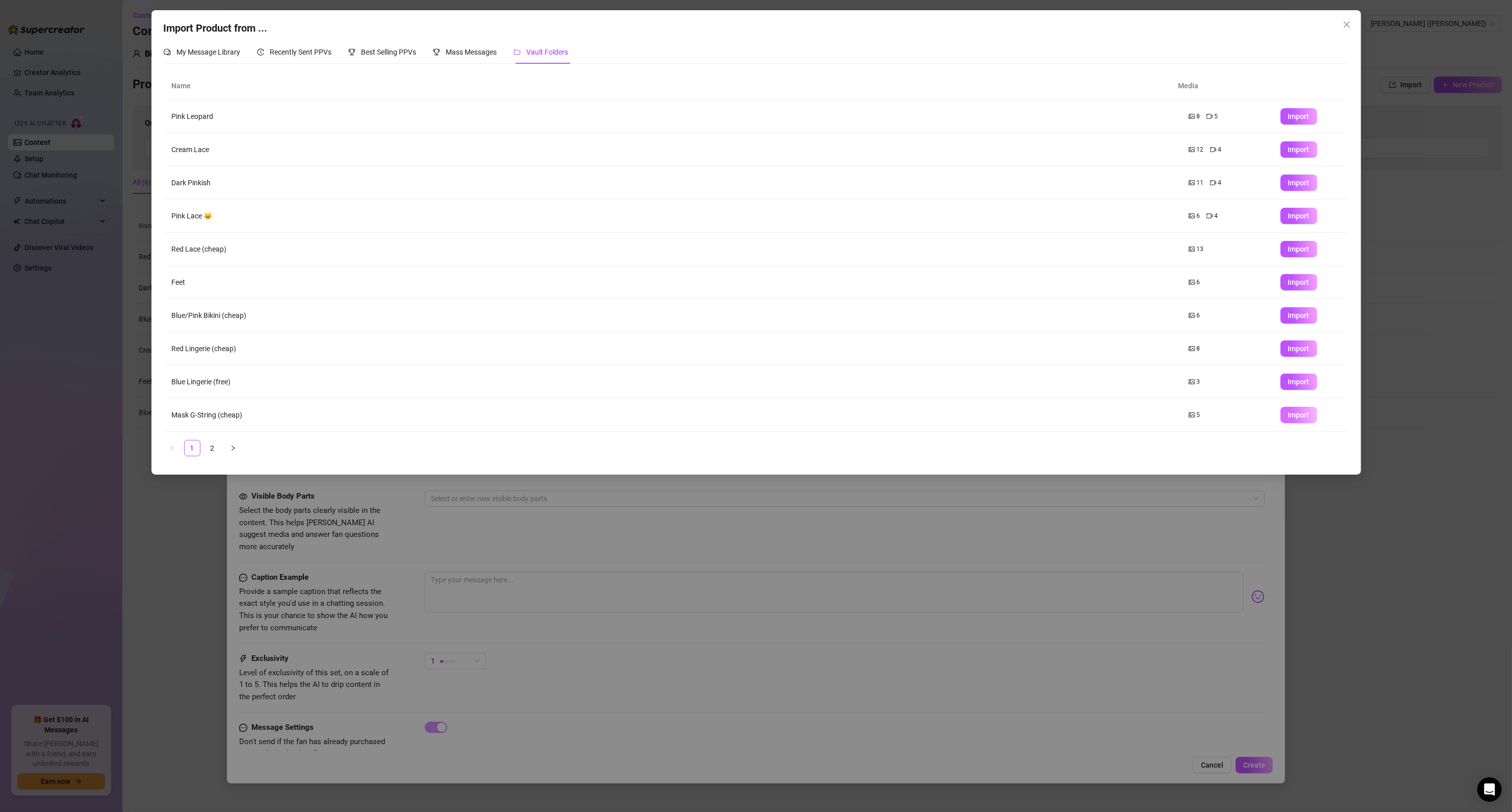
click at [1288, 417] on span "Import" at bounding box center [1298, 414] width 22 height 8
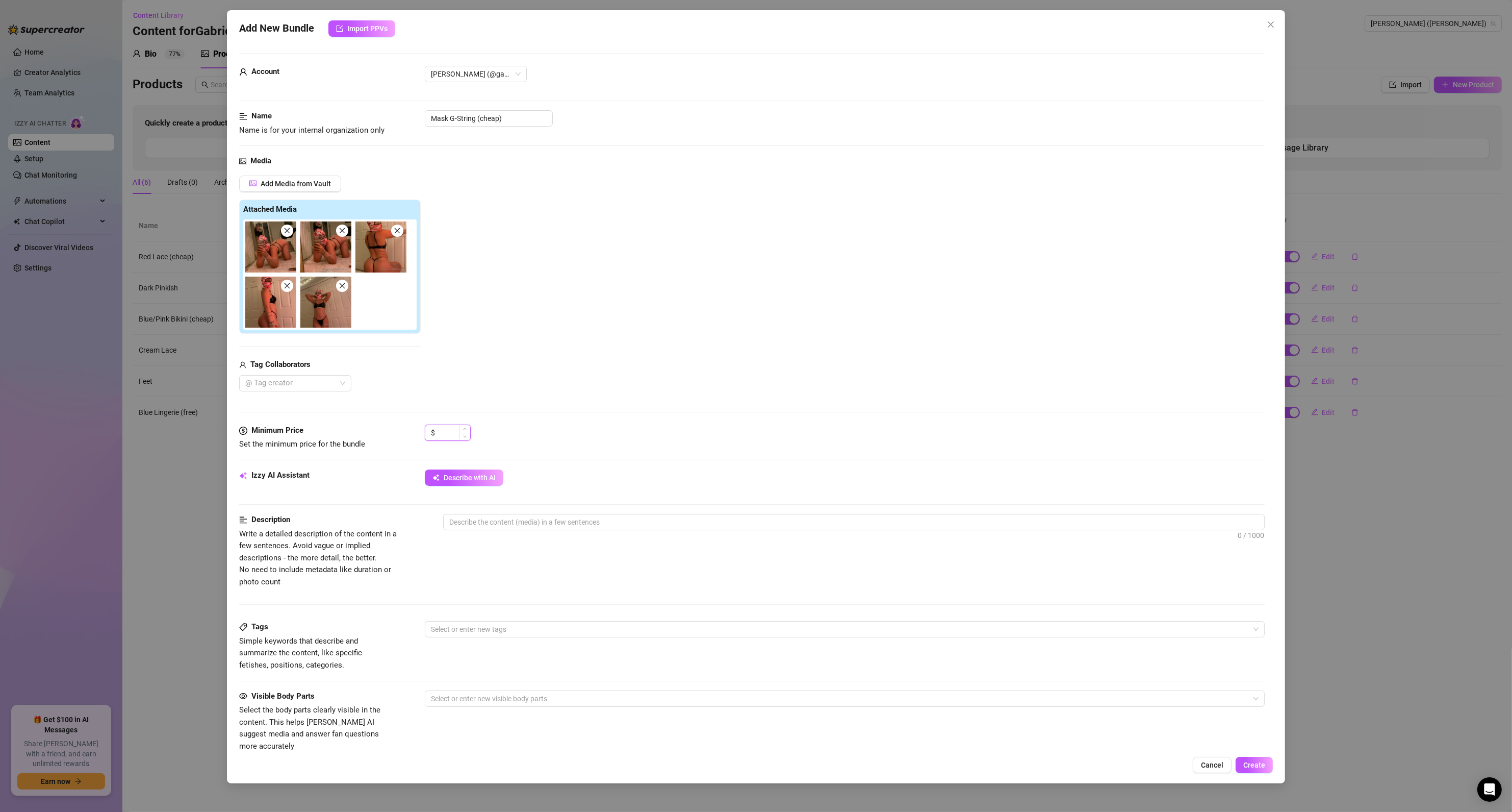
drag, startPoint x: 449, startPoint y: 432, endPoint x: 440, endPoint y: 432, distance: 9.0
click at [446, 432] on input at bounding box center [453, 433] width 33 height 15
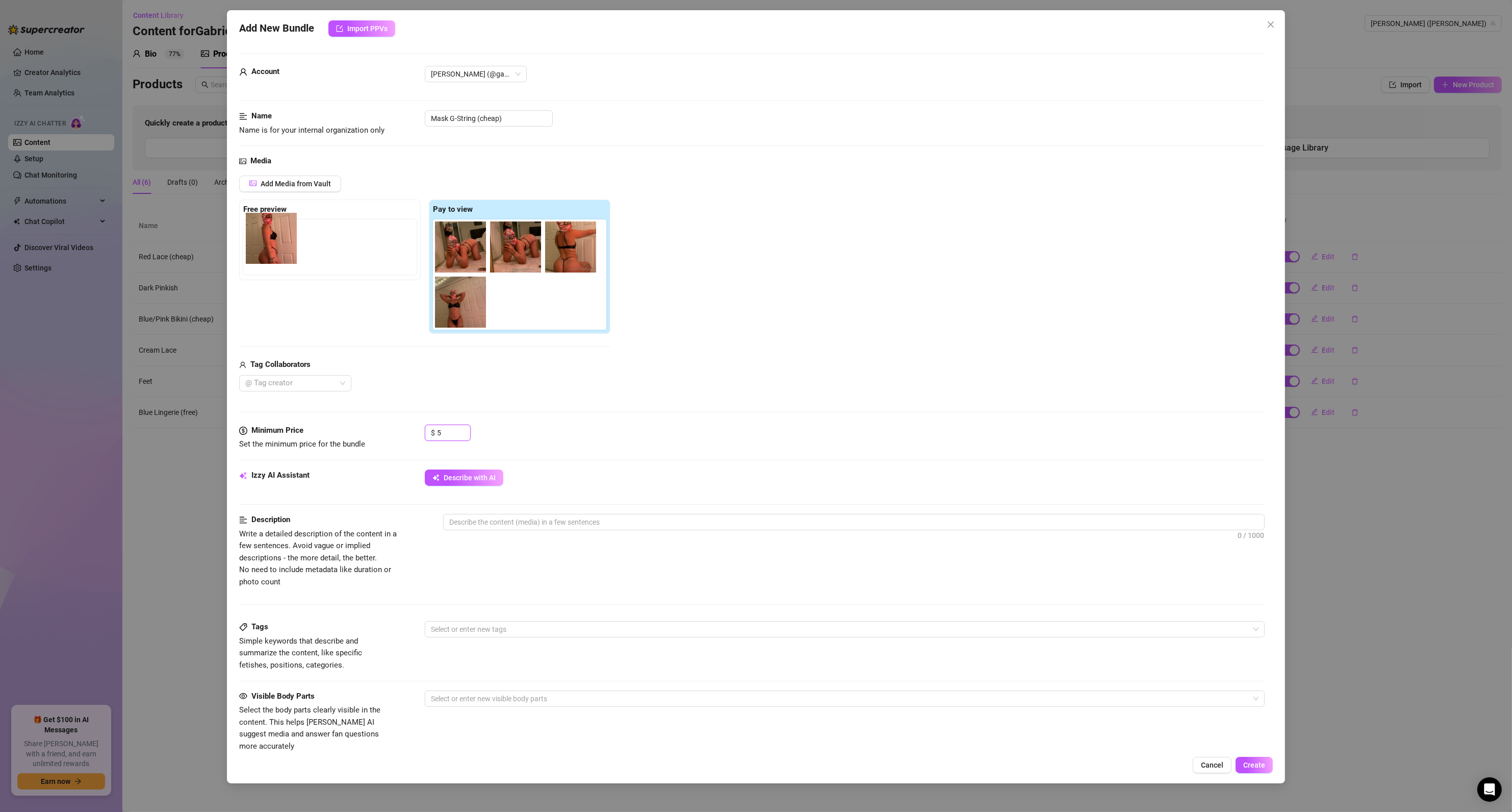
drag, startPoint x: 443, startPoint y: 307, endPoint x: 277, endPoint y: 244, distance: 177.6
click at [277, 244] on div "Free preview Pay to view" at bounding box center [425, 266] width 371 height 135
click at [463, 478] on span "Describe with AI" at bounding box center [469, 477] width 52 height 8
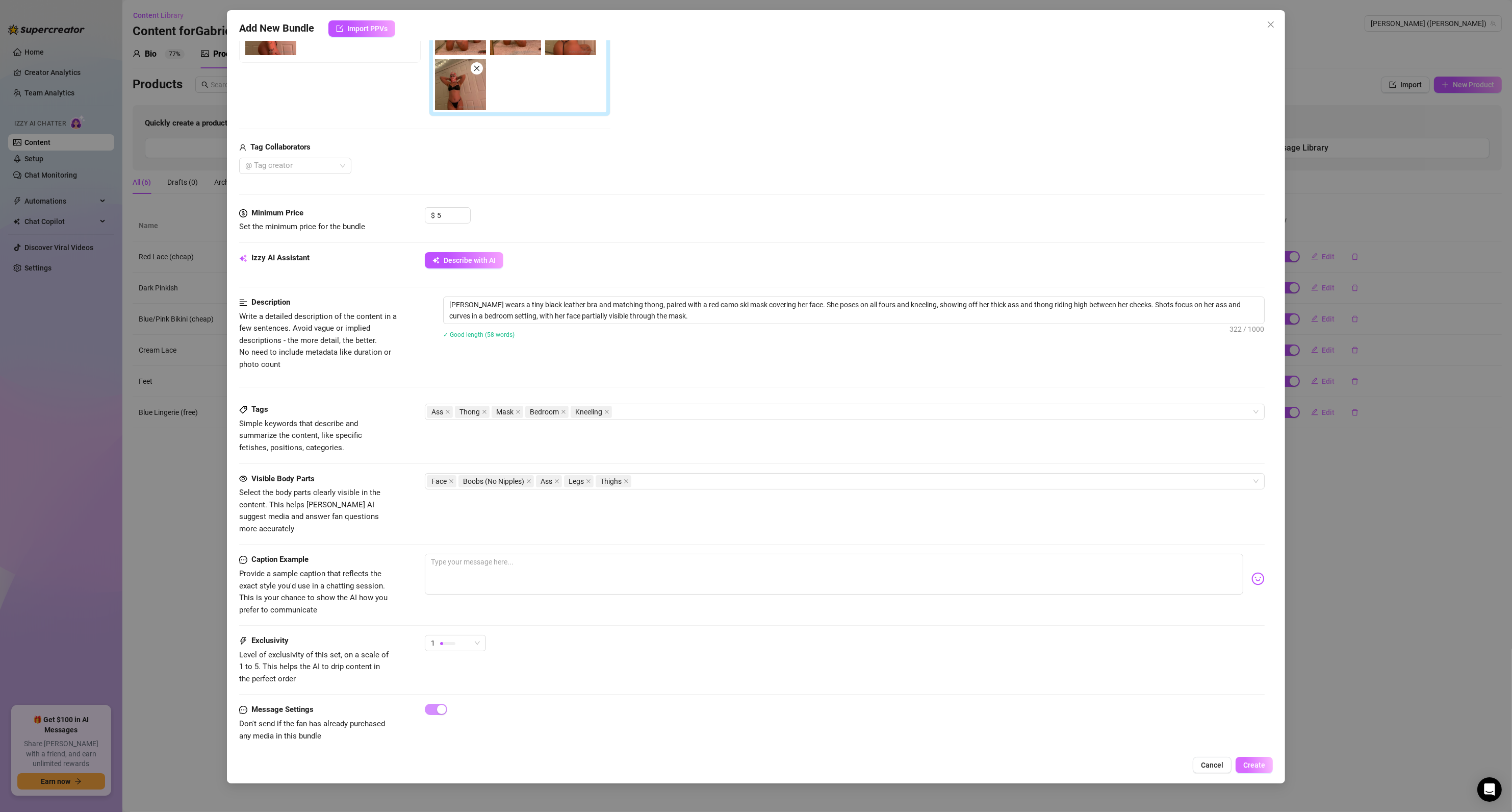
click at [1260, 763] on span "Create" at bounding box center [1254, 764] width 22 height 8
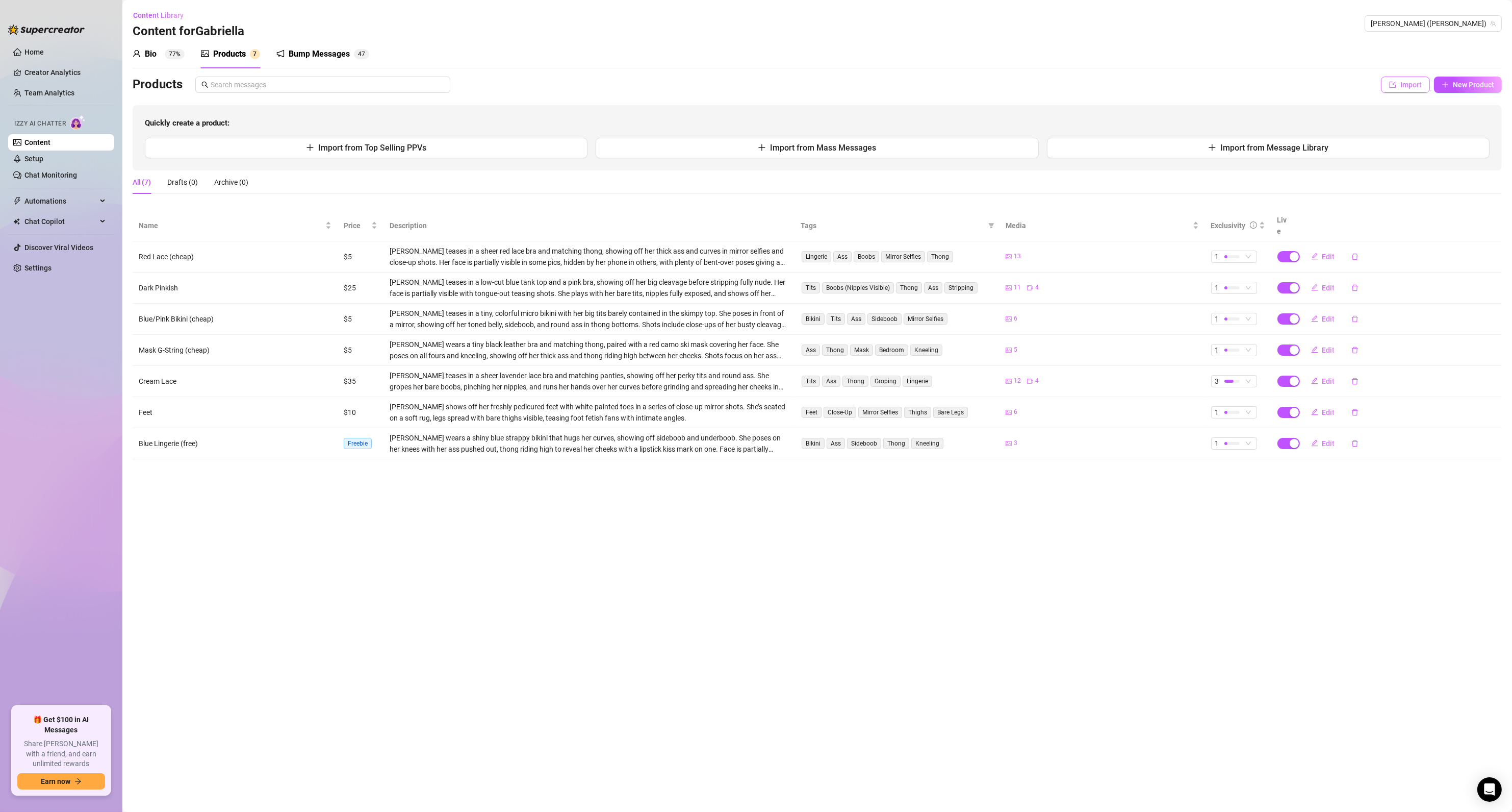
click at [1397, 89] on button "Import" at bounding box center [1405, 84] width 49 height 16
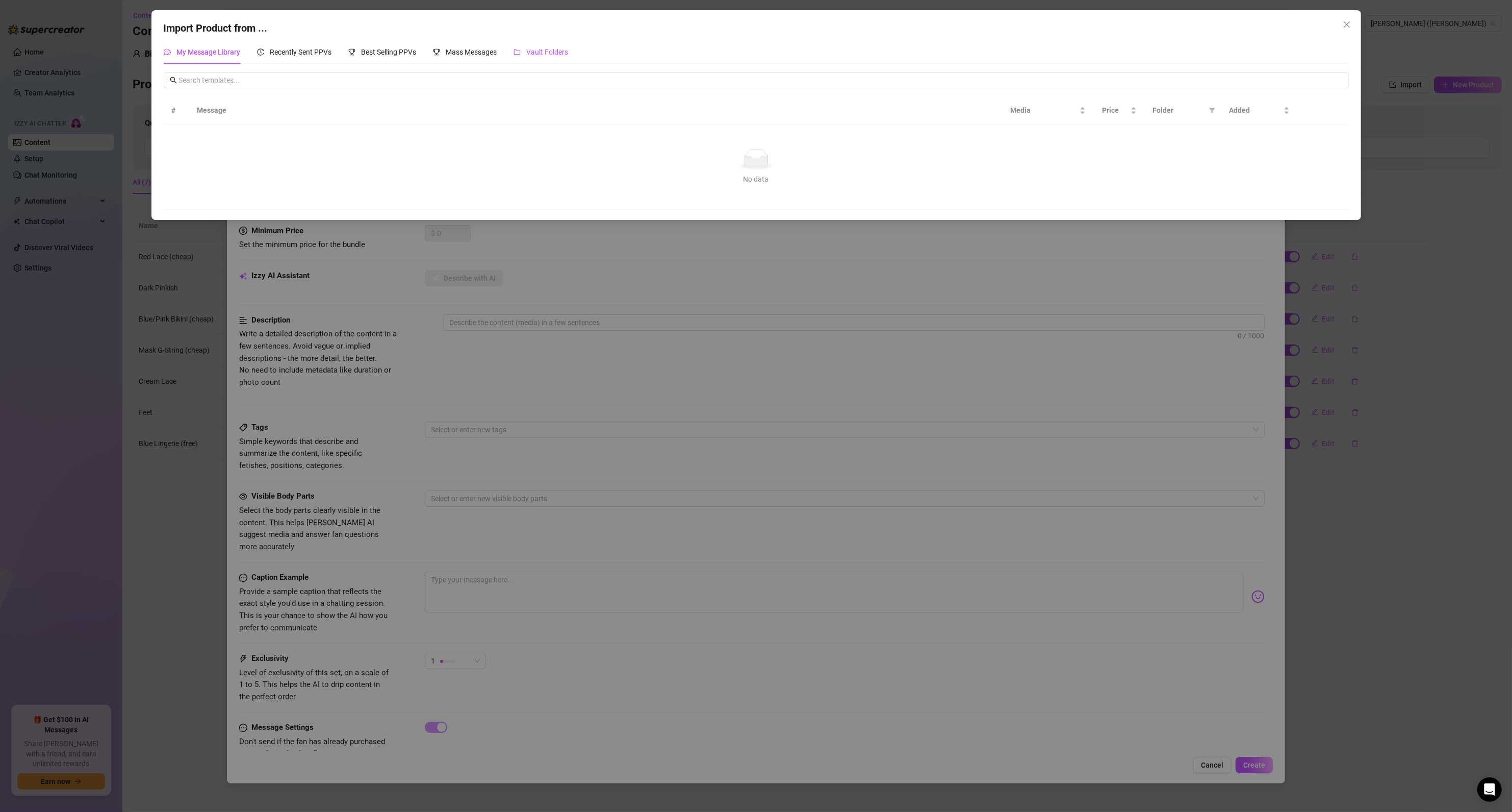
click at [543, 51] on span "Vault Folders" at bounding box center [548, 52] width 41 height 8
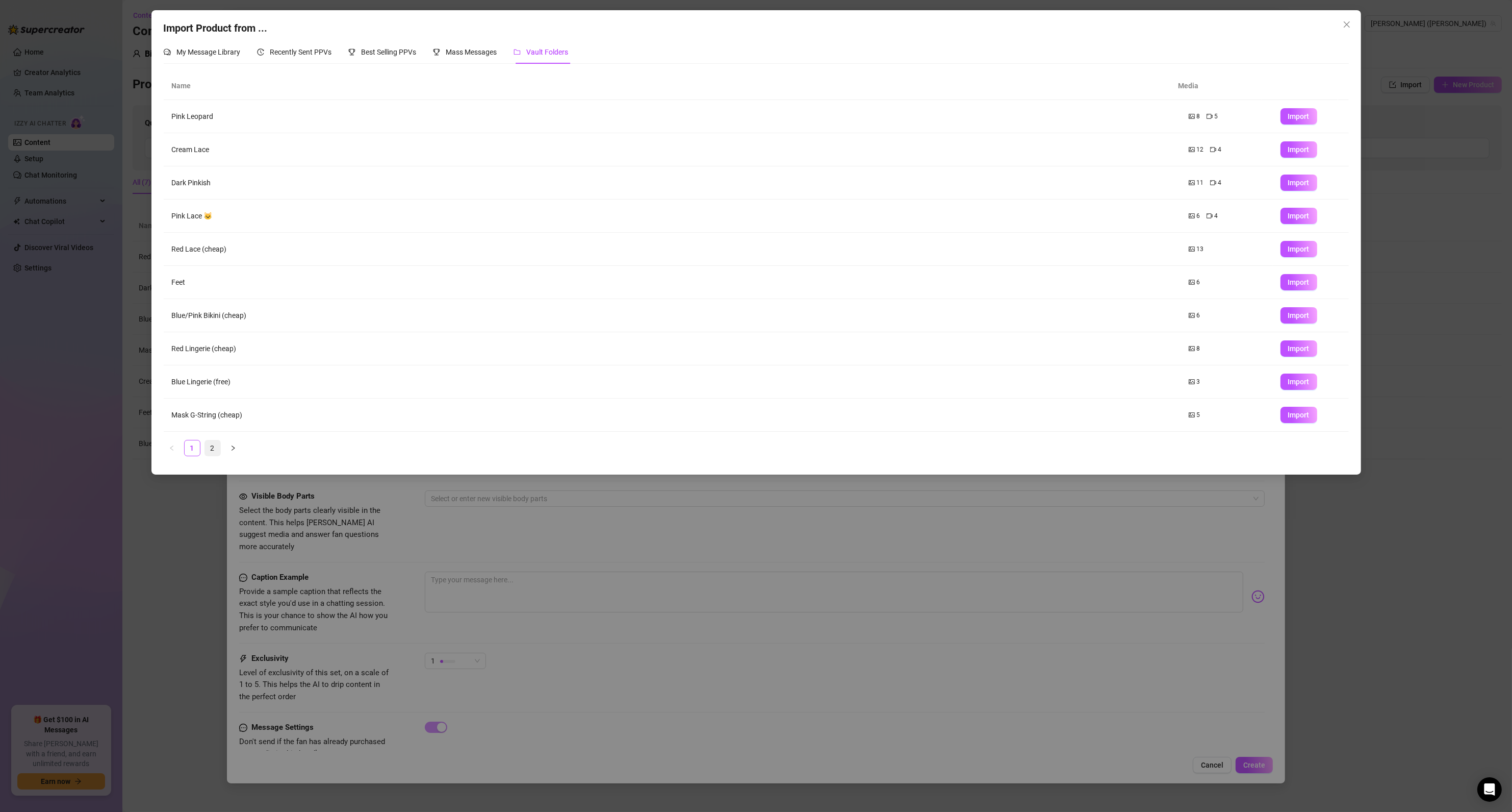
click at [212, 448] on link "2" at bounding box center [212, 448] width 15 height 15
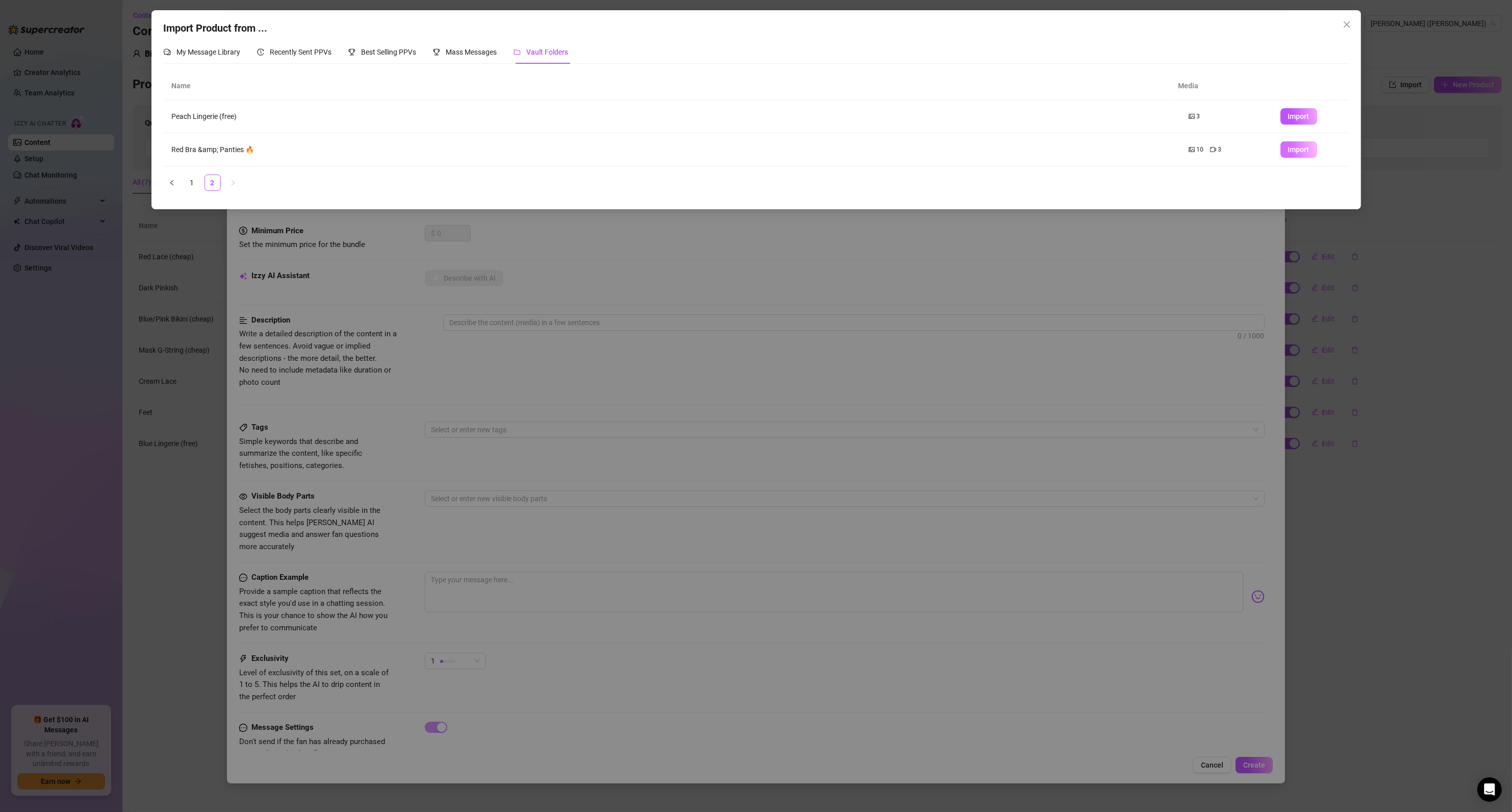
click at [1289, 152] on span "Import" at bounding box center [1298, 149] width 22 height 8
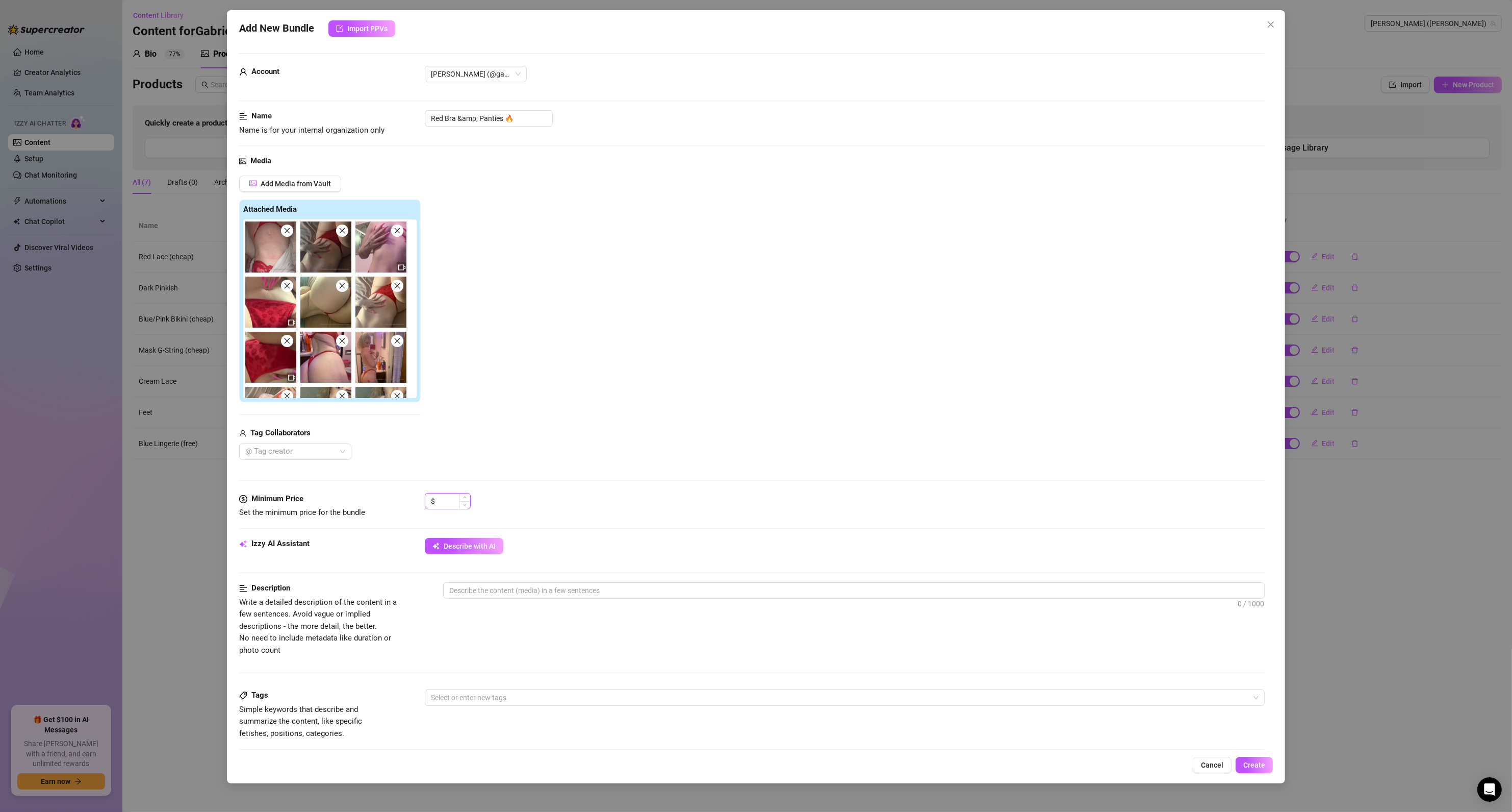
click at [452, 504] on input at bounding box center [453, 501] width 33 height 15
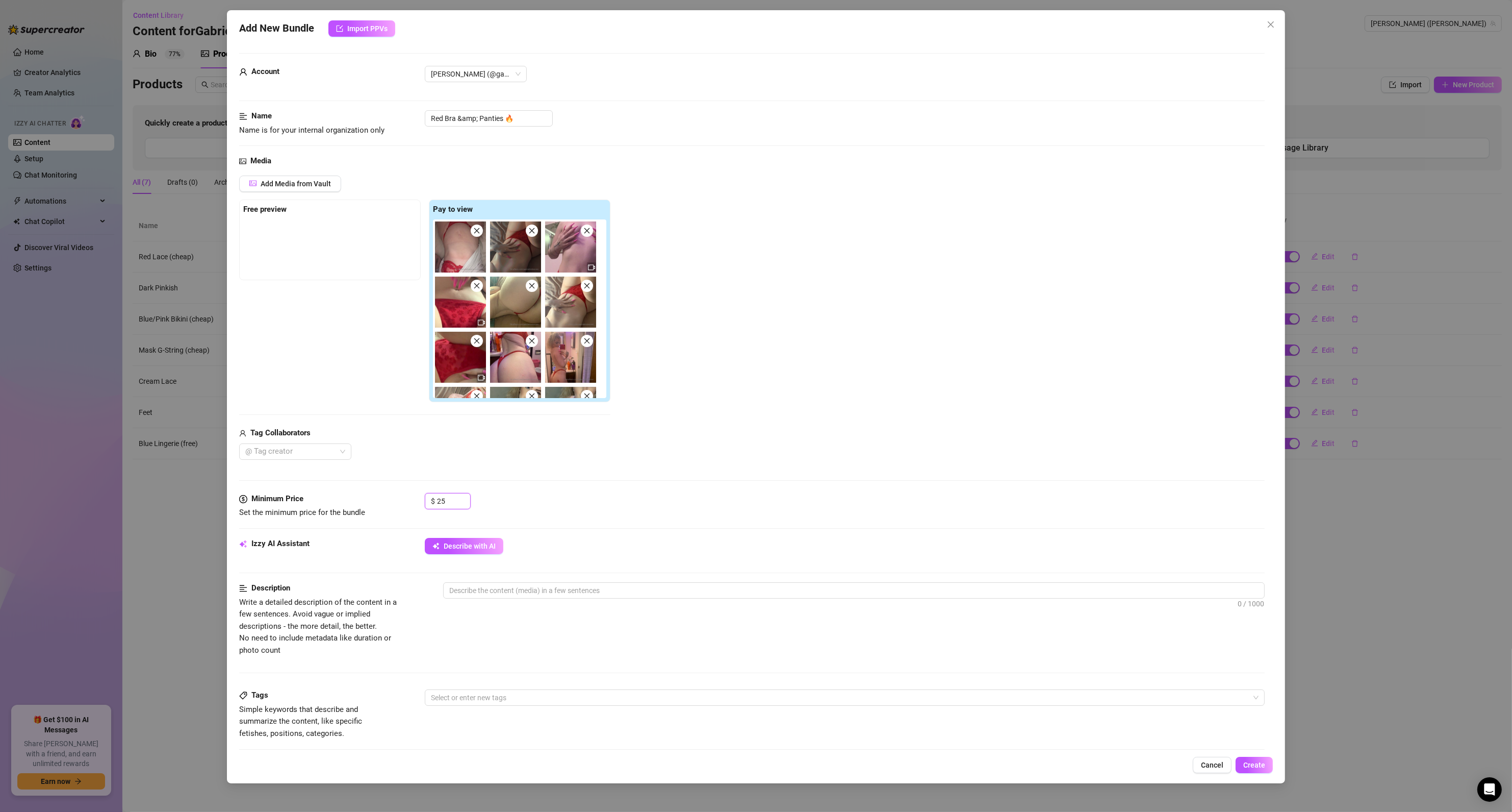
drag, startPoint x: 456, startPoint y: 500, endPoint x: 411, endPoint y: 503, distance: 45.1
click at [412, 503] on div "Minimum Price Set the minimum price for the bundle $ 25" at bounding box center [752, 506] width 1026 height 26
click at [545, 509] on div "$ 30" at bounding box center [845, 505] width 840 height 25
click at [482, 539] on button "Describe with AI" at bounding box center [464, 545] width 78 height 16
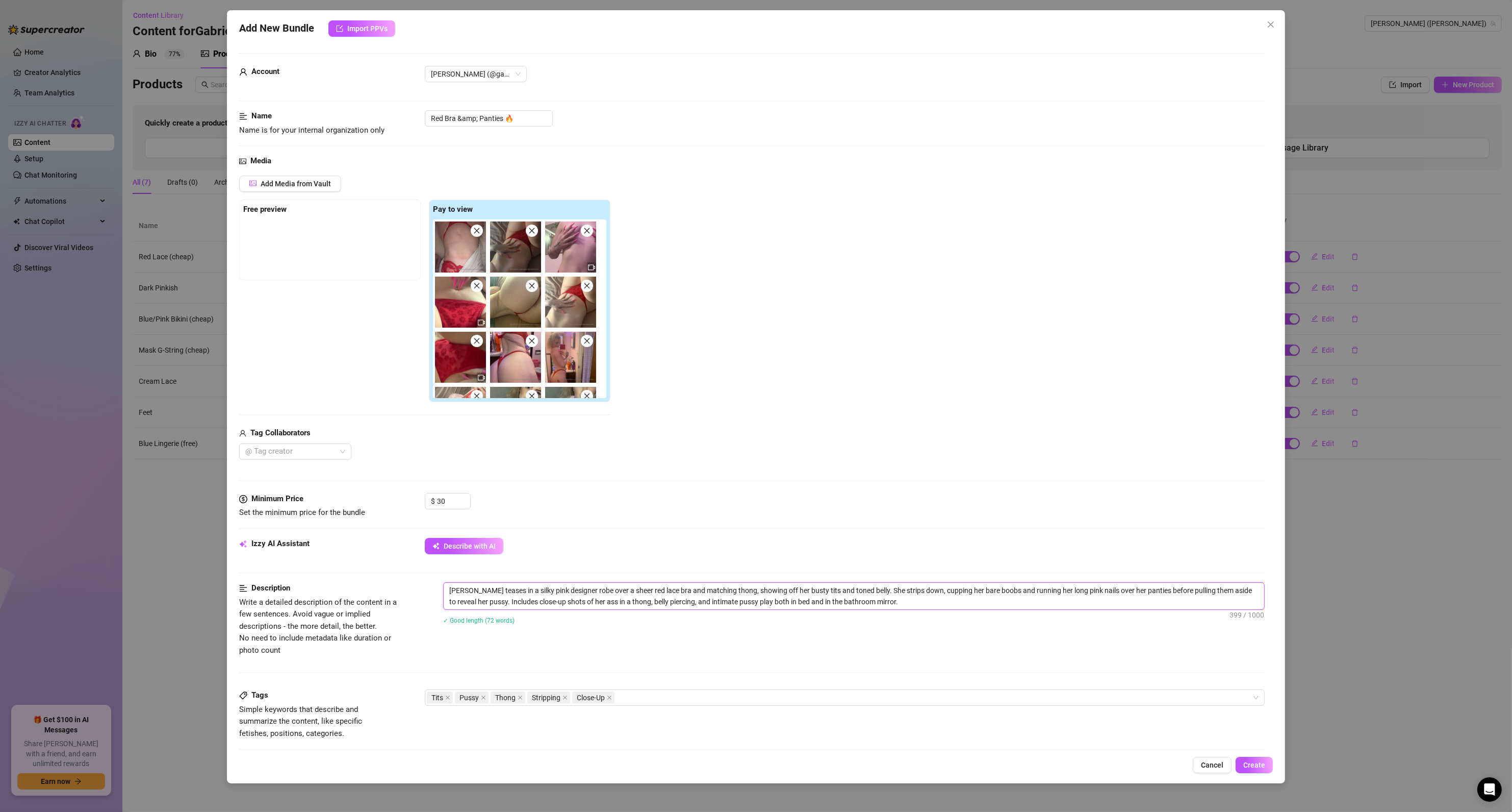
drag, startPoint x: 476, startPoint y: 590, endPoint x: 411, endPoint y: 596, distance: 65.3
click at [418, 594] on div "Description Write a detailed description of the content in a few sentences. Avo…" at bounding box center [752, 619] width 1026 height 74
click at [515, 628] on div "✓ Good length (72 words)" at bounding box center [854, 620] width 822 height 16
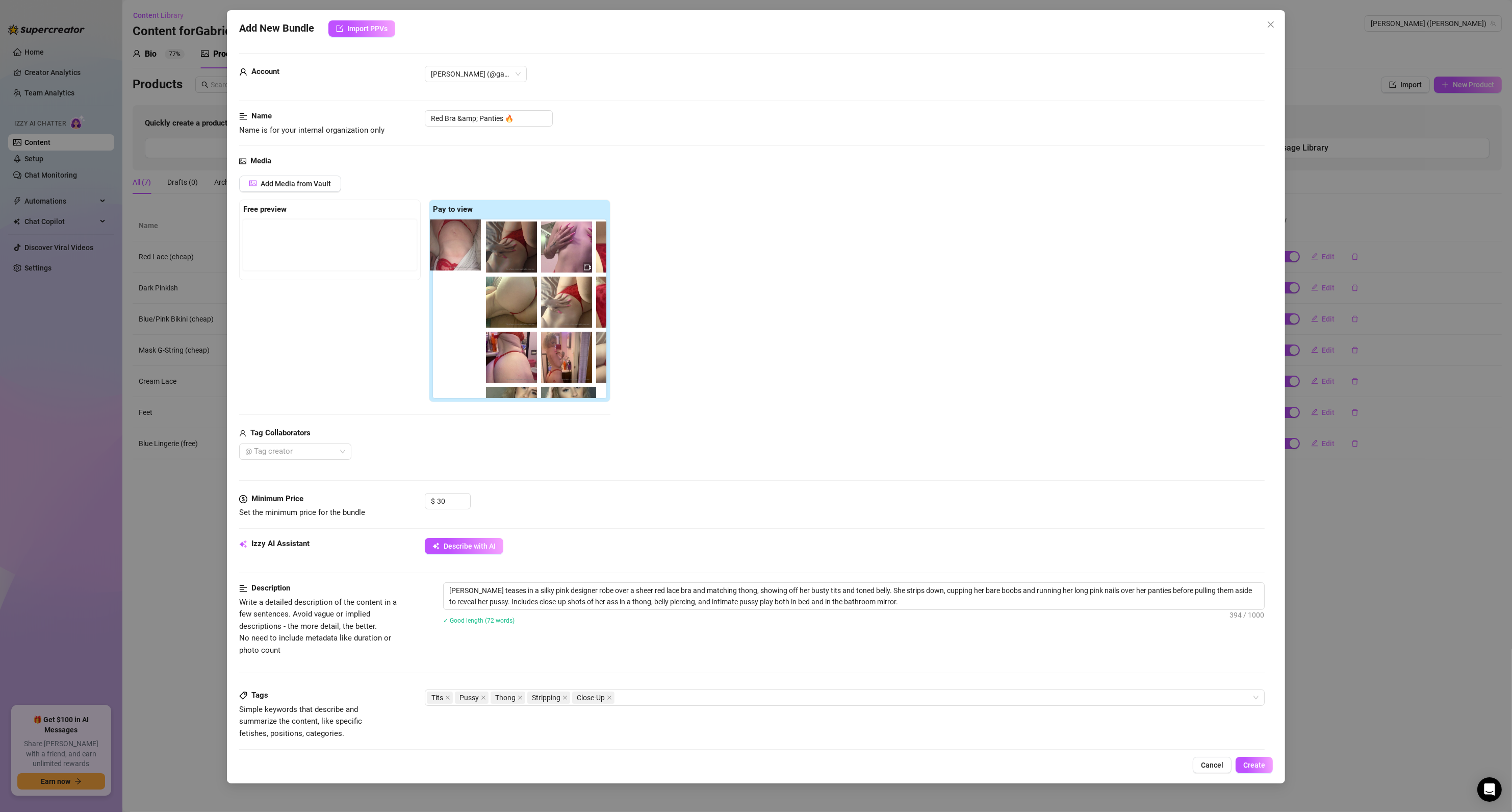
drag, startPoint x: 443, startPoint y: 260, endPoint x: 458, endPoint y: 258, distance: 15.1
click at [458, 258] on div at bounding box center [521, 308] width 177 height 178
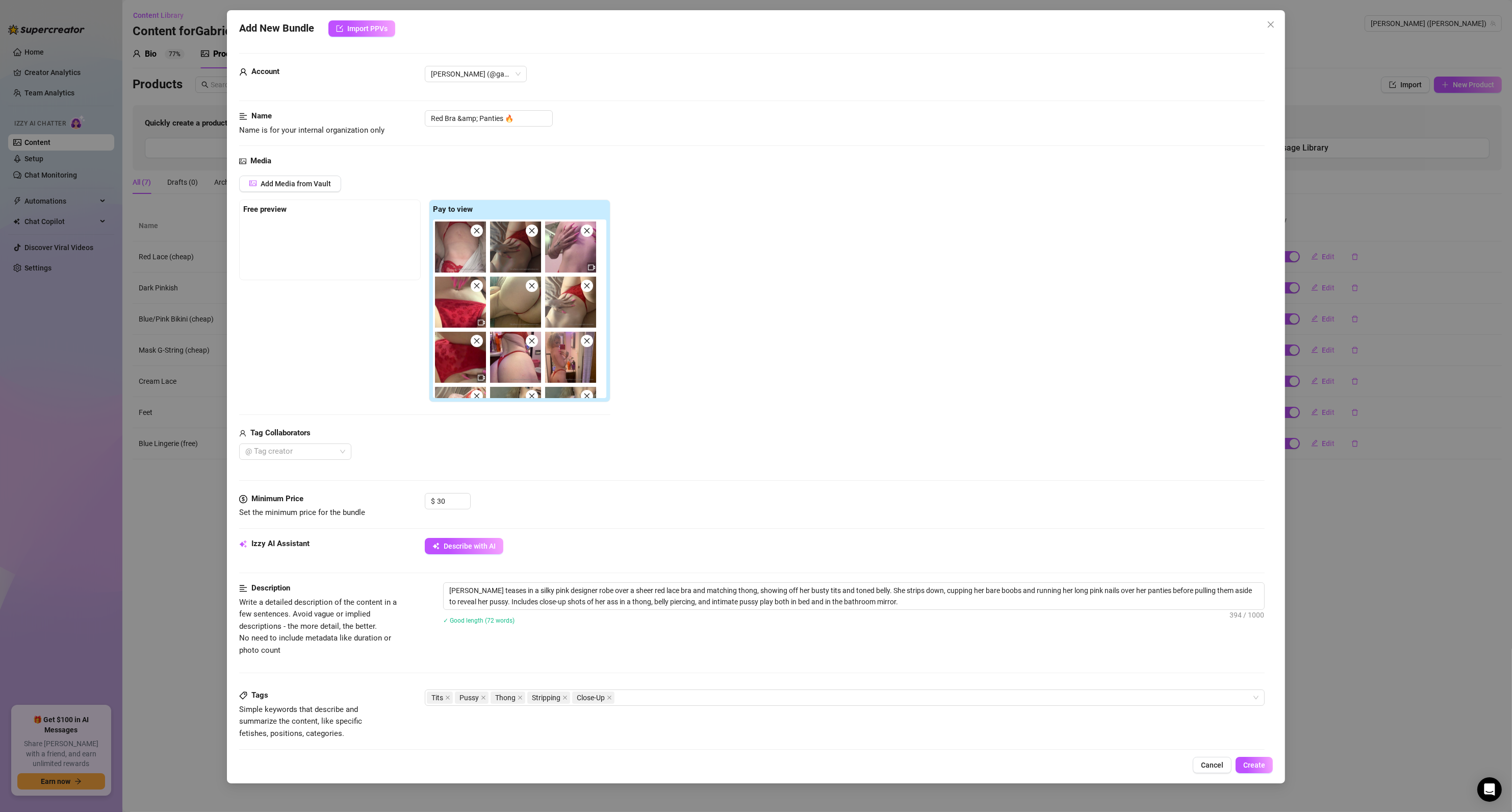
click at [533, 230] on icon "close" at bounding box center [532, 231] width 8 height 8
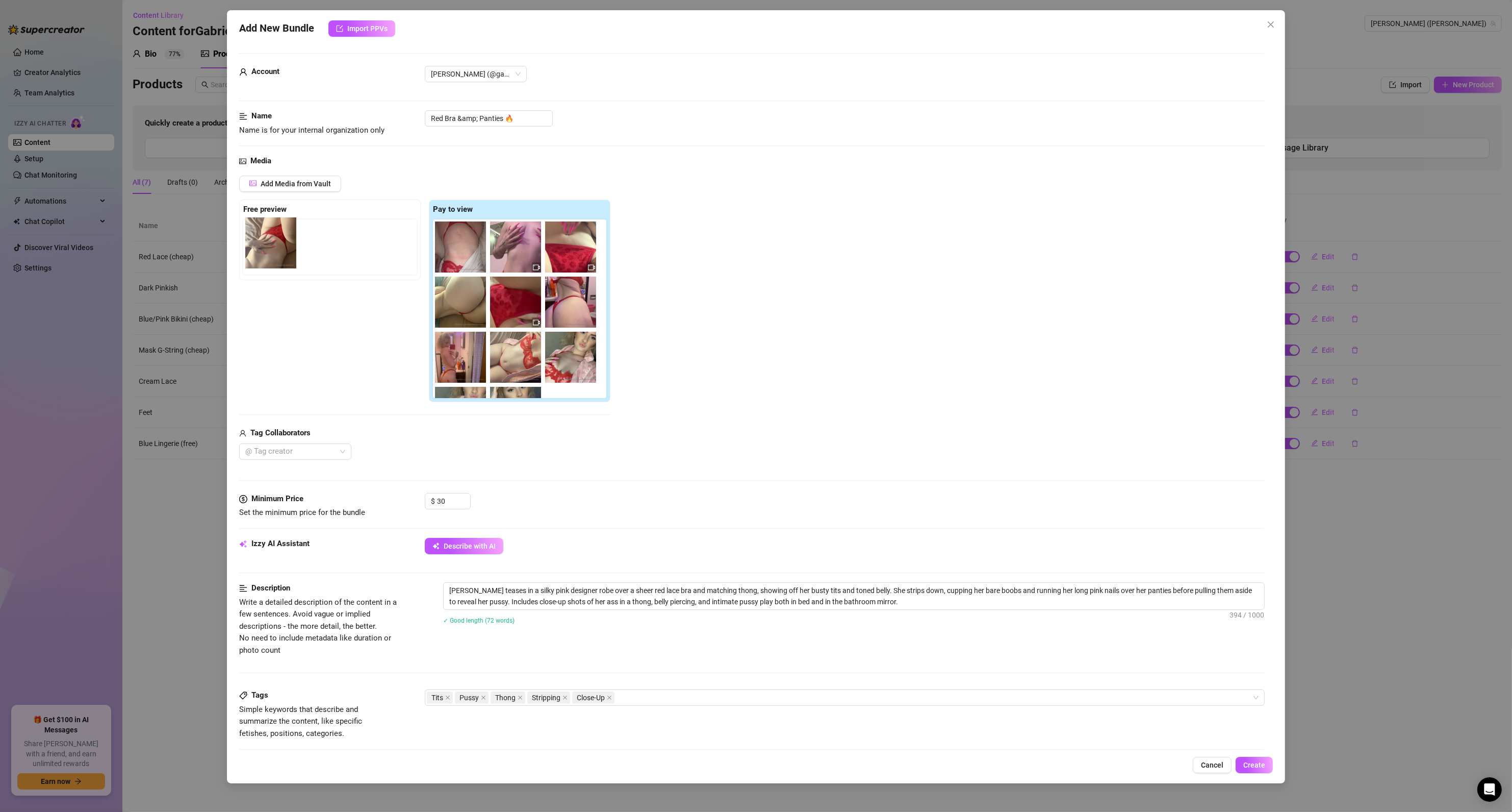
drag, startPoint x: 500, startPoint y: 302, endPoint x: 271, endPoint y: 243, distance: 236.5
click at [271, 243] on div "Free preview Pay to view" at bounding box center [425, 300] width 371 height 203
drag, startPoint x: 477, startPoint y: 118, endPoint x: 463, endPoint y: 117, distance: 14.0
click at [463, 117] on input "Red Bra &amp; Panties 🔥" at bounding box center [489, 118] width 128 height 16
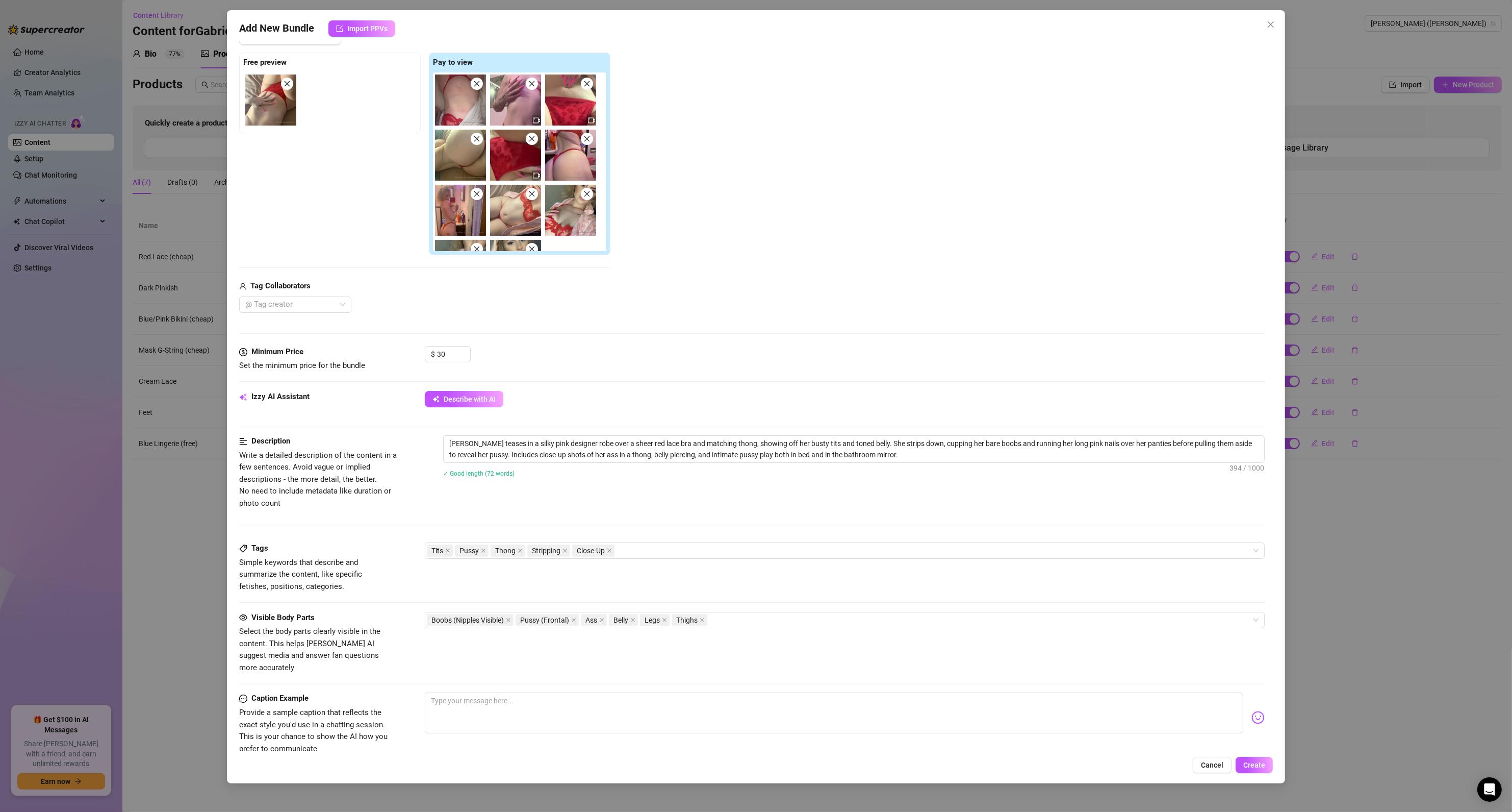
scroll to position [245, 0]
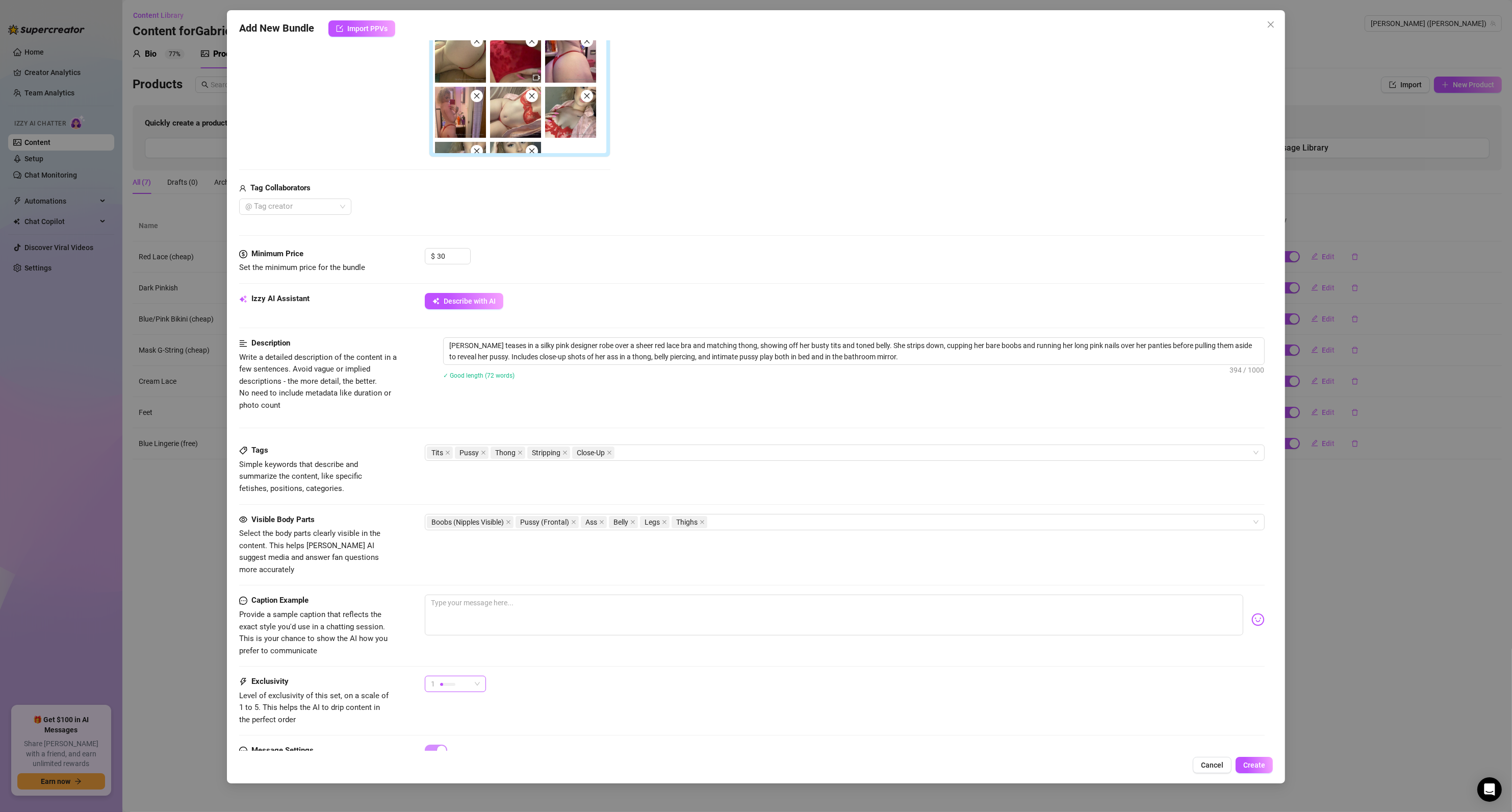
click at [476, 679] on span "1" at bounding box center [455, 684] width 49 height 15
click at [459, 721] on span "3" at bounding box center [466, 726] width 66 height 11
click at [658, 677] on div "3 3" at bounding box center [845, 688] width 840 height 25
click at [1252, 766] on span "Create" at bounding box center [1254, 764] width 22 height 8
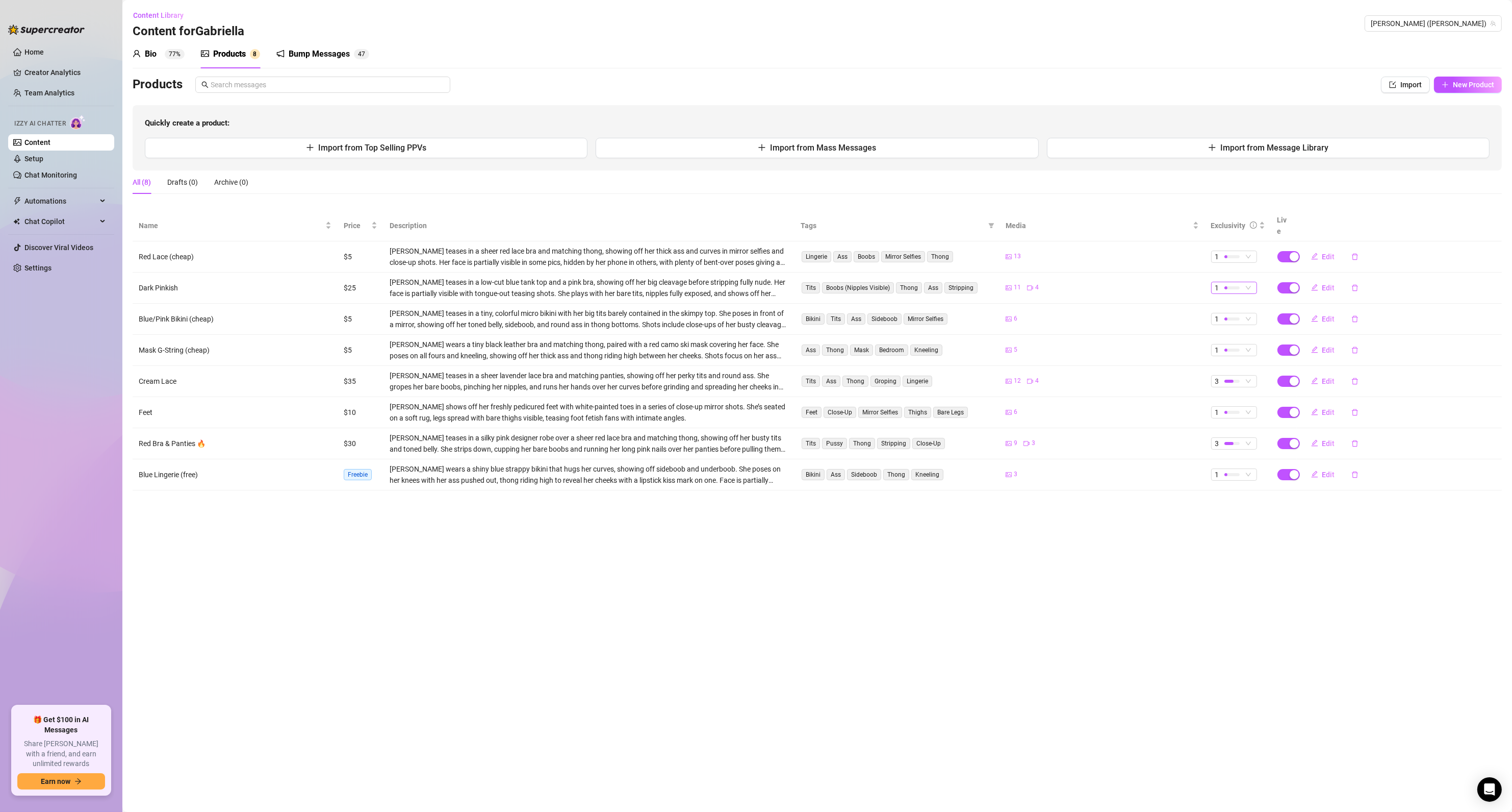
click at [1236, 286] on div at bounding box center [1232, 287] width 15 height 3
click at [1224, 315] on span "2" at bounding box center [1252, 311] width 66 height 11
click at [1407, 91] on button "Import" at bounding box center [1405, 84] width 49 height 16
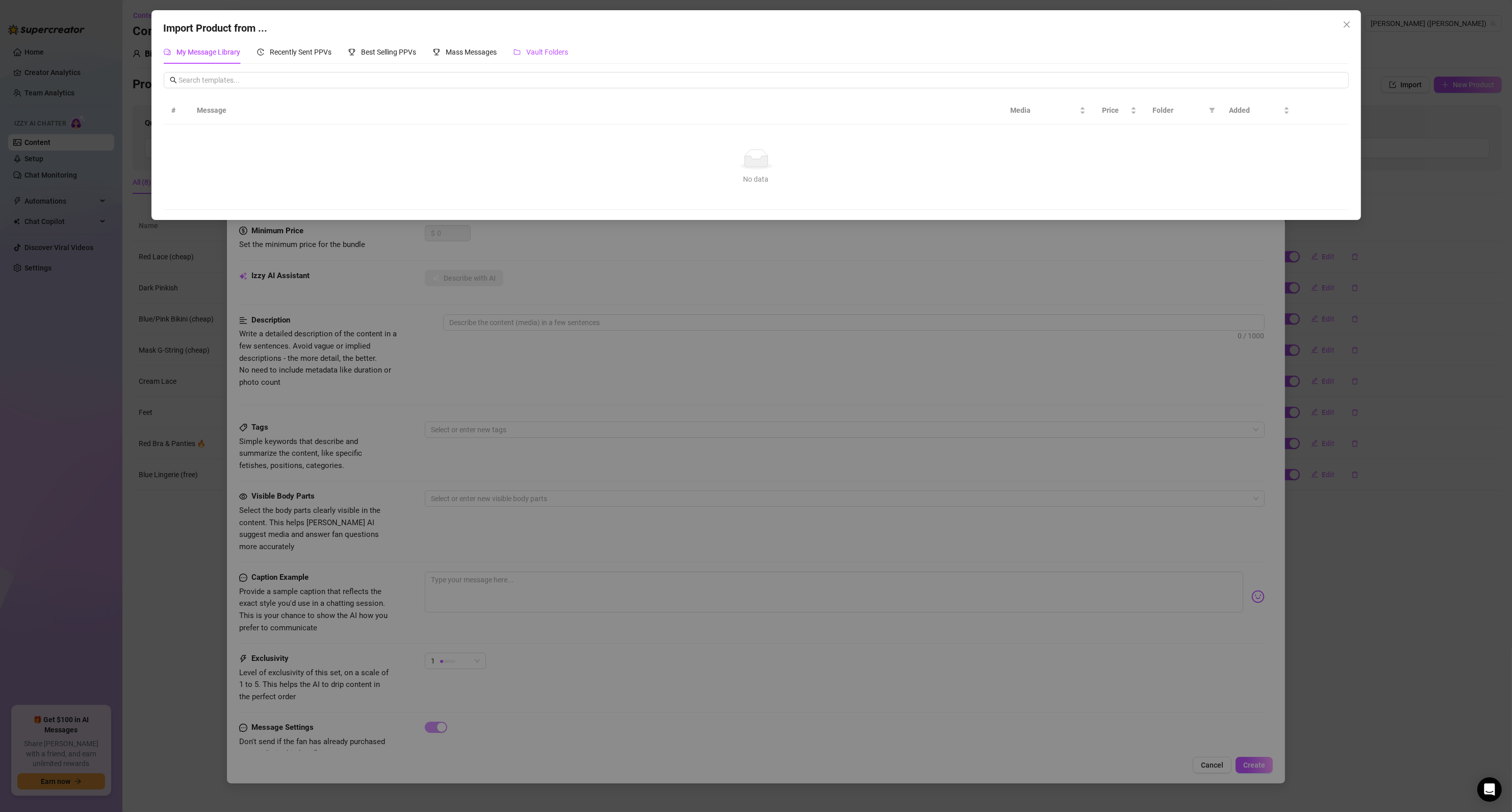
click at [556, 54] on span "Vault Folders" at bounding box center [548, 52] width 41 height 8
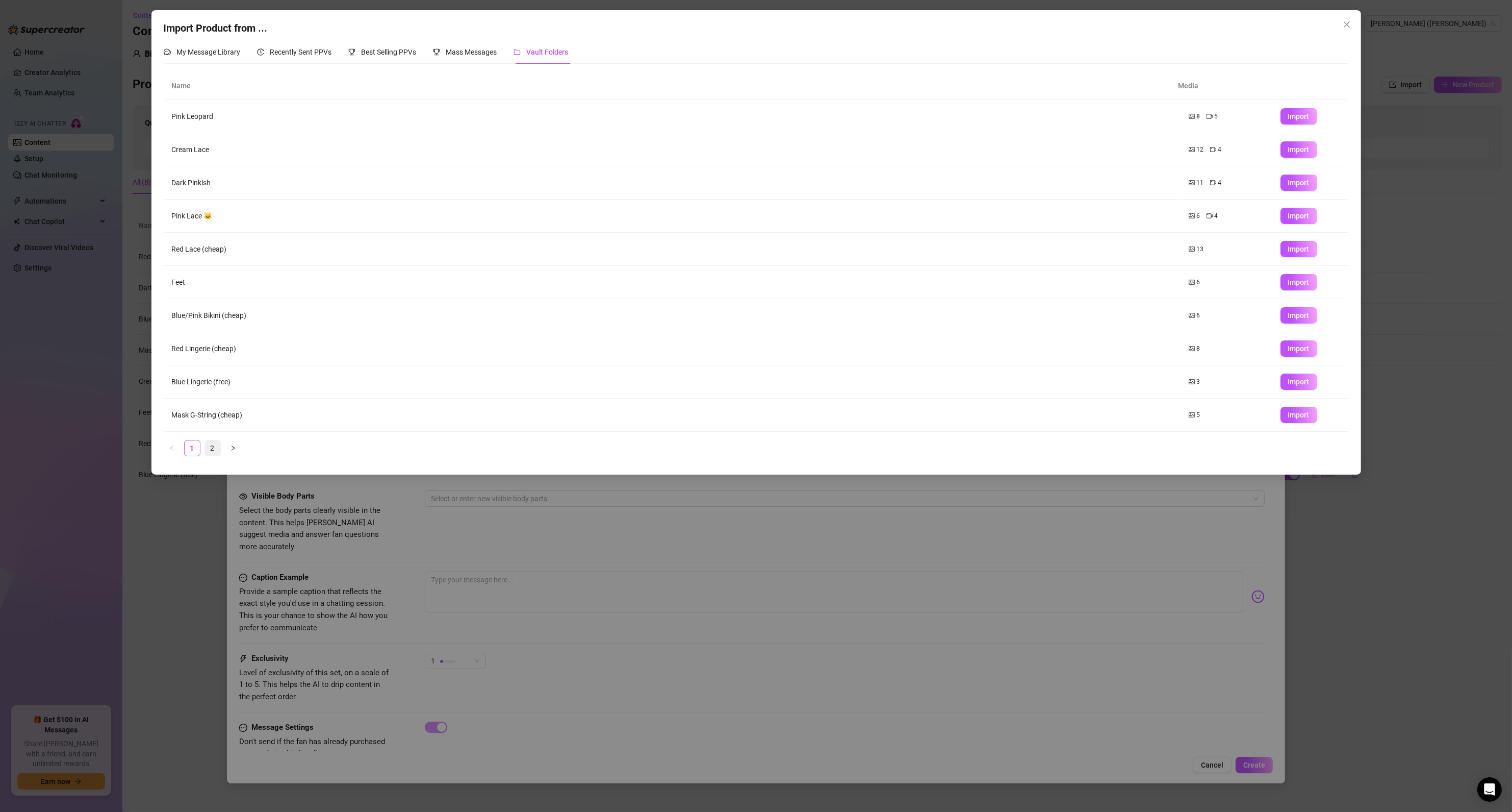
click at [215, 451] on link "2" at bounding box center [212, 448] width 15 height 15
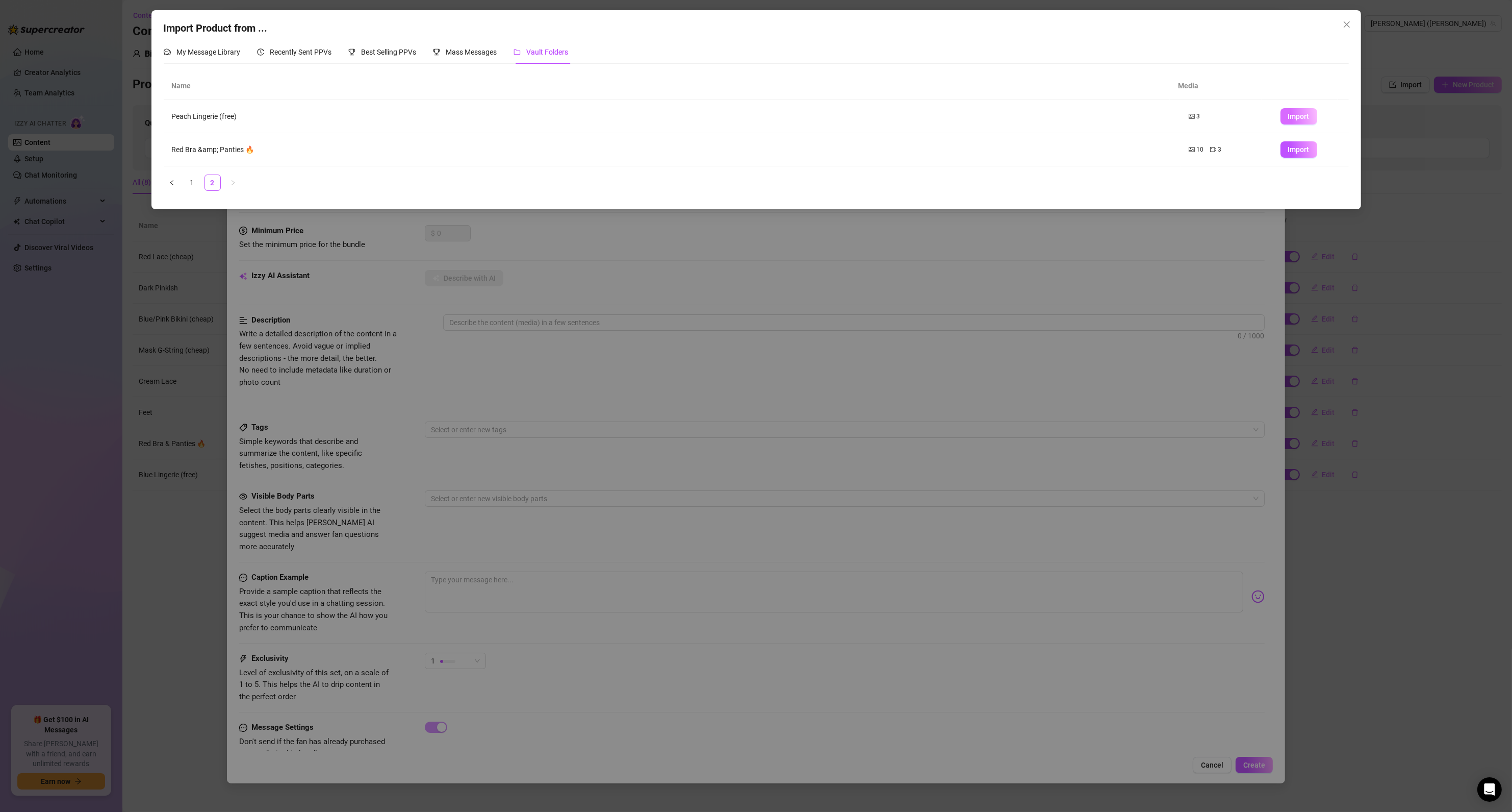
click at [1292, 114] on span "Import" at bounding box center [1298, 116] width 22 height 8
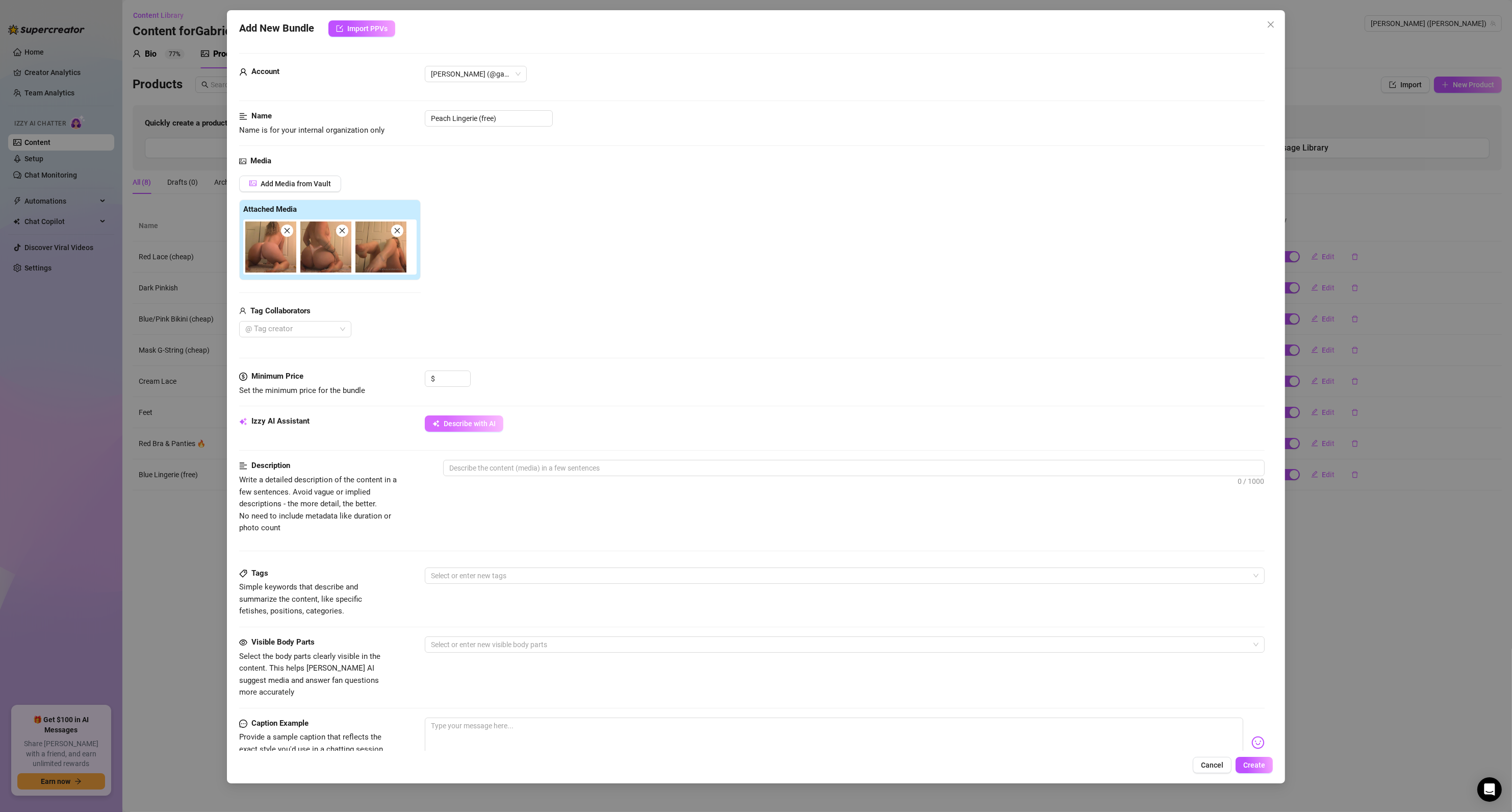
click at [471, 425] on span "Describe with AI" at bounding box center [469, 423] width 52 height 8
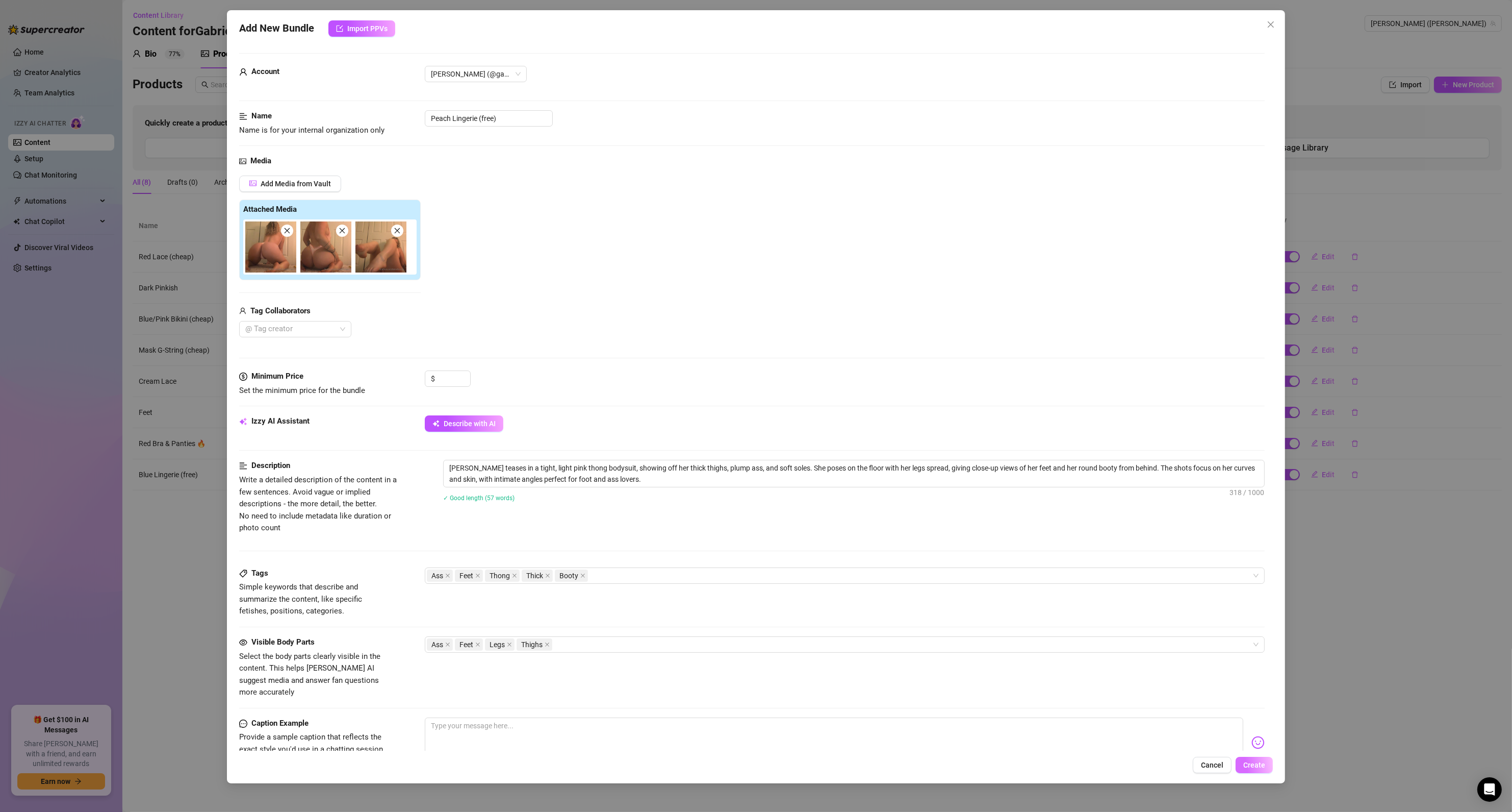
click at [1257, 769] on span "Create" at bounding box center [1254, 764] width 22 height 8
click at [1279, 740] on span "Yes, save as freebie" at bounding box center [1295, 737] width 65 height 8
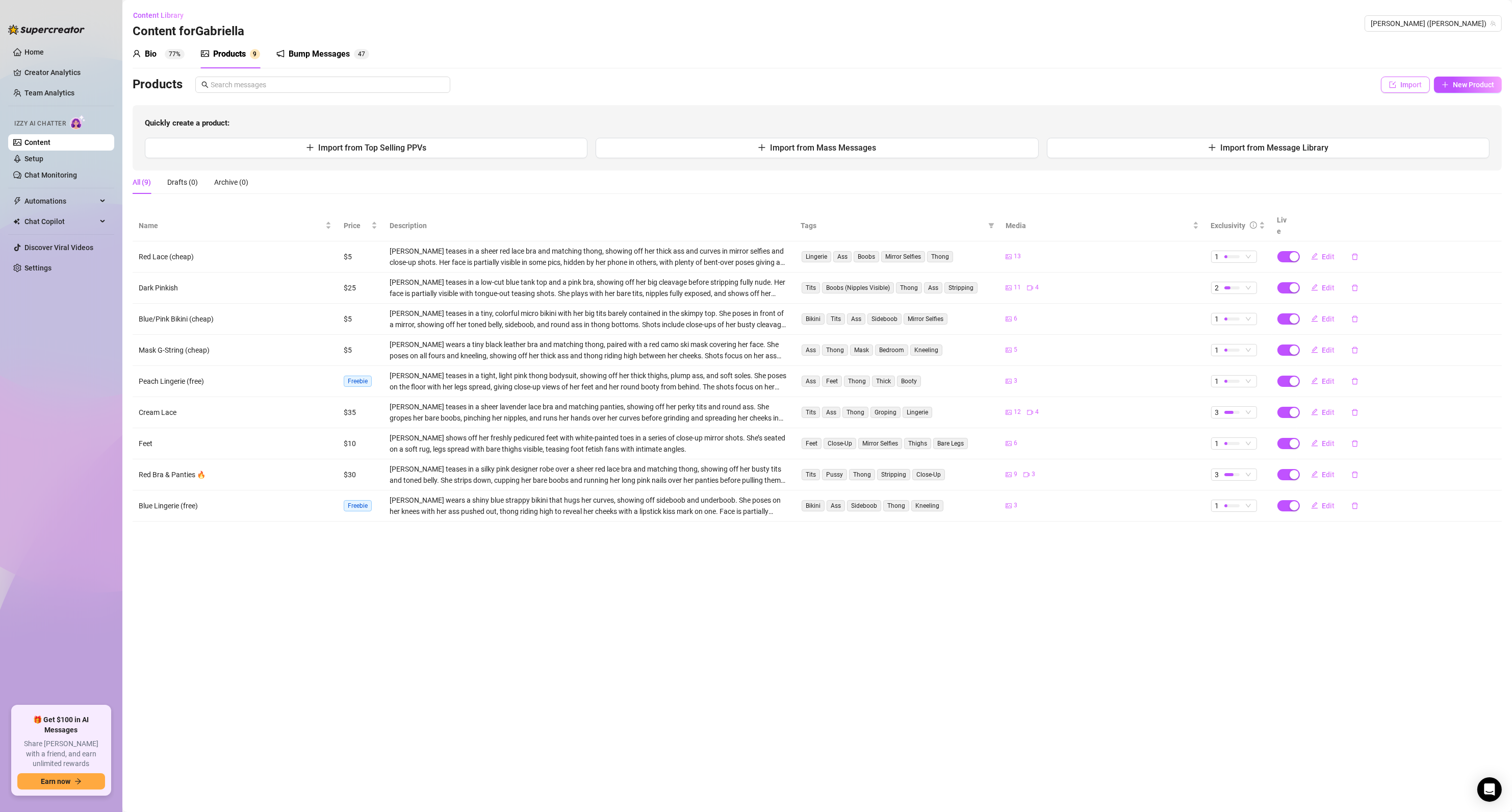
click at [1400, 84] on span "Import" at bounding box center [1410, 84] width 22 height 8
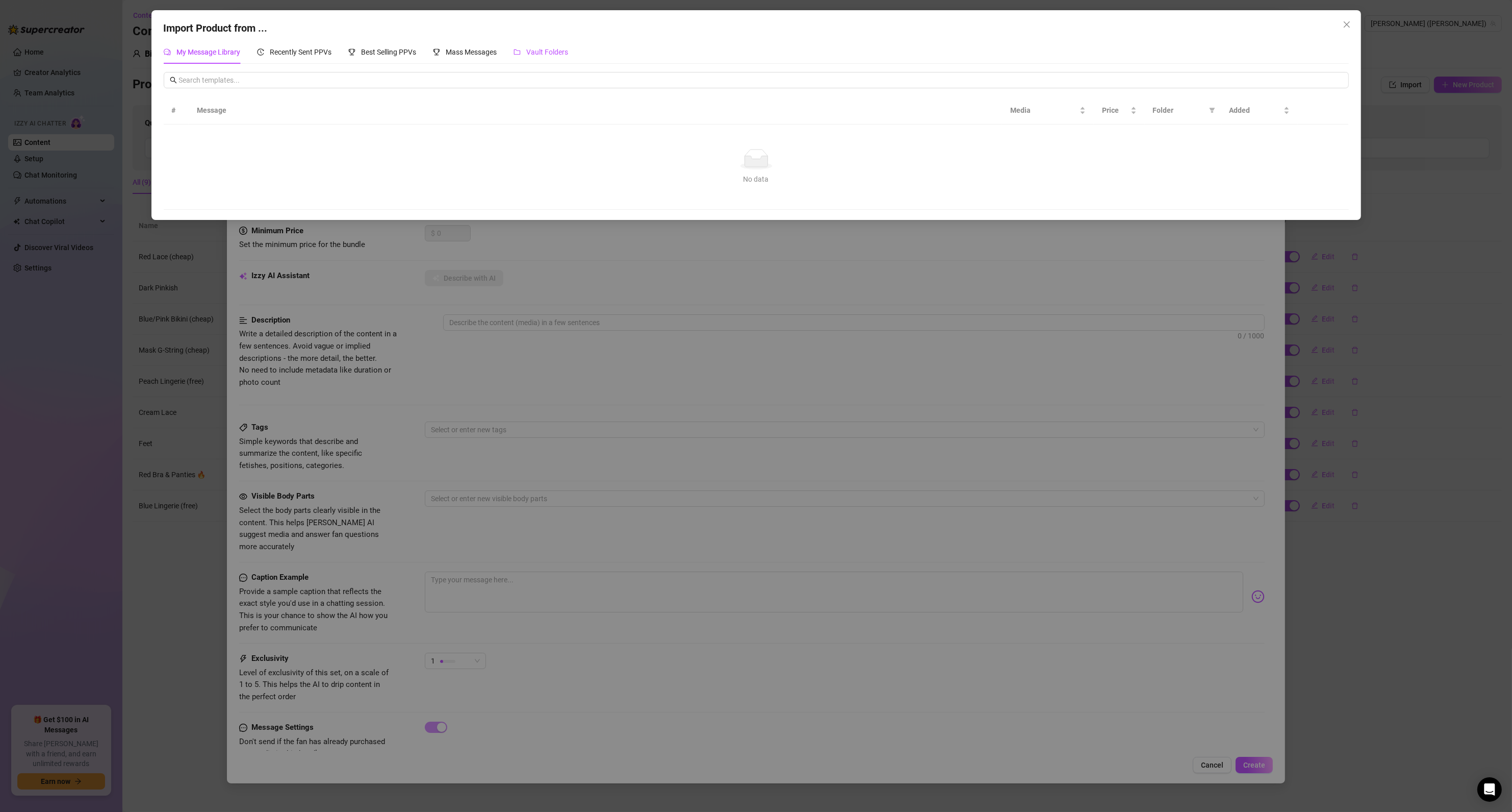
click at [525, 54] on div "Vault Folders" at bounding box center [541, 52] width 55 height 11
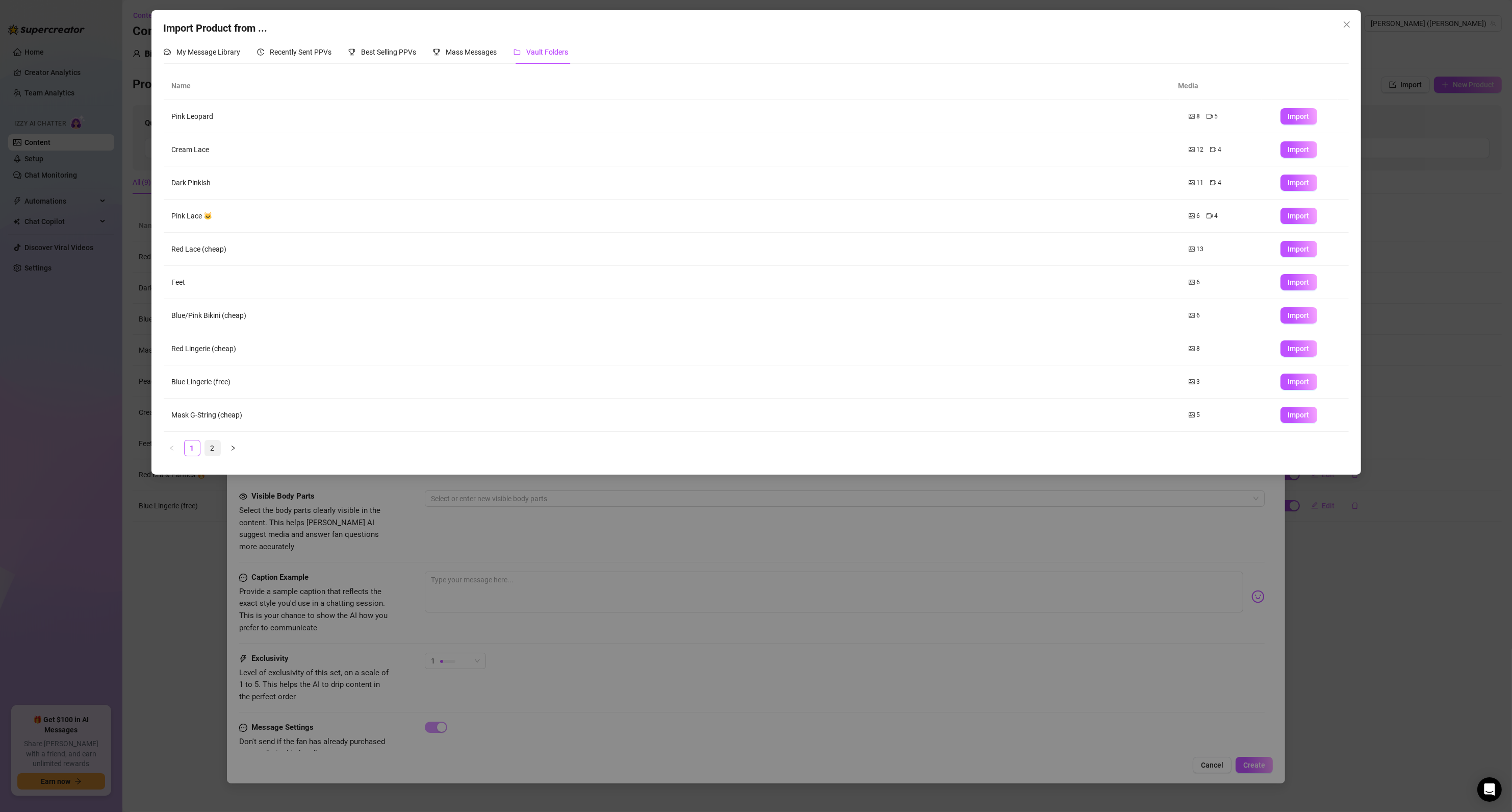
click at [209, 453] on link "2" at bounding box center [212, 448] width 15 height 15
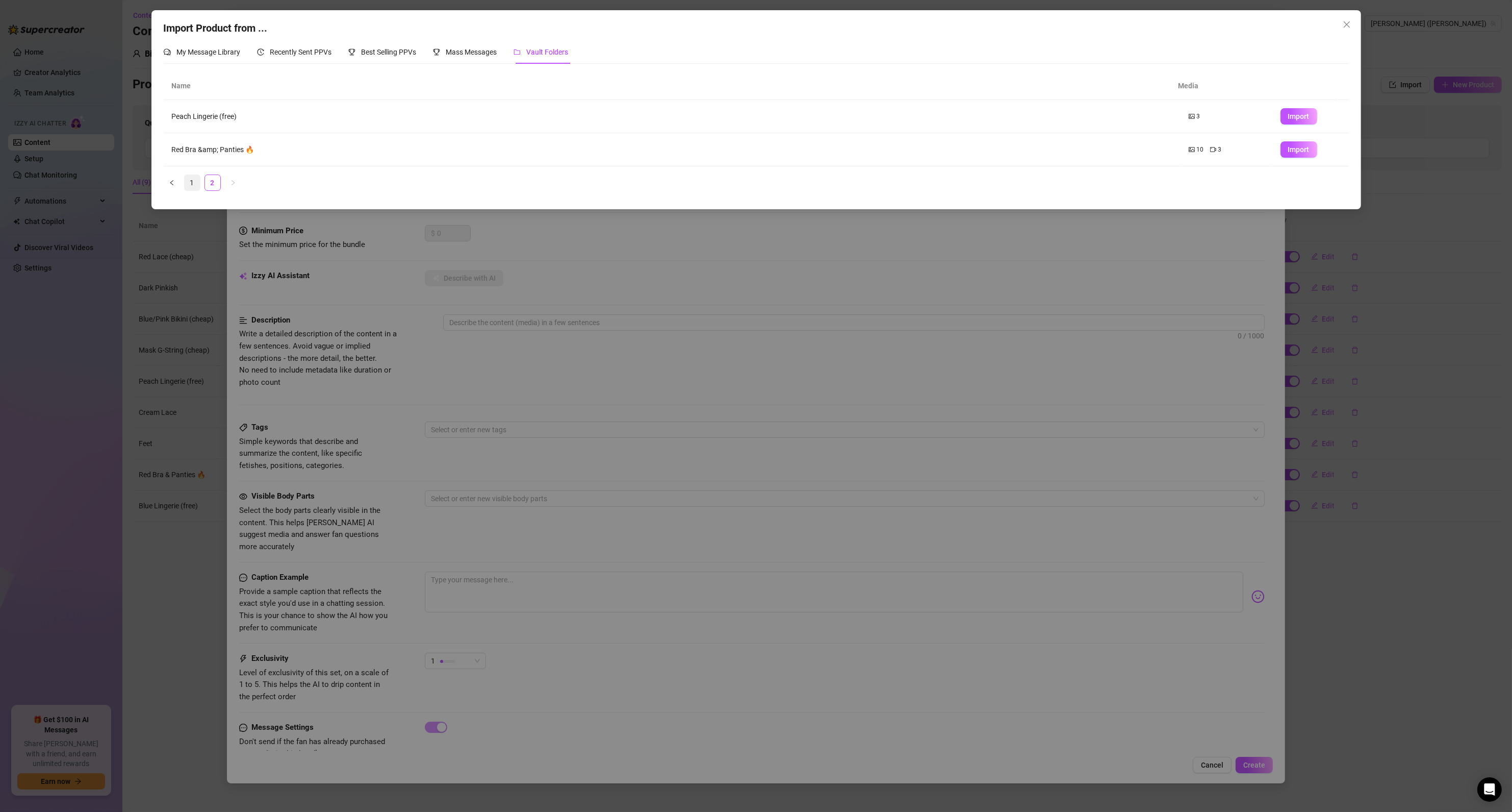
click at [187, 181] on link "1" at bounding box center [192, 183] width 15 height 15
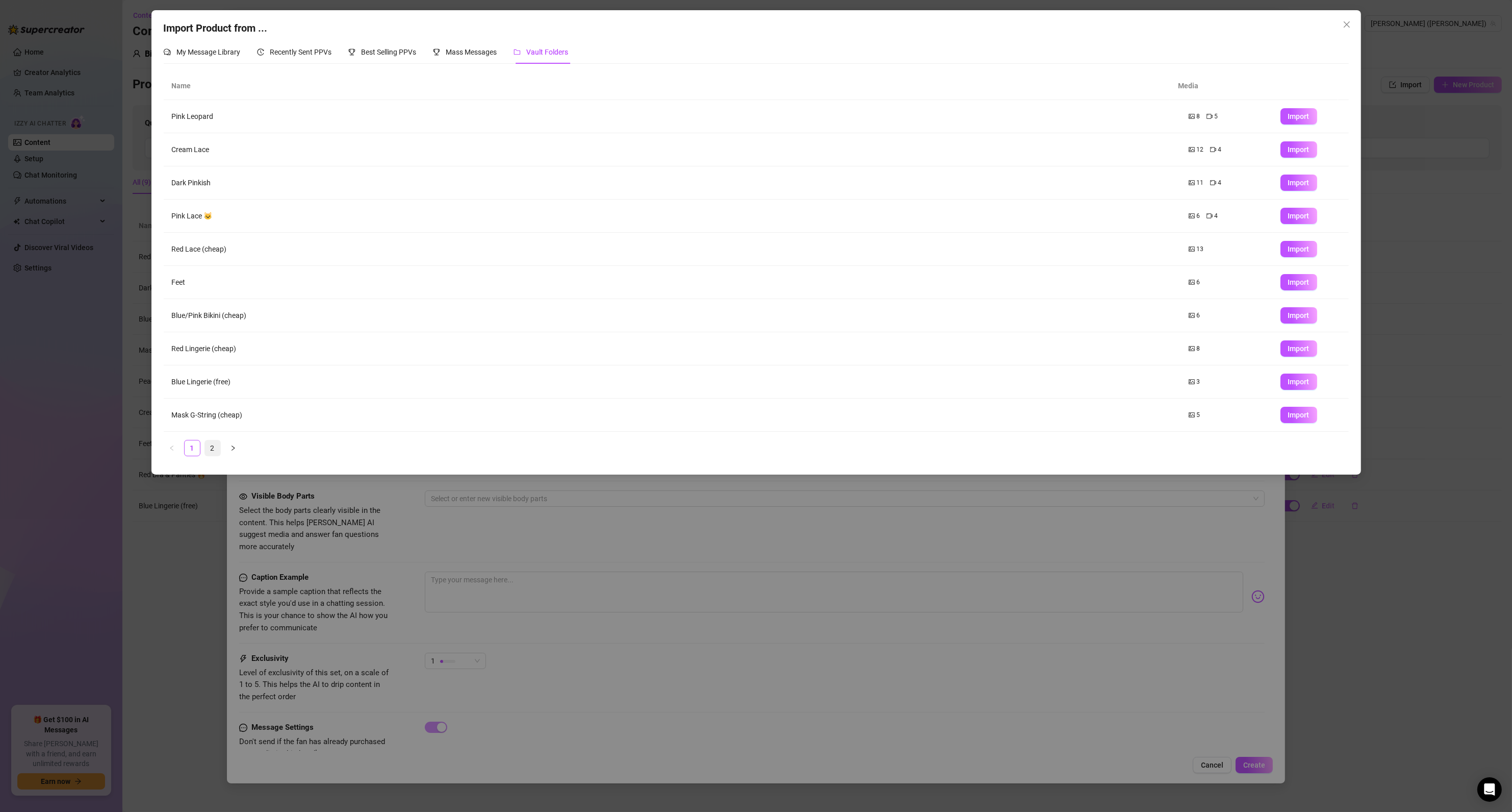
click at [213, 449] on link "2" at bounding box center [212, 448] width 15 height 15
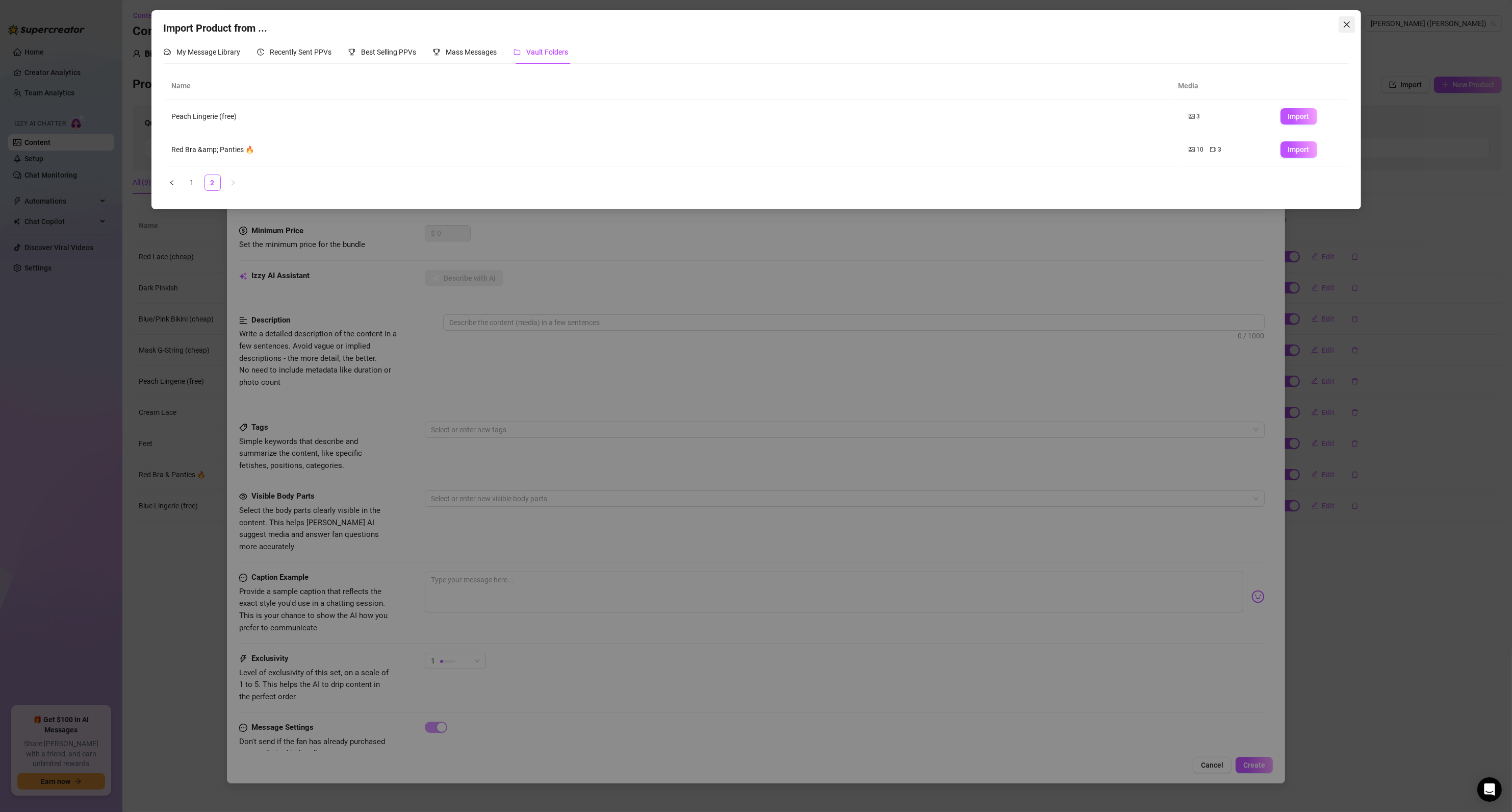
click at [1349, 26] on icon "close" at bounding box center [1346, 25] width 6 height 6
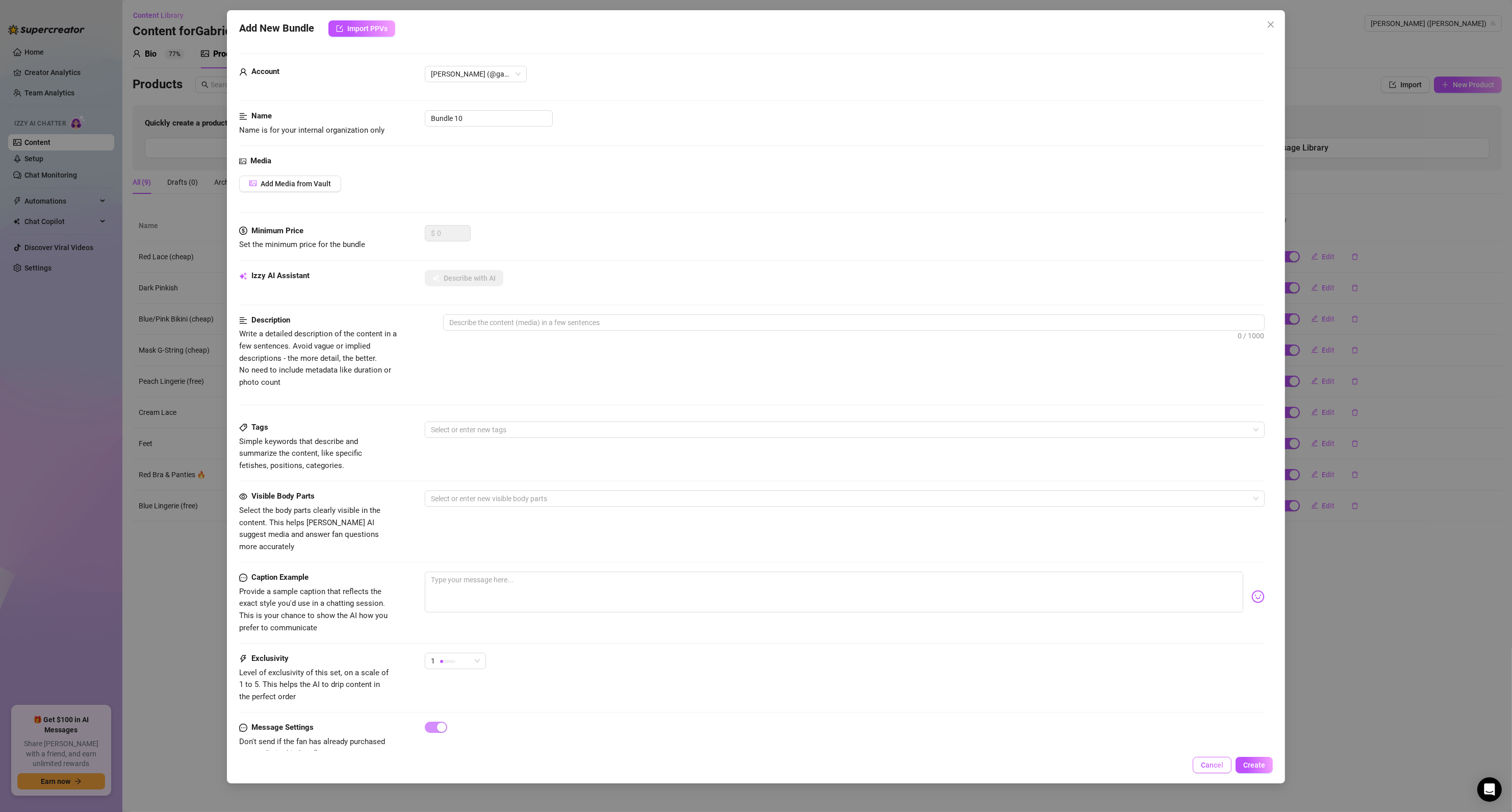
click at [1203, 766] on span "Cancel" at bounding box center [1212, 764] width 23 height 8
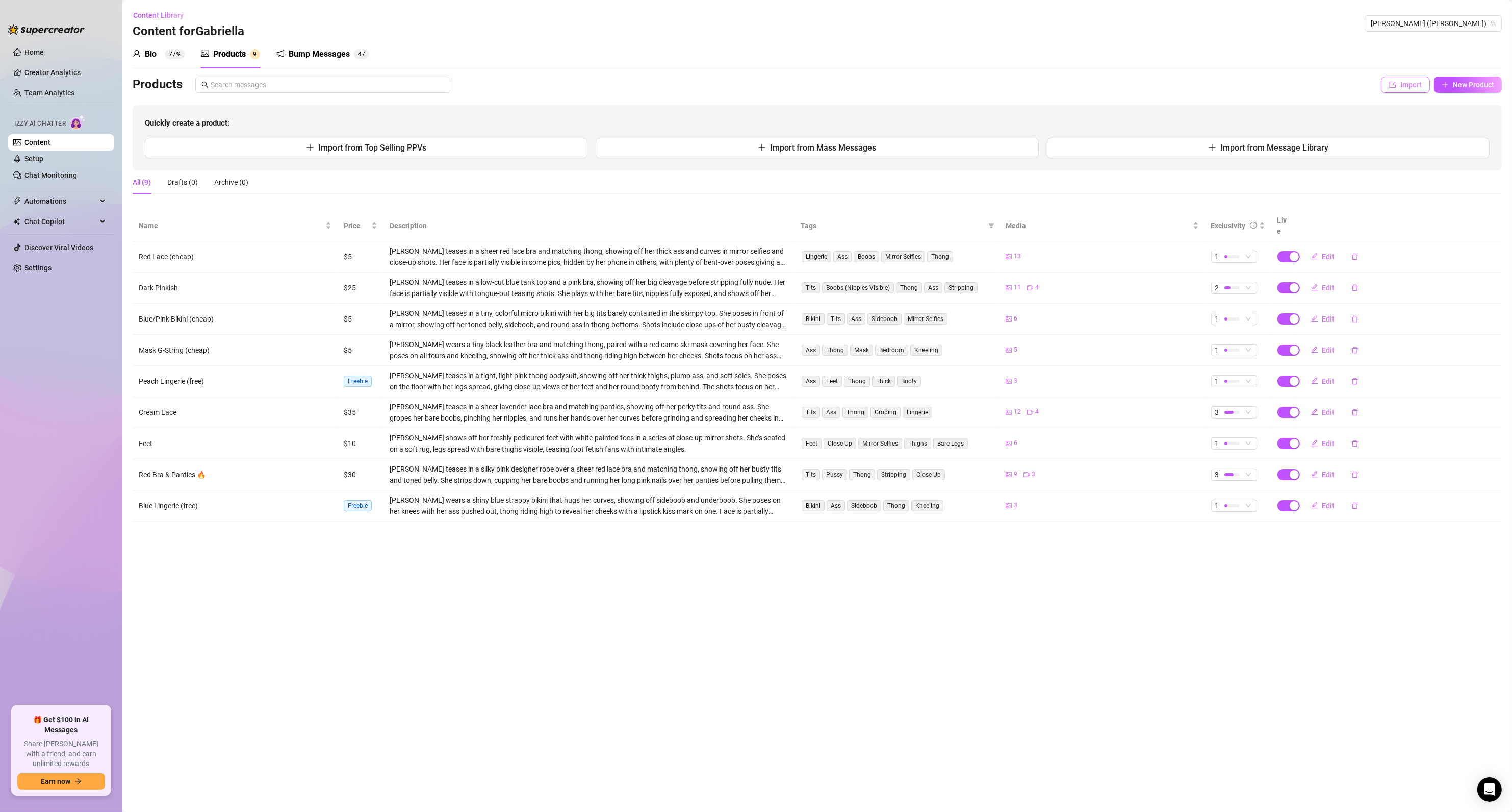
click at [1409, 86] on span "Import" at bounding box center [1410, 84] width 22 height 8
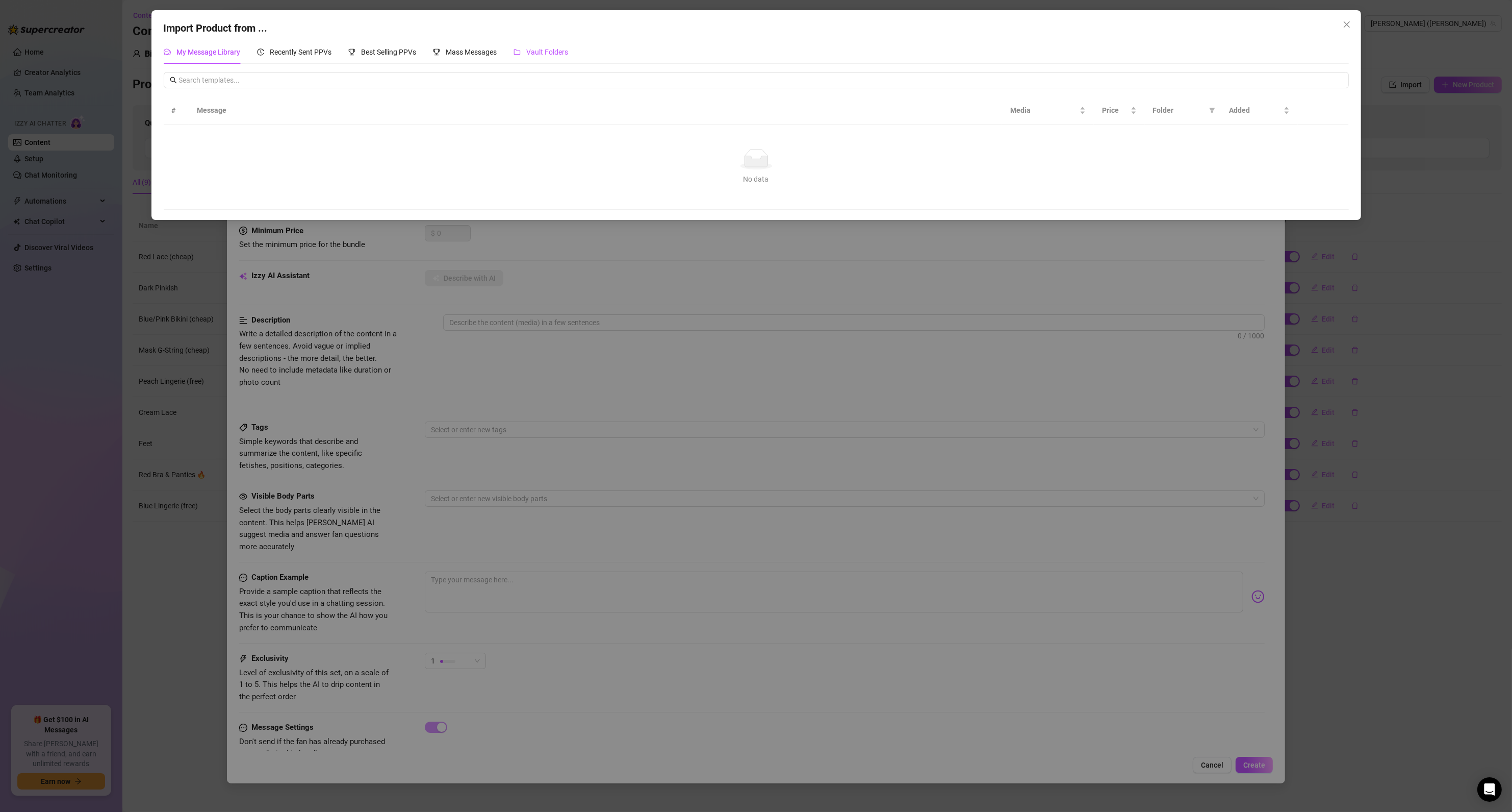
click at [537, 50] on span "Vault Folders" at bounding box center [548, 52] width 41 height 8
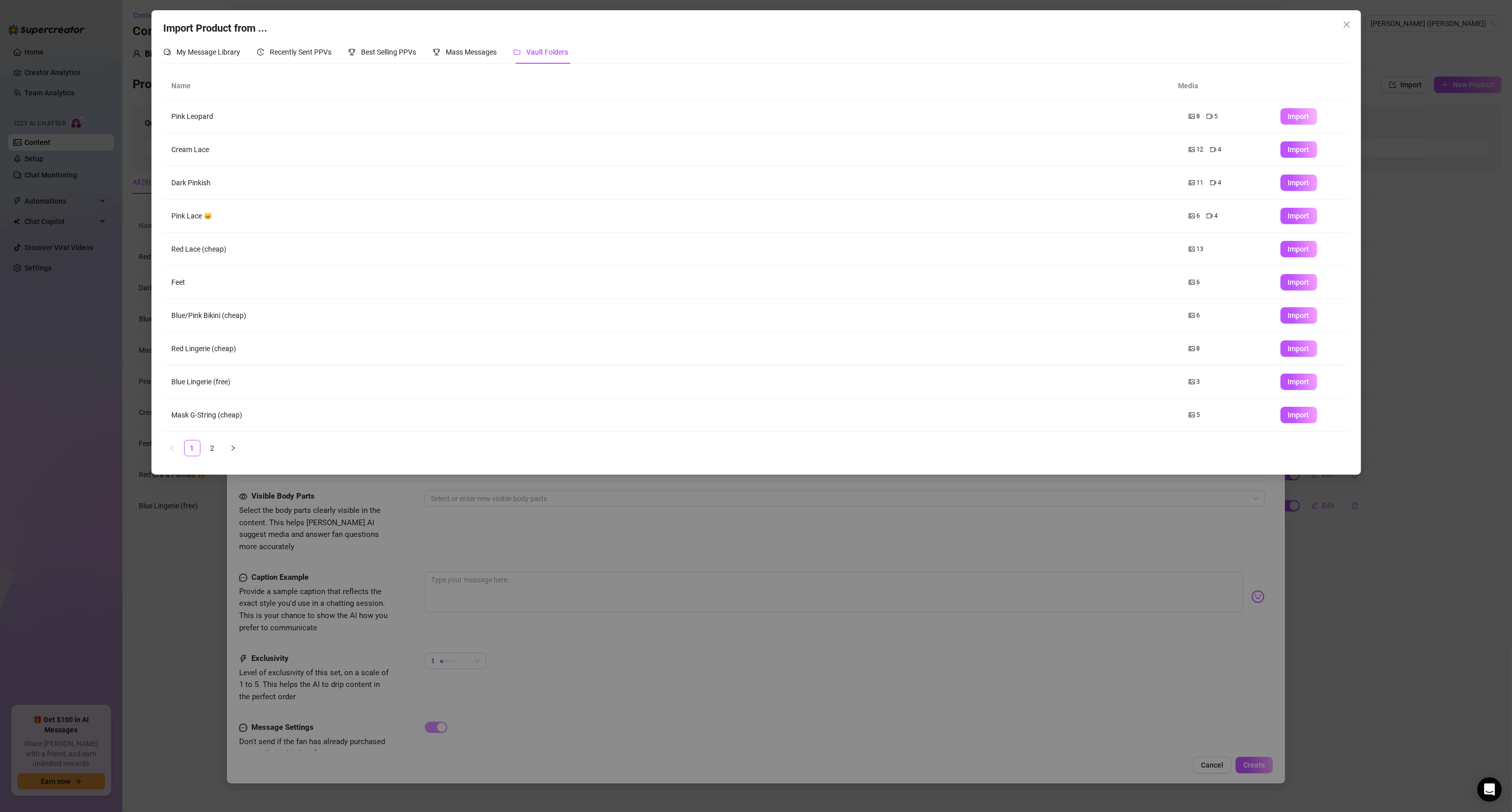
click at [1288, 117] on span "Import" at bounding box center [1298, 116] width 22 height 8
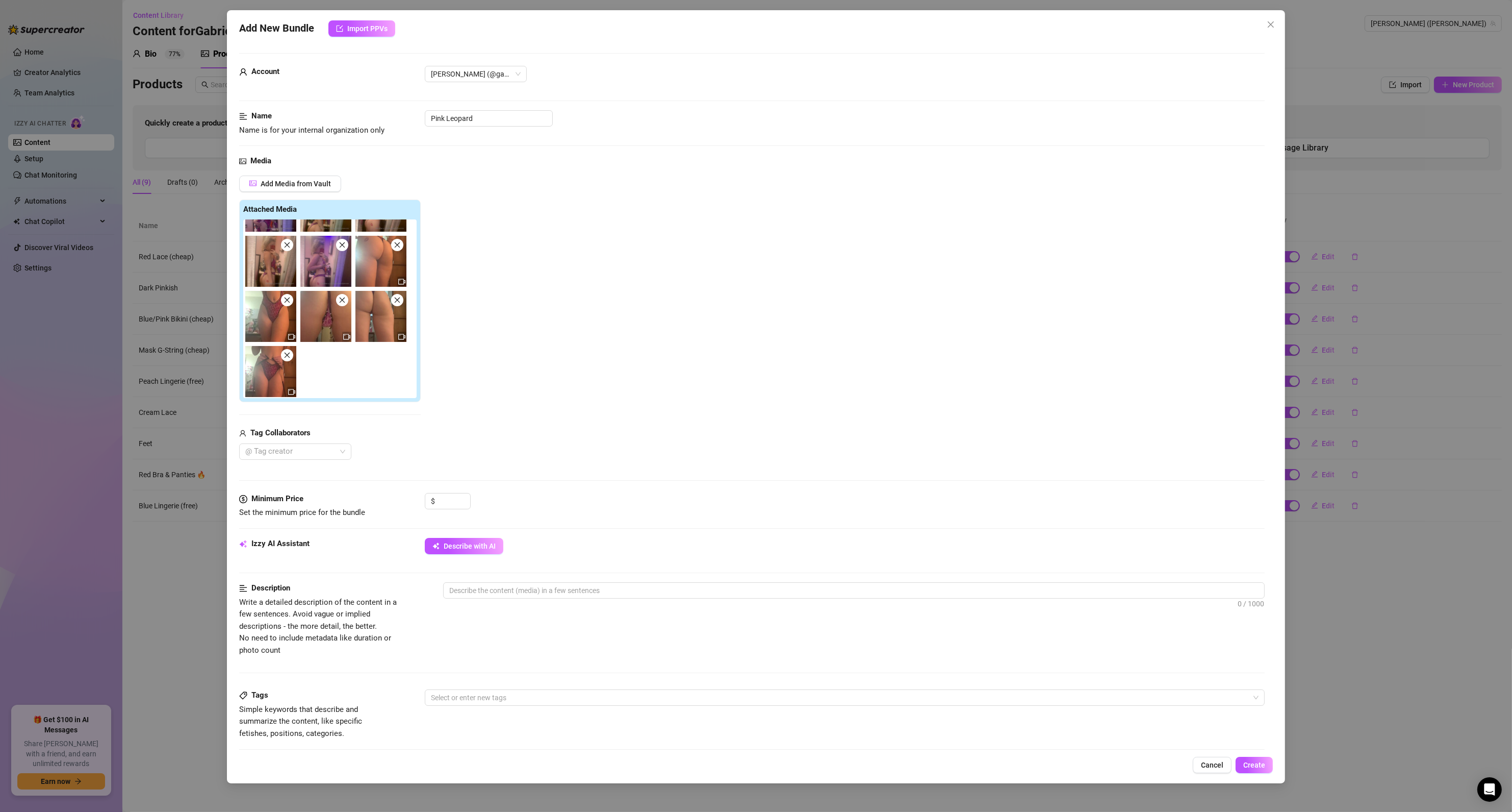
scroll to position [96, 0]
click at [447, 505] on input at bounding box center [453, 501] width 33 height 15
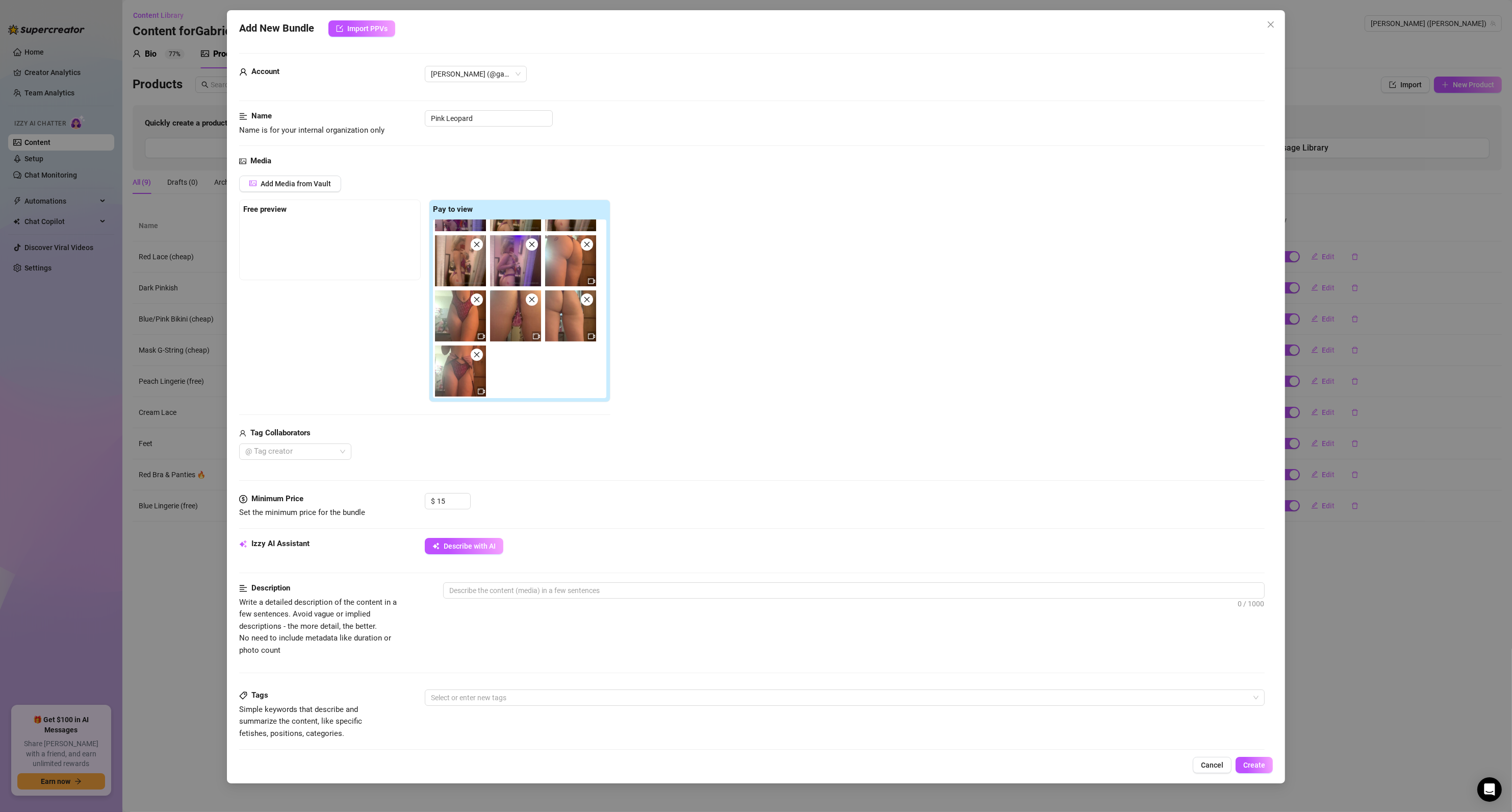
click at [535, 503] on div "$ 15" at bounding box center [845, 505] width 840 height 25
click at [483, 547] on span "Describe with AI" at bounding box center [469, 545] width 52 height 8
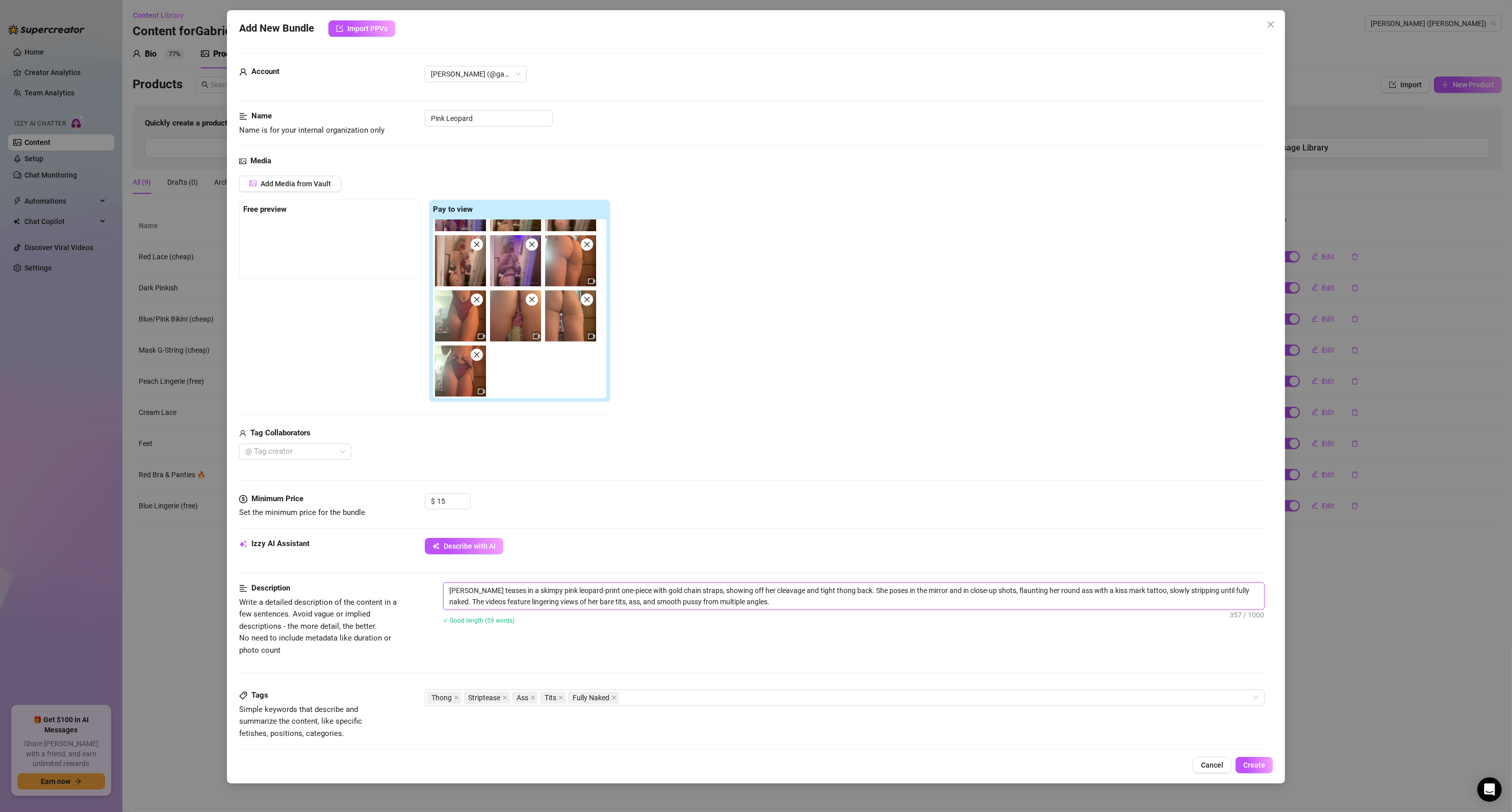
drag, startPoint x: 476, startPoint y: 590, endPoint x: 439, endPoint y: 596, distance: 37.5
click at [439, 596] on div "Description Write a detailed description of the content in a few sentences. Avo…" at bounding box center [752, 619] width 1026 height 74
click at [756, 602] on textarea "[PERSON_NAME] teases in a skimpy pink leopard-print one-piece with gold chain s…" at bounding box center [854, 596] width 821 height 26
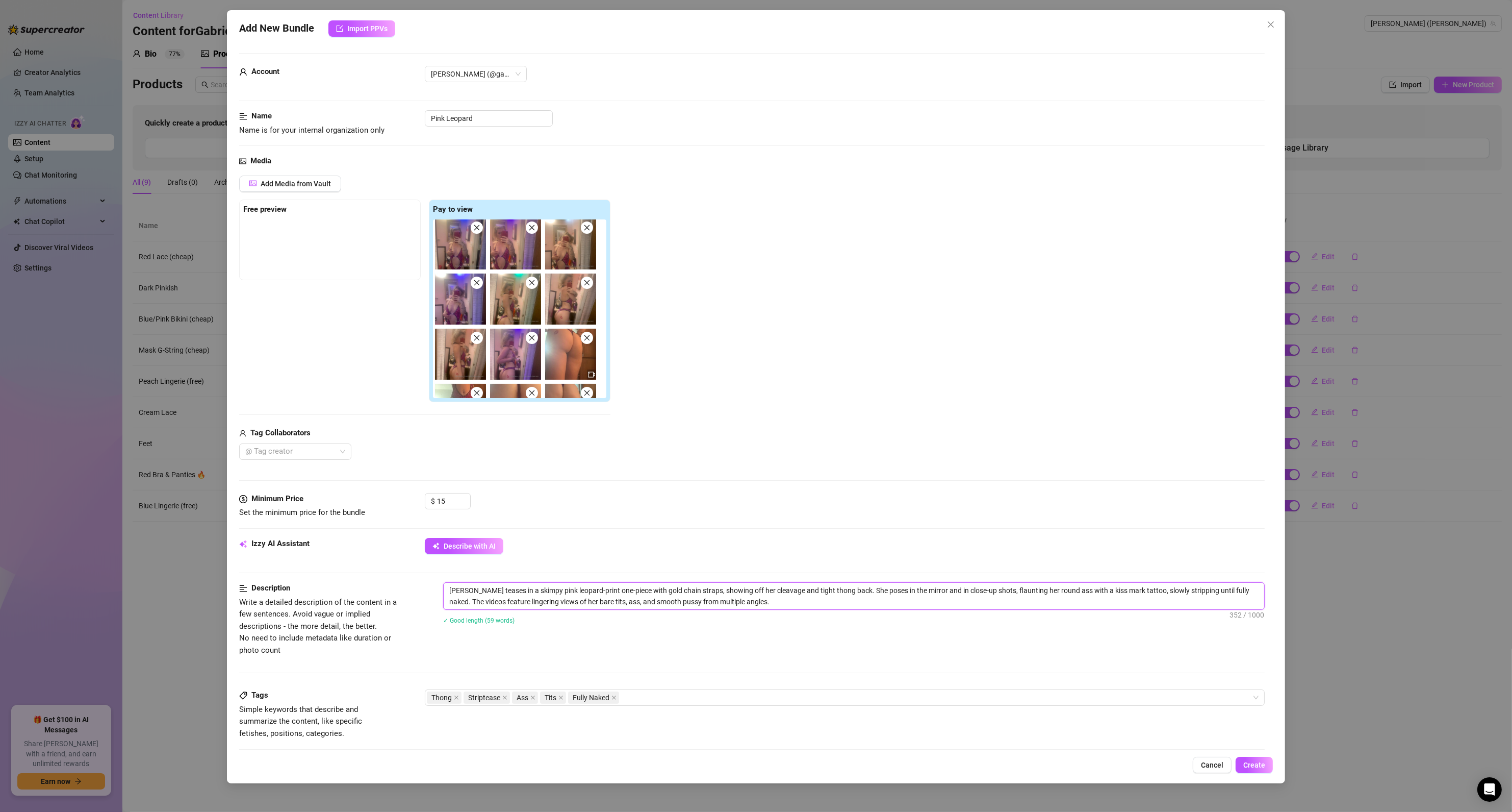
scroll to position [0, 0]
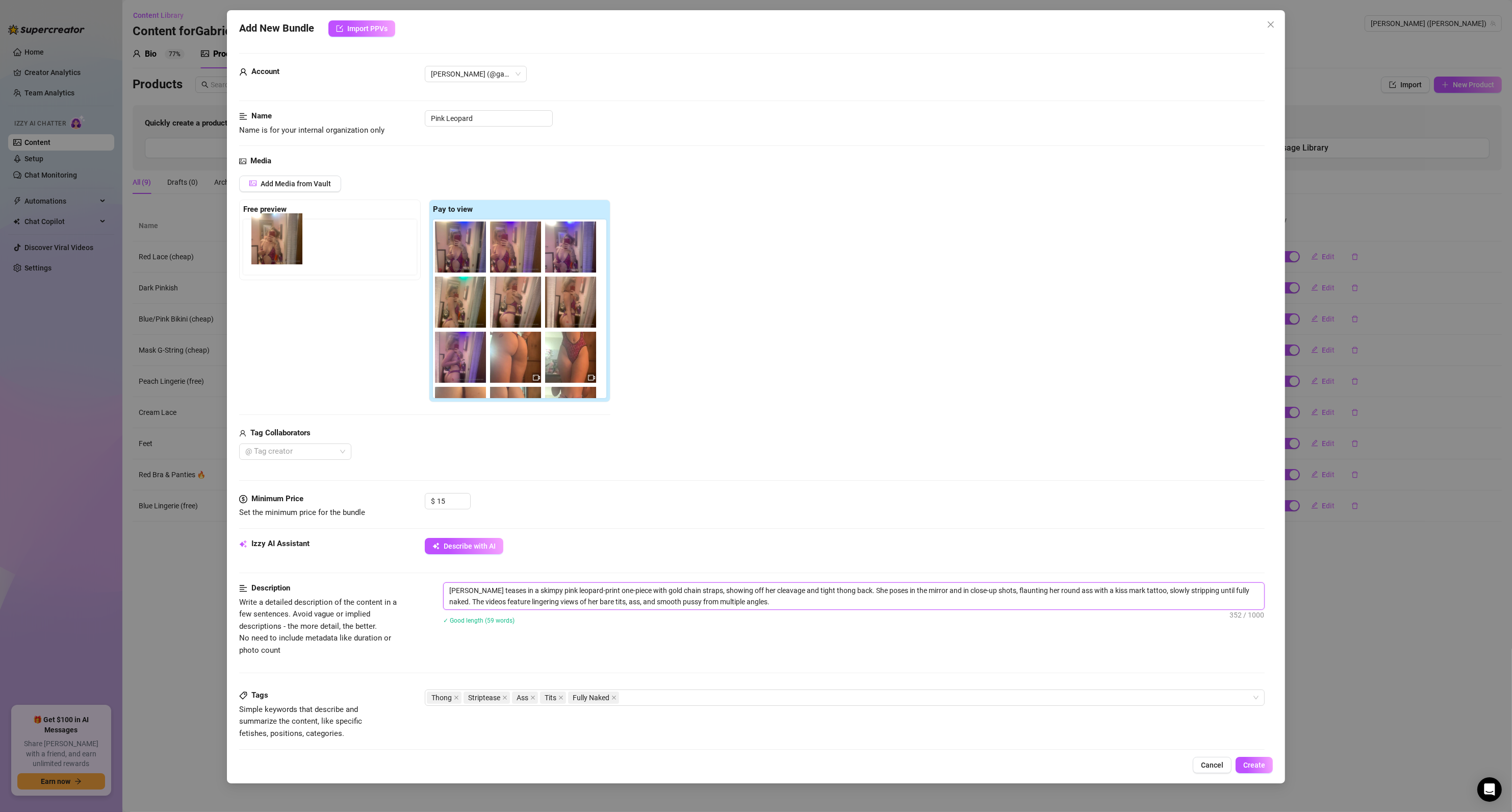
drag, startPoint x: 571, startPoint y: 247, endPoint x: 273, endPoint y: 240, distance: 298.1
click at [273, 240] on div "Free preview Pay to view" at bounding box center [425, 300] width 371 height 203
click at [1248, 764] on span "Create" at bounding box center [1254, 764] width 22 height 8
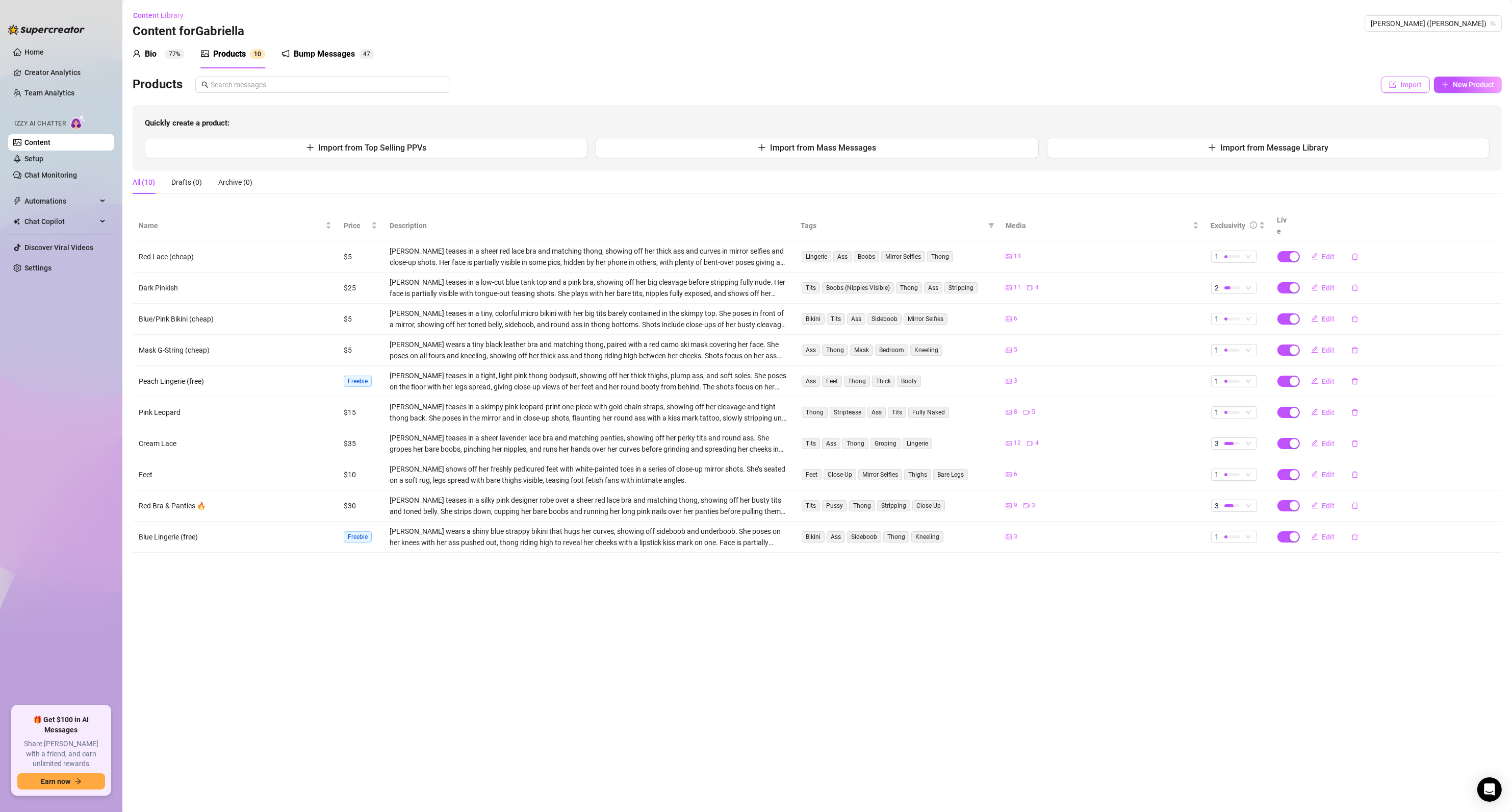
click at [1412, 84] on span "Import" at bounding box center [1410, 84] width 22 height 8
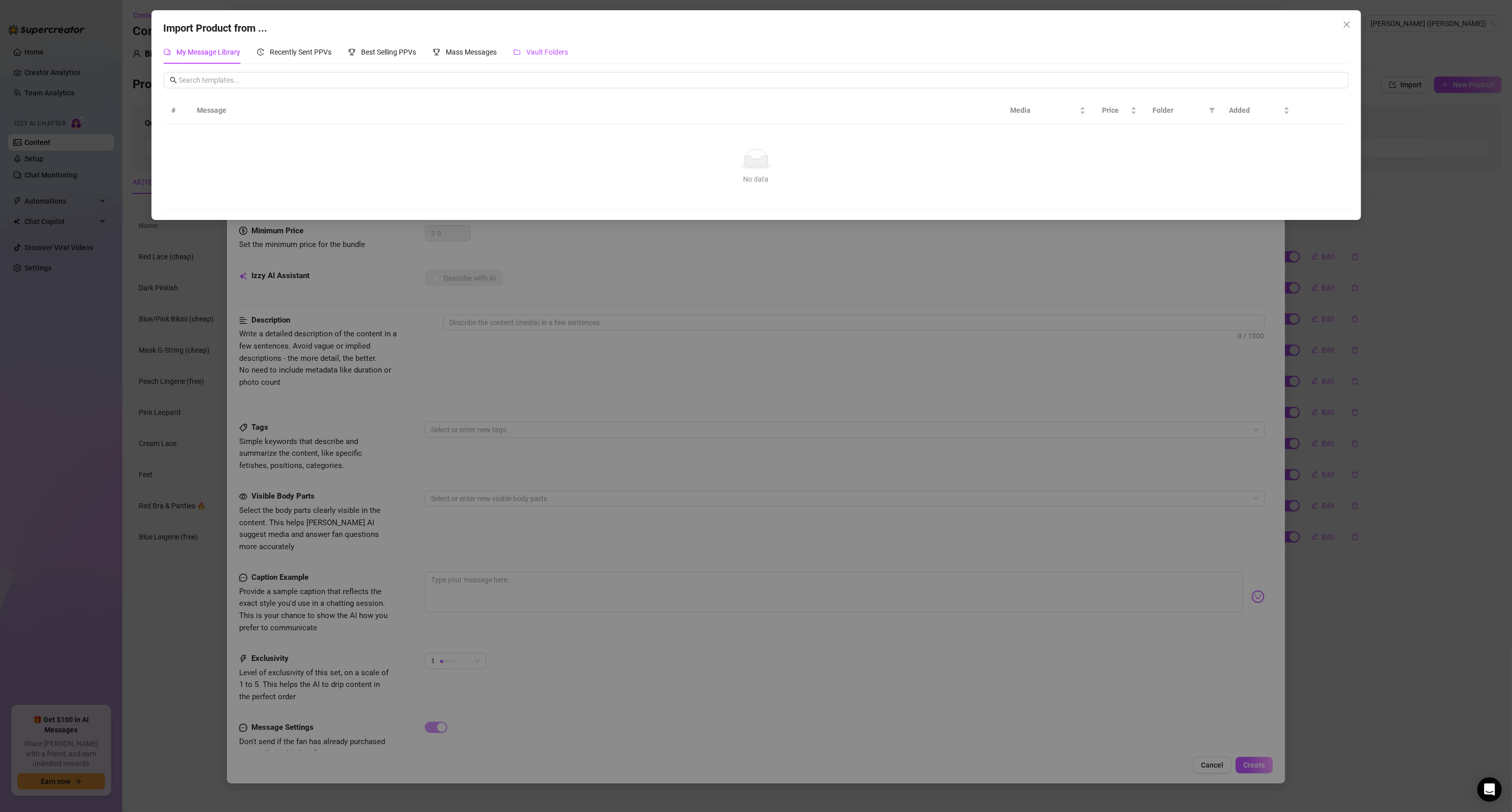
click at [548, 54] on span "Vault Folders" at bounding box center [548, 52] width 41 height 8
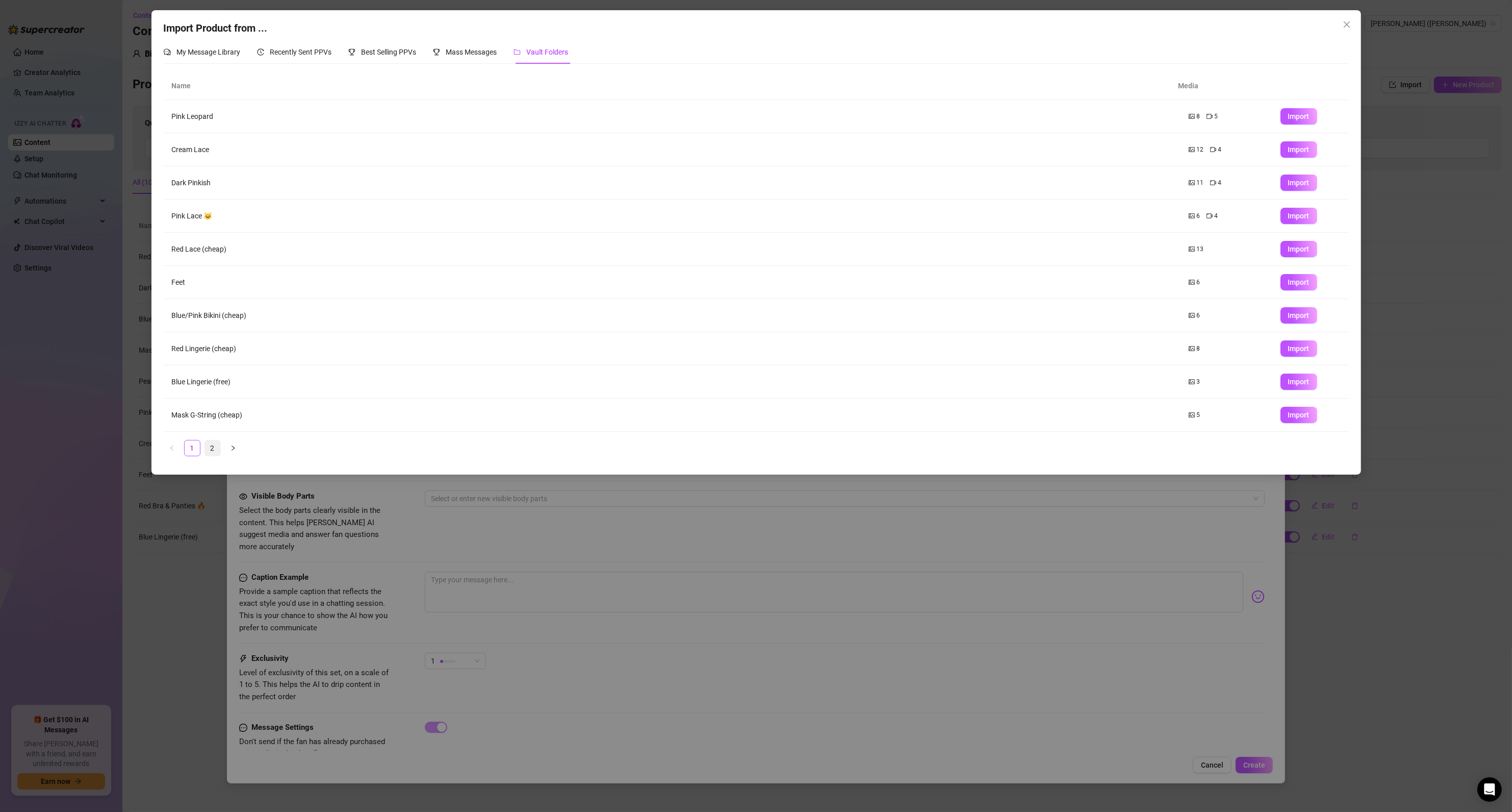
click at [213, 451] on link "2" at bounding box center [212, 448] width 15 height 15
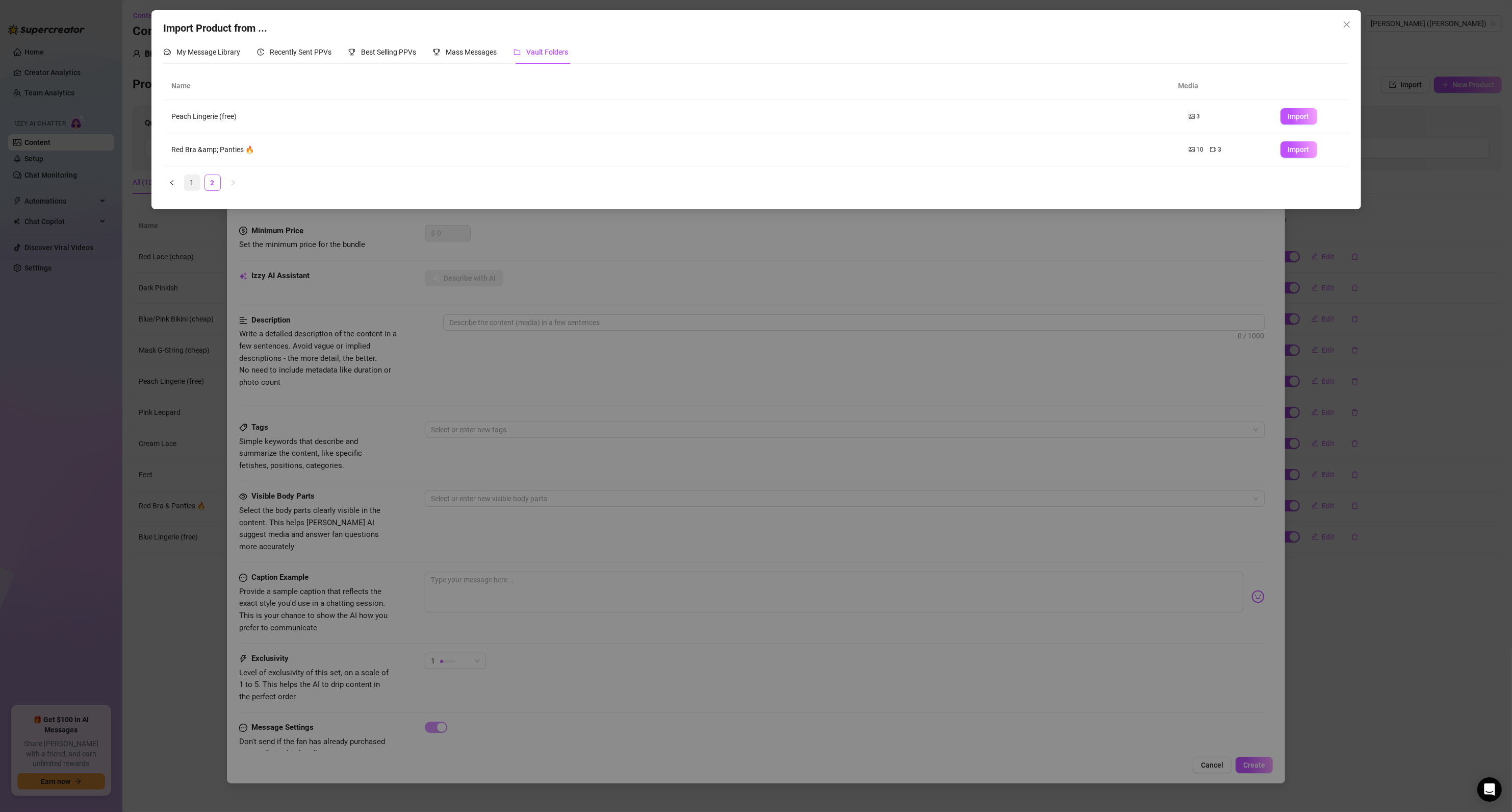
click at [190, 183] on link "1" at bounding box center [192, 183] width 15 height 15
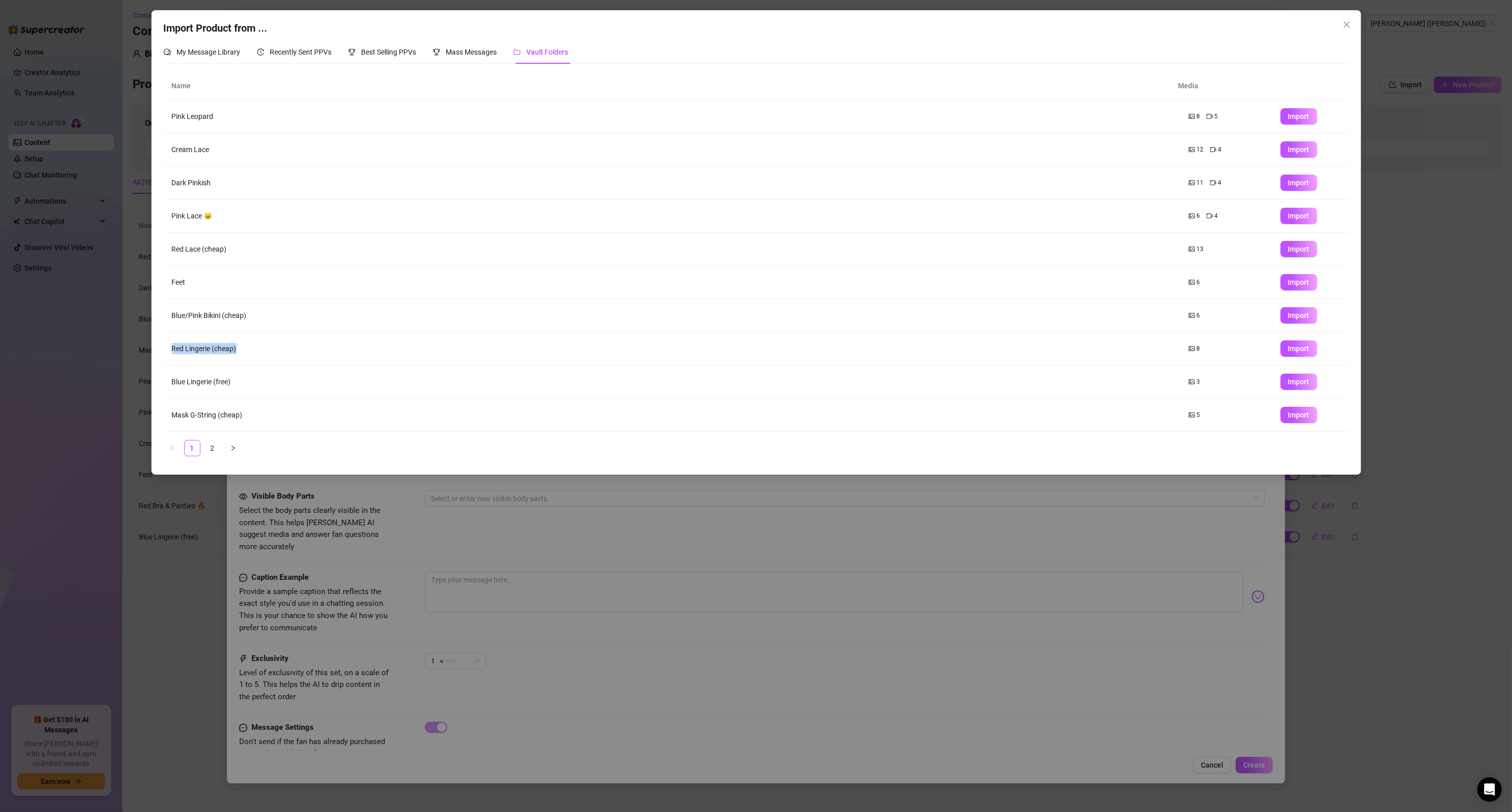
drag, startPoint x: 258, startPoint y: 346, endPoint x: 164, endPoint y: 353, distance: 94.3
click at [164, 353] on td "Red Lingerie (cheap)" at bounding box center [672, 348] width 1017 height 33
click at [248, 347] on td "Red Lingerie (cheap)" at bounding box center [672, 348] width 1017 height 33
click at [1351, 28] on button "Close" at bounding box center [1346, 24] width 16 height 16
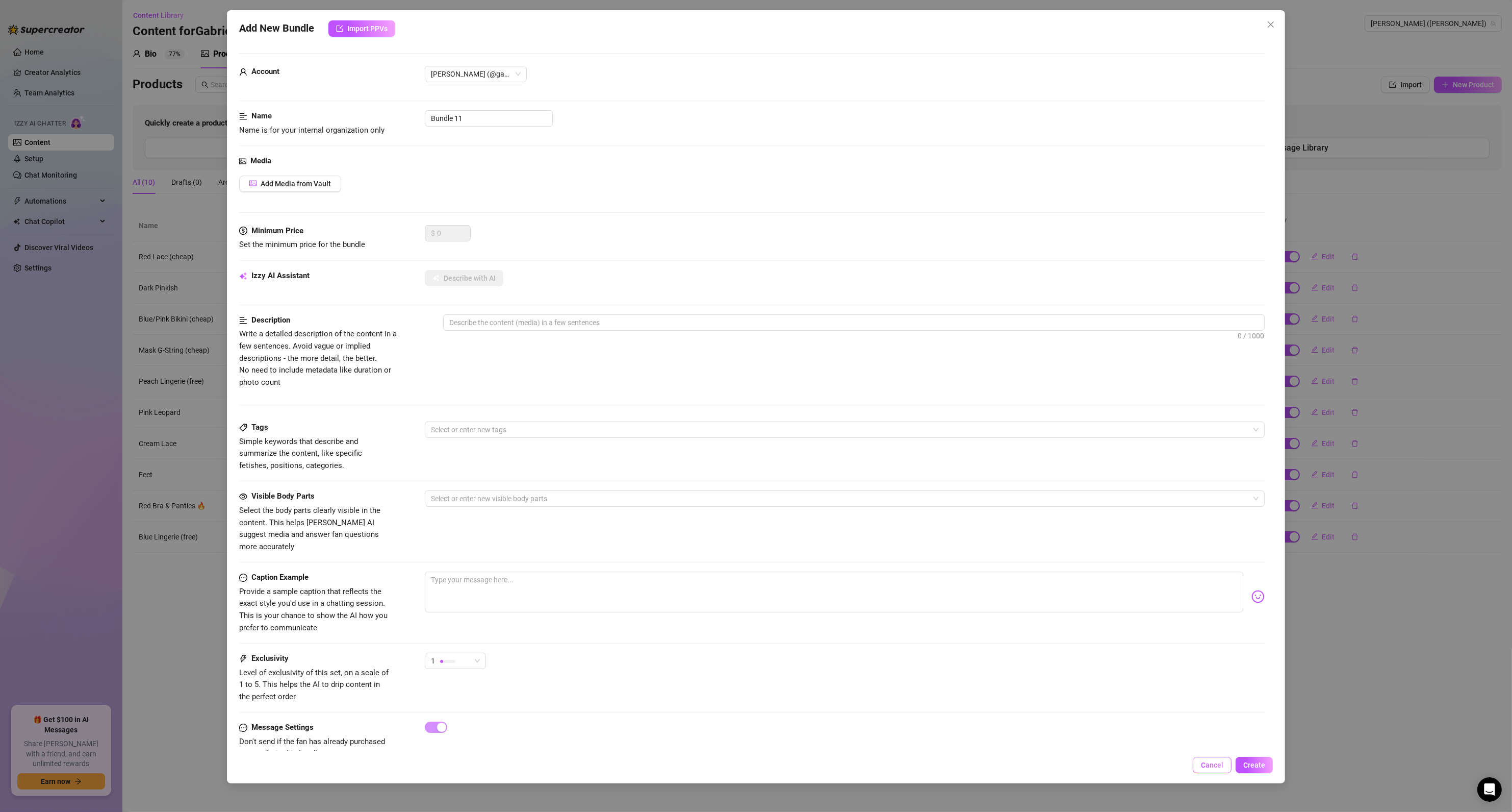
click at [1201, 761] on button "Cancel" at bounding box center [1211, 764] width 39 height 16
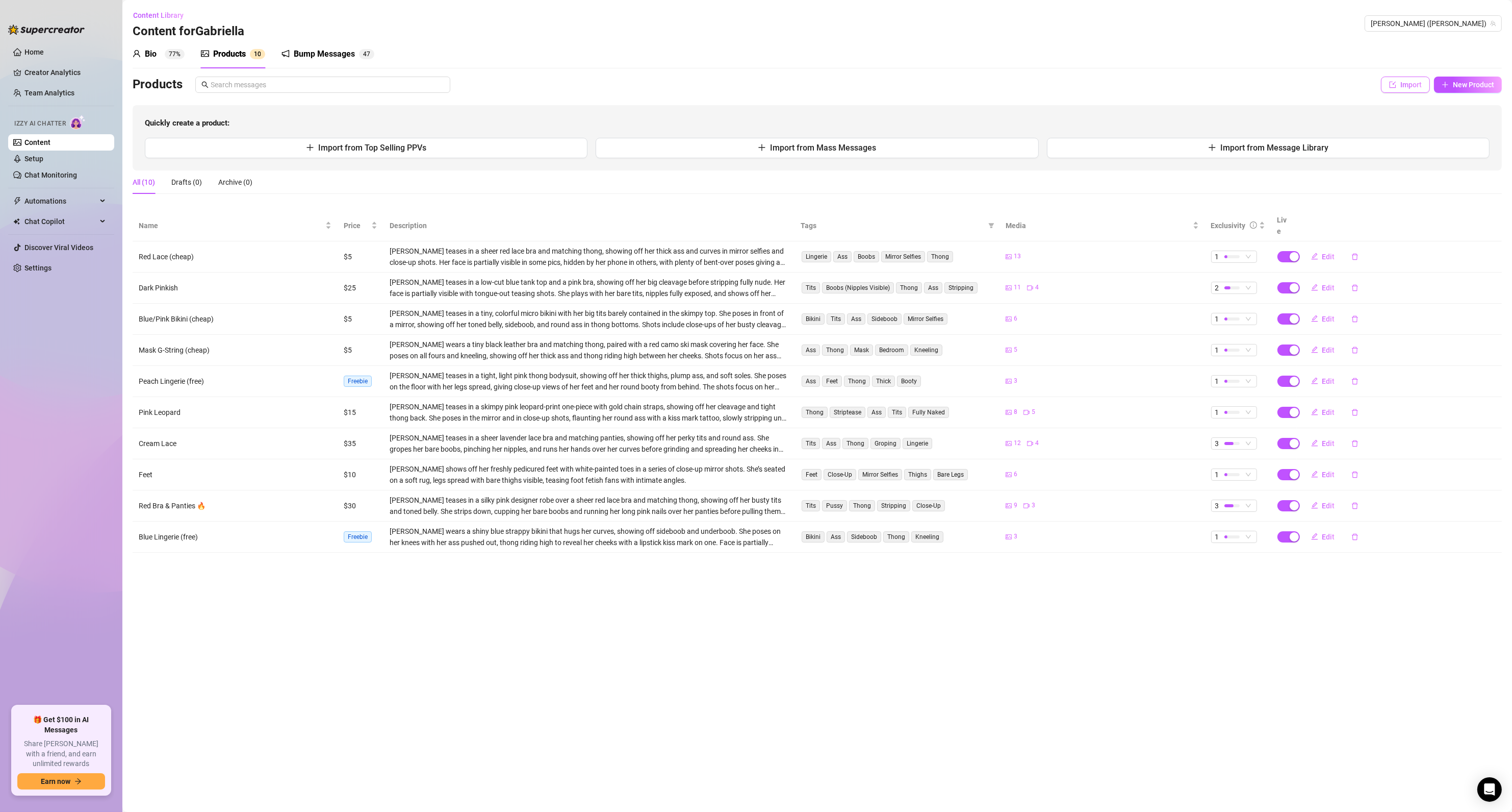
click at [1402, 84] on span "Import" at bounding box center [1410, 84] width 22 height 8
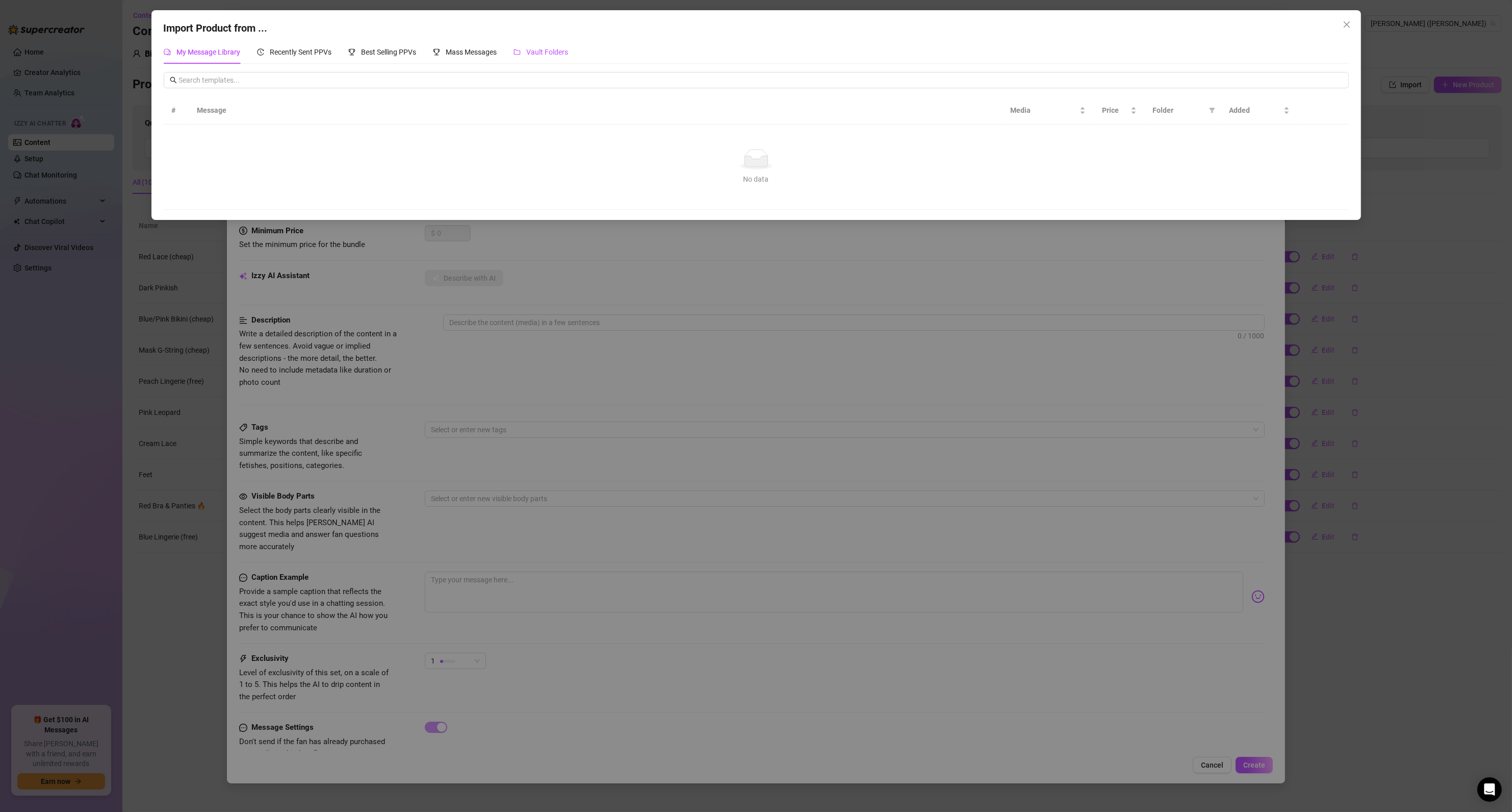
click at [548, 56] on span "Vault Folders" at bounding box center [548, 52] width 41 height 8
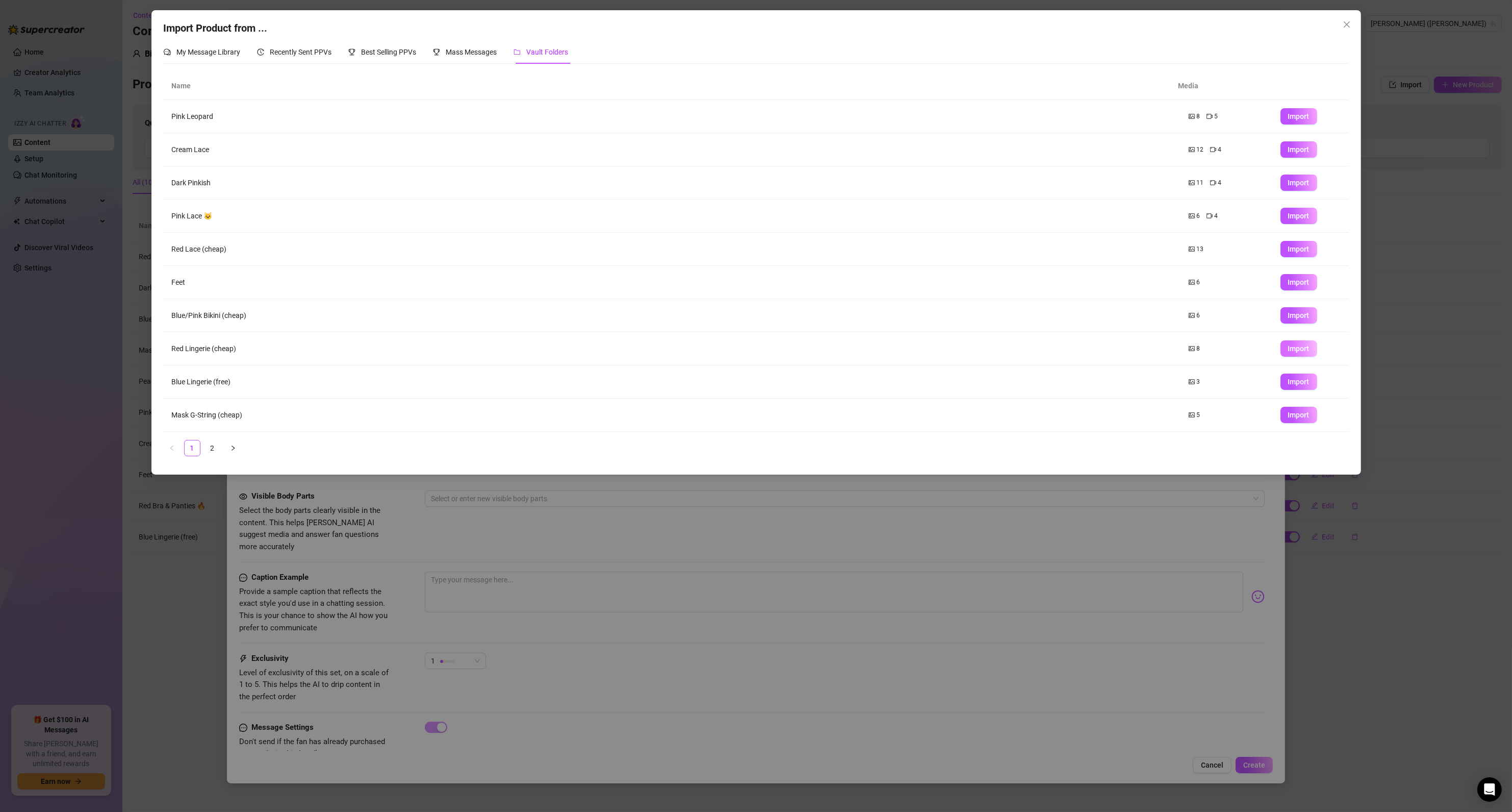
click at [1288, 350] on span "Import" at bounding box center [1298, 348] width 22 height 8
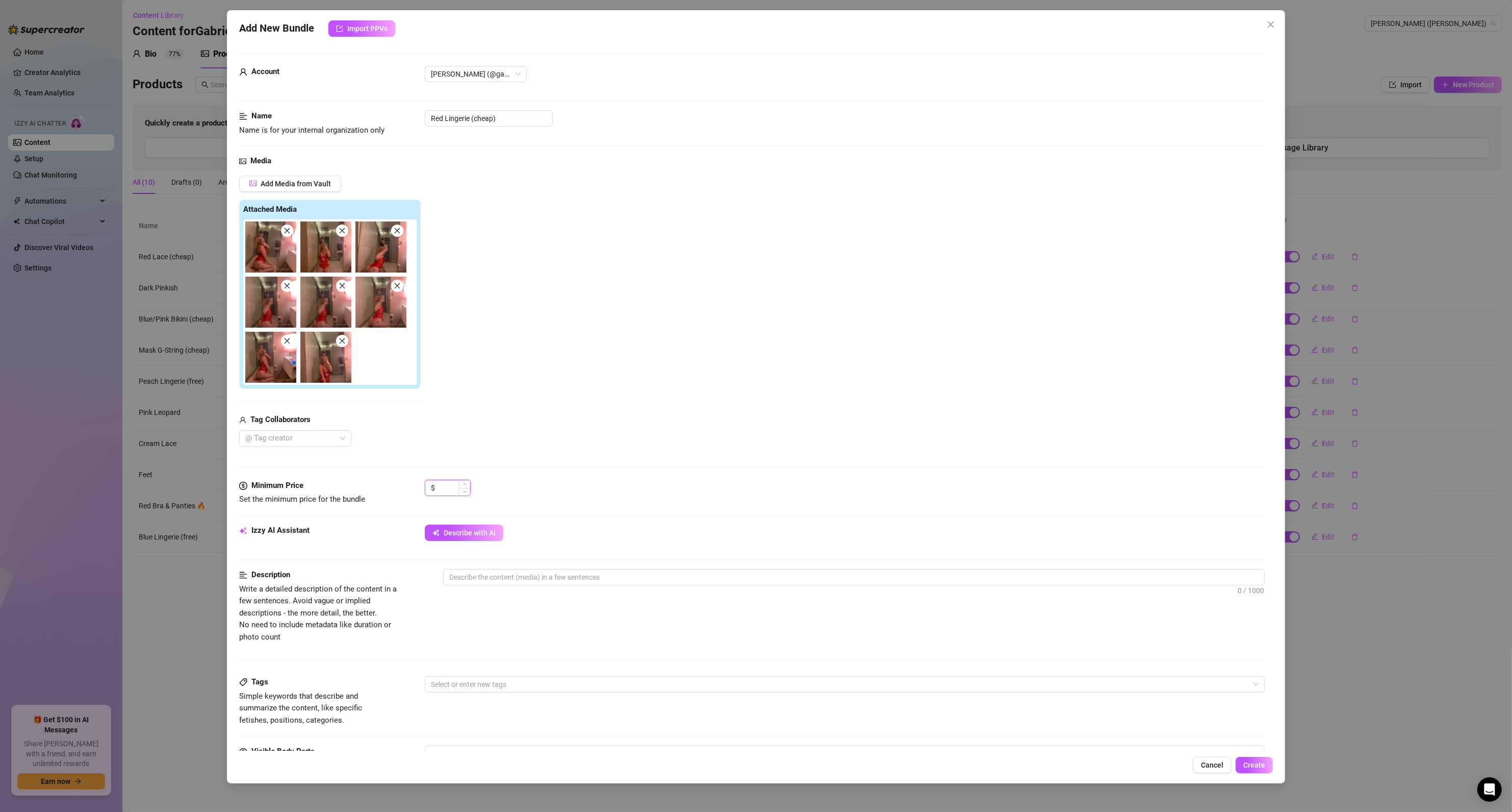
click at [445, 489] on input at bounding box center [453, 488] width 33 height 15
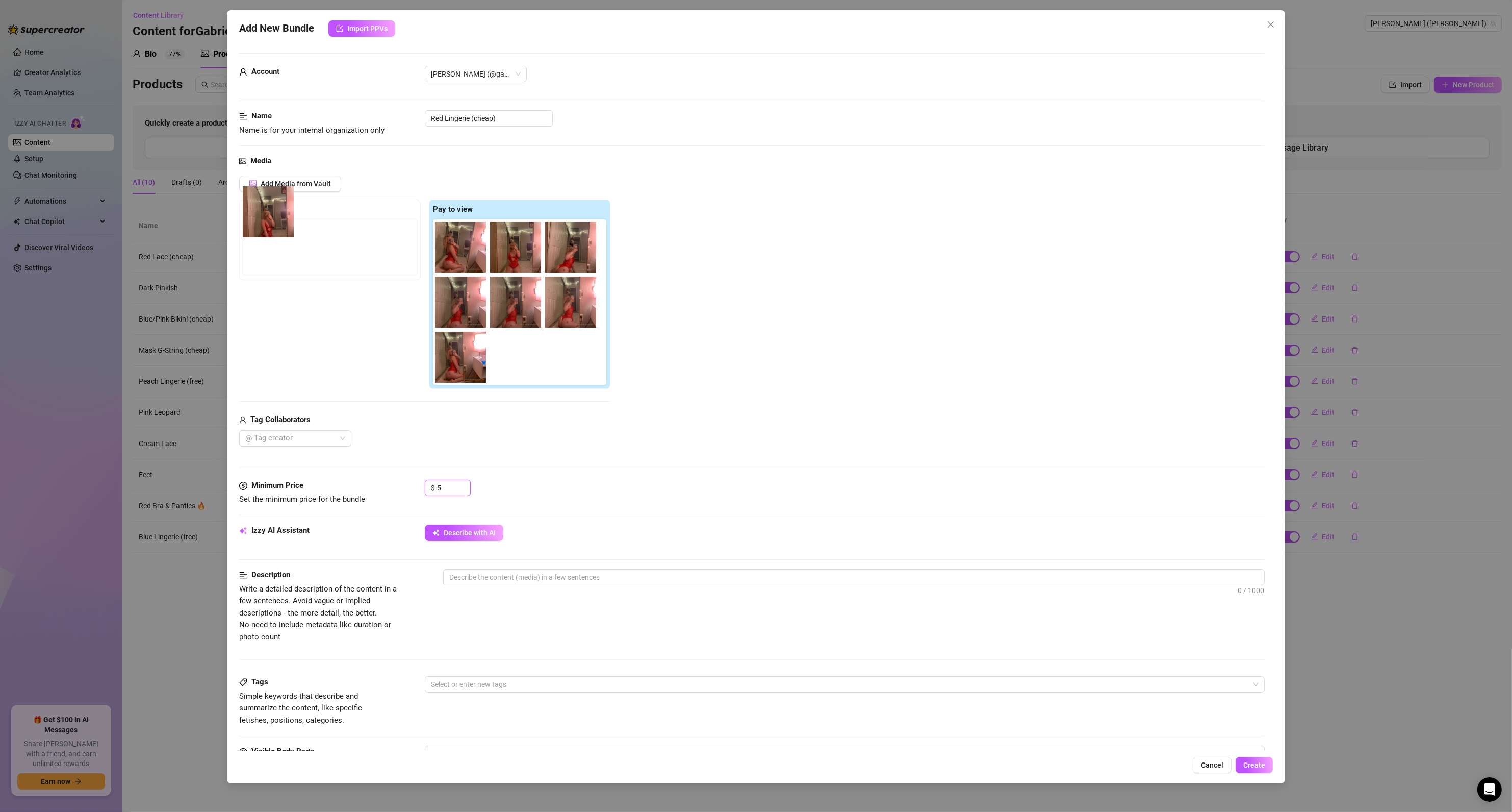
drag, startPoint x: 453, startPoint y: 352, endPoint x: 271, endPoint y: 219, distance: 225.4
click at [271, 219] on div "Free preview Pay to view" at bounding box center [425, 293] width 371 height 190
click at [489, 539] on button "Describe with AI" at bounding box center [464, 532] width 78 height 16
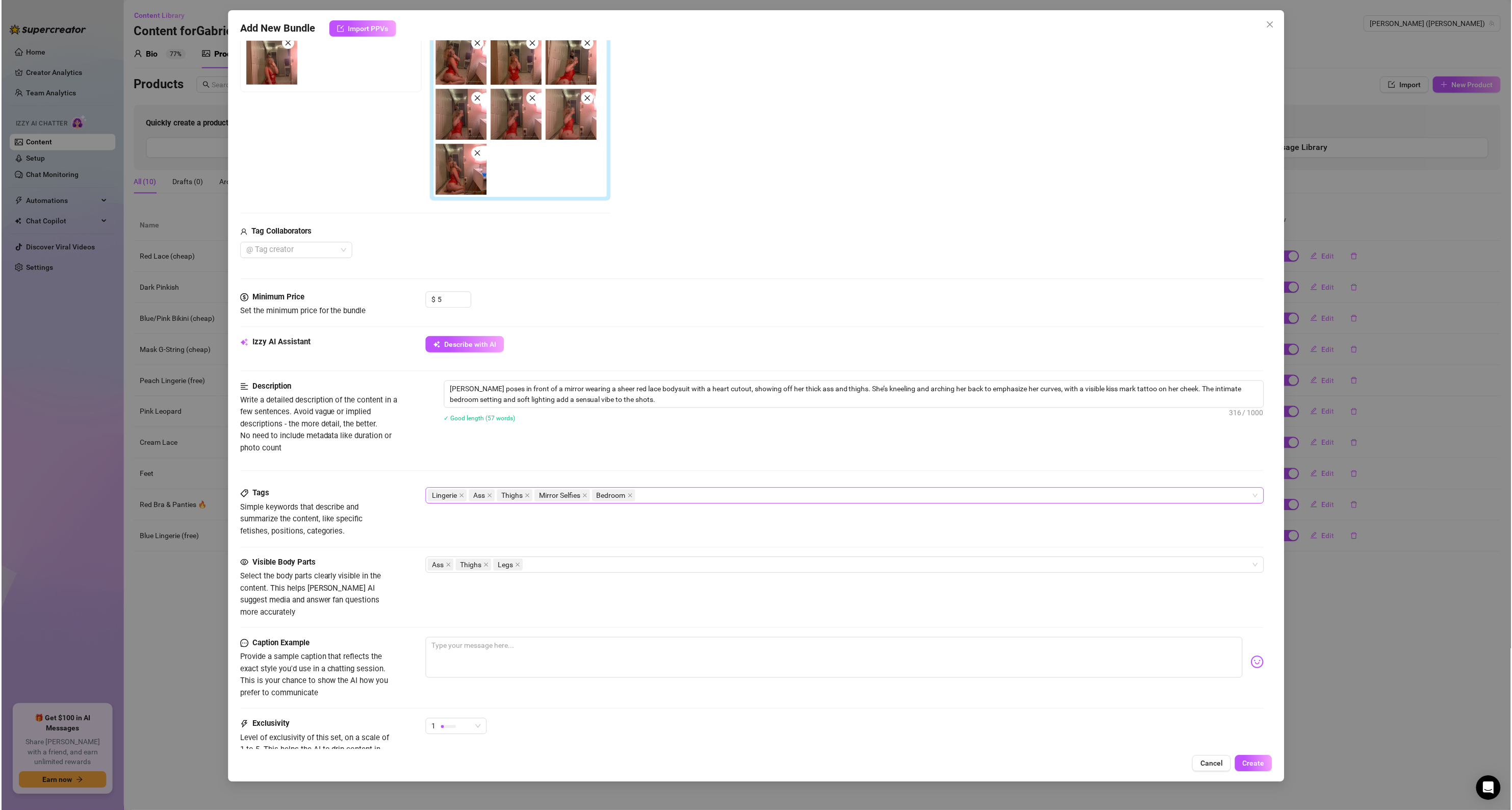
scroll to position [184, 0]
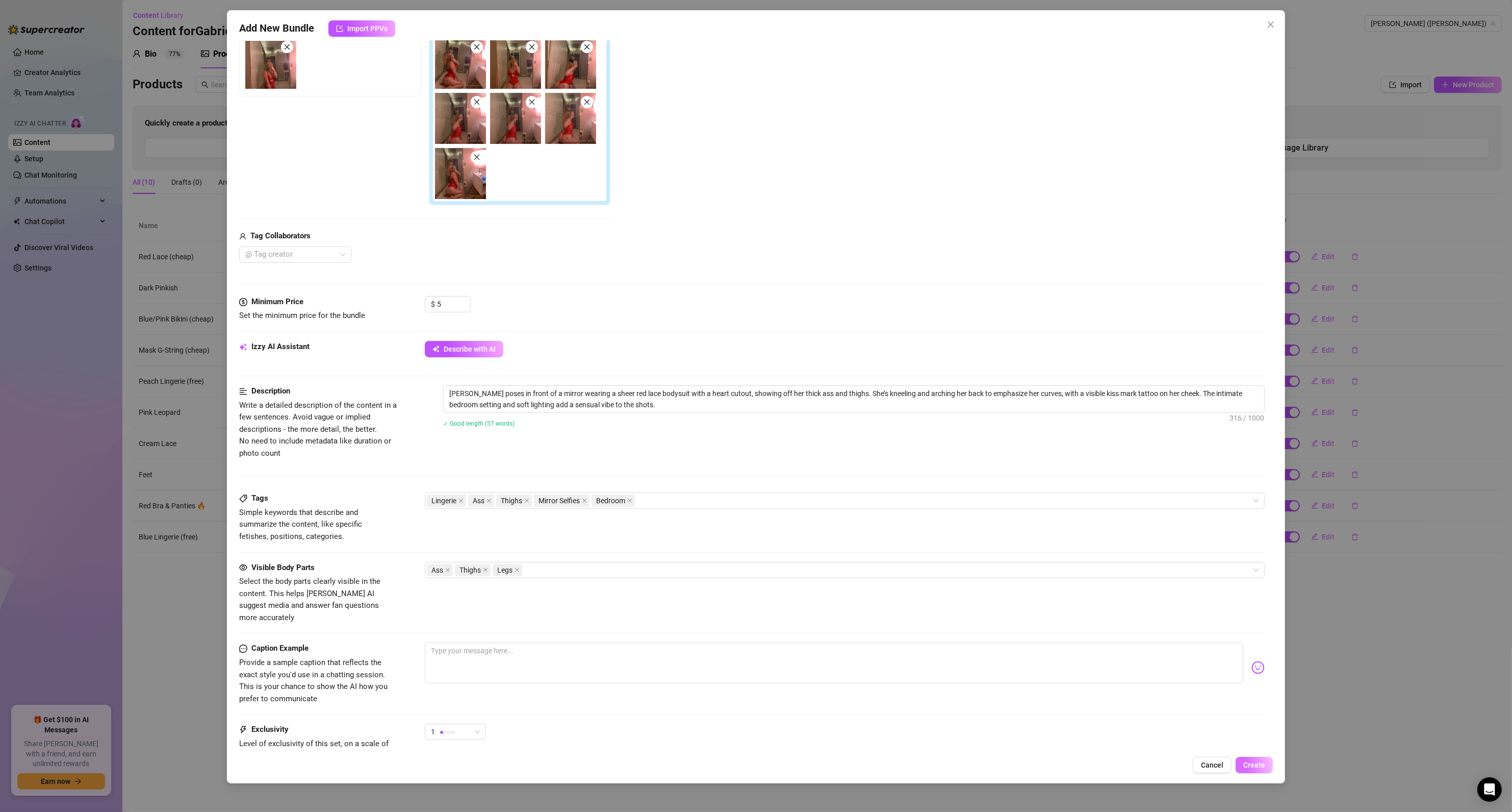
click at [1245, 764] on span "Create" at bounding box center [1254, 764] width 22 height 8
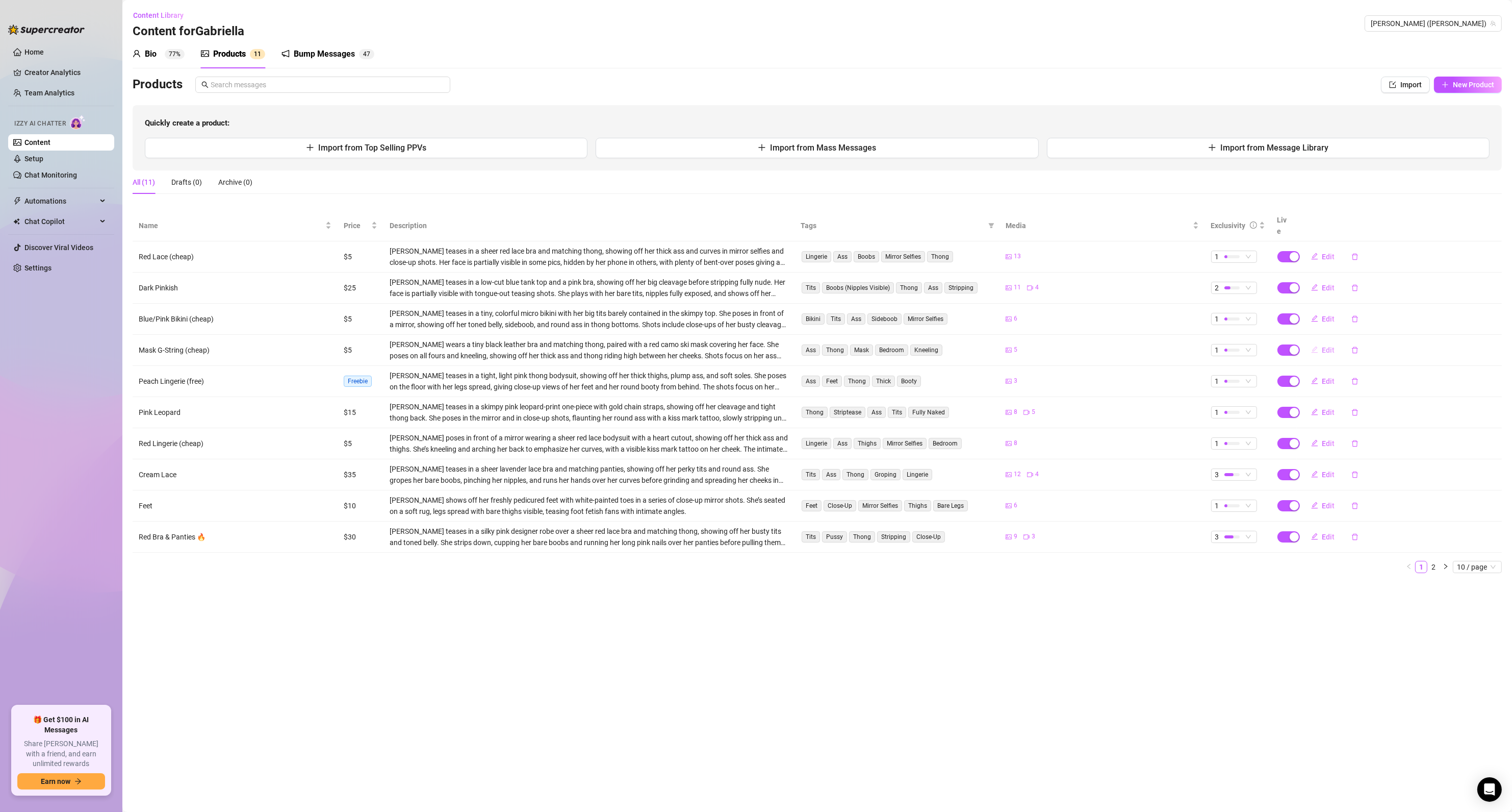
click at [1319, 341] on button "Edit" at bounding box center [1323, 349] width 41 height 16
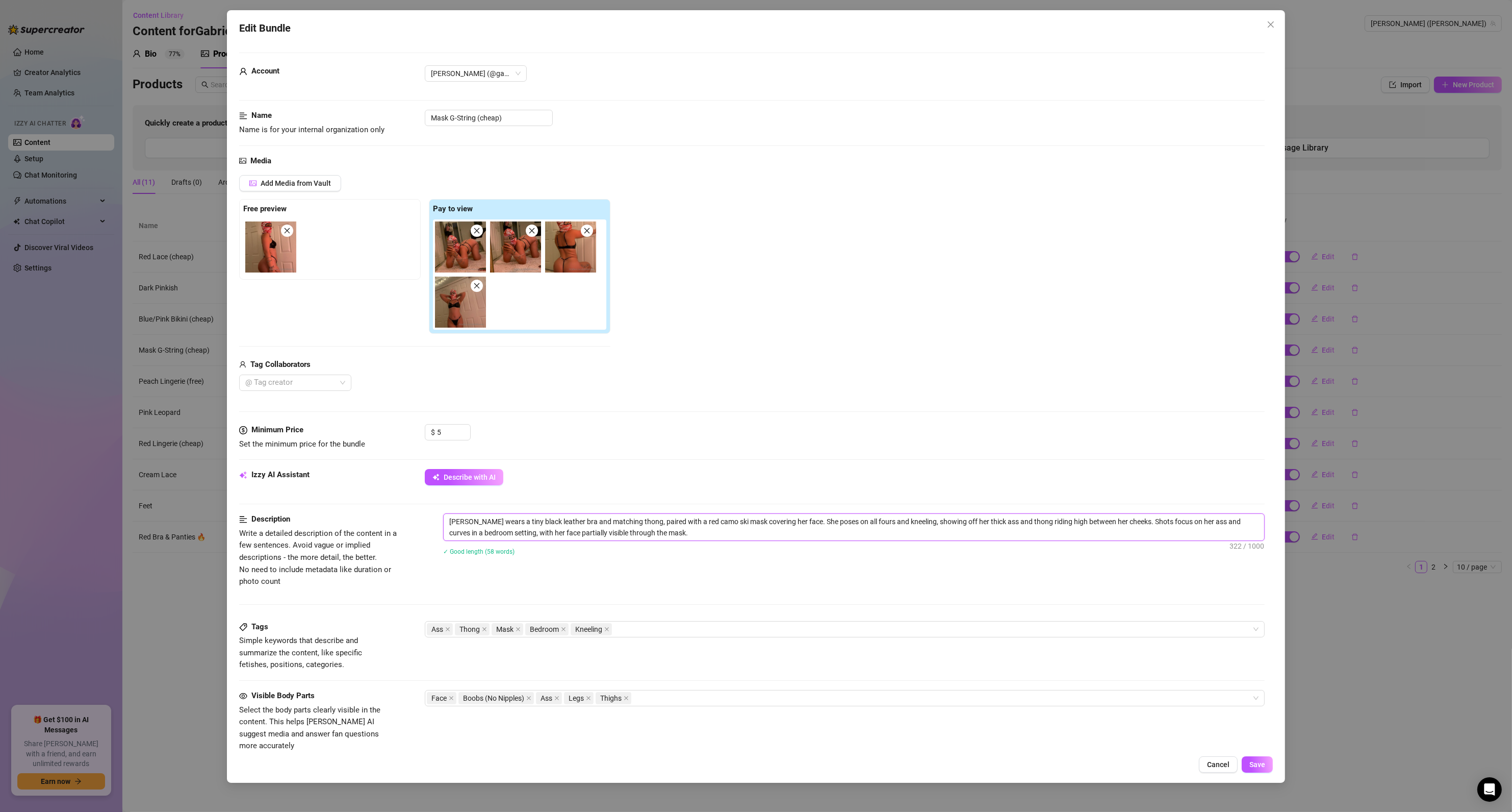
drag, startPoint x: 475, startPoint y: 522, endPoint x: 438, endPoint y: 524, distance: 37.1
click at [438, 524] on div "Description Write a detailed description of the content in a few sentences. Avo…" at bounding box center [752, 550] width 1026 height 74
click at [1255, 763] on span "Save" at bounding box center [1257, 764] width 16 height 8
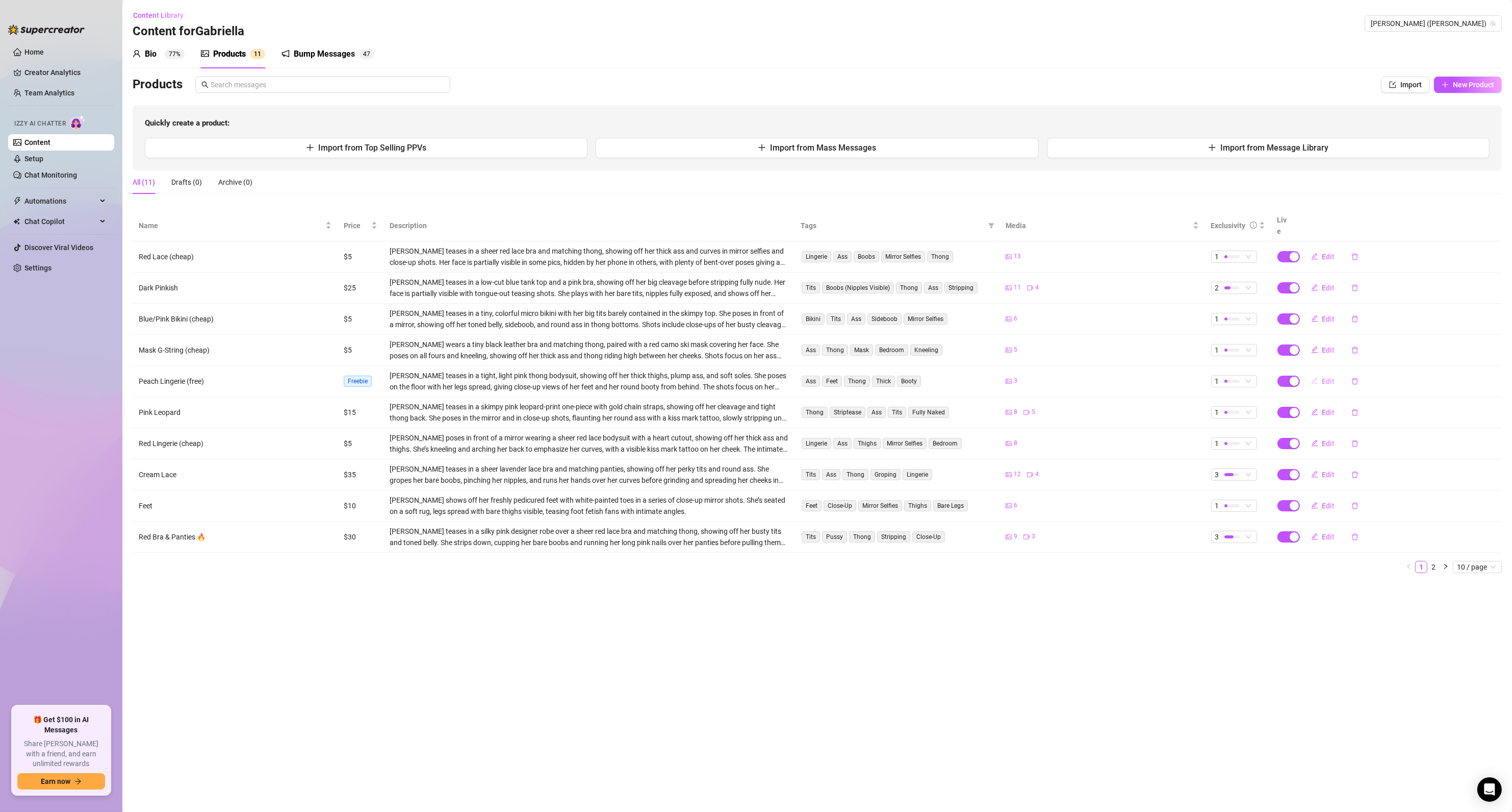
click at [1323, 377] on span "Edit" at bounding box center [1329, 381] width 13 height 8
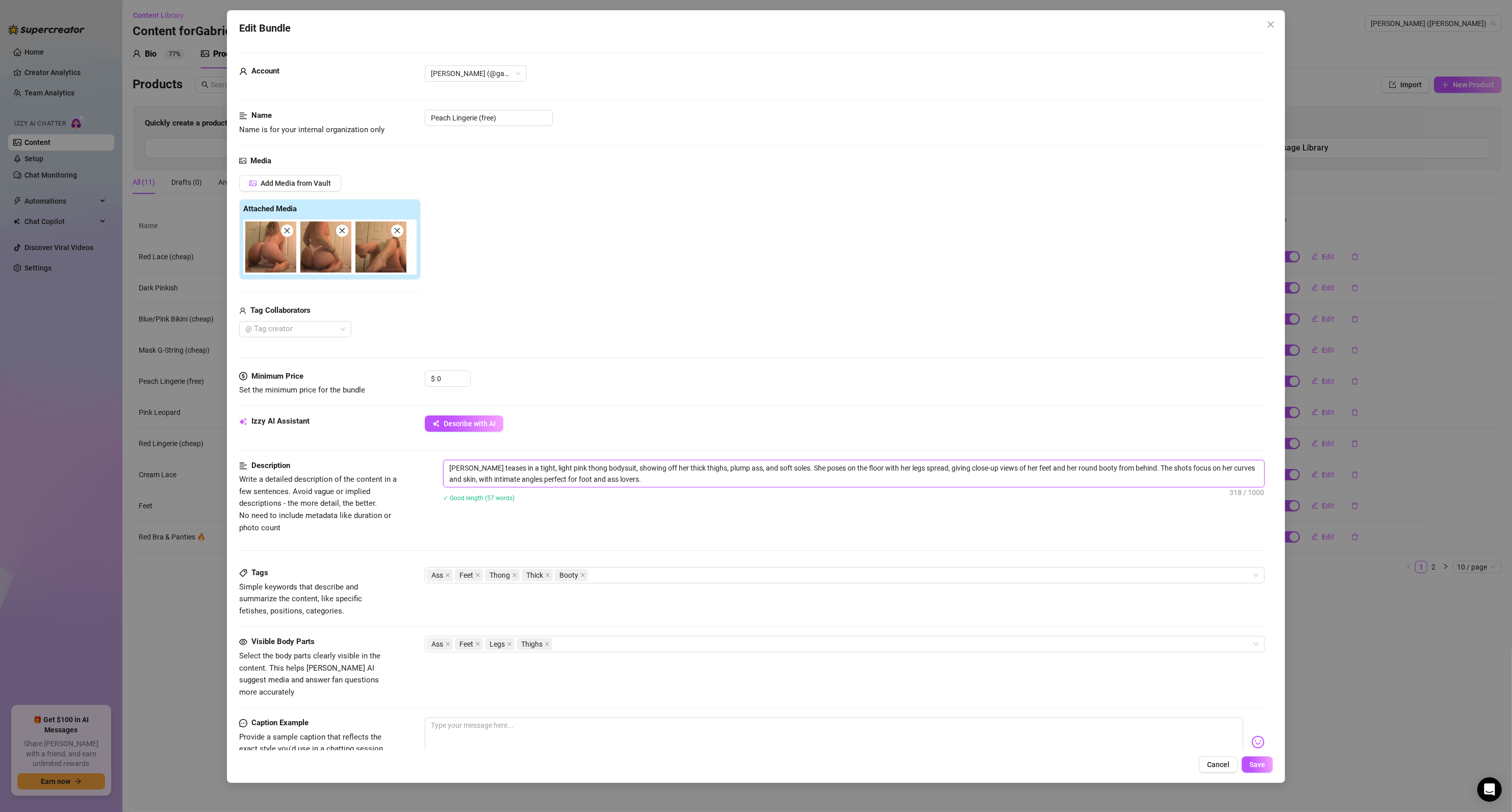
drag, startPoint x: 475, startPoint y: 467, endPoint x: 348, endPoint y: 470, distance: 127.0
click at [366, 464] on div "Description Write a detailed description of the content in a few sentences. Avo…" at bounding box center [752, 496] width 1026 height 74
click at [1252, 765] on span "Save" at bounding box center [1257, 764] width 16 height 8
click at [1310, 737] on span "Yes, save as freebie" at bounding box center [1298, 737] width 65 height 8
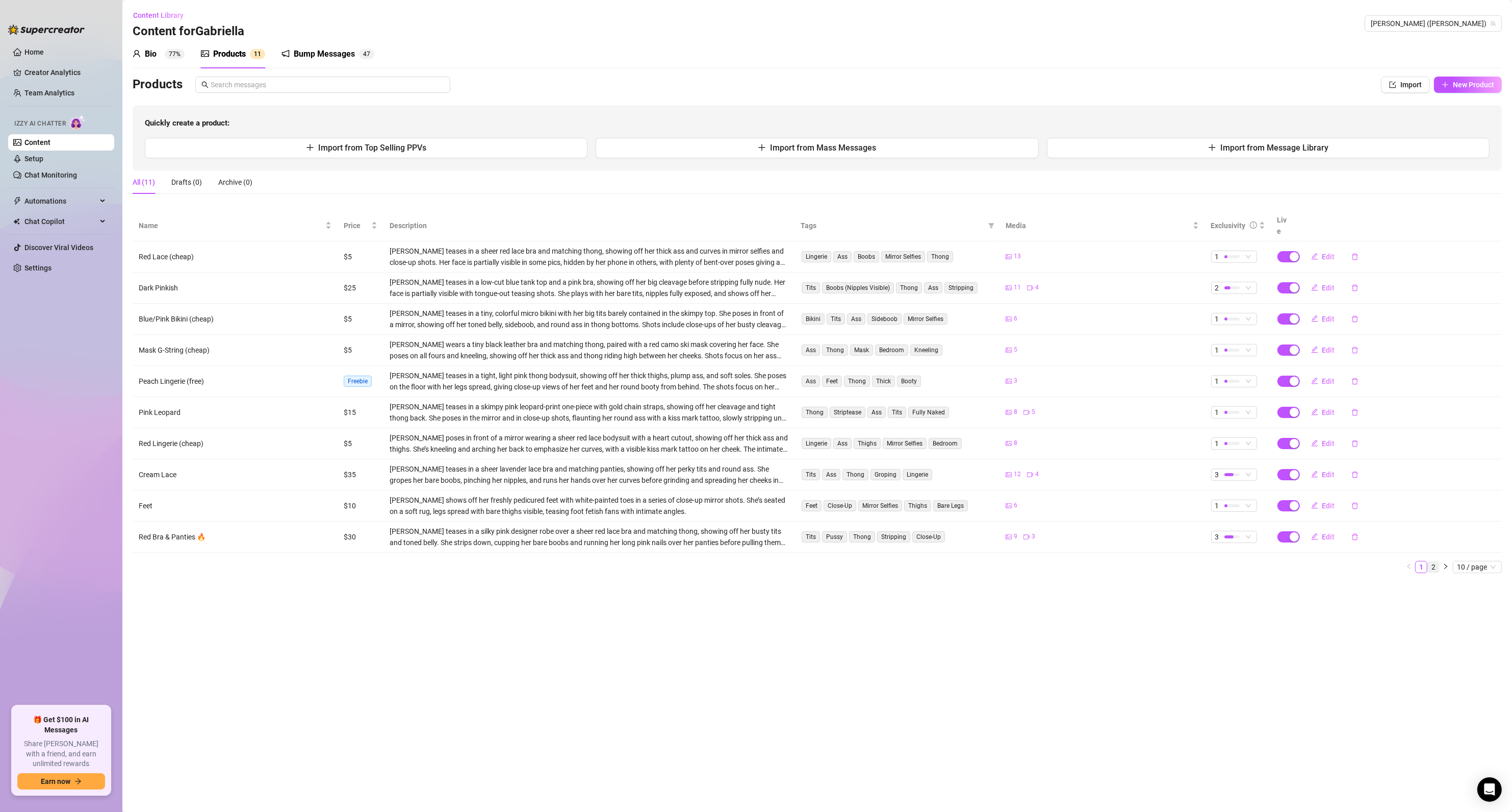
click at [1436, 561] on link "2" at bounding box center [1434, 567] width 11 height 11
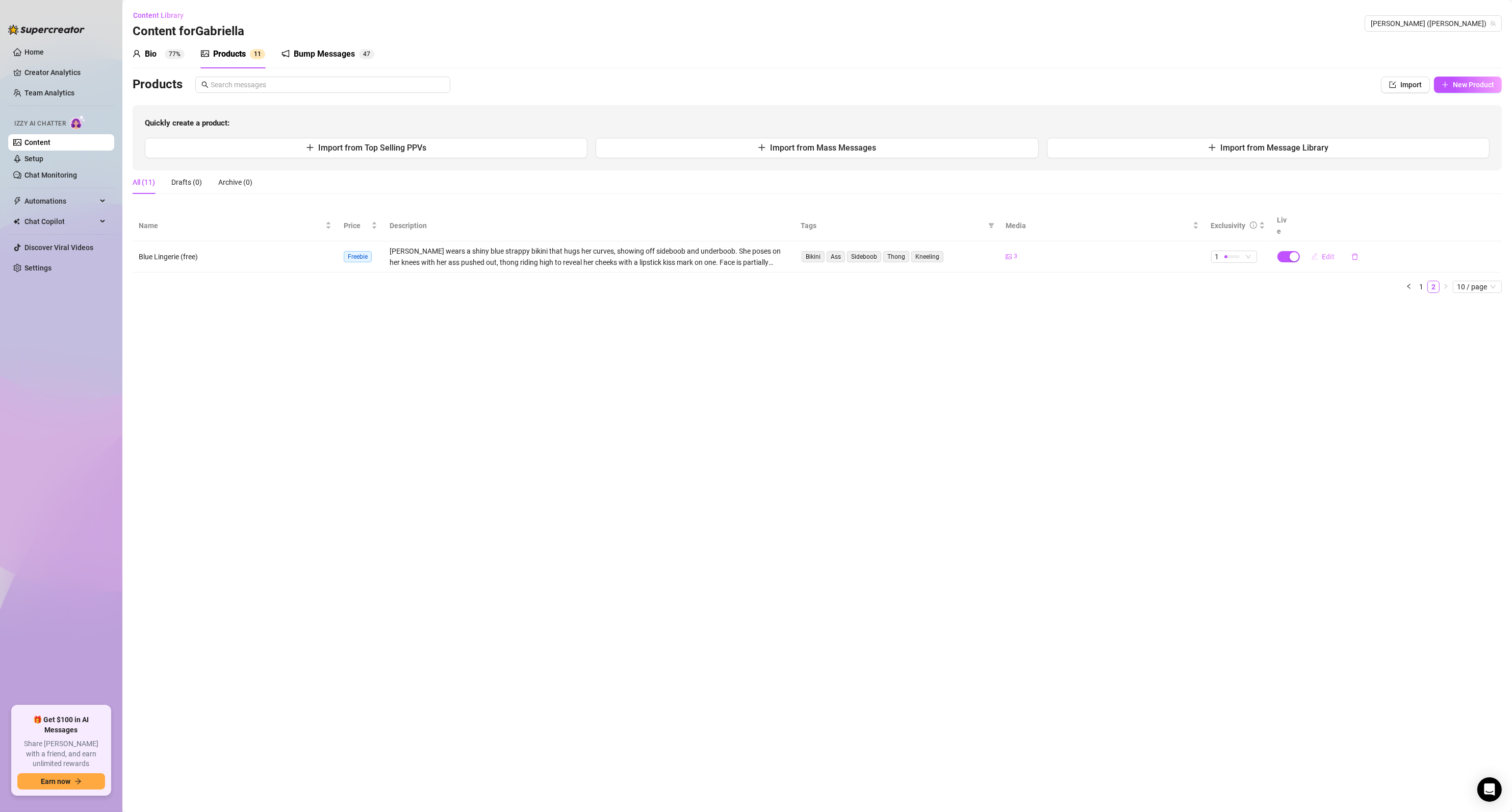
click at [1319, 249] on button "Edit" at bounding box center [1323, 256] width 41 height 16
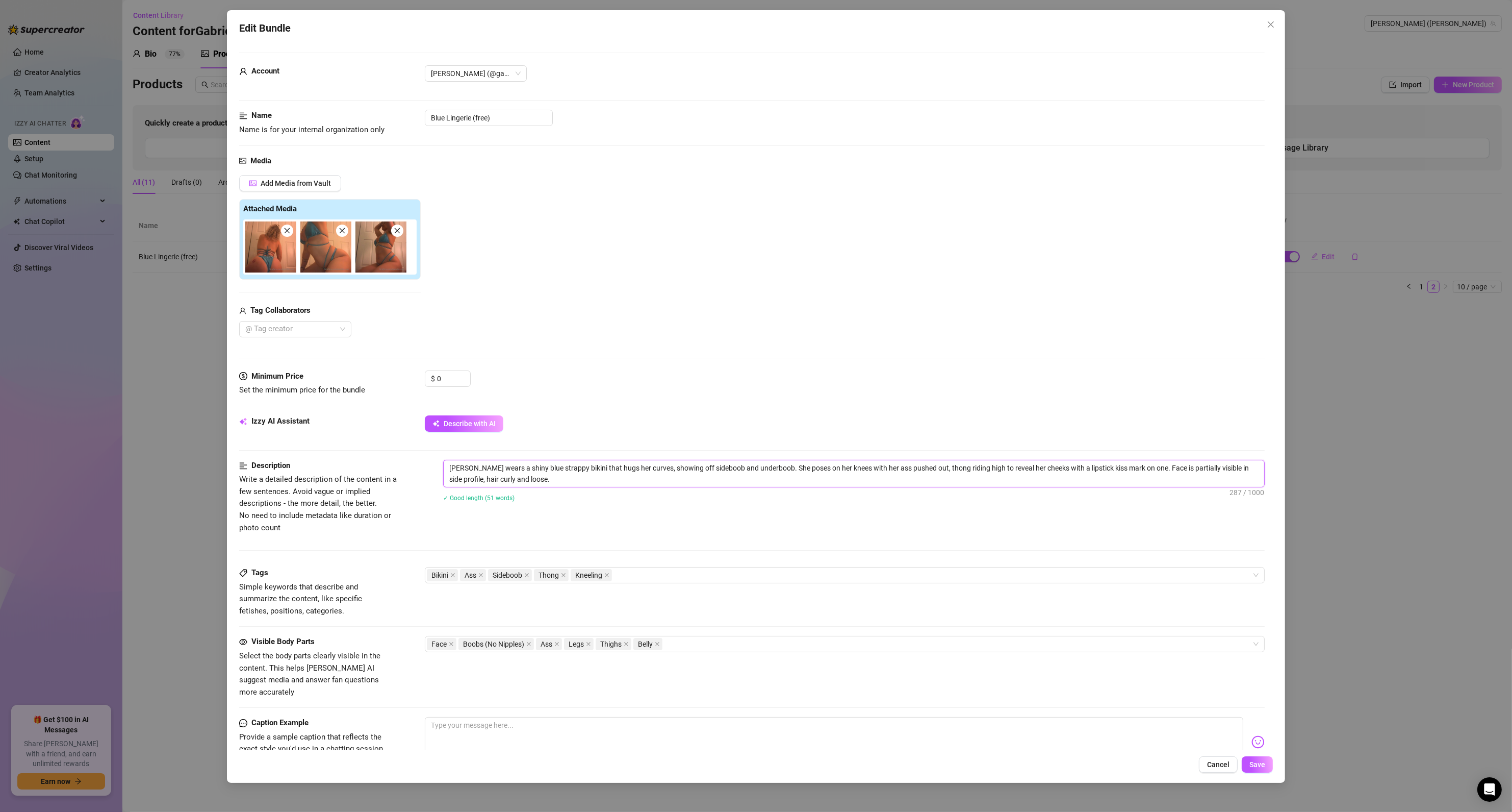
drag, startPoint x: 477, startPoint y: 469, endPoint x: 428, endPoint y: 466, distance: 49.1
click at [428, 466] on div "Description Write a detailed description of the content in a few sentences. Avo…" at bounding box center [752, 496] width 1026 height 74
click at [477, 510] on div "[PERSON_NAME] wears a shiny blue strappy bikini that hugs her curves, showing o…" at bounding box center [854, 487] width 822 height 55
click at [1247, 765] on button "Save" at bounding box center [1257, 764] width 31 height 16
click at [1286, 738] on span "Yes, save as freebie" at bounding box center [1298, 737] width 65 height 8
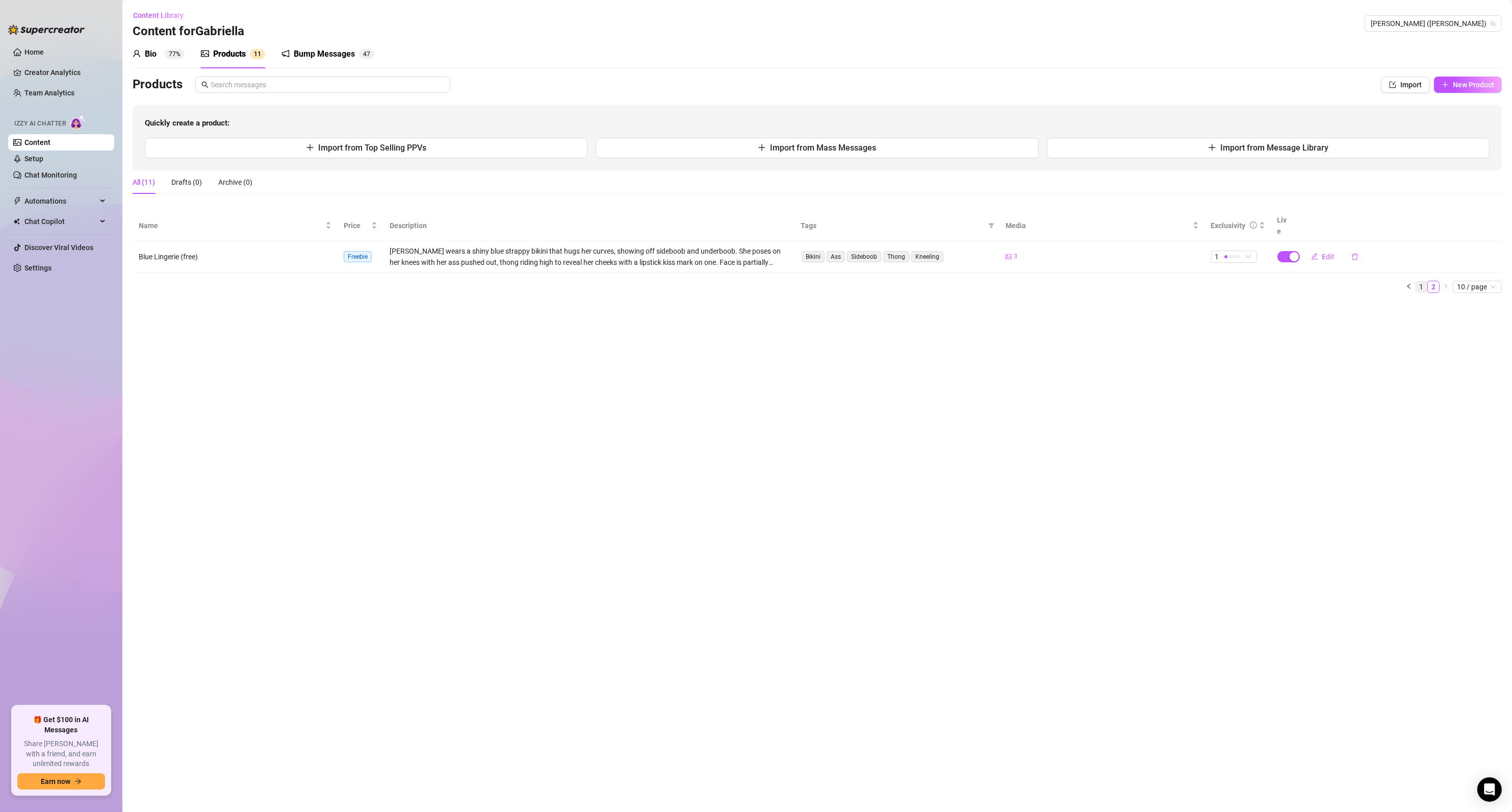
click at [1417, 281] on link "1" at bounding box center [1422, 287] width 11 height 11
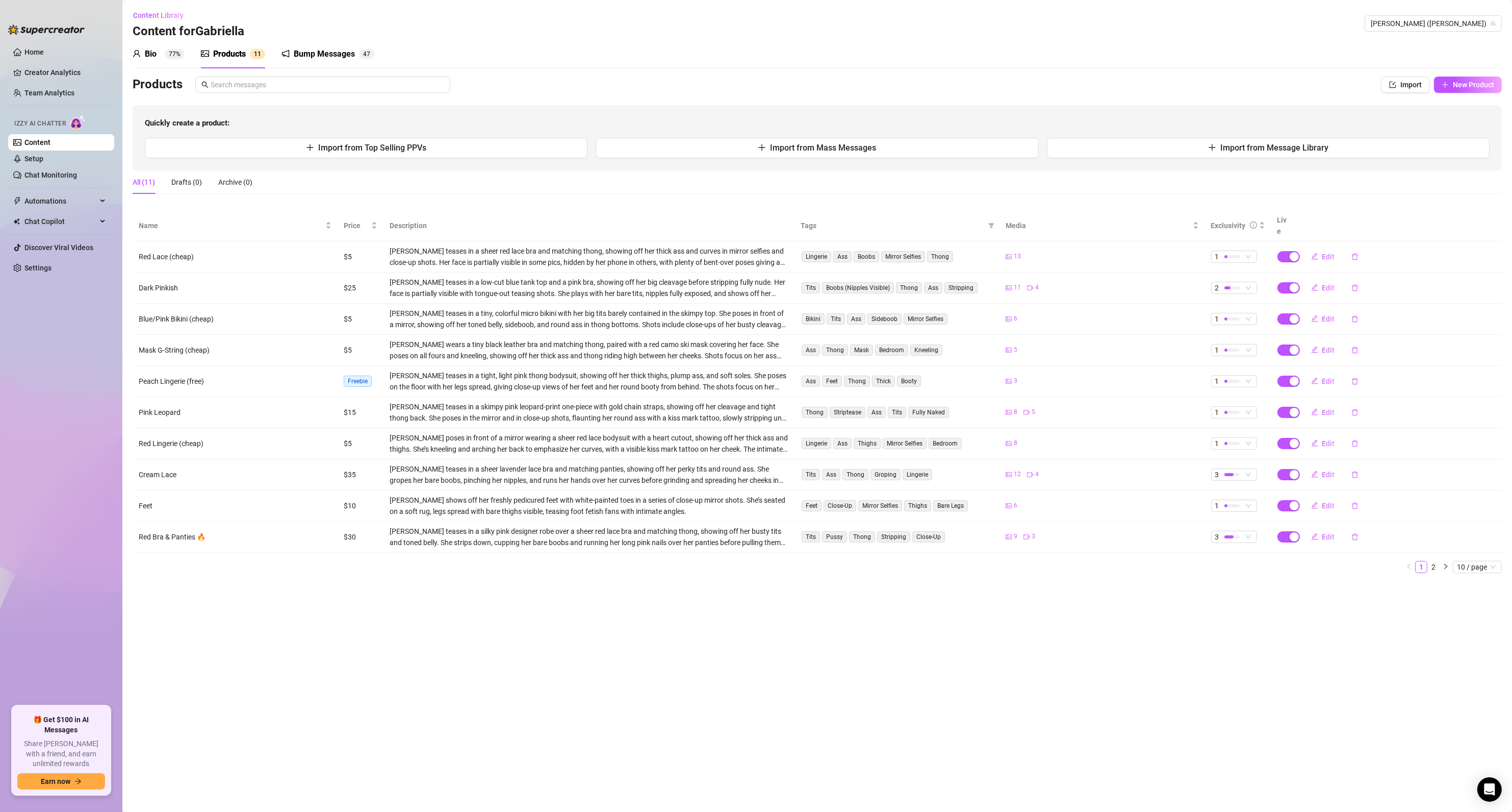
click at [160, 50] on div "Bio 77%" at bounding box center [158, 54] width 52 height 12
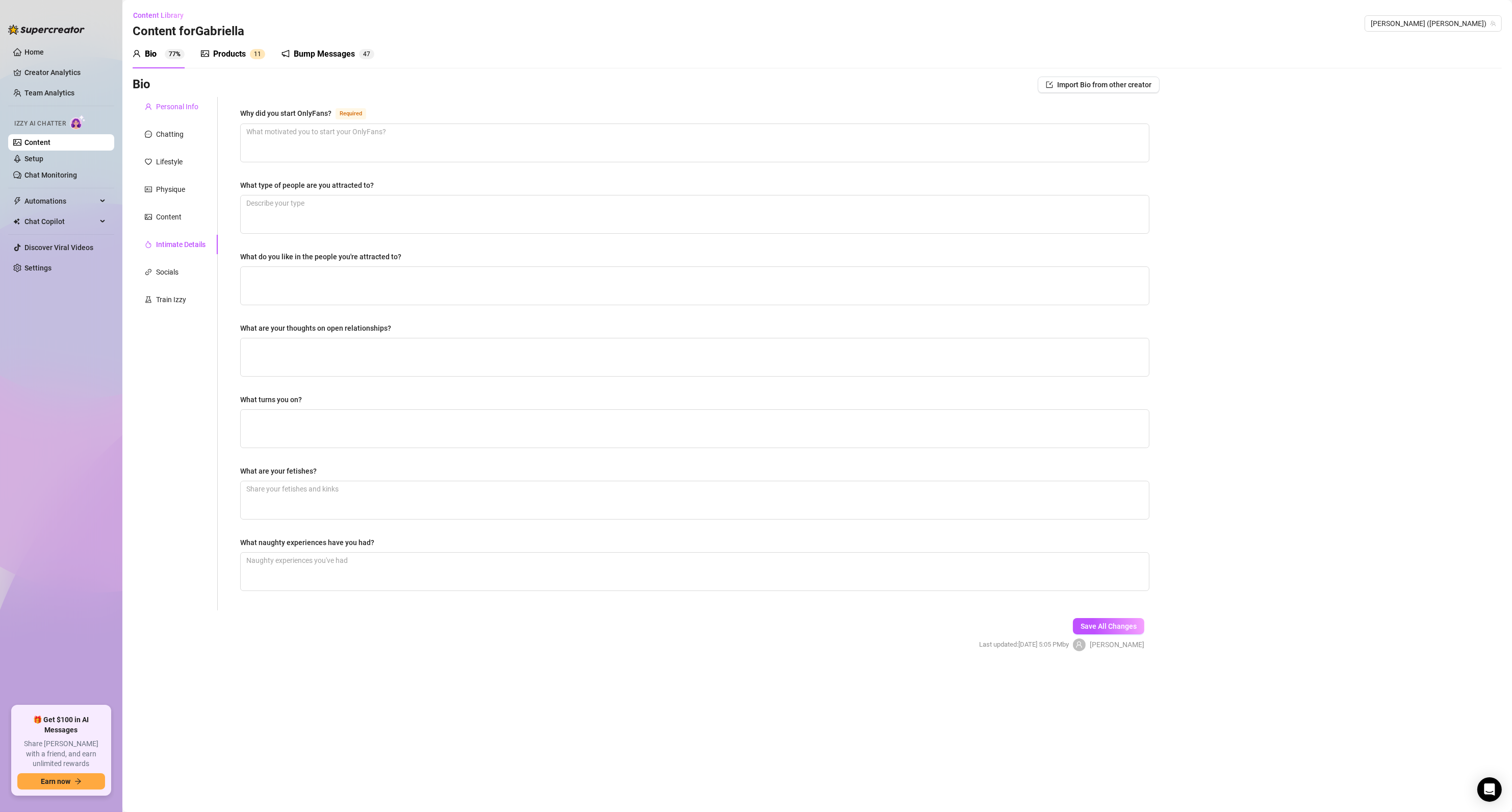
click at [172, 111] on div "Personal Info" at bounding box center [177, 107] width 42 height 11
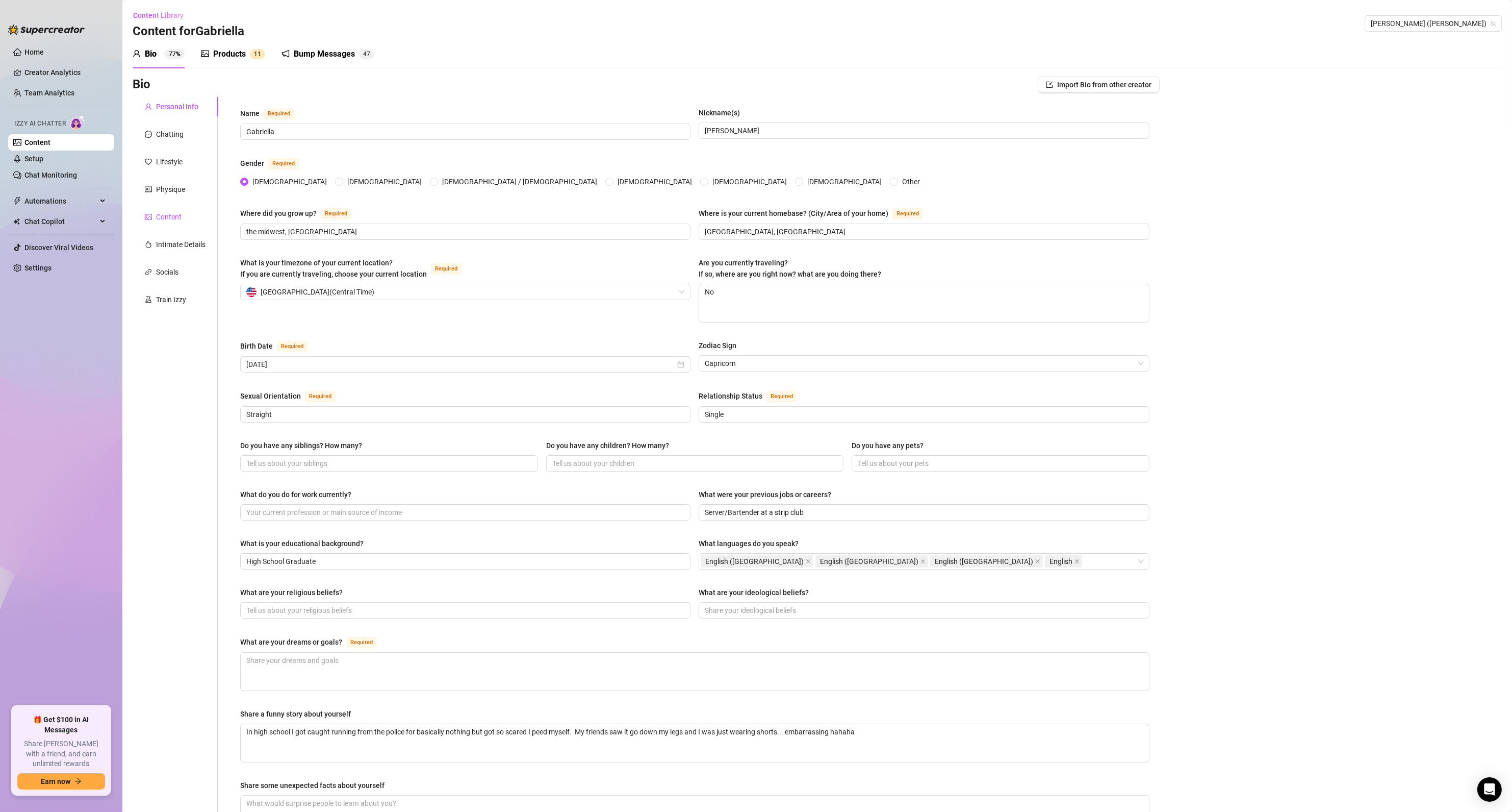
click at [167, 220] on div "Content" at bounding box center [169, 217] width 25 height 11
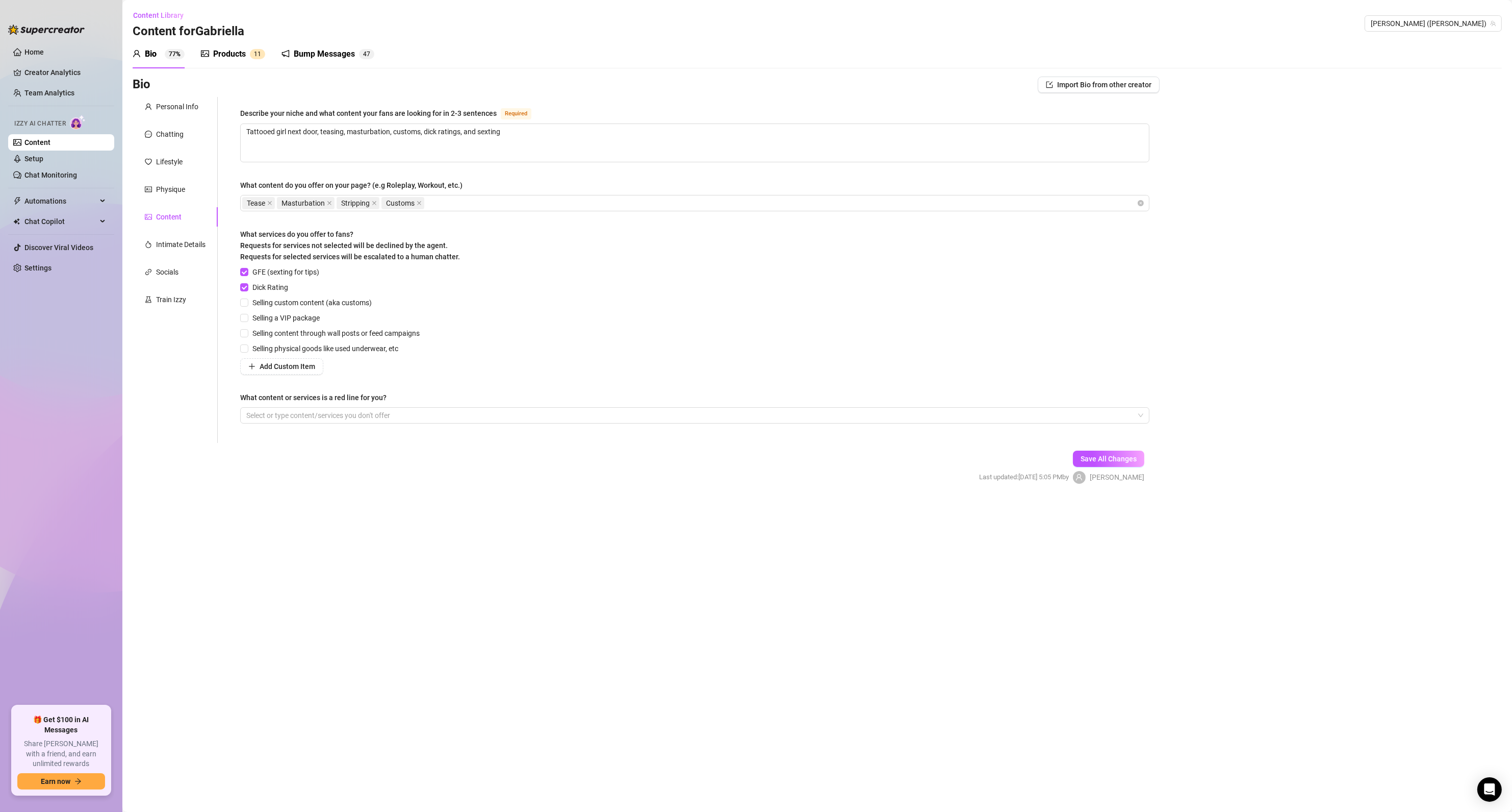
click at [233, 54] on div "Products" at bounding box center [229, 54] width 33 height 12
